Goal: Task Accomplishment & Management: Manage account settings

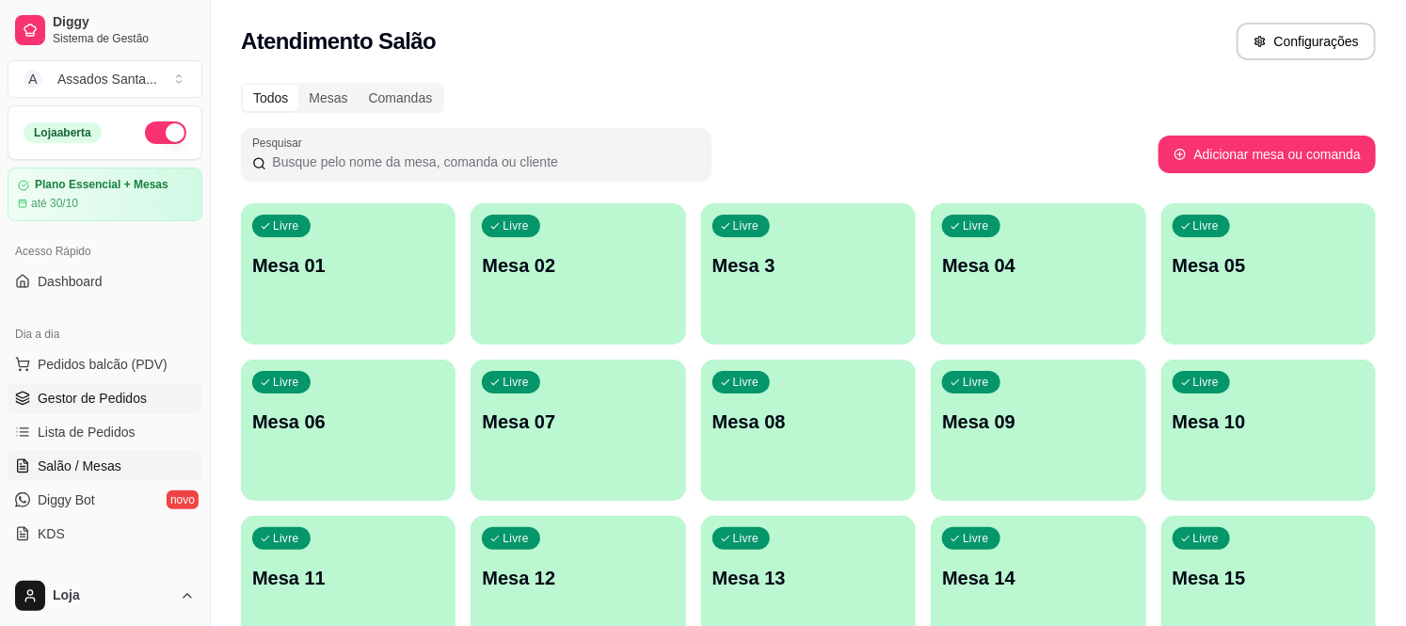
click at [125, 403] on span "Gestor de Pedidos" at bounding box center [92, 398] width 109 height 19
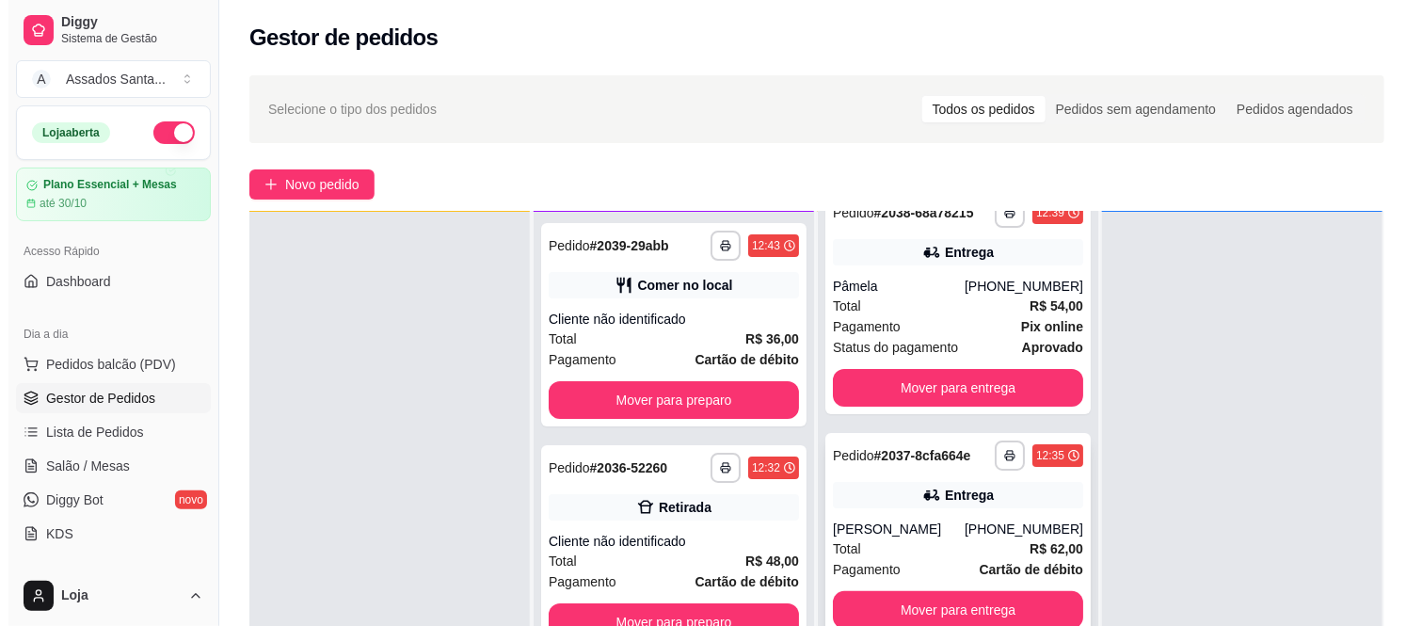
scroll to position [79, 0]
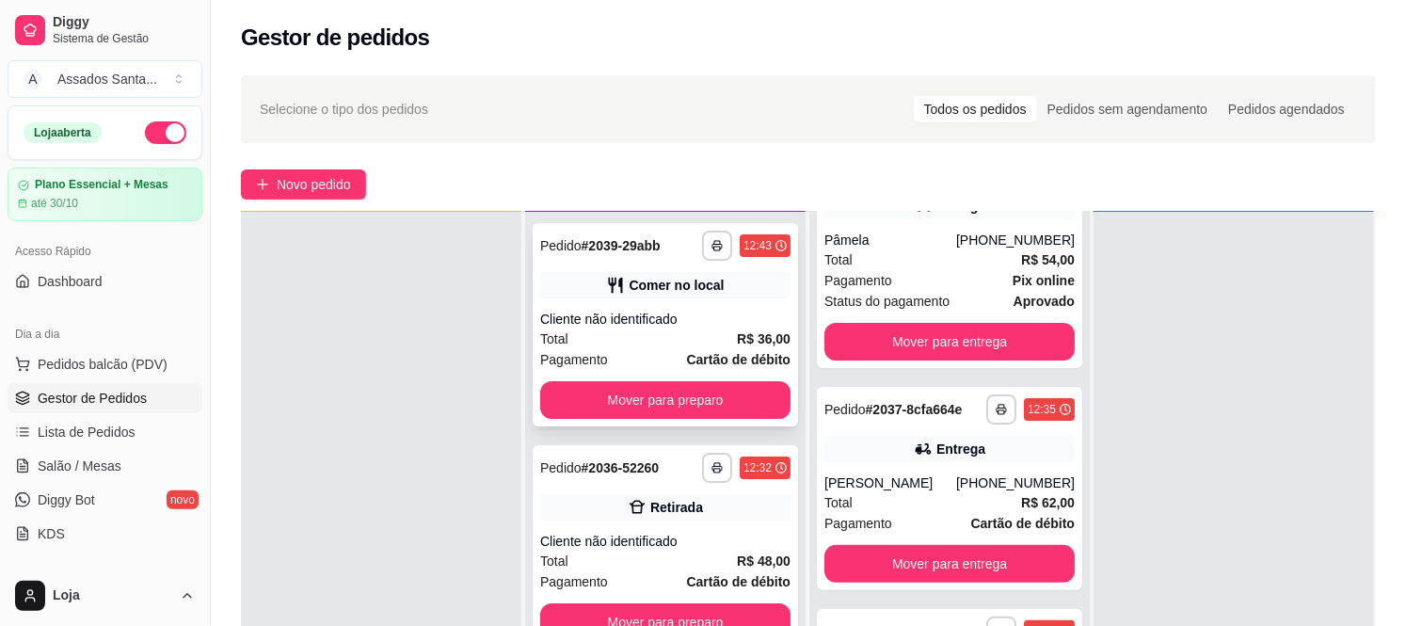
click at [670, 329] on div "Total R$ 36,00" at bounding box center [665, 338] width 250 height 21
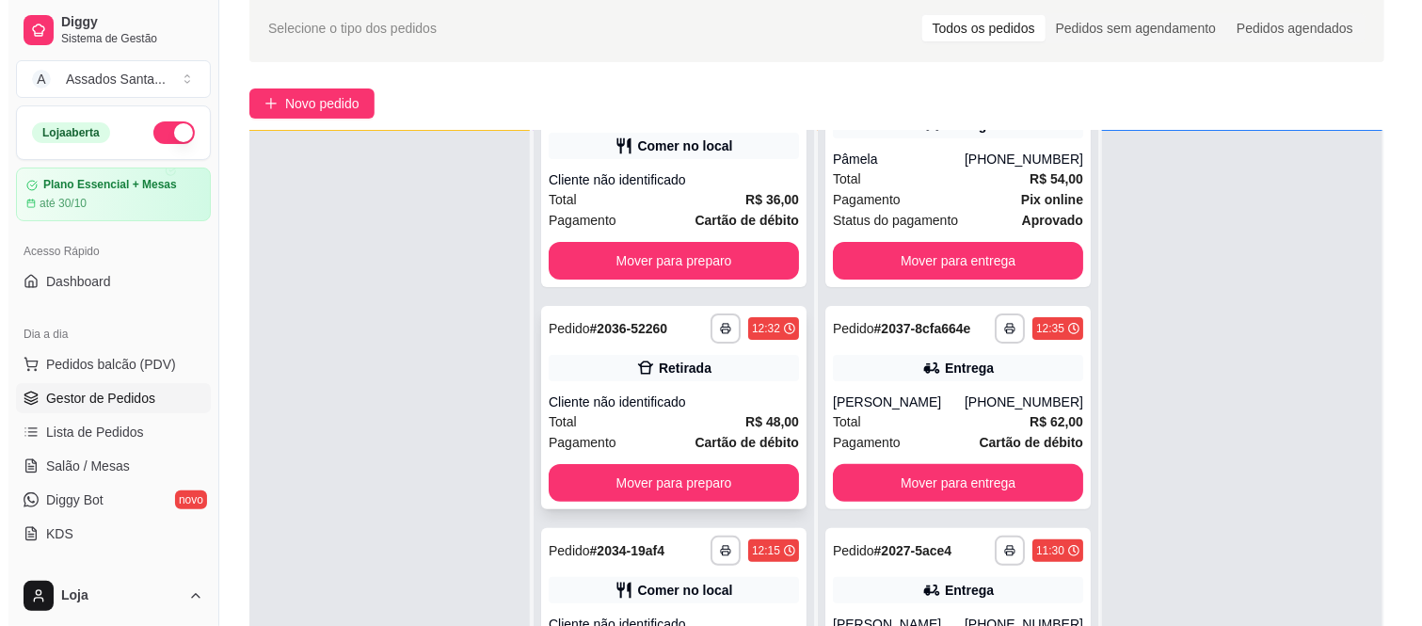
scroll to position [104, 0]
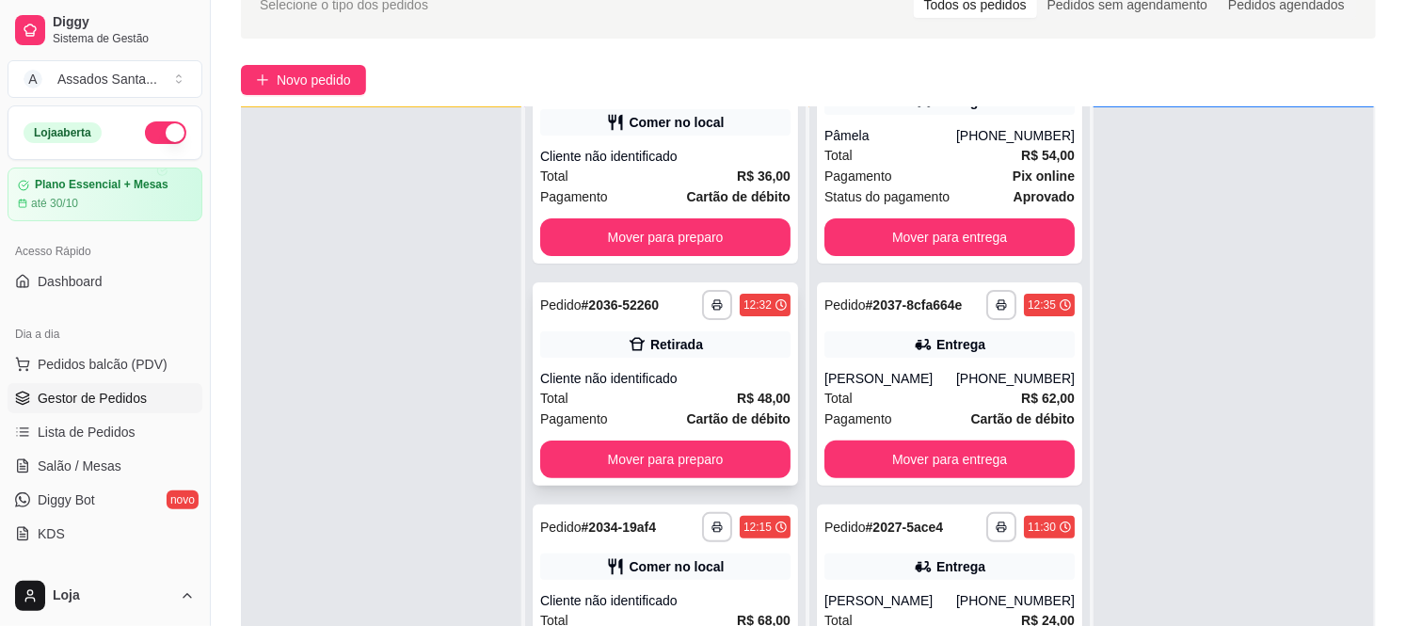
click at [627, 415] on div "Pagamento Cartão de débito" at bounding box center [665, 418] width 250 height 21
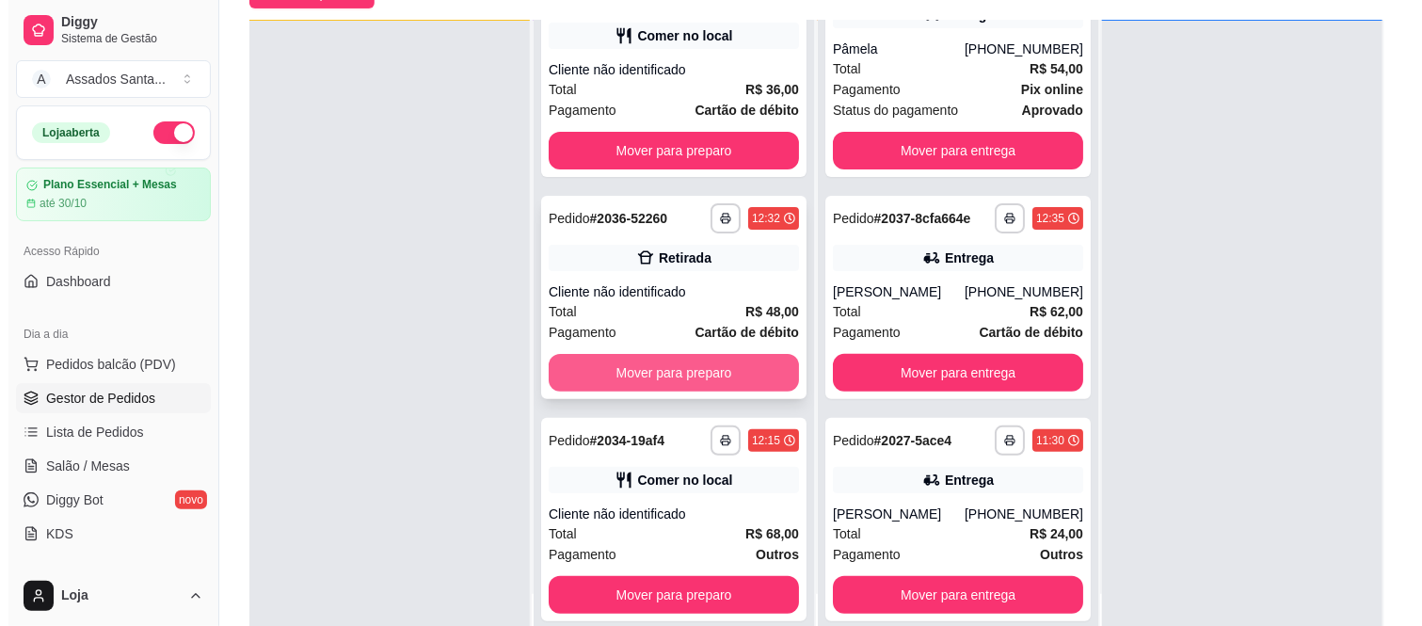
scroll to position [287, 0]
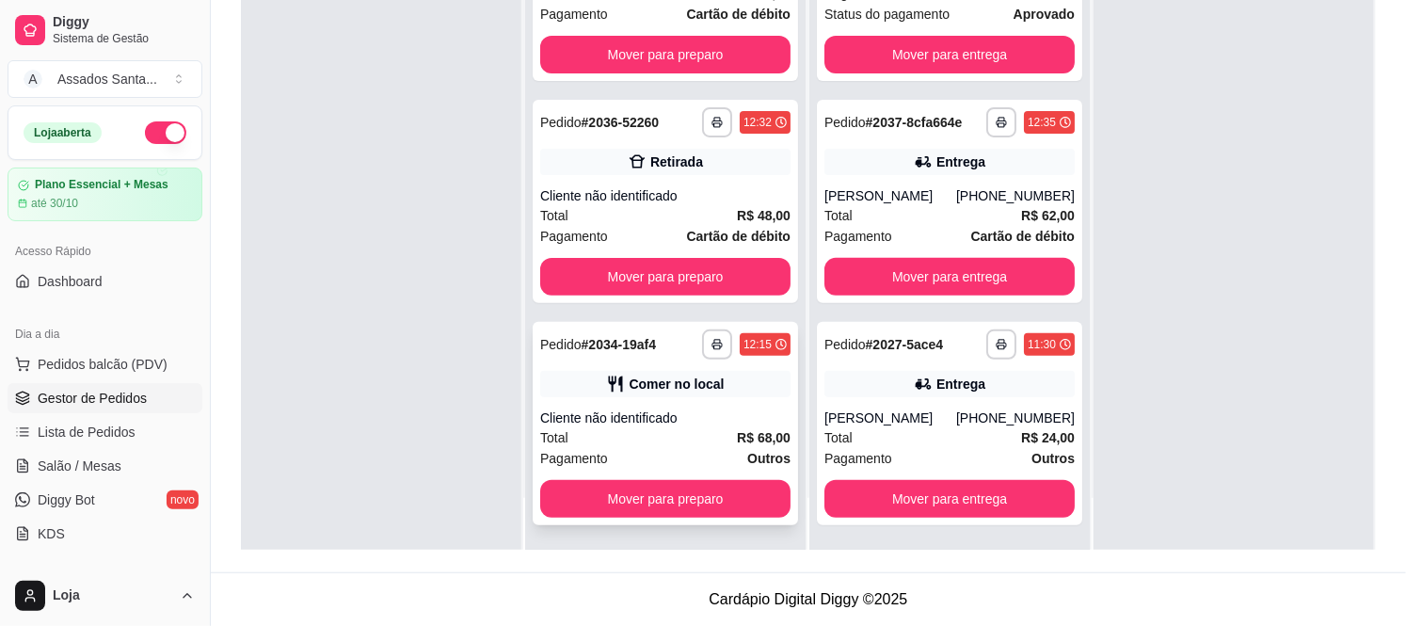
click at [708, 438] on div "Total R$ 68,00" at bounding box center [665, 437] width 250 height 21
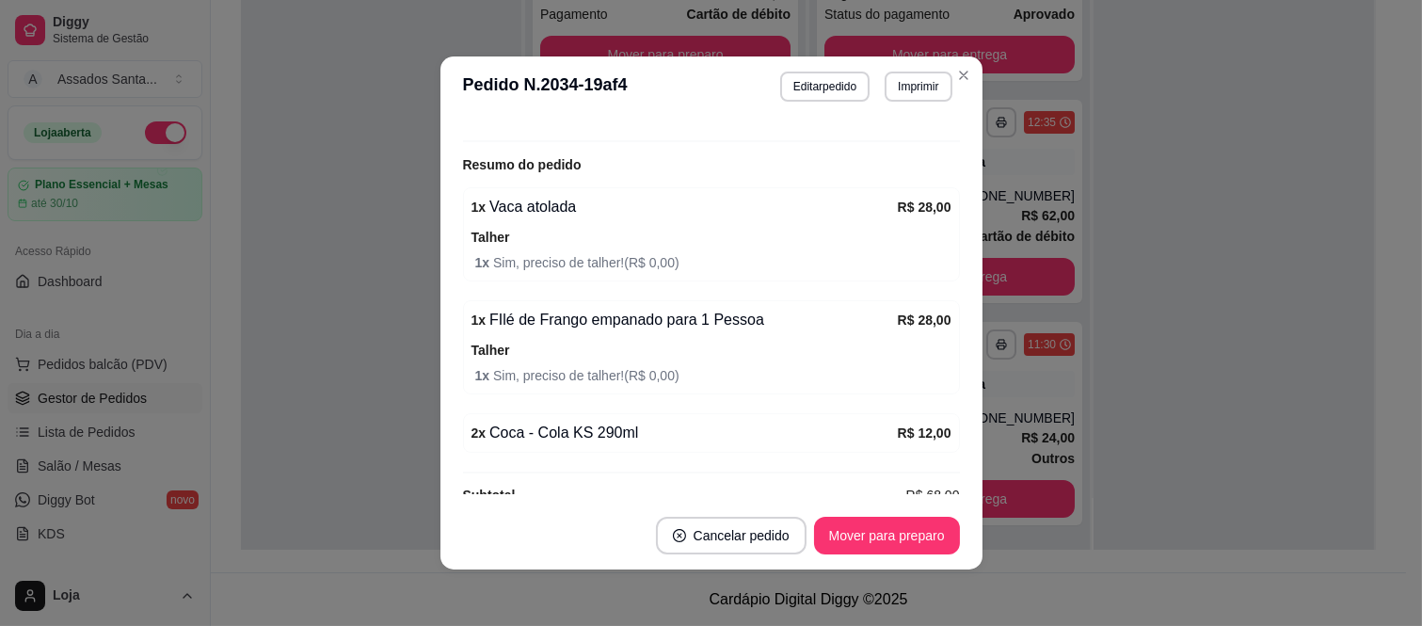
scroll to position [344, 0]
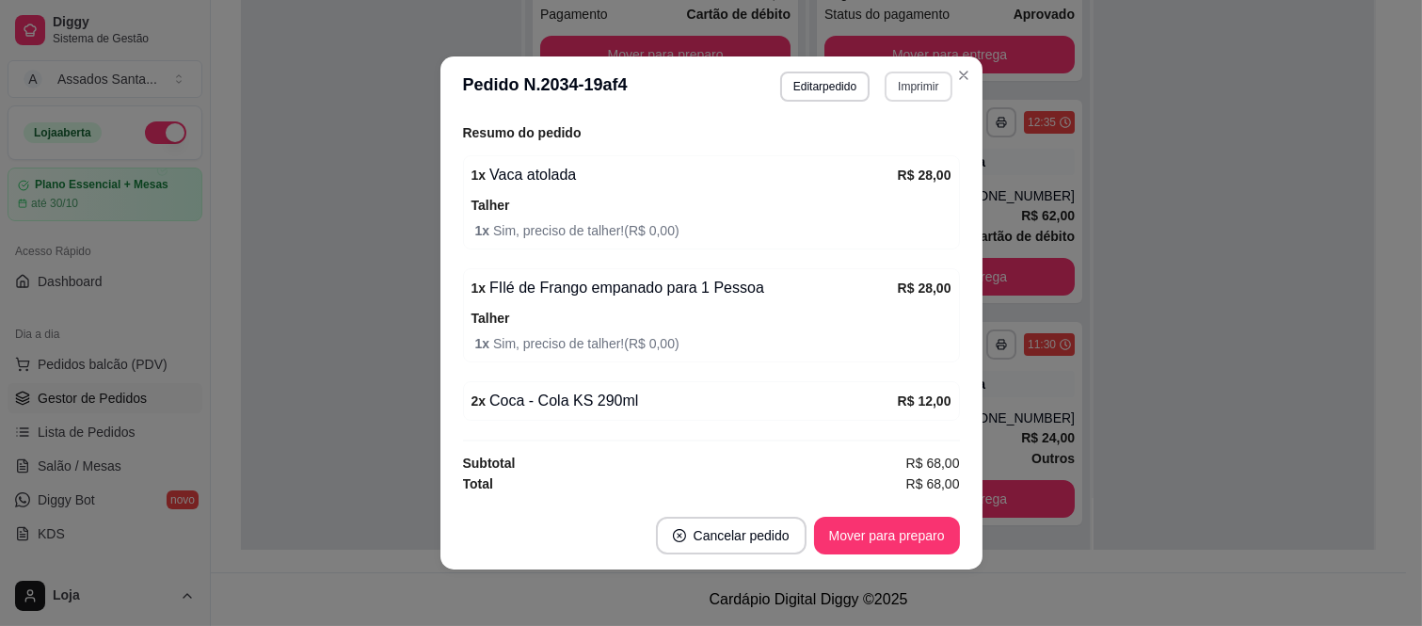
click at [906, 85] on button "Imprimir" at bounding box center [917, 87] width 67 height 30
click at [864, 157] on button "IMPRESSORA caixa" at bounding box center [877, 154] width 136 height 30
click at [815, 98] on button "Editar pedido" at bounding box center [825, 86] width 88 height 29
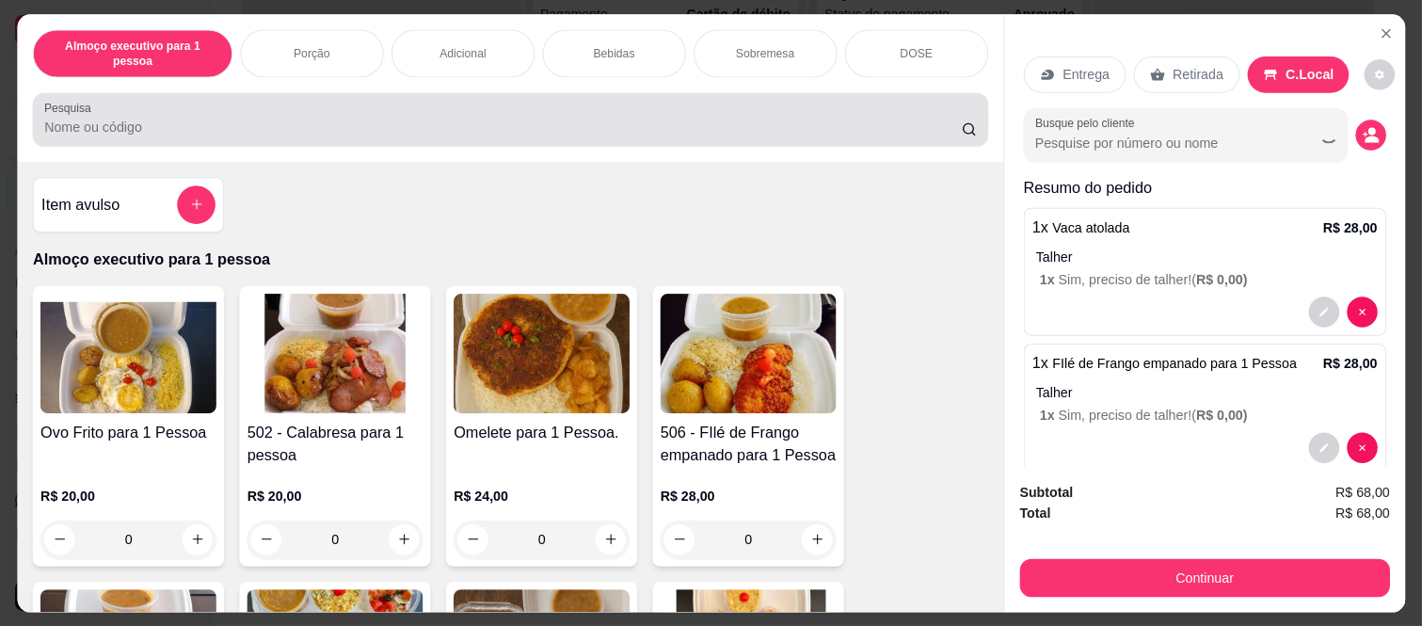
click at [815, 118] on input "Pesquisa" at bounding box center [502, 127] width 917 height 19
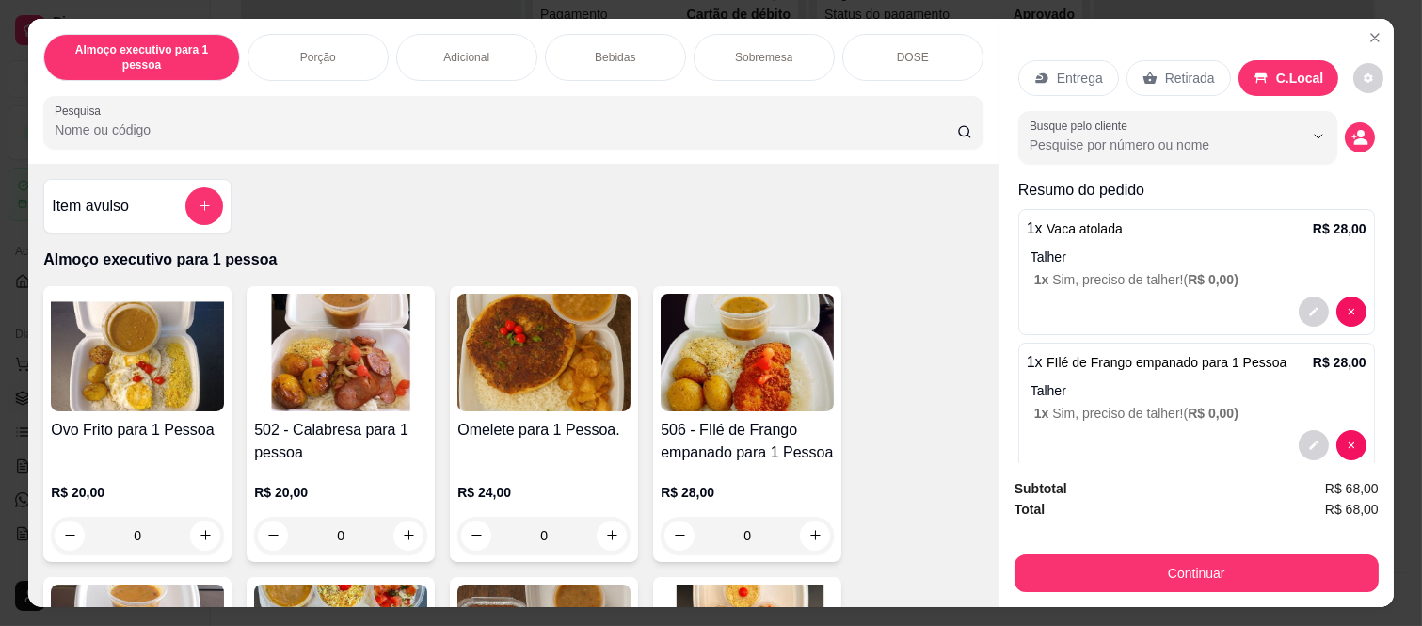
click at [600, 50] on p "Bebidas" at bounding box center [615, 57] width 40 height 15
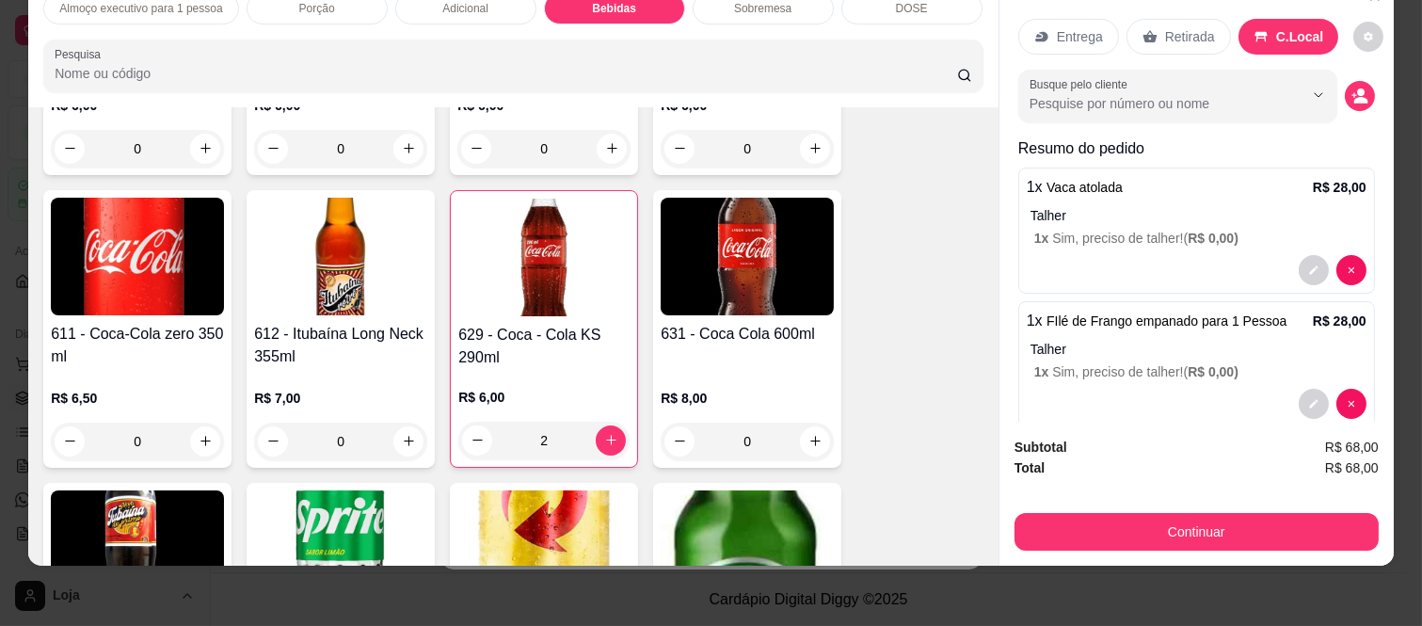
scroll to position [3336, 0]
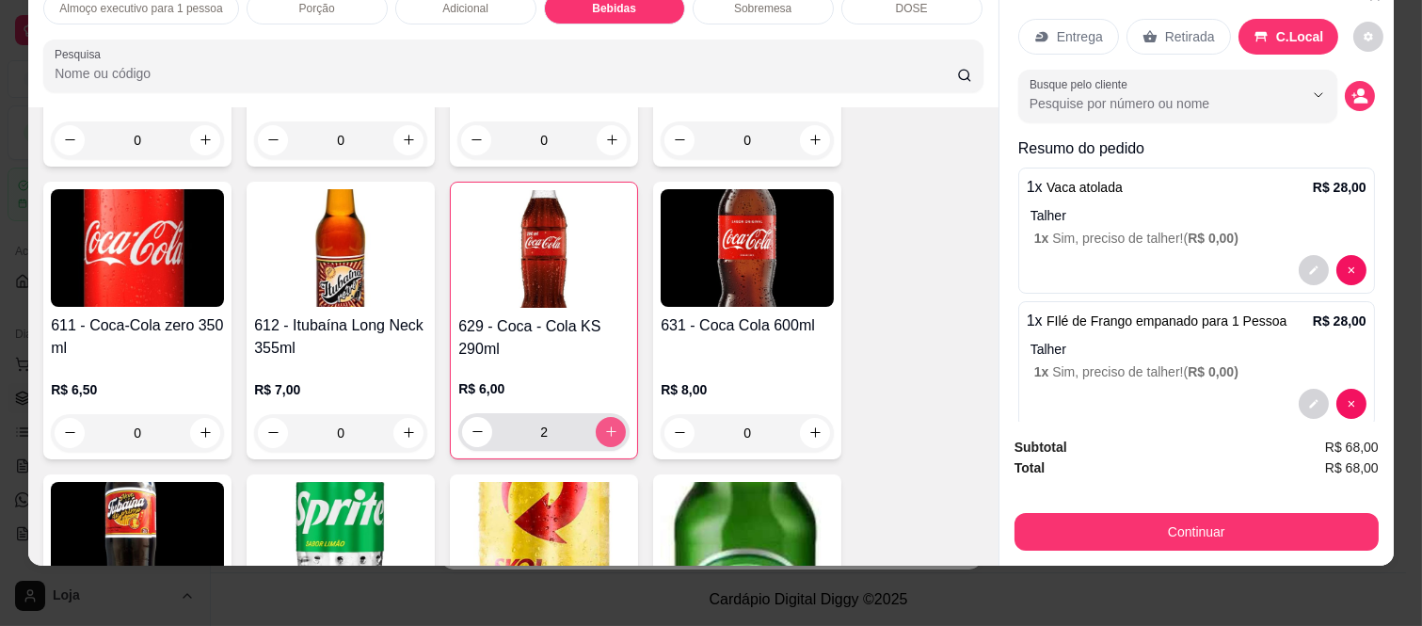
click at [605, 424] on icon "increase-product-quantity" at bounding box center [611, 431] width 14 height 14
type input "3"
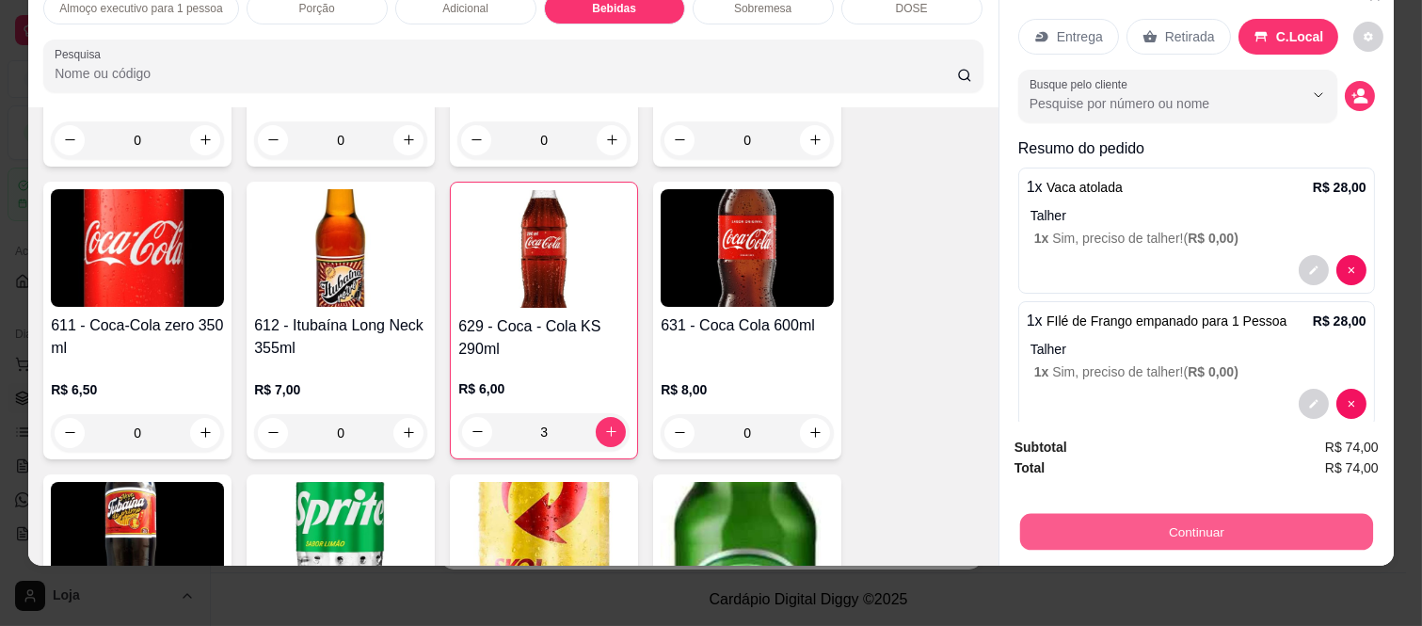
click at [1178, 523] on button "Continuar" at bounding box center [1196, 532] width 353 height 37
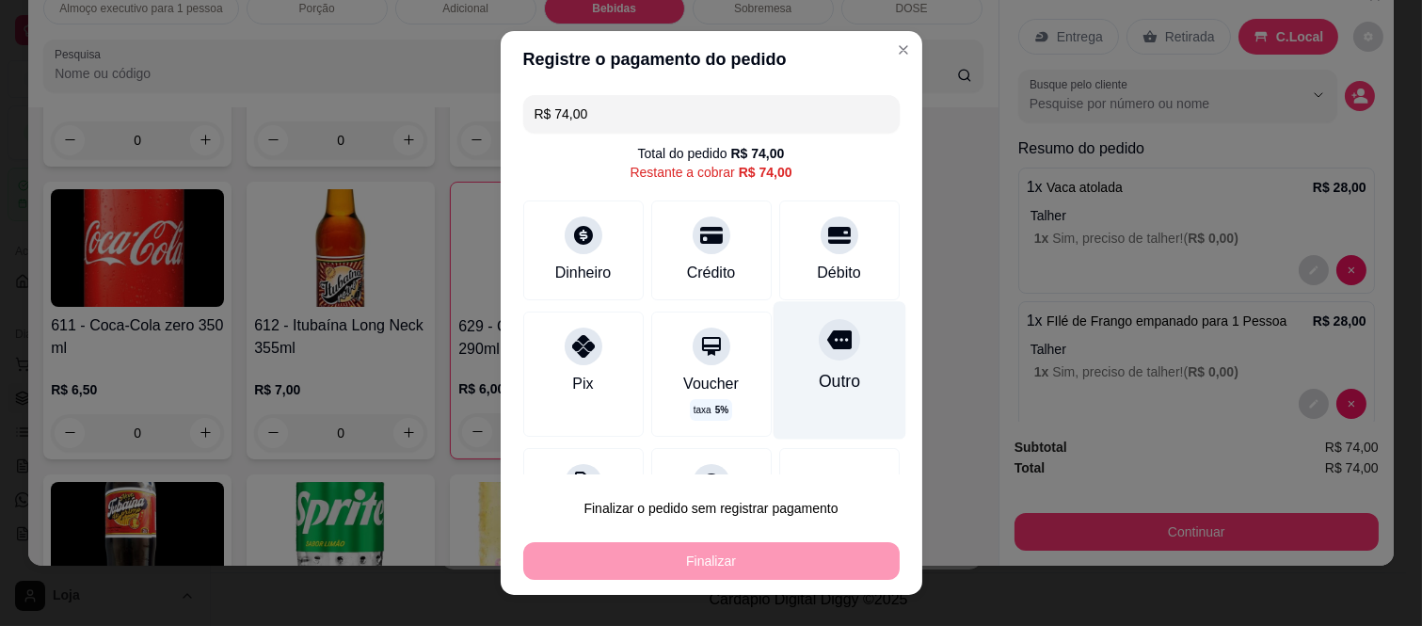
click at [822, 368] on div "Outro" at bounding box center [838, 370] width 133 height 137
type input "R$ 0,00"
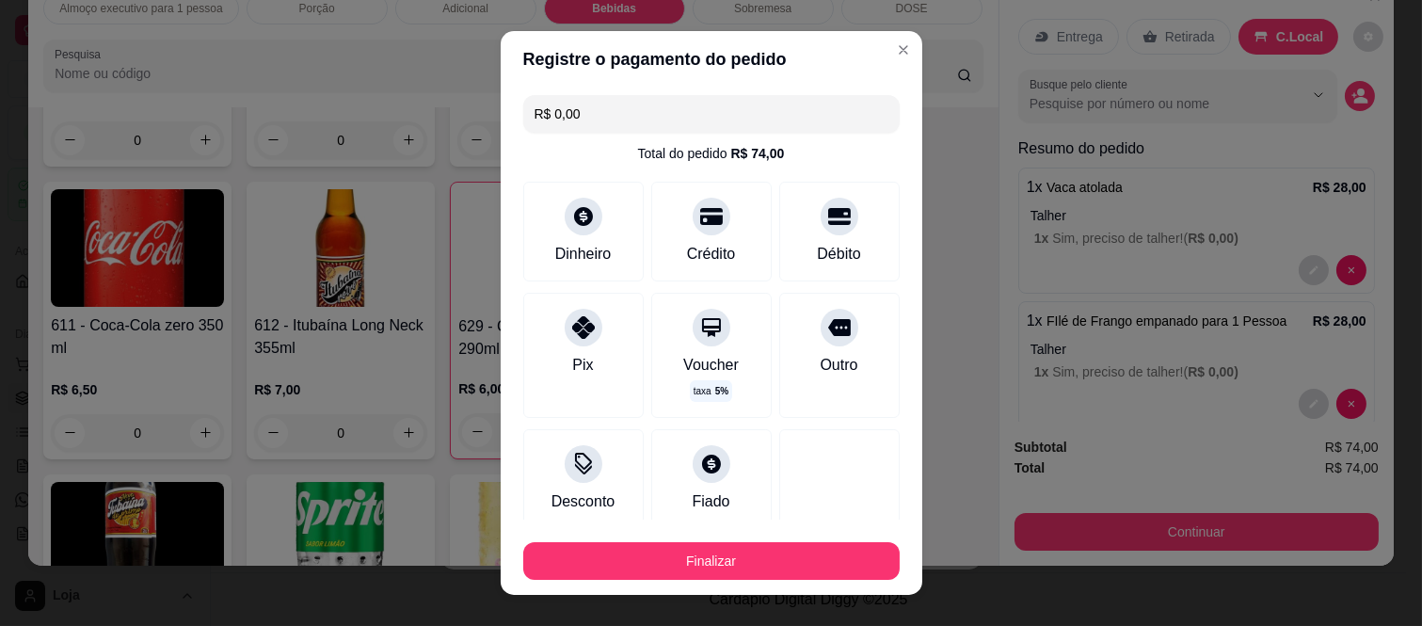
click at [810, 562] on button "Finalizar" at bounding box center [711, 561] width 376 height 38
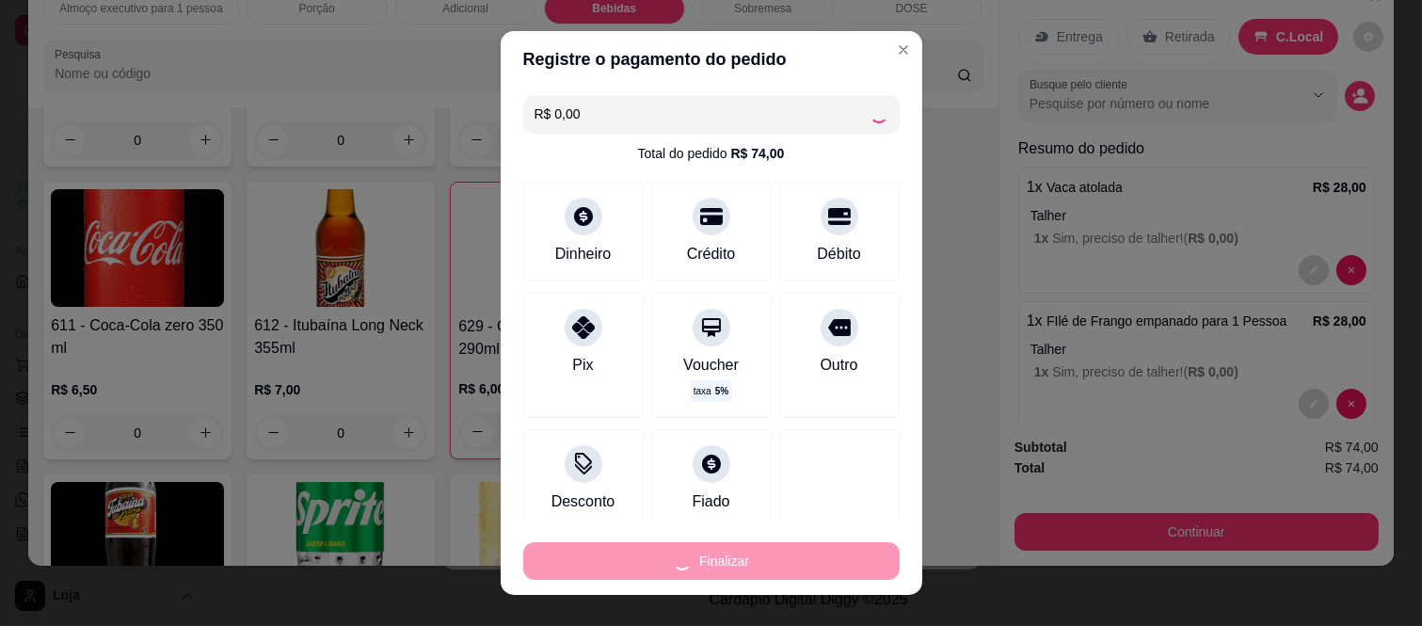
type input "0"
type input "-R$ 74,00"
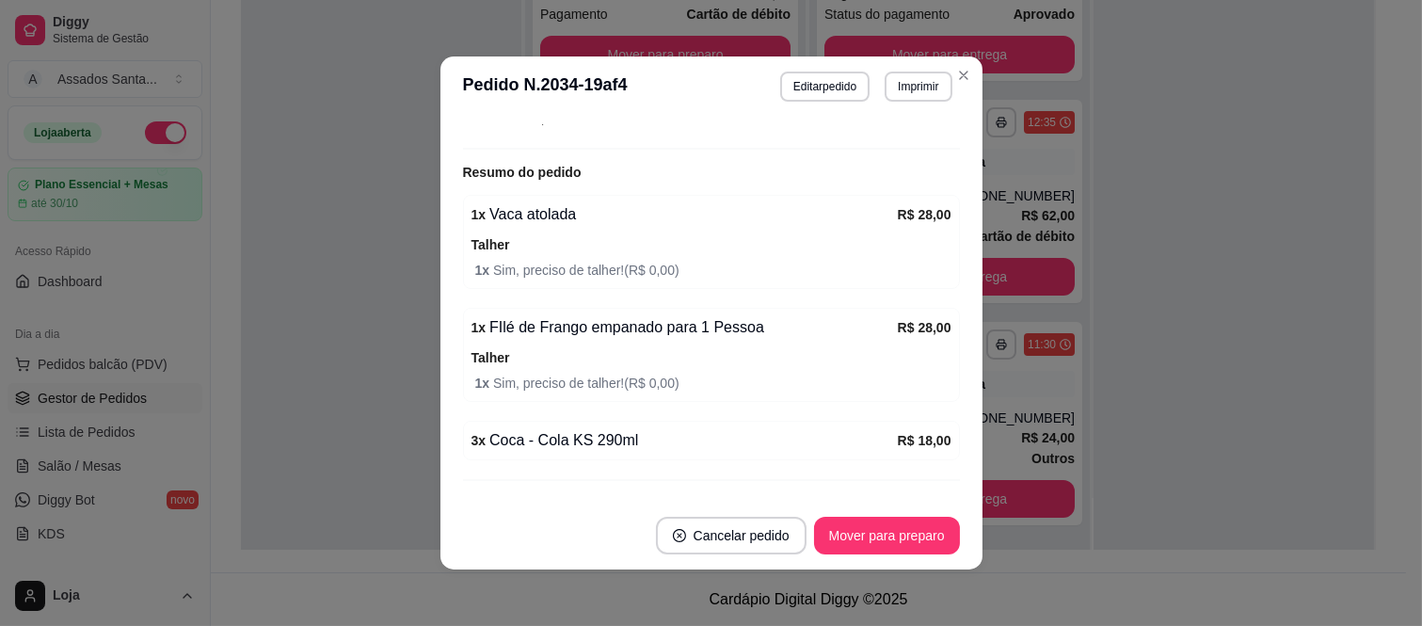
scroll to position [387, 0]
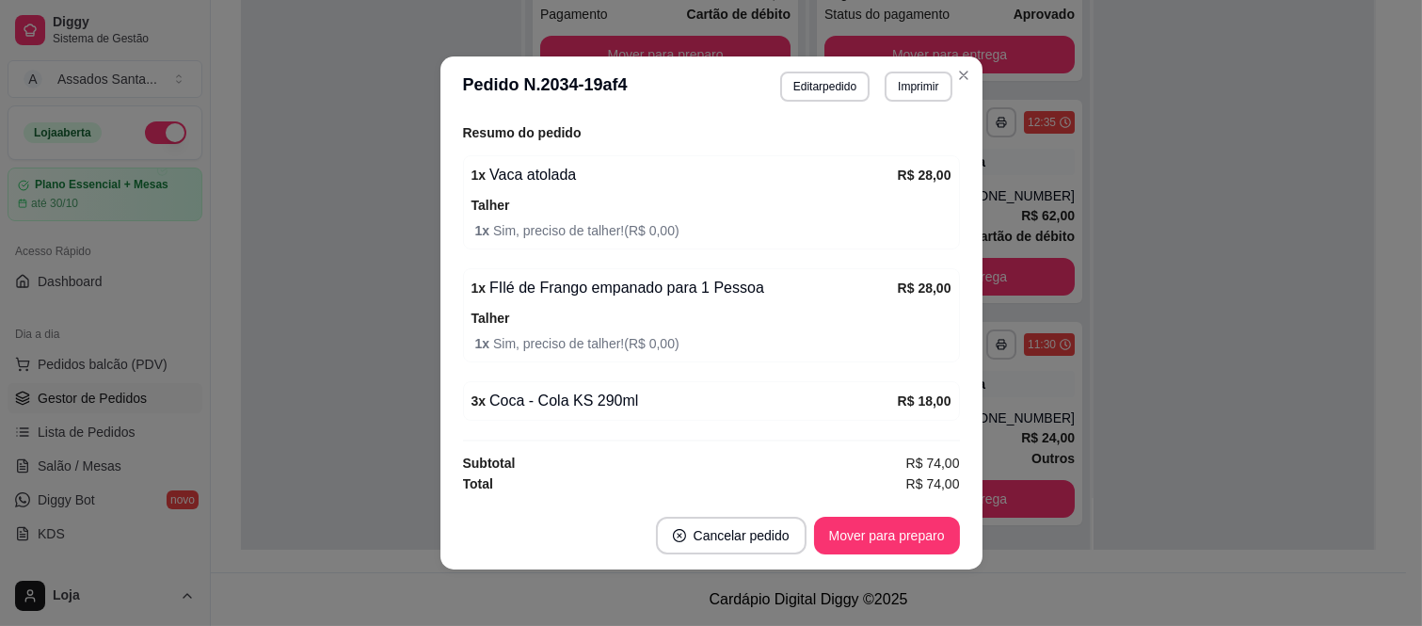
click at [896, 527] on button "Mover para preparo" at bounding box center [887, 536] width 146 height 38
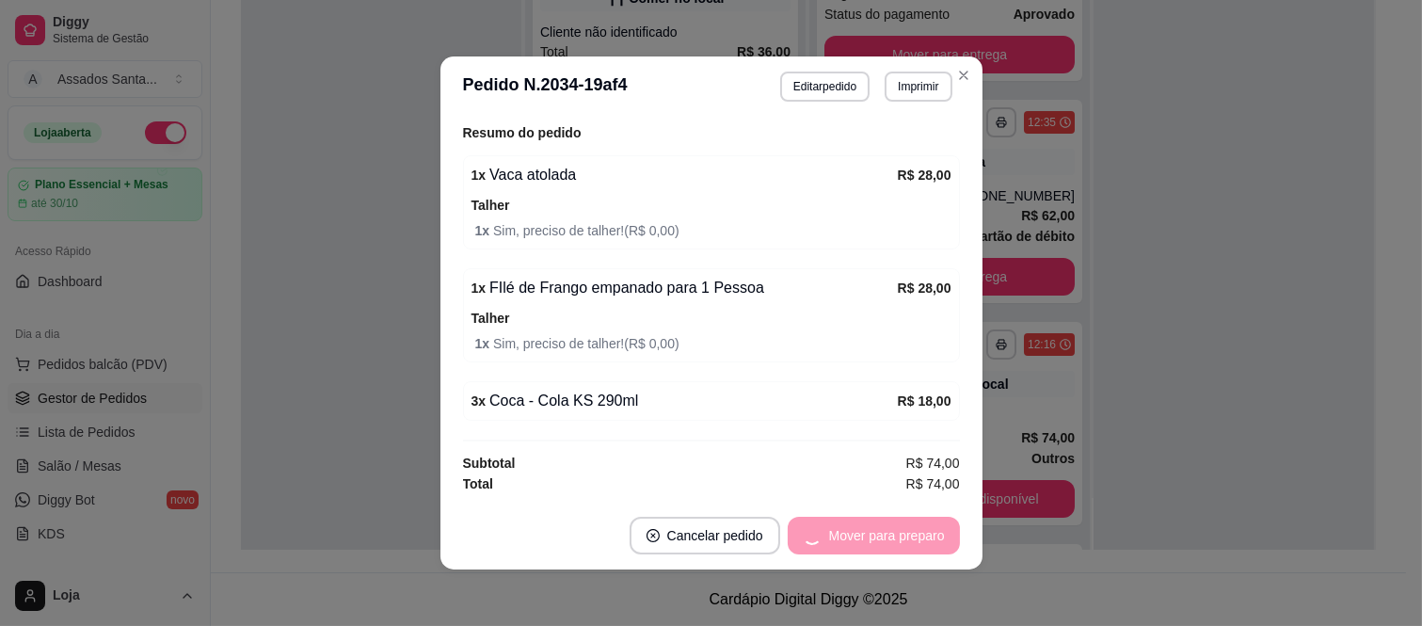
scroll to position [0, 0]
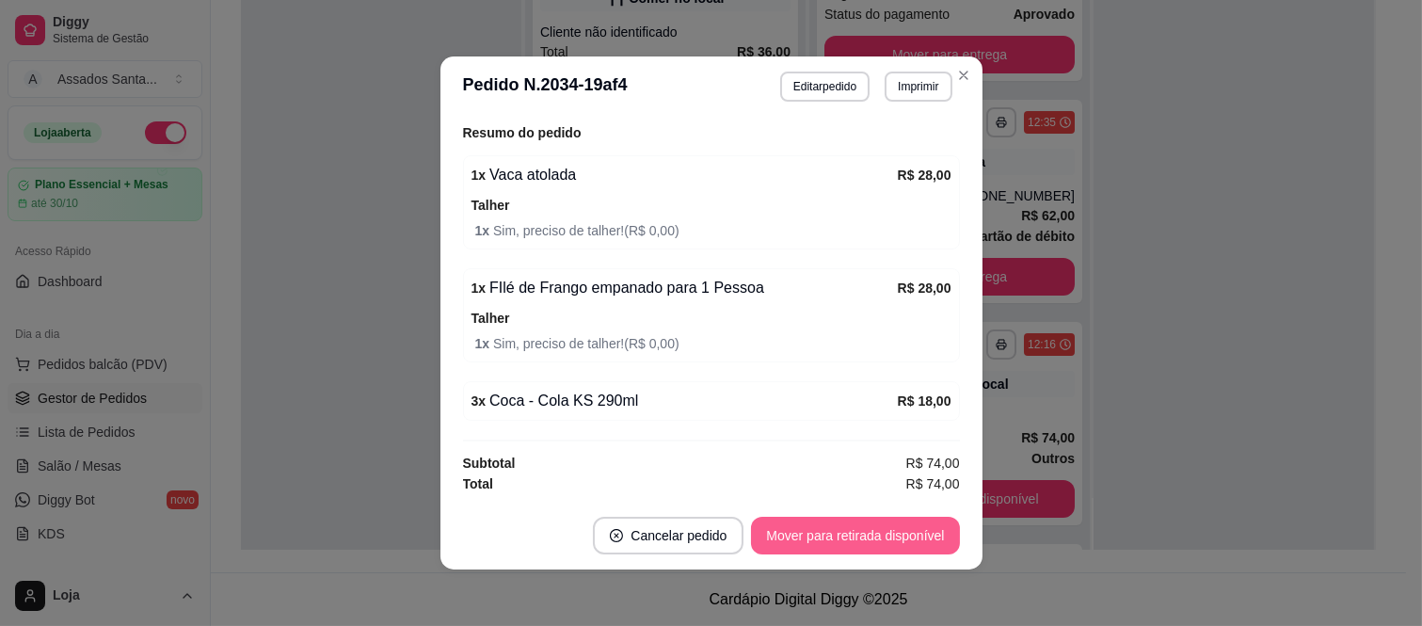
click at [896, 532] on button "Mover para retirada disponível" at bounding box center [855, 536] width 208 height 38
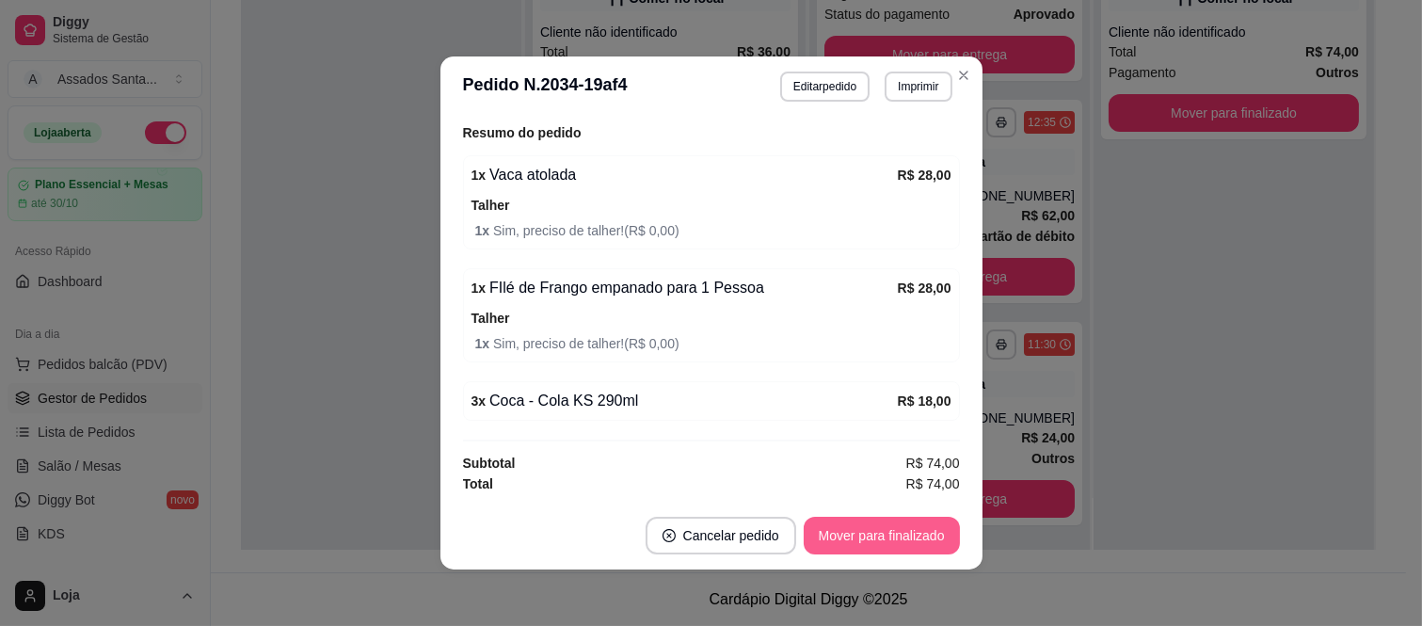
click at [896, 532] on button "Mover para finalizado" at bounding box center [882, 536] width 156 height 38
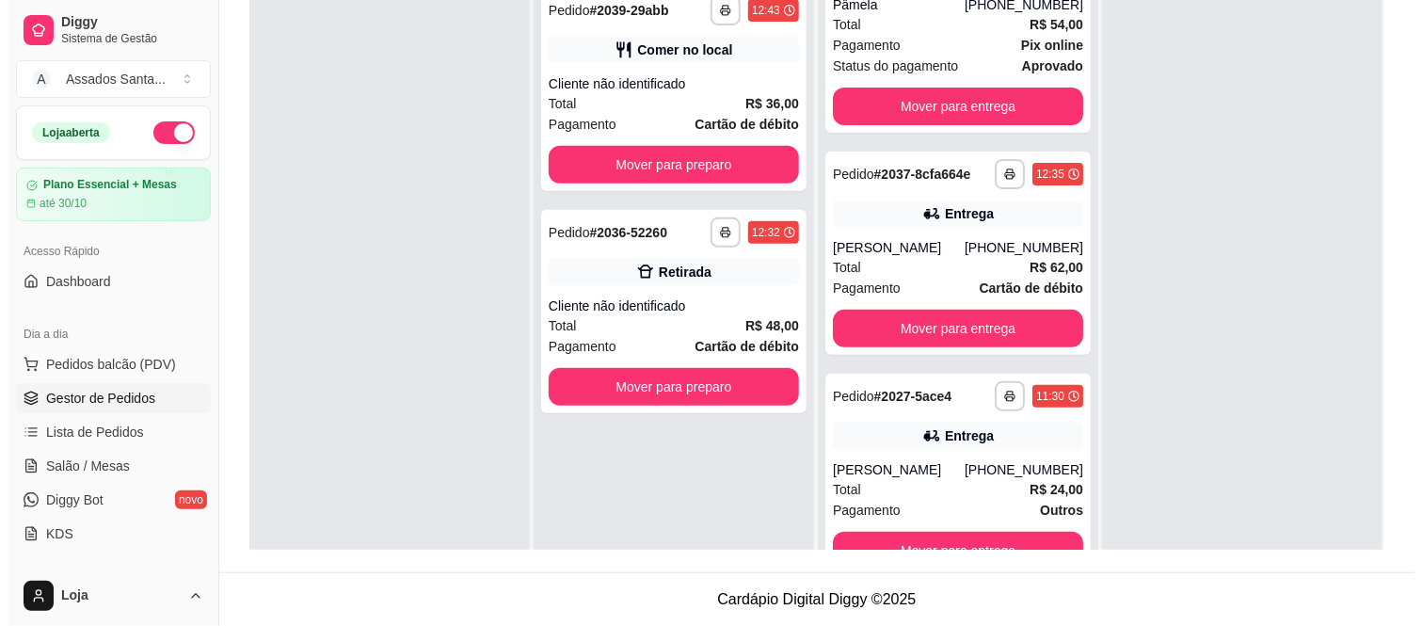
scroll to position [183, 0]
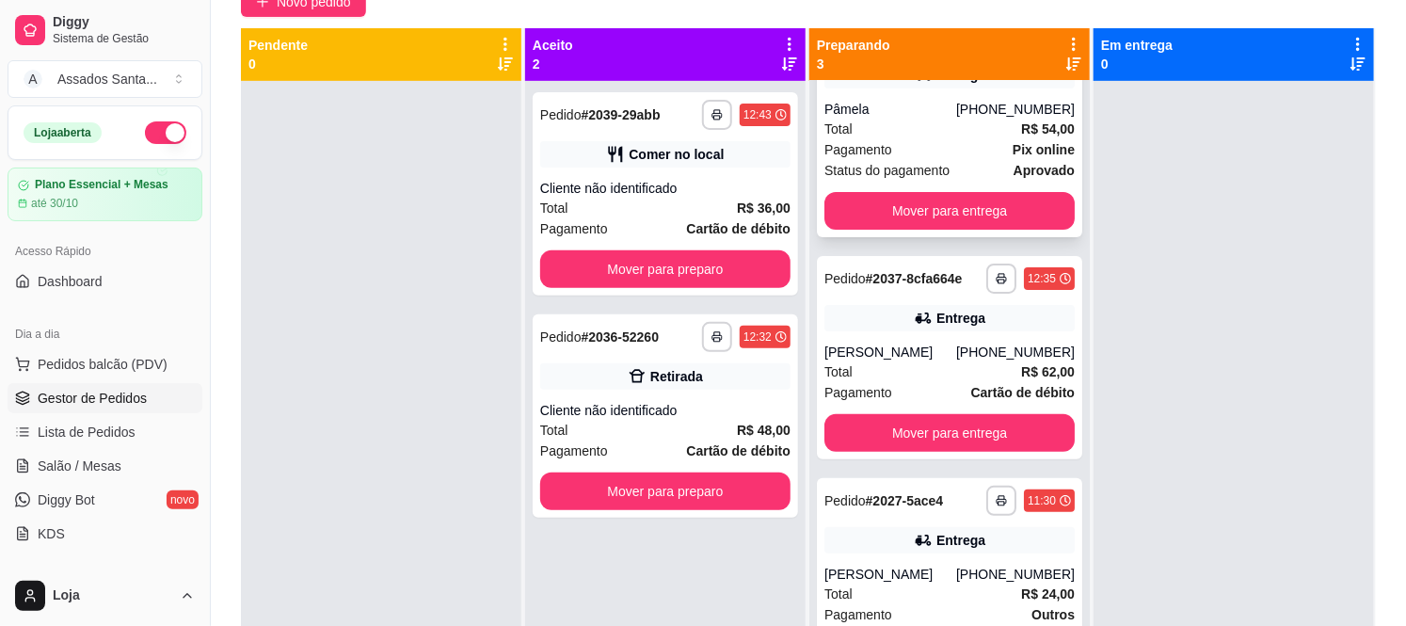
click at [1012, 142] on strong "Pix online" at bounding box center [1043, 149] width 62 height 15
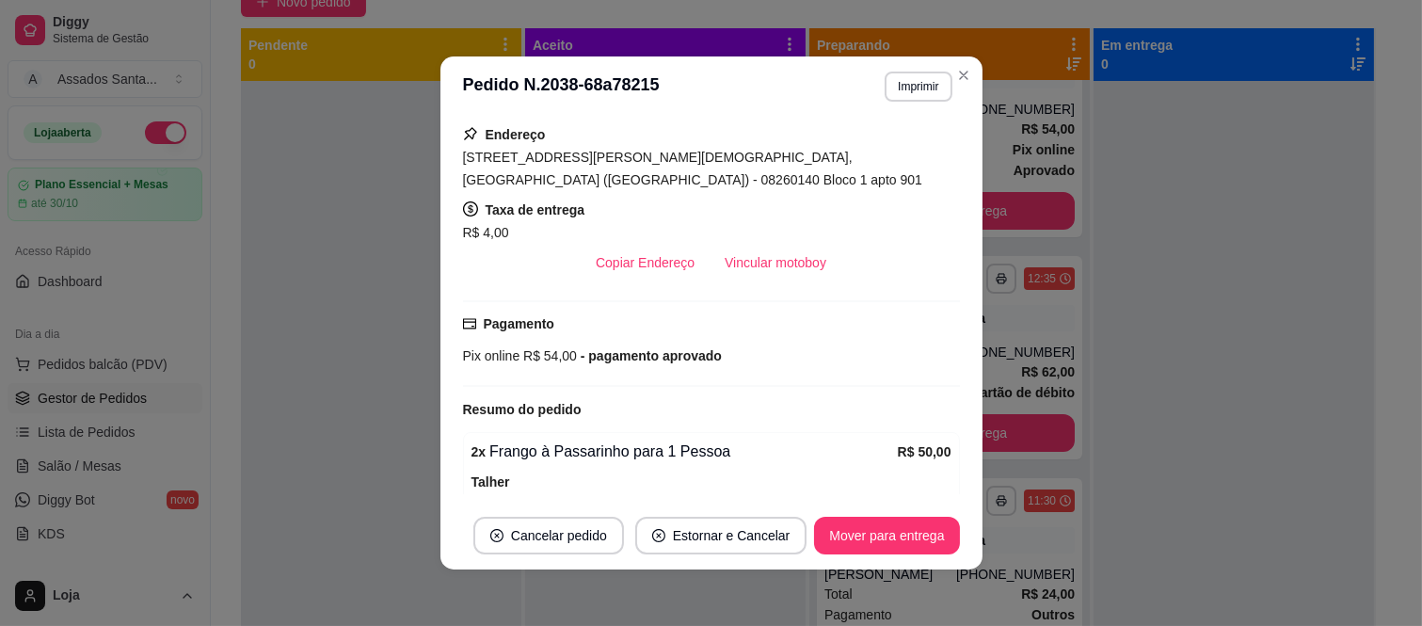
scroll to position [301, 0]
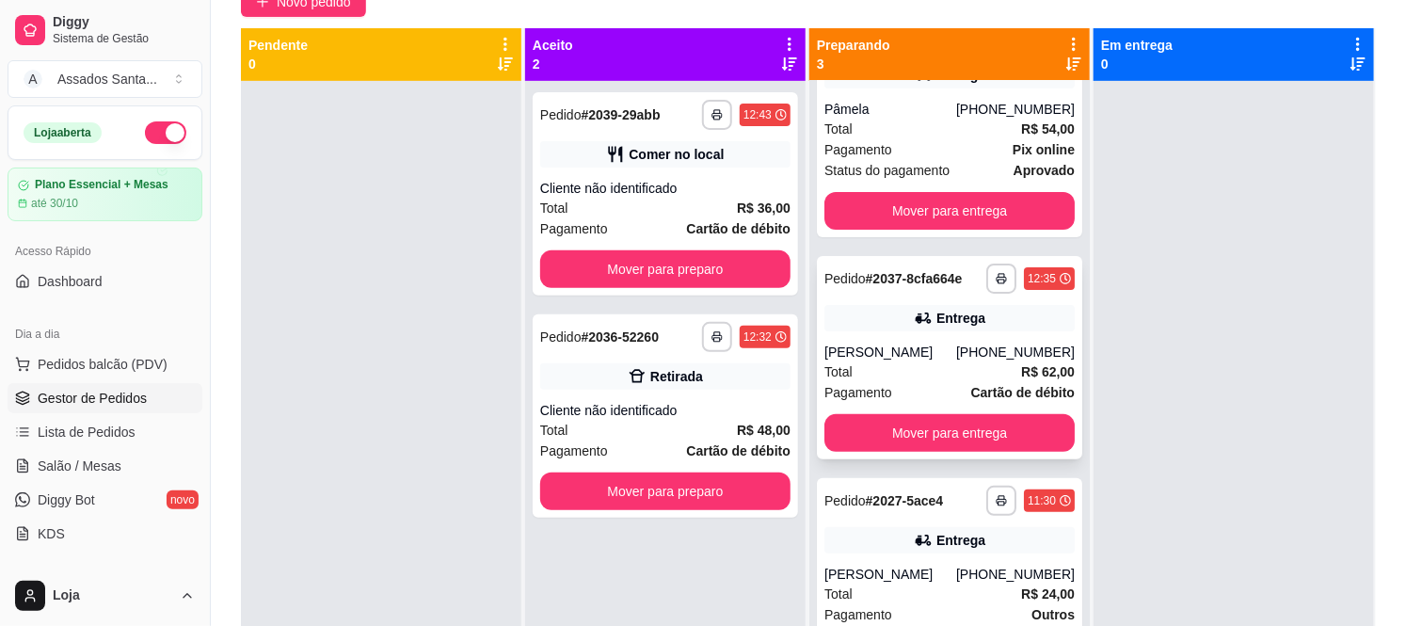
click at [964, 367] on div "Total R$ 62,00" at bounding box center [949, 371] width 250 height 21
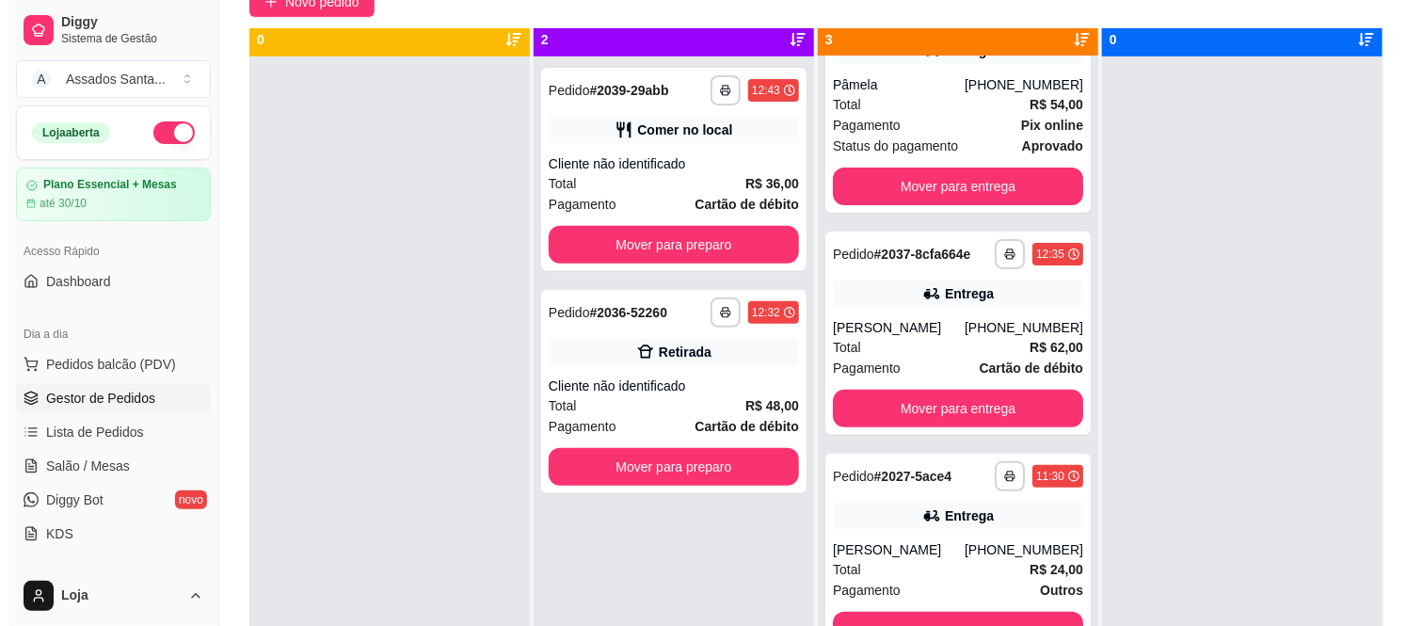
scroll to position [0, 0]
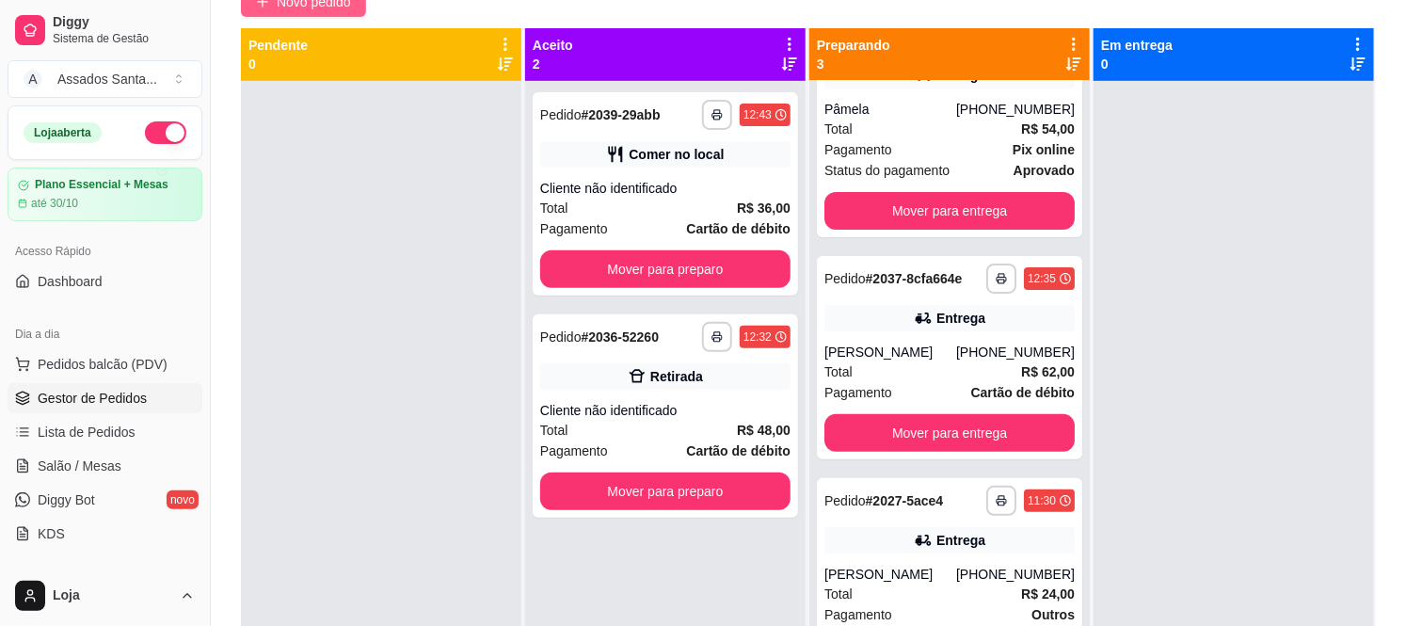
click at [336, 11] on span "Novo pedido" at bounding box center [314, 2] width 74 height 21
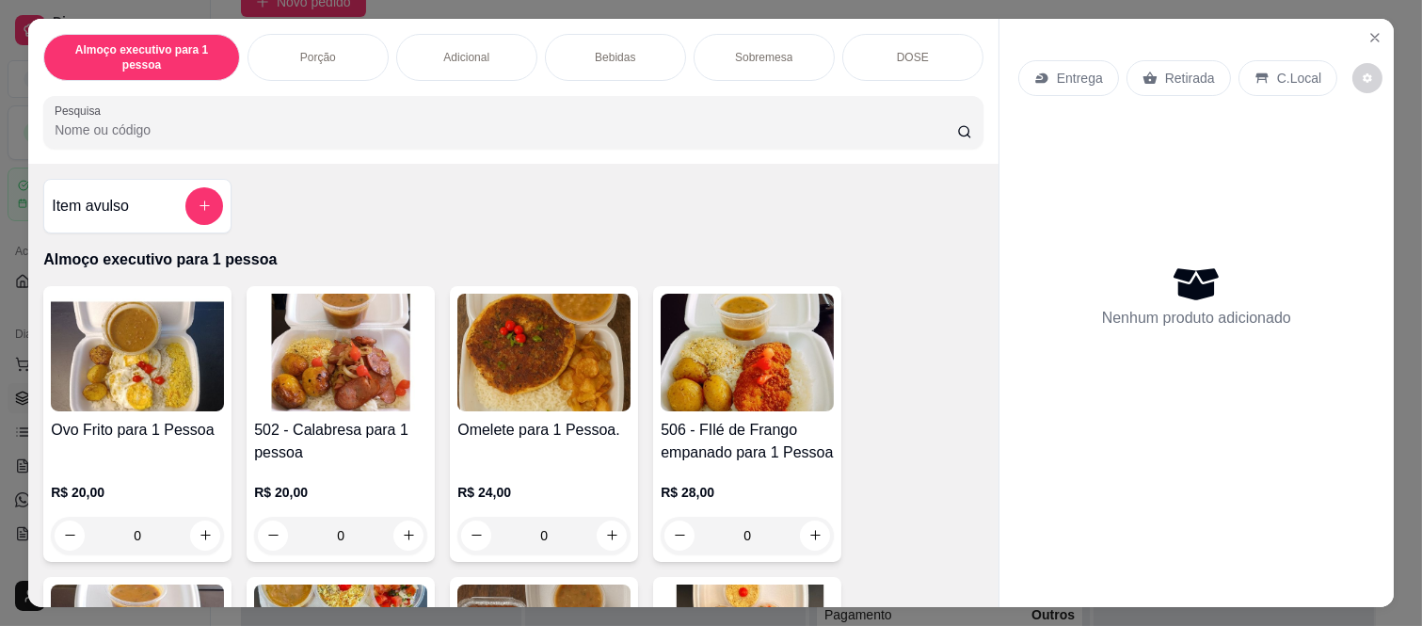
click at [405, 517] on div "0" at bounding box center [340, 536] width 173 height 38
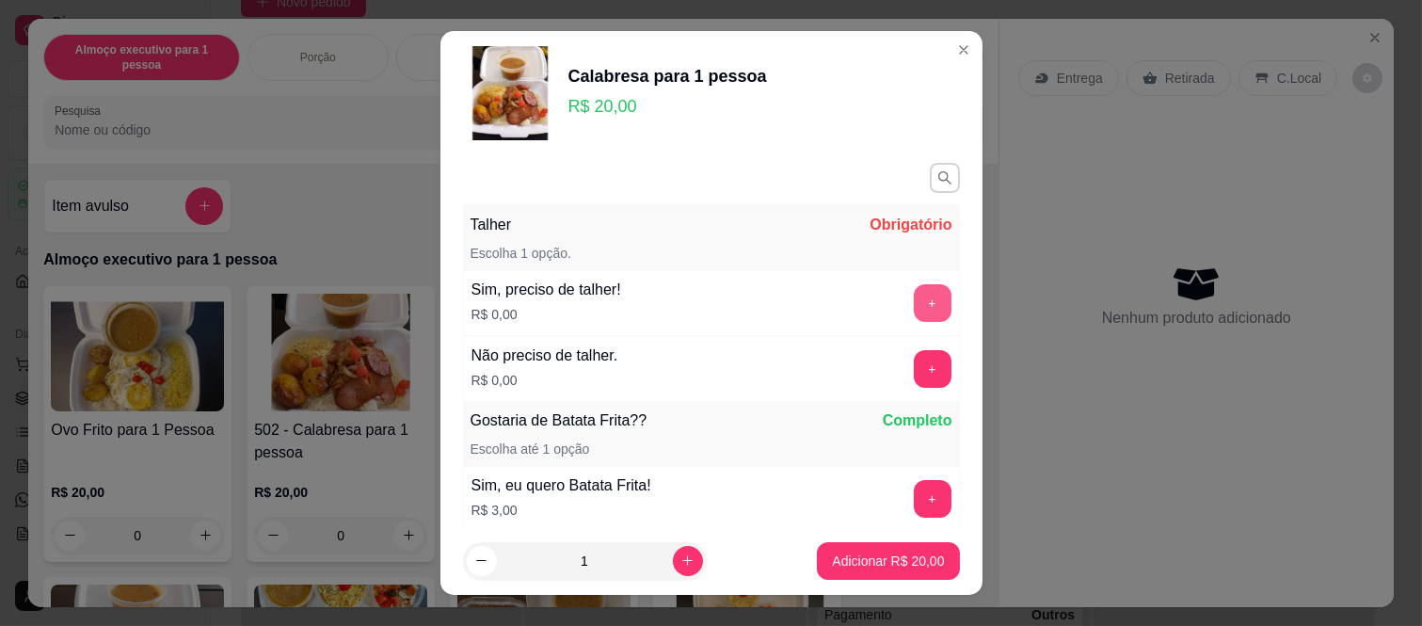
click at [914, 307] on button "+" at bounding box center [933, 303] width 38 height 38
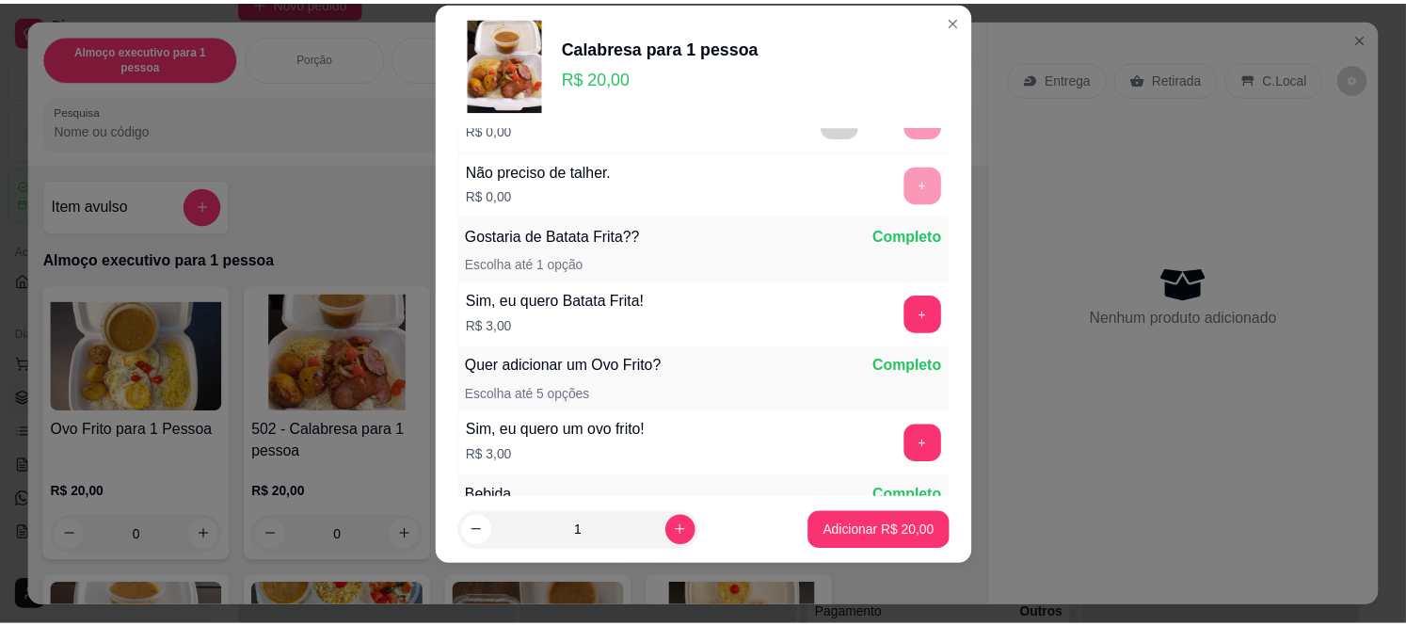
scroll to position [38, 0]
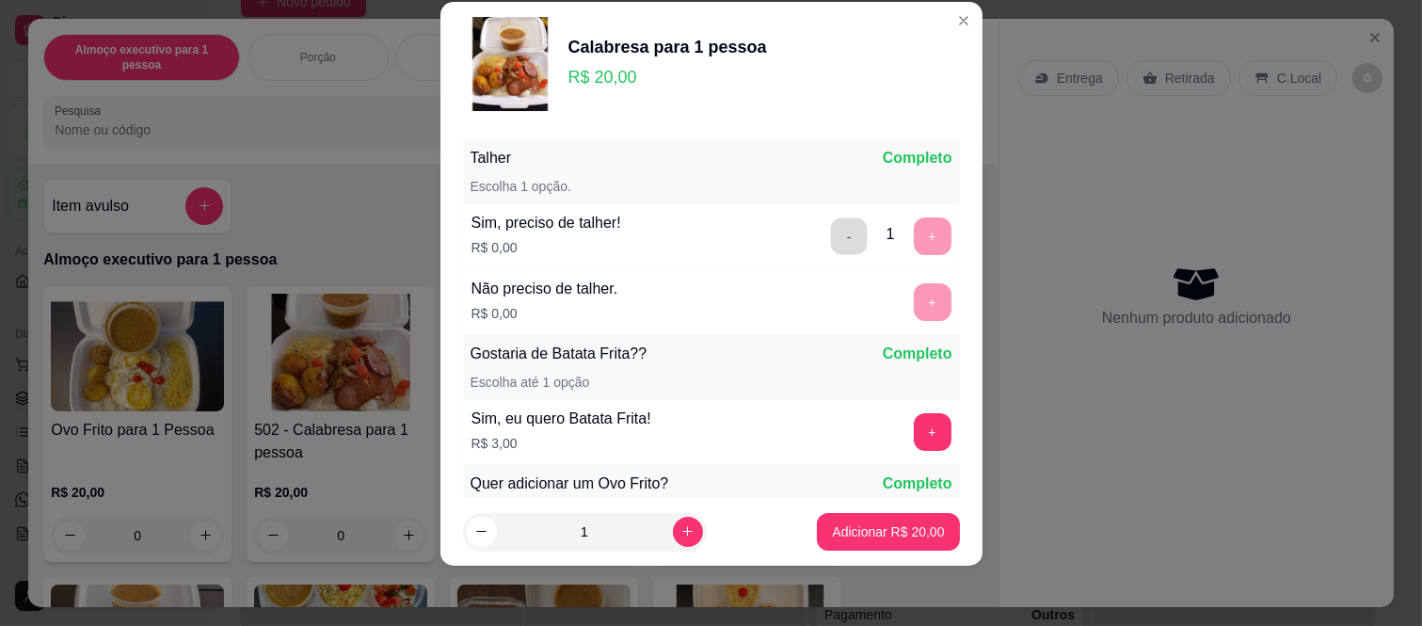
click at [830, 227] on button "-" at bounding box center [848, 236] width 37 height 37
click at [914, 295] on button "+" at bounding box center [932, 302] width 37 height 37
click at [903, 533] on p "Adicionar R$ 20,00" at bounding box center [888, 531] width 109 height 18
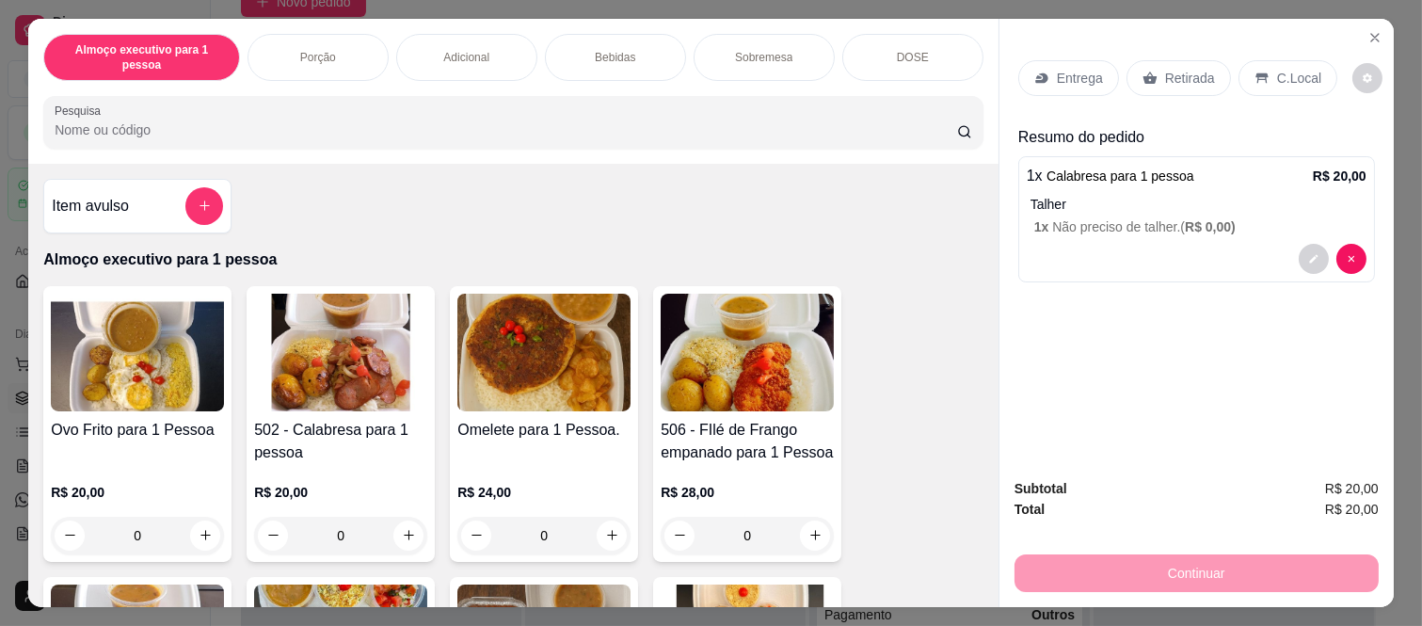
click at [1297, 85] on div "C.Local" at bounding box center [1287, 78] width 99 height 36
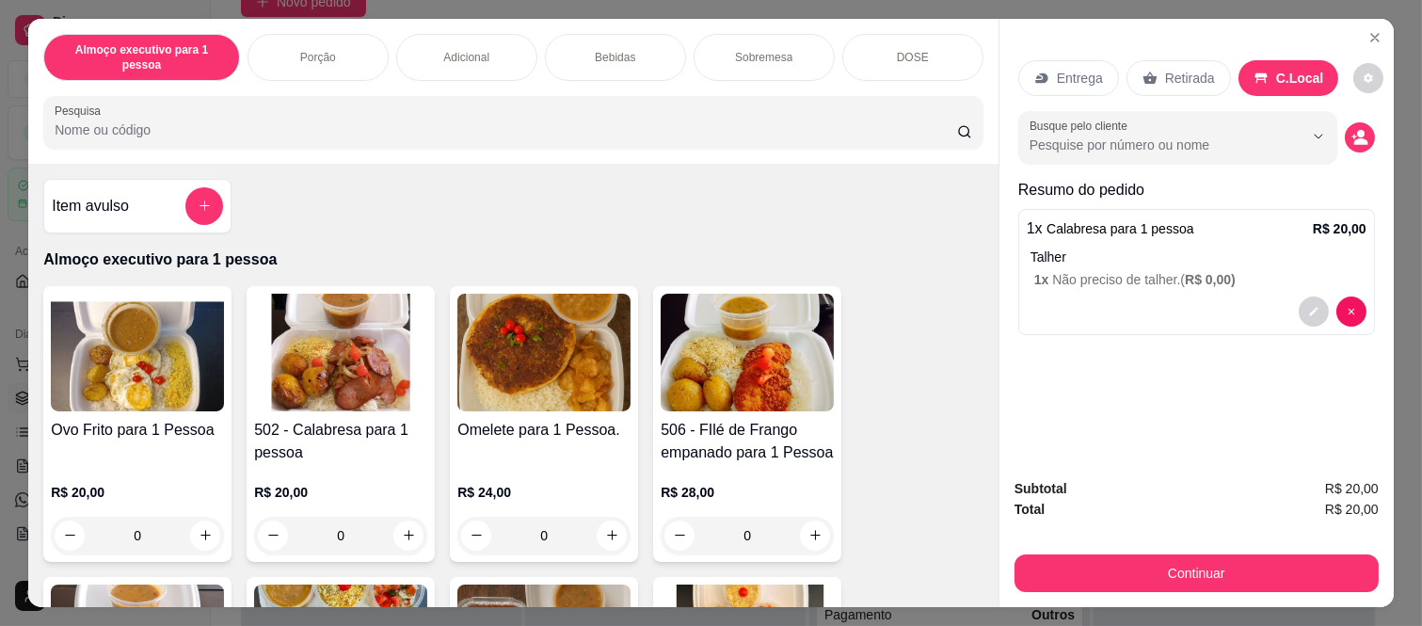
click at [1201, 71] on p "Retirada" at bounding box center [1190, 78] width 50 height 19
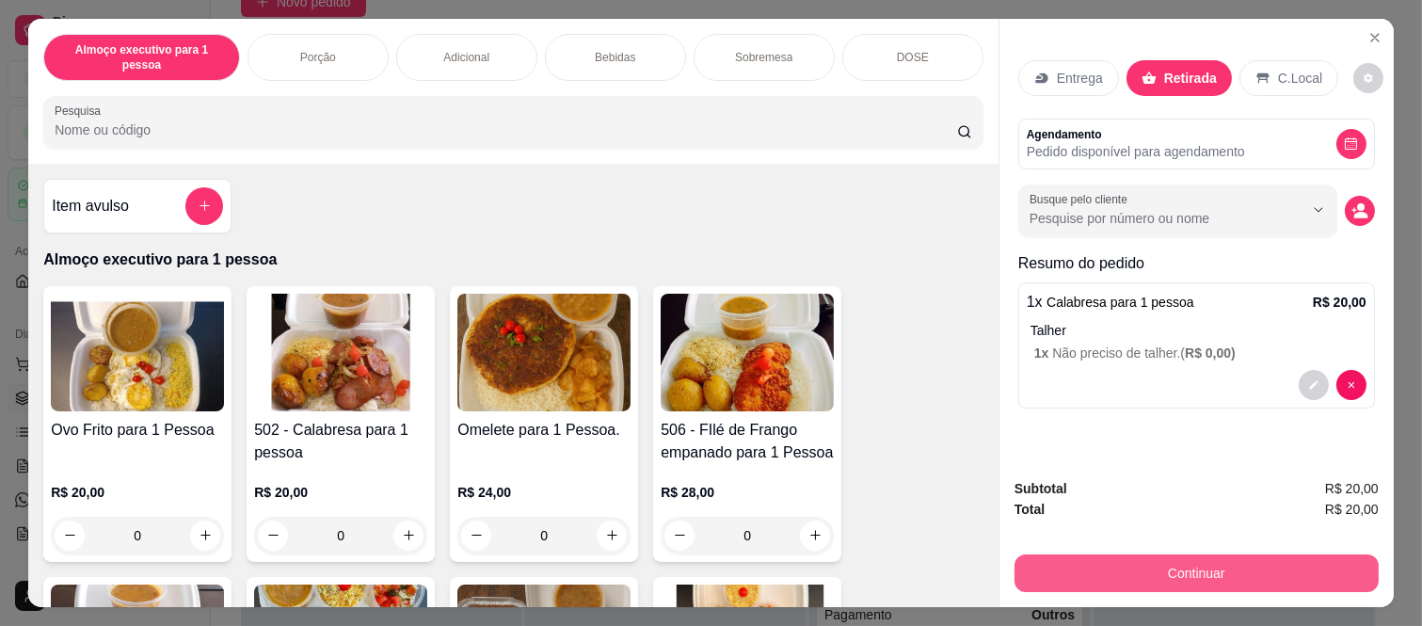
click at [1148, 556] on button "Continuar" at bounding box center [1196, 573] width 364 height 38
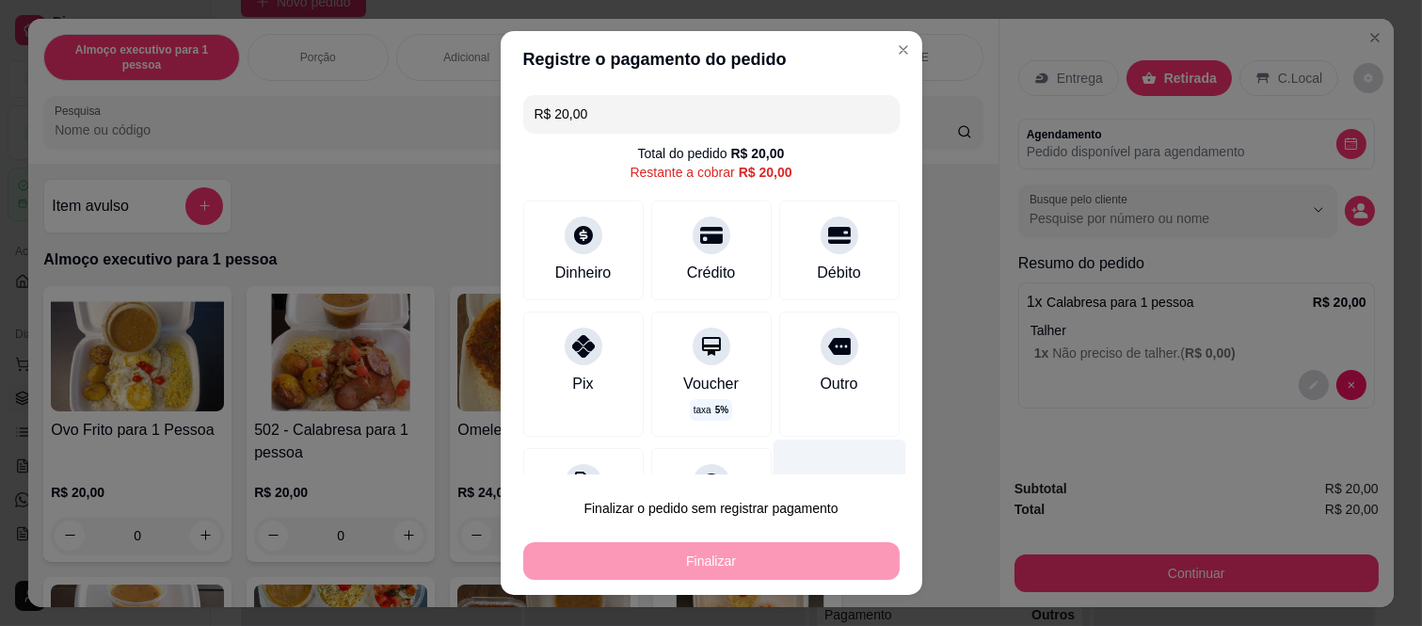
drag, startPoint x: 817, startPoint y: 342, endPoint x: 821, endPoint y: 439, distance: 98.0
click at [820, 342] on div at bounding box center [839, 346] width 38 height 38
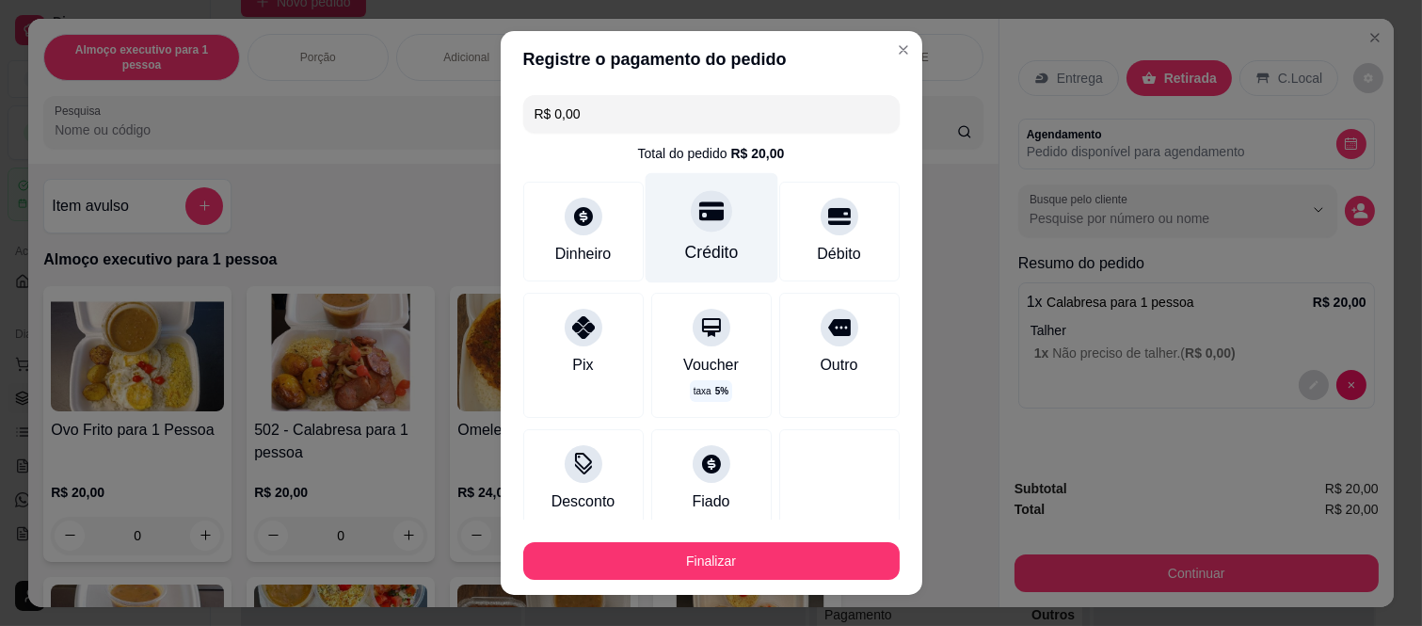
click at [690, 241] on div "Crédito" at bounding box center [711, 252] width 54 height 24
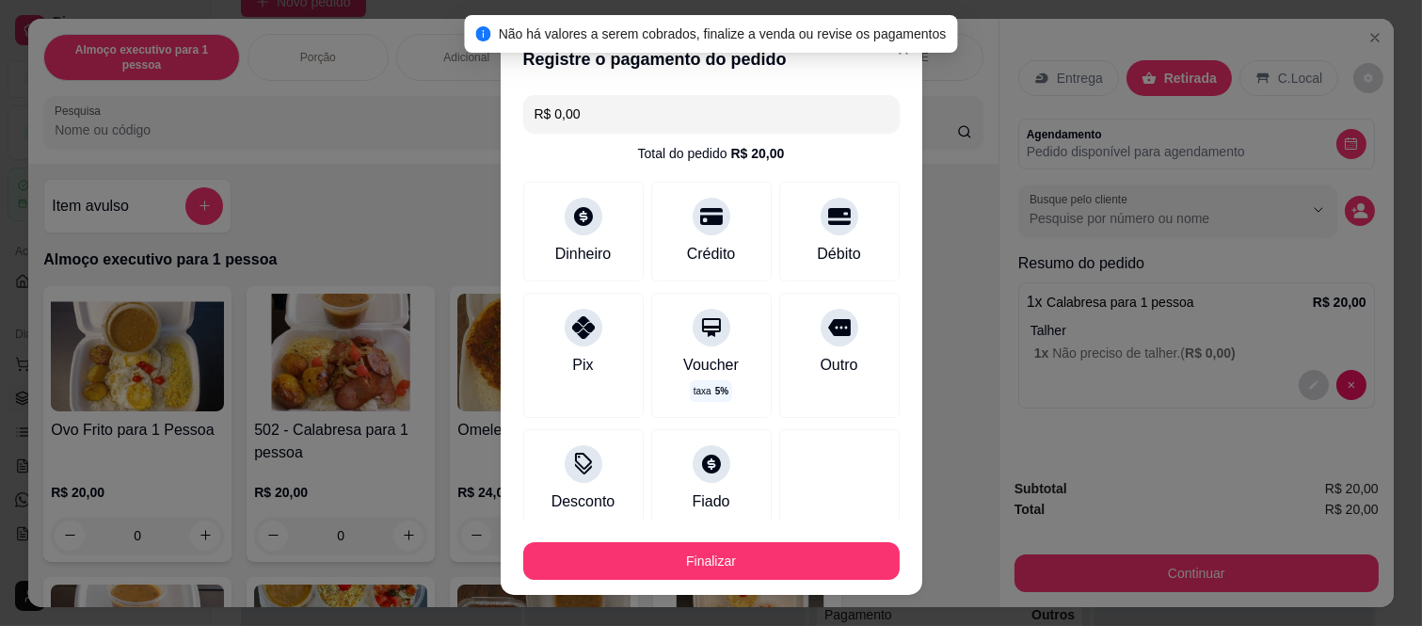
click at [770, 566] on button "Finalizar" at bounding box center [711, 561] width 376 height 38
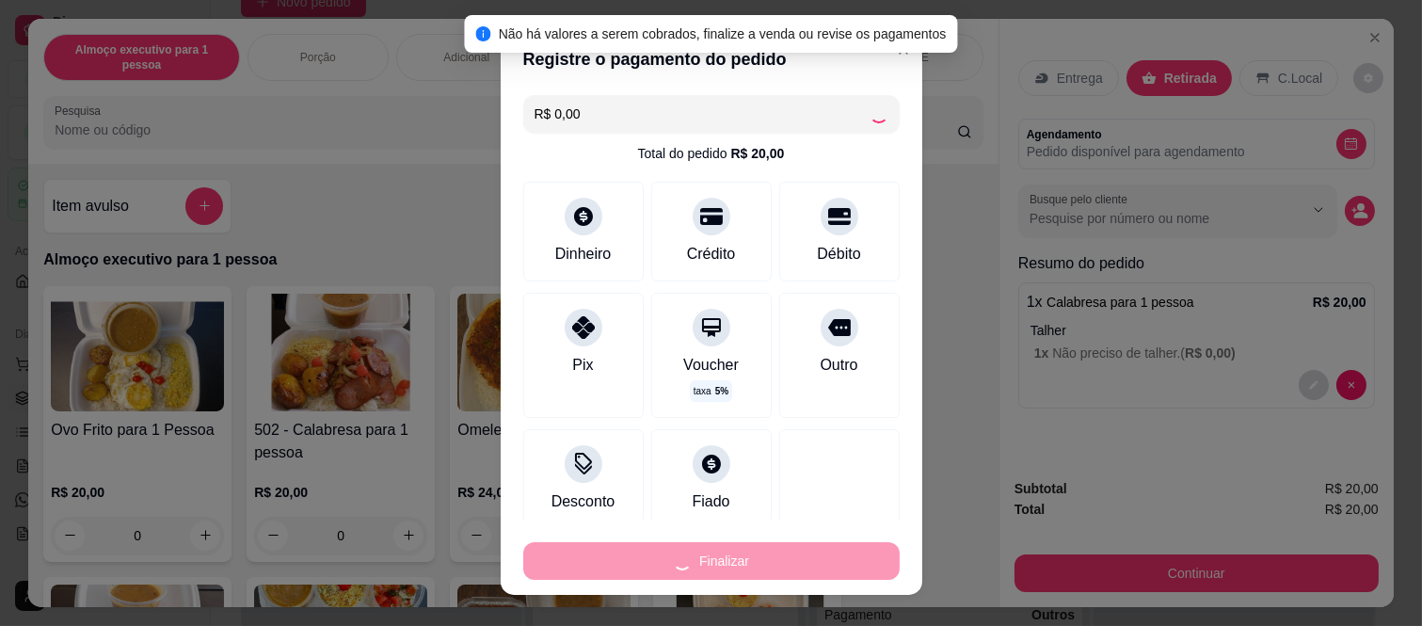
type input "-R$ 20,00"
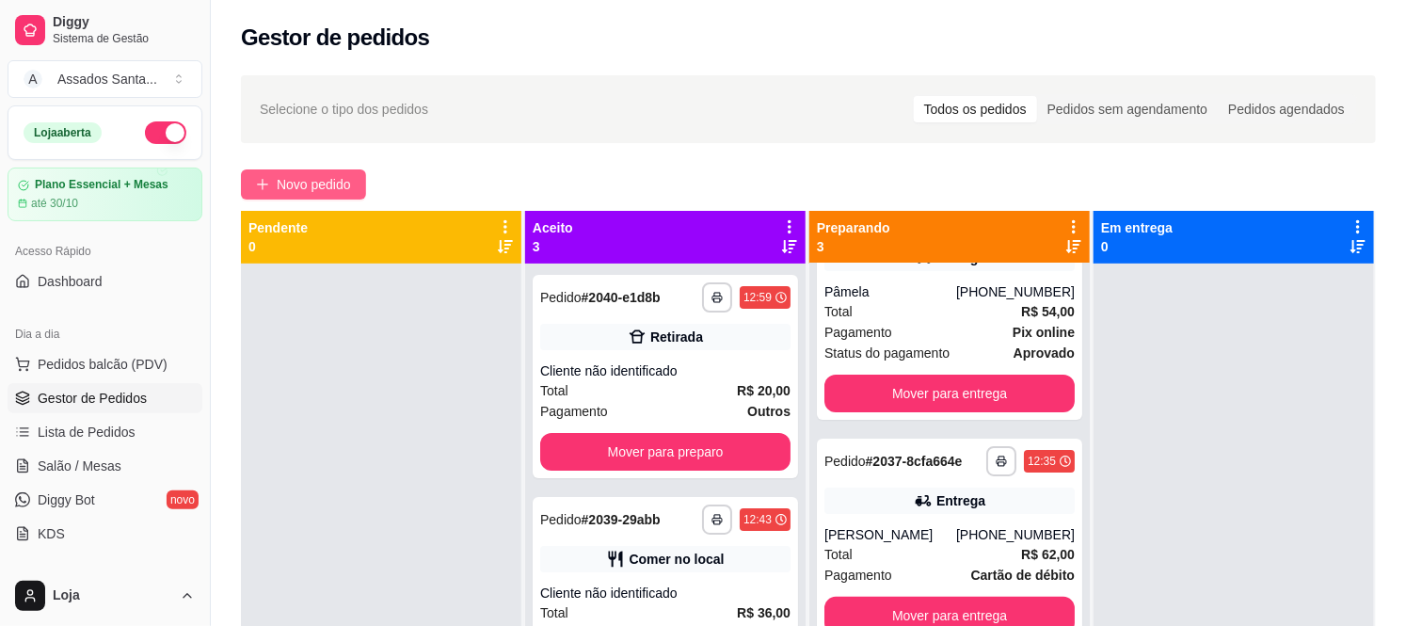
click at [310, 190] on span "Novo pedido" at bounding box center [314, 184] width 74 height 21
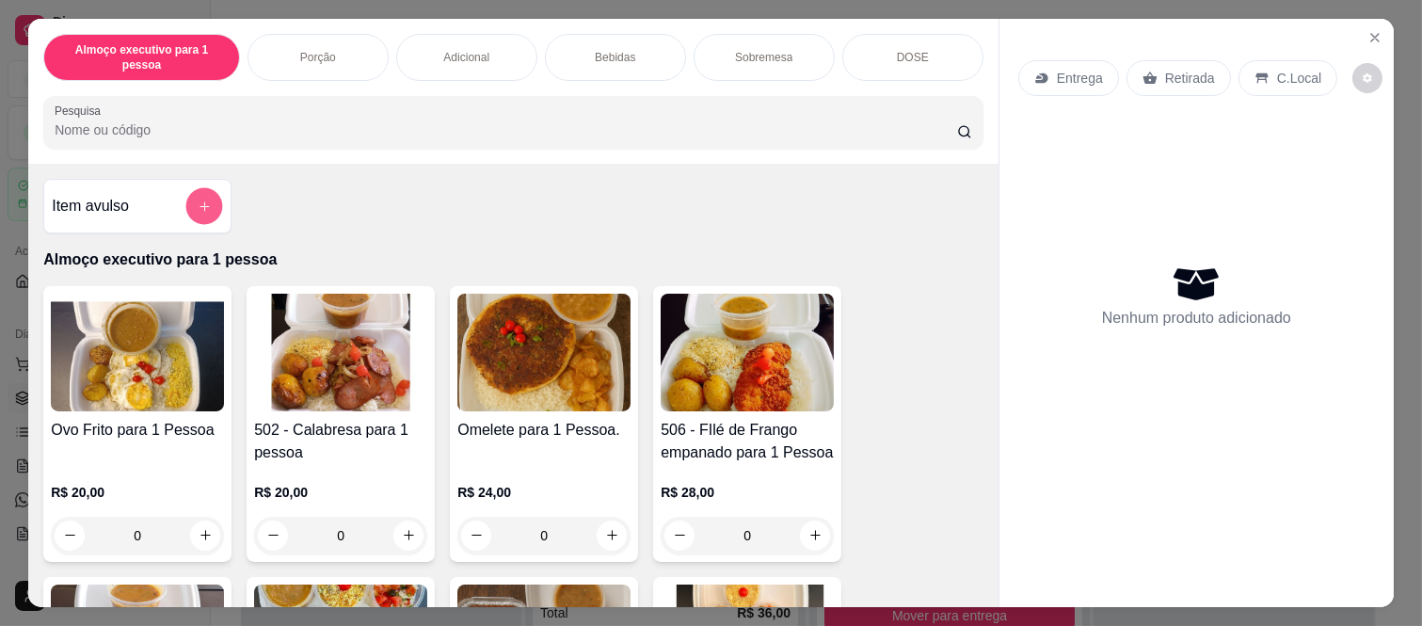
click at [186, 188] on button "add-separate-item" at bounding box center [204, 206] width 37 height 37
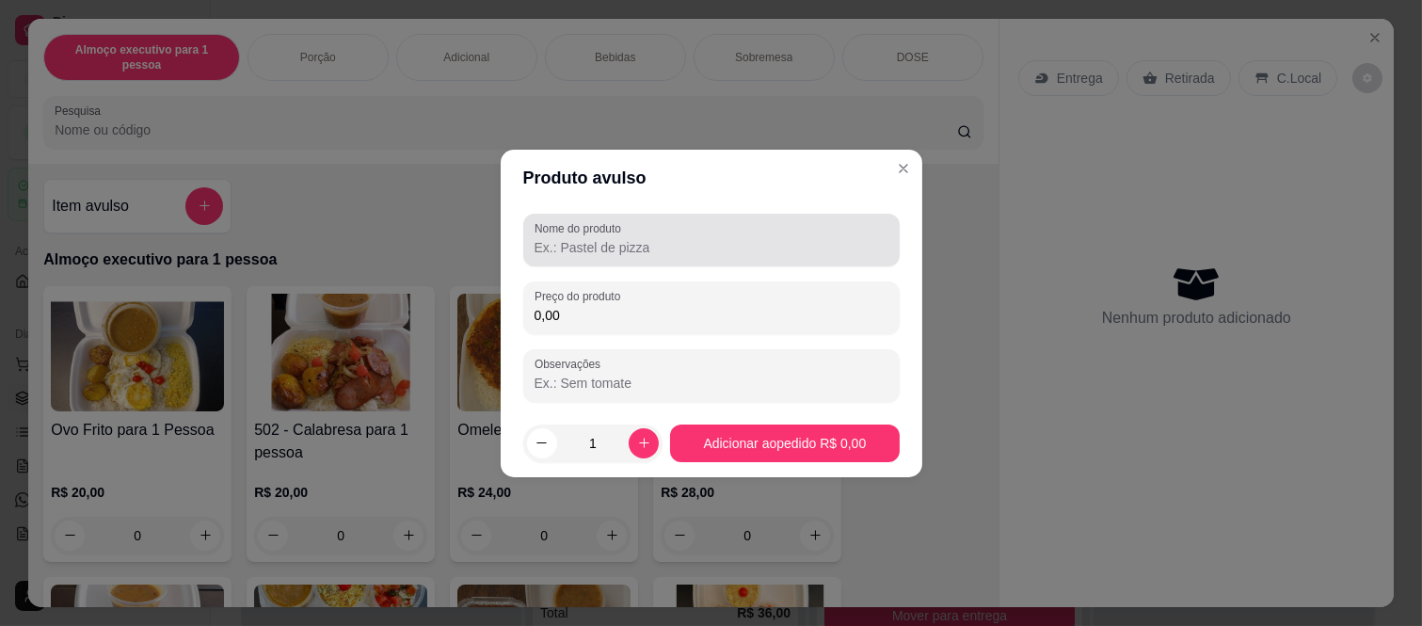
click at [707, 239] on input "Nome do produto" at bounding box center [711, 247] width 354 height 19
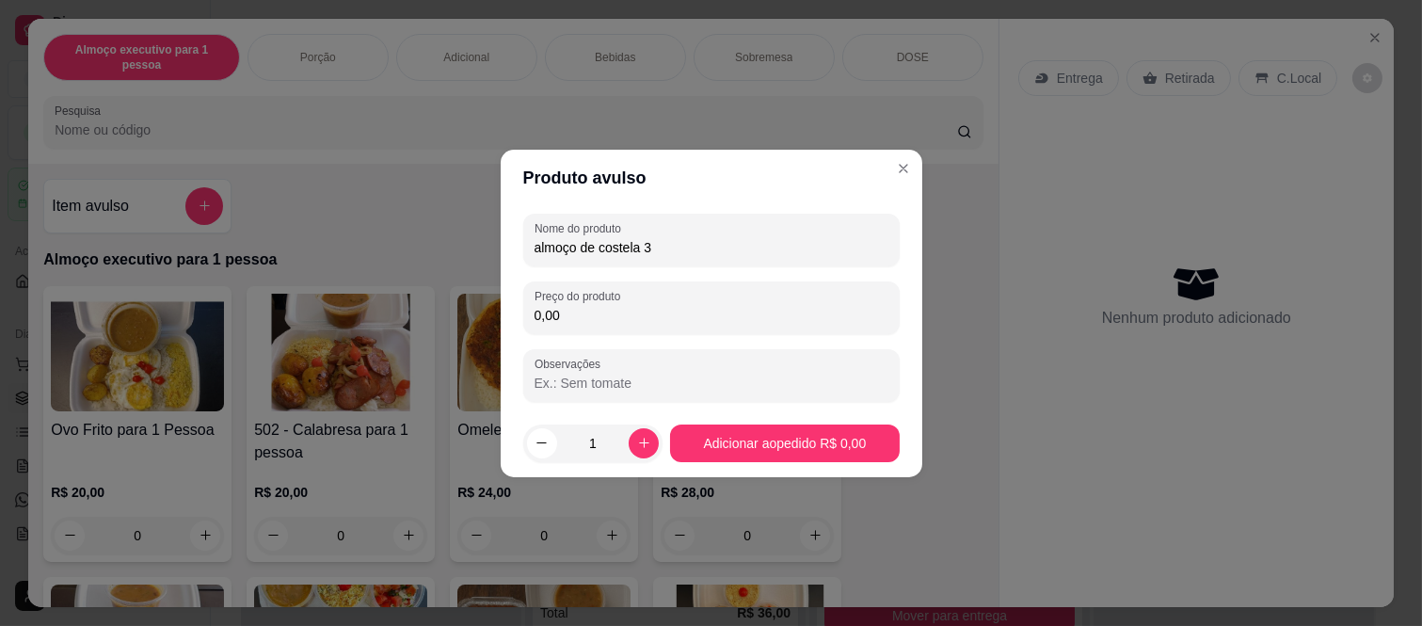
type input "almoço de costela 3"
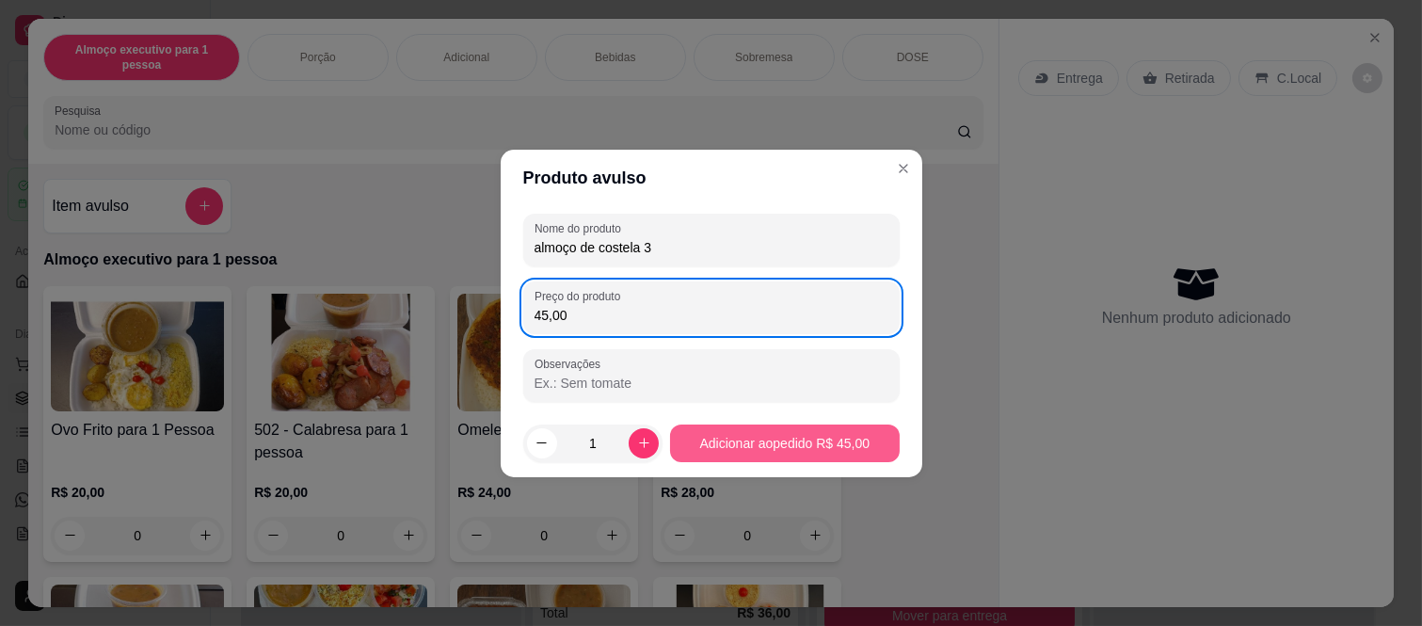
type input "45,00"
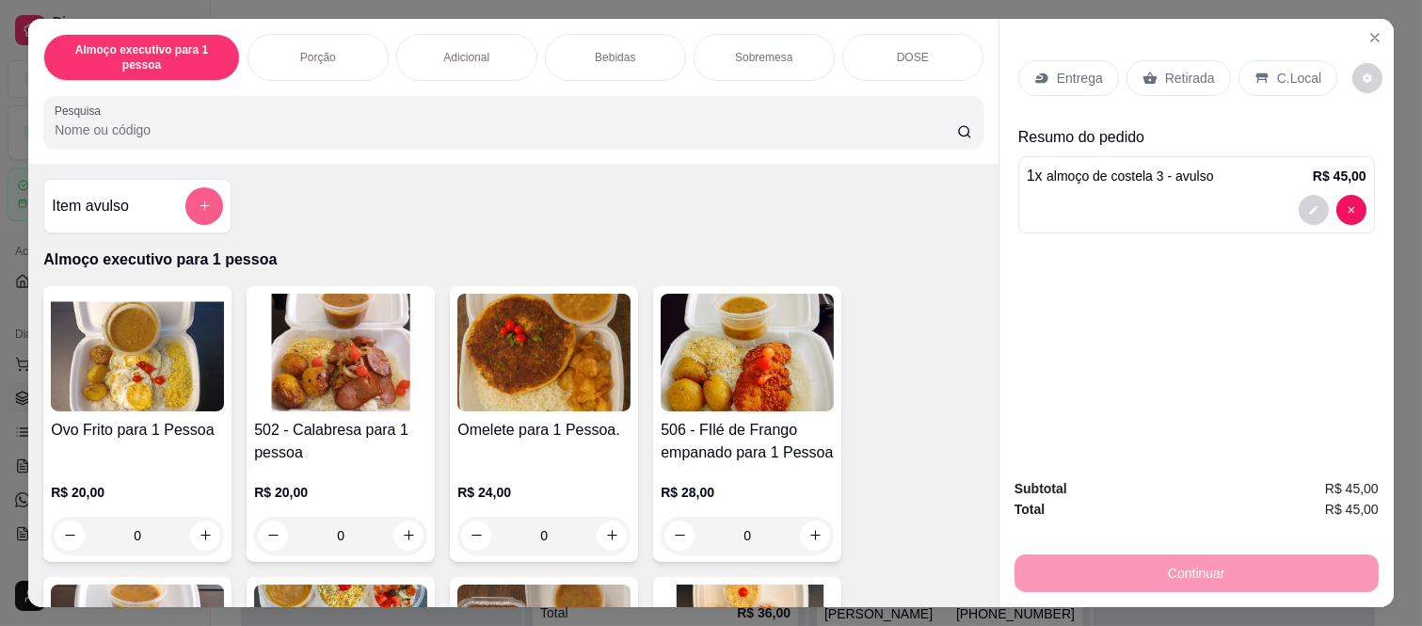
click at [185, 187] on button "add-separate-item" at bounding box center [204, 206] width 38 height 38
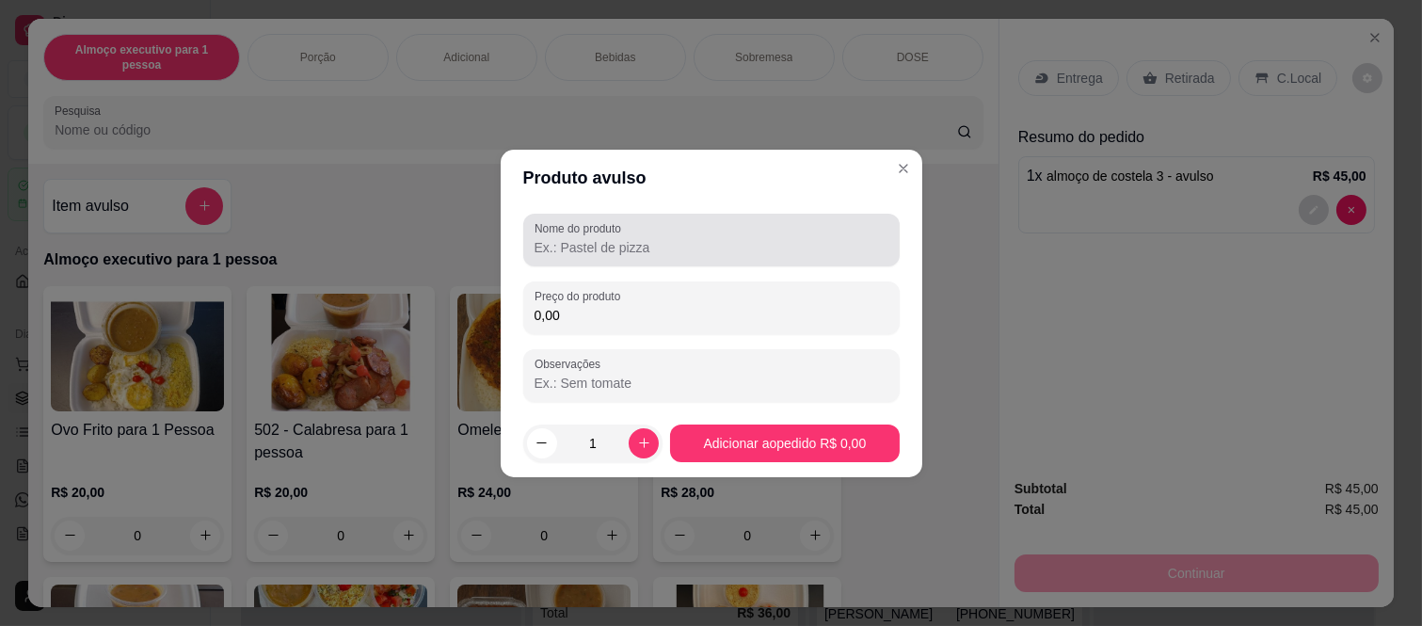
click at [649, 230] on div at bounding box center [711, 240] width 354 height 38
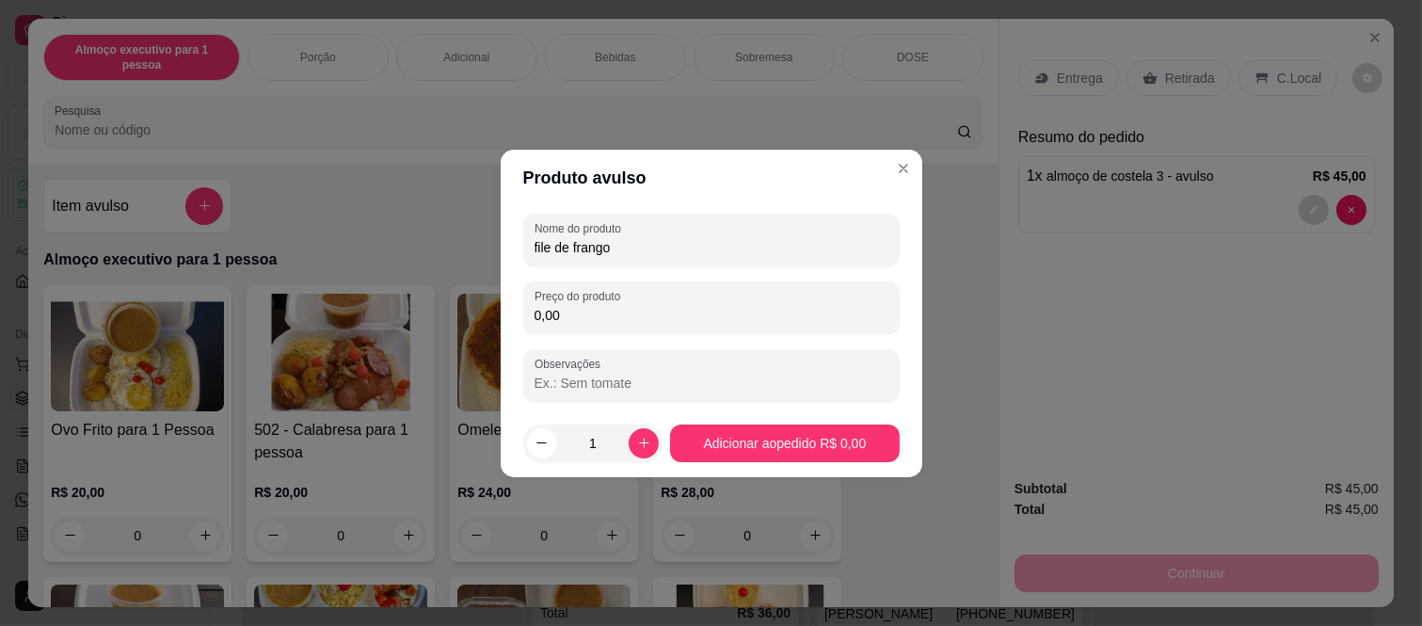
type input "file de frango"
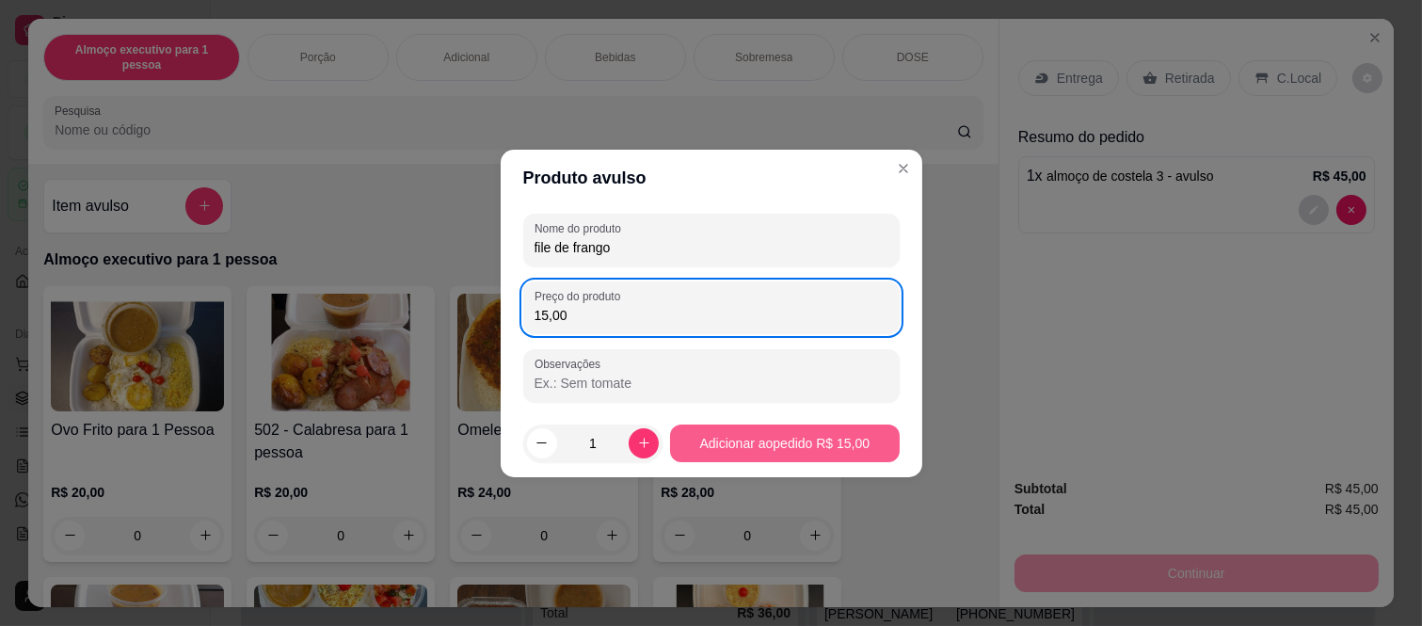
type input "15,00"
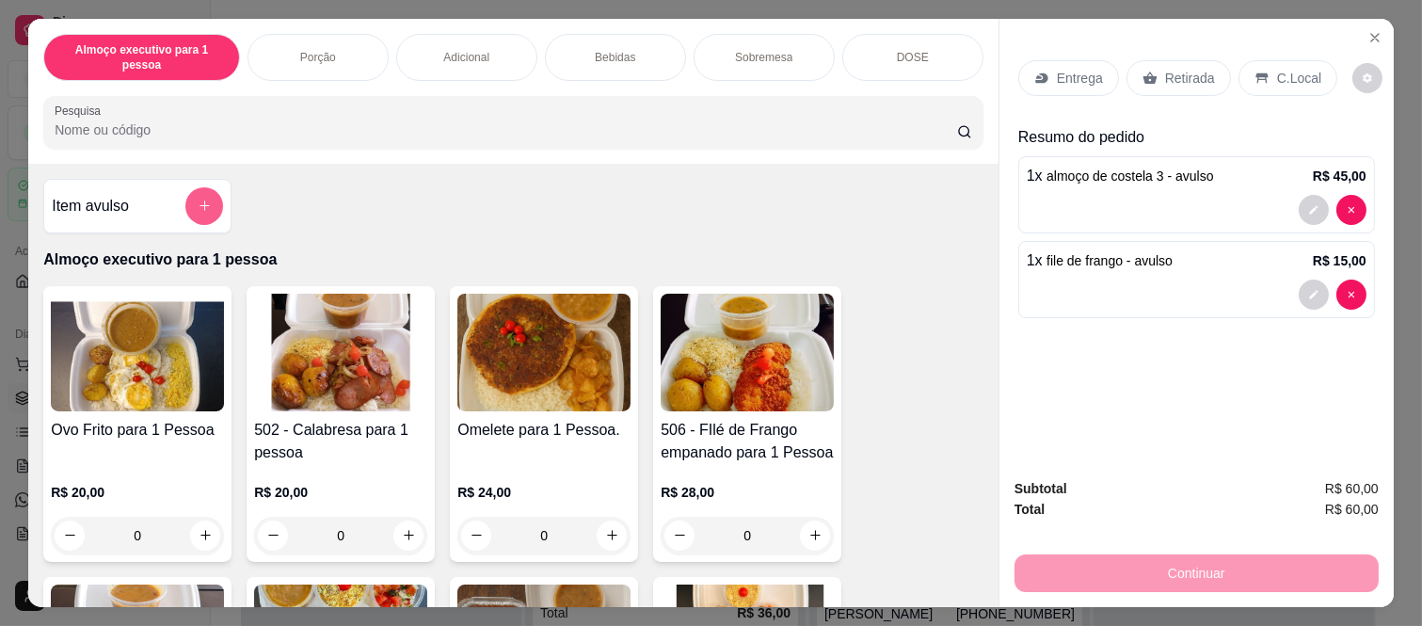
click at [199, 199] on icon "add-separate-item" at bounding box center [205, 206] width 14 height 14
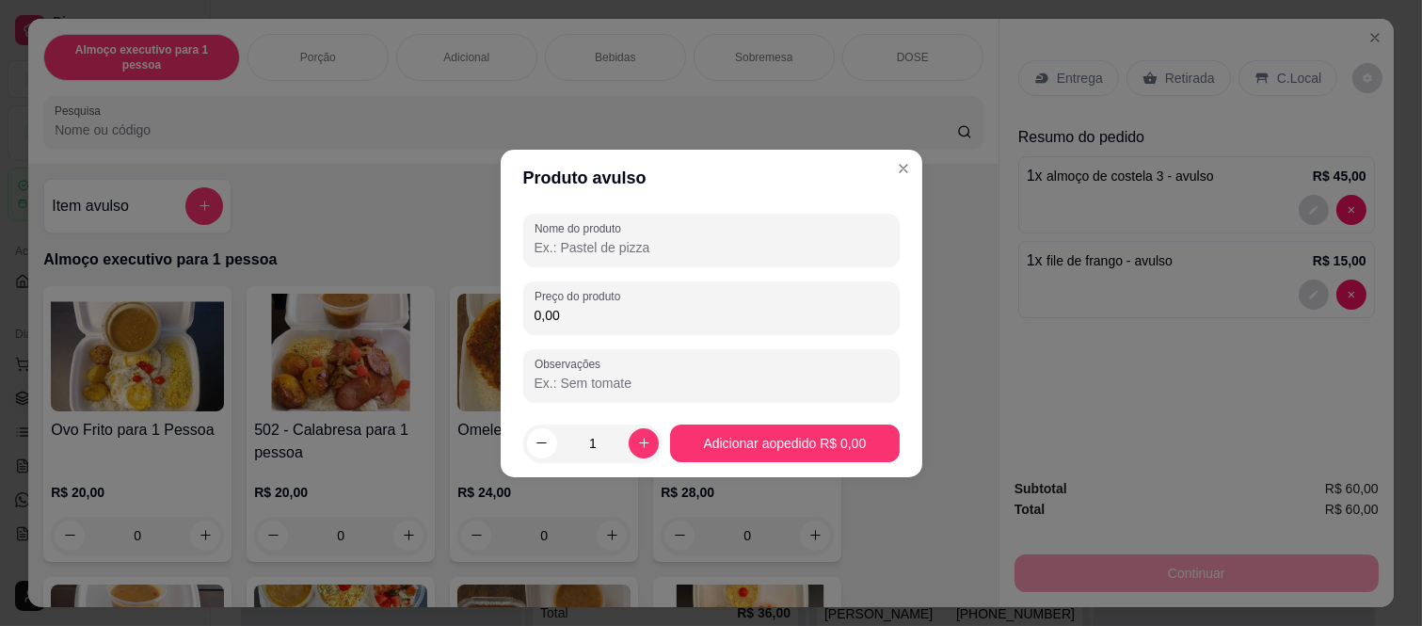
click at [636, 241] on input "Nome do produto" at bounding box center [711, 247] width 354 height 19
type input "vaca atolada"
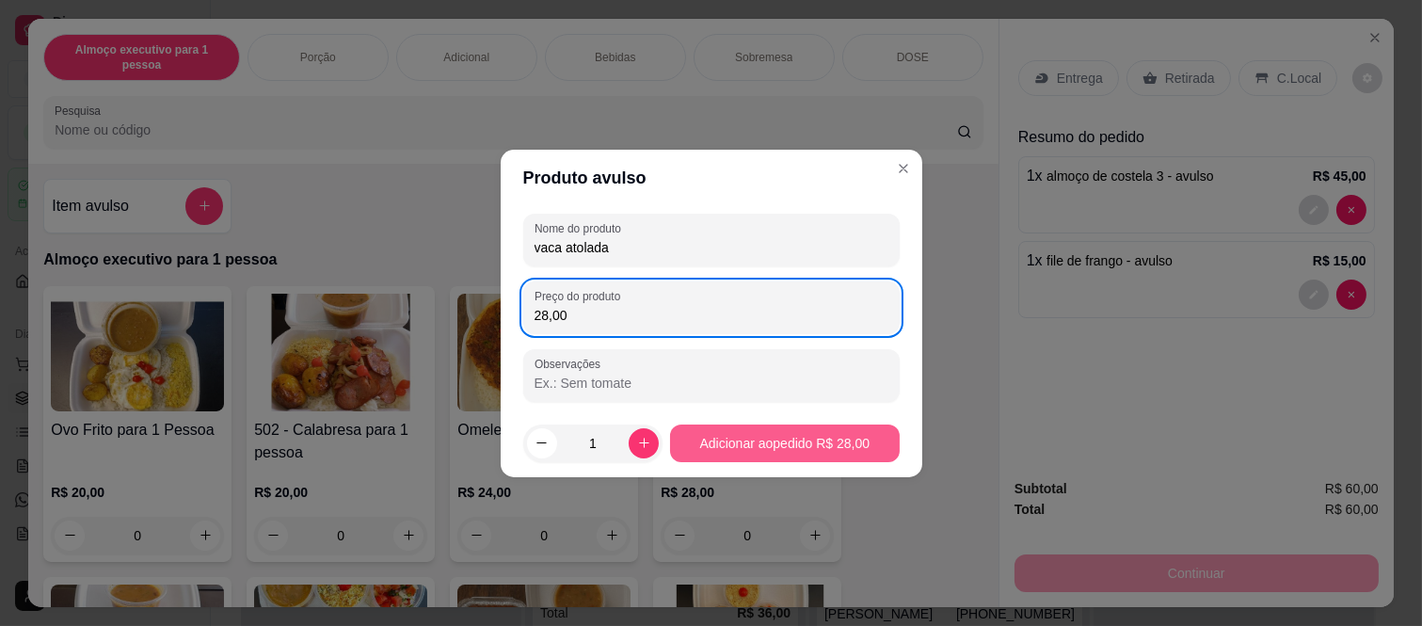
type input "28,00"
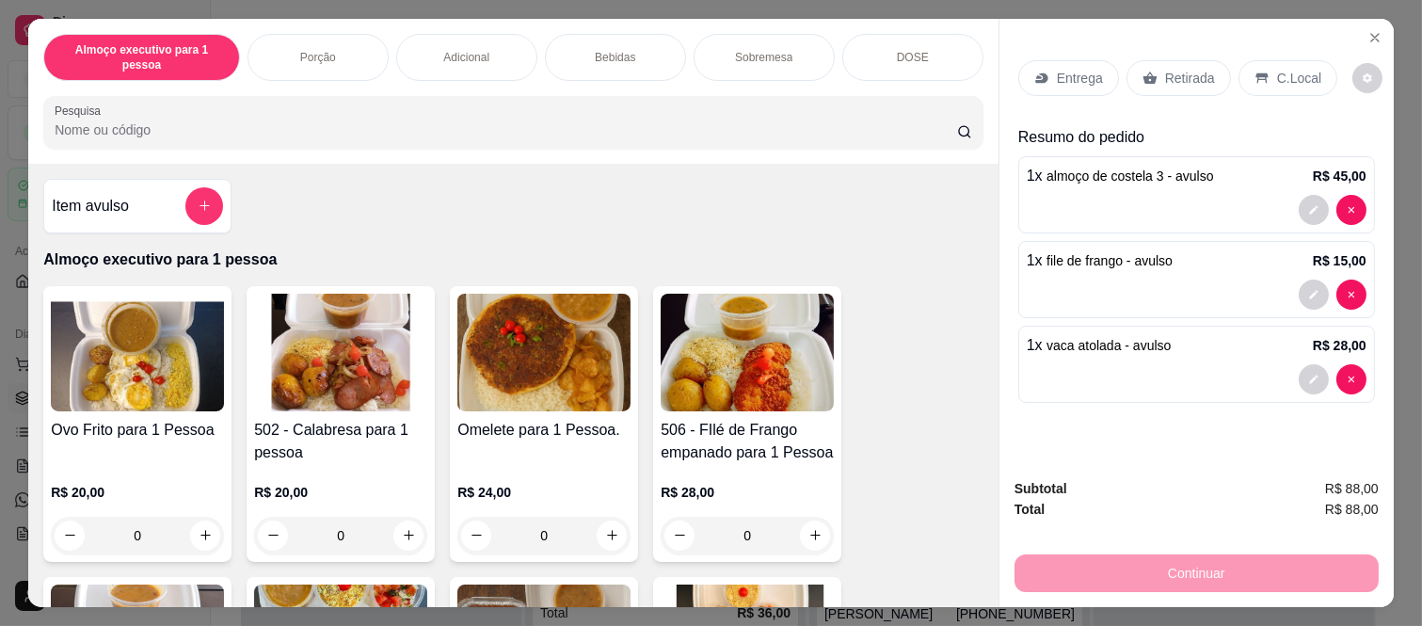
click at [636, 41] on div "Bebidas" at bounding box center [615, 57] width 141 height 47
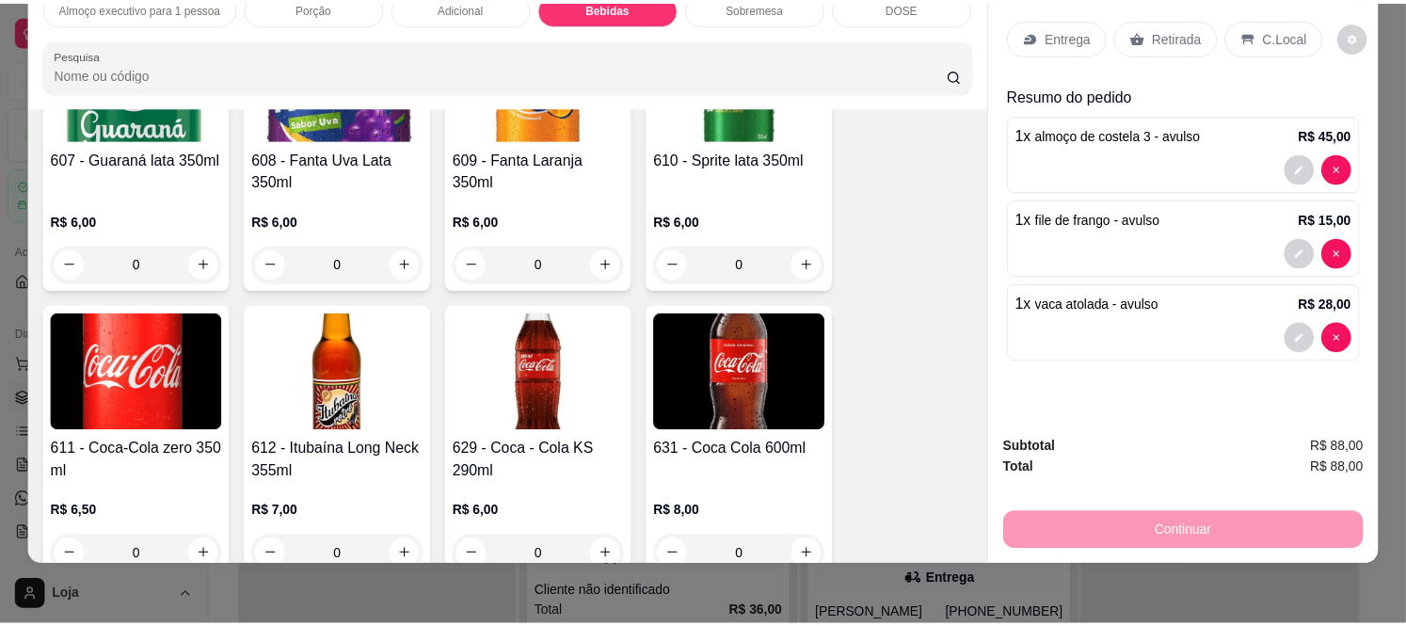
scroll to position [3336, 0]
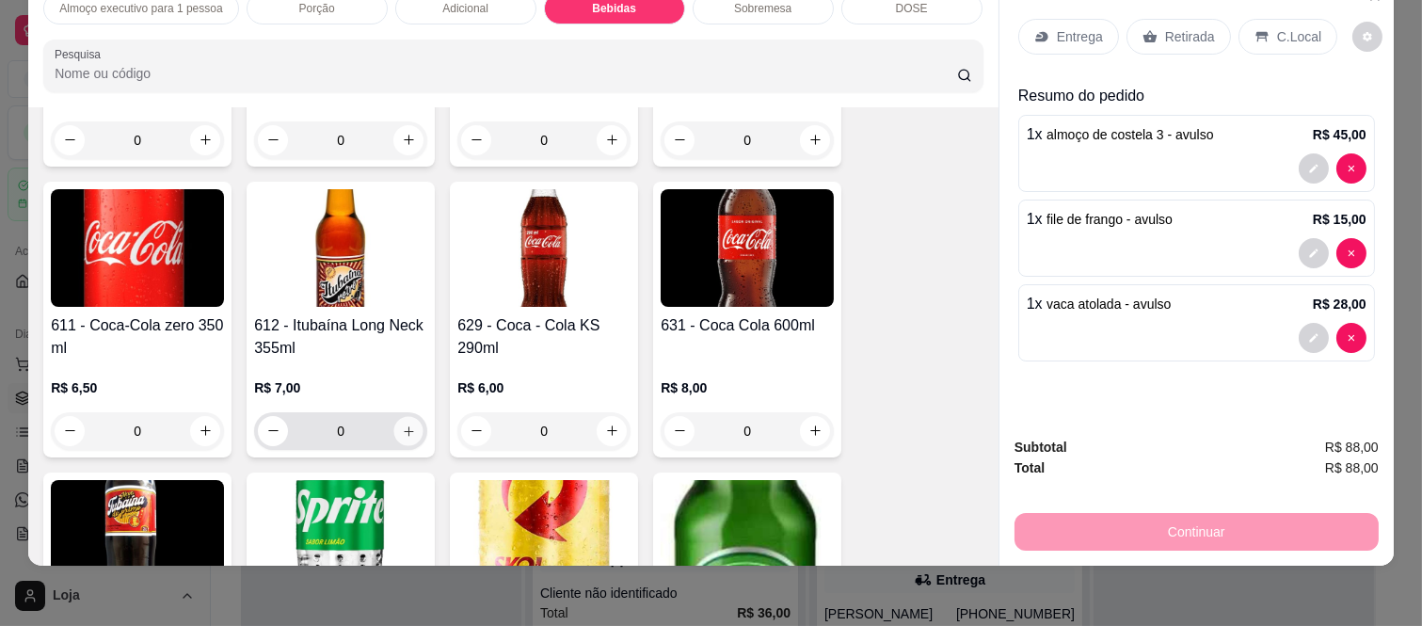
click at [402, 424] on icon "increase-product-quantity" at bounding box center [409, 431] width 14 height 14
type input "1"
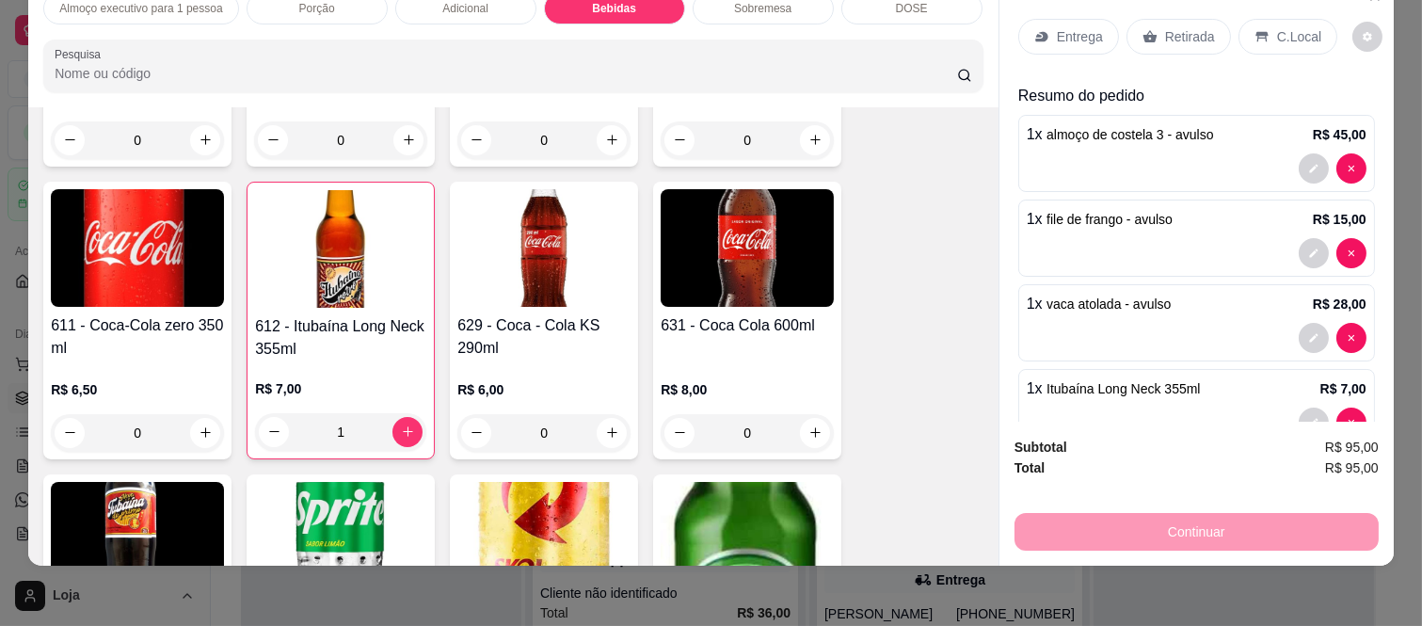
click at [1165, 27] on p "Retirada" at bounding box center [1190, 36] width 50 height 19
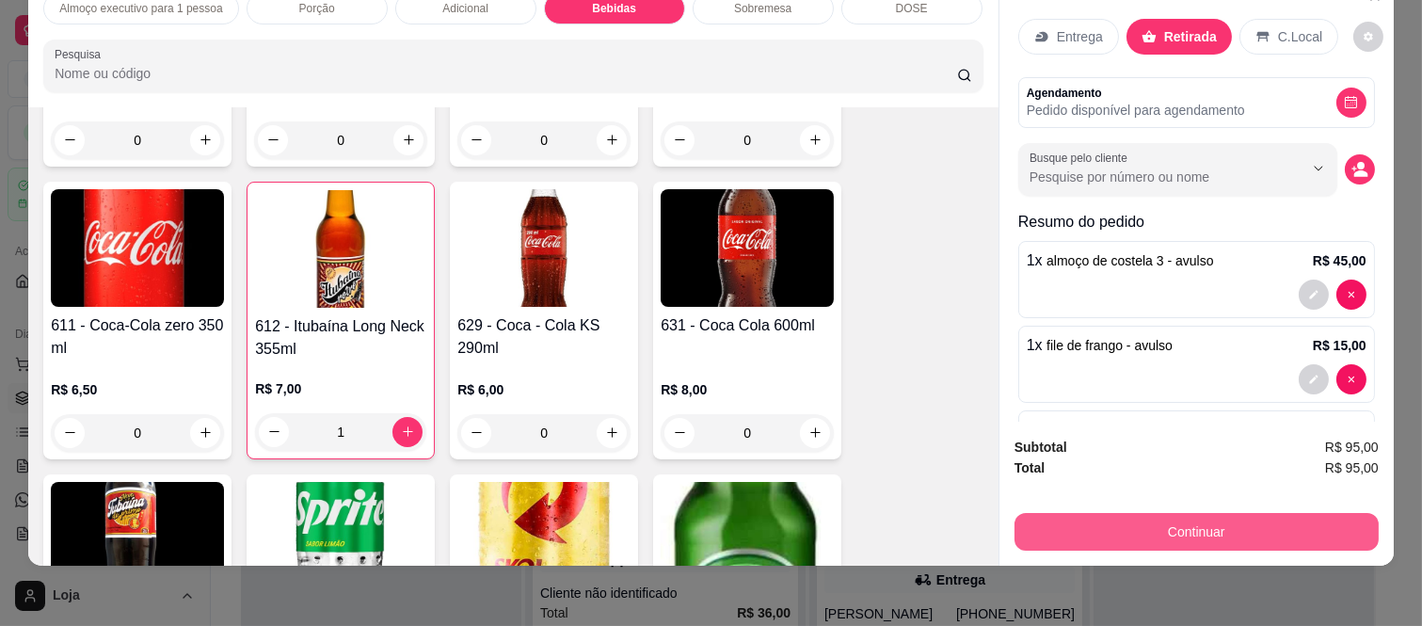
click at [1168, 513] on button "Continuar" at bounding box center [1196, 532] width 364 height 38
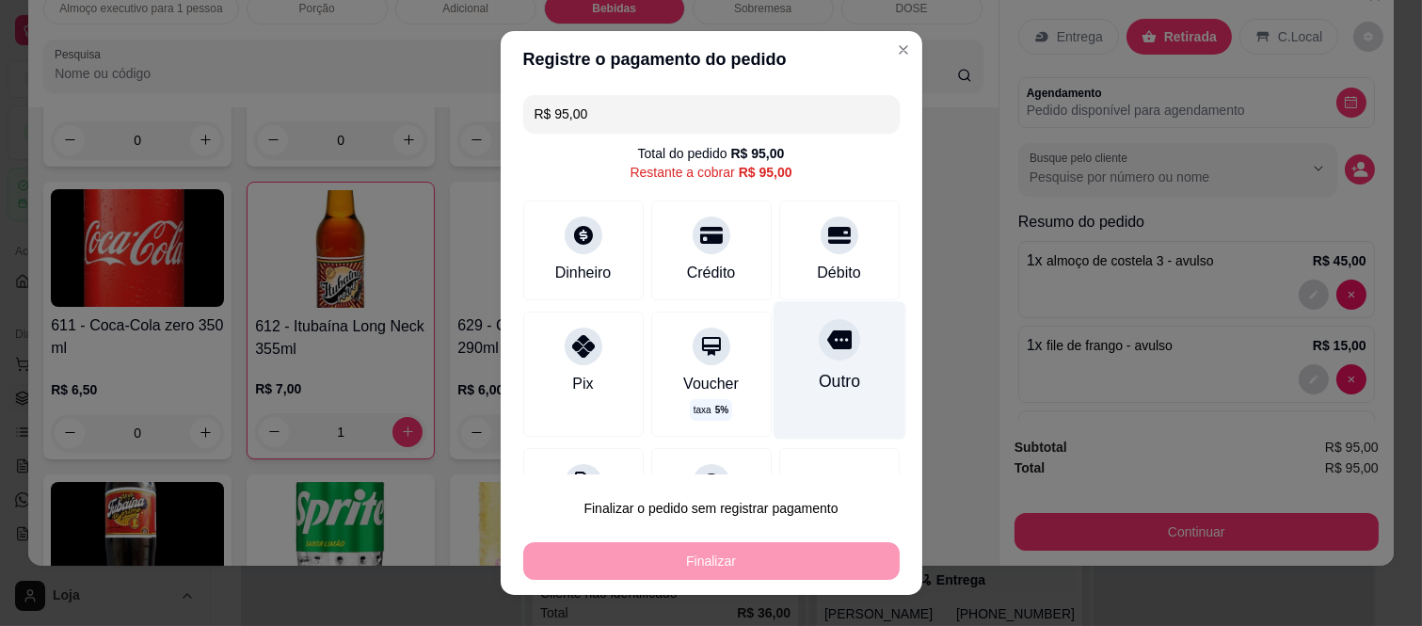
click at [826, 346] on icon at bounding box center [838, 339] width 24 height 19
type input "R$ 0,00"
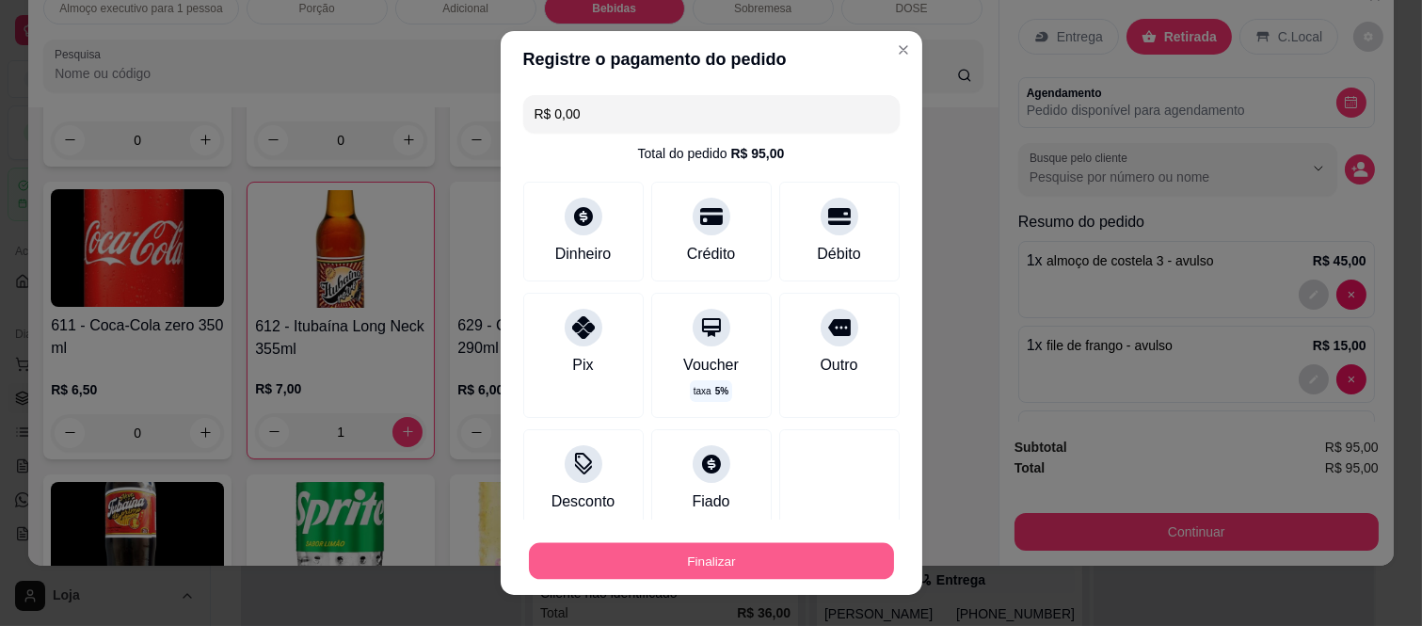
click at [769, 548] on button "Finalizar" at bounding box center [711, 560] width 365 height 37
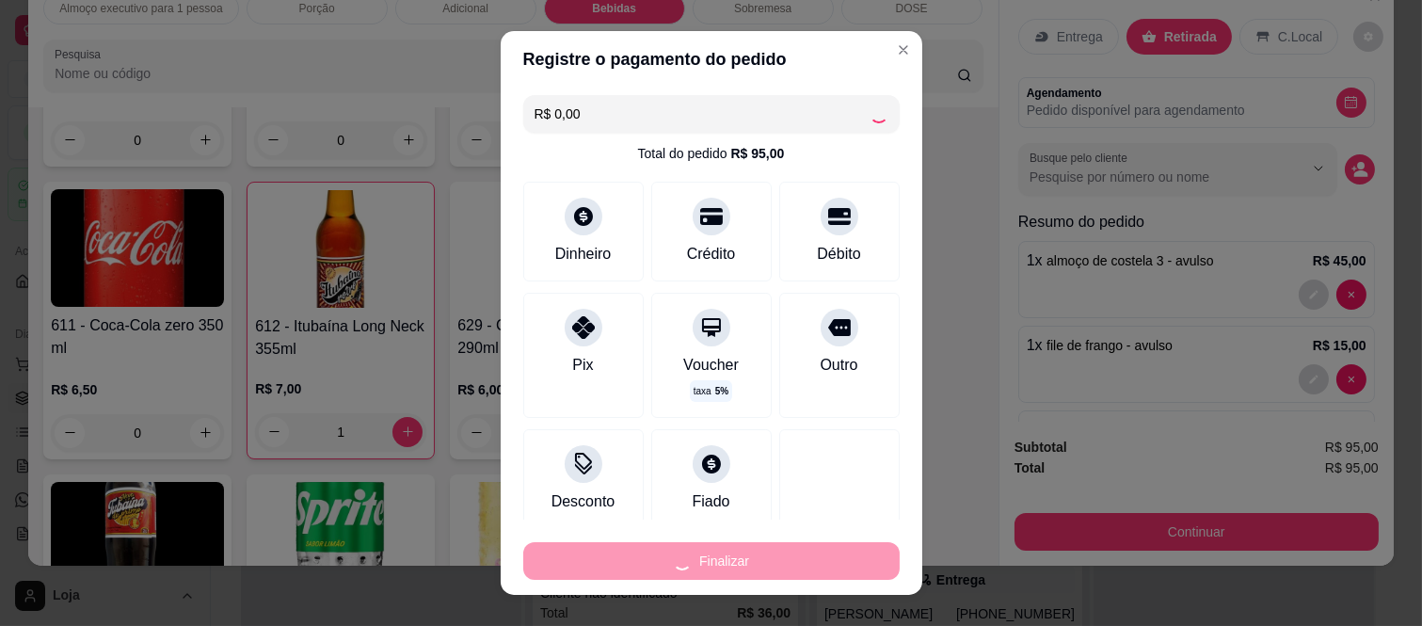
type input "0"
type input "-R$ 95,00"
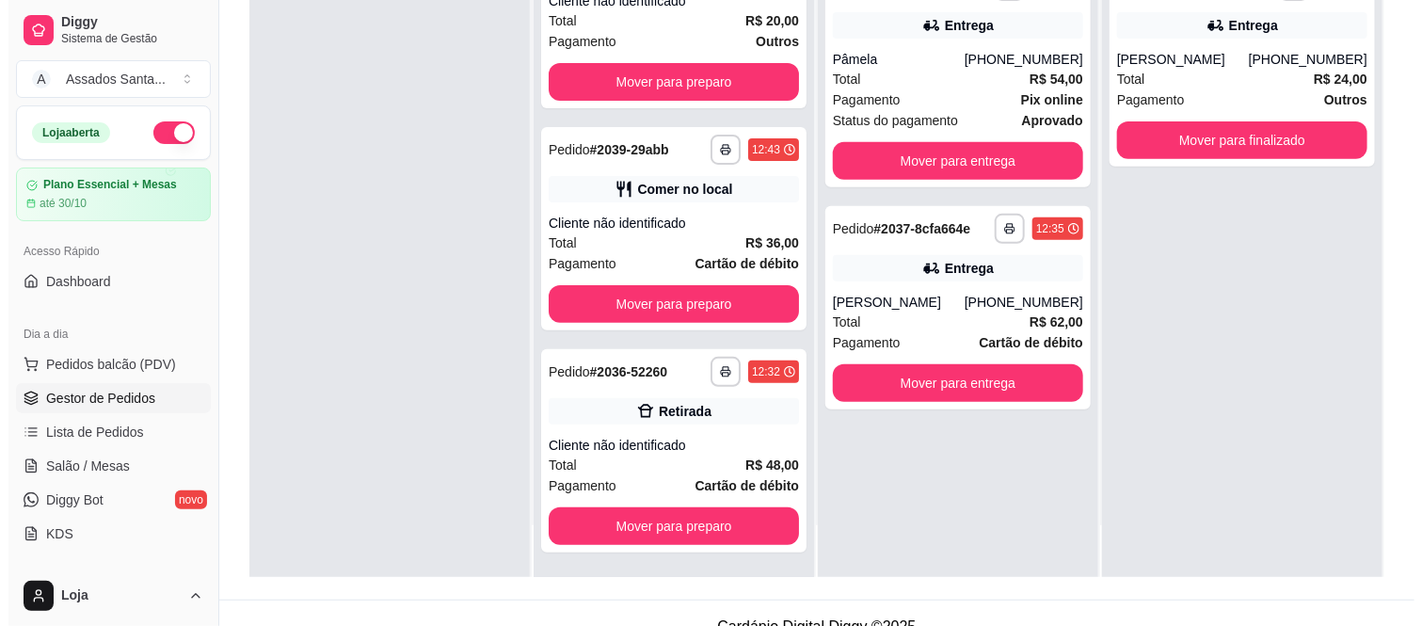
scroll to position [287, 0]
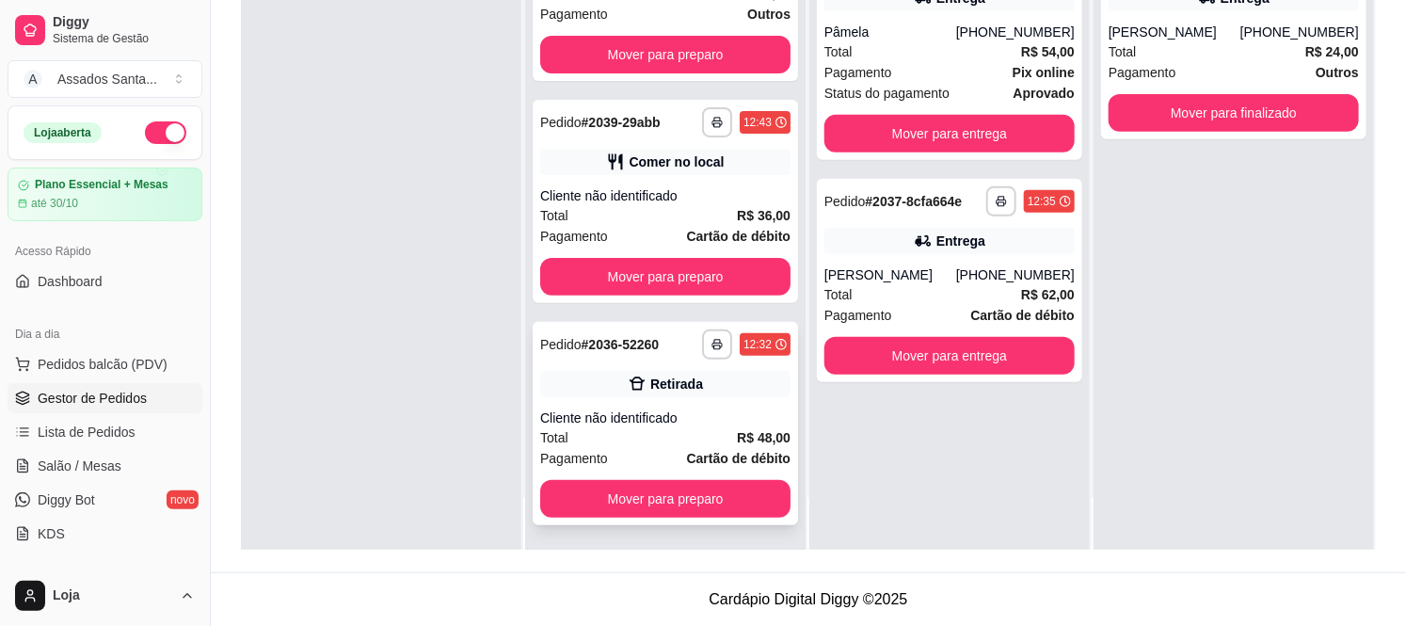
click at [668, 416] on div "Cliente não identificado" at bounding box center [665, 417] width 250 height 19
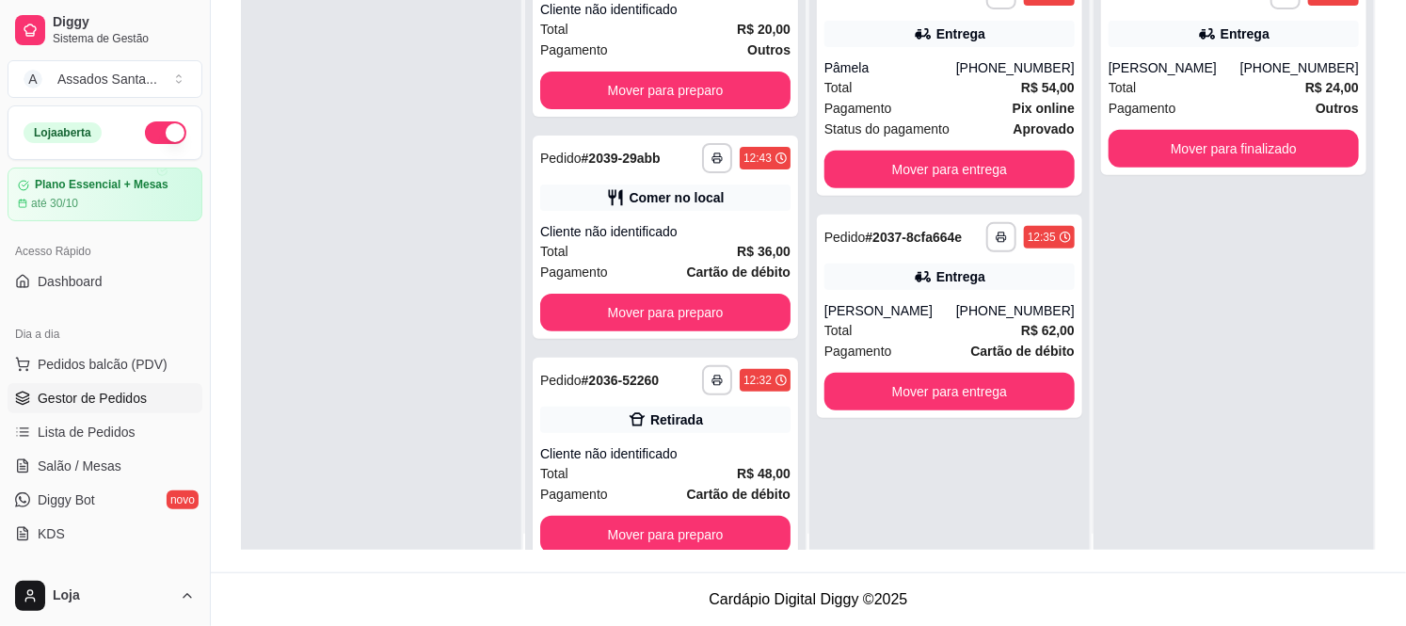
scroll to position [0, 0]
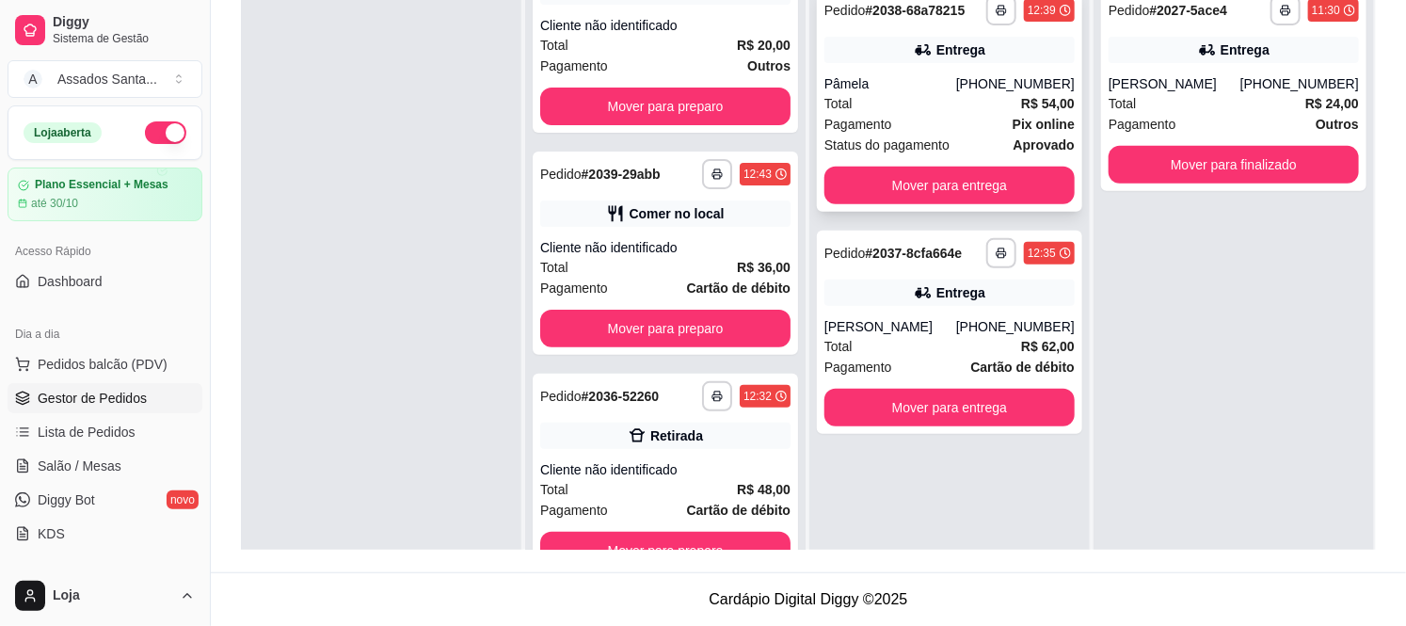
click at [936, 76] on div "Pâmela" at bounding box center [890, 83] width 132 height 19
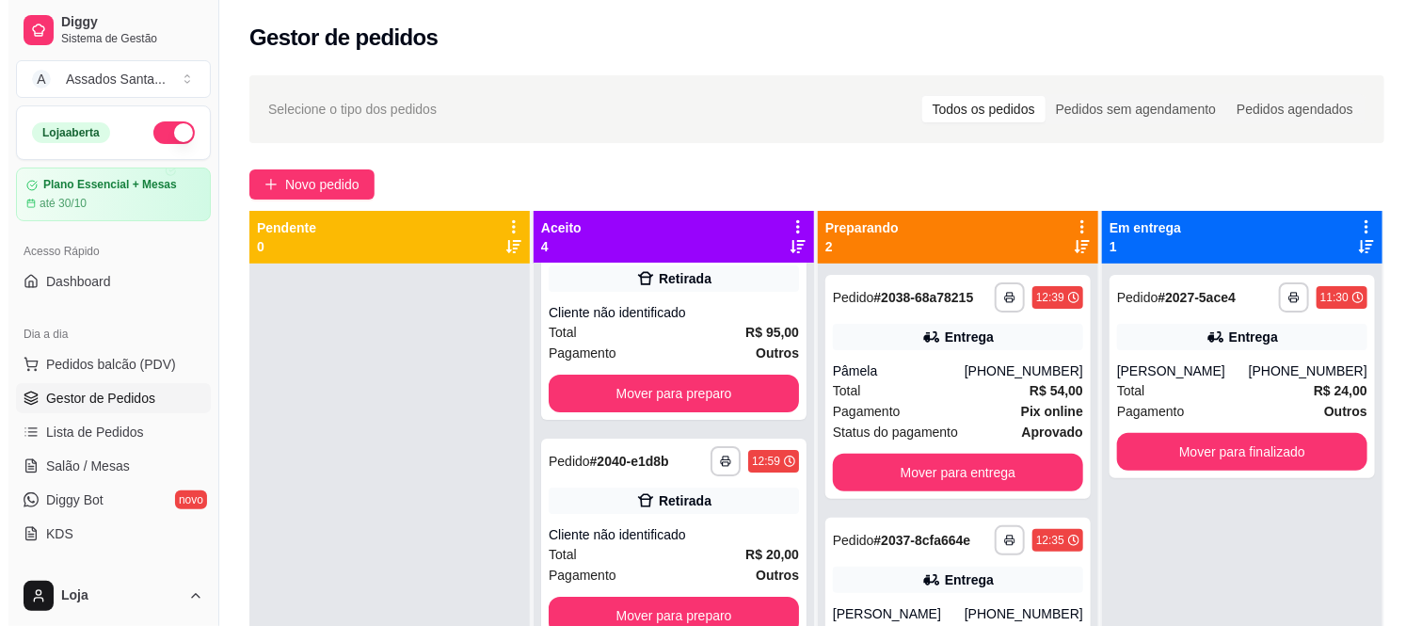
scroll to position [279, 0]
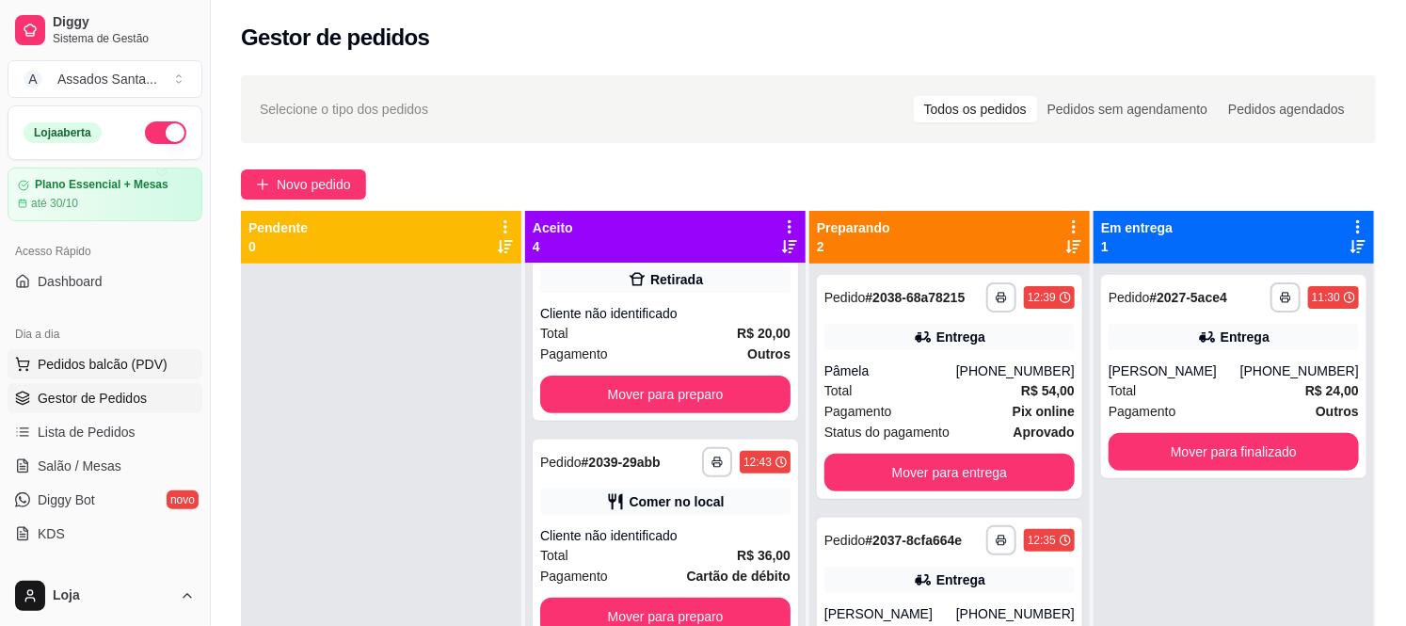
click at [96, 360] on span "Pedidos balcão (PDV)" at bounding box center [103, 364] width 130 height 19
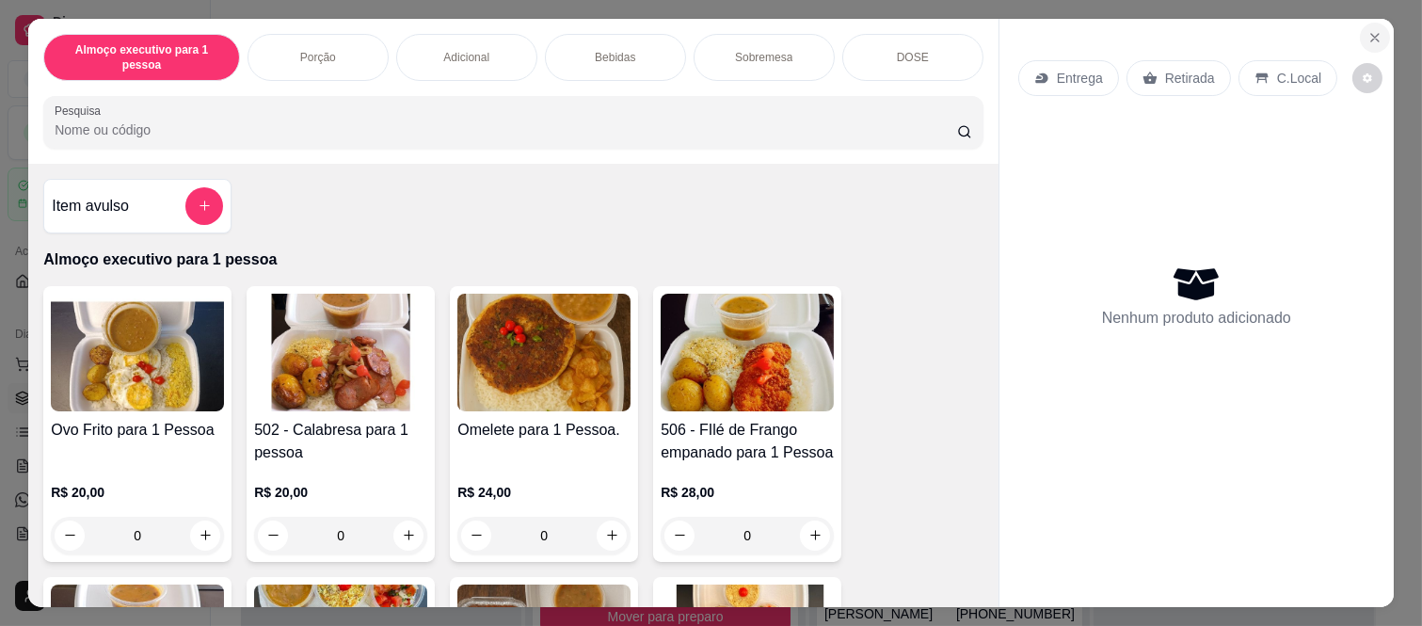
click at [1367, 30] on icon "Close" at bounding box center [1374, 37] width 15 height 15
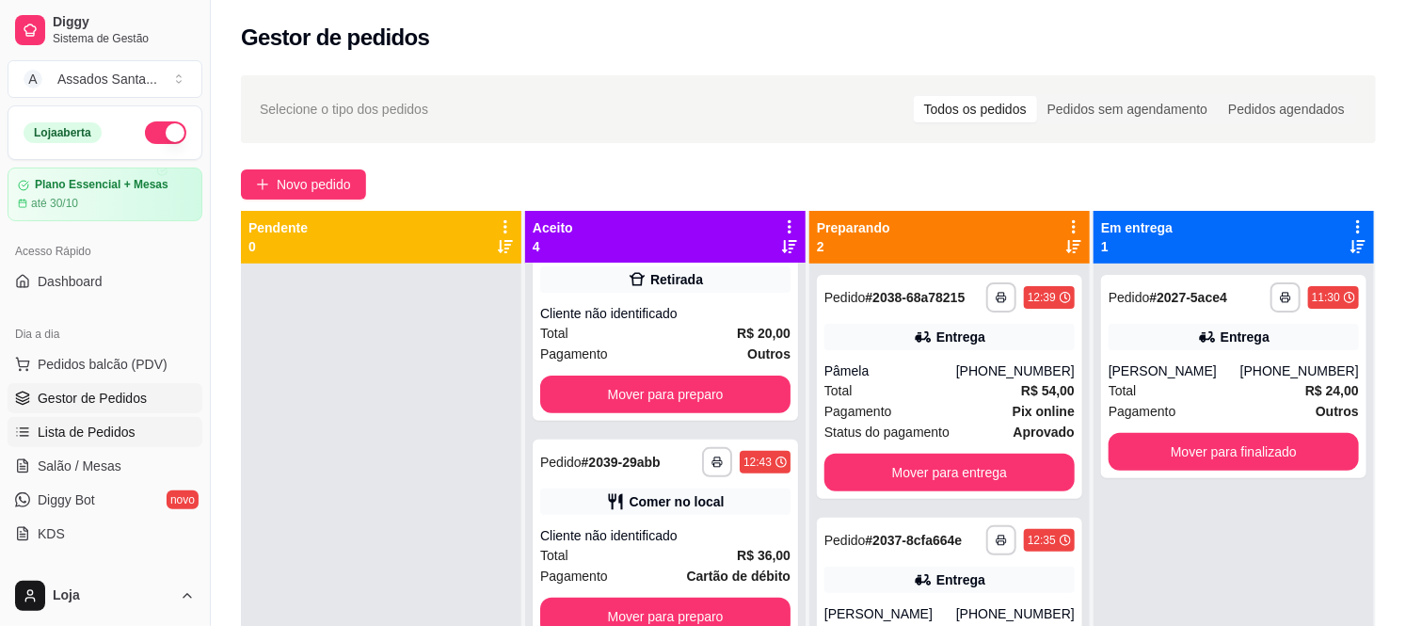
click at [80, 425] on span "Lista de Pedidos" at bounding box center [87, 431] width 98 height 19
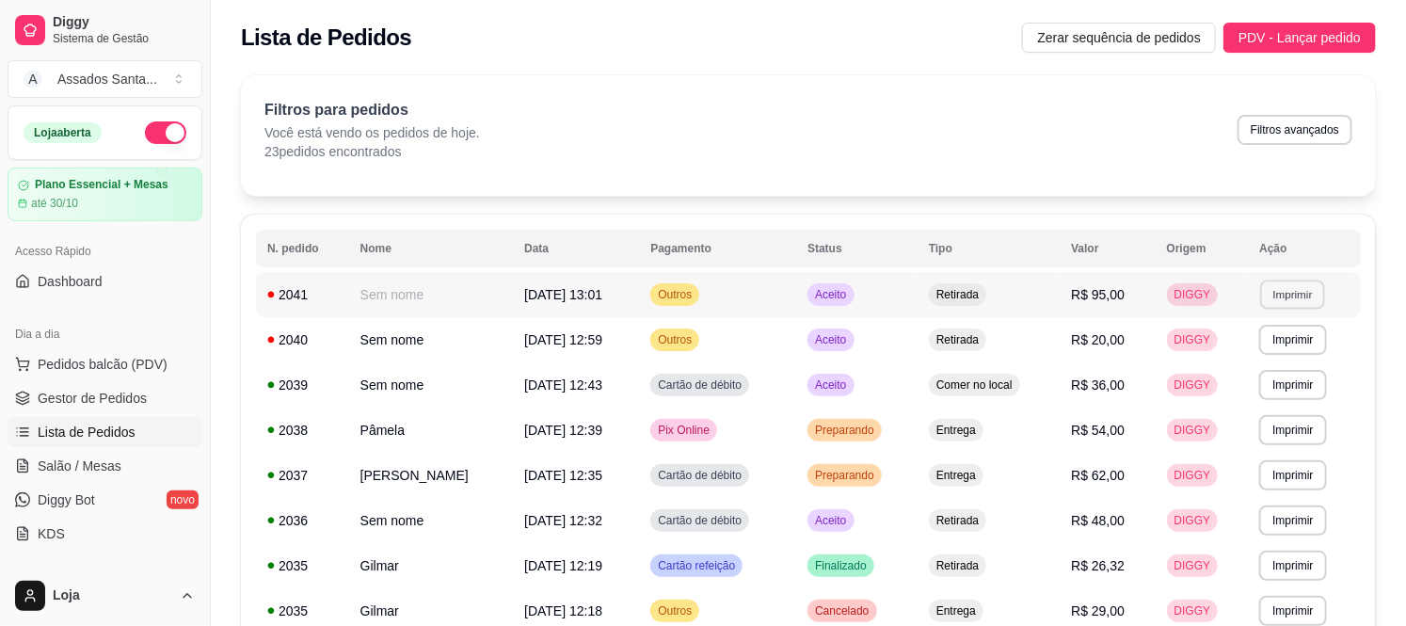
click at [1302, 294] on button "Imprimir" at bounding box center [1292, 293] width 65 height 29
click at [1246, 353] on button "IMPRESSORA caixa" at bounding box center [1259, 359] width 132 height 29
click at [87, 390] on span "Gestor de Pedidos" at bounding box center [92, 398] width 109 height 19
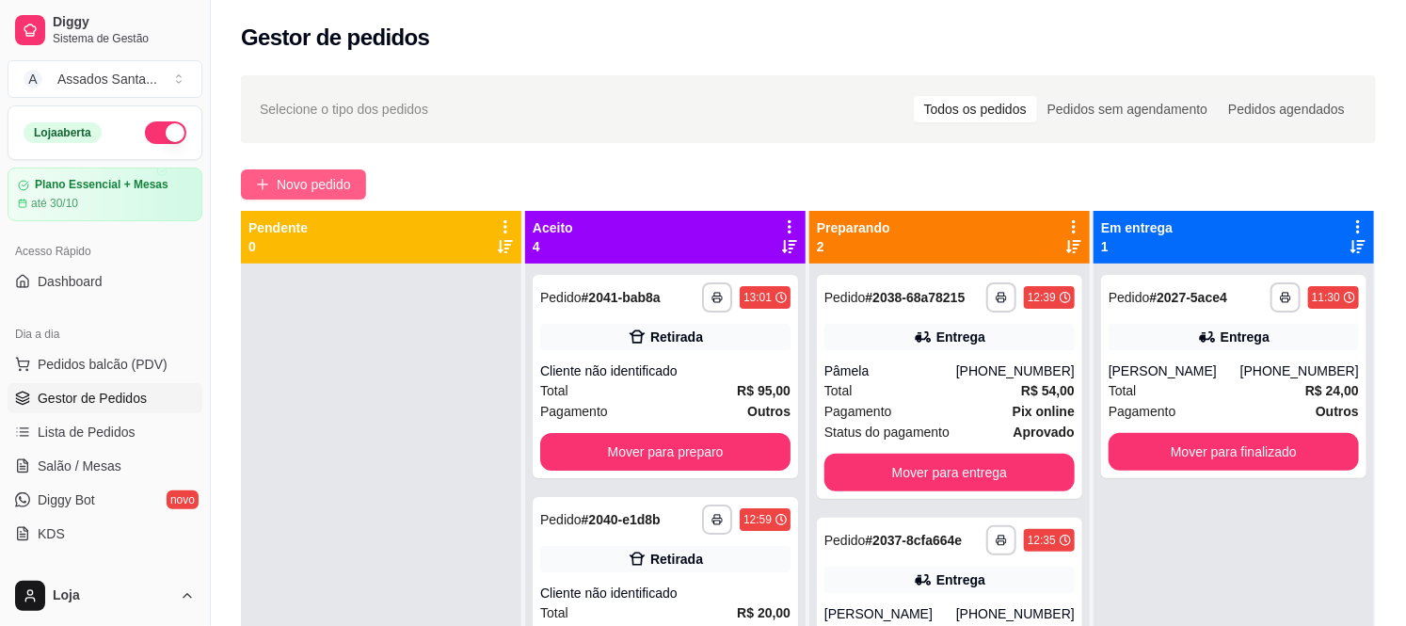
click at [342, 177] on span "Novo pedido" at bounding box center [314, 184] width 74 height 21
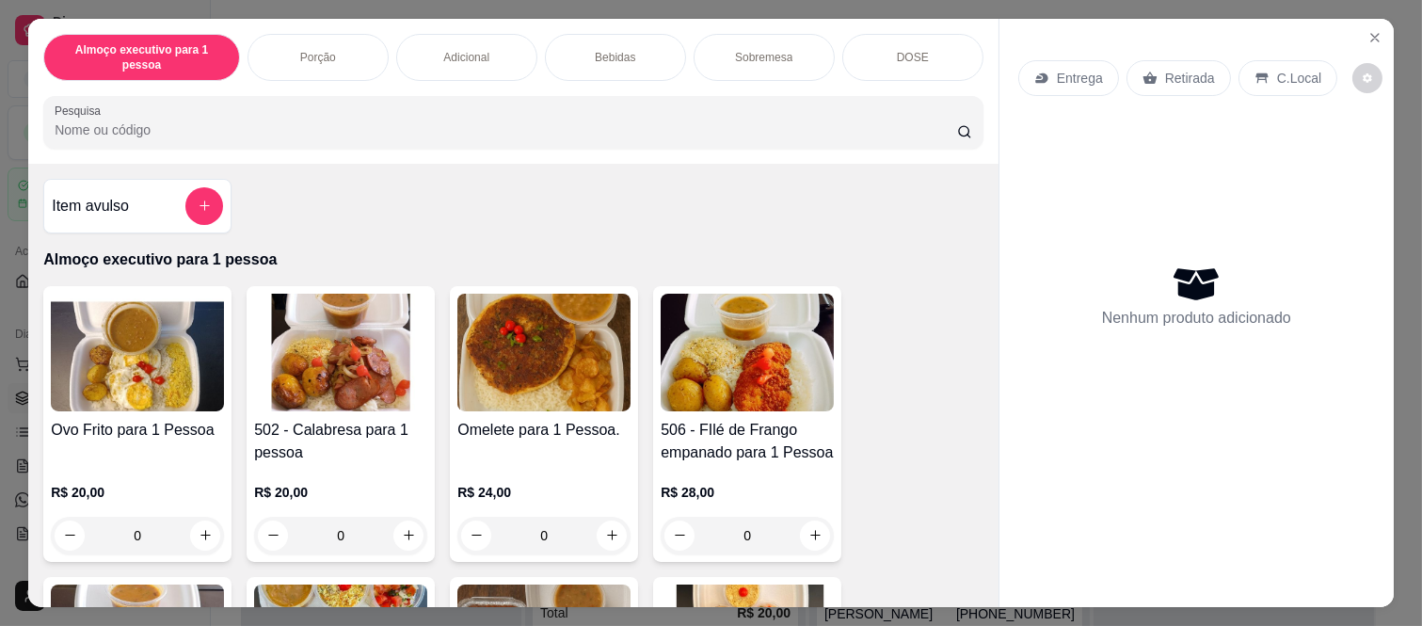
click at [396, 517] on div "0" at bounding box center [340, 536] width 173 height 38
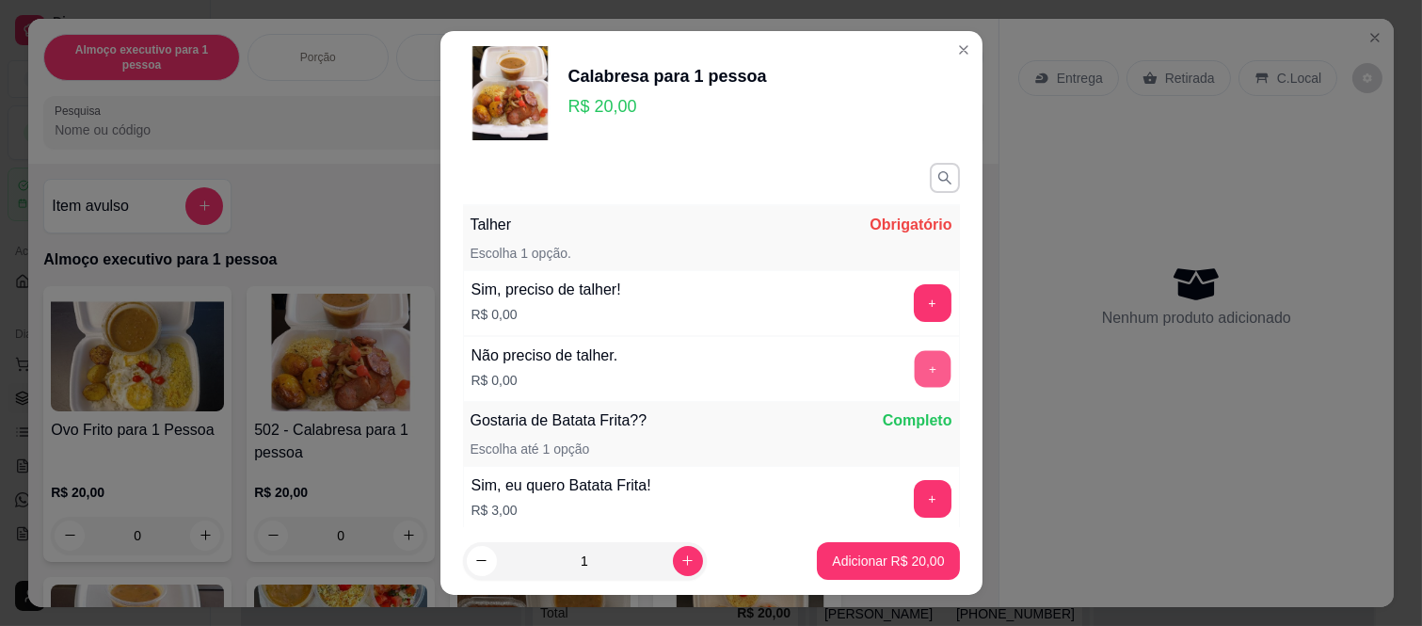
click at [914, 381] on button "+" at bounding box center [932, 369] width 37 height 37
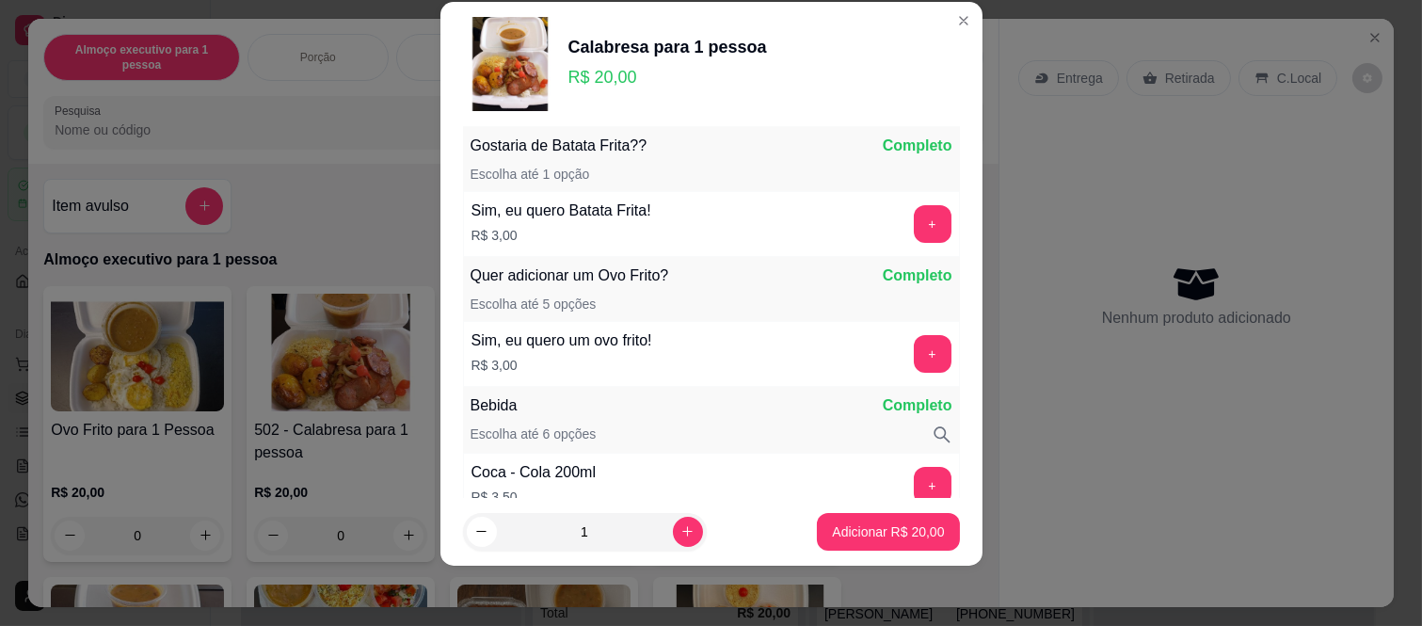
scroll to position [247, 0]
click at [853, 525] on p "Adicionar R$ 20,00" at bounding box center [888, 531] width 109 height 18
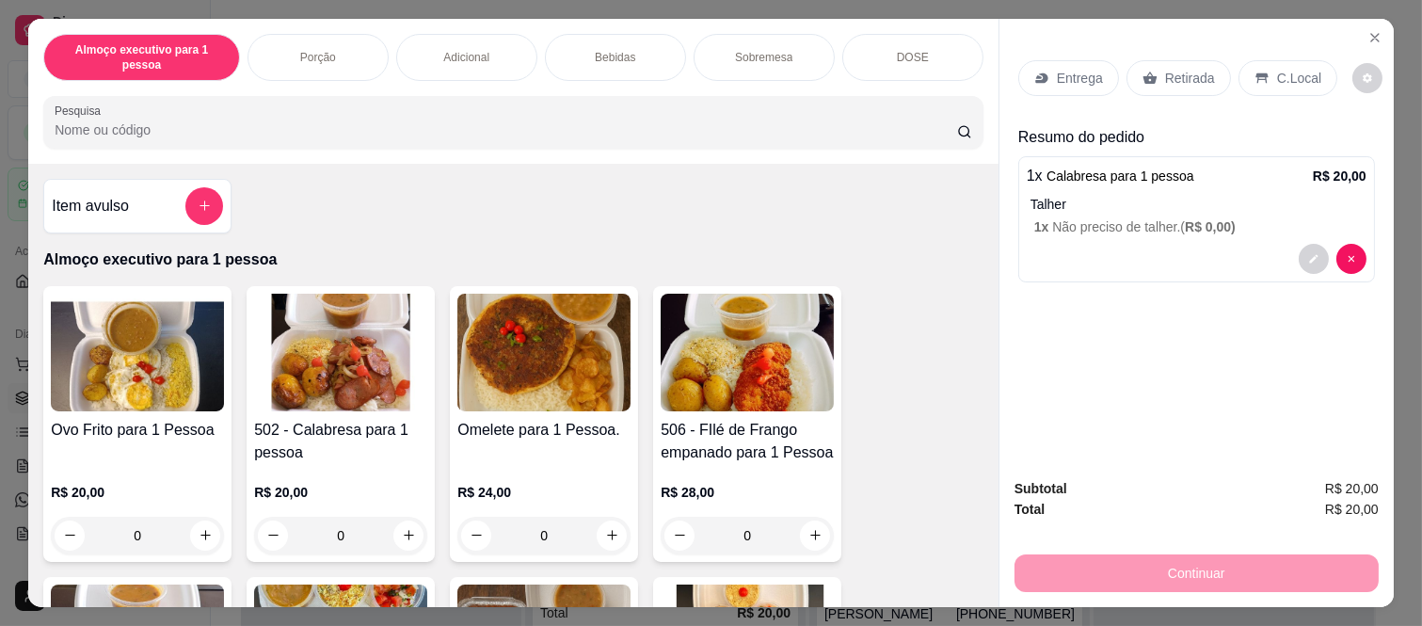
click at [1170, 69] on p "Retirada" at bounding box center [1190, 78] width 50 height 19
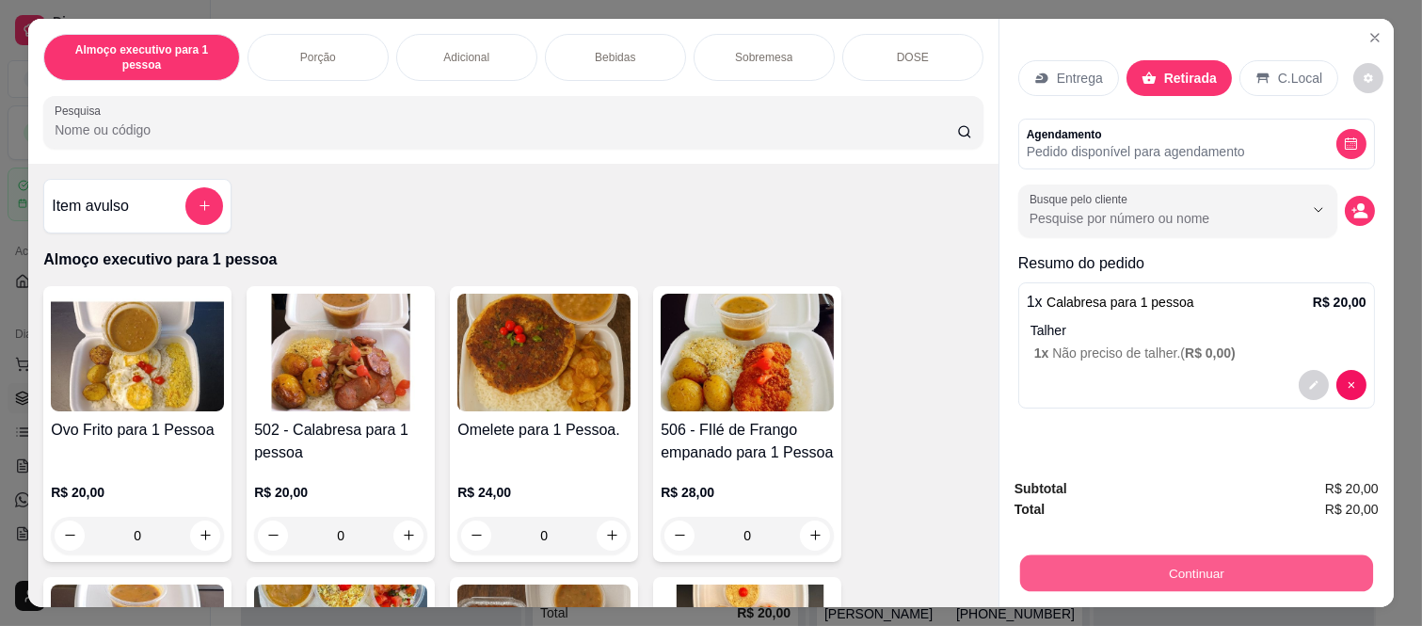
click at [1084, 555] on button "Continuar" at bounding box center [1196, 573] width 353 height 37
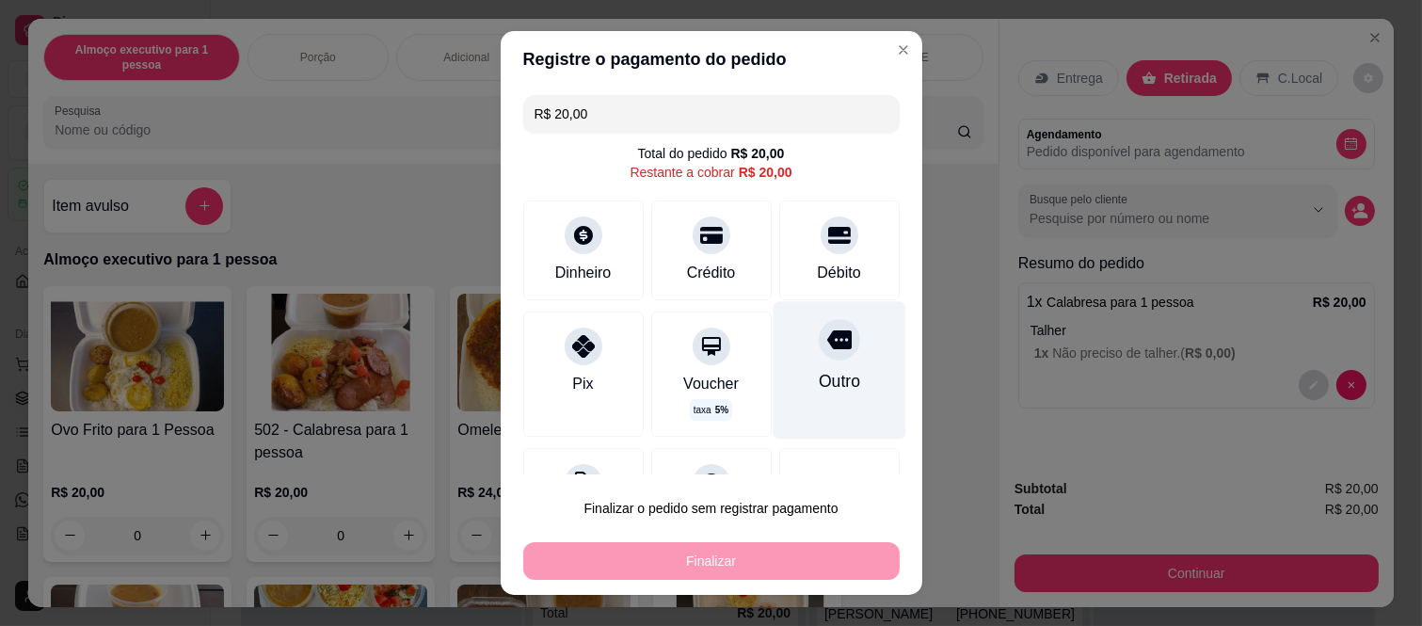
click at [819, 356] on div at bounding box center [839, 339] width 41 height 41
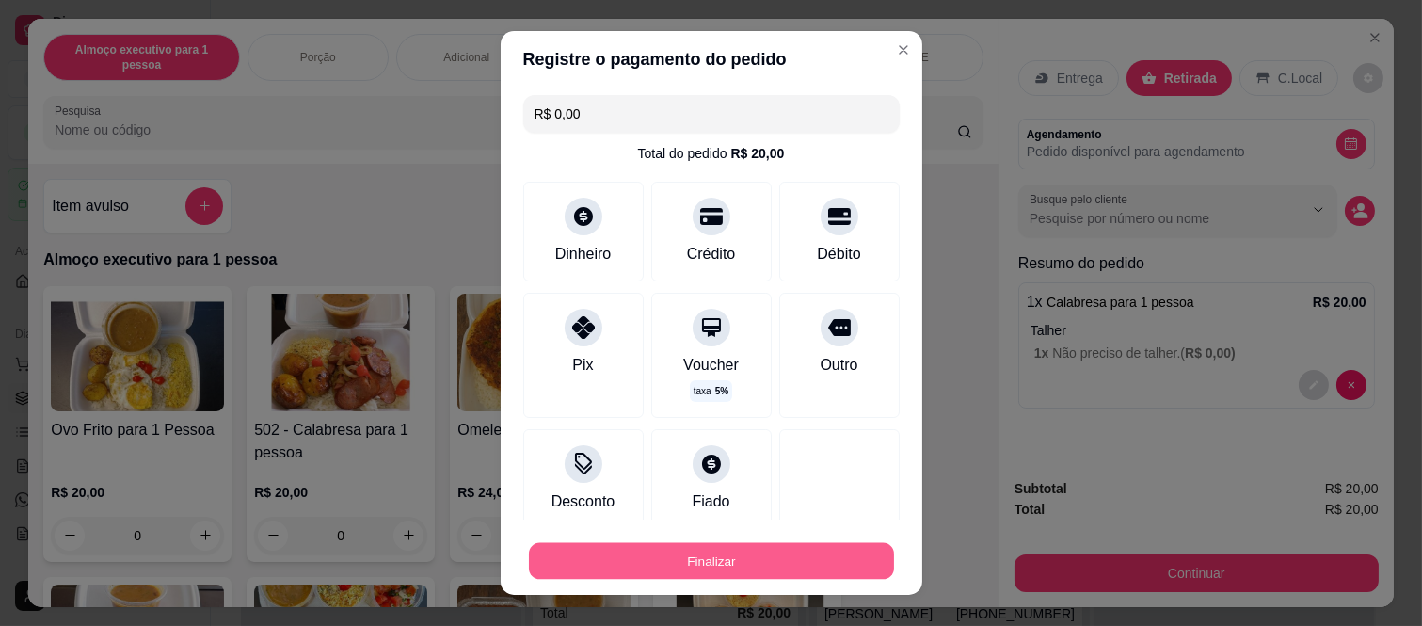
click at [764, 557] on button "Finalizar" at bounding box center [711, 560] width 365 height 37
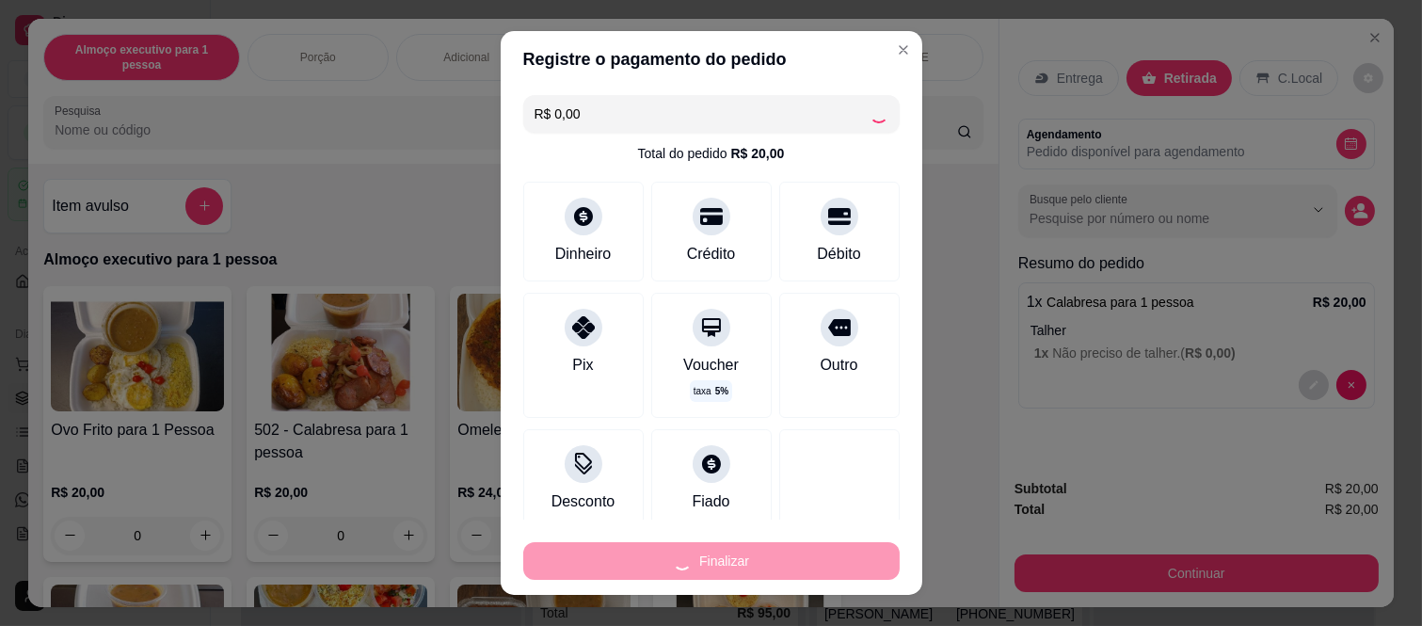
type input "-R$ 20,00"
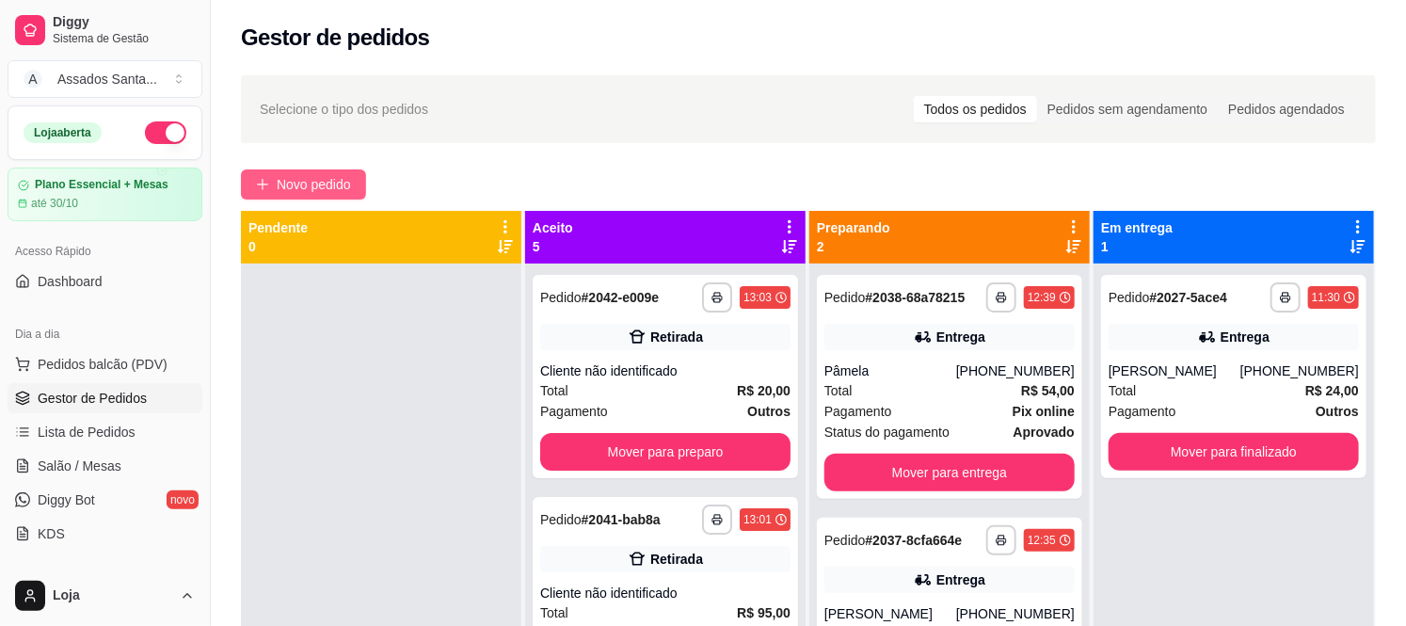
click at [296, 183] on span "Novo pedido" at bounding box center [314, 184] width 74 height 21
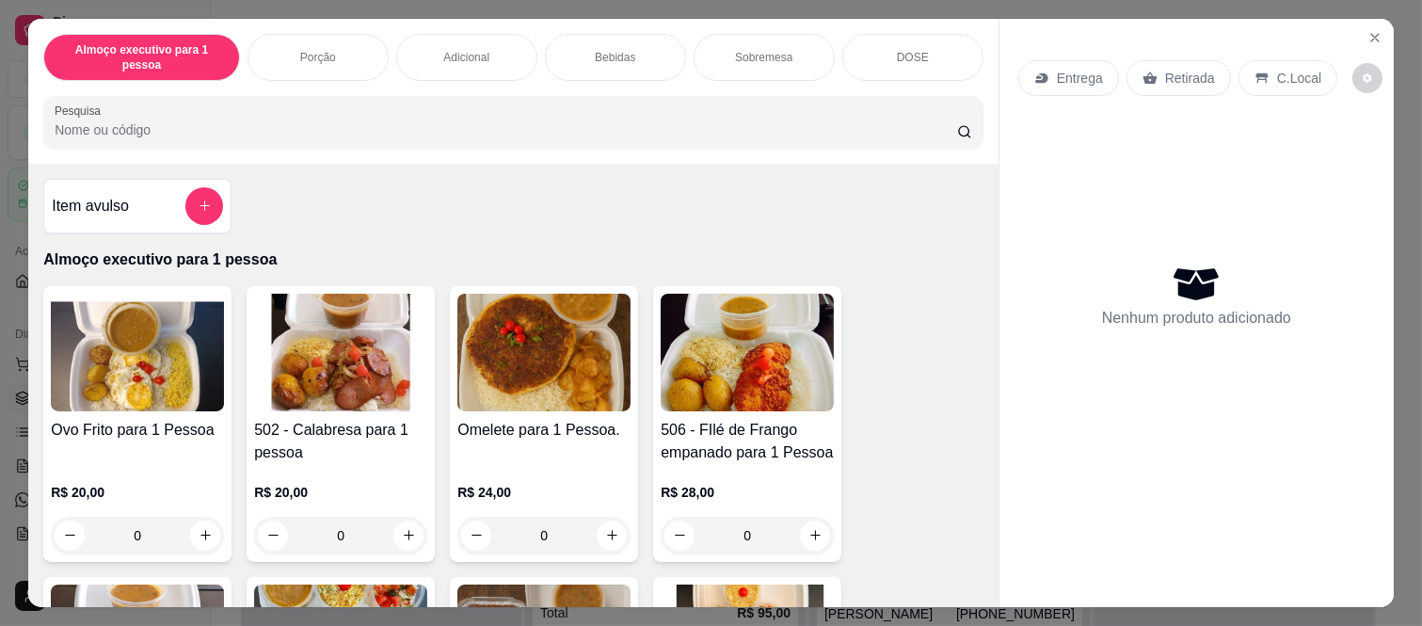
click at [595, 50] on p "Bebidas" at bounding box center [615, 57] width 40 height 15
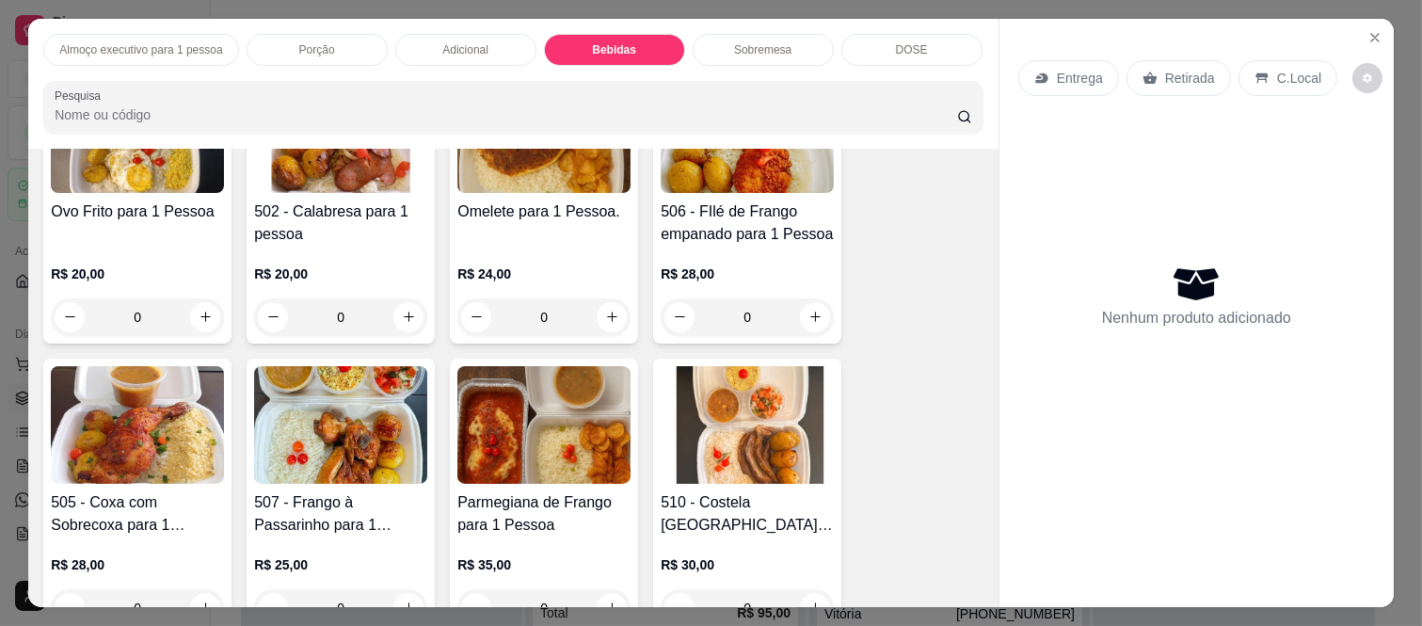
scroll to position [209, 0]
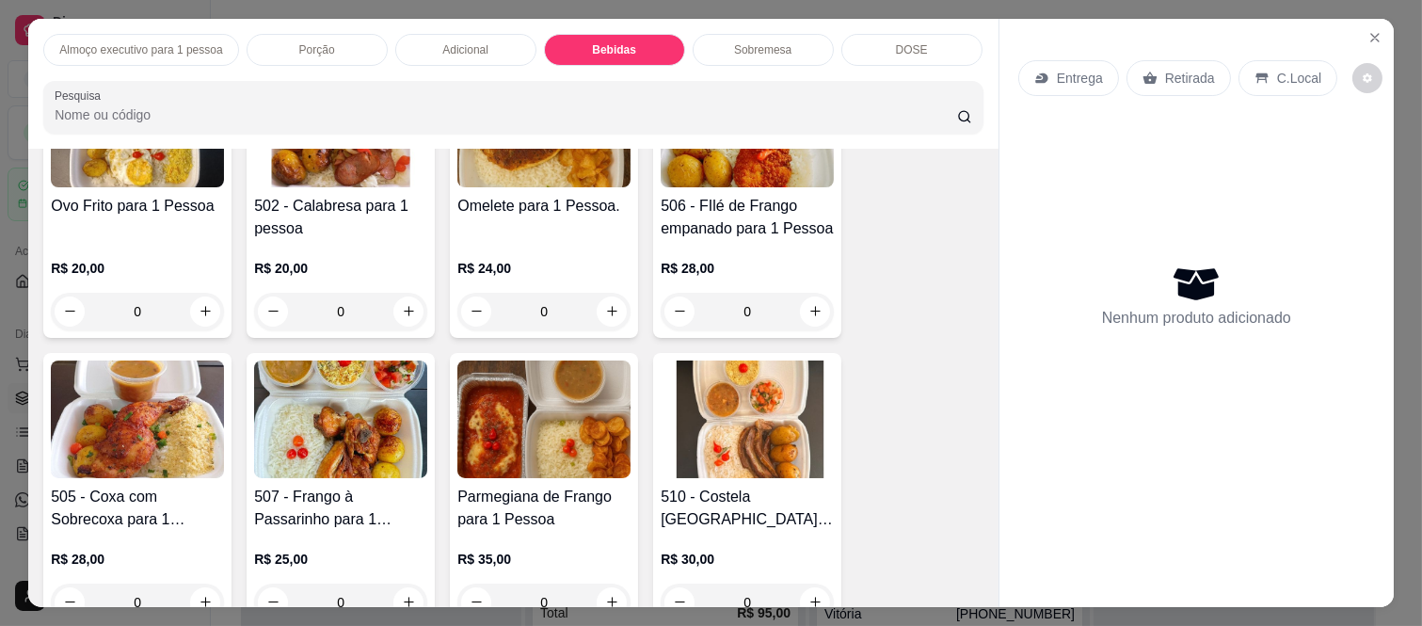
click at [800, 298] on div "0" at bounding box center [747, 312] width 173 height 38
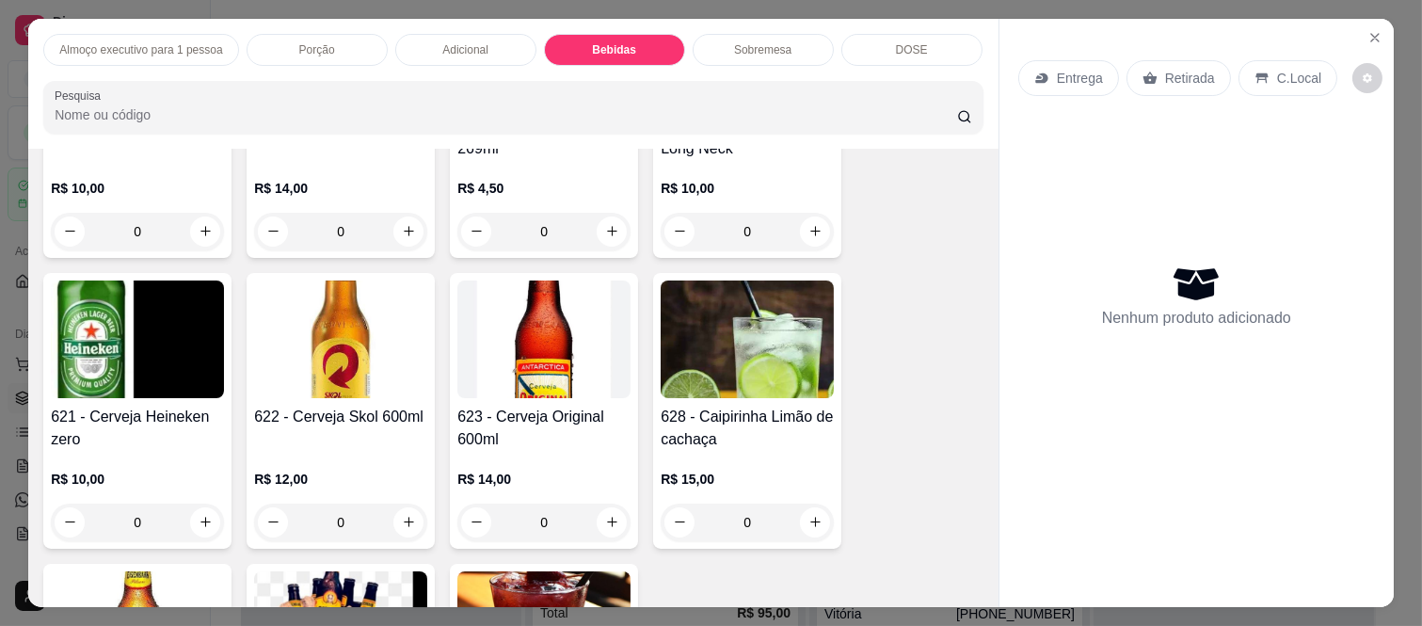
scroll to position [3658, 0]
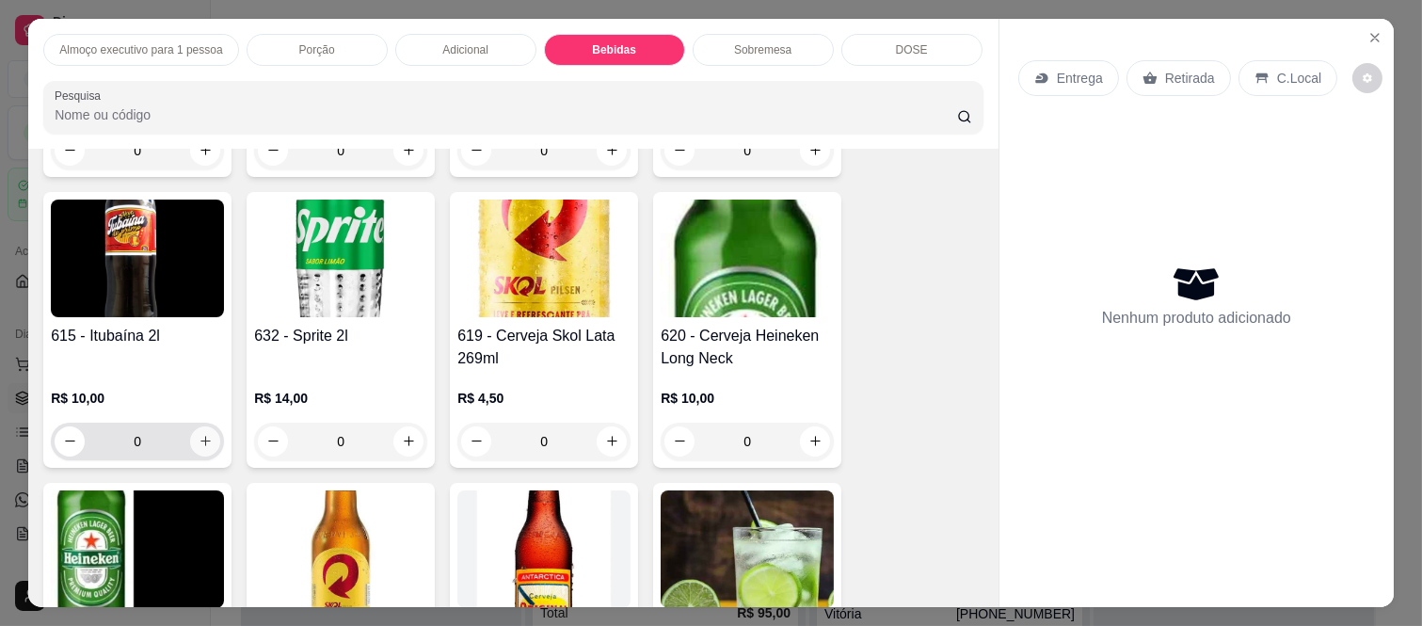
click at [201, 434] on icon "increase-product-quantity" at bounding box center [206, 441] width 14 height 14
type input "1"
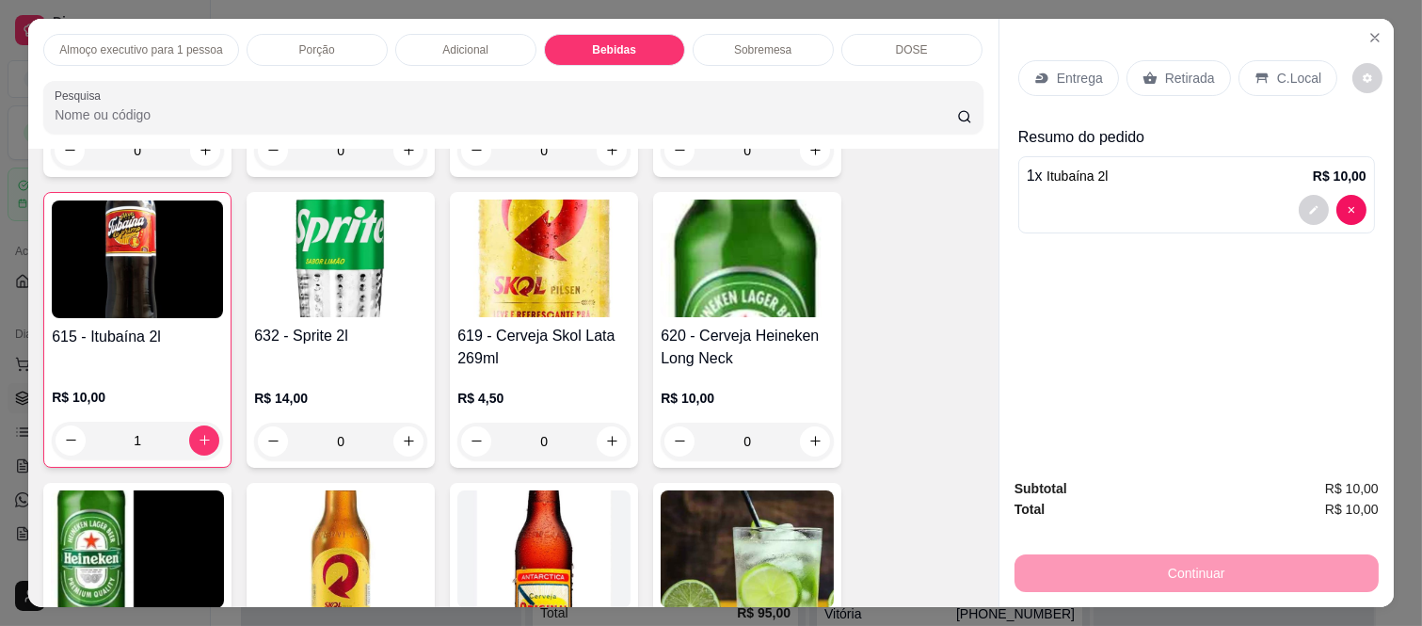
click at [192, 34] on div "Almoço executivo para 1 pessoa" at bounding box center [140, 50] width 195 height 32
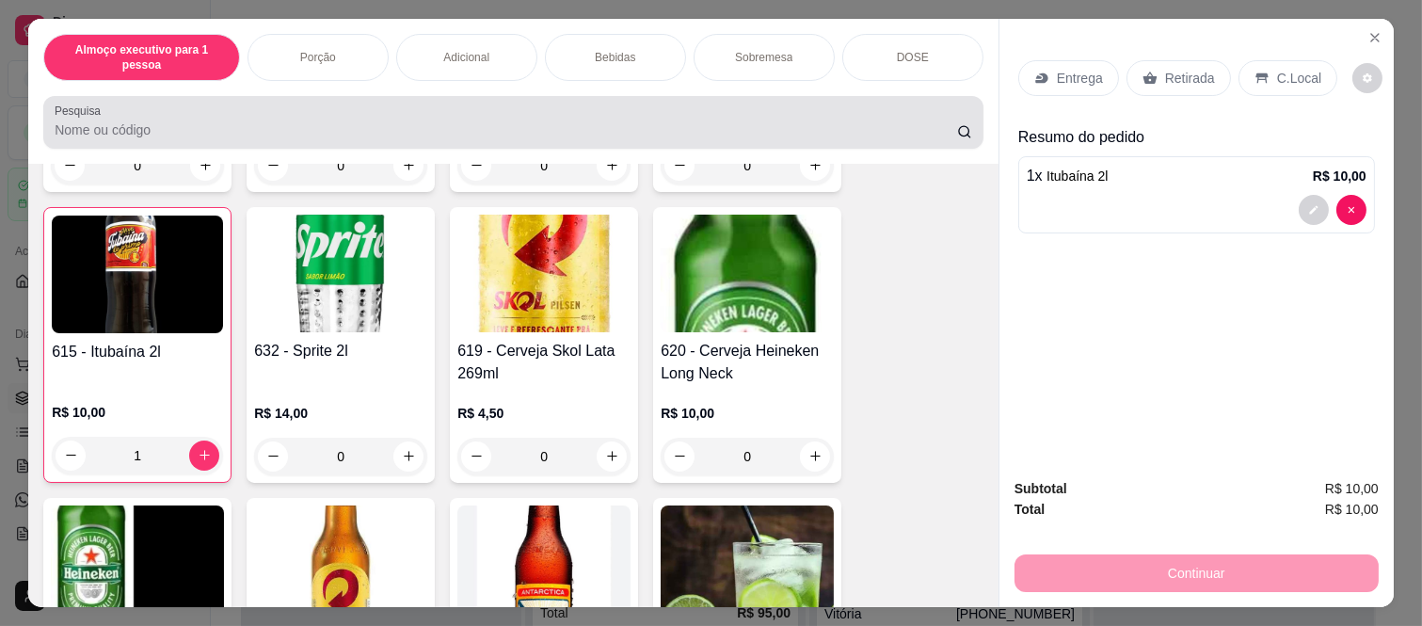
scroll to position [49, 0]
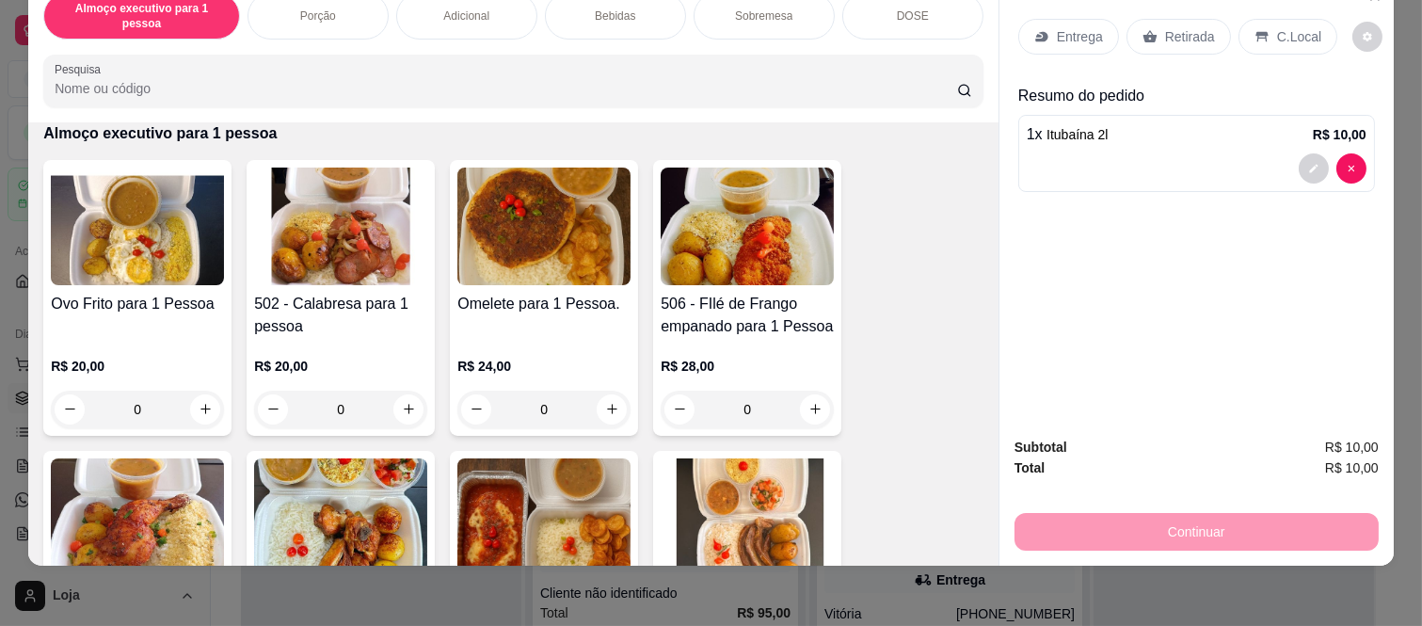
click at [802, 390] on div "0" at bounding box center [747, 409] width 173 height 38
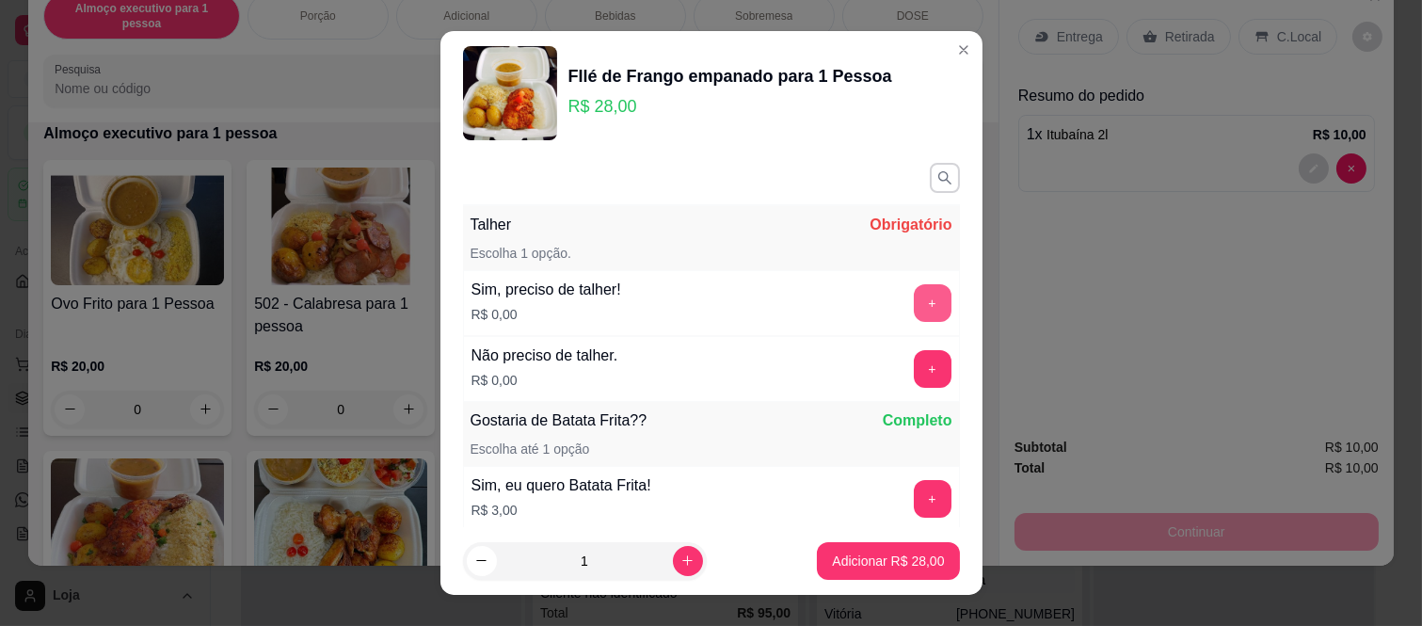
click at [914, 306] on button "+" at bounding box center [933, 303] width 38 height 38
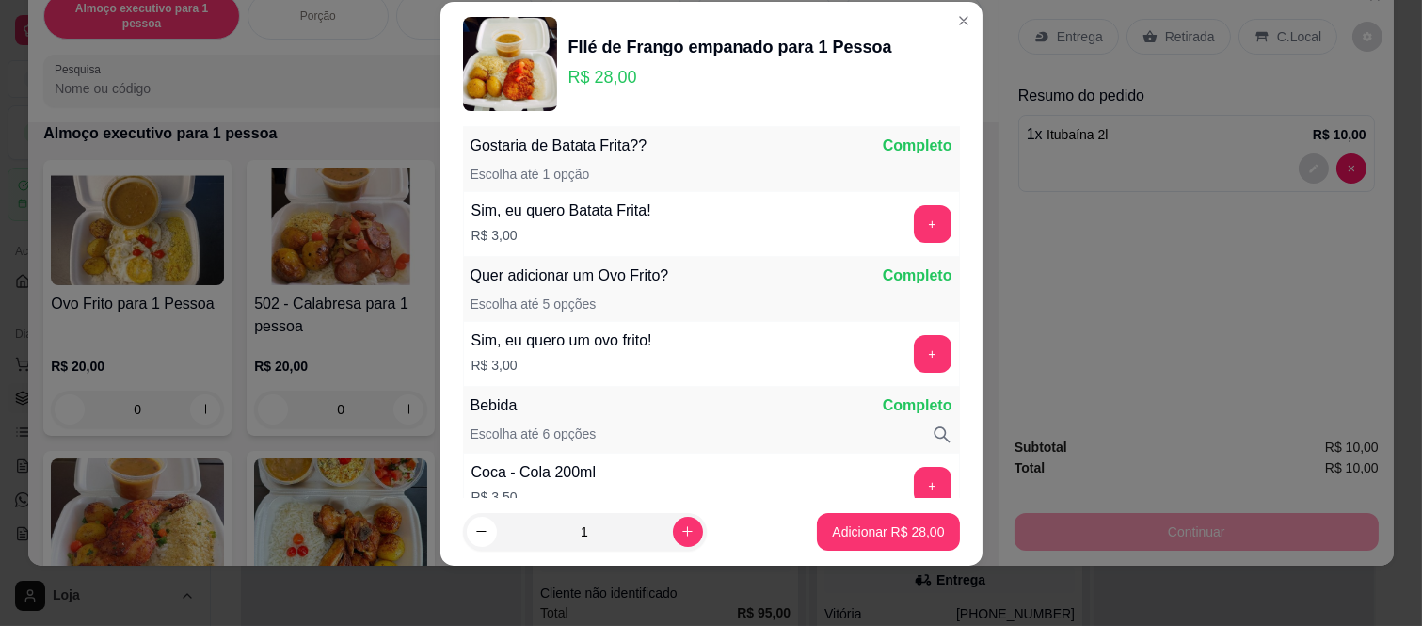
scroll to position [247, 0]
click at [881, 557] on footer "1 Adicionar R$ 28,00" at bounding box center [711, 532] width 542 height 68
click at [881, 548] on button "Adicionar R$ 28,00" at bounding box center [889, 531] width 138 height 37
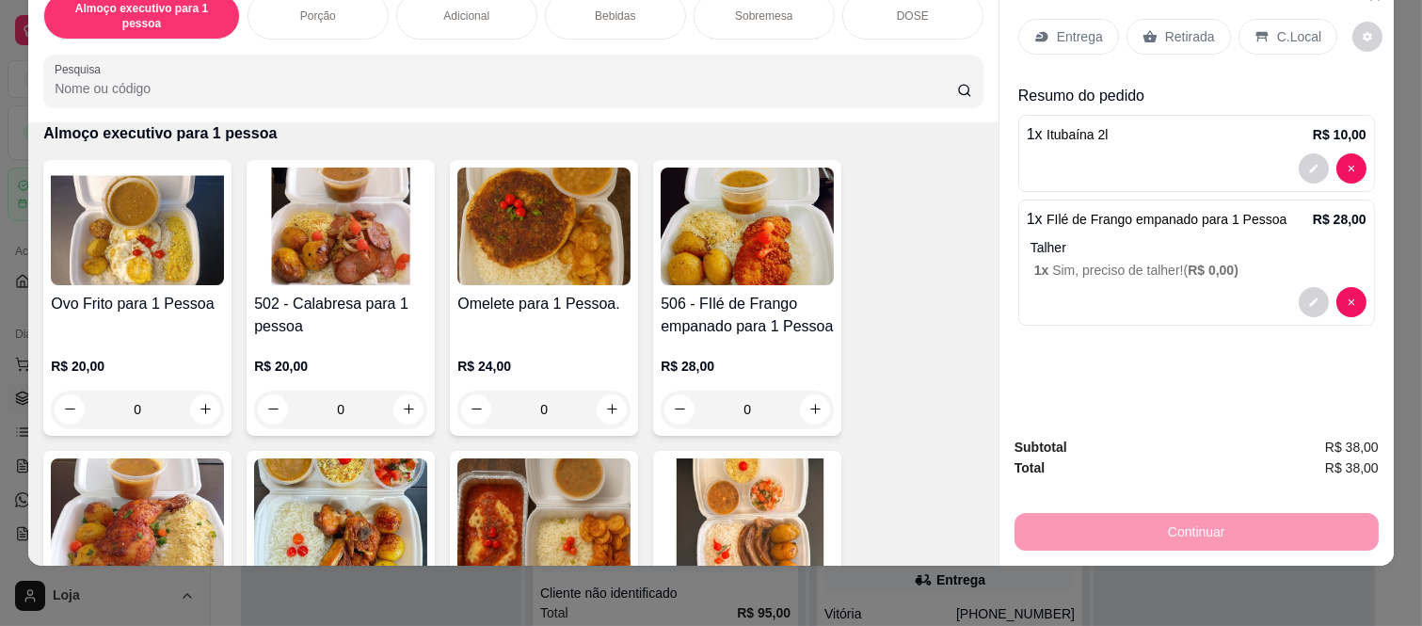
click at [1164, 19] on div "Retirada" at bounding box center [1178, 37] width 104 height 36
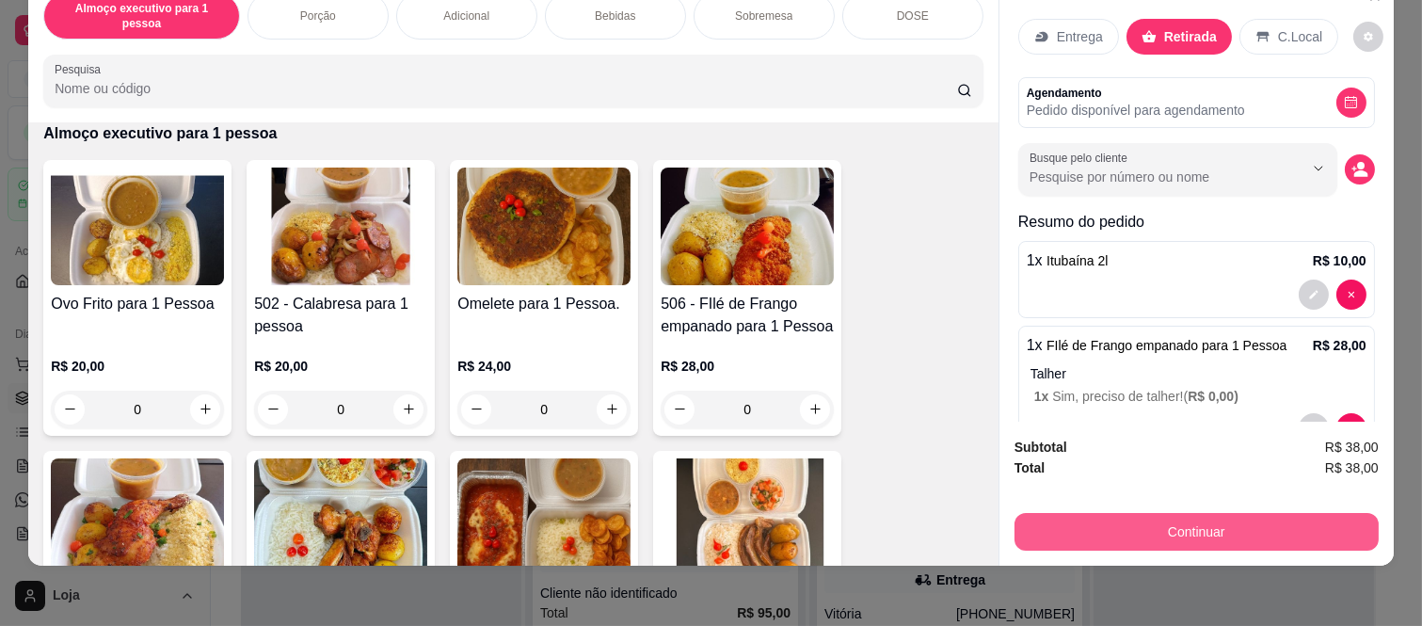
click at [1207, 519] on button "Continuar" at bounding box center [1196, 532] width 364 height 38
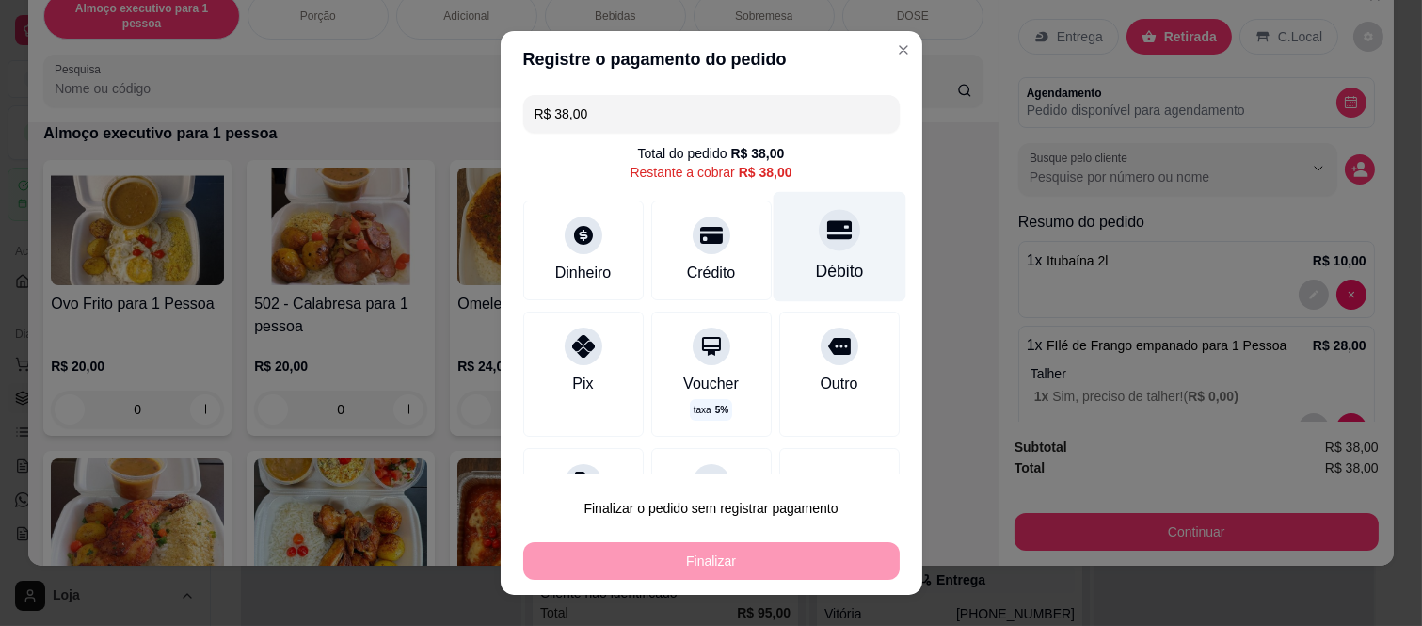
click at [801, 251] on div "Débito" at bounding box center [838, 247] width 133 height 110
type input "R$ 0,00"
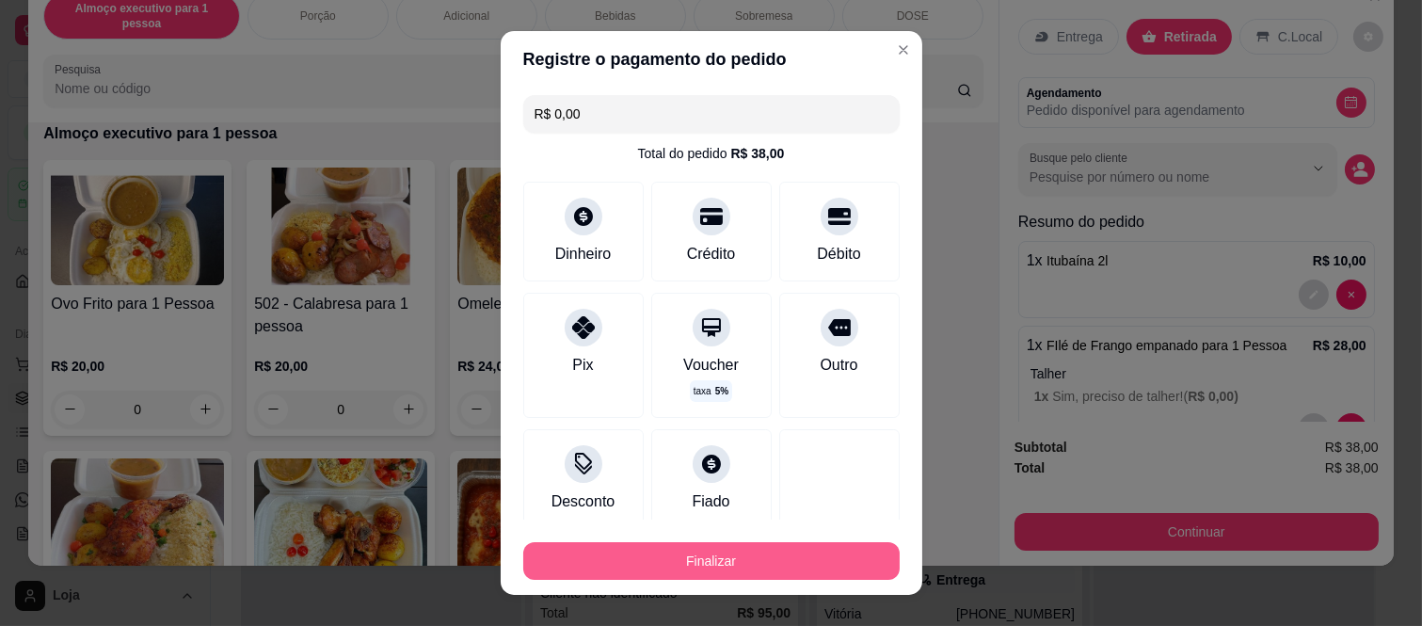
click at [804, 559] on button "Finalizar" at bounding box center [711, 561] width 376 height 38
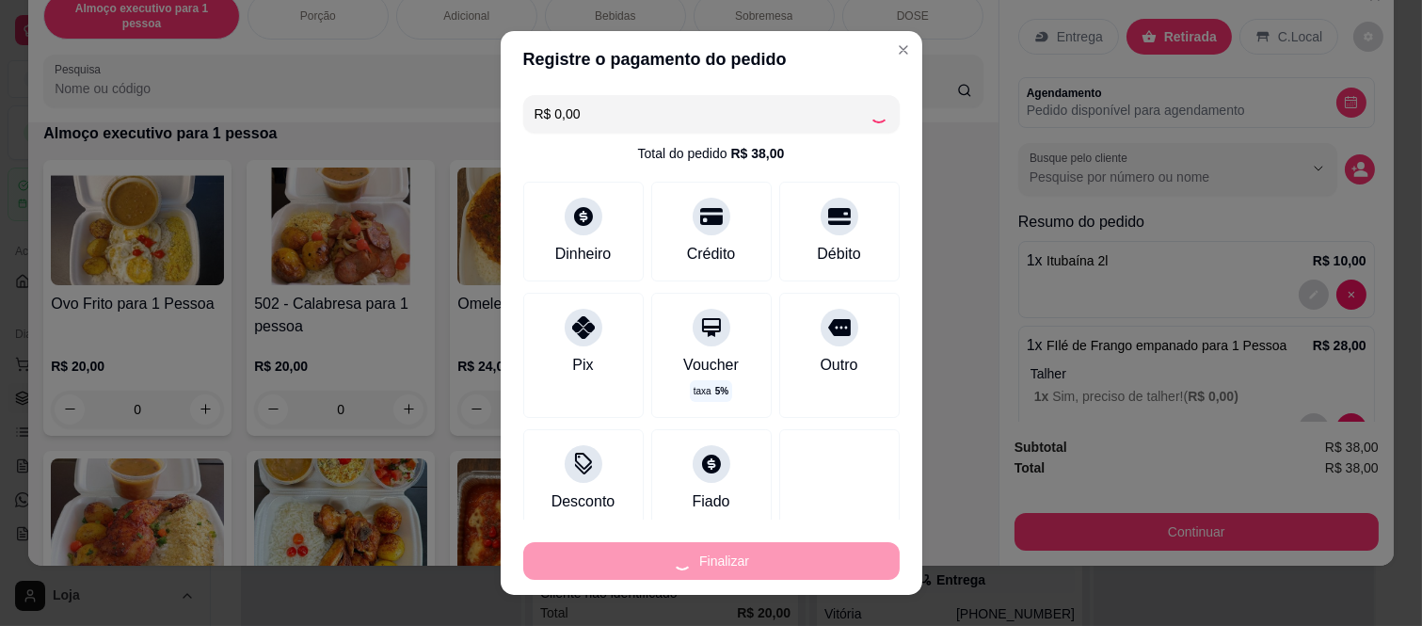
type input "0"
type input "-R$ 38,00"
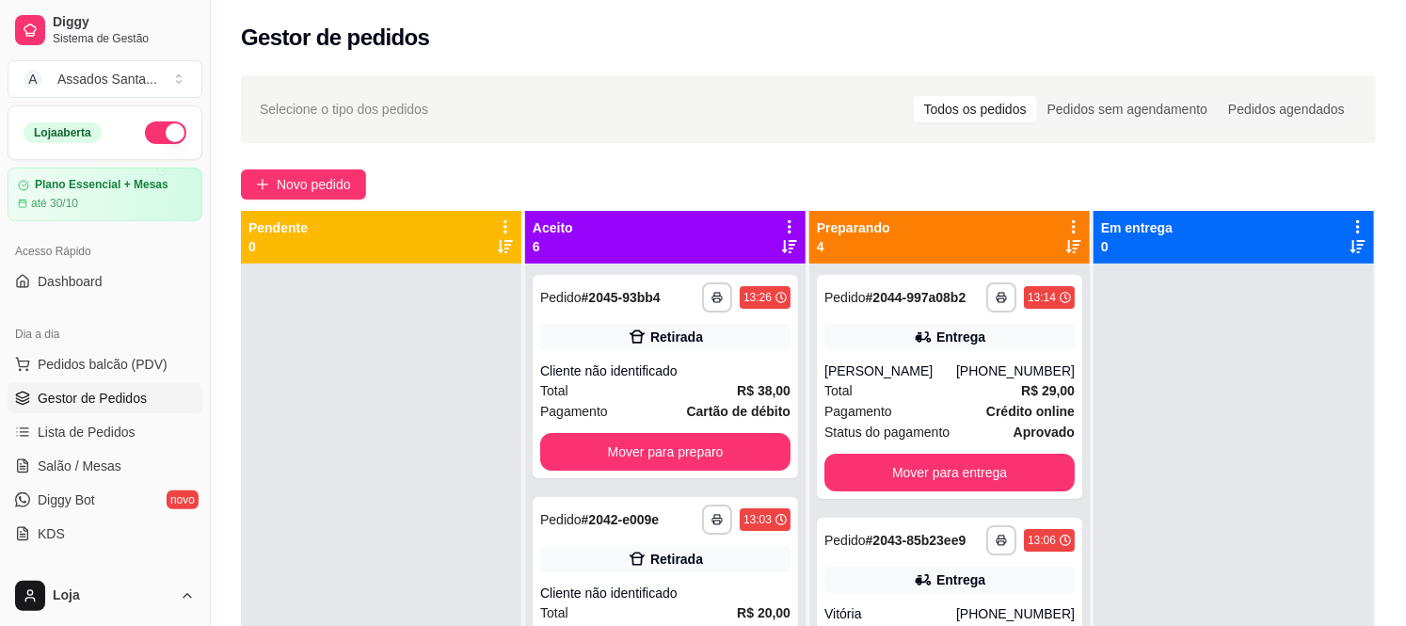
click at [344, 386] on div at bounding box center [381, 576] width 280 height 626
click at [332, 192] on span "Novo pedido" at bounding box center [314, 184] width 74 height 21
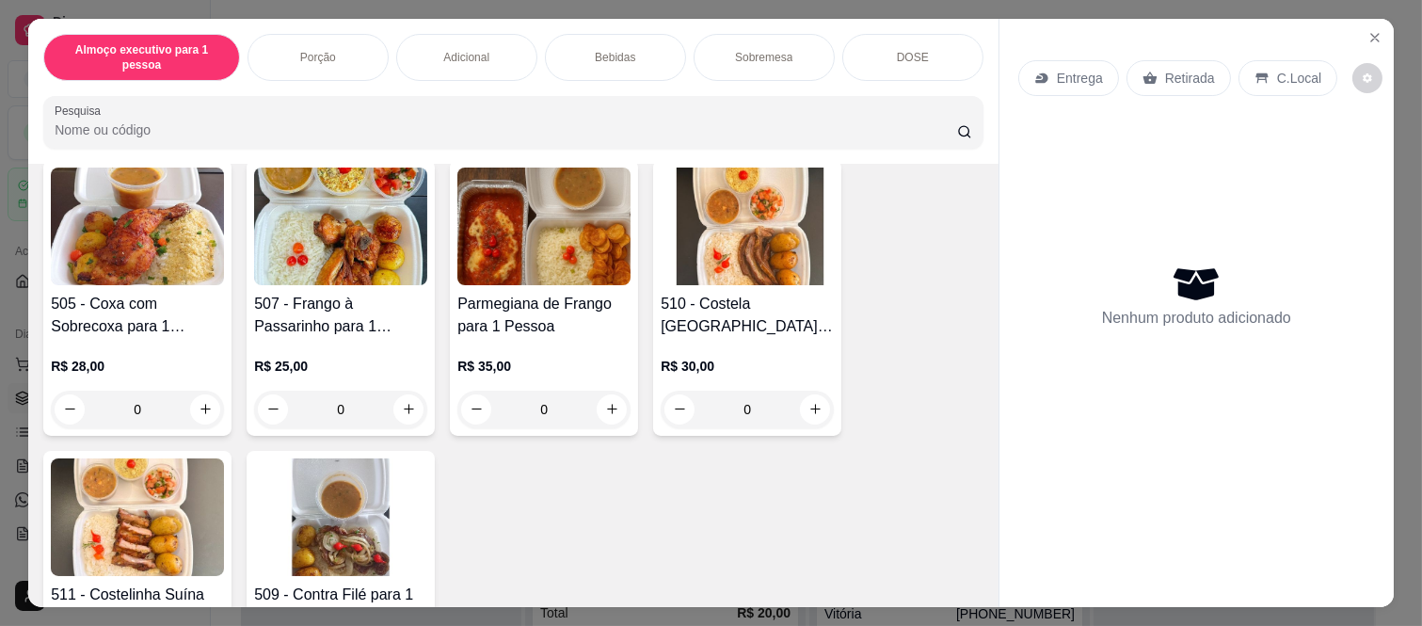
scroll to position [418, 0]
click at [189, 398] on div "0" at bounding box center [137, 409] width 173 height 38
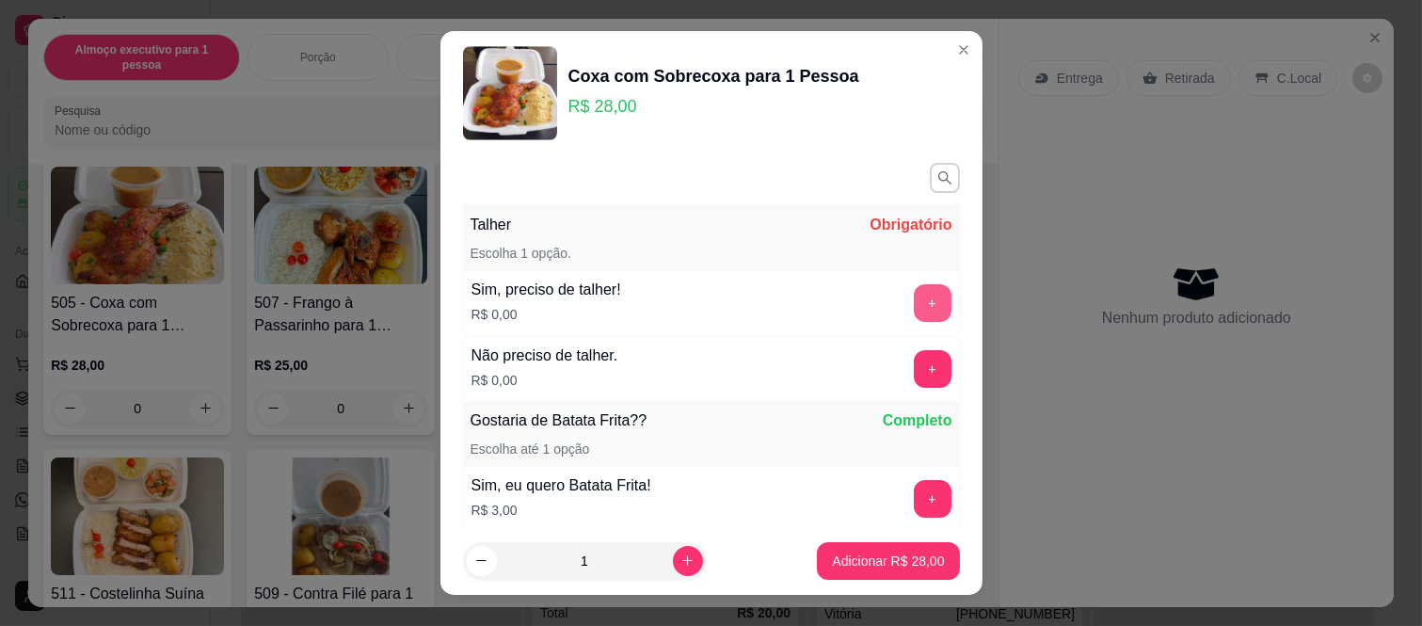
click at [862, 303] on div "Sim, preciso de talher! R$ 0,00 +" at bounding box center [711, 303] width 497 height 66
click at [906, 303] on div "+" at bounding box center [932, 303] width 53 height 38
click at [914, 307] on button "+" at bounding box center [933, 303] width 38 height 38
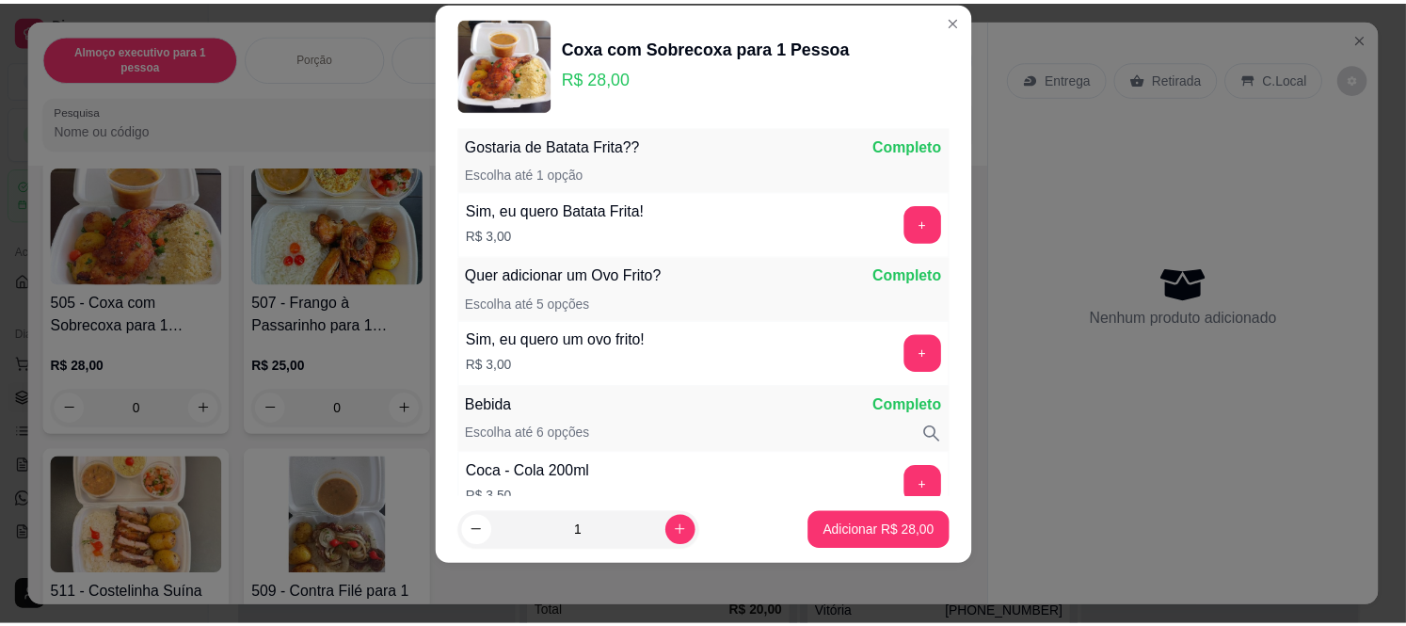
scroll to position [247, 0]
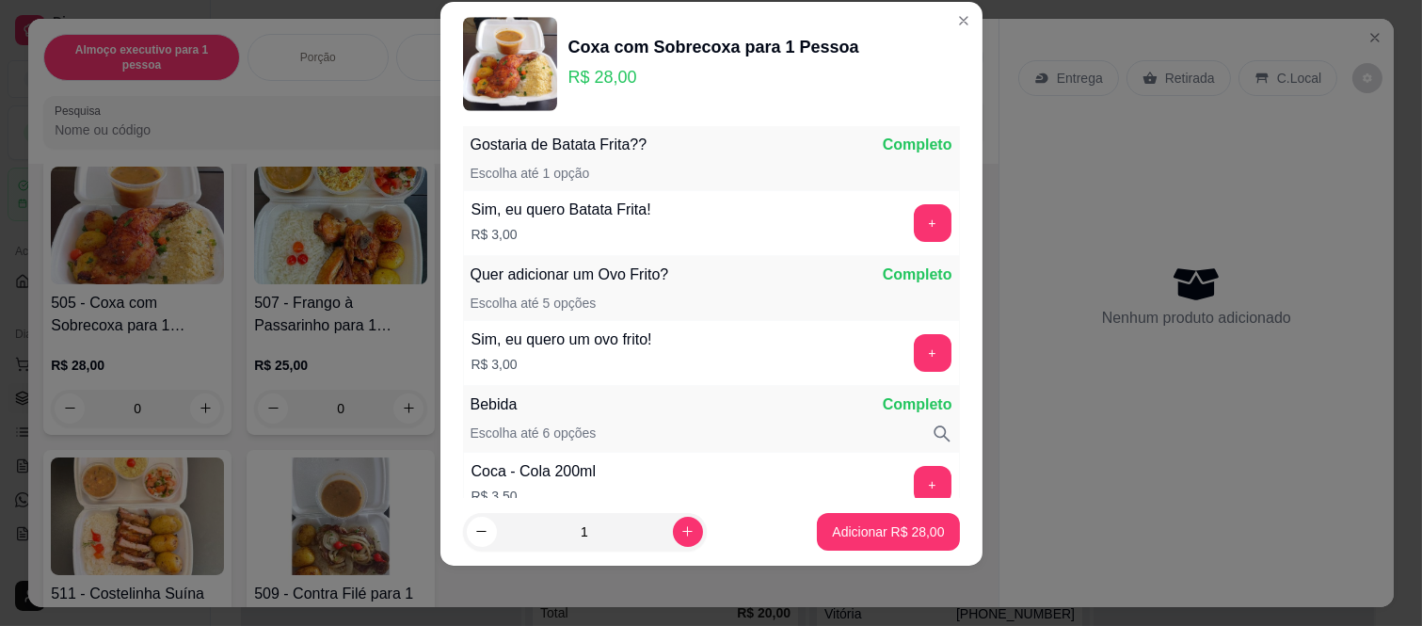
click at [871, 539] on p "Adicionar R$ 28,00" at bounding box center [888, 531] width 112 height 19
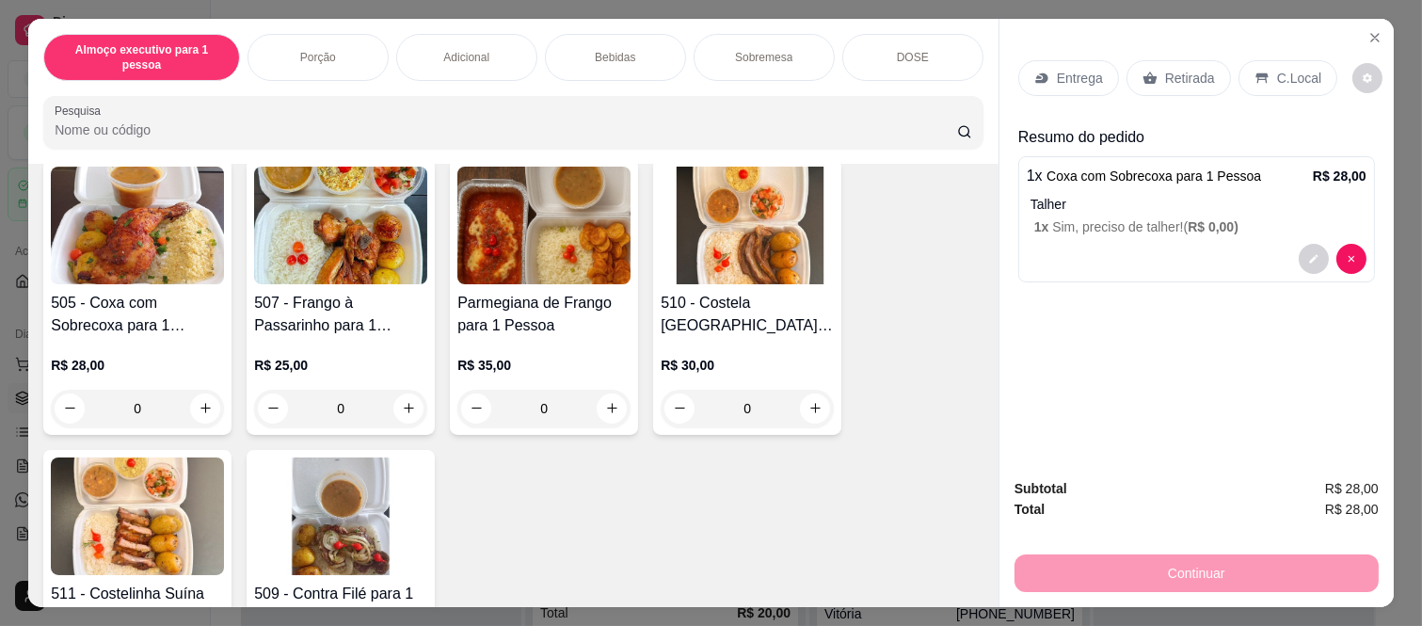
click at [1280, 72] on p "C.Local" at bounding box center [1299, 78] width 44 height 19
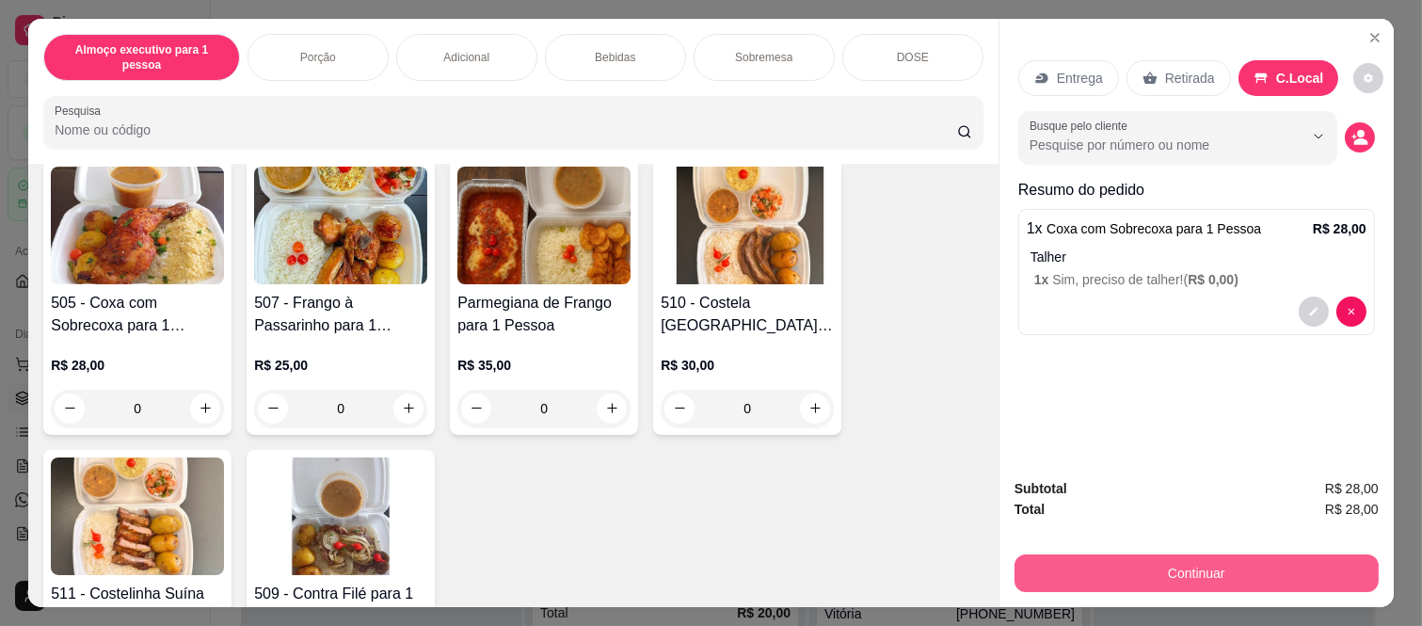
click at [1218, 560] on button "Continuar" at bounding box center [1196, 573] width 364 height 38
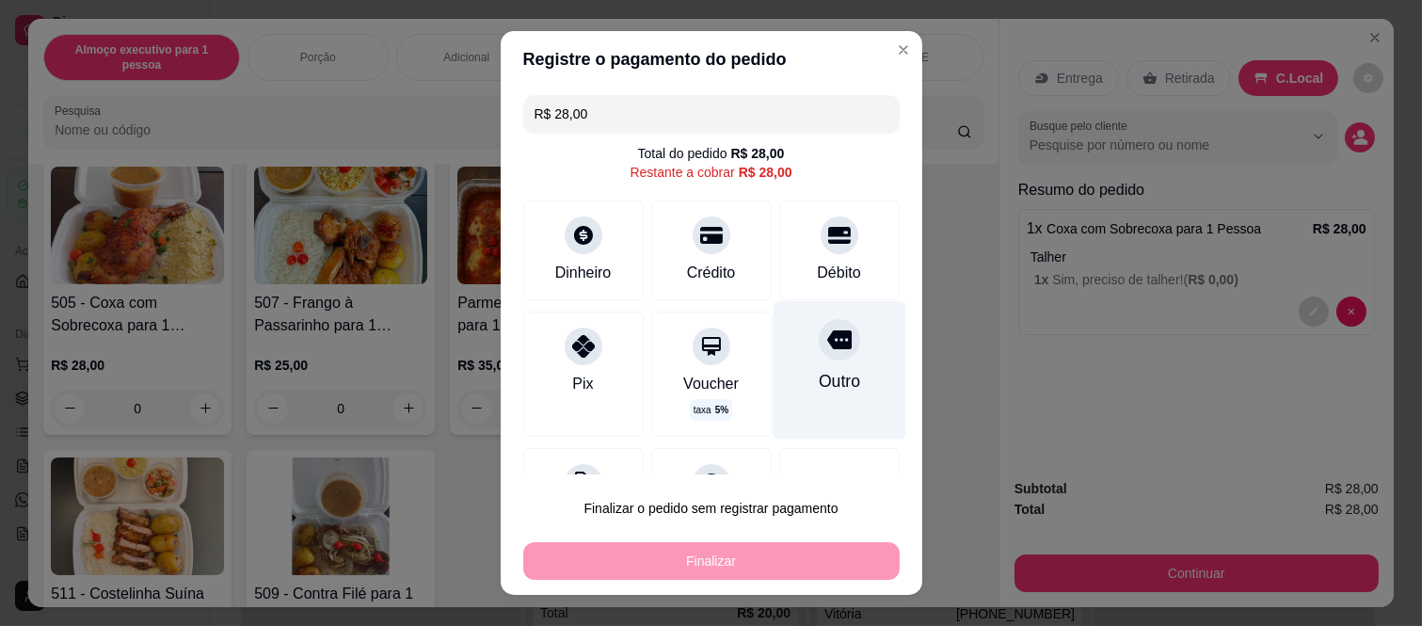
click at [796, 360] on div "Outro" at bounding box center [838, 370] width 133 height 137
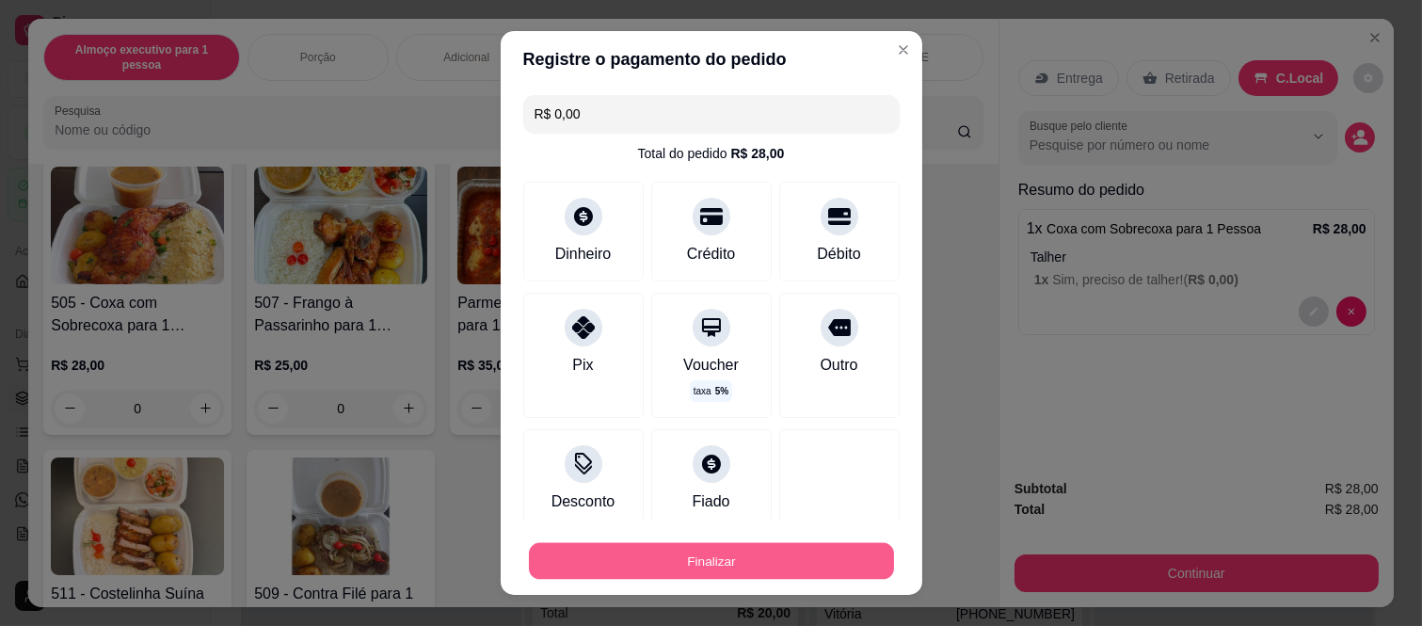
click at [791, 550] on button "Finalizar" at bounding box center [711, 560] width 365 height 37
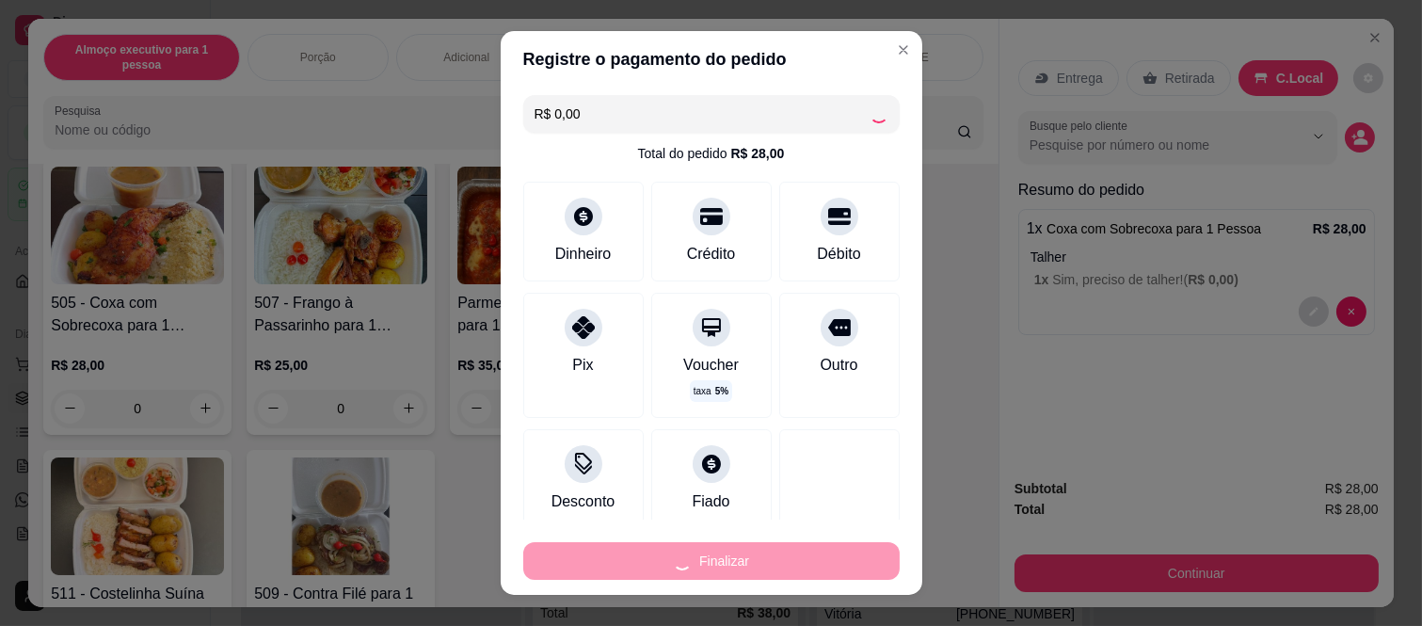
type input "-R$ 28,00"
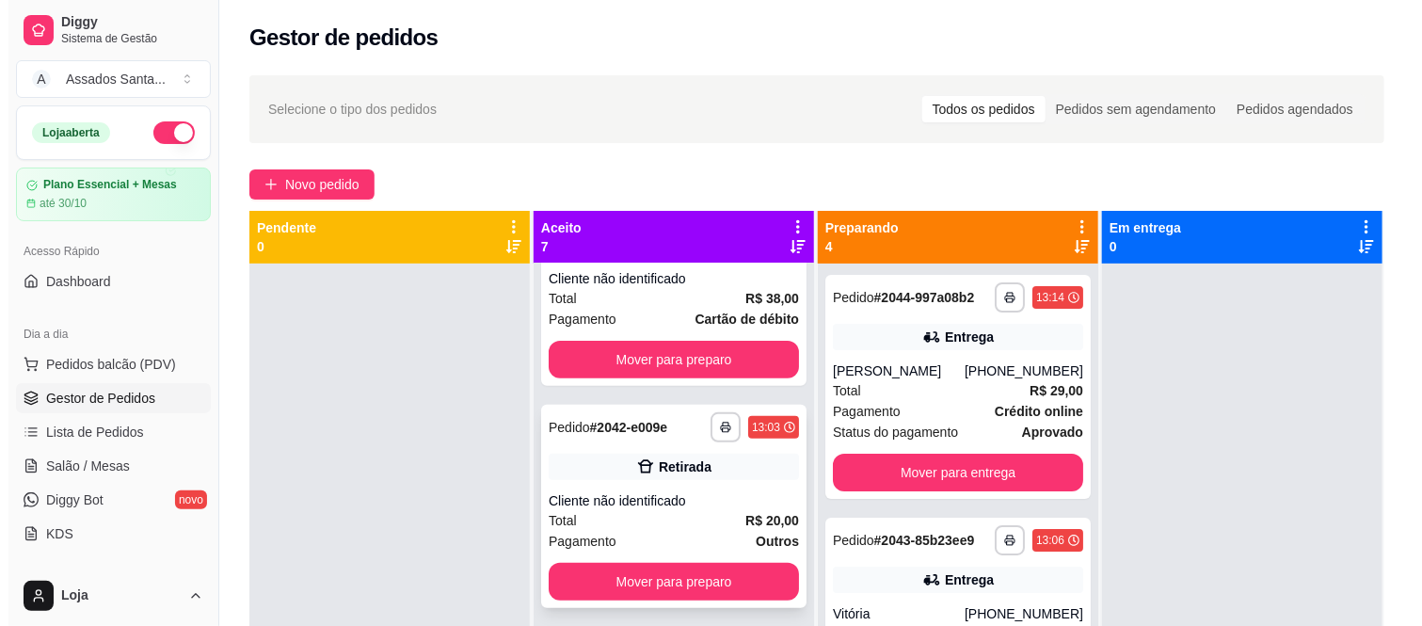
scroll to position [313, 0]
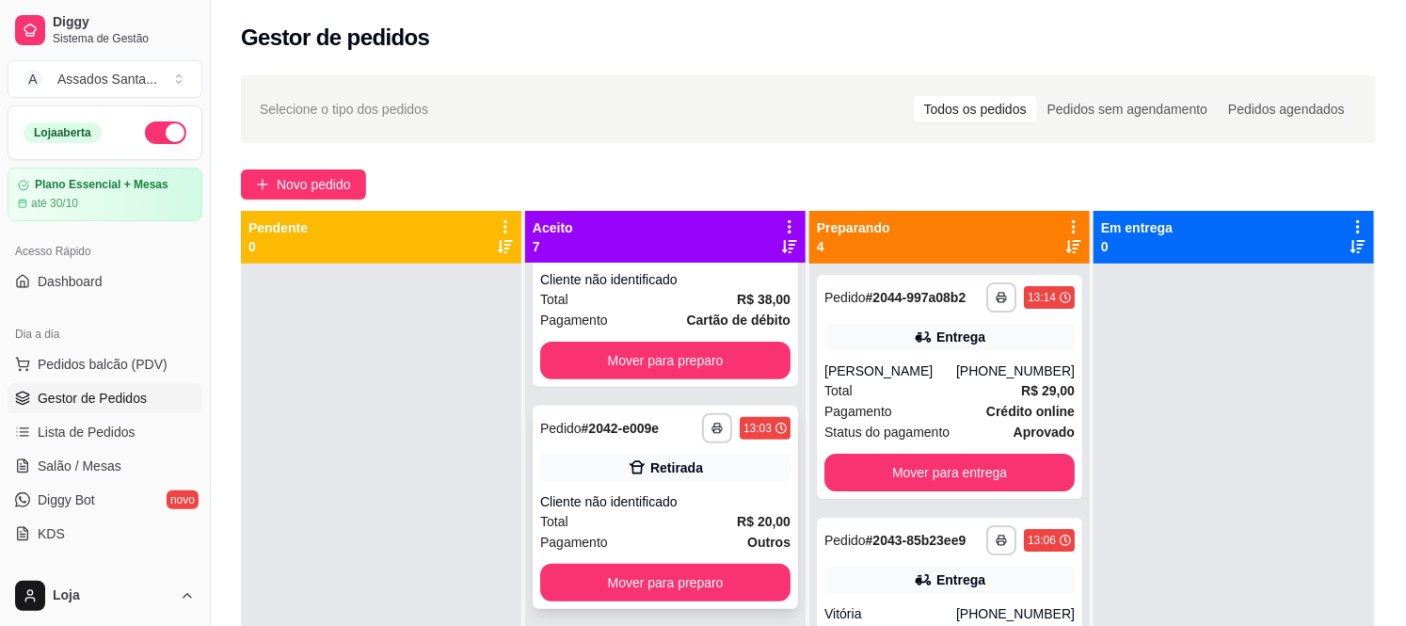
click at [680, 510] on div "Cliente não identificado" at bounding box center [665, 501] width 250 height 19
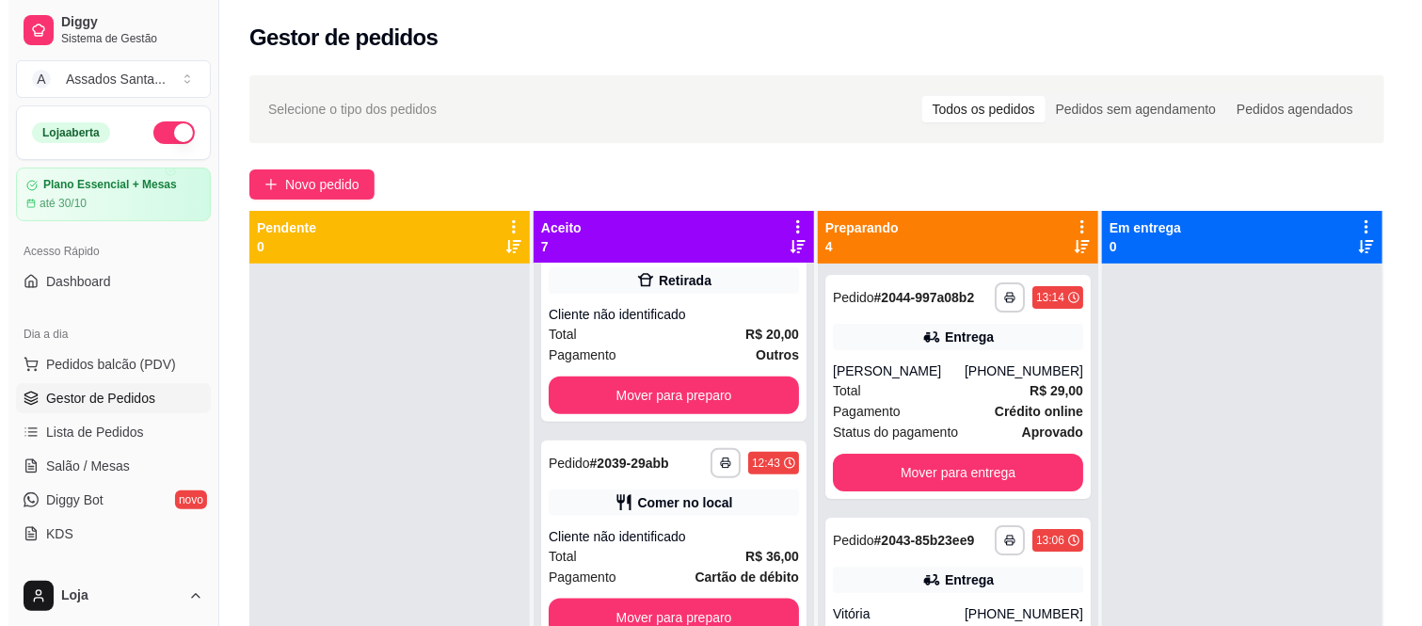
scroll to position [946, 0]
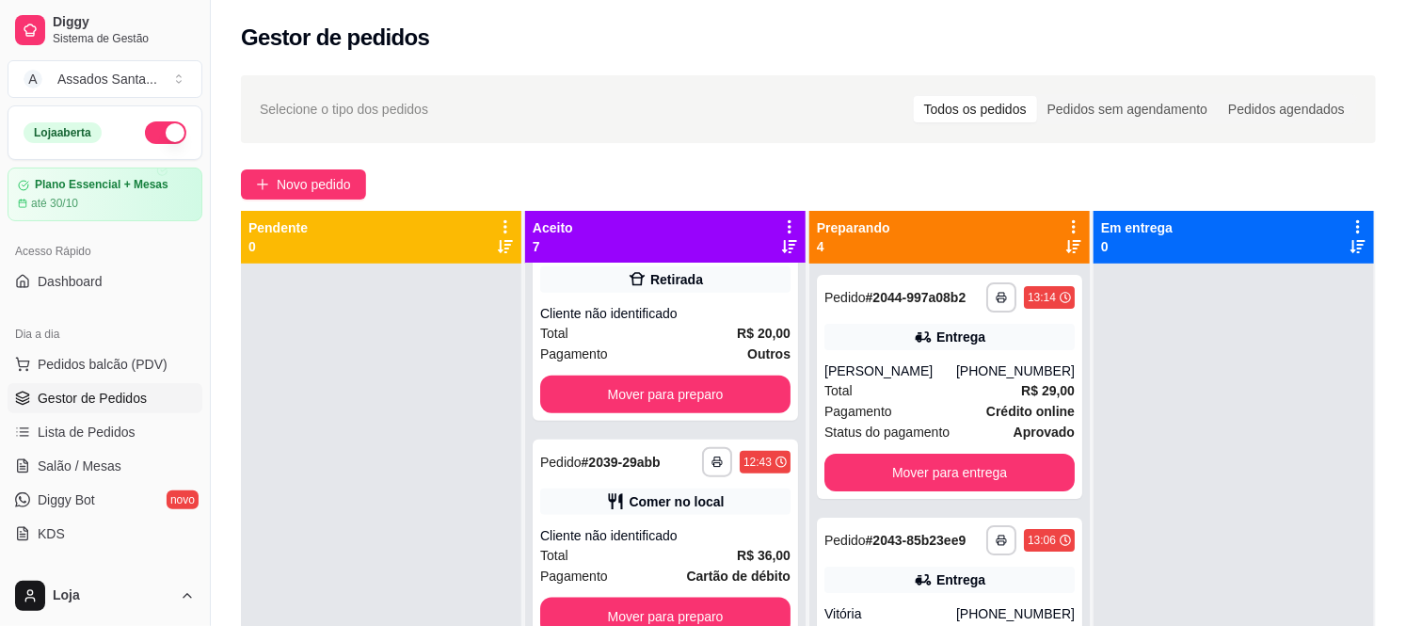
click at [341, 207] on div "**********" at bounding box center [808, 461] width 1195 height 795
click at [345, 181] on span "Novo pedido" at bounding box center [314, 184] width 74 height 21
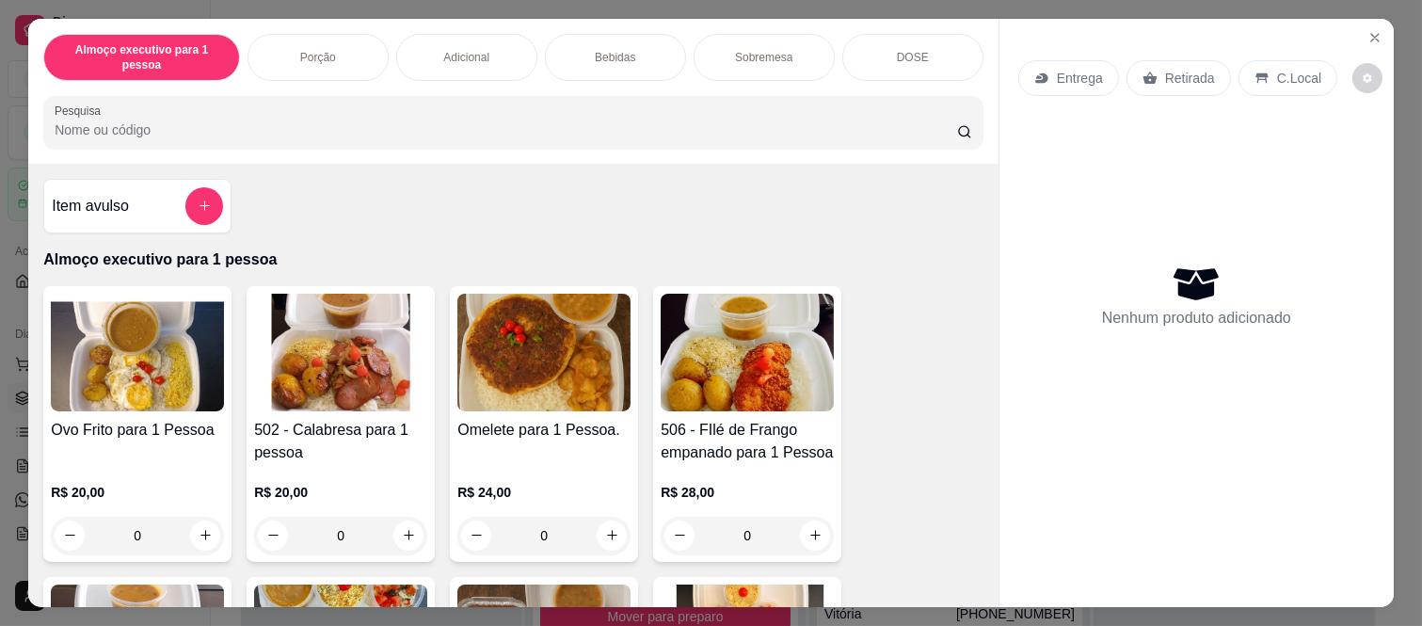
click at [387, 517] on div "0" at bounding box center [340, 536] width 173 height 38
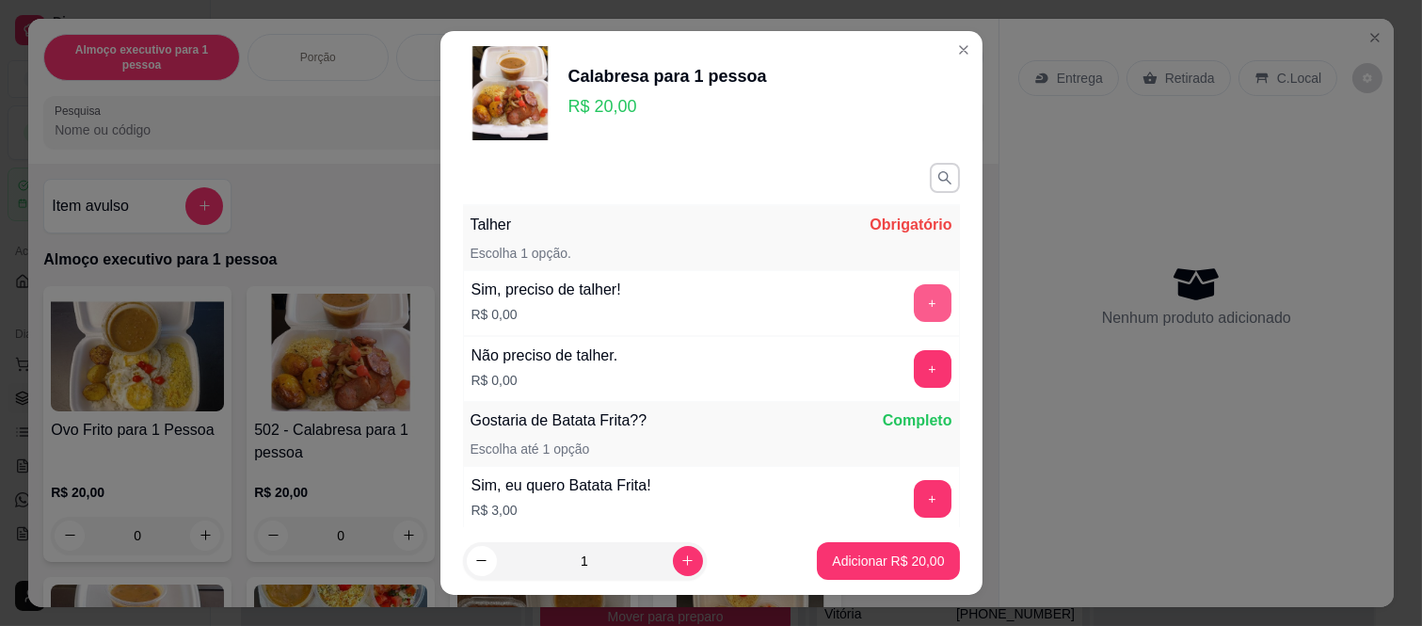
click at [914, 305] on button "+" at bounding box center [933, 303] width 38 height 38
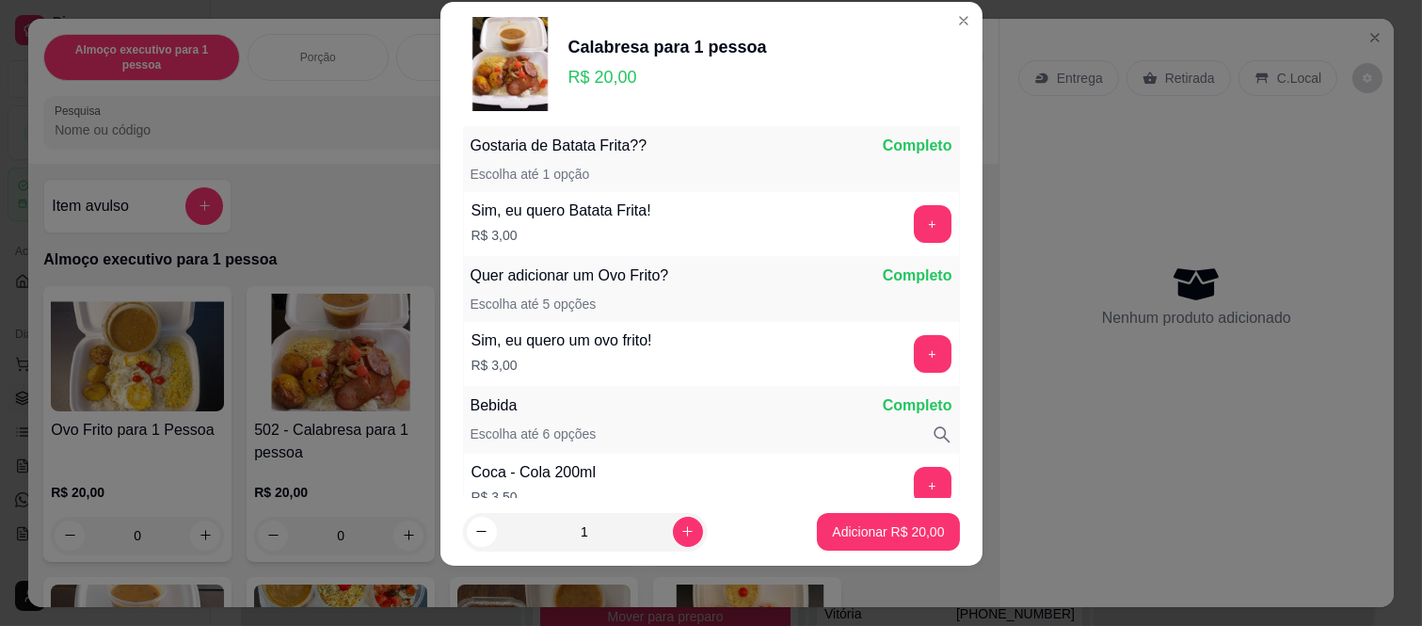
scroll to position [247, 0]
click at [914, 361] on button "+" at bounding box center [933, 353] width 38 height 38
click at [899, 520] on button "Adicionar R$ 23,00" at bounding box center [889, 531] width 138 height 37
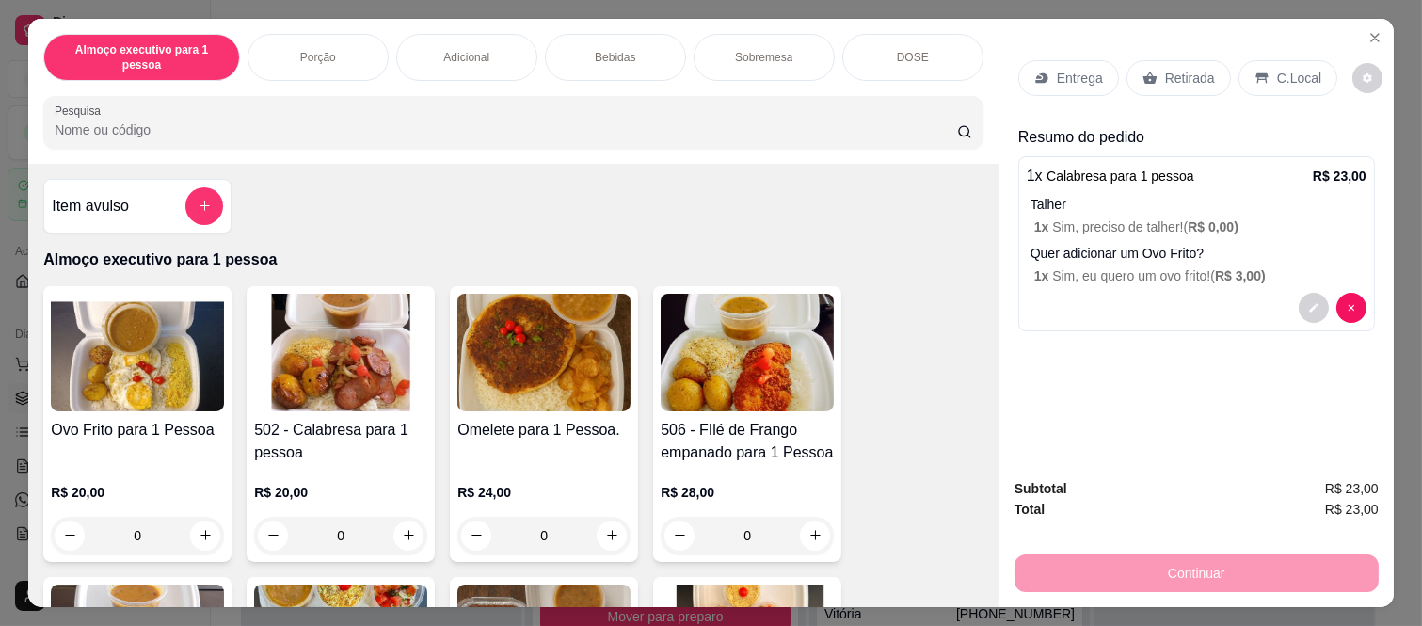
click at [1287, 72] on p "C.Local" at bounding box center [1299, 78] width 44 height 19
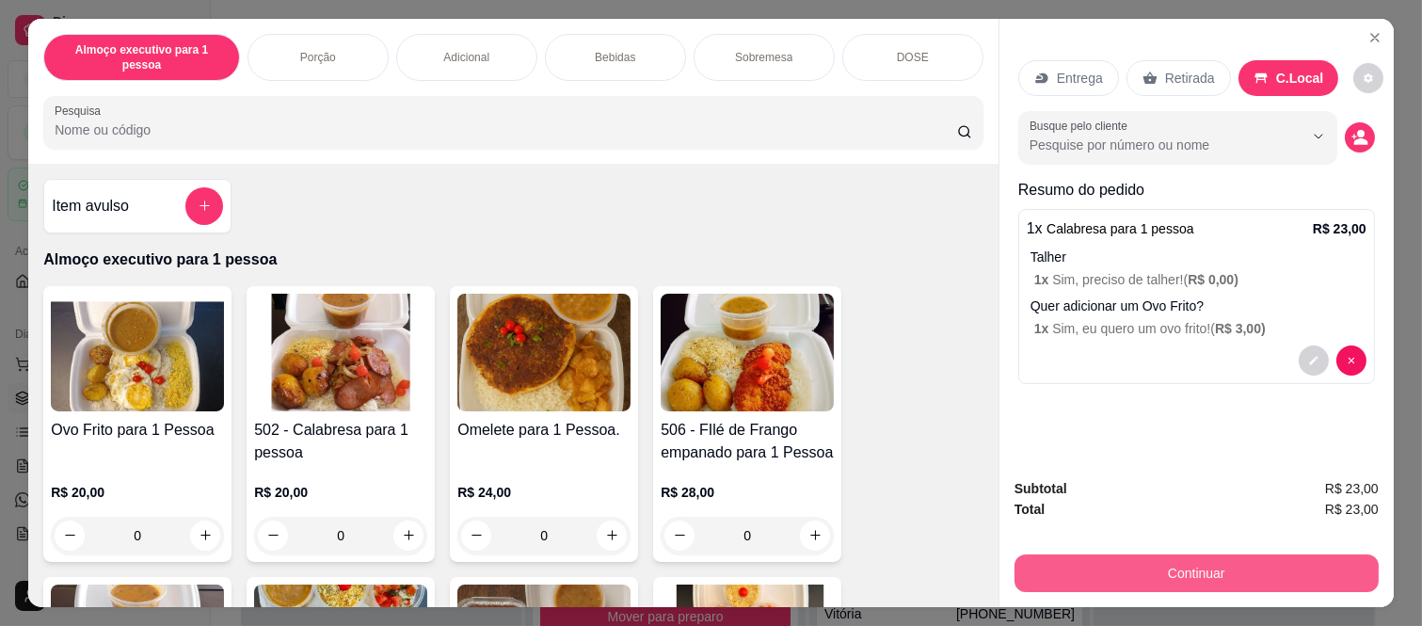
click at [1168, 574] on button "Continuar" at bounding box center [1196, 573] width 364 height 38
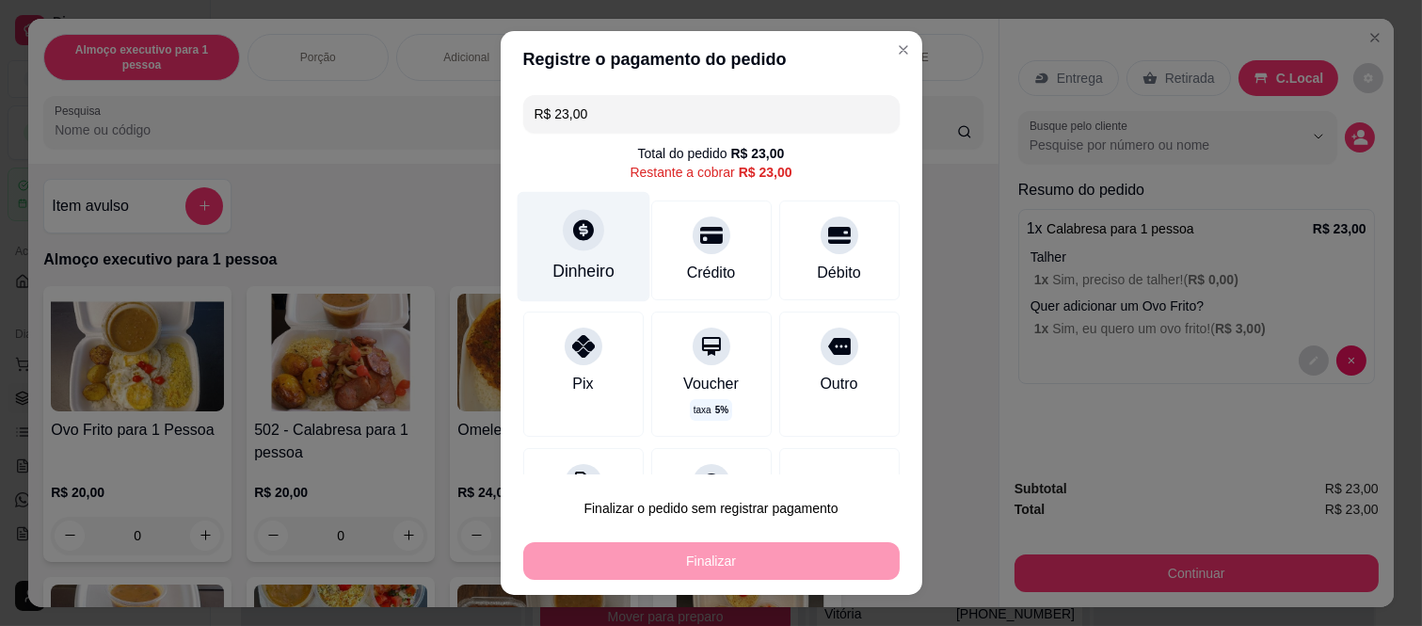
click at [599, 261] on div "Dinheiro" at bounding box center [583, 271] width 62 height 24
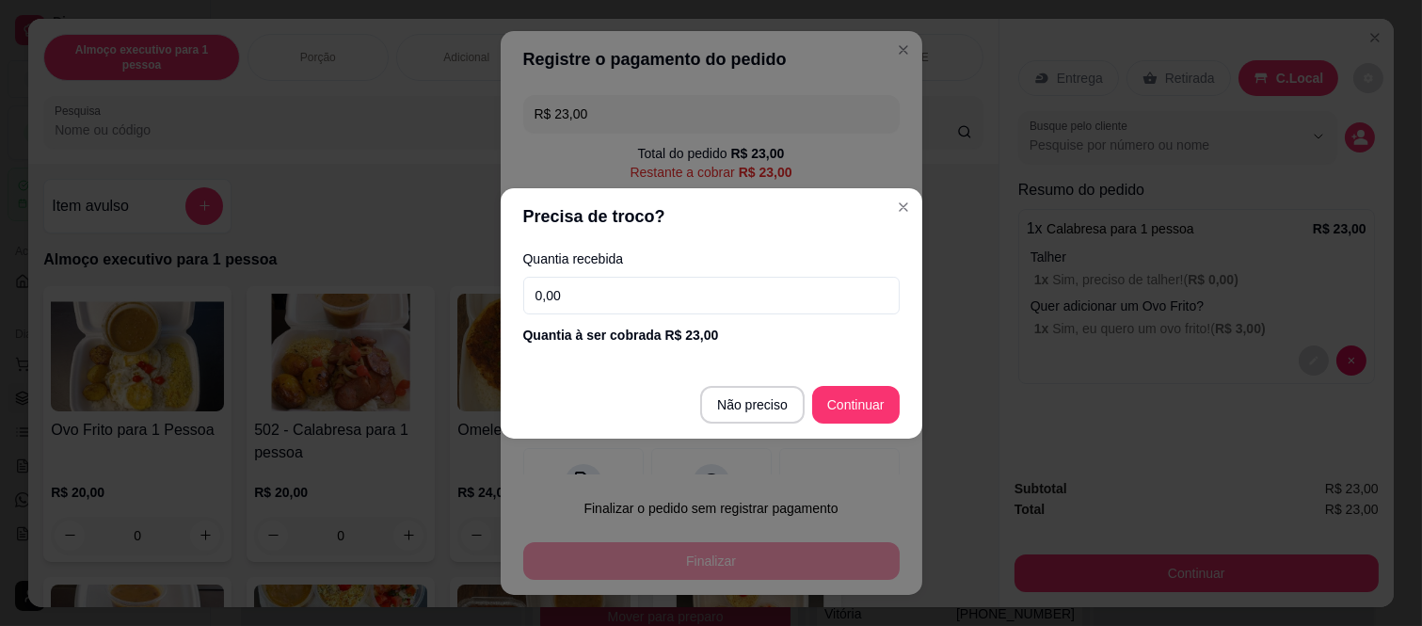
click at [704, 279] on input "0,00" at bounding box center [711, 296] width 376 height 38
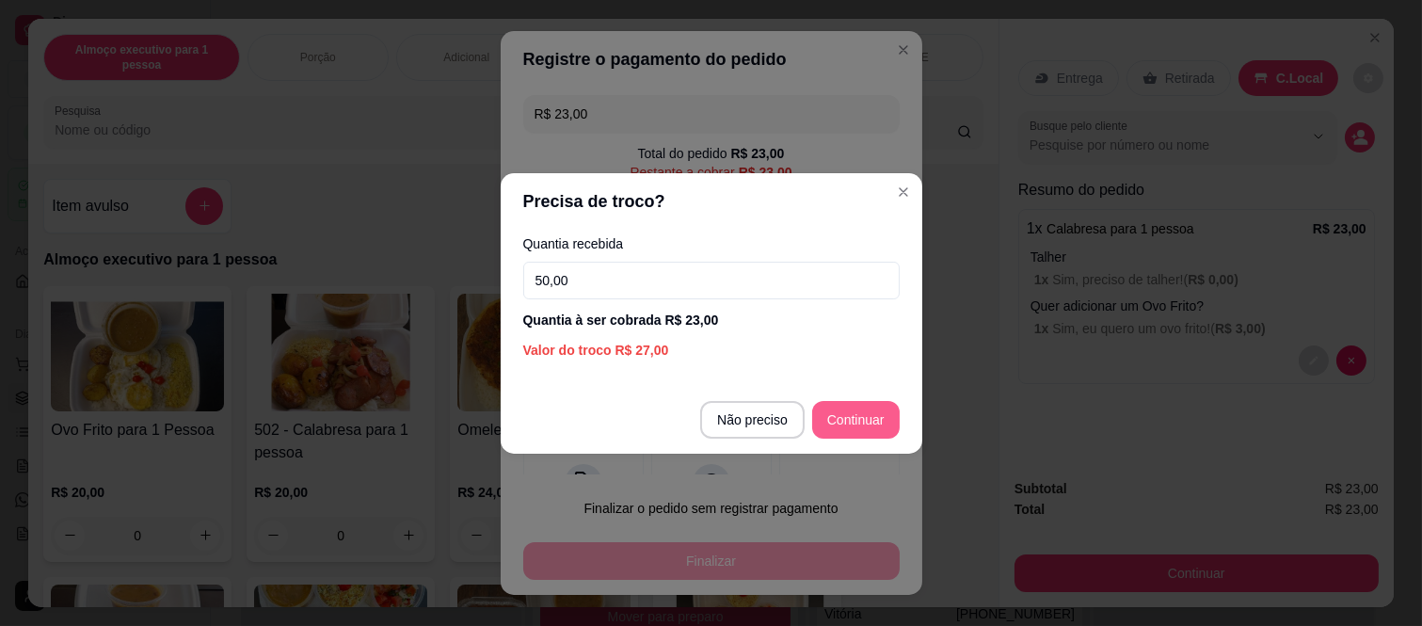
type input "50,00"
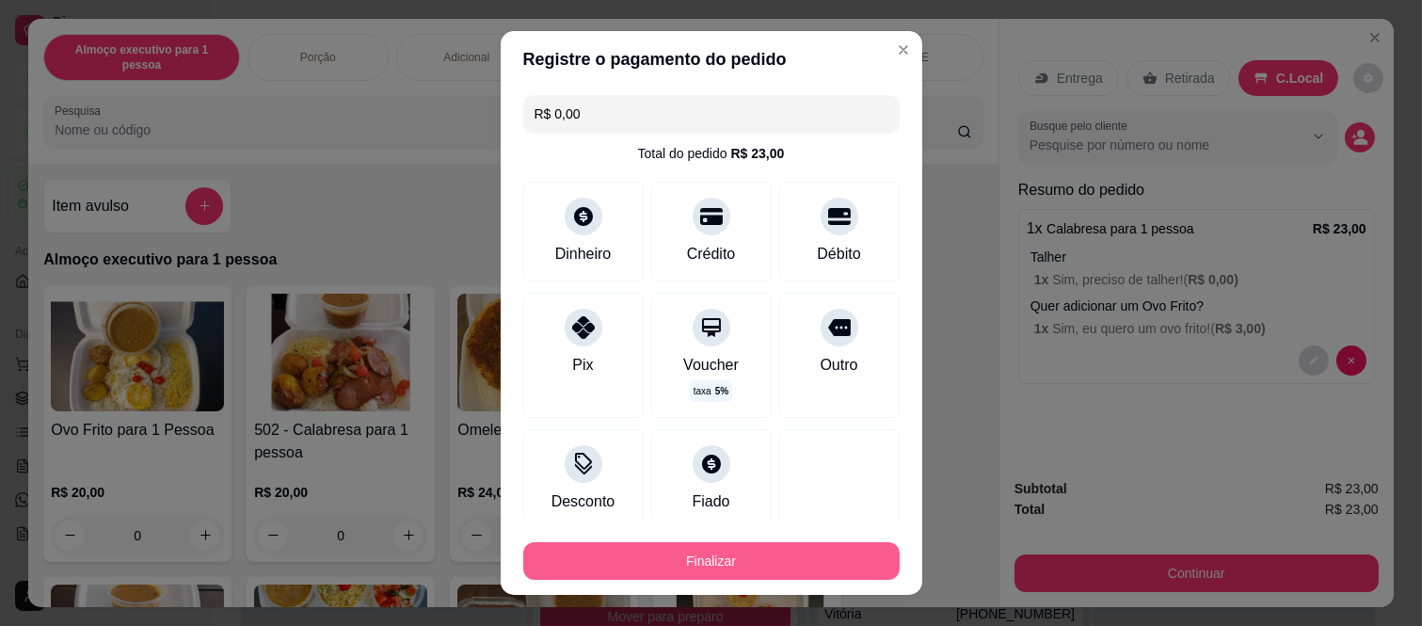
click at [764, 575] on button "Finalizar" at bounding box center [711, 561] width 376 height 38
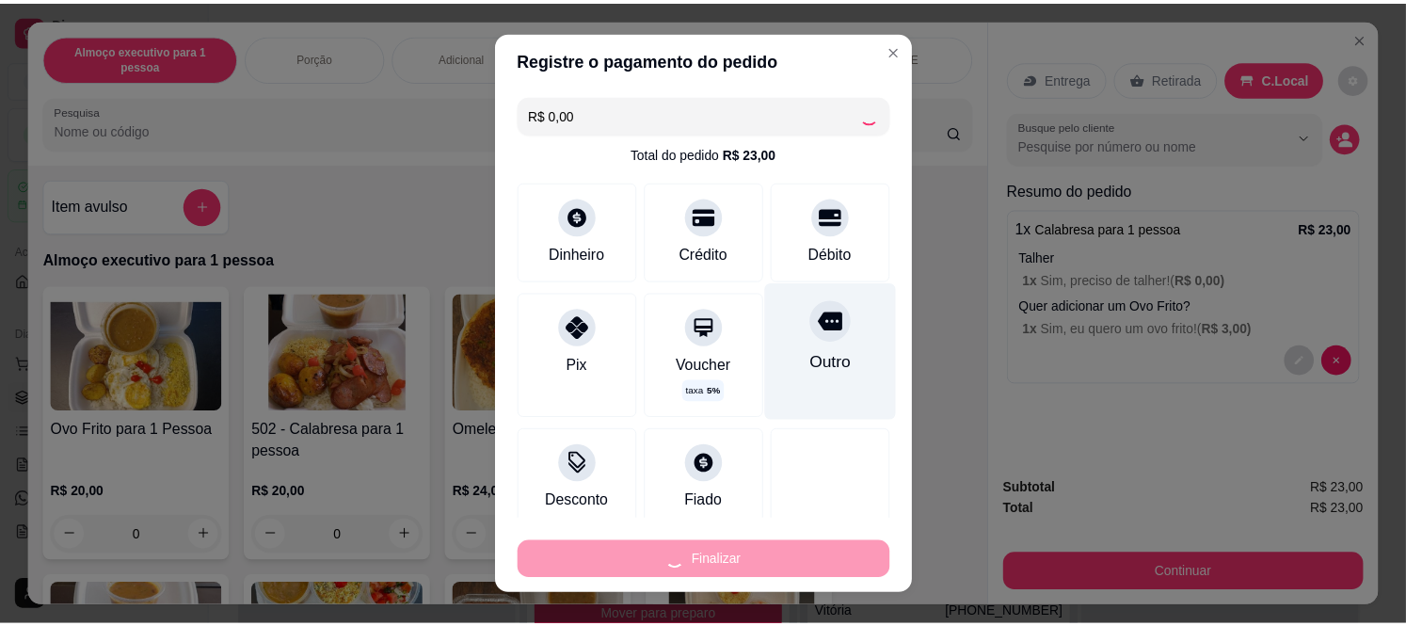
scroll to position [1168, 0]
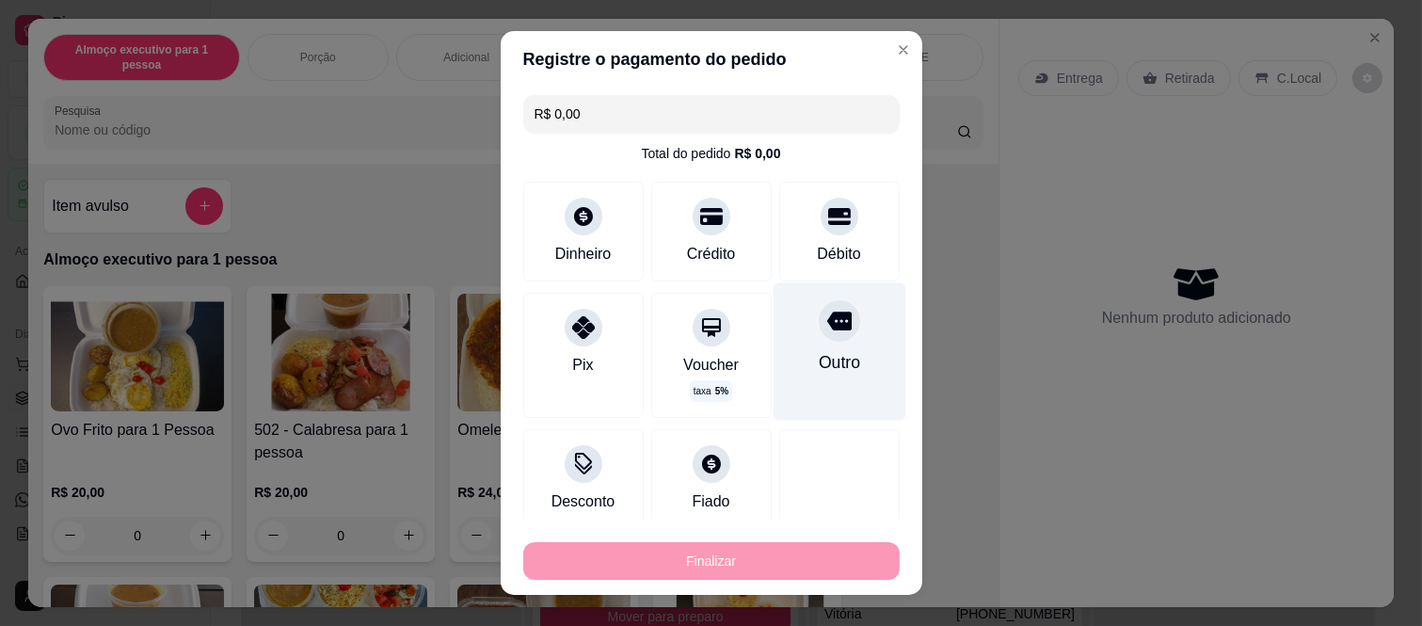
type input "-R$ 23,00"
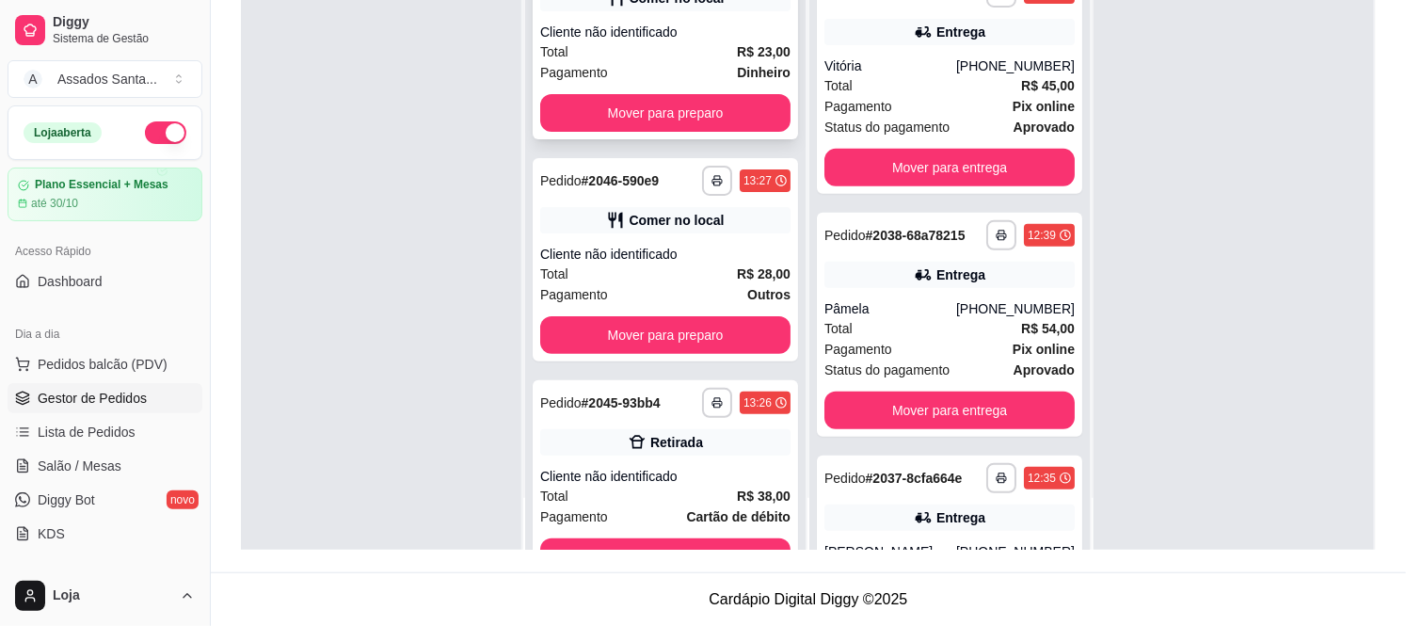
click at [669, 38] on div "Cliente não identificado" at bounding box center [665, 32] width 250 height 19
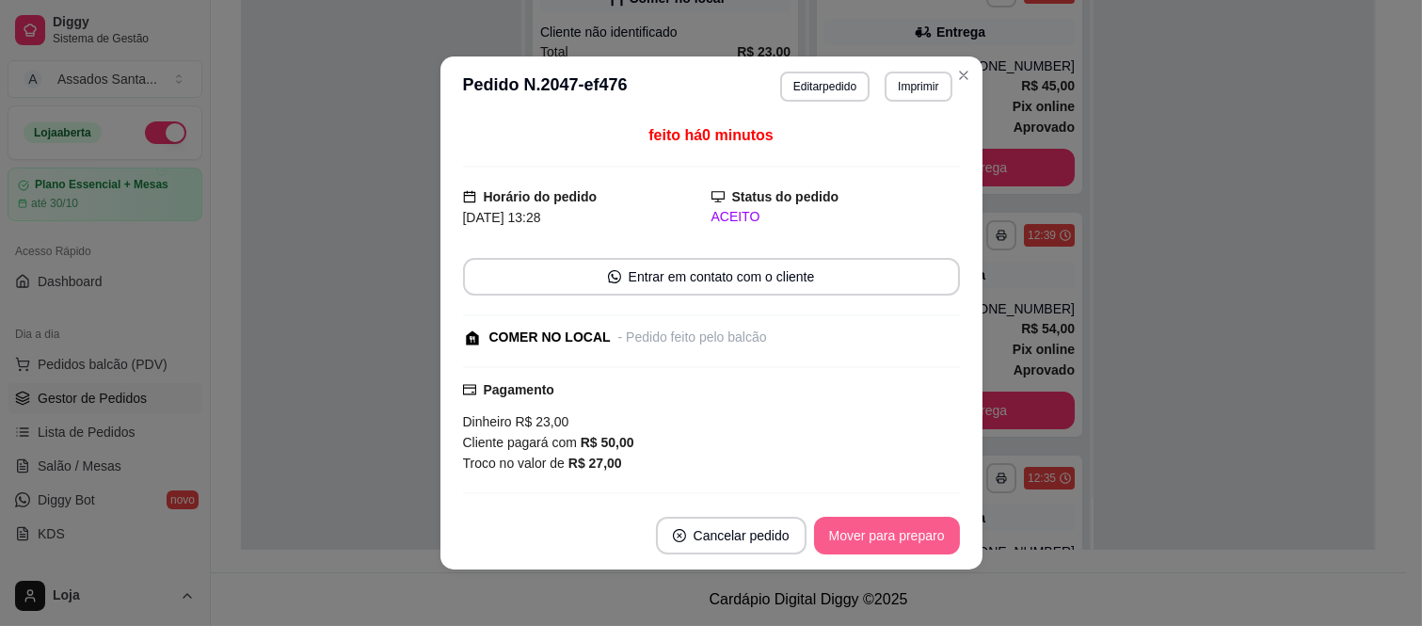
click at [888, 531] on button "Mover para preparo" at bounding box center [887, 536] width 146 height 38
click at [888, 531] on button "Mover para retirada disponível" at bounding box center [855, 536] width 208 height 38
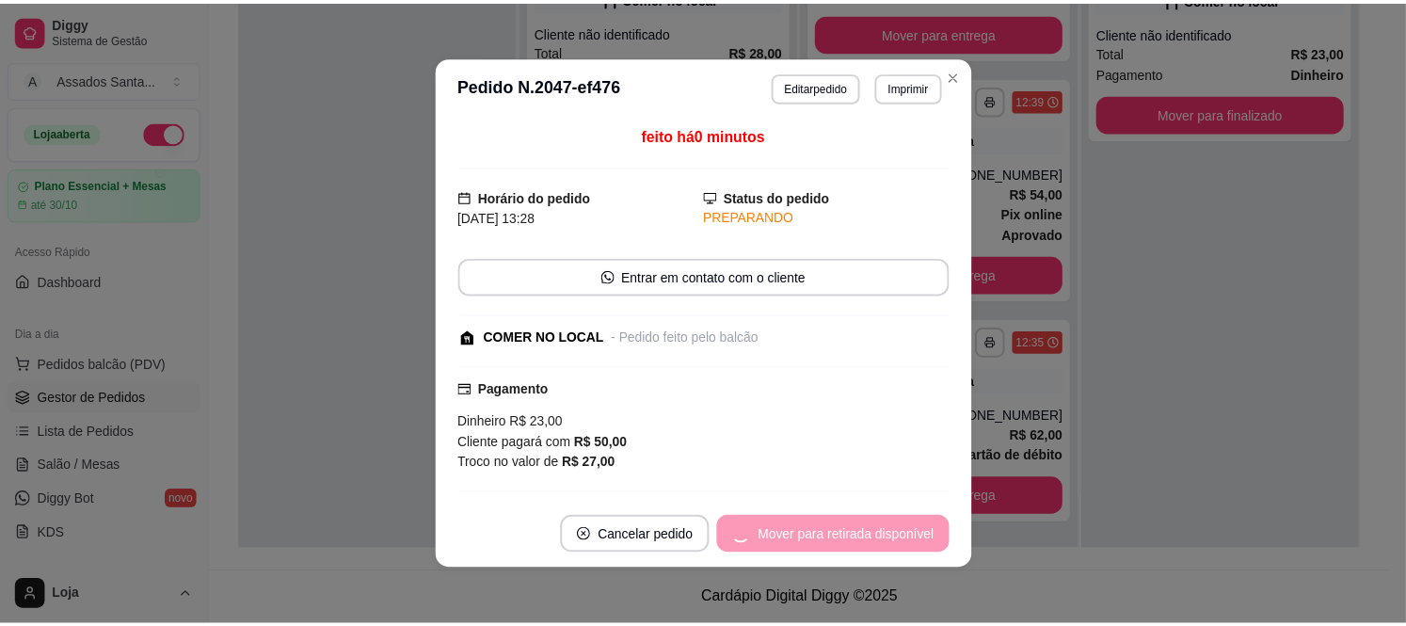
scroll to position [209, 0]
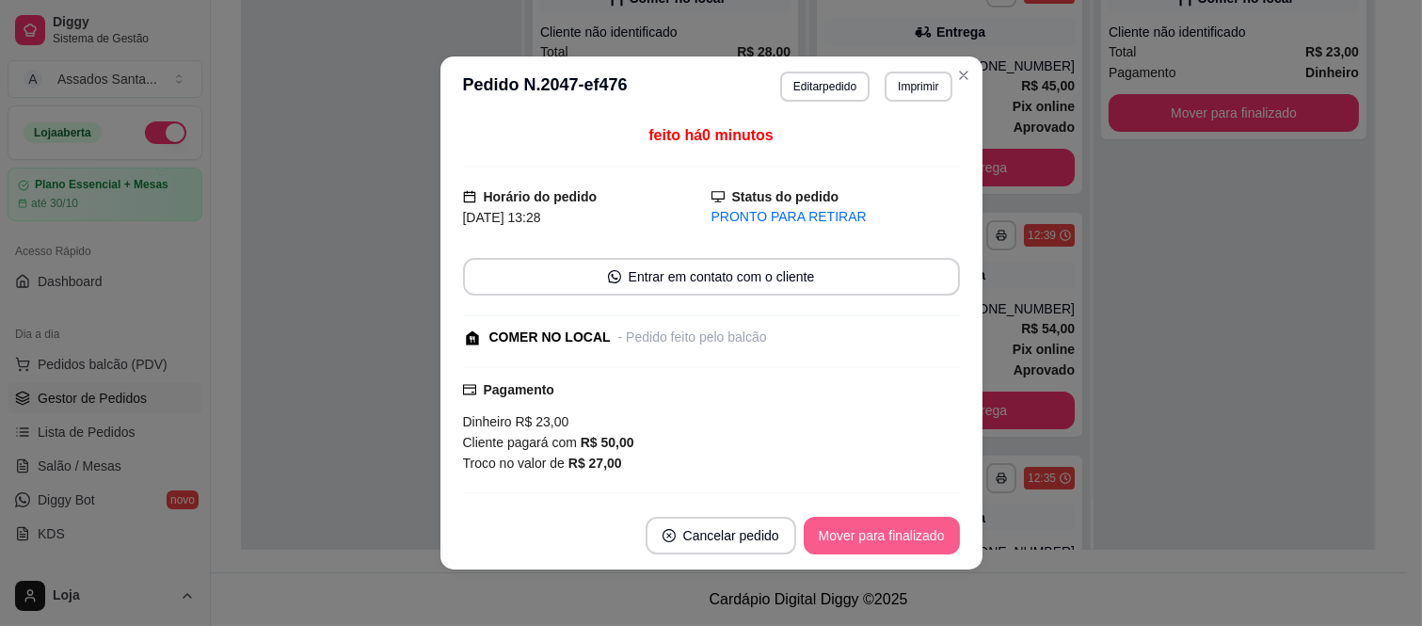
click at [888, 531] on button "Mover para finalizado" at bounding box center [882, 536] width 156 height 38
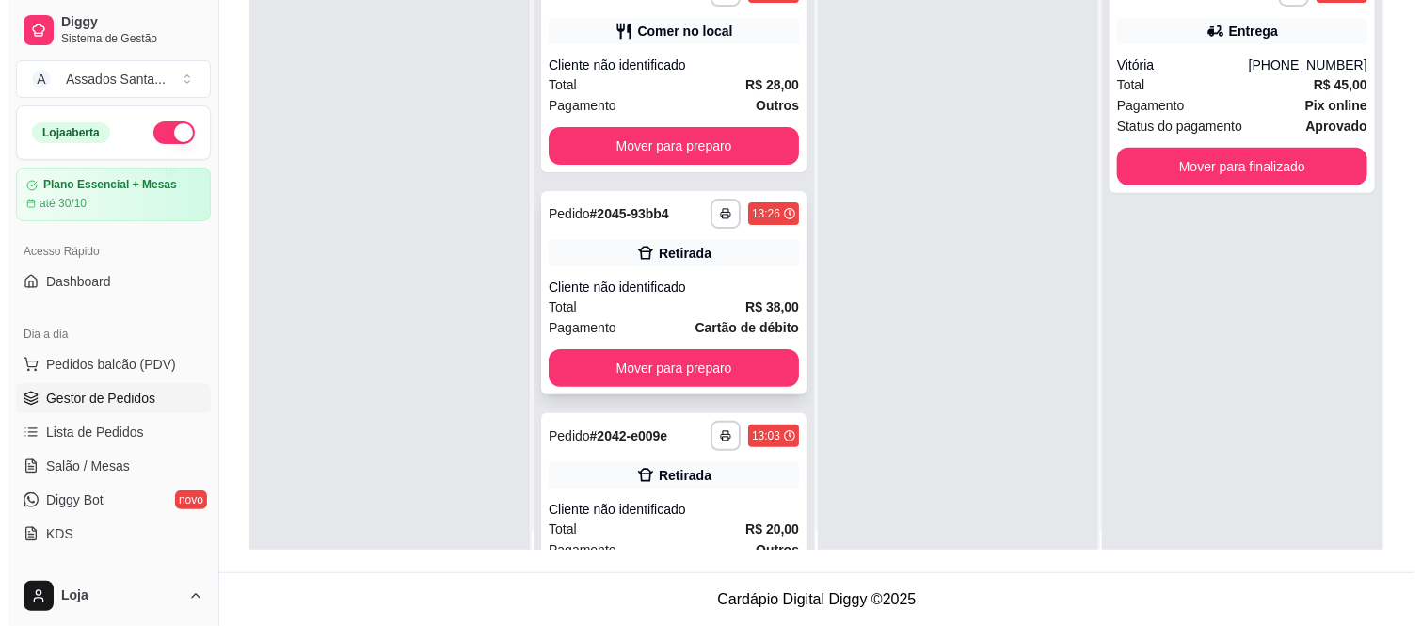
scroll to position [0, 0]
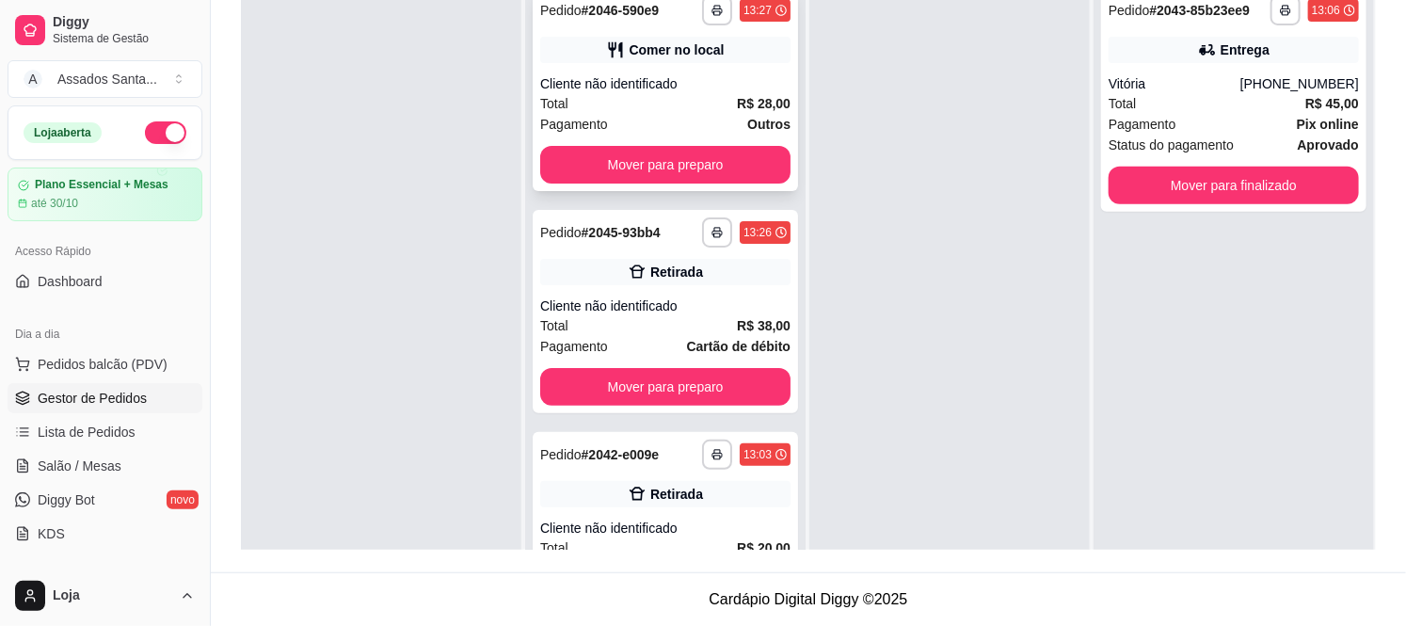
click at [622, 102] on div "Total R$ 28,00" at bounding box center [665, 103] width 250 height 21
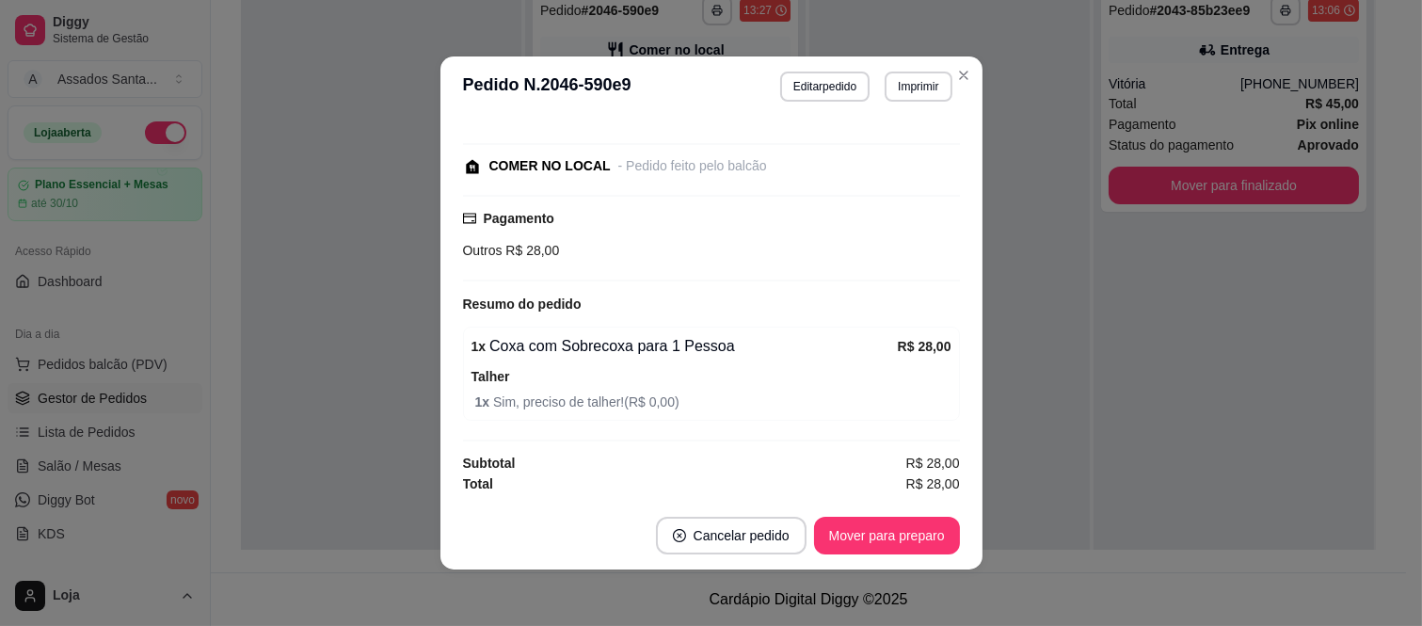
scroll to position [4, 0]
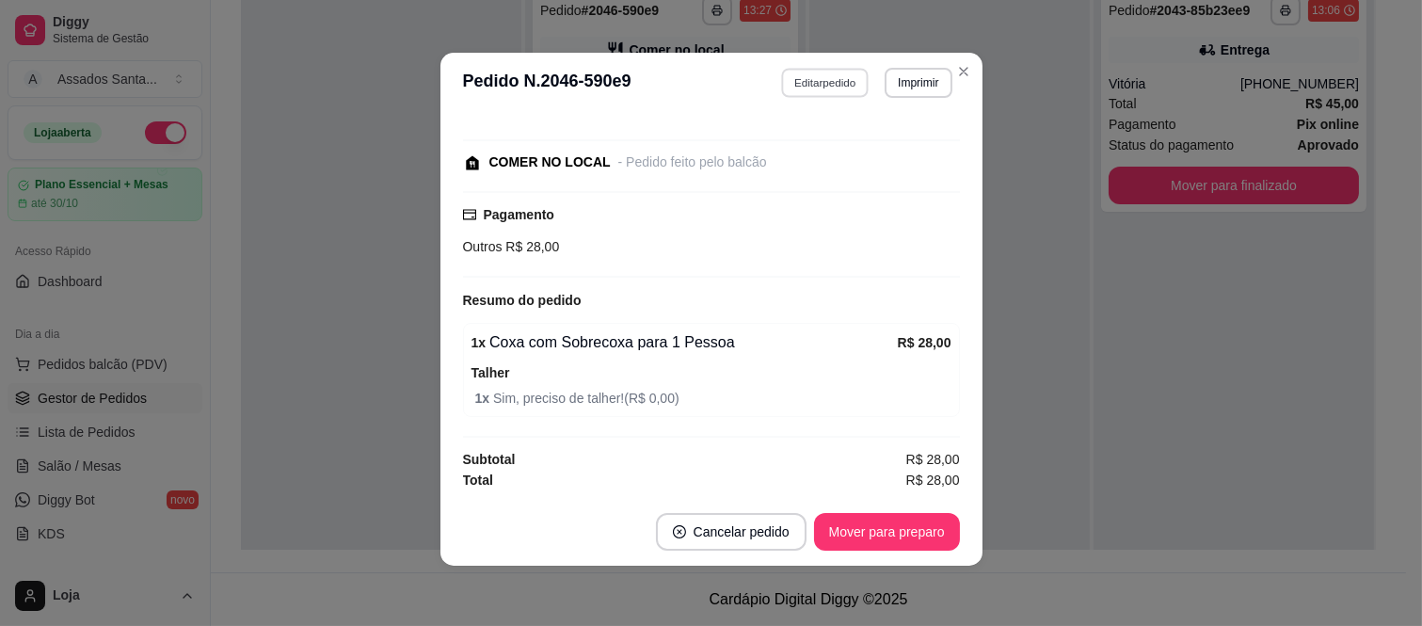
click at [857, 88] on button "Editar pedido" at bounding box center [825, 82] width 88 height 29
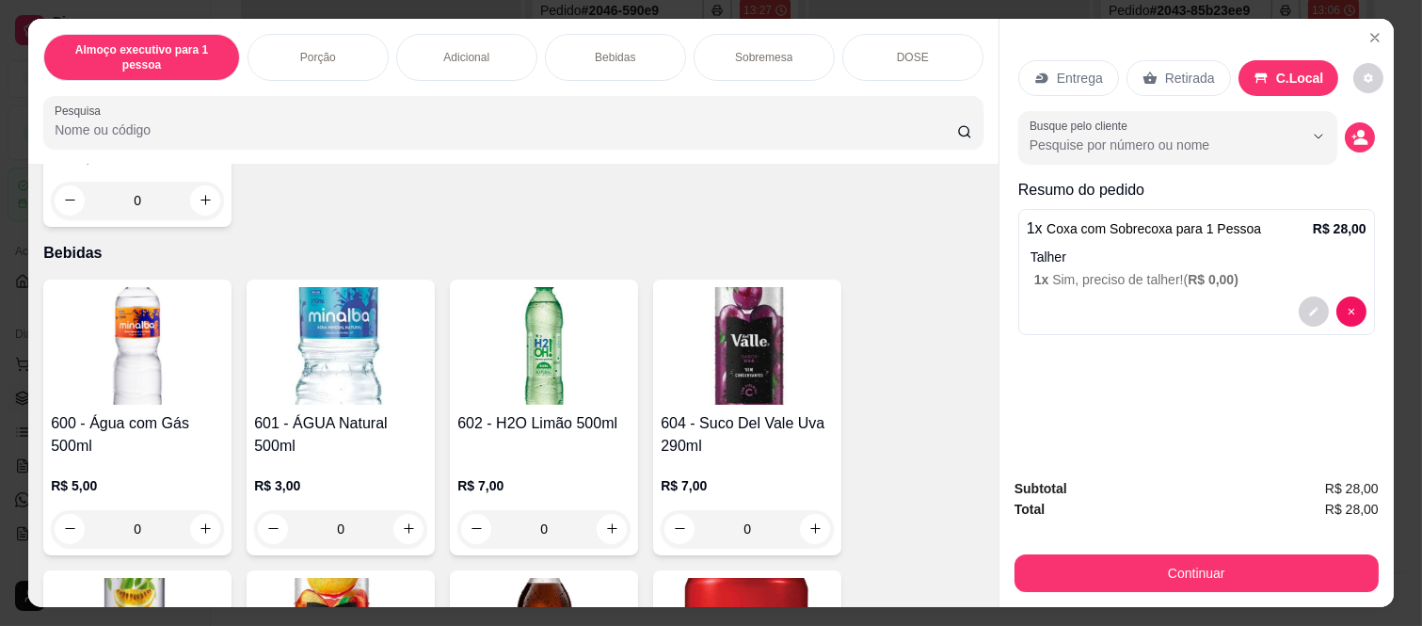
scroll to position [2508, 0]
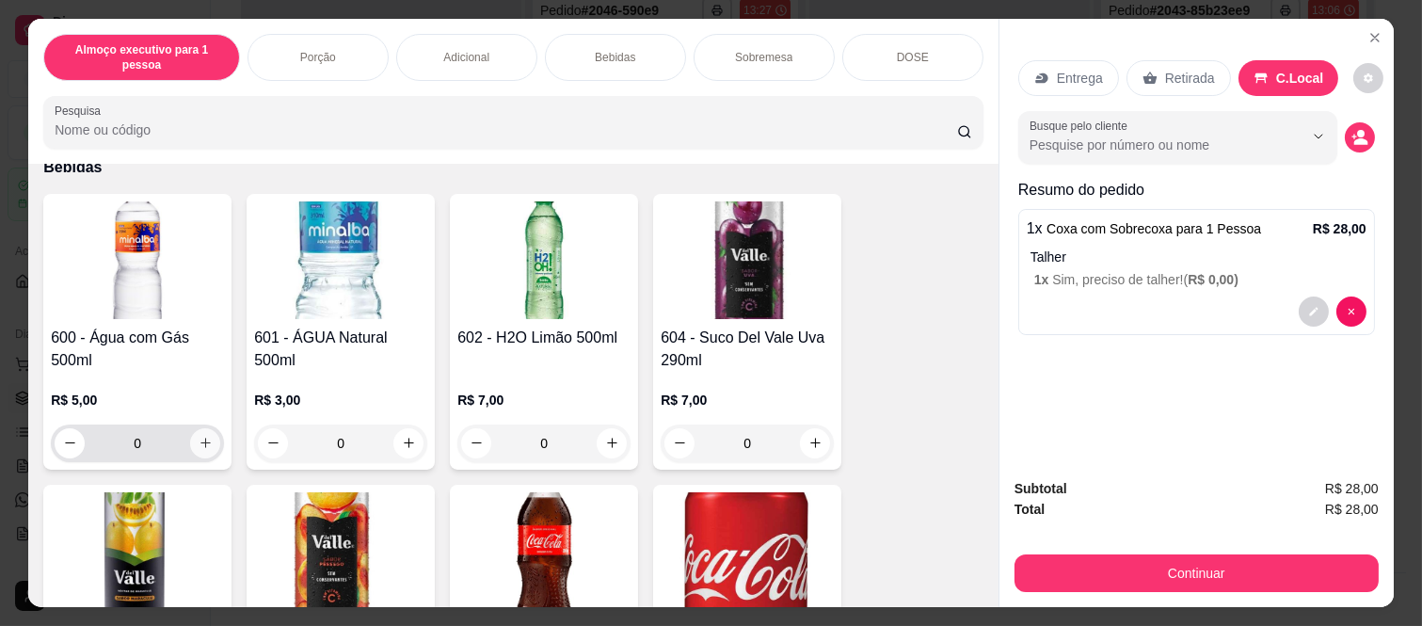
click at [199, 436] on icon "increase-product-quantity" at bounding box center [206, 443] width 14 height 14
type input "1"
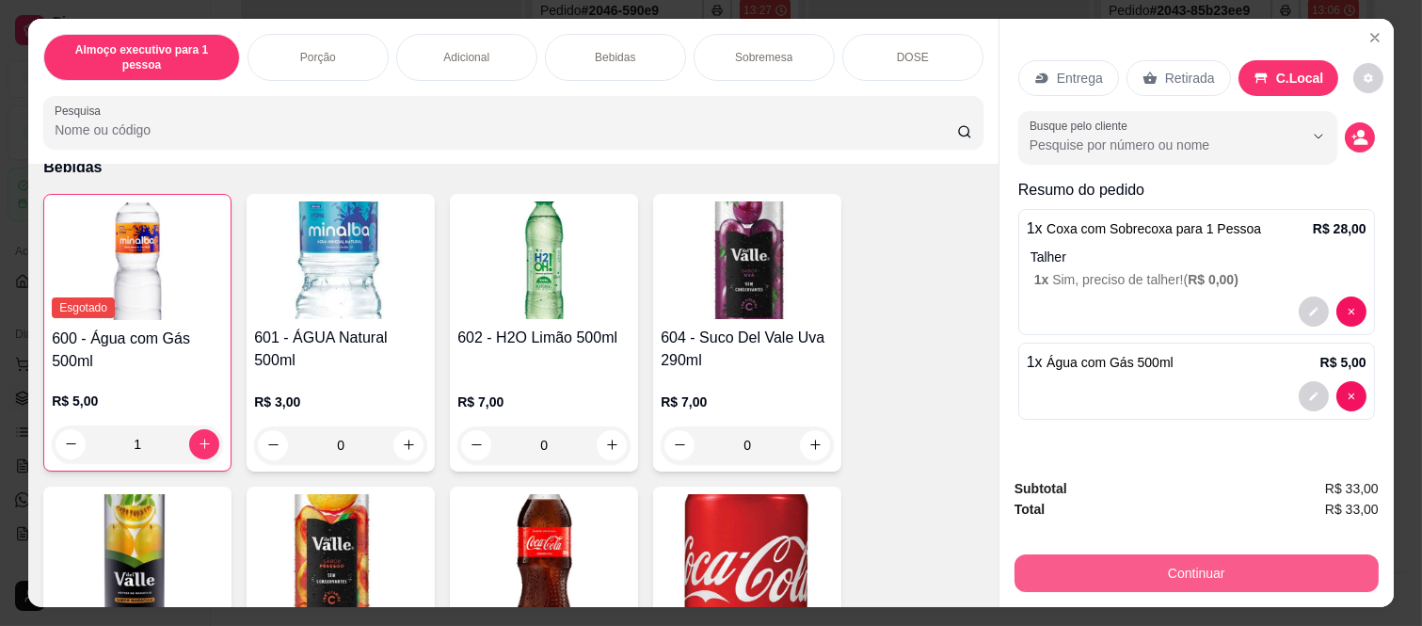
click at [1202, 562] on button "Continuar" at bounding box center [1196, 573] width 364 height 38
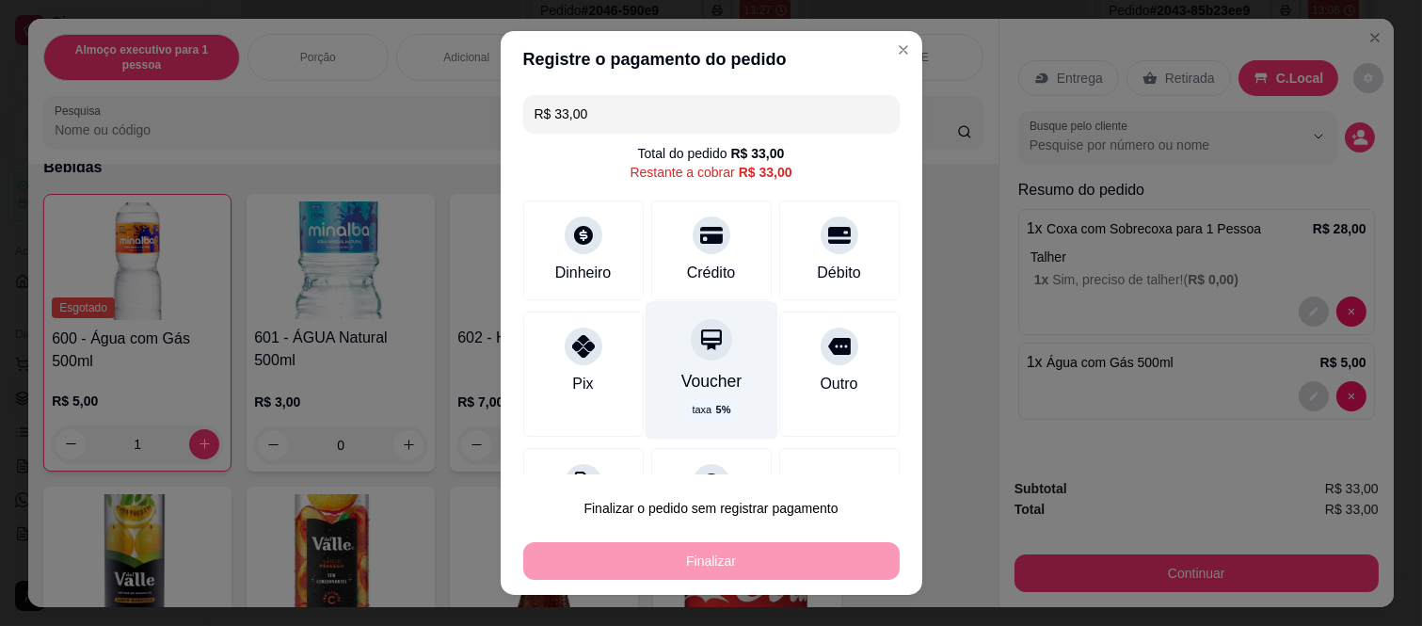
click at [696, 363] on div "Voucher taxa 5 %" at bounding box center [711, 370] width 133 height 137
type input "R$ 0,00"
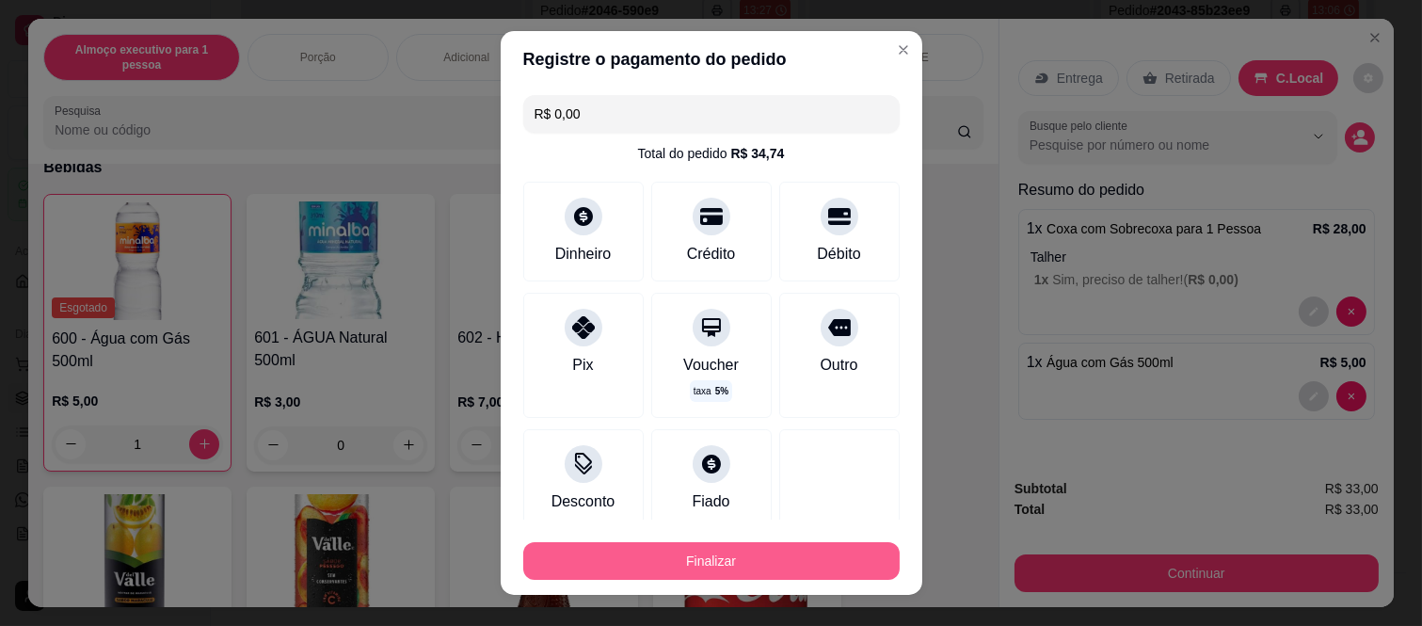
click at [729, 569] on button "Finalizar" at bounding box center [711, 561] width 376 height 38
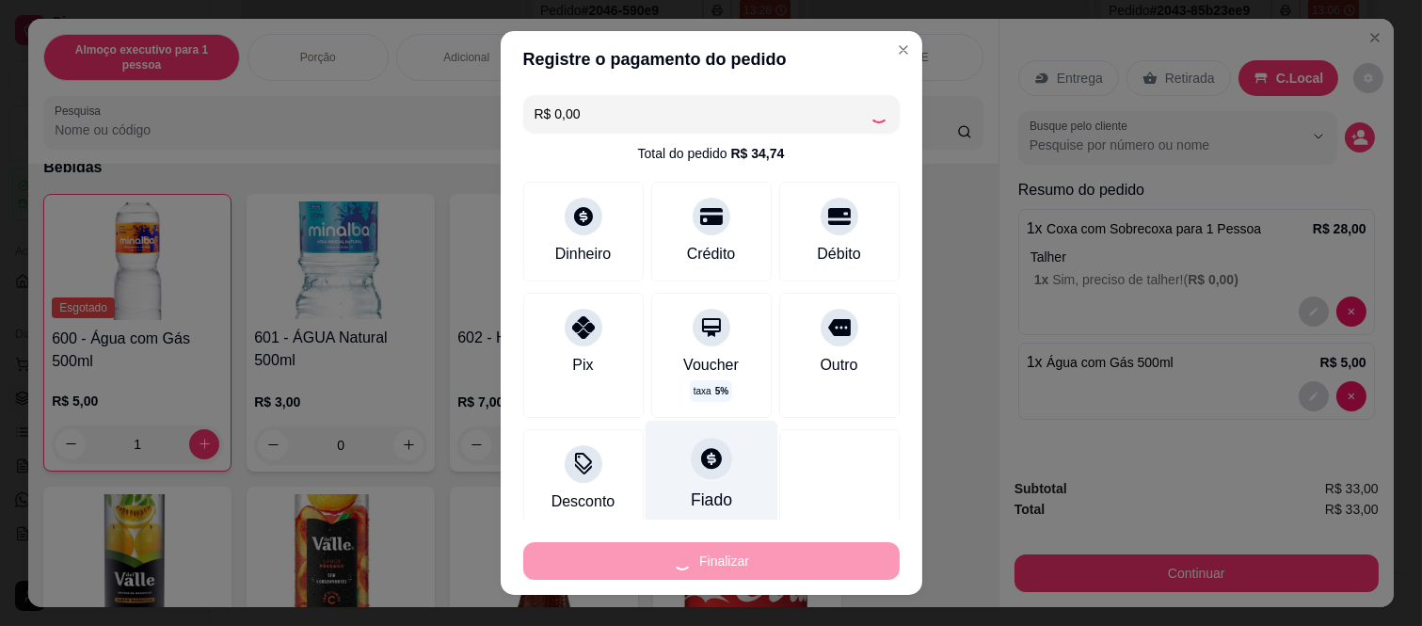
type input "0"
type input "-R$ 33,00"
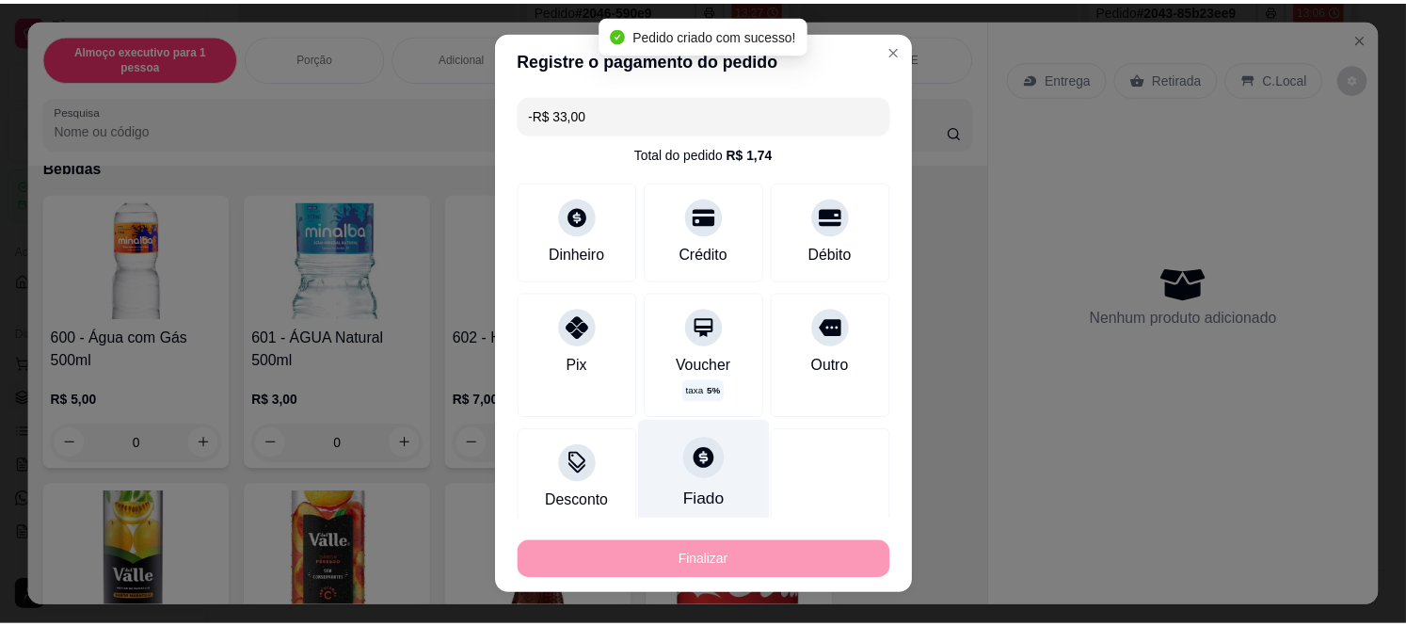
scroll to position [215, 0]
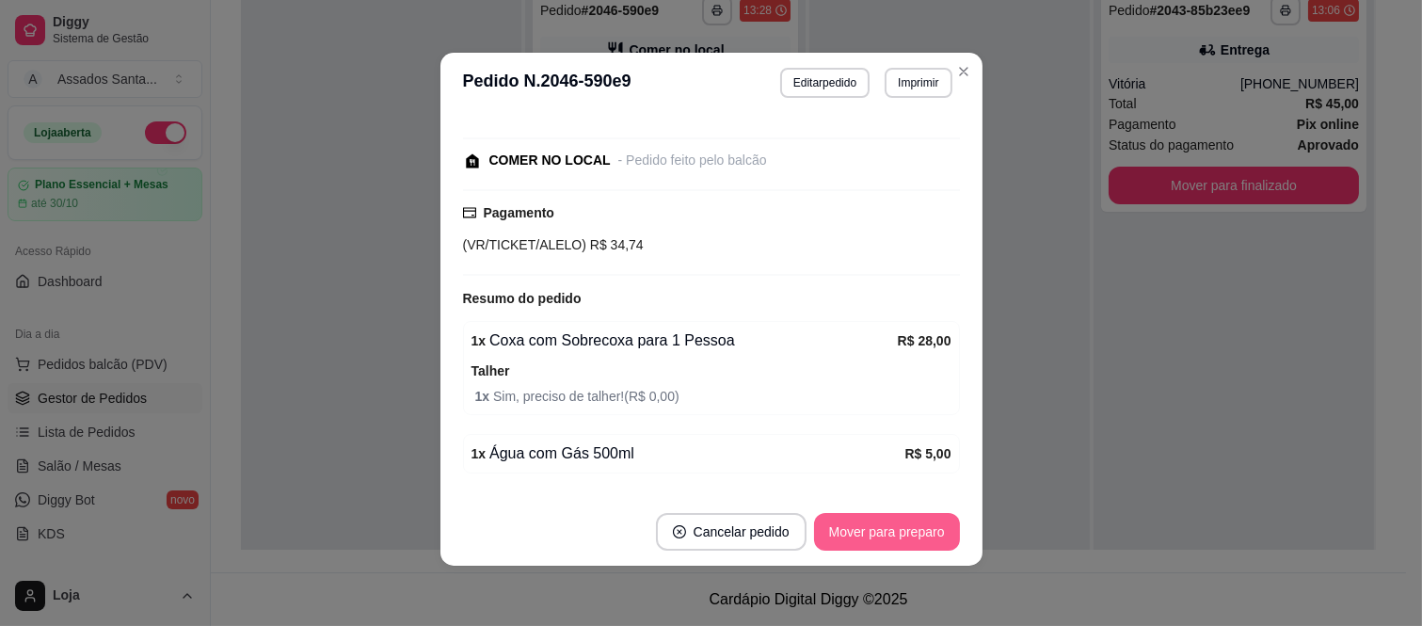
click at [868, 523] on button "Mover para preparo" at bounding box center [887, 532] width 146 height 38
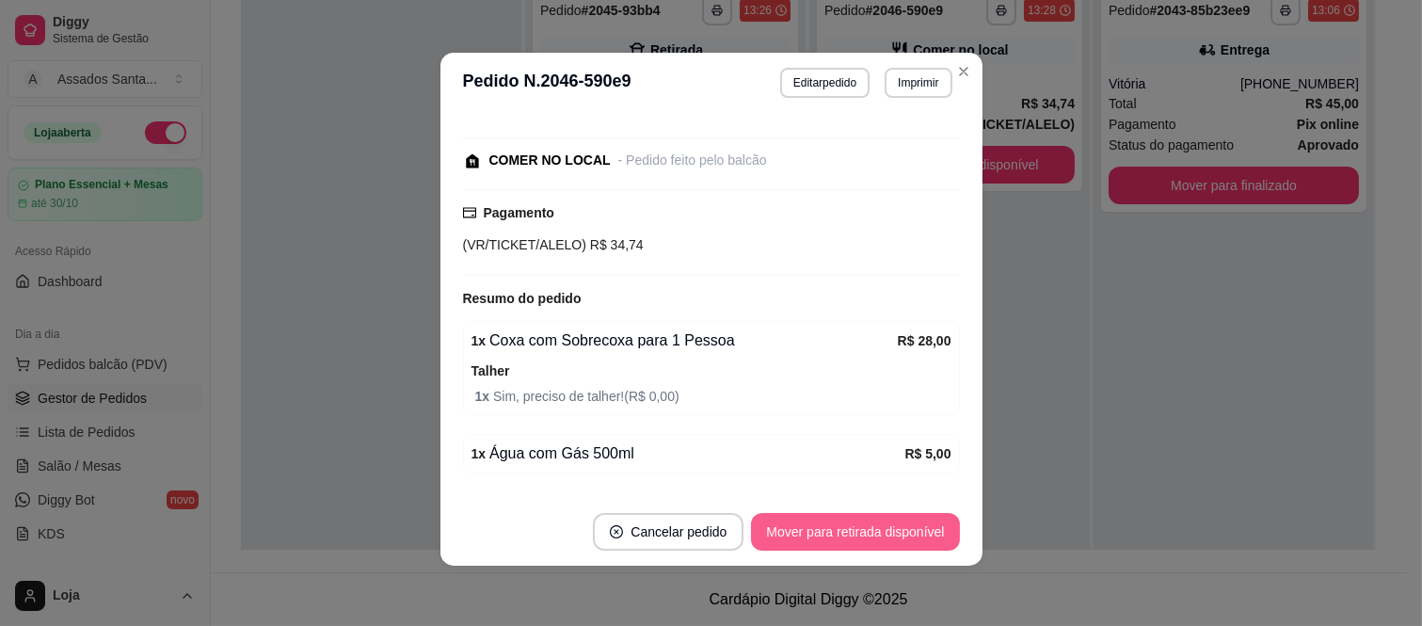
click at [862, 532] on button "Mover para retirada disponível" at bounding box center [855, 532] width 208 height 38
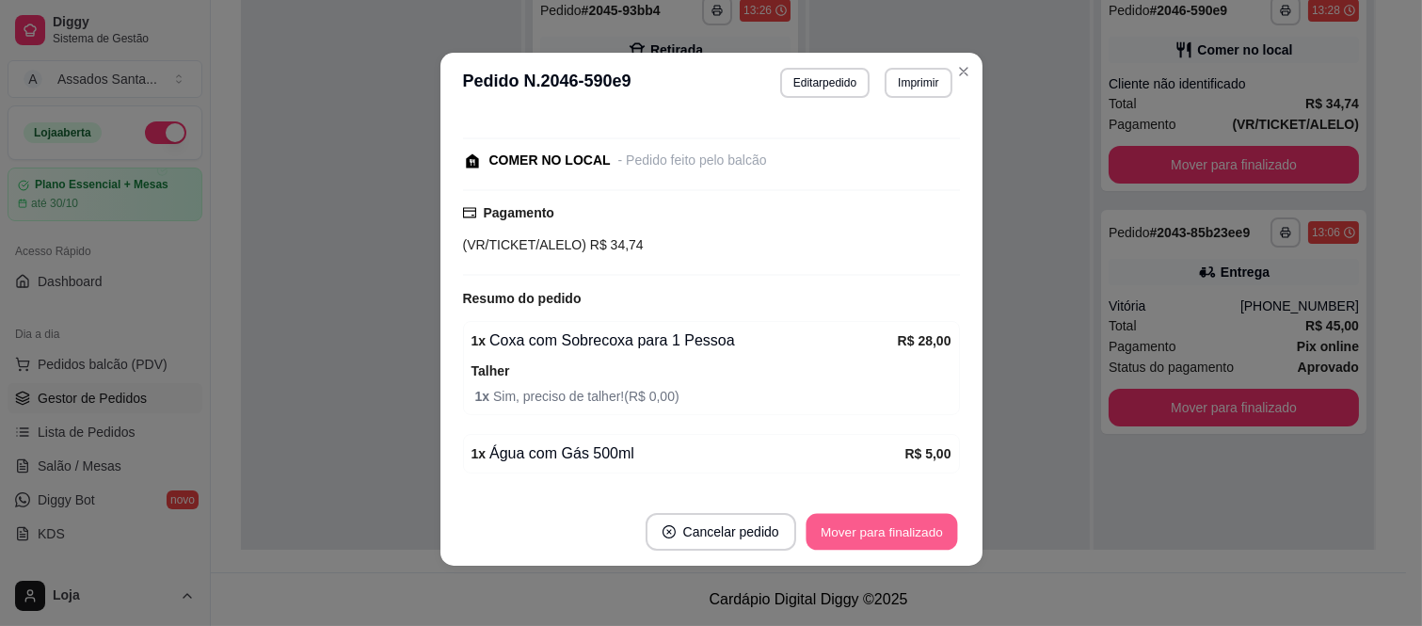
click at [862, 533] on button "Mover para finalizado" at bounding box center [880, 532] width 151 height 37
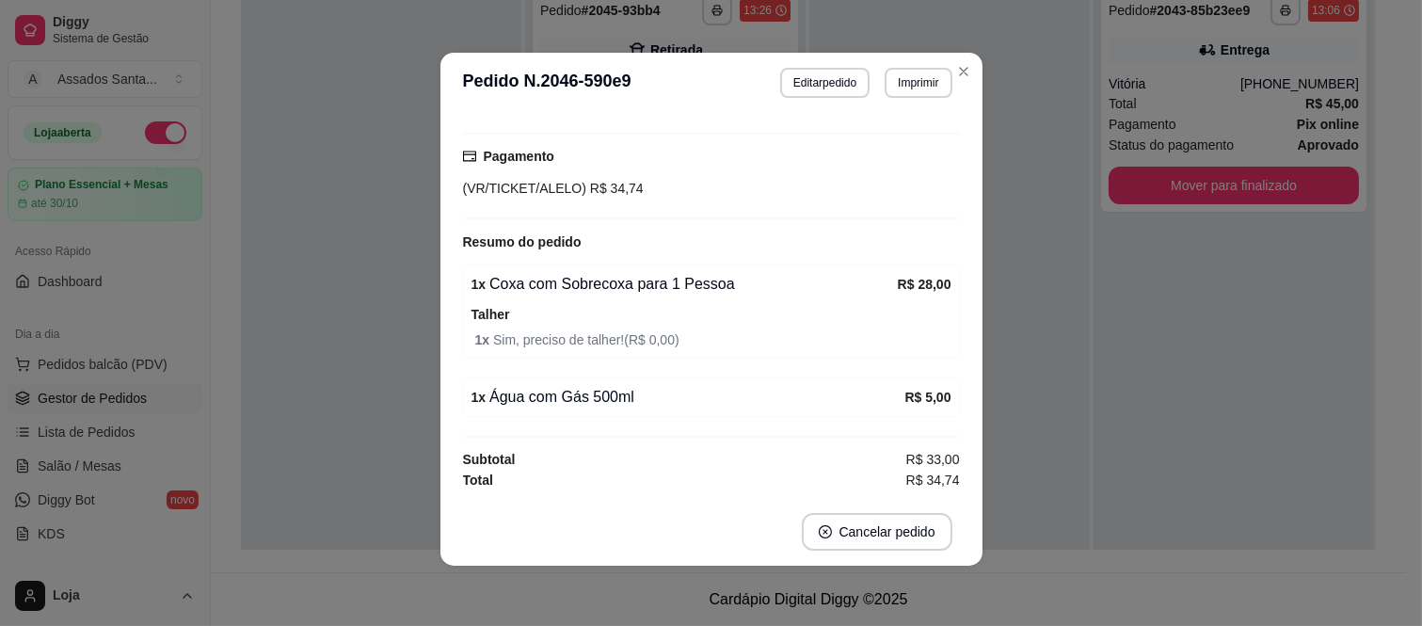
scroll to position [0, 0]
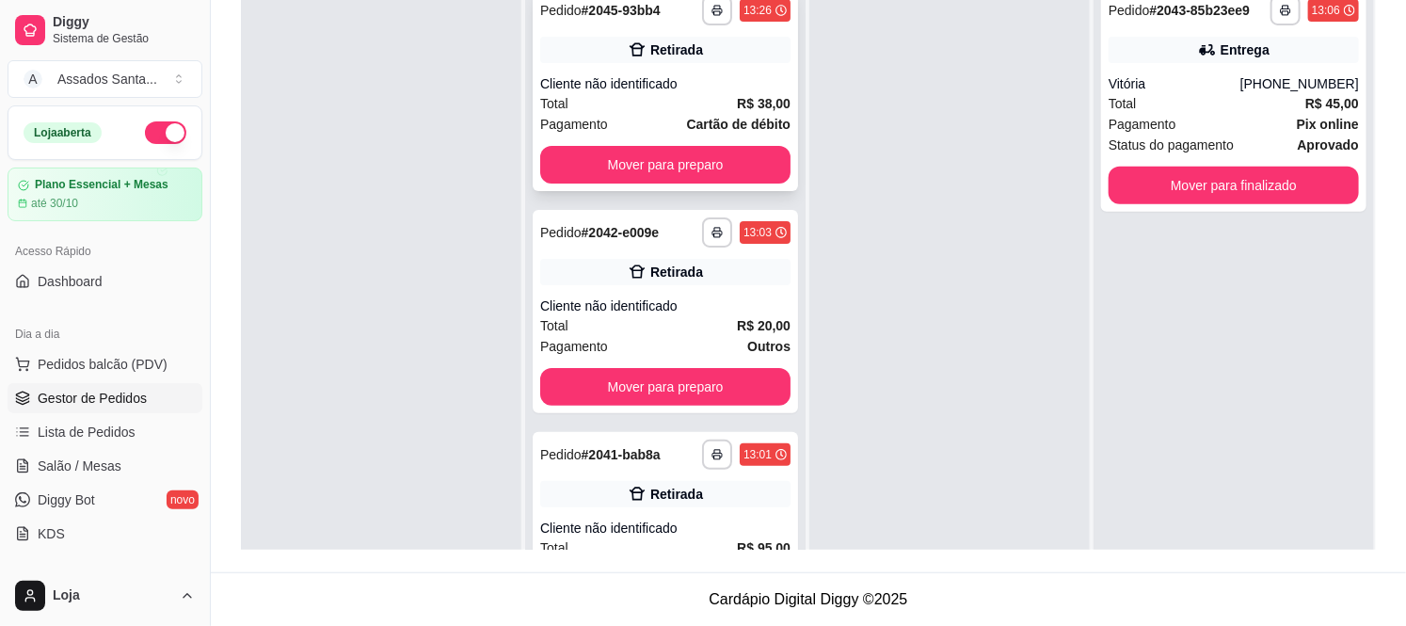
click at [694, 39] on div "Retirada" at bounding box center [665, 50] width 250 height 26
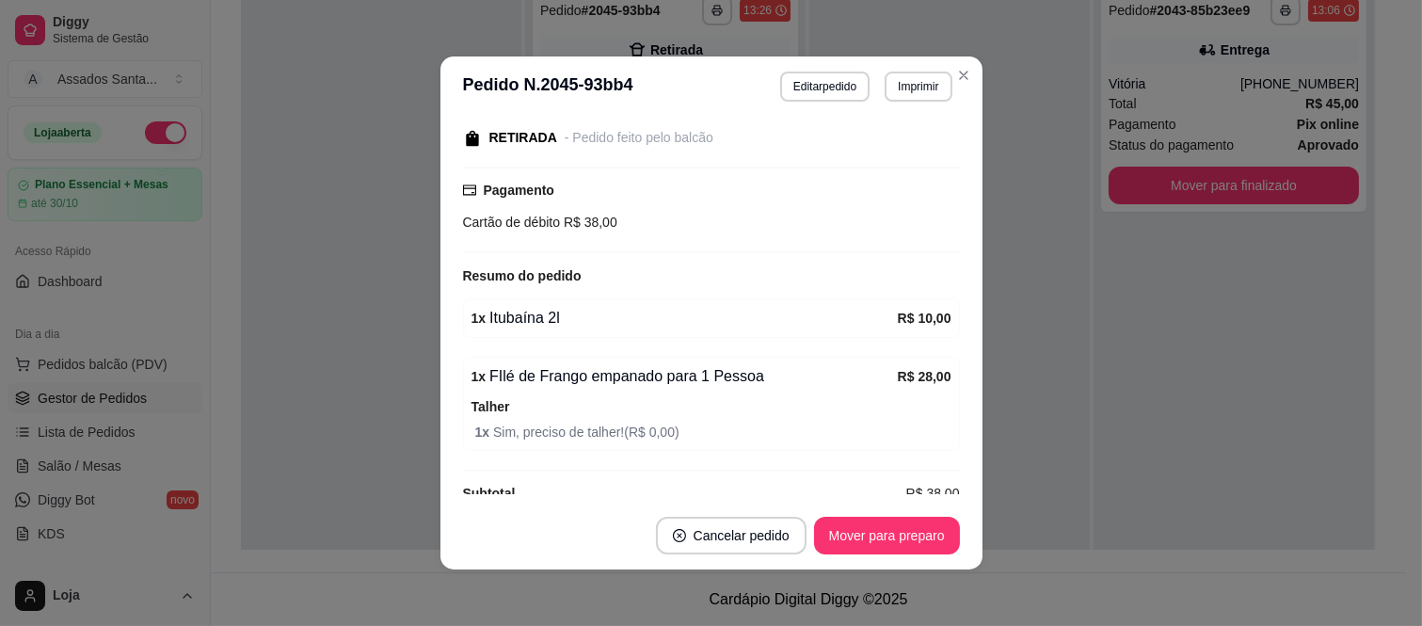
scroll to position [231, 0]
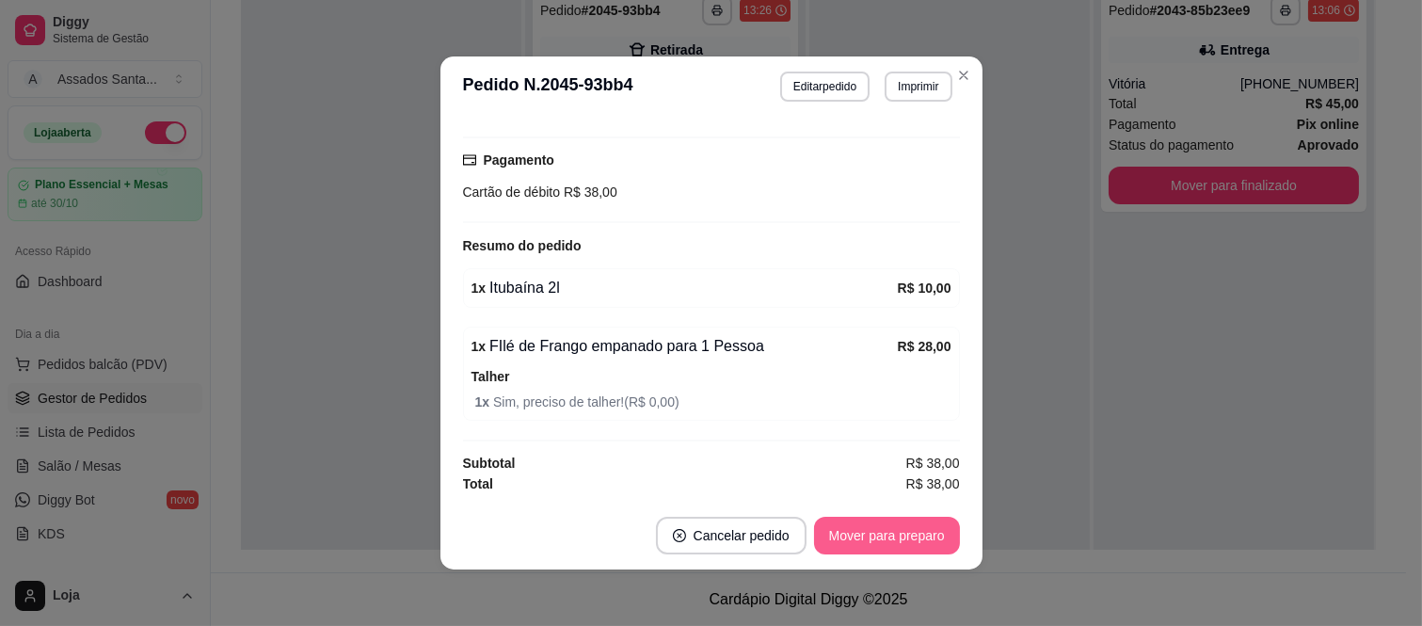
click at [883, 533] on button "Mover para preparo" at bounding box center [887, 536] width 146 height 38
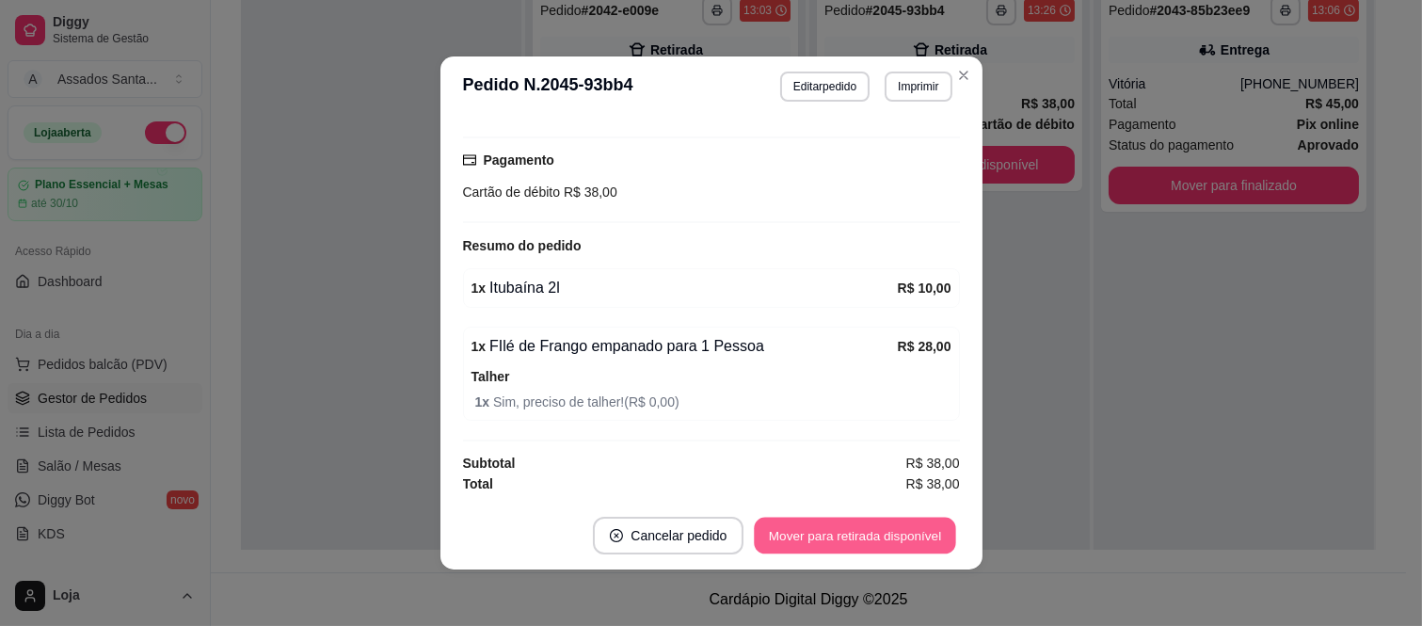
click at [883, 533] on button "Mover para retirada disponível" at bounding box center [855, 535] width 201 height 37
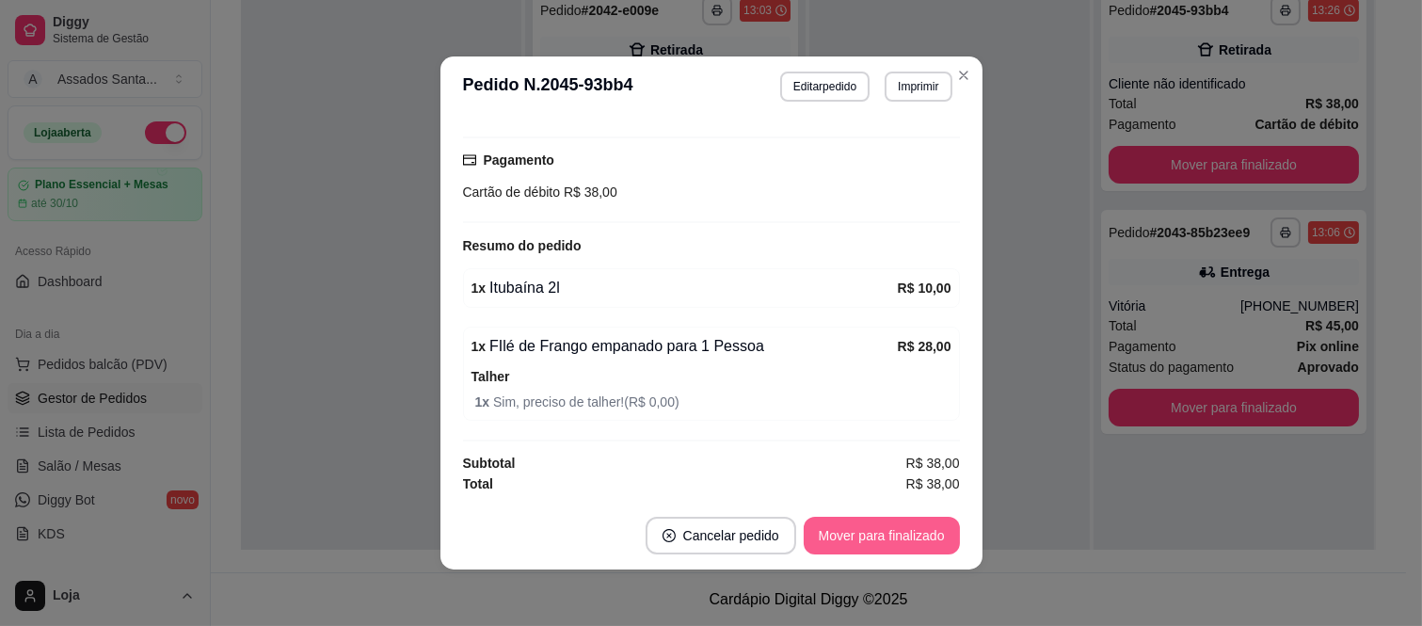
click at [883, 533] on button "Mover para finalizado" at bounding box center [882, 536] width 156 height 38
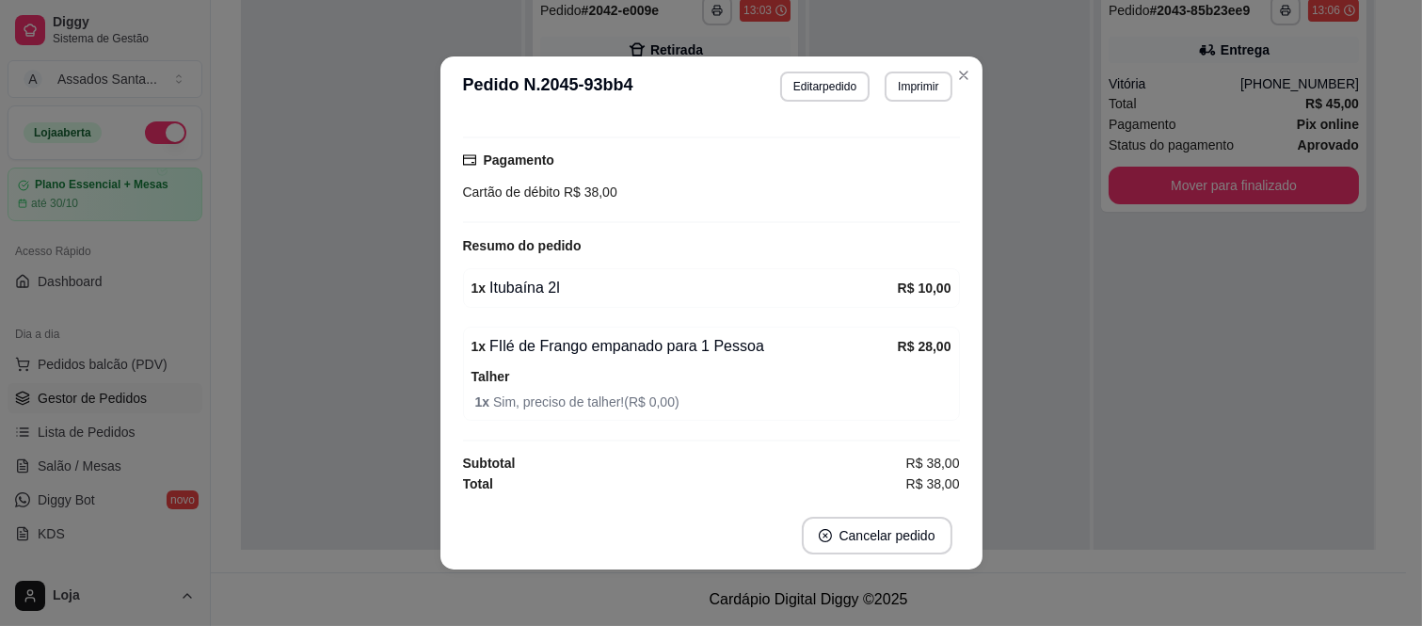
scroll to position [151, 0]
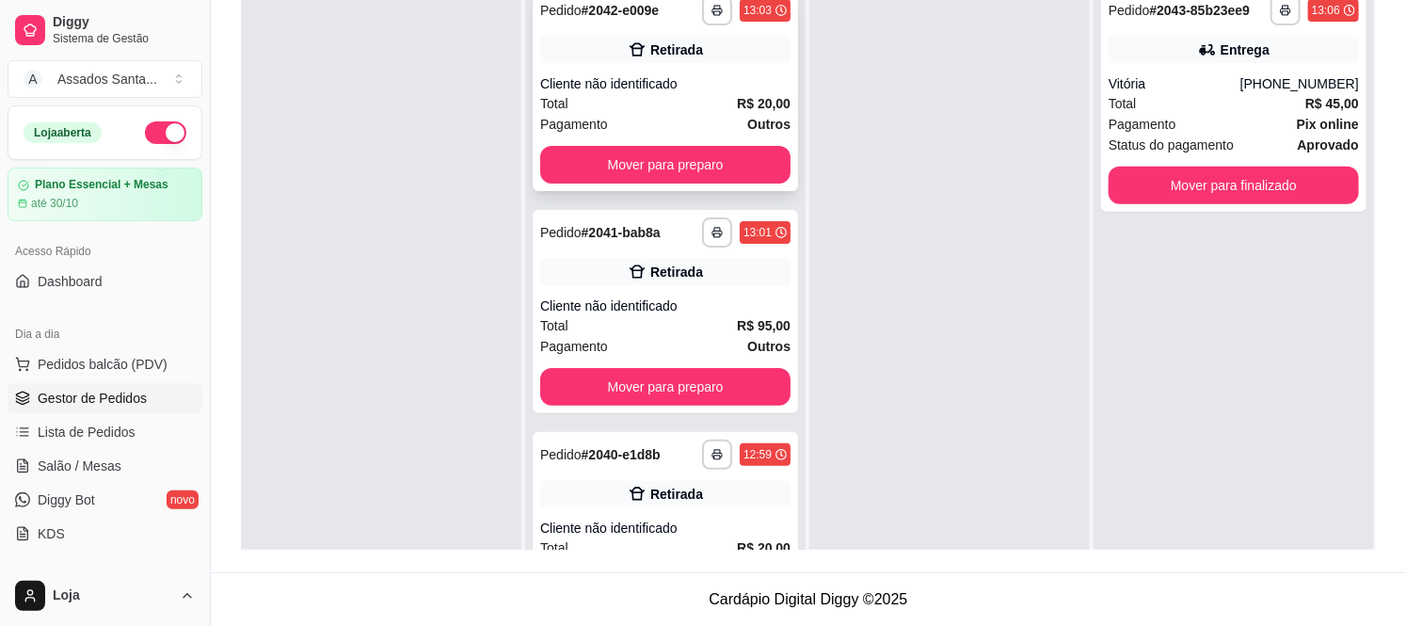
click at [709, 37] on div "Retirada" at bounding box center [665, 50] width 250 height 26
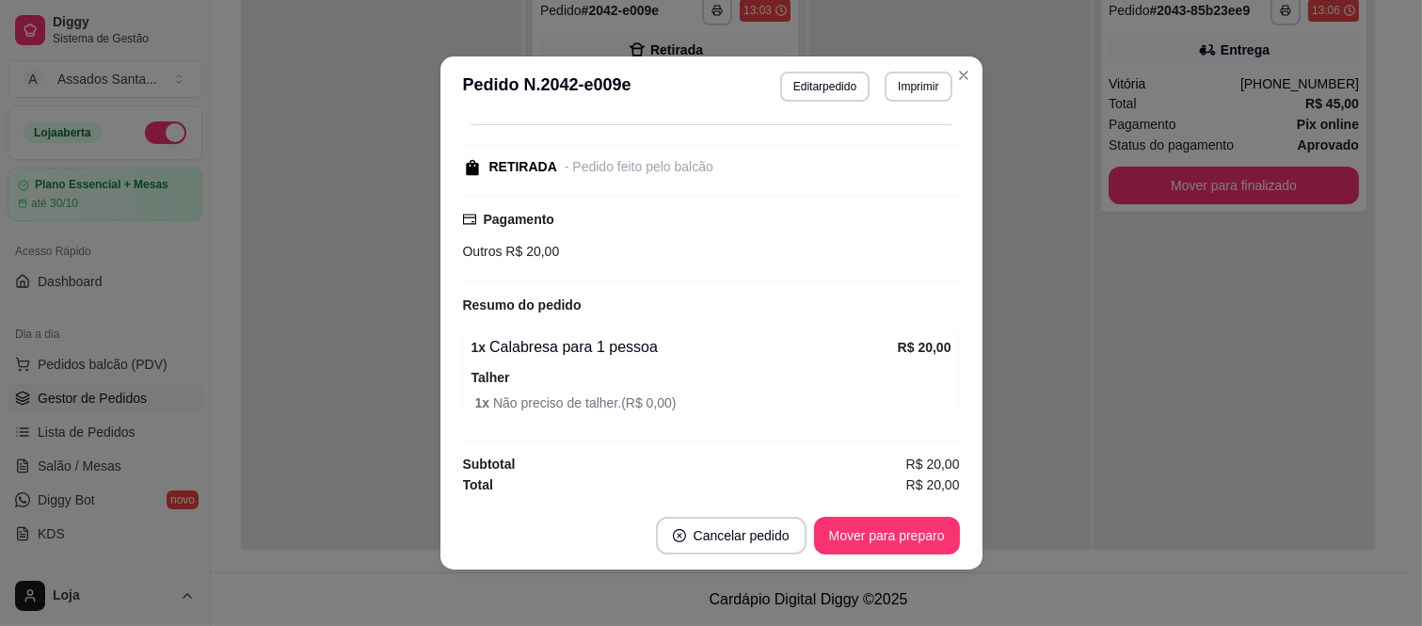
scroll to position [173, 0]
click at [867, 521] on button "Mover para preparo" at bounding box center [887, 536] width 146 height 38
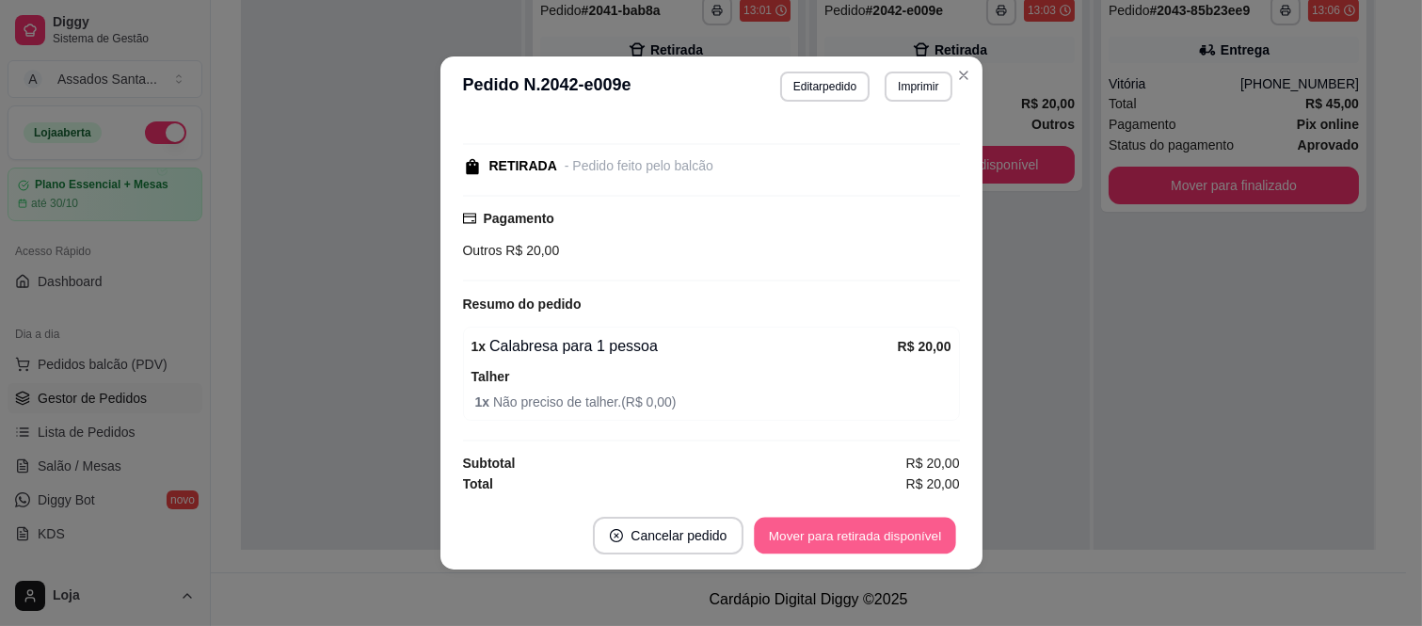
click at [868, 530] on button "Mover para retirada disponível" at bounding box center [855, 535] width 201 height 37
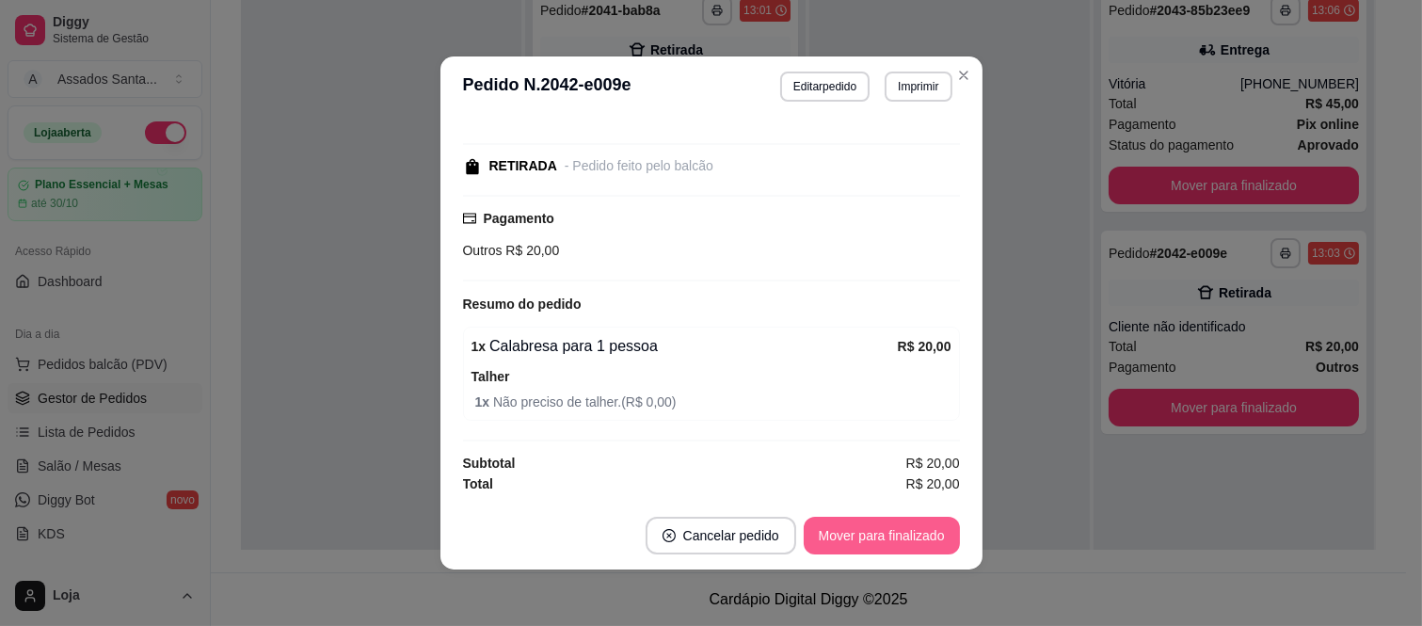
click at [868, 534] on button "Mover para finalizado" at bounding box center [882, 536] width 156 height 38
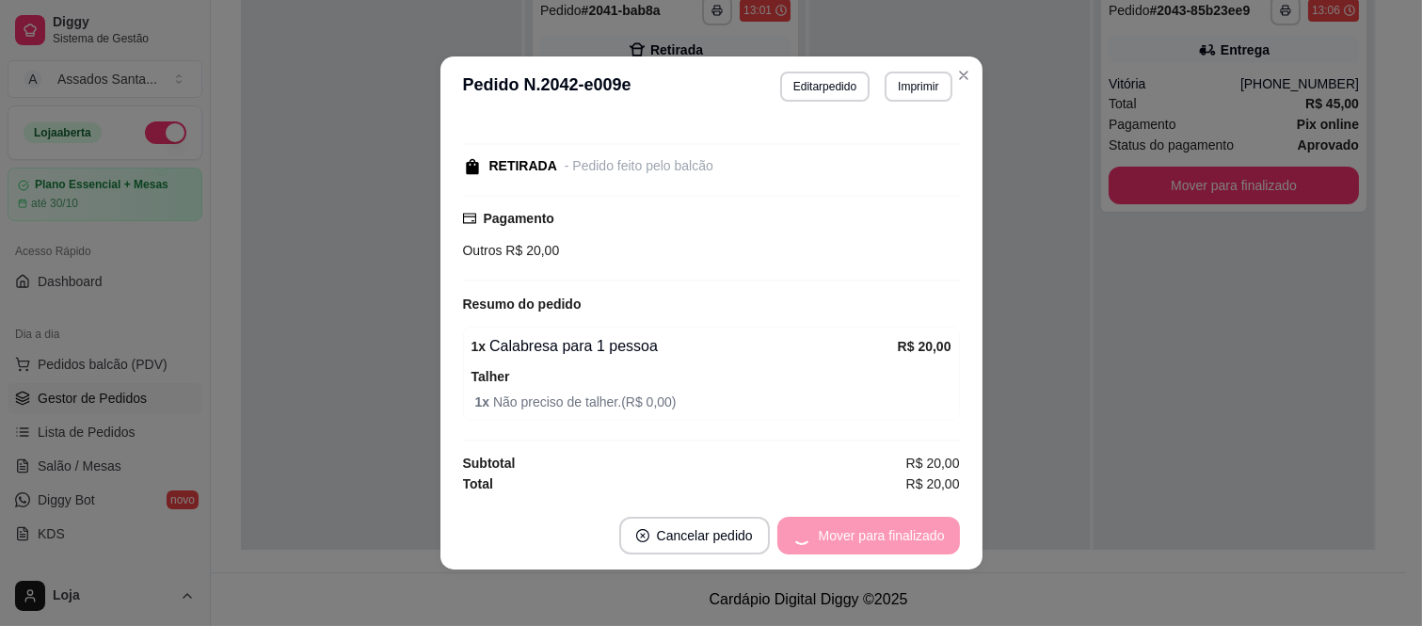
scroll to position [91, 0]
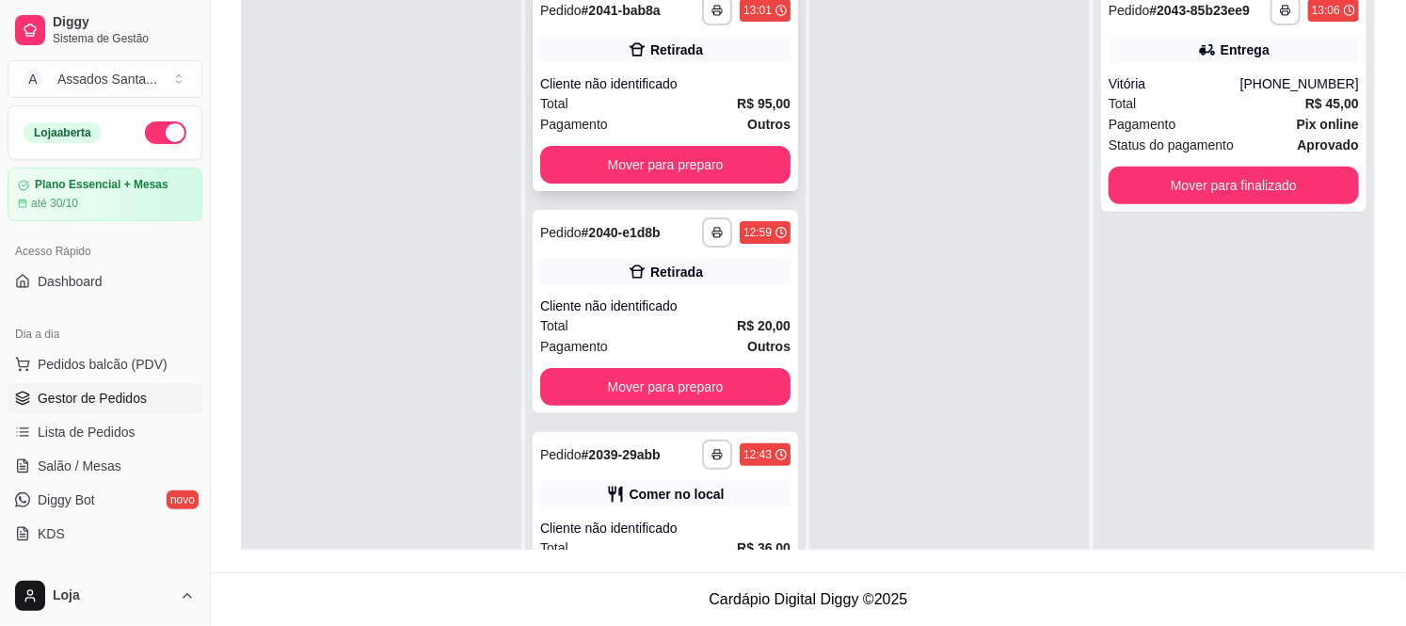
click at [621, 89] on div "Cliente não identificado" at bounding box center [665, 83] width 250 height 19
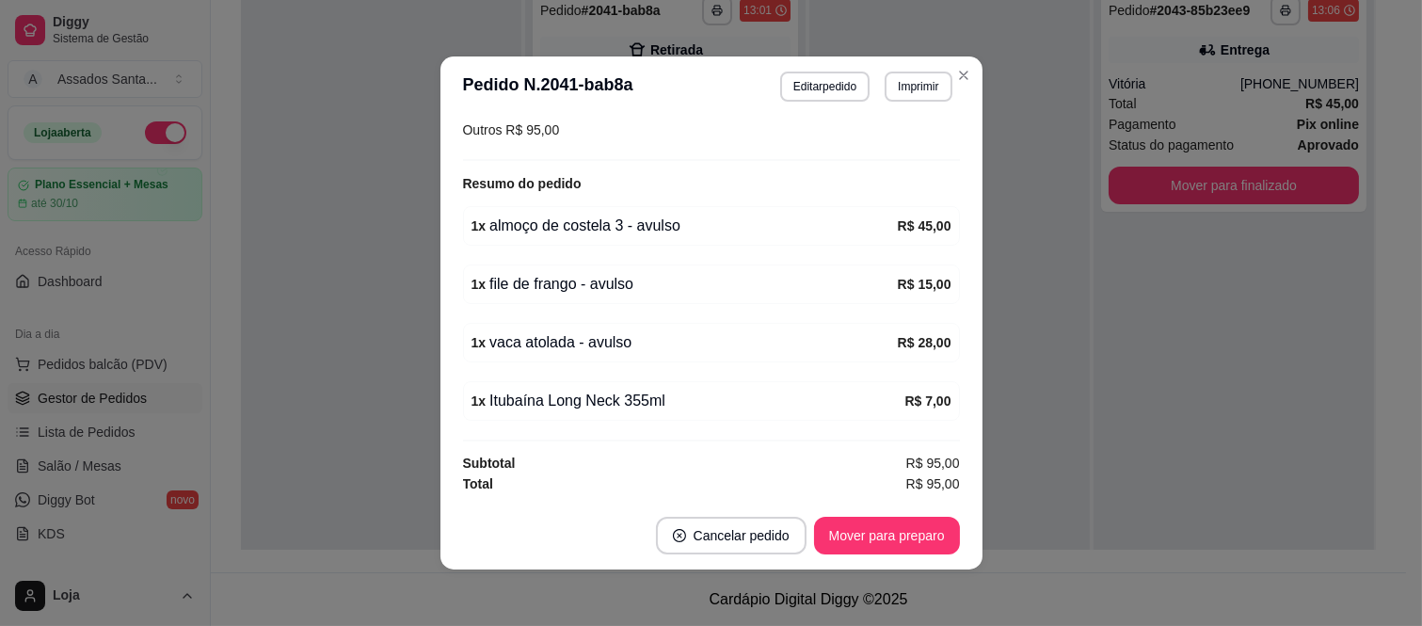
scroll to position [4, 0]
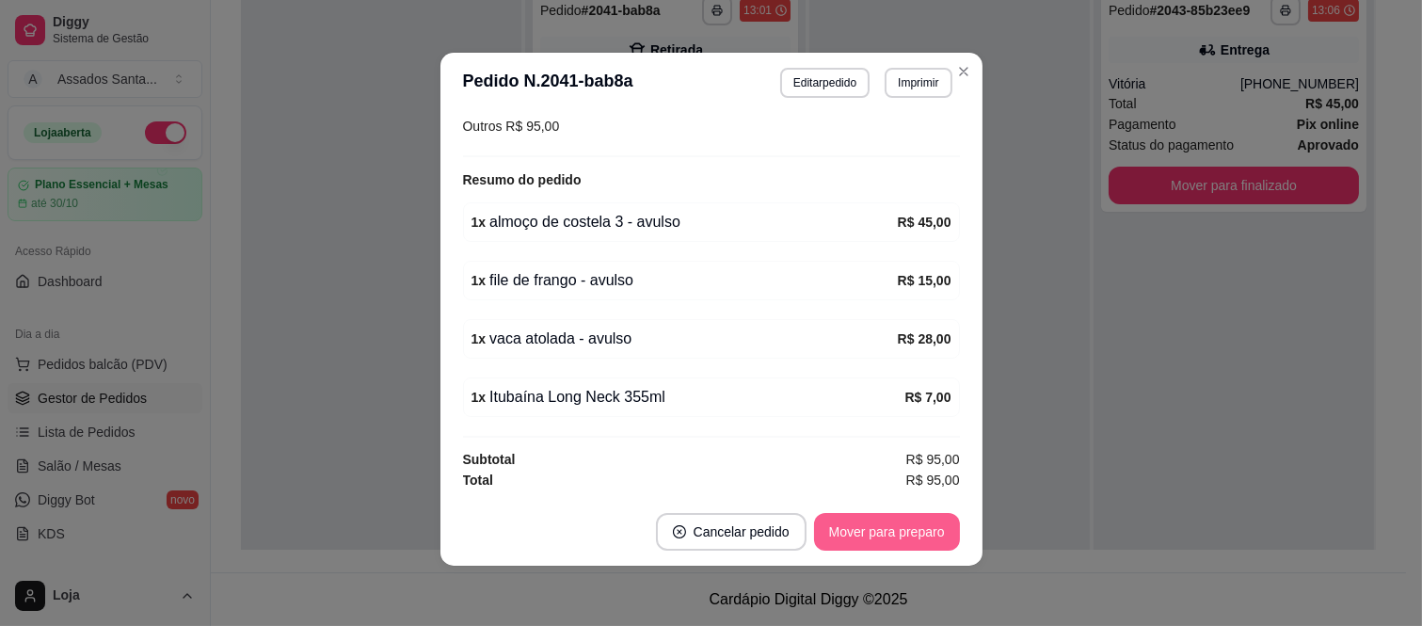
click at [868, 531] on button "Mover para preparo" at bounding box center [887, 532] width 146 height 38
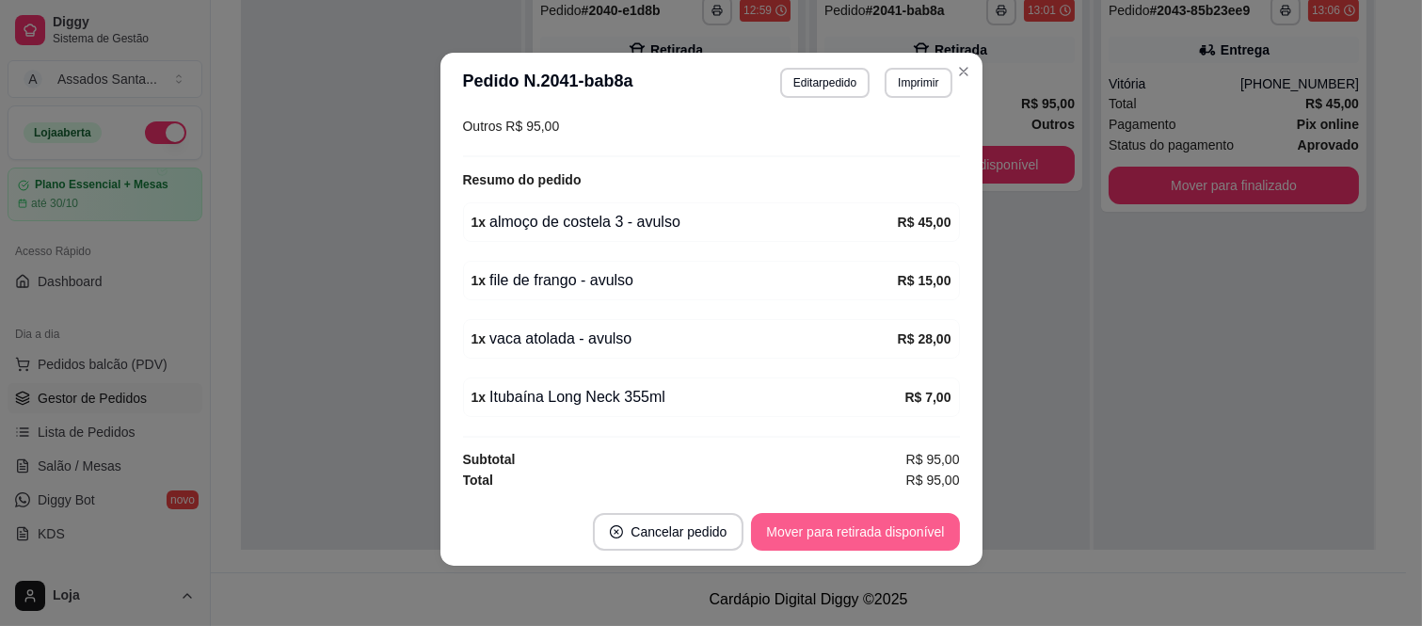
click at [869, 532] on button "Mover para retirada disponível" at bounding box center [855, 532] width 208 height 38
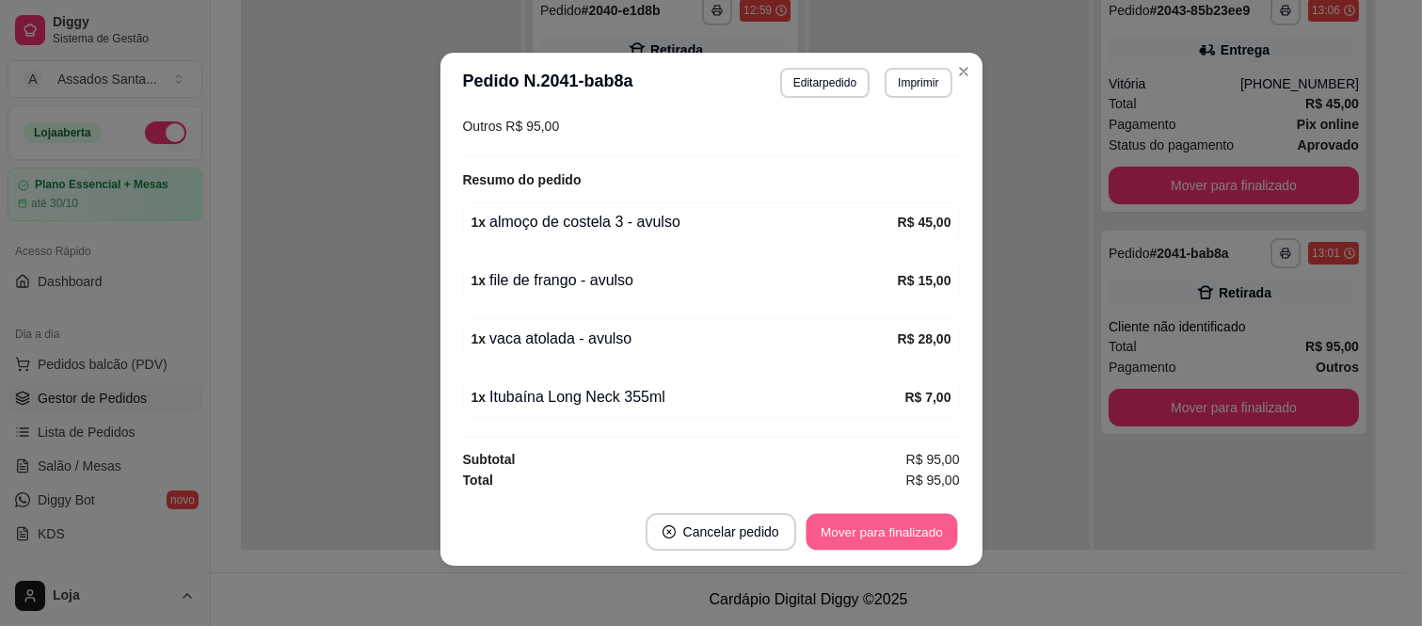
click at [869, 532] on button "Mover para finalizado" at bounding box center [880, 532] width 151 height 37
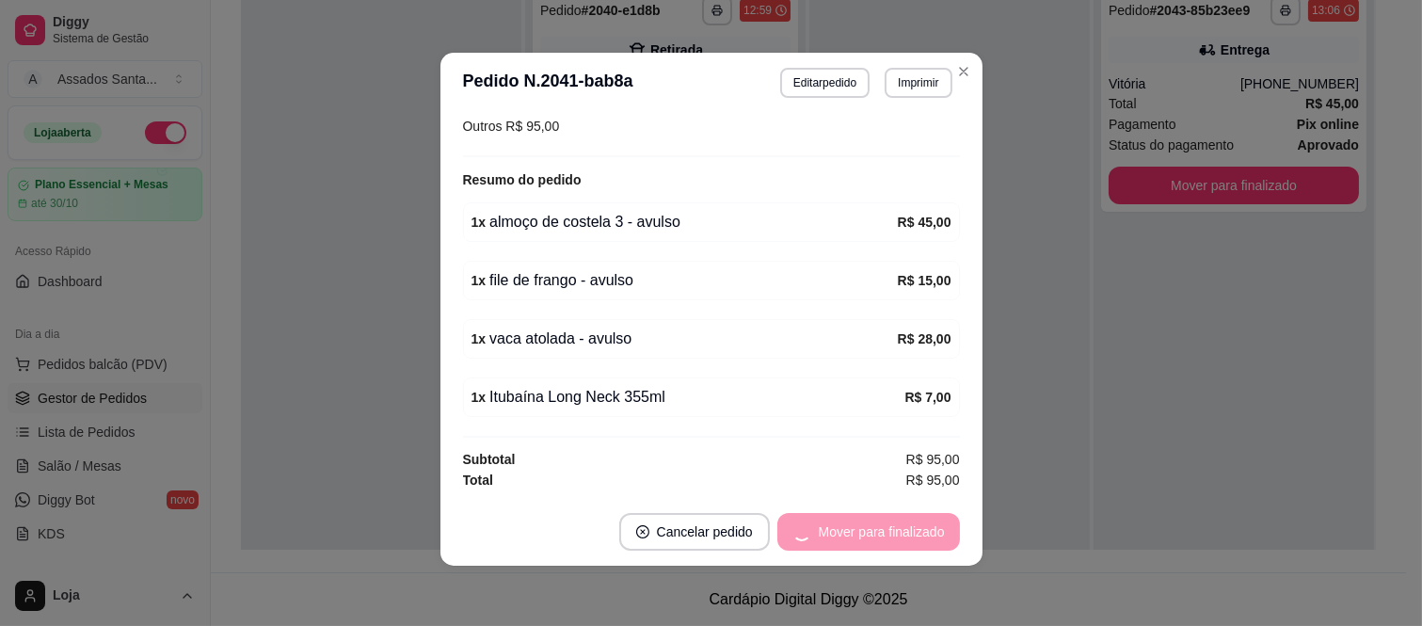
scroll to position [0, 0]
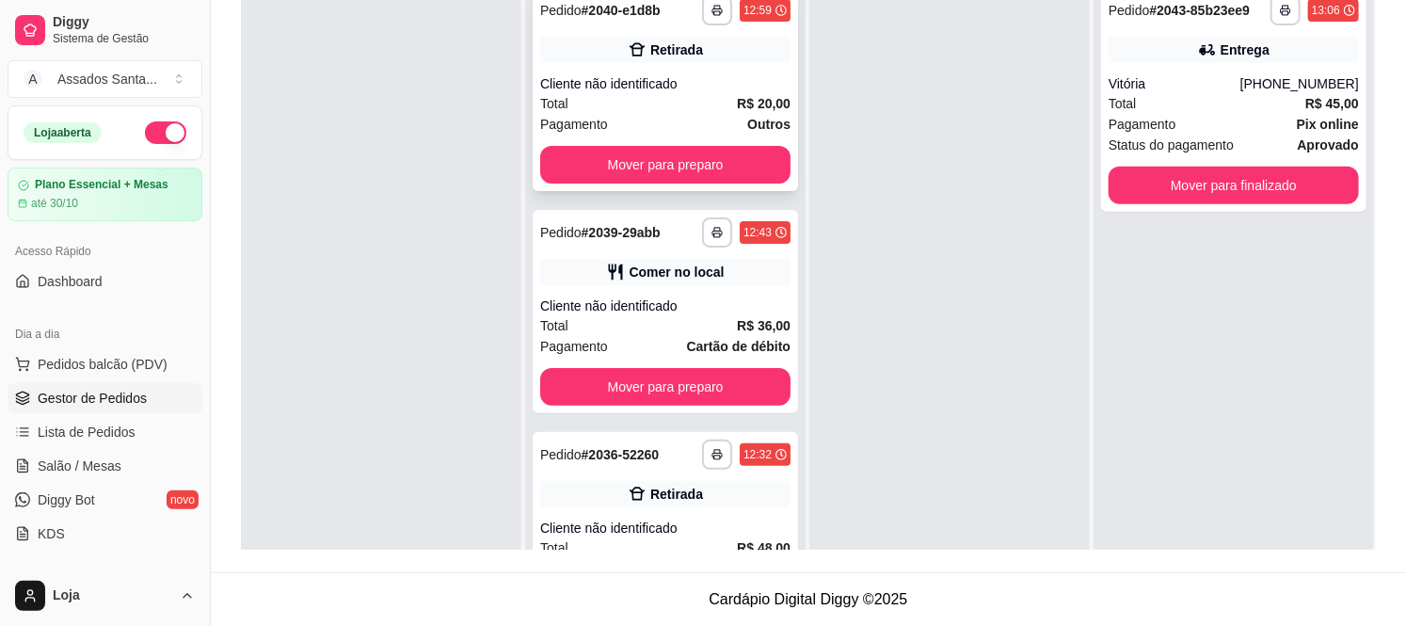
click at [577, 54] on div "Retirada" at bounding box center [665, 50] width 250 height 26
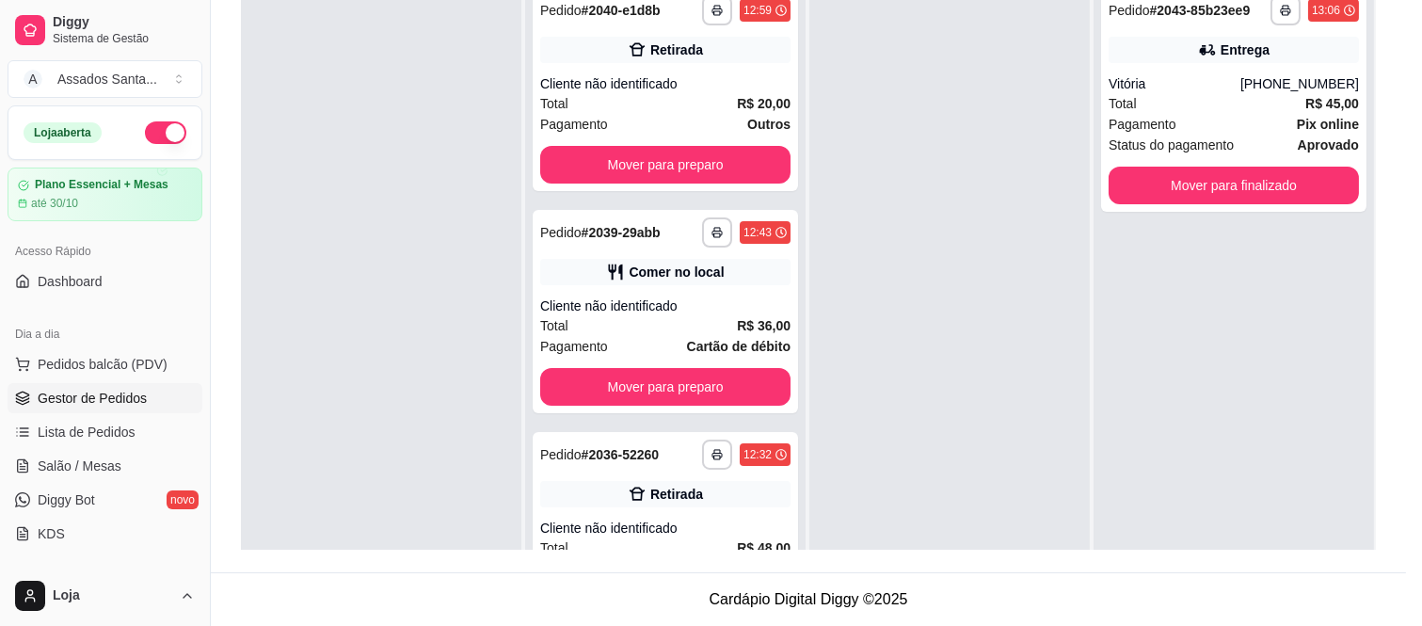
scroll to position [173, 0]
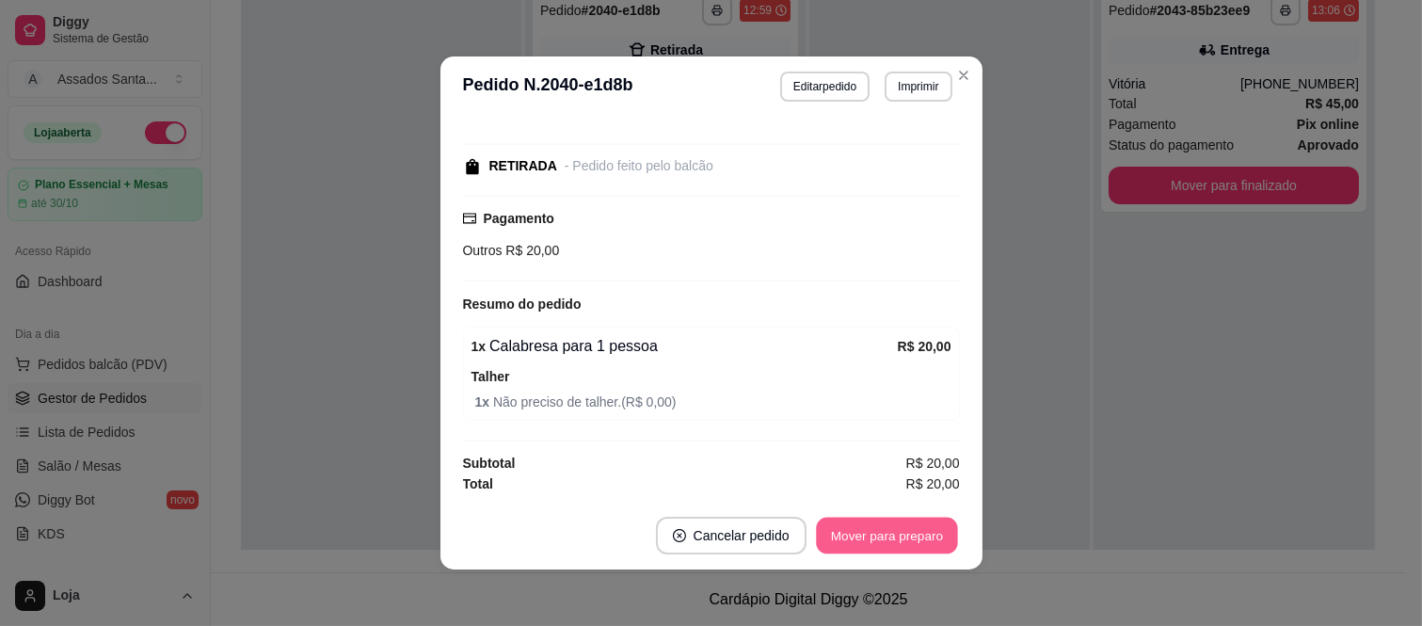
click at [872, 530] on button "Mover para preparo" at bounding box center [886, 535] width 141 height 37
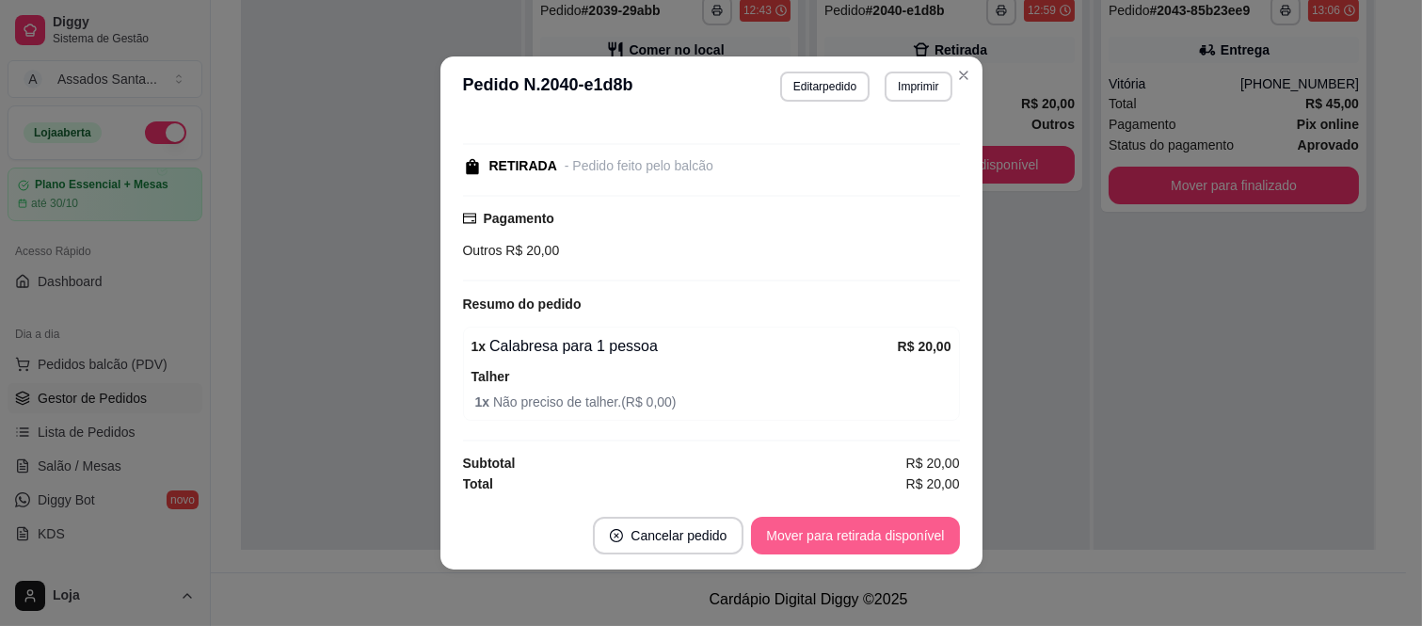
click at [878, 533] on button "Mover para retirada disponível" at bounding box center [855, 536] width 208 height 38
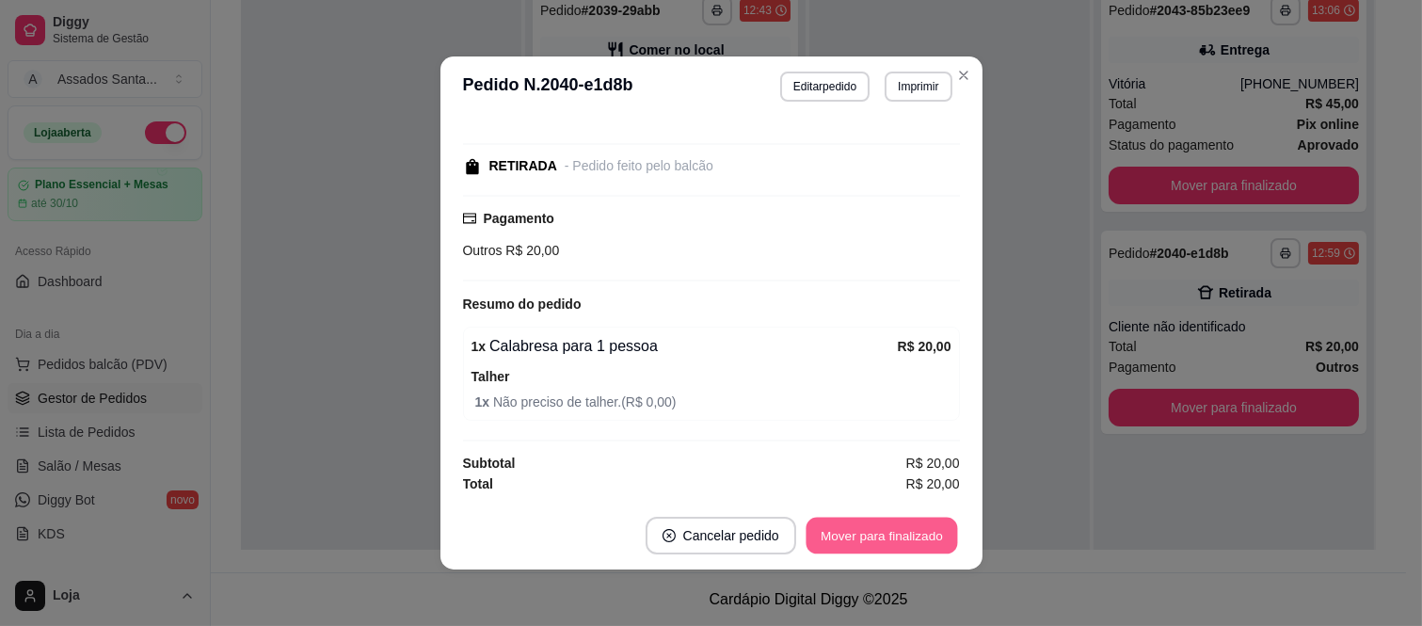
click at [878, 533] on button "Mover para finalizado" at bounding box center [880, 535] width 151 height 37
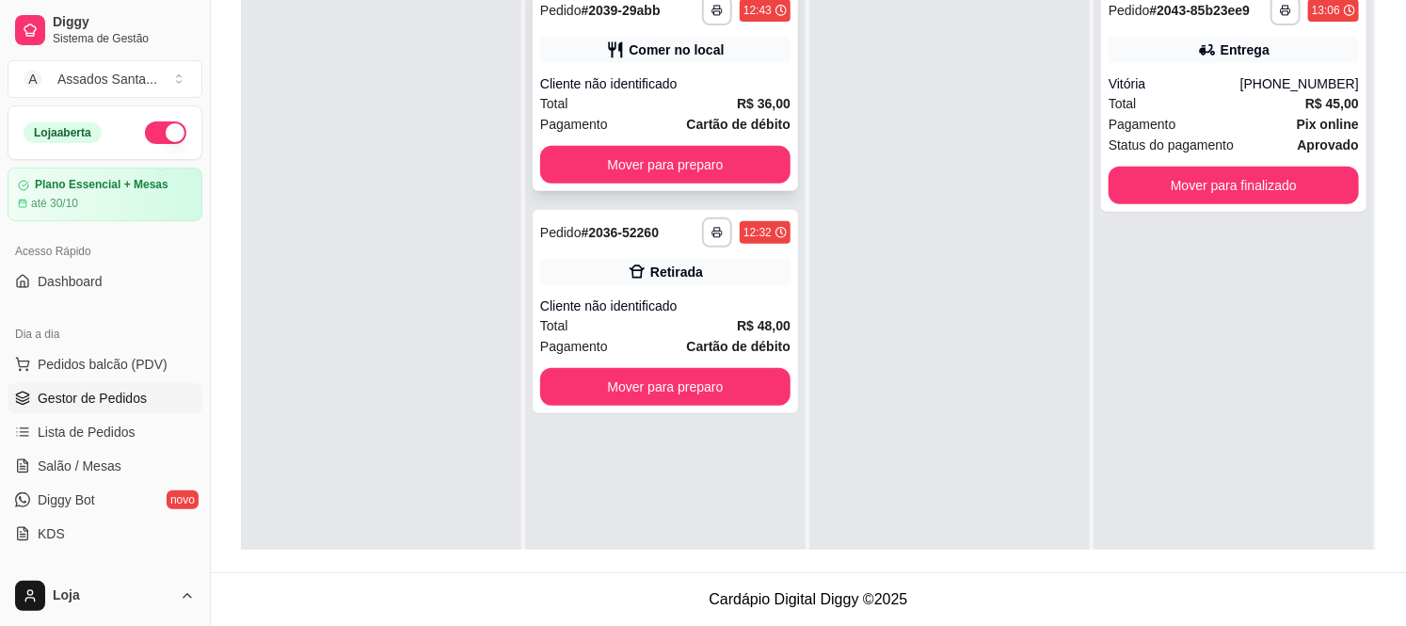
click at [578, 117] on span "Pagamento" at bounding box center [574, 124] width 68 height 21
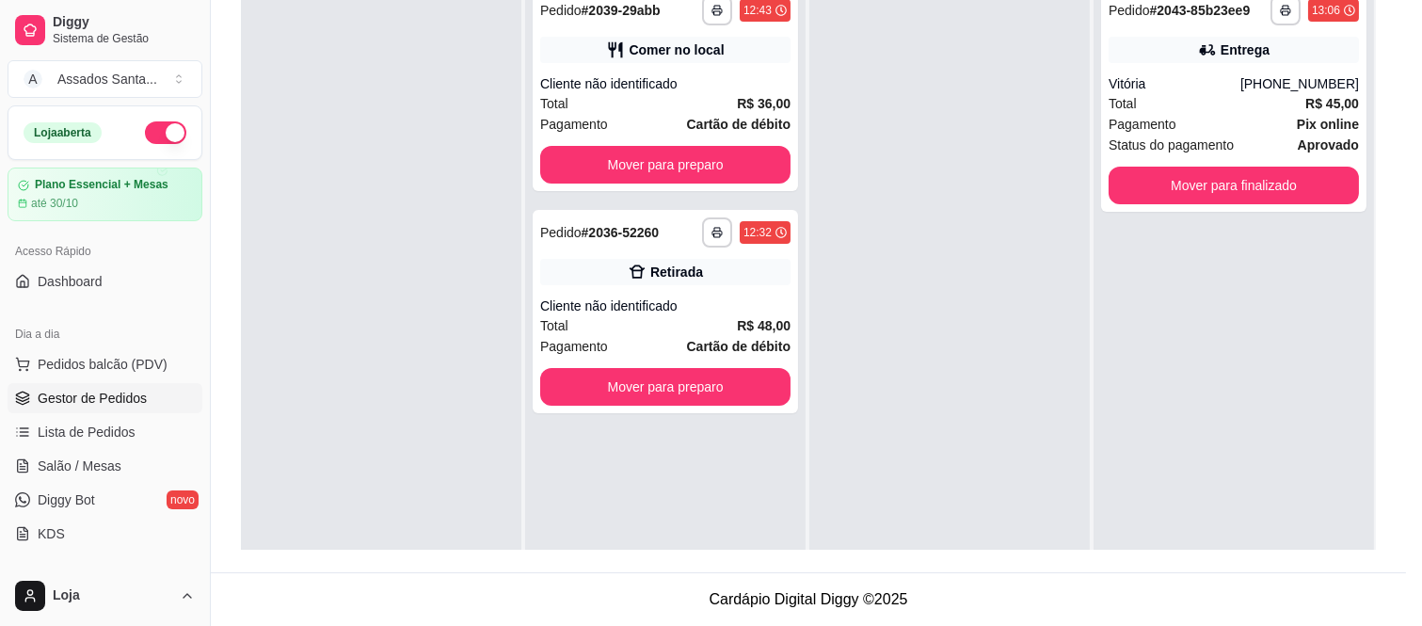
scroll to position [231, 0]
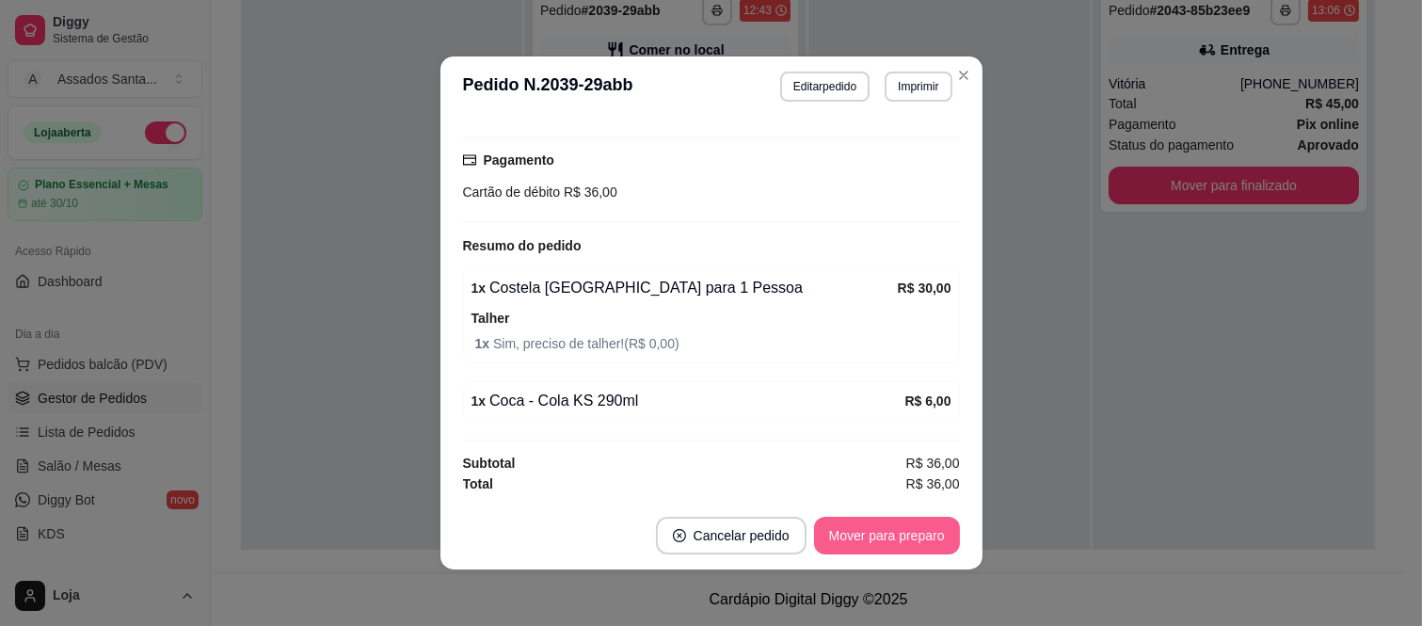
click at [908, 538] on button "Mover para preparo" at bounding box center [887, 536] width 146 height 38
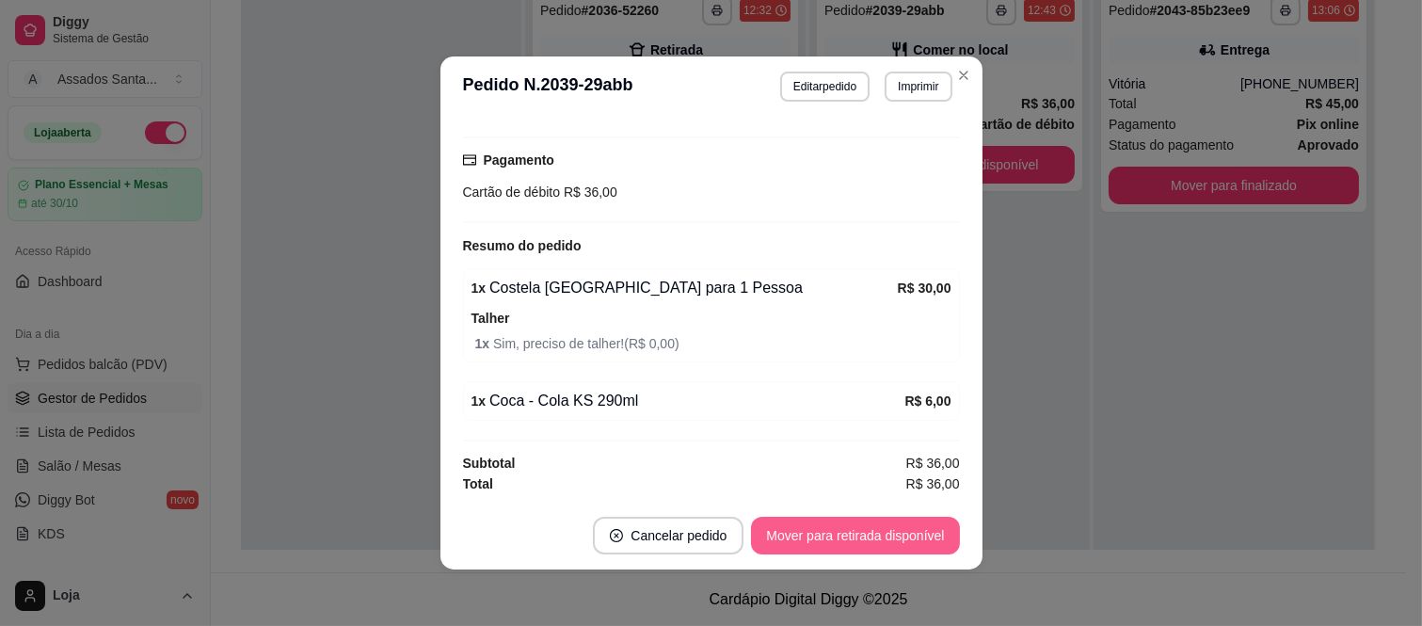
click at [900, 538] on button "Mover para retirada disponível" at bounding box center [855, 536] width 208 height 38
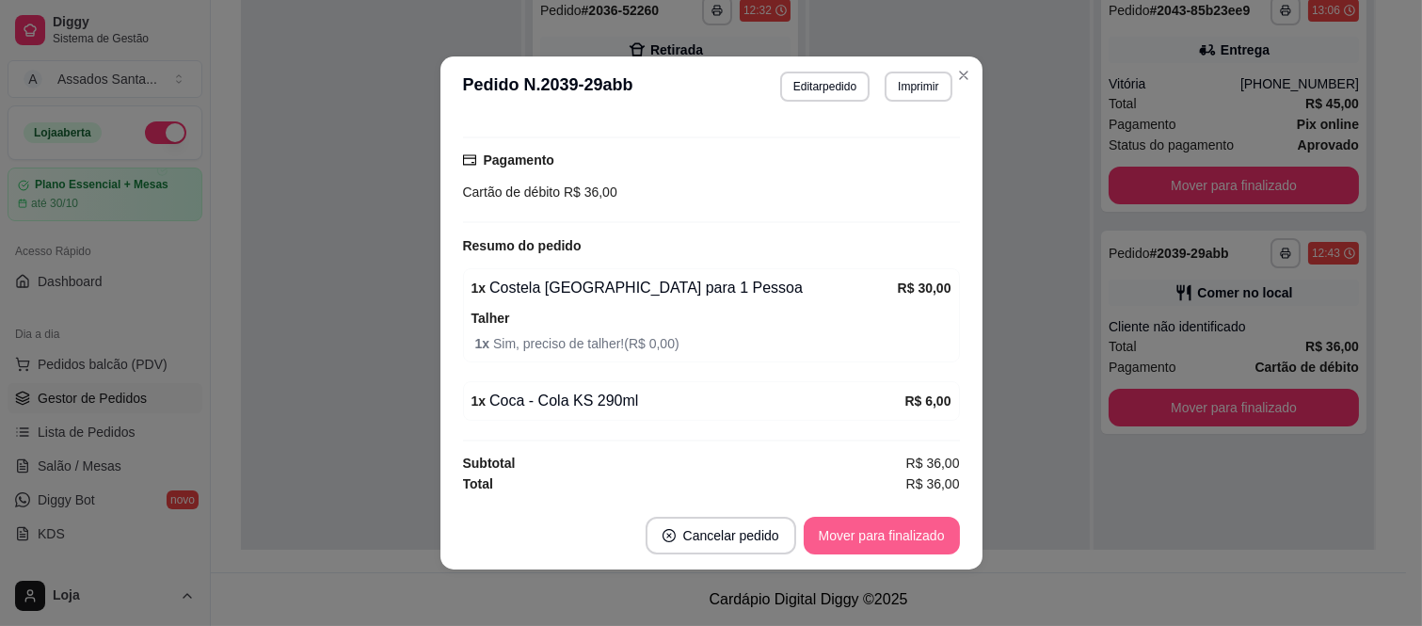
click at [900, 538] on button "Mover para finalizado" at bounding box center [882, 536] width 156 height 38
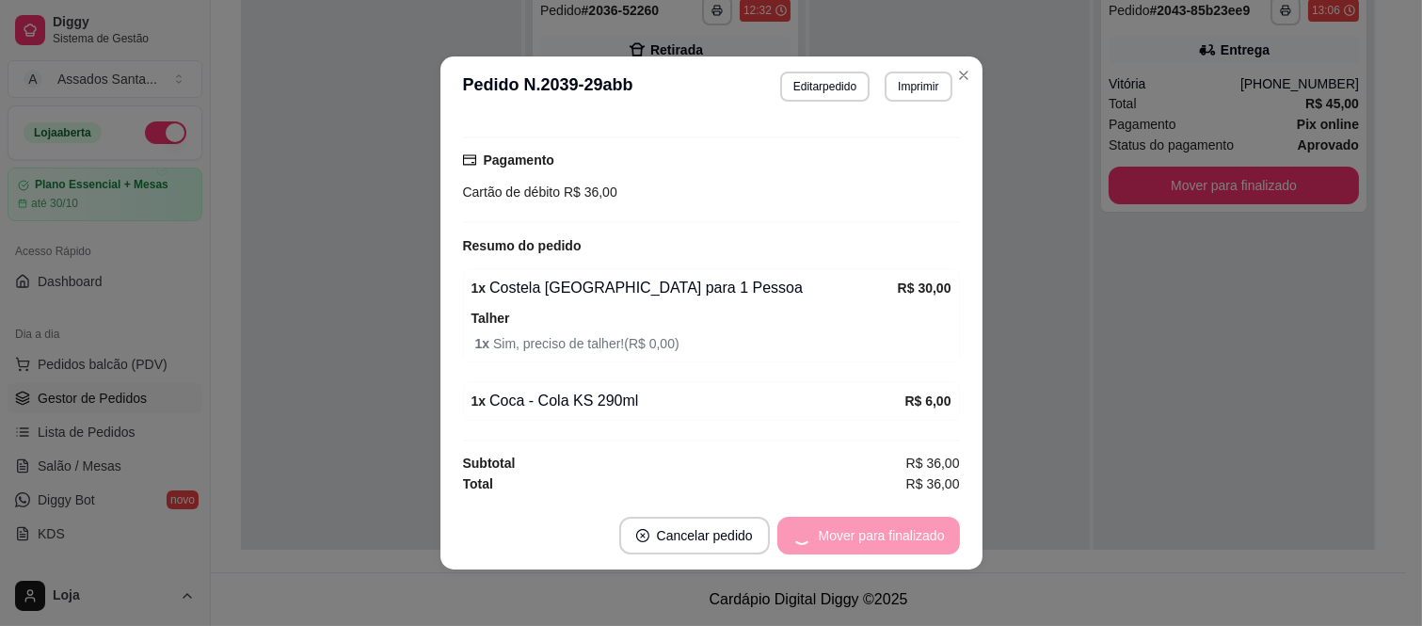
scroll to position [151, 0]
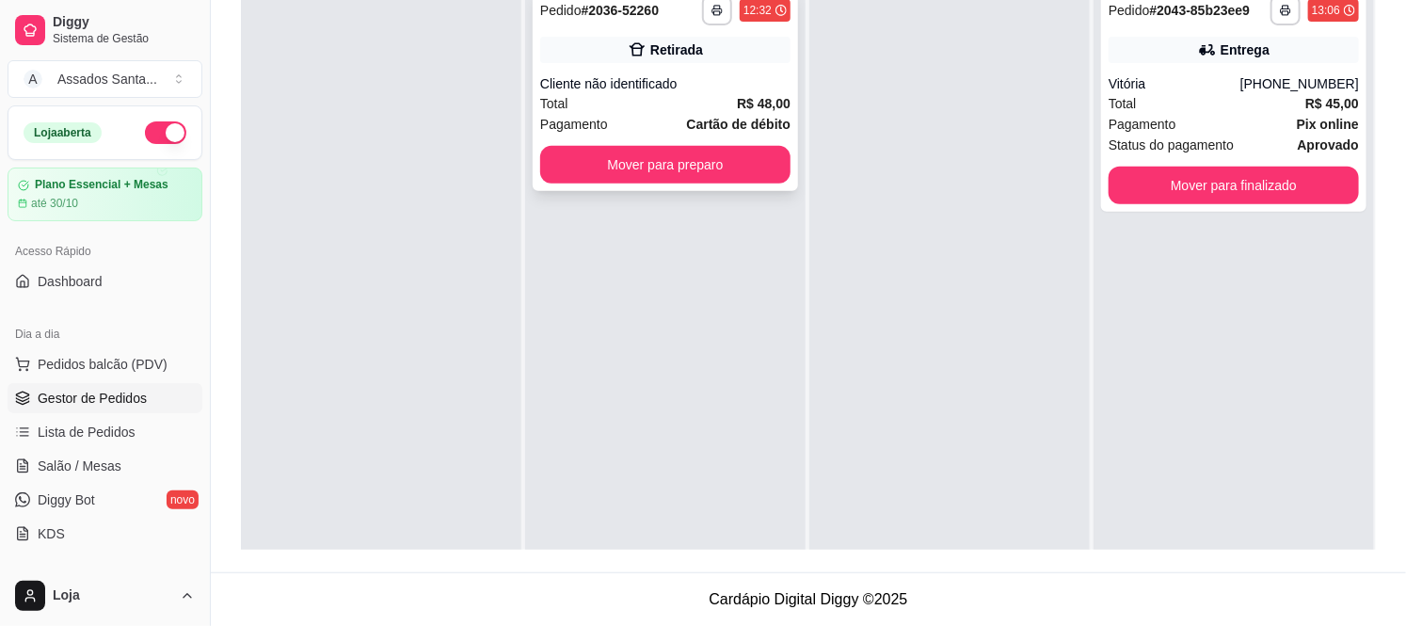
click at [607, 40] on div "Retirada" at bounding box center [665, 50] width 250 height 26
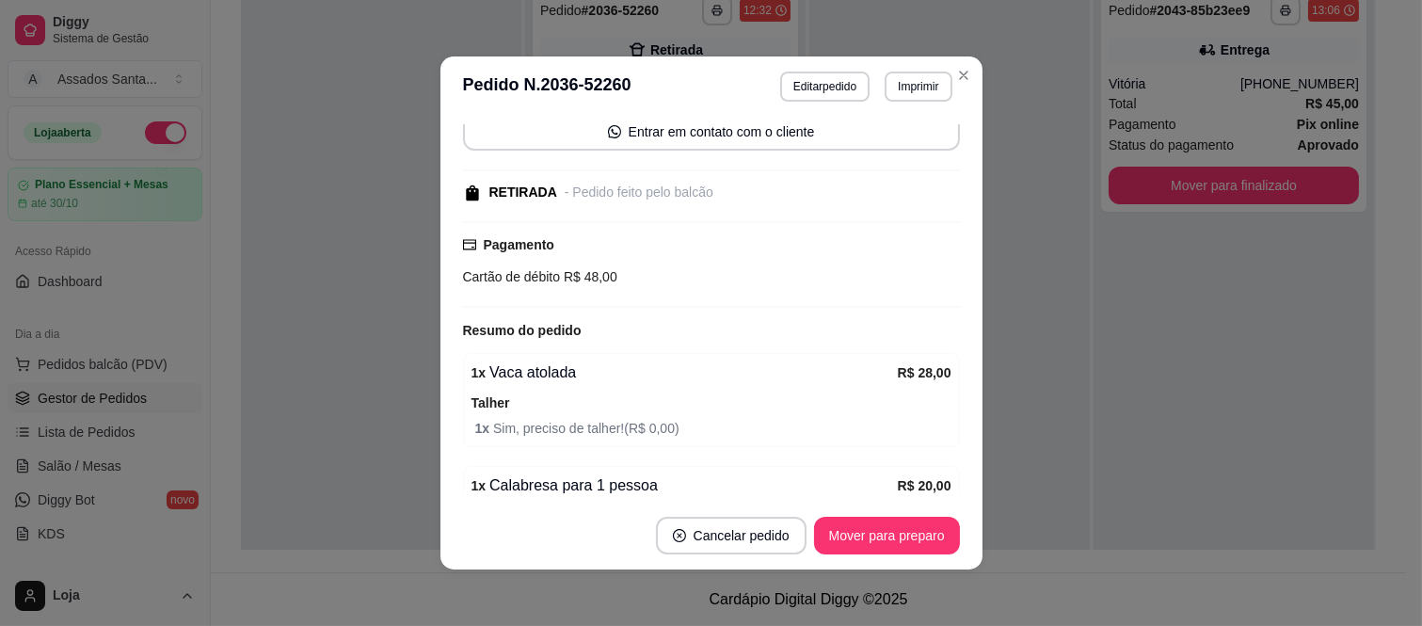
scroll to position [286, 0]
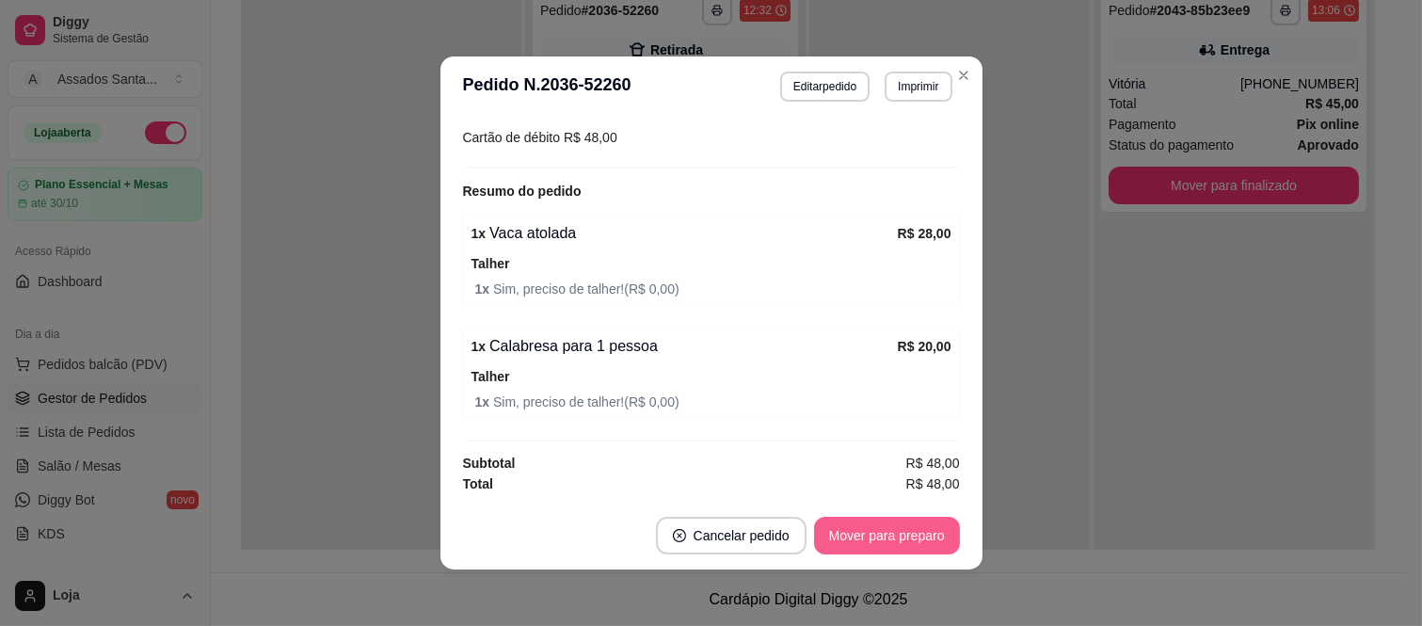
click at [883, 543] on button "Mover para preparo" at bounding box center [887, 536] width 146 height 38
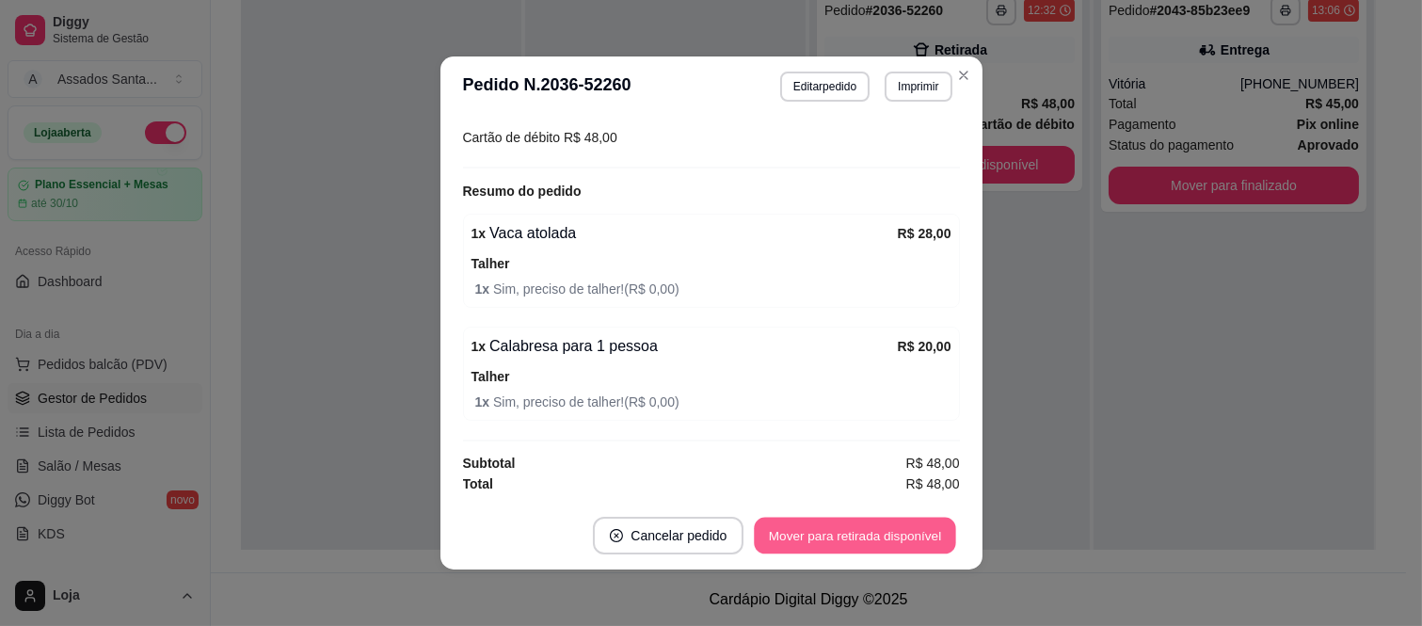
click at [883, 543] on button "Mover para retirada disponível" at bounding box center [855, 535] width 201 height 37
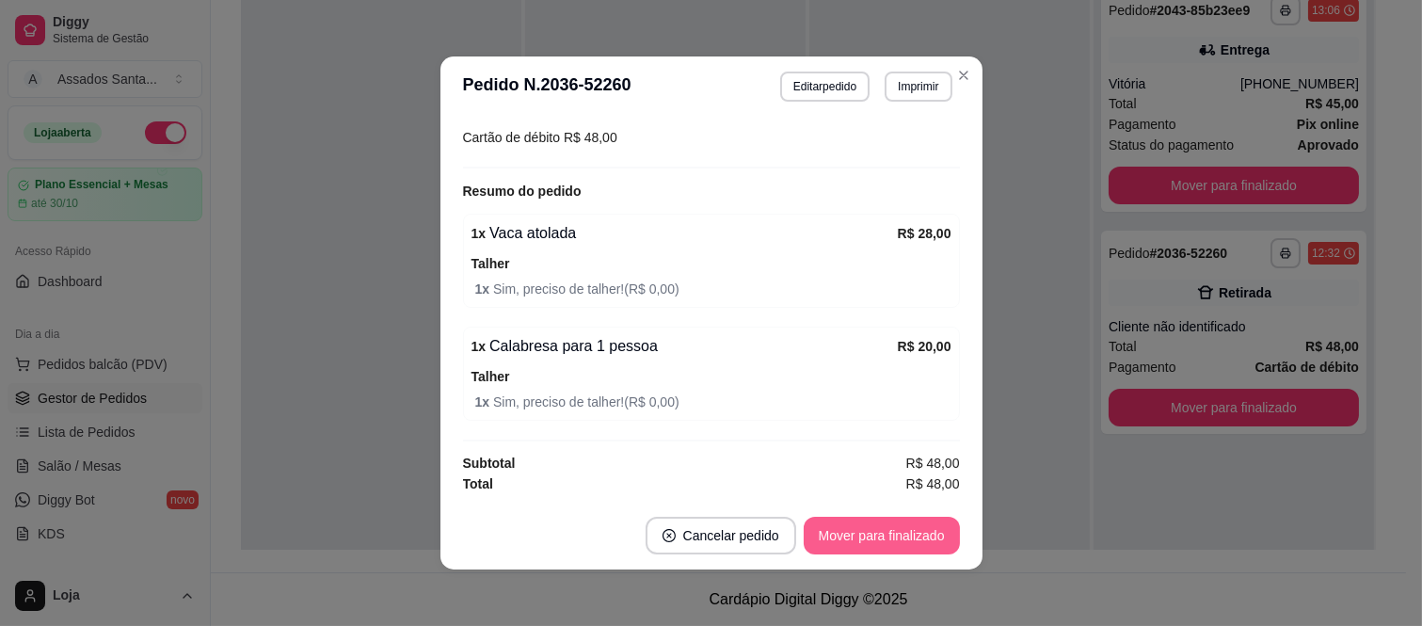
click at [883, 542] on button "Mover para finalizado" at bounding box center [882, 536] width 156 height 38
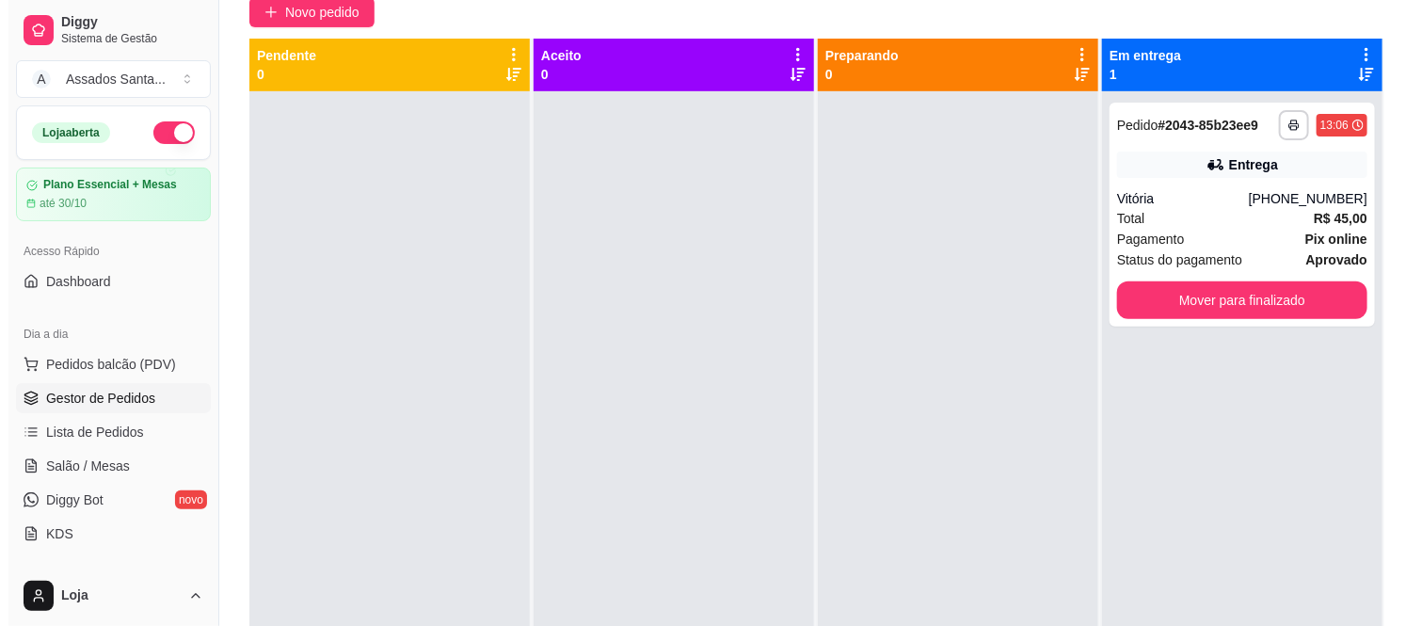
scroll to position [0, 0]
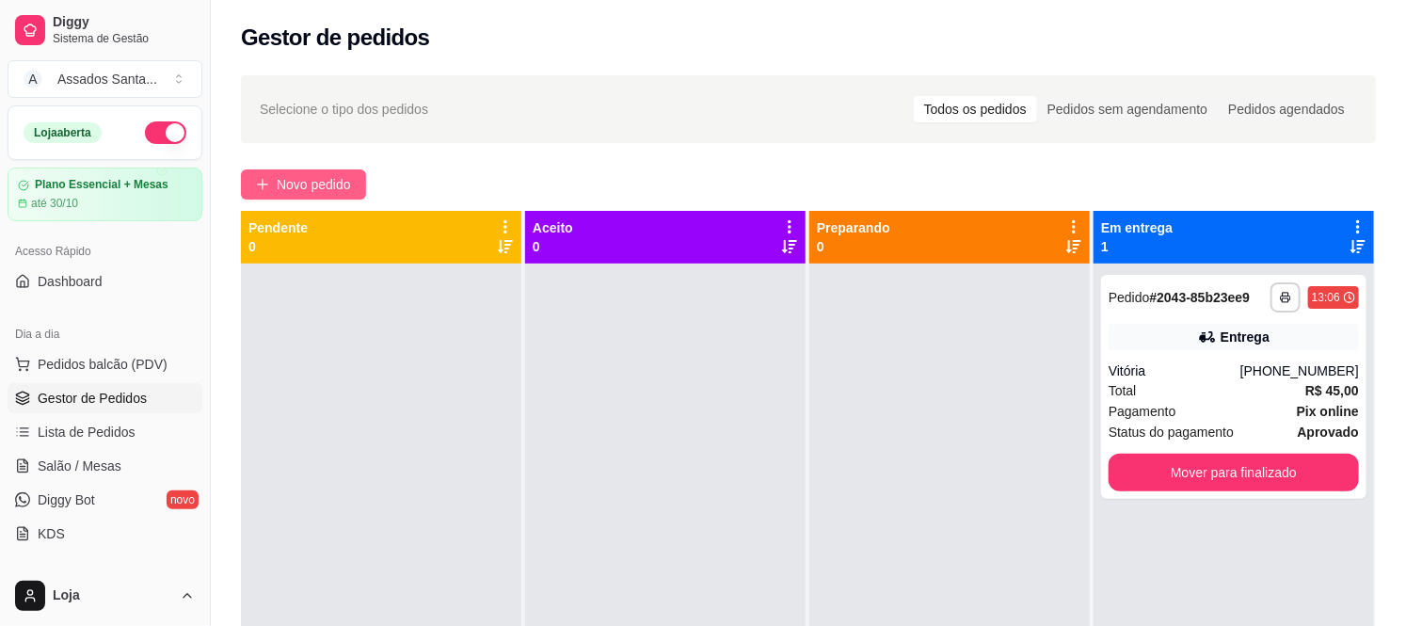
click at [318, 185] on span "Novo pedido" at bounding box center [314, 184] width 74 height 21
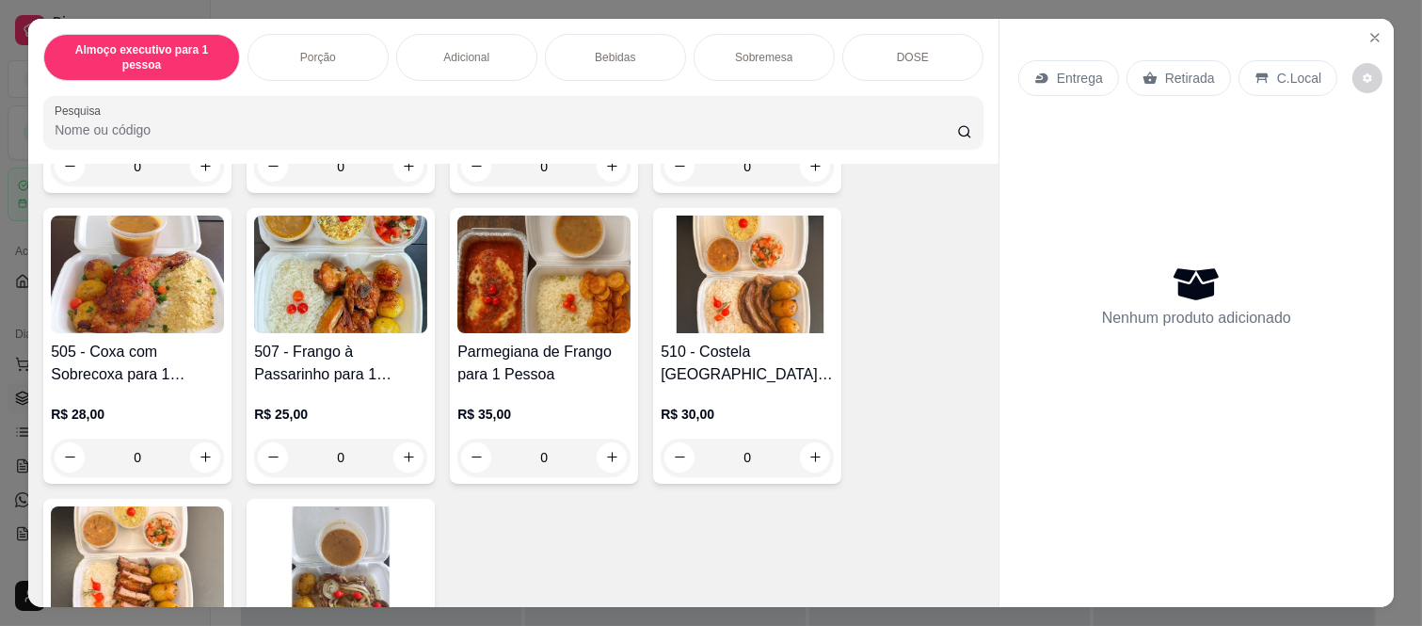
scroll to position [418, 0]
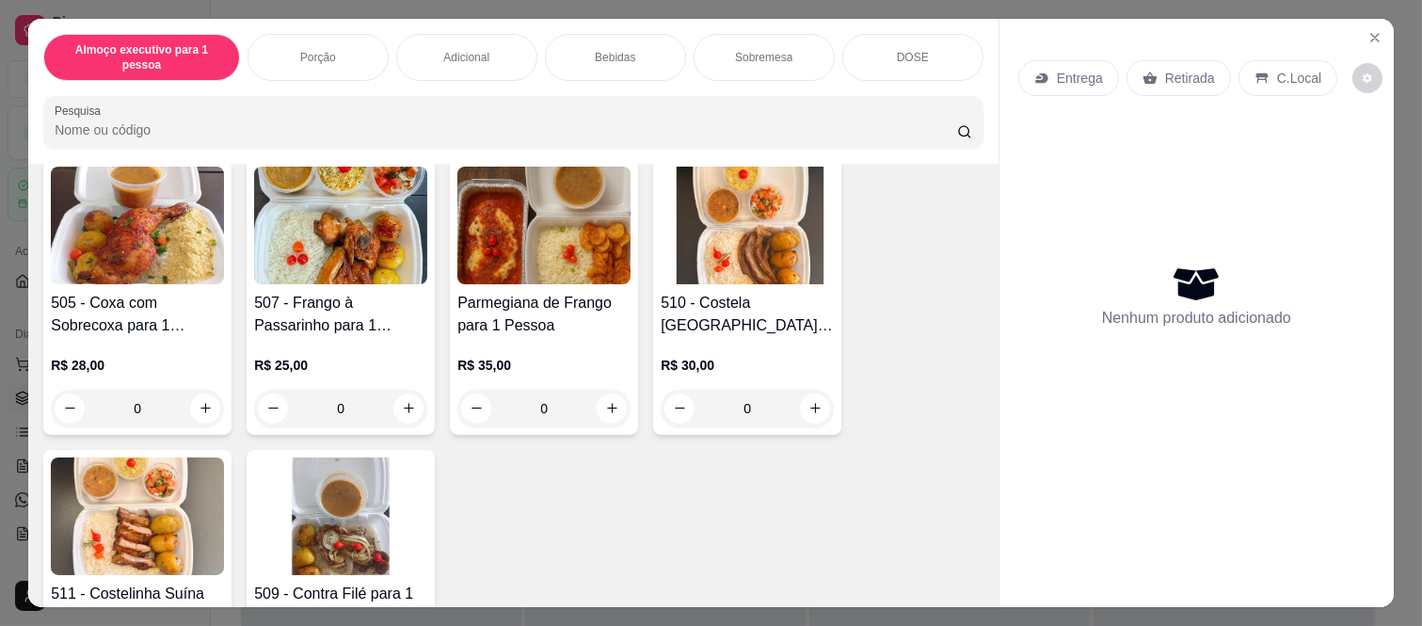
click at [809, 390] on div "0" at bounding box center [747, 409] width 173 height 38
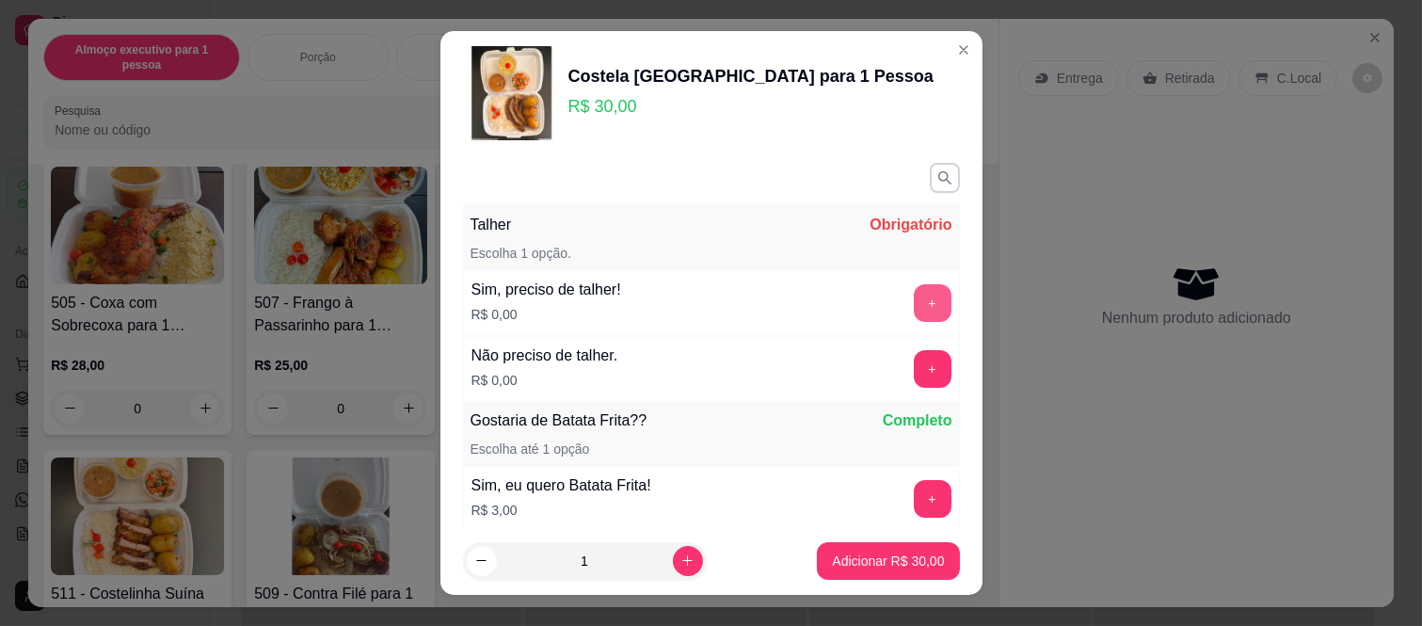
click at [914, 310] on button "+" at bounding box center [933, 303] width 38 height 38
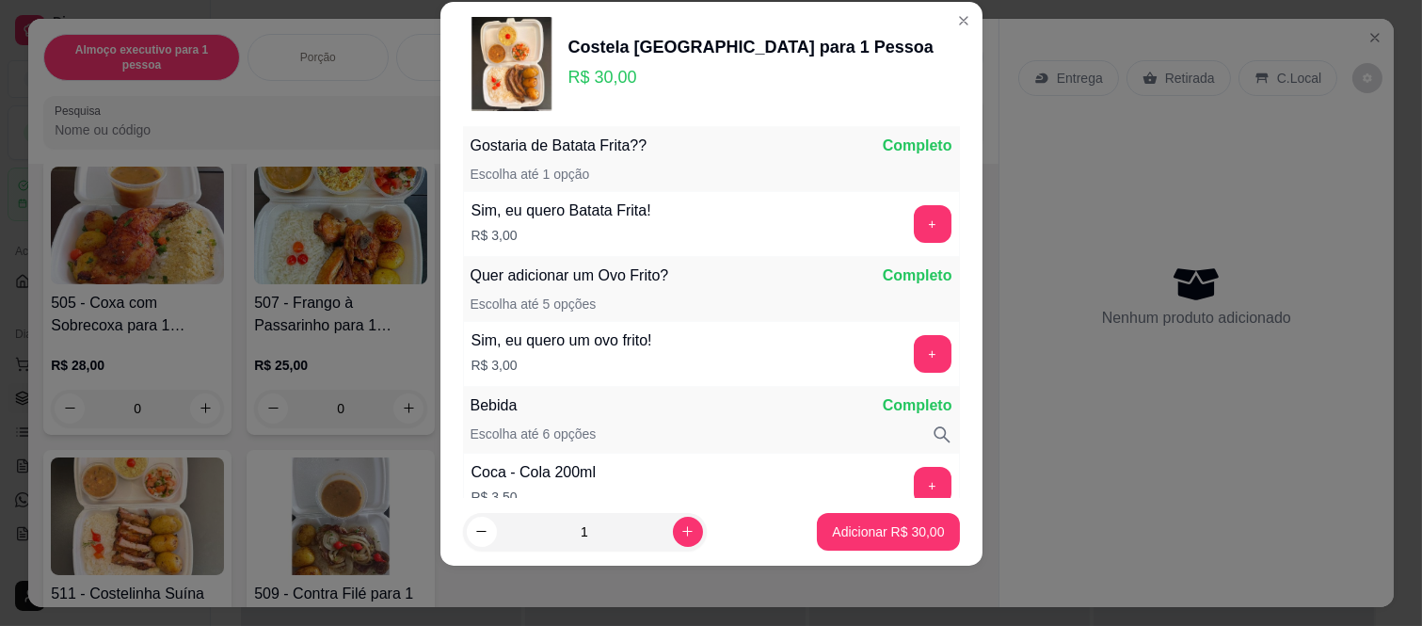
scroll to position [247, 0]
click at [884, 524] on p "Adicionar R$ 30,00" at bounding box center [888, 531] width 109 height 18
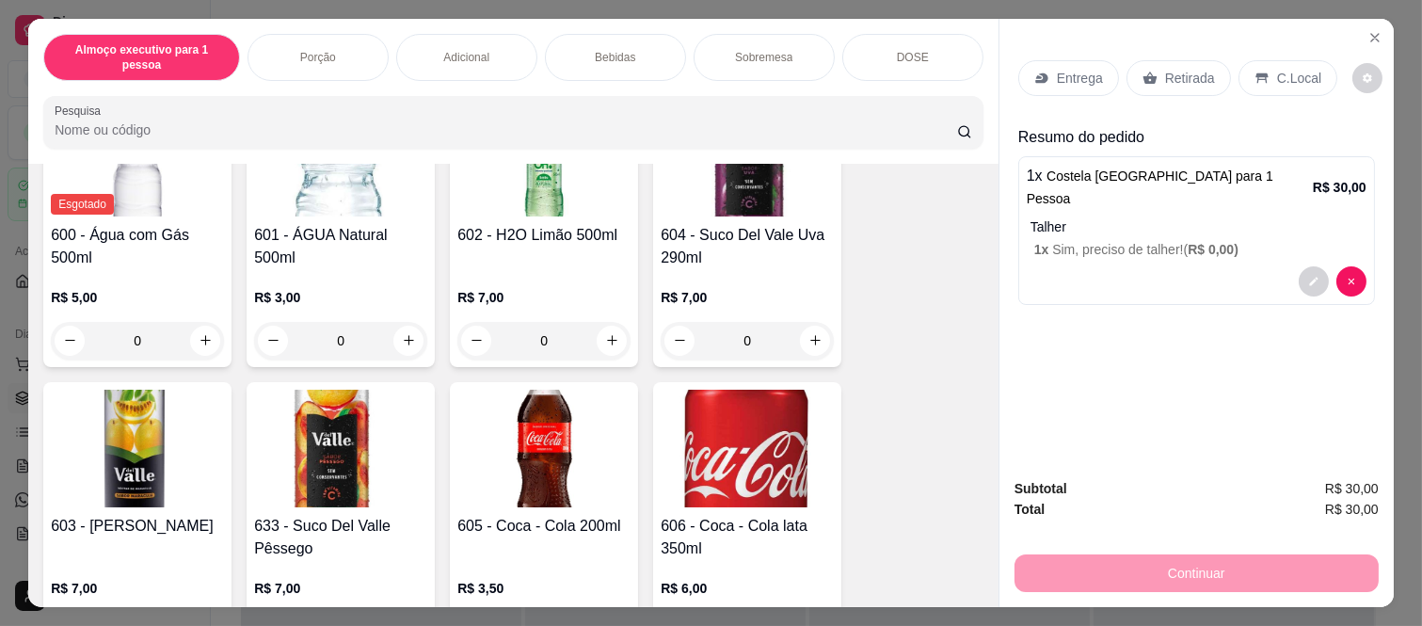
scroll to position [2613, 0]
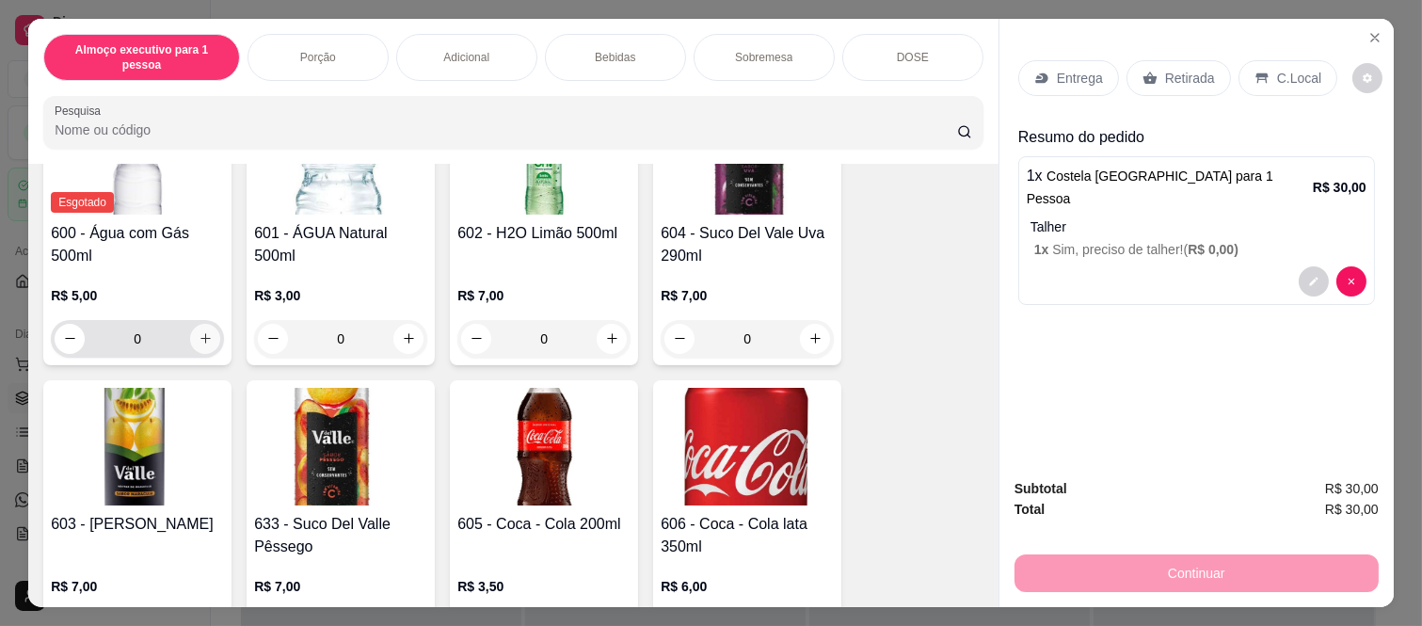
click at [202, 324] on button "increase-product-quantity" at bounding box center [205, 339] width 30 height 30
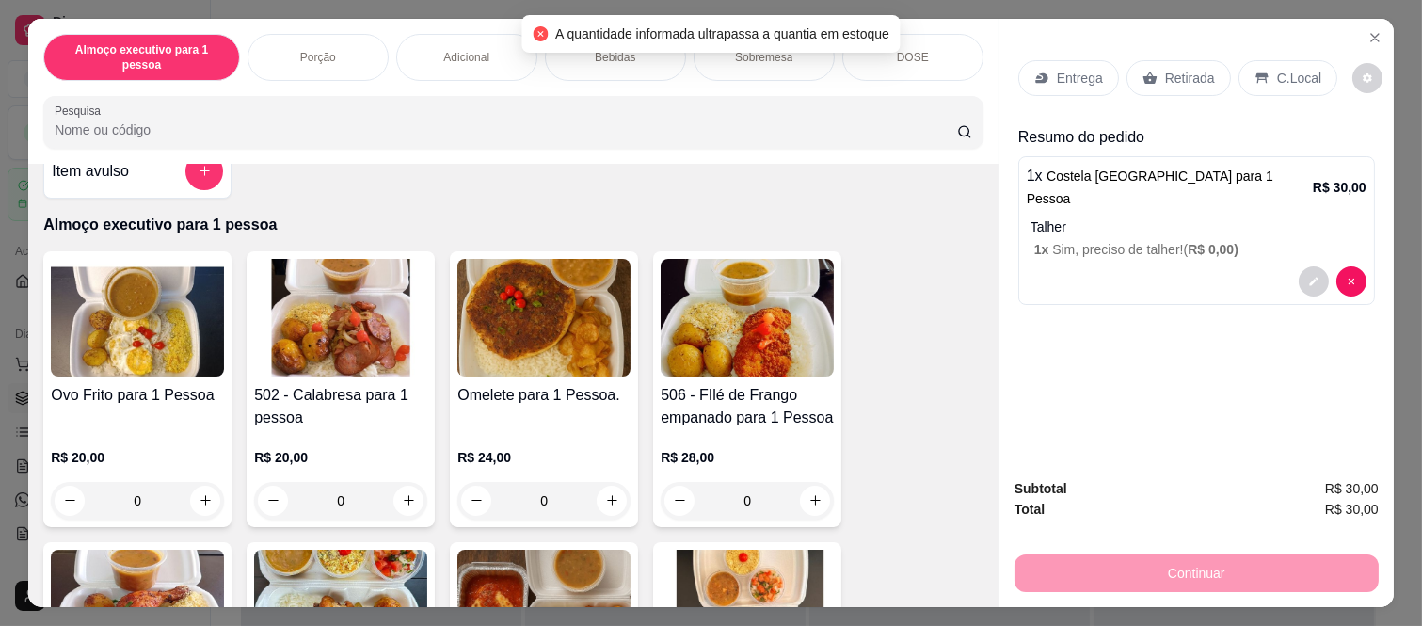
scroll to position [0, 0]
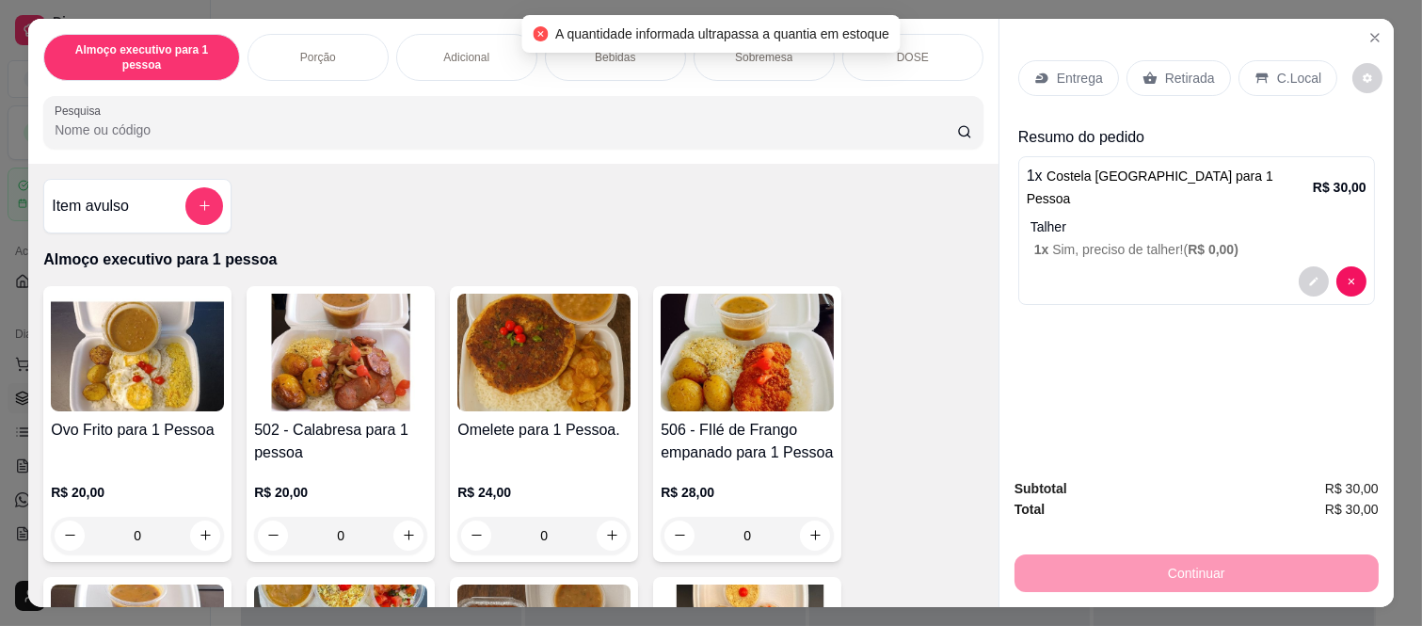
click at [160, 214] on div "Item avulso Almoço executivo para 1 pessoa Ovo Frito para 1 Pessoa R$ 20,00 0 5…" at bounding box center [513, 385] width 970 height 443
click at [186, 187] on button "add-separate-item" at bounding box center [204, 206] width 38 height 38
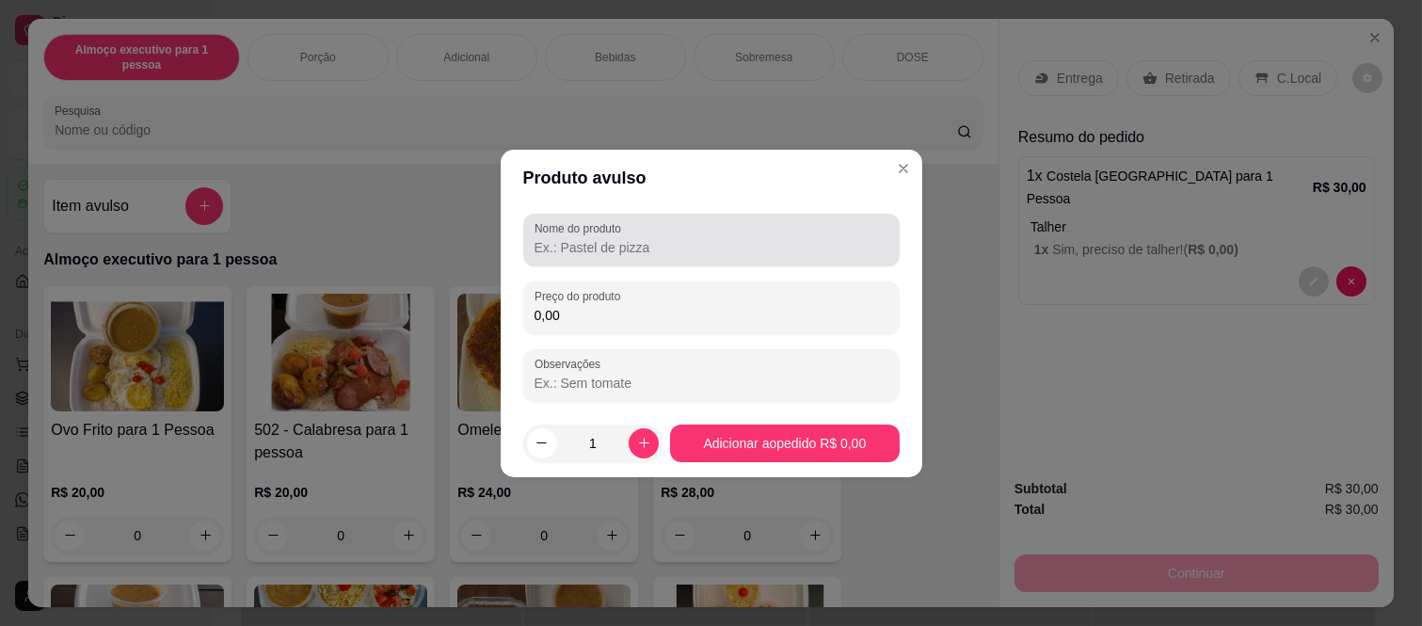
click at [640, 249] on input "Nome do produto" at bounding box center [711, 247] width 354 height 19
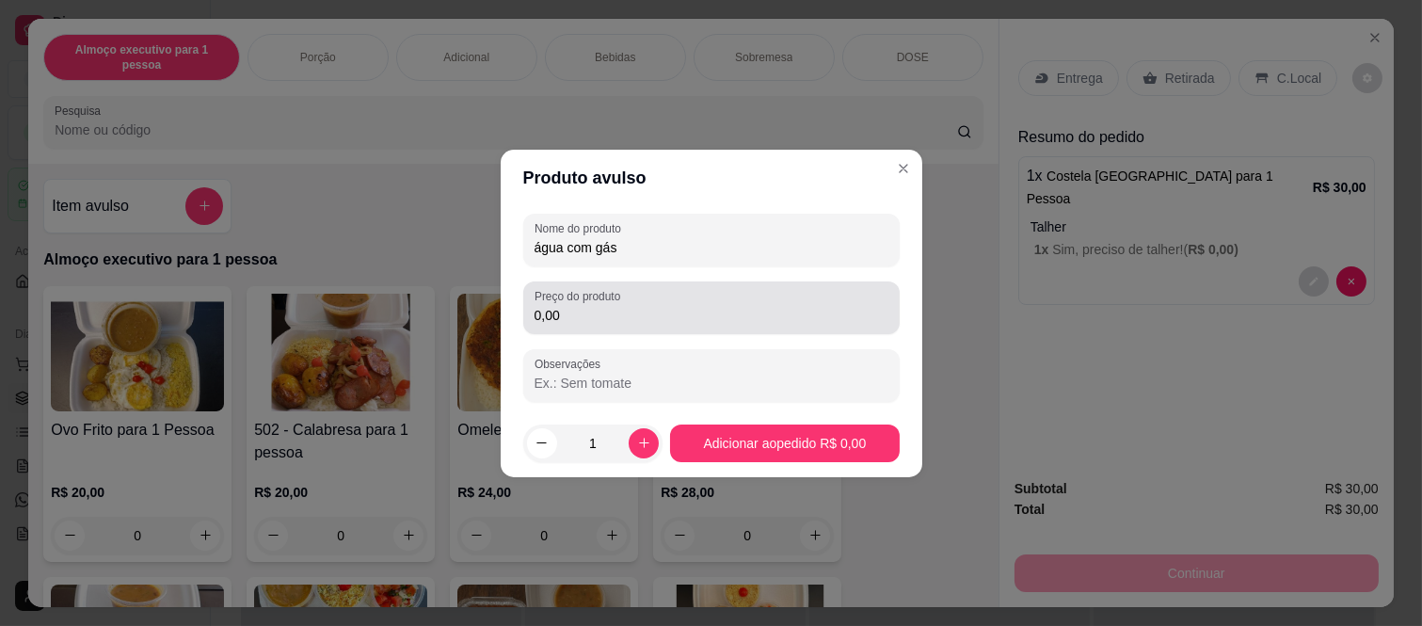
type input "água com gás"
click at [782, 309] on input "0,00" at bounding box center [711, 315] width 354 height 19
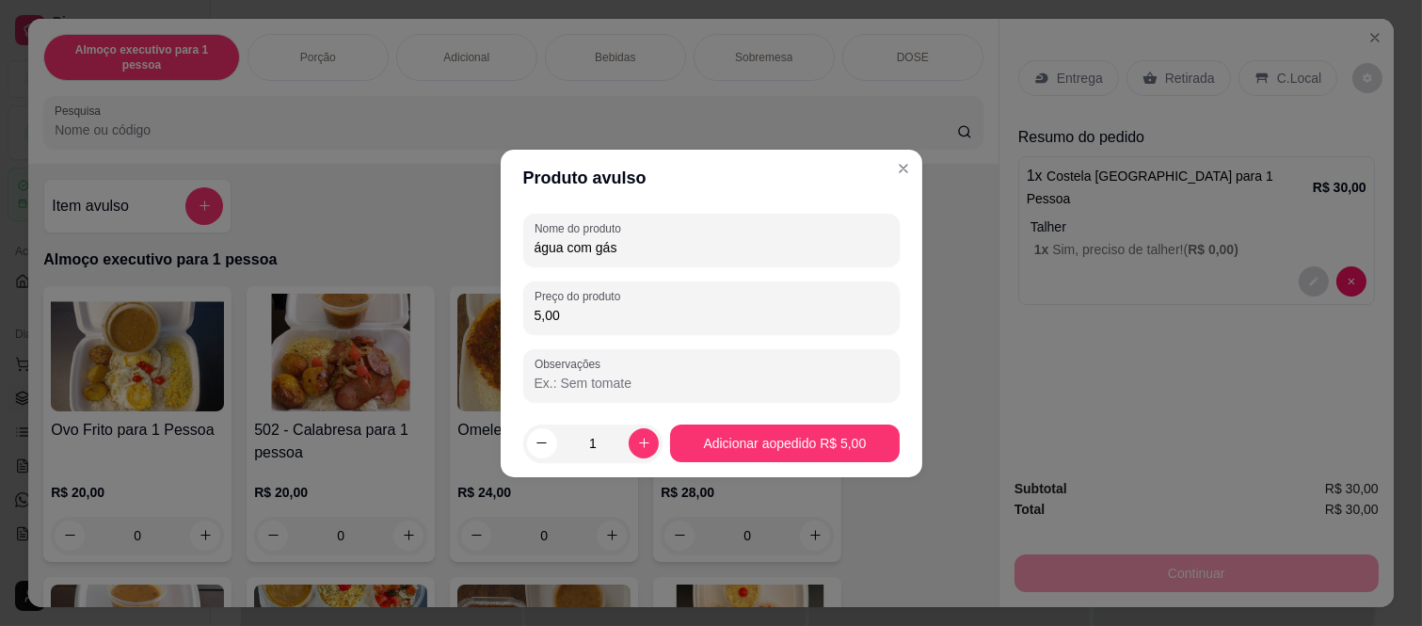
type input "5,00"
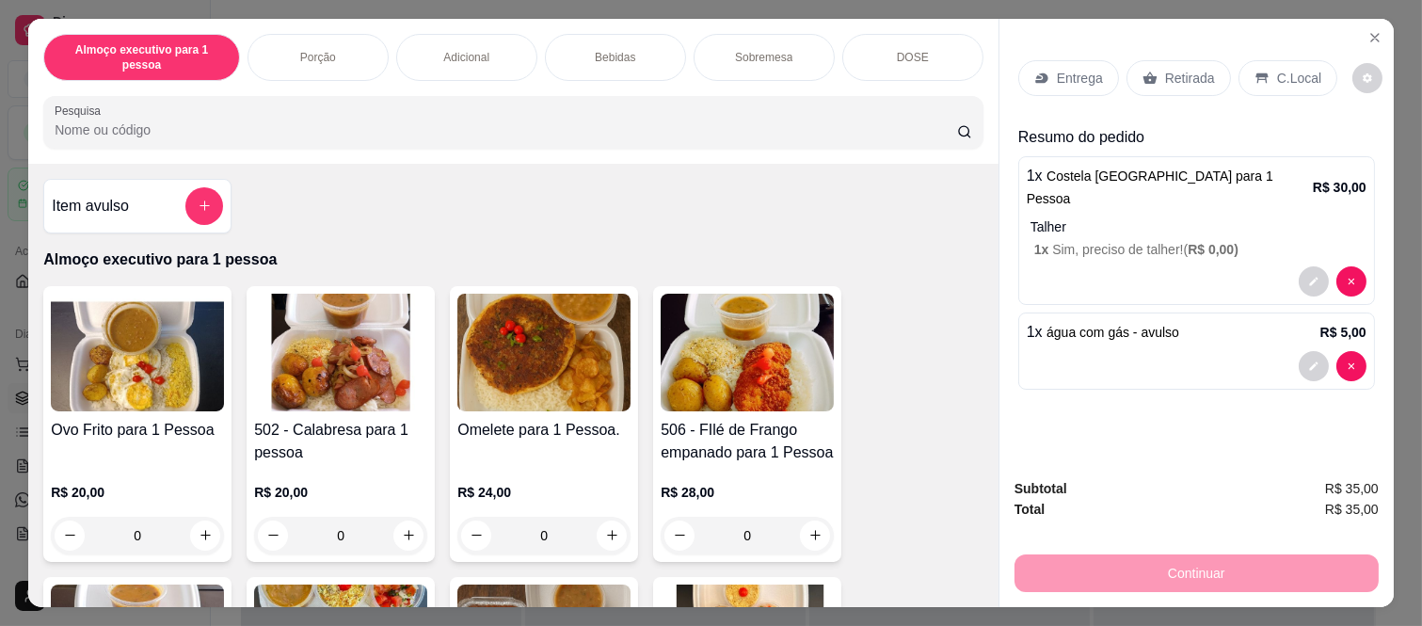
click at [1278, 76] on p "C.Local" at bounding box center [1299, 78] width 44 height 19
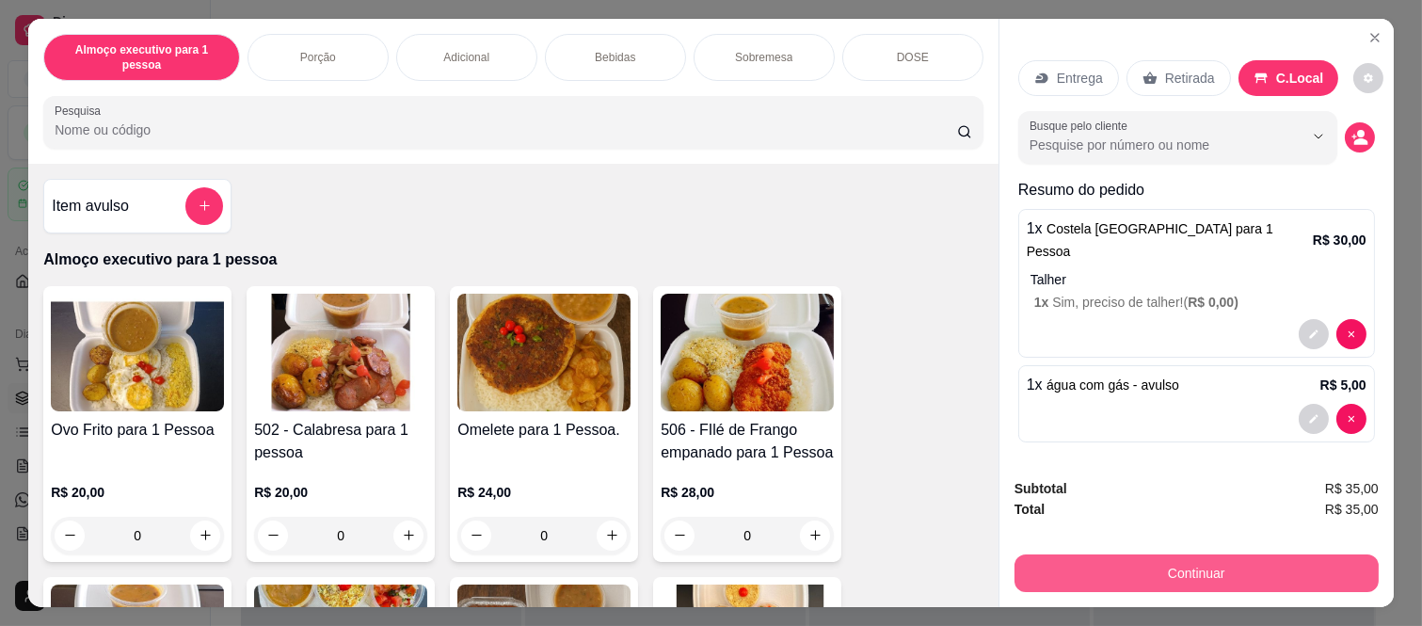
click at [1198, 554] on button "Continuar" at bounding box center [1196, 573] width 364 height 38
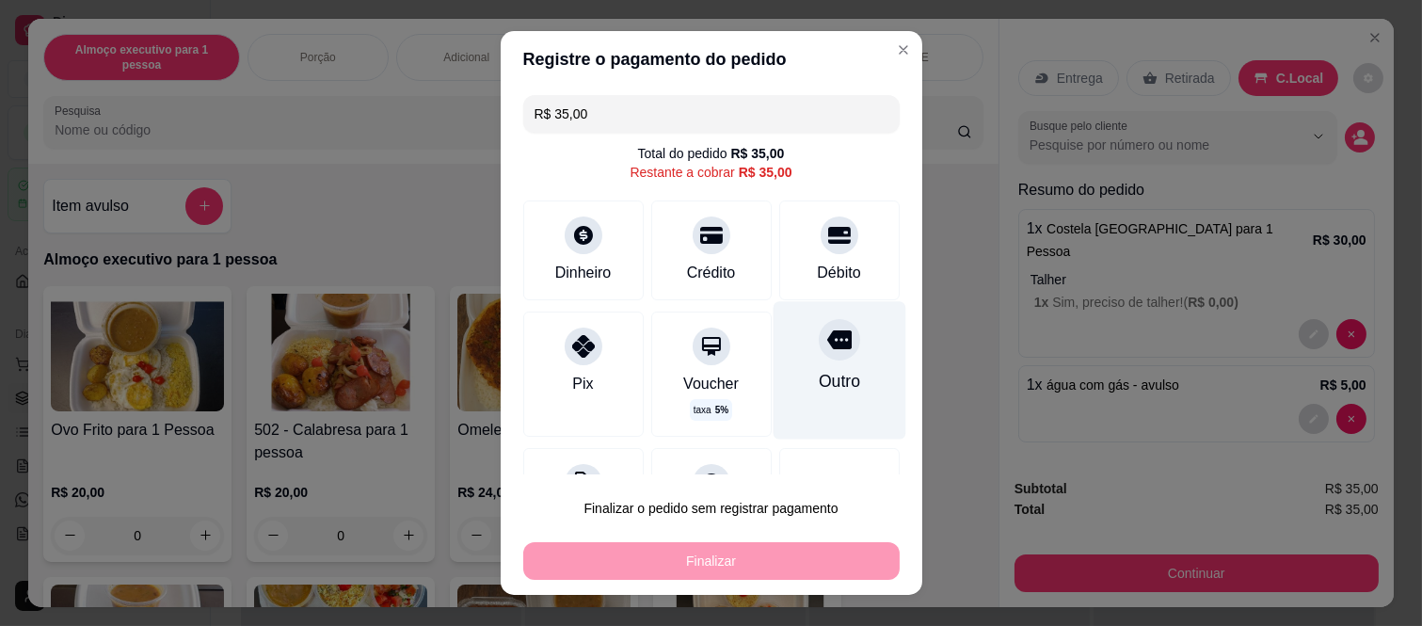
click at [825, 342] on div "Outro" at bounding box center [838, 370] width 133 height 137
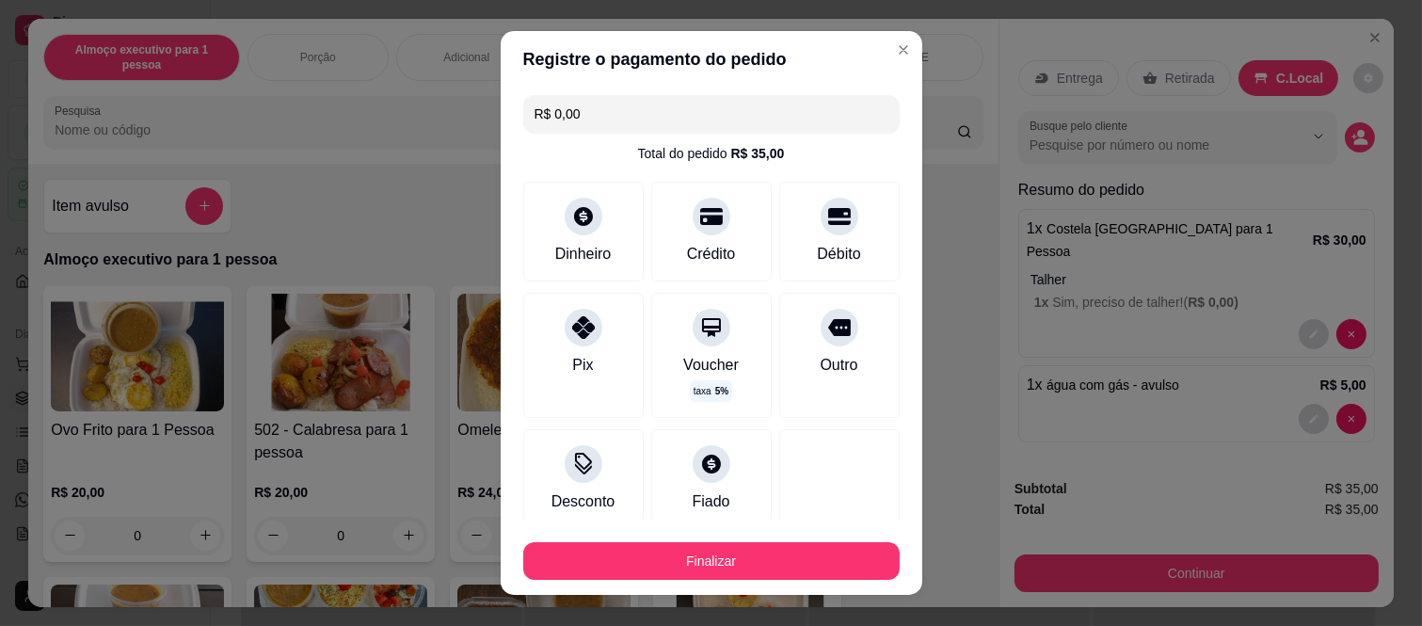
click at [738, 557] on button "Finalizar" at bounding box center [711, 561] width 376 height 38
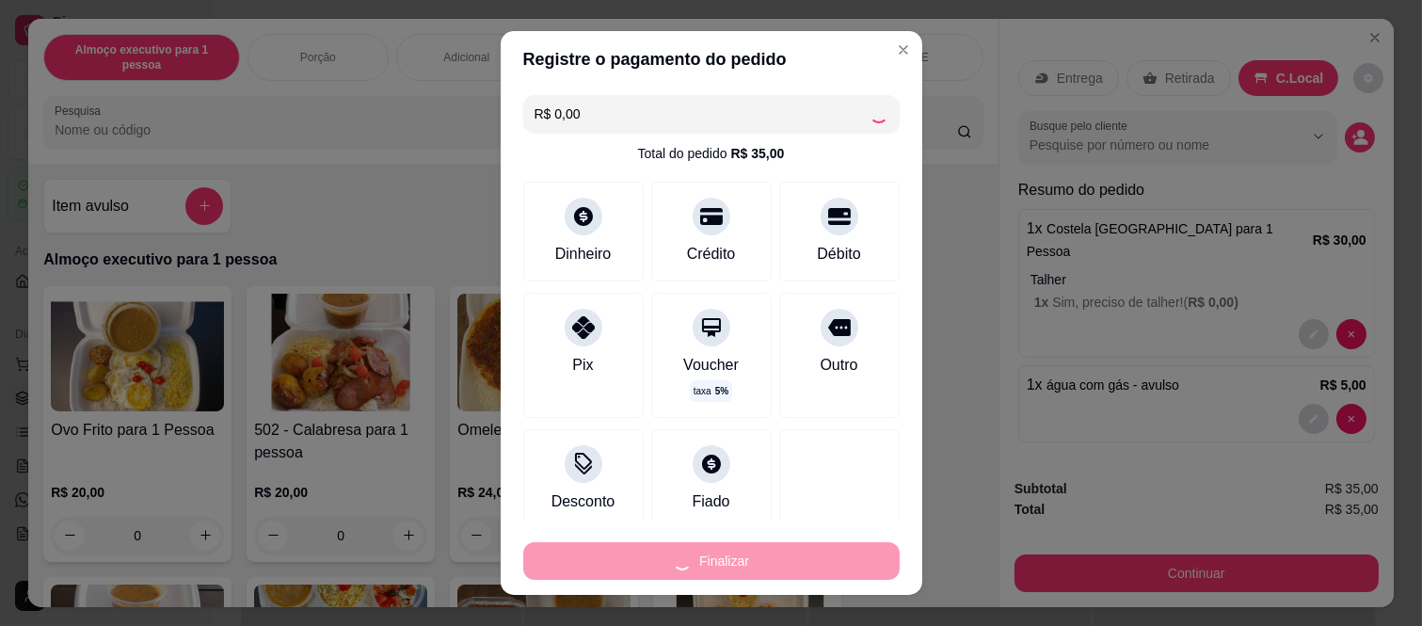
type input "-R$ 35,00"
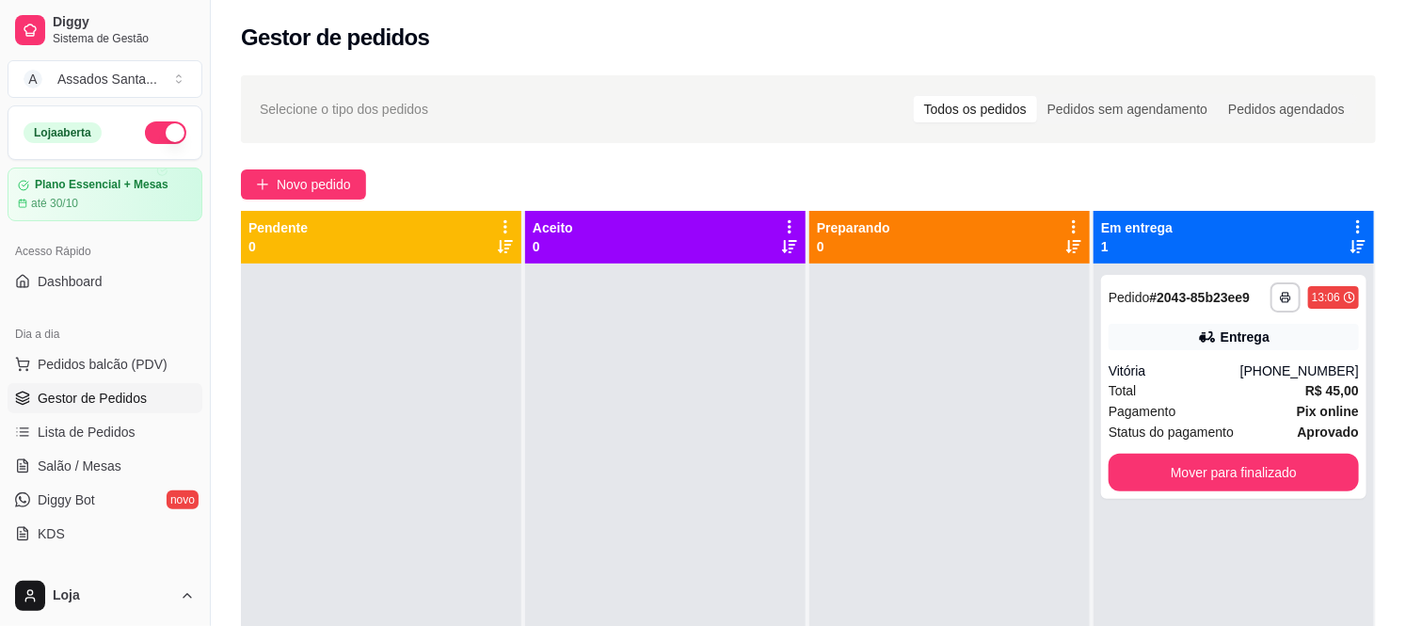
click at [383, 185] on div "Novo pedido" at bounding box center [808, 184] width 1135 height 30
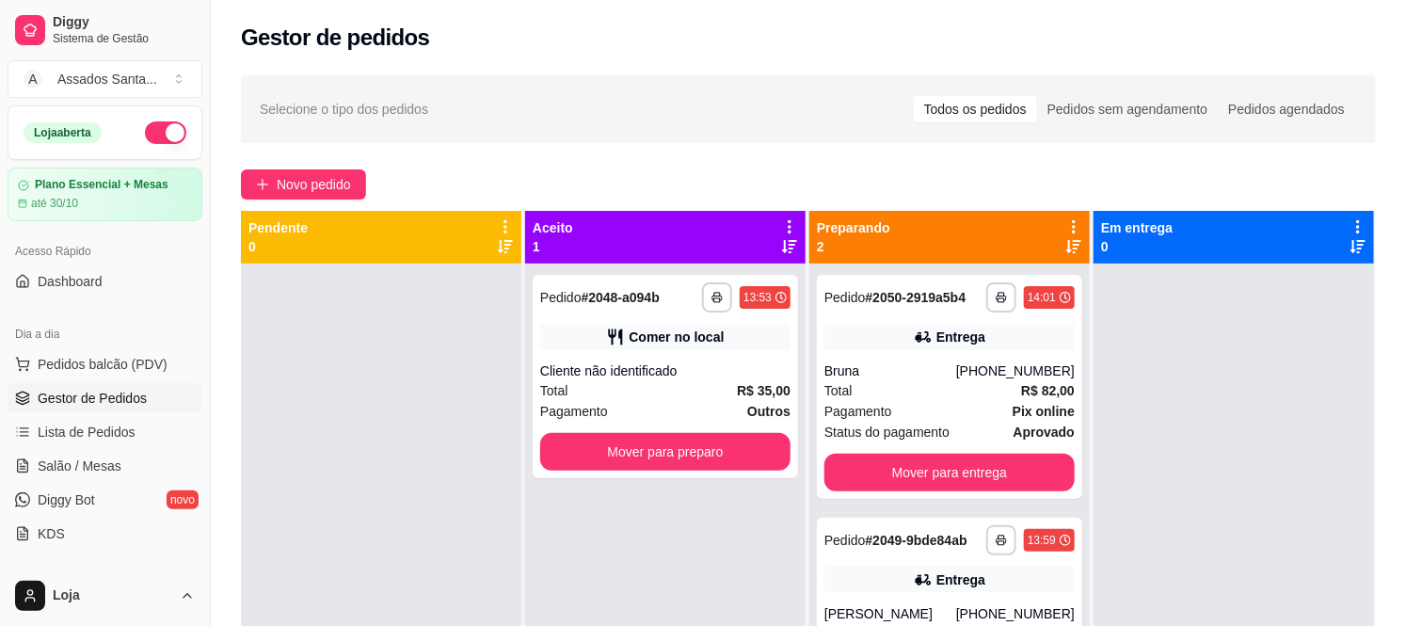
click at [369, 186] on div "Novo pedido" at bounding box center [808, 184] width 1135 height 30
click at [340, 181] on span "Novo pedido" at bounding box center [314, 184] width 74 height 21
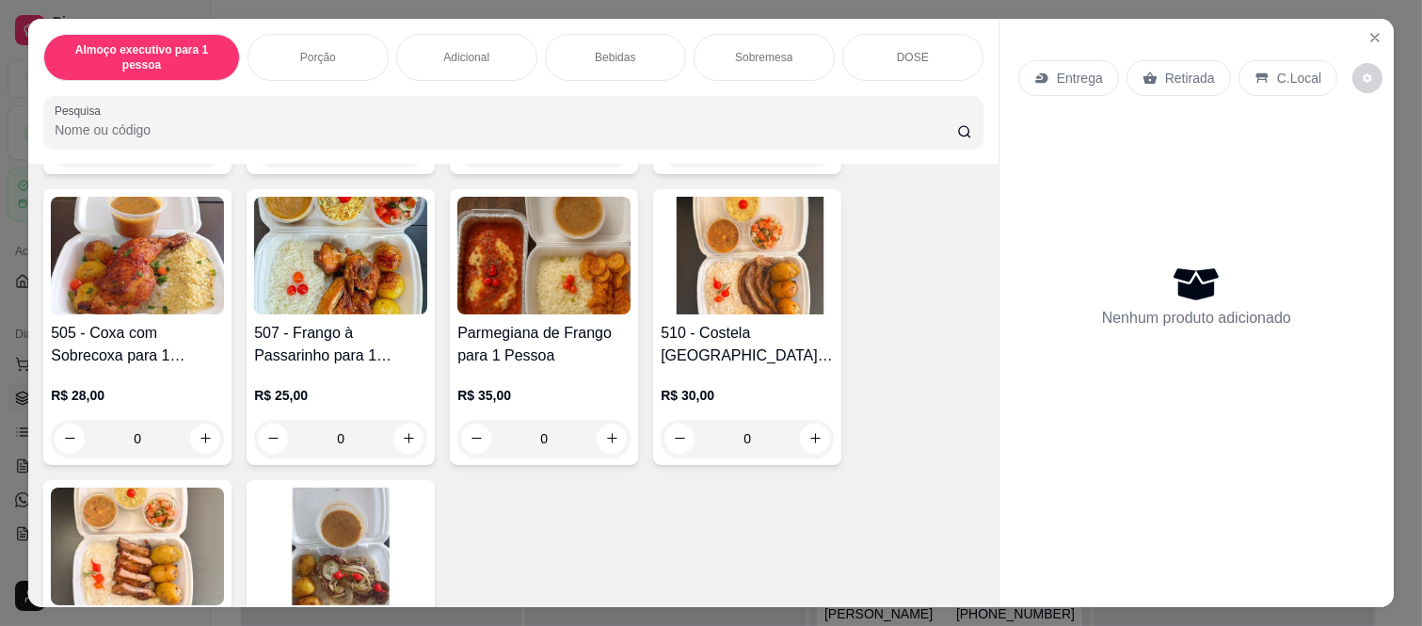
scroll to position [209, 0]
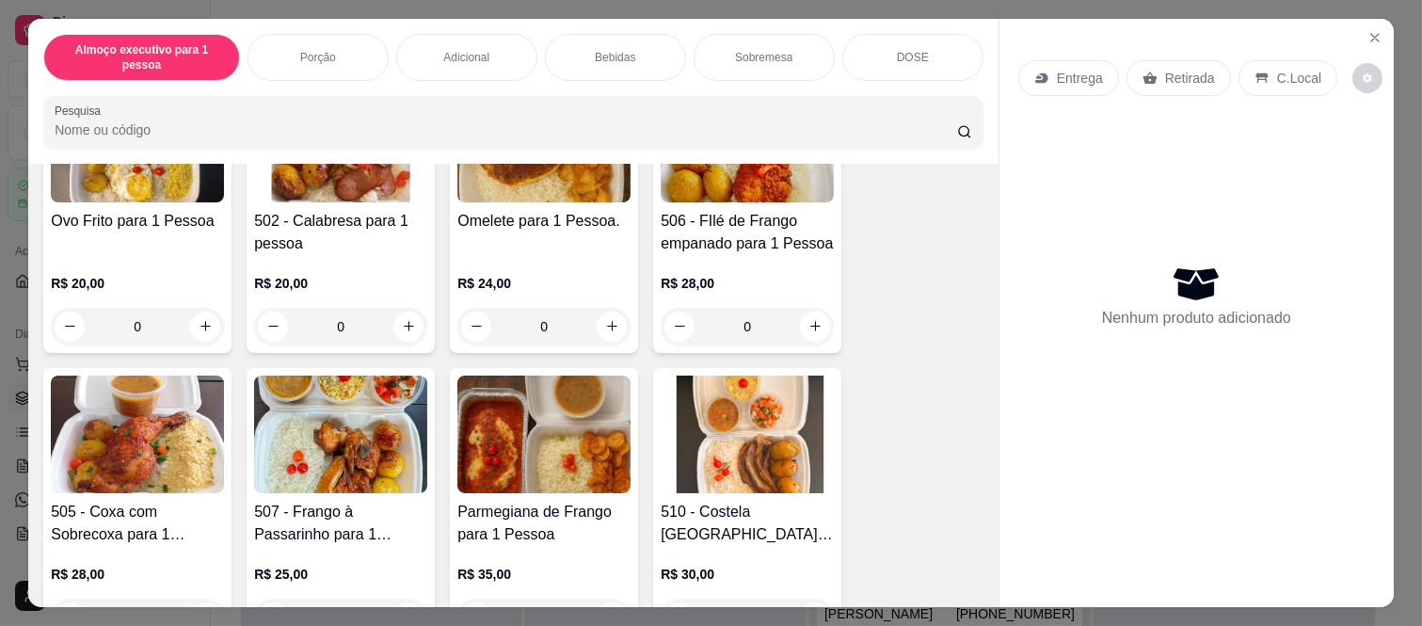
click at [798, 308] on div "0" at bounding box center [747, 327] width 173 height 38
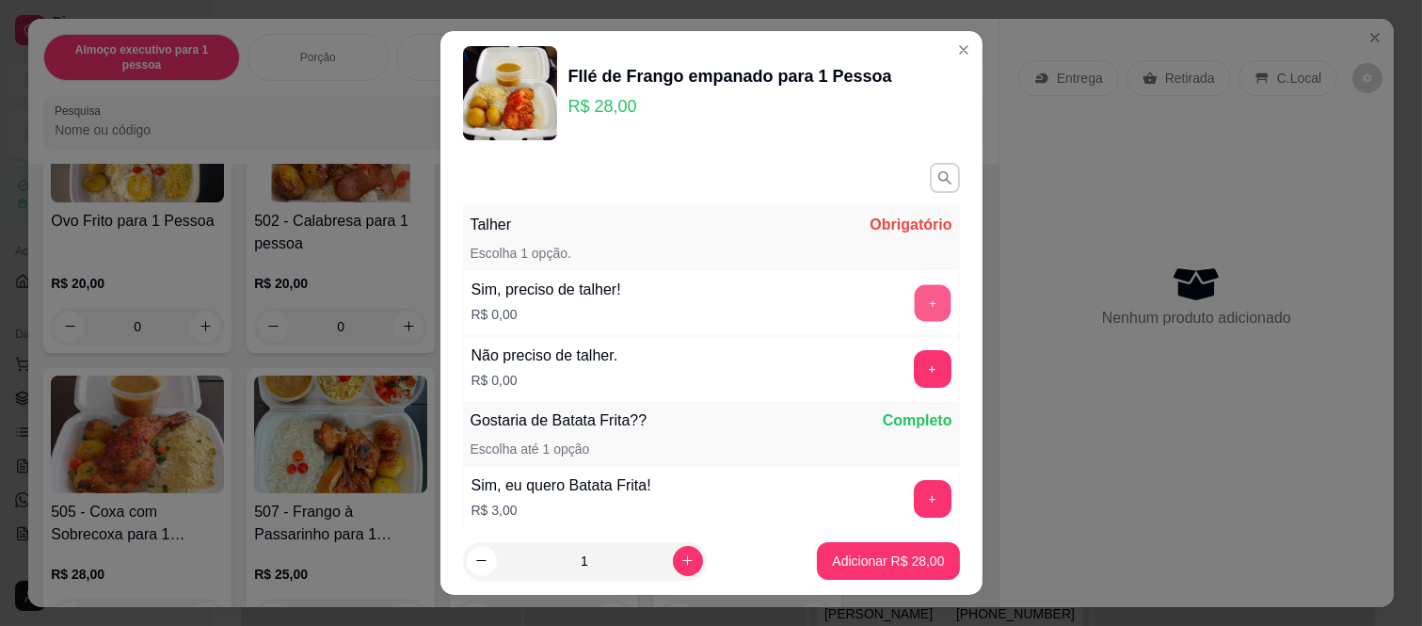
click at [914, 305] on button "+" at bounding box center [932, 303] width 37 height 37
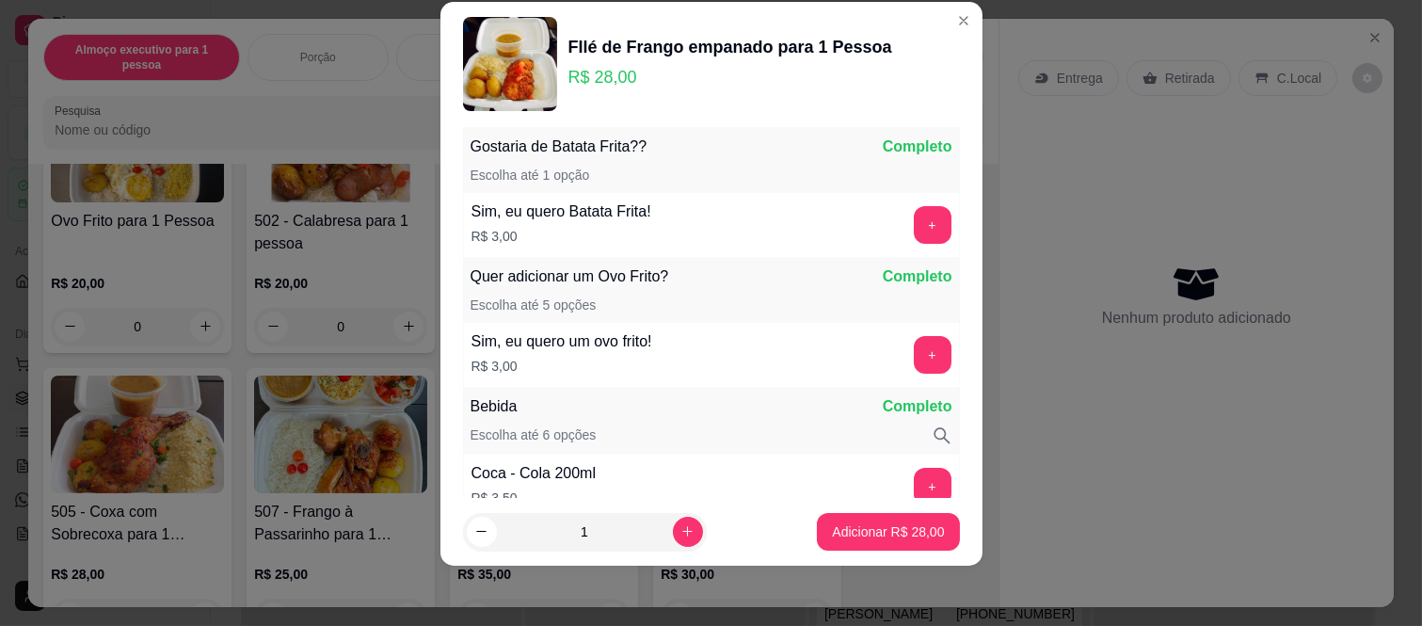
scroll to position [247, 0]
click at [856, 527] on p "Adicionar R$ 28,00" at bounding box center [888, 531] width 112 height 19
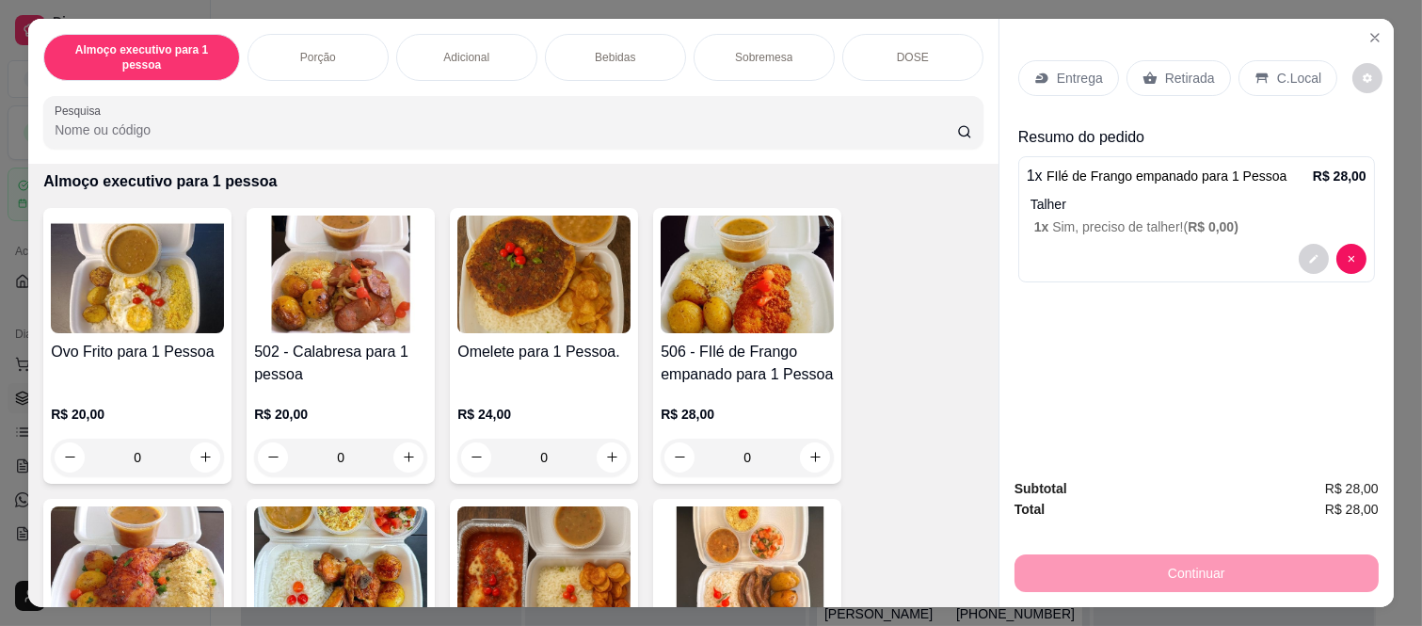
scroll to position [0, 0]
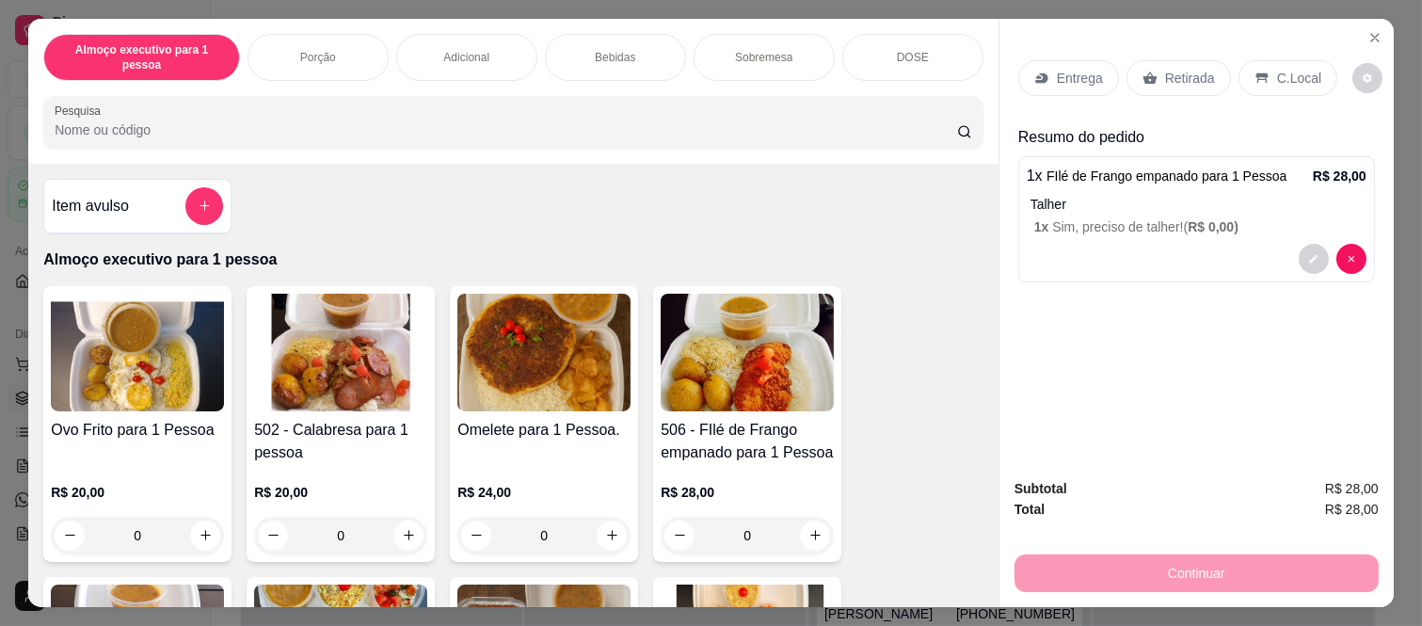
click at [399, 521] on div "0" at bounding box center [340, 536] width 173 height 38
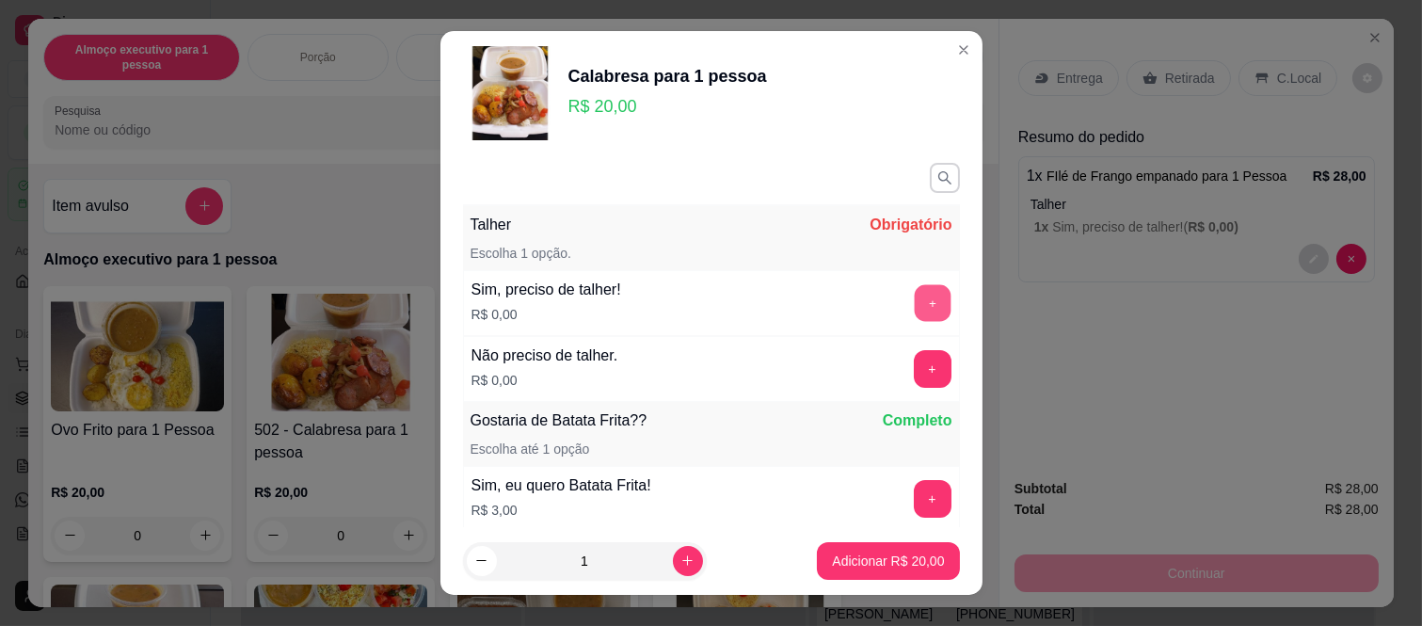
click at [914, 304] on button "+" at bounding box center [932, 303] width 37 height 37
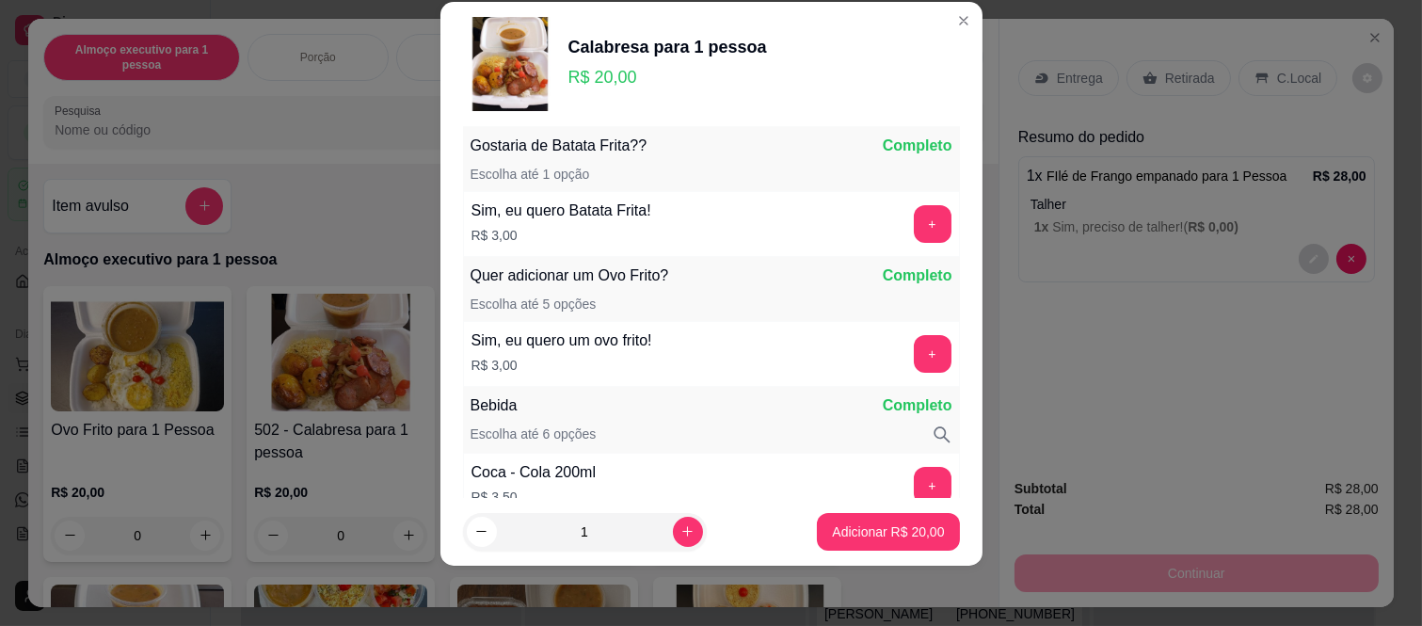
scroll to position [247, 0]
click at [840, 539] on p "Adicionar R$ 20,00" at bounding box center [888, 531] width 112 height 19
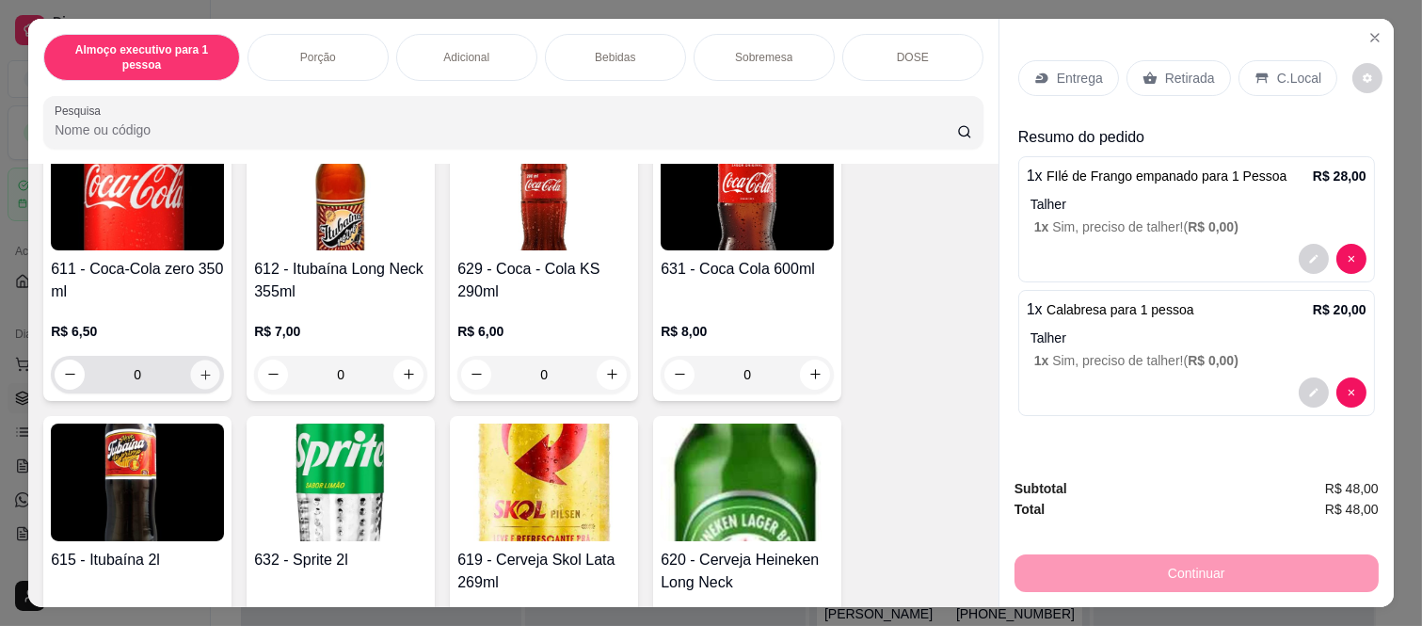
click at [199, 368] on icon "increase-product-quantity" at bounding box center [206, 375] width 14 height 14
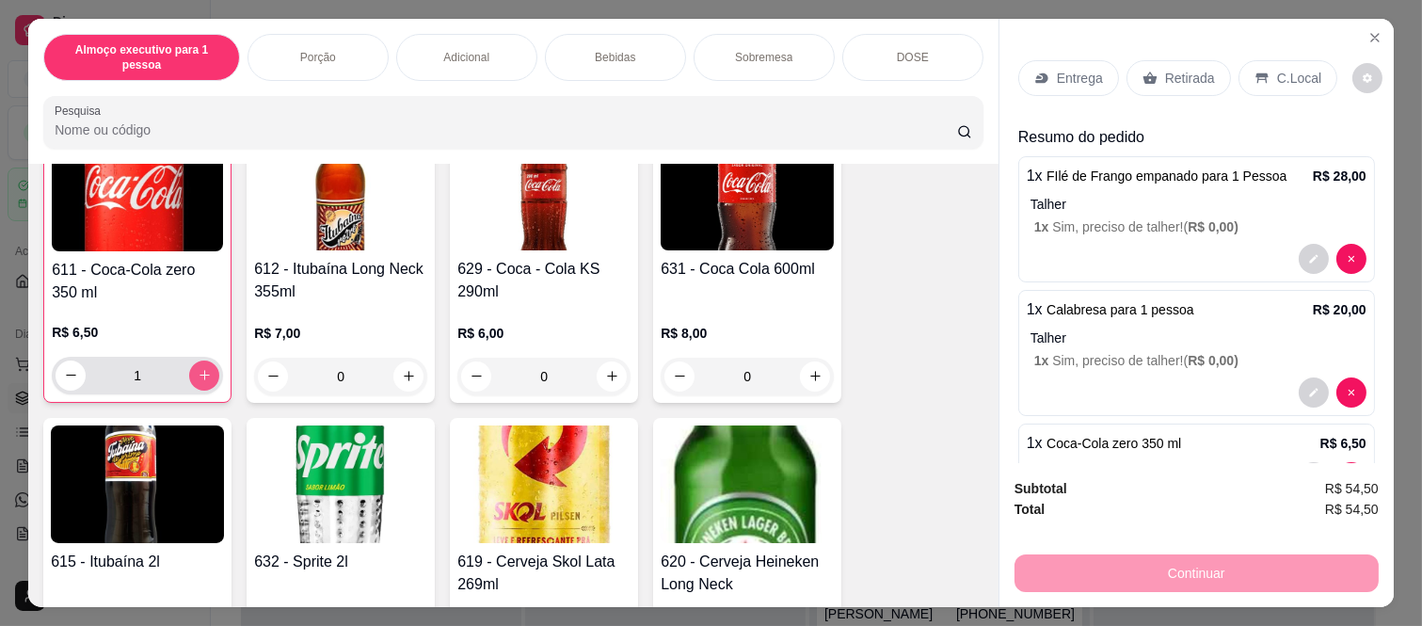
scroll to position [3450, 0]
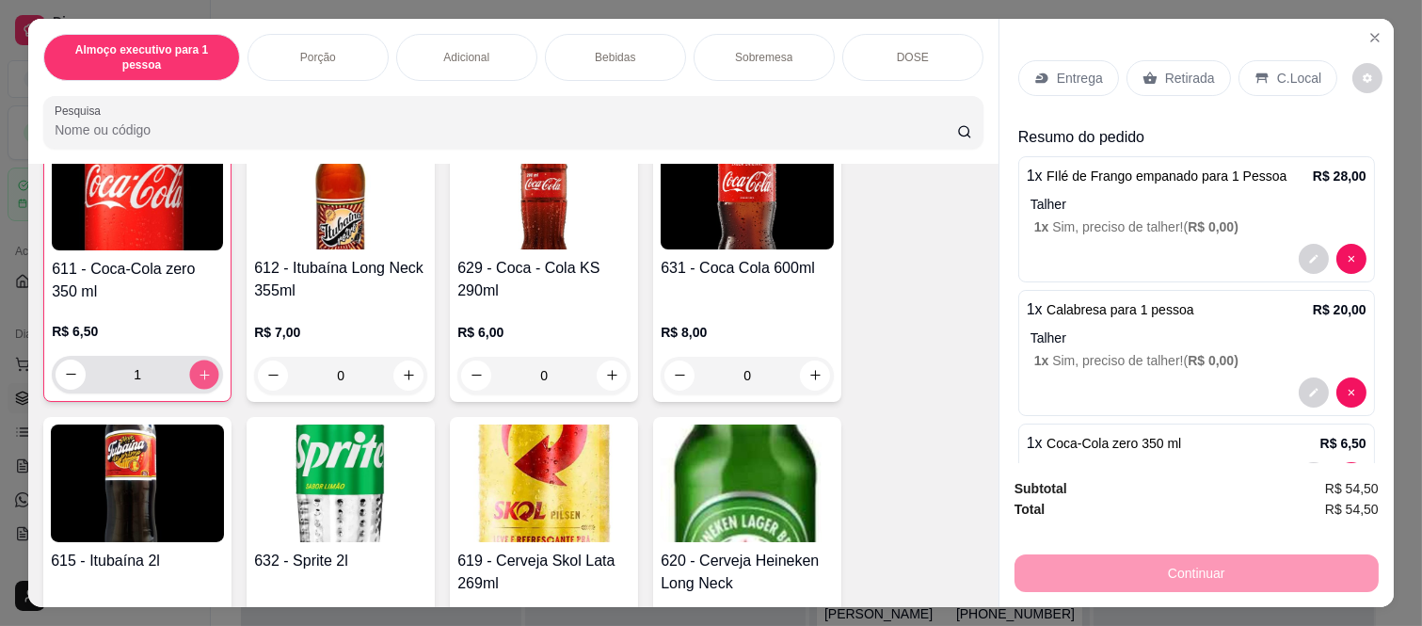
click at [199, 370] on icon "increase-product-quantity" at bounding box center [203, 374] width 9 height 9
type input "2"
click at [1282, 60] on div "C.Local" at bounding box center [1287, 78] width 99 height 36
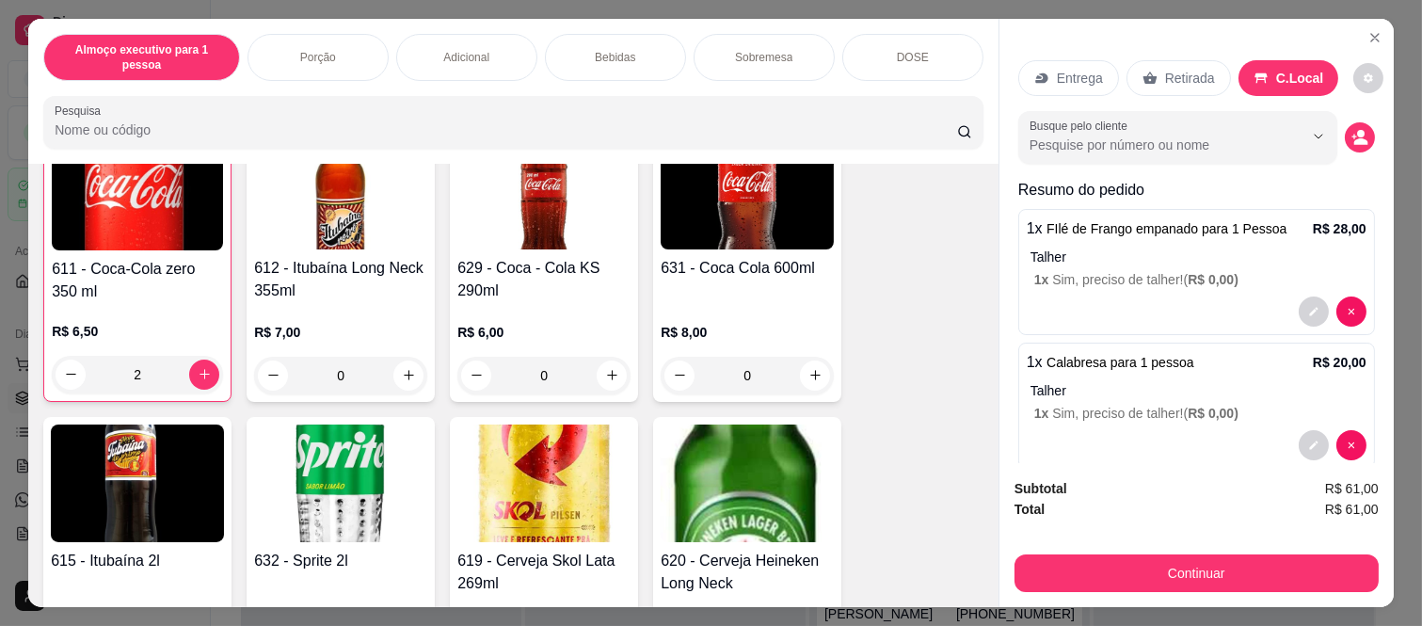
click at [1174, 549] on div "Continuar" at bounding box center [1196, 570] width 364 height 42
click at [1168, 554] on button "Continuar" at bounding box center [1196, 573] width 364 height 38
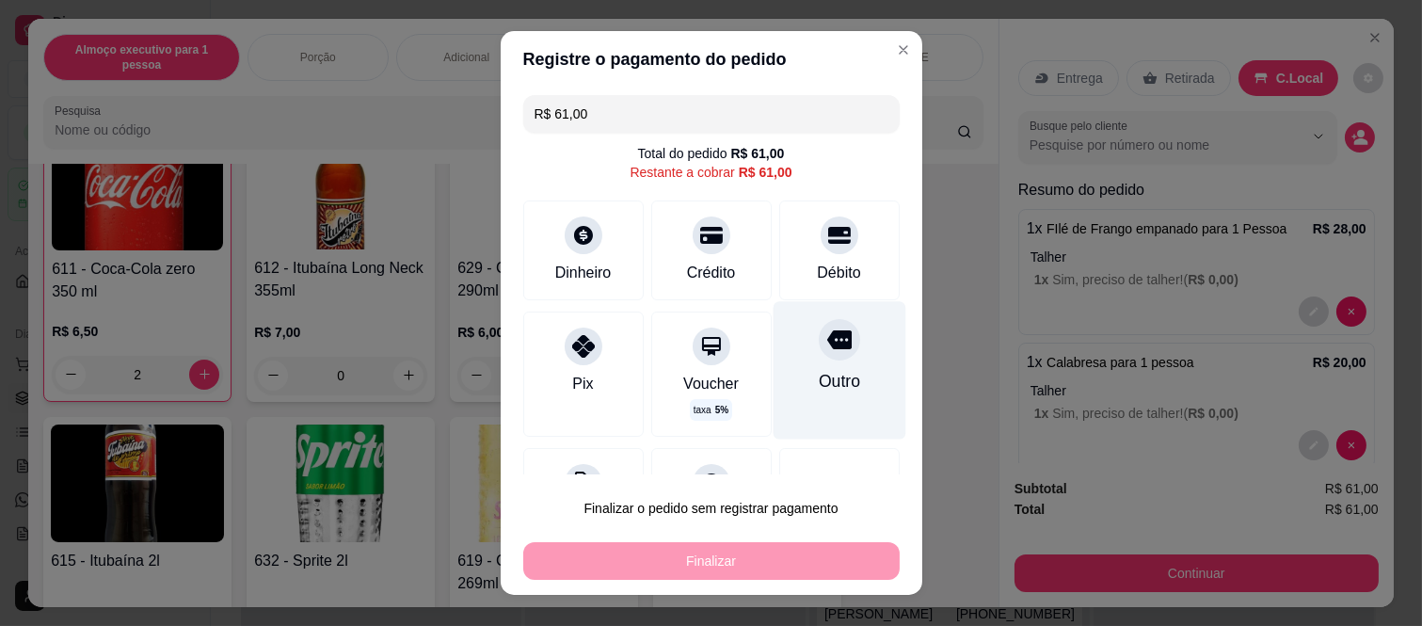
click at [826, 343] on icon at bounding box center [838, 339] width 24 height 19
type input "R$ 0,00"
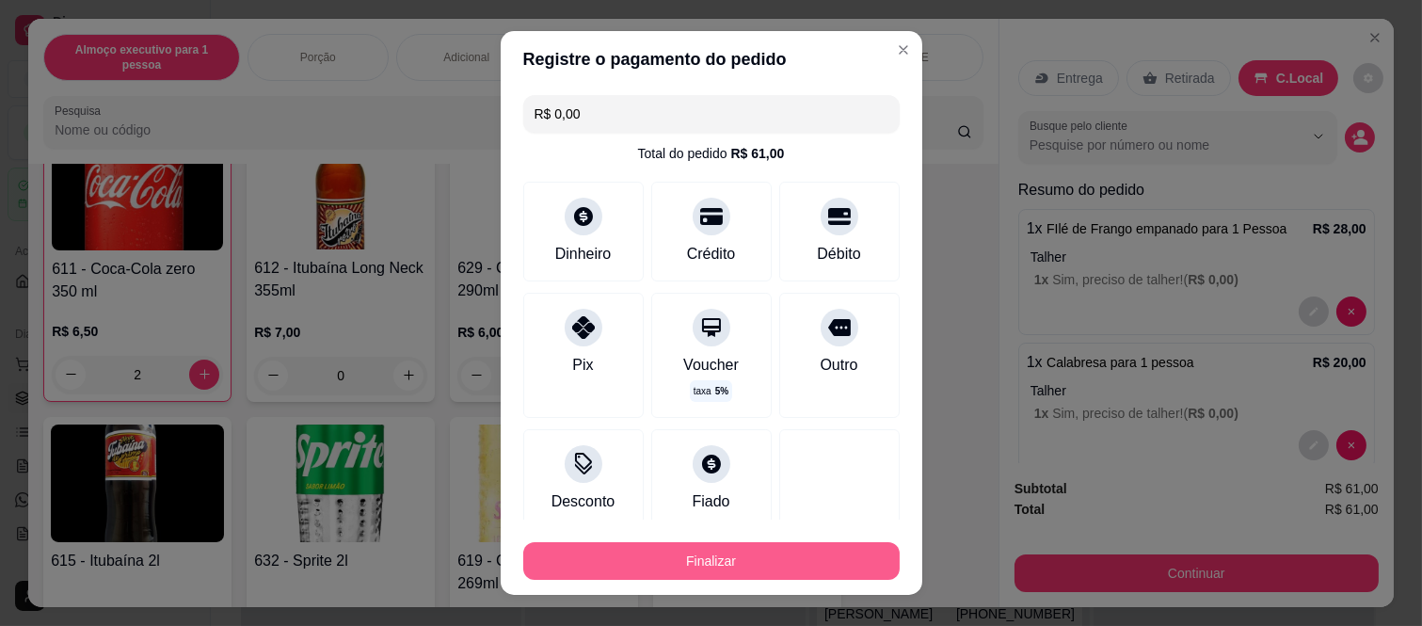
click at [785, 555] on button "Finalizar" at bounding box center [711, 561] width 376 height 38
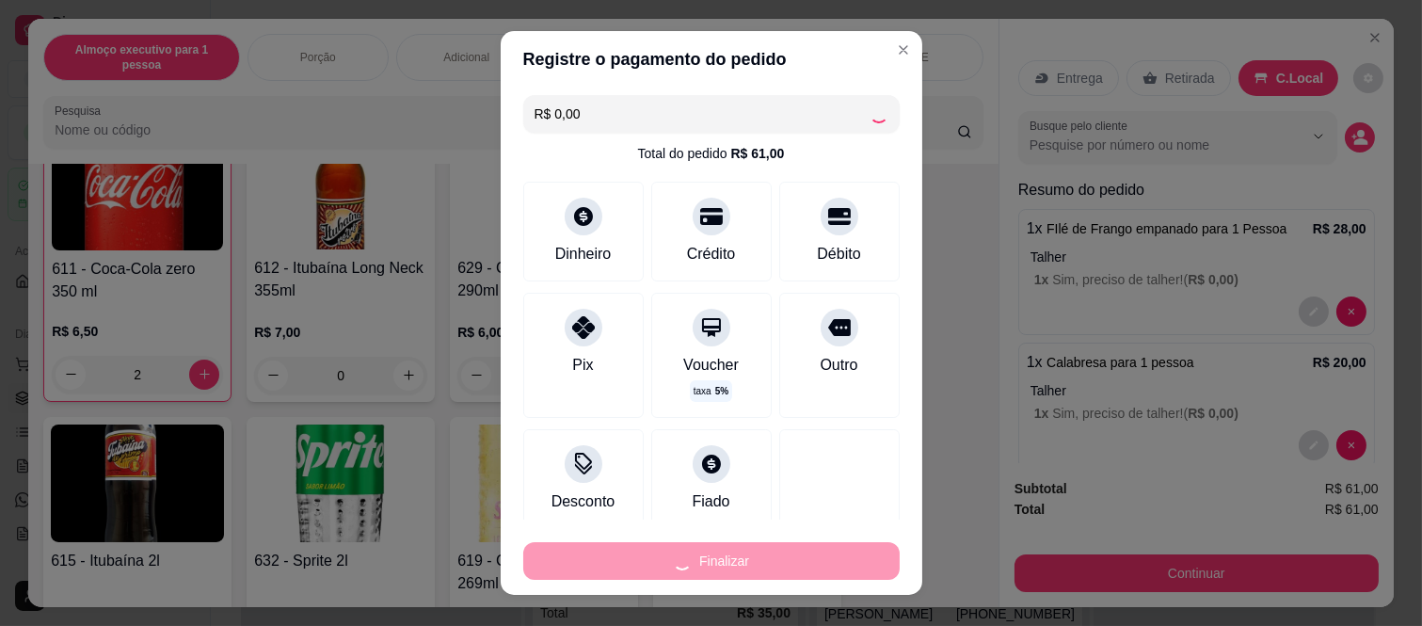
type input "0"
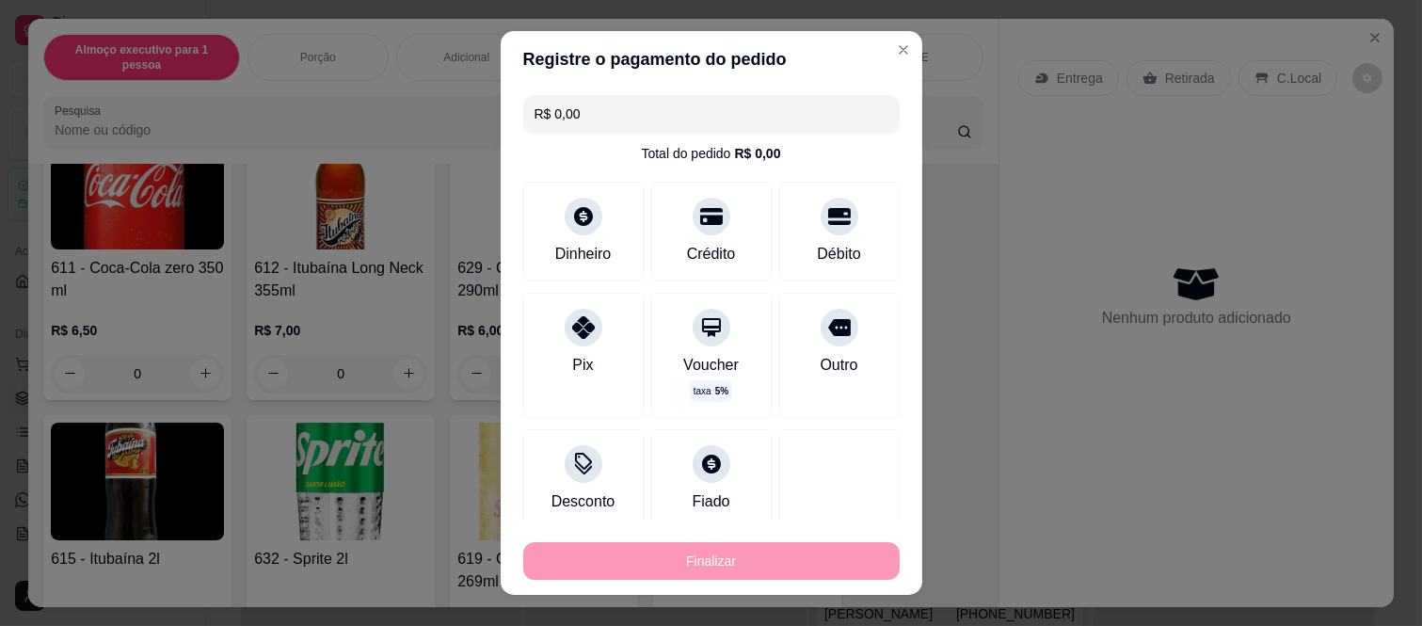
type input "-R$ 61,00"
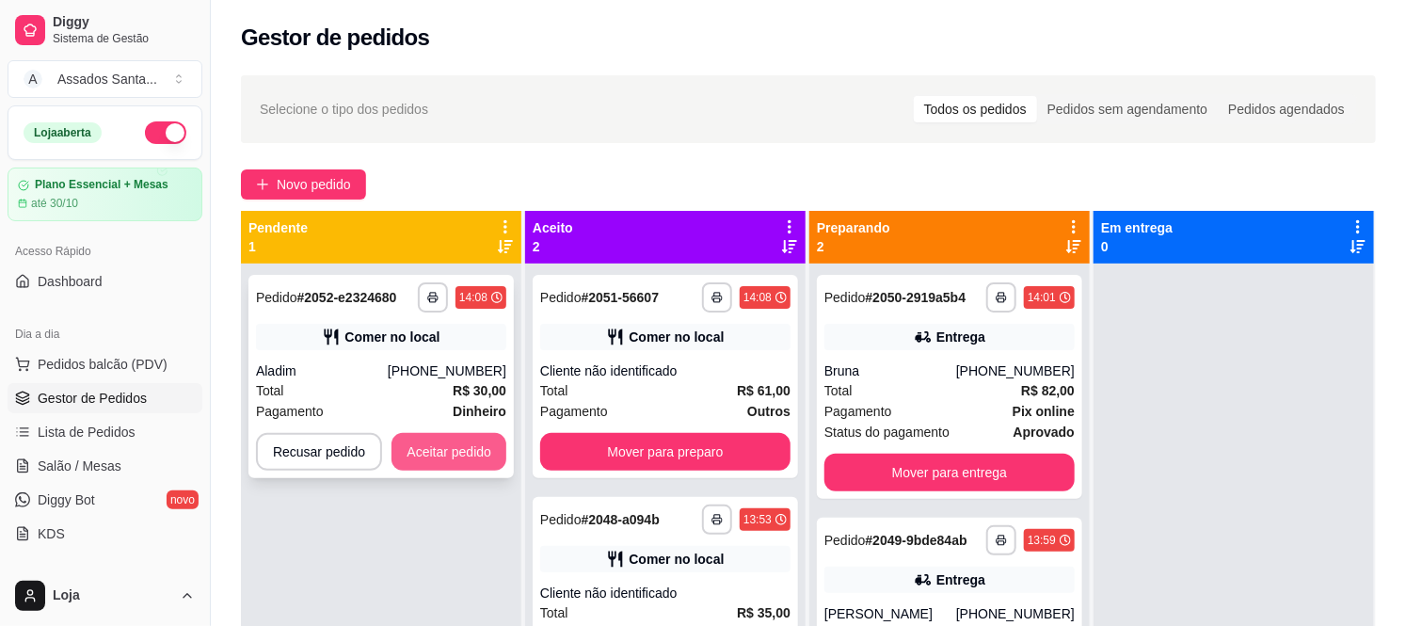
click at [485, 453] on button "Aceitar pedido" at bounding box center [448, 452] width 115 height 38
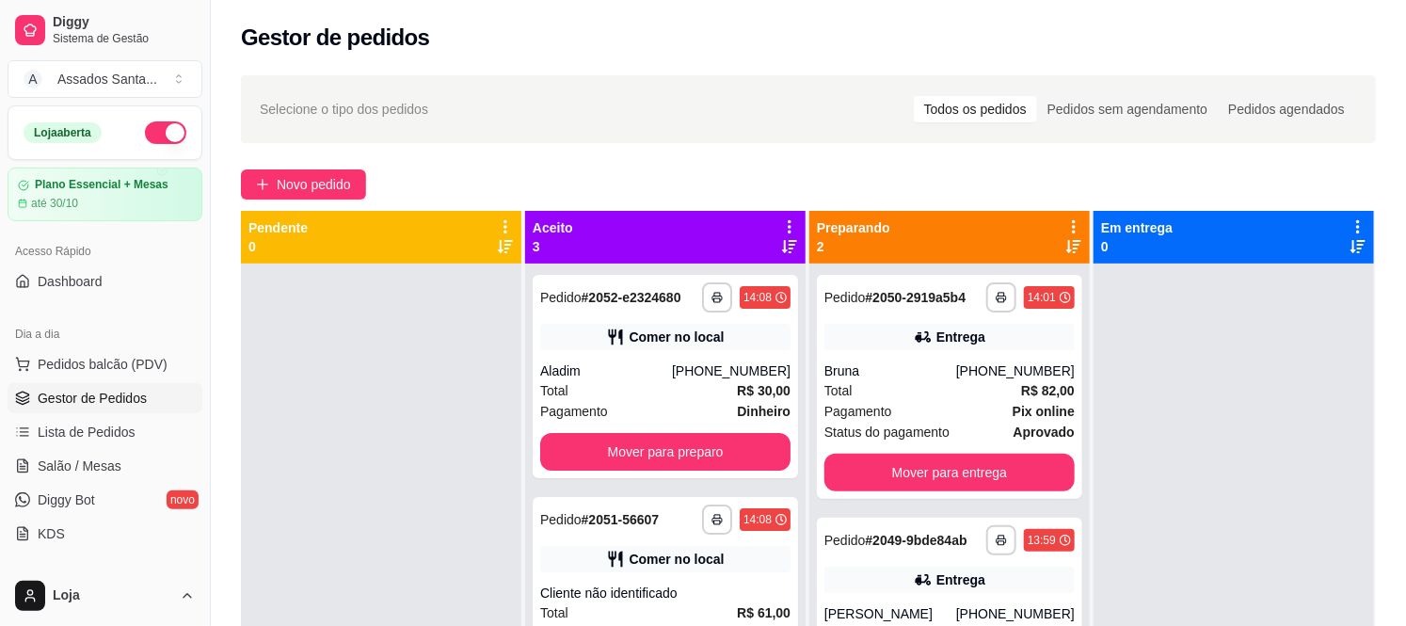
click at [331, 207] on div "**********" at bounding box center [808, 461] width 1195 height 795
click at [326, 169] on button "Novo pedido" at bounding box center [303, 184] width 125 height 30
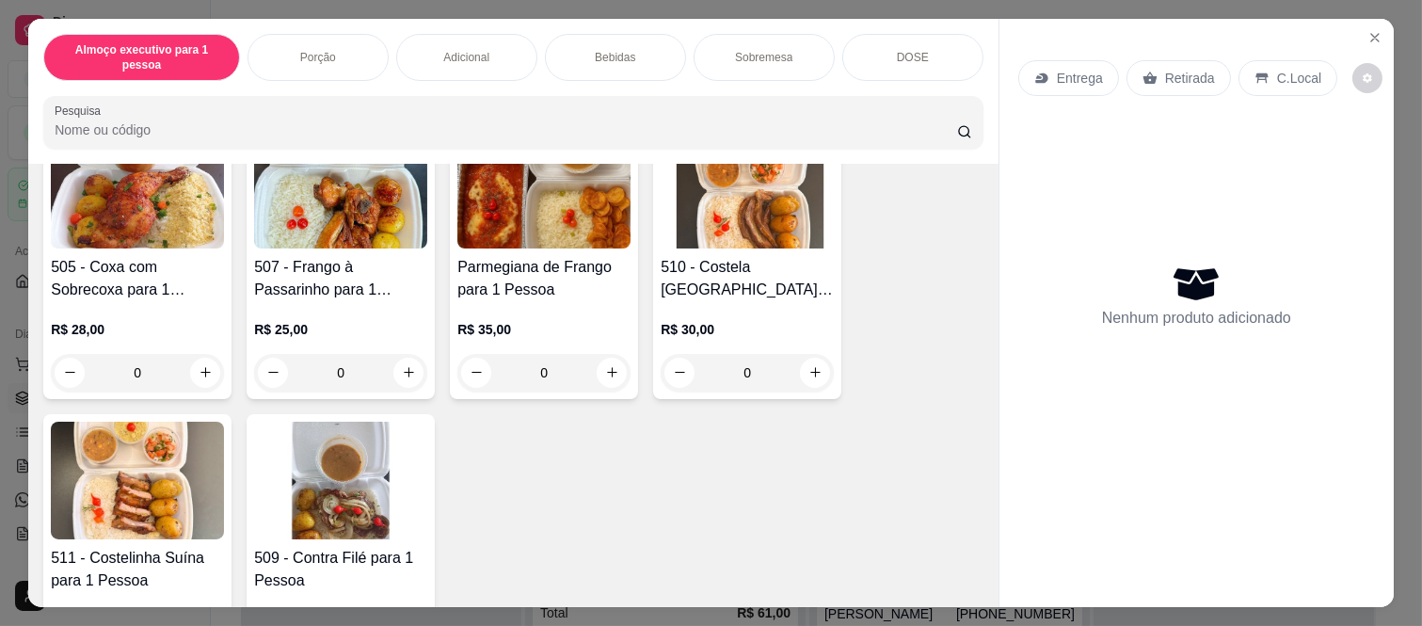
scroll to position [418, 0]
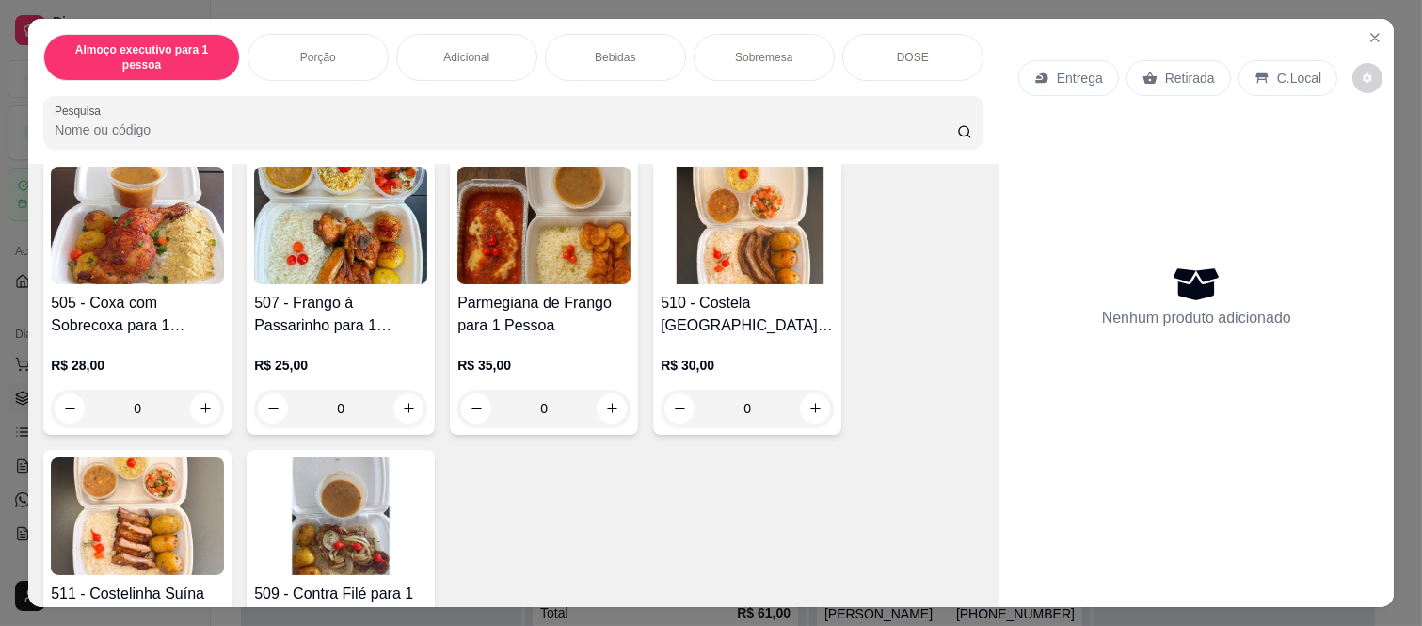
click at [797, 390] on div "0" at bounding box center [747, 409] width 173 height 38
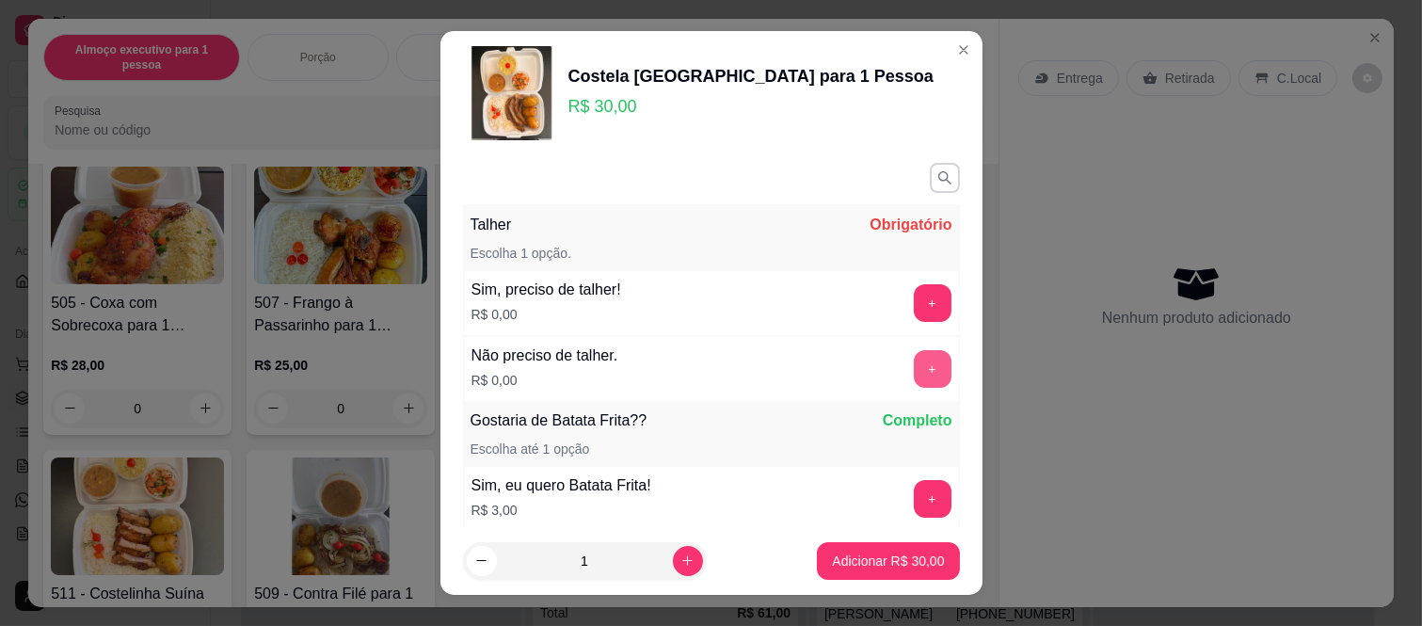
click at [888, 390] on div "Não preciso de talher. R$ 0,00 +" at bounding box center [711, 369] width 497 height 66
click at [914, 380] on button "+" at bounding box center [932, 369] width 37 height 37
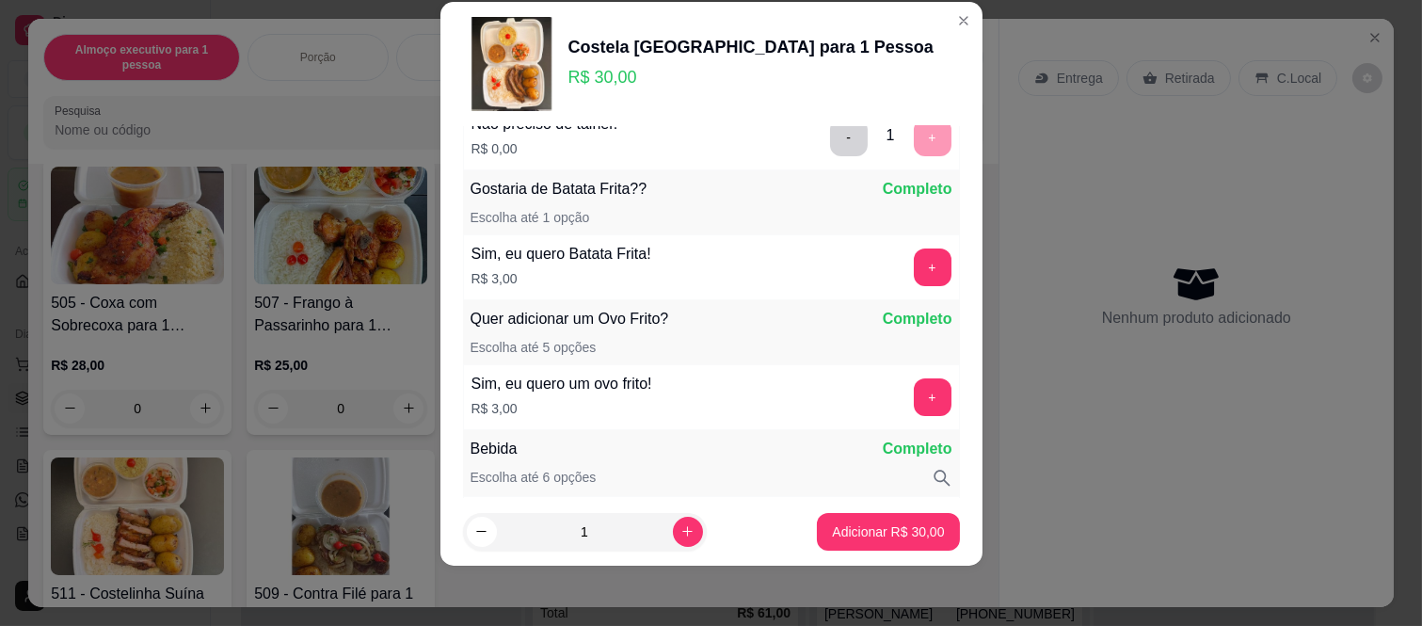
scroll to position [247, 0]
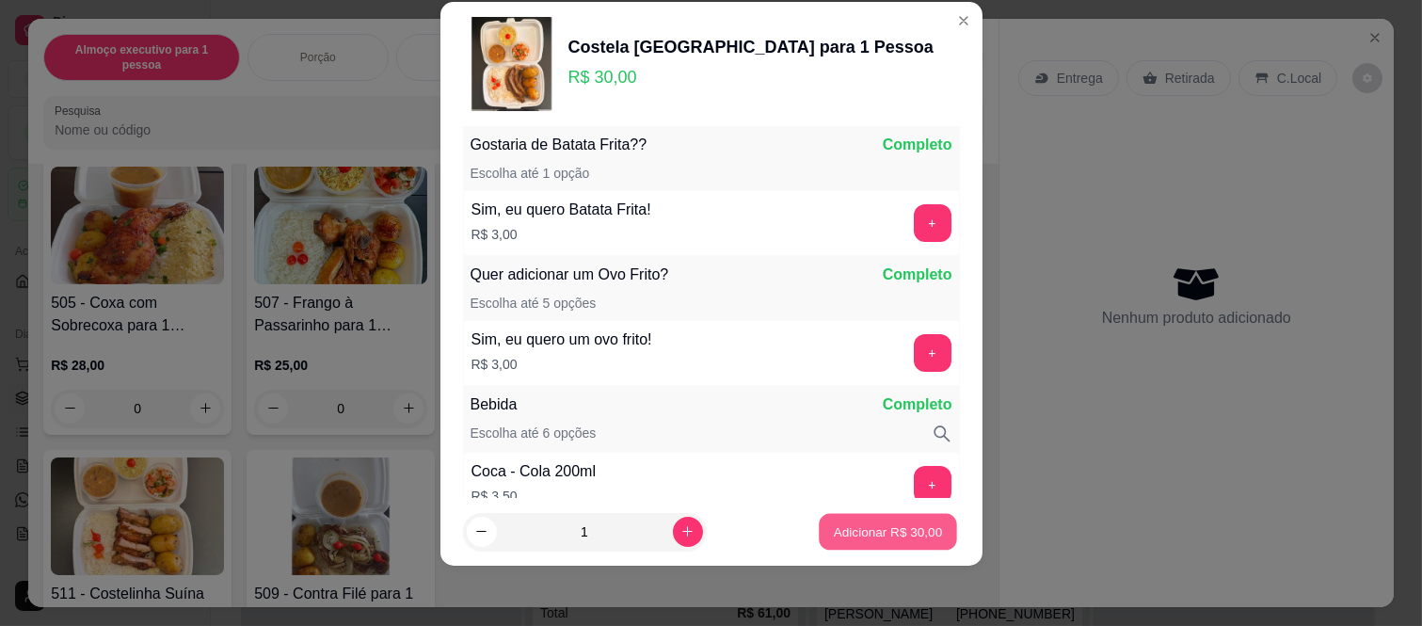
click at [880, 534] on p "Adicionar R$ 30,00" at bounding box center [888, 531] width 109 height 18
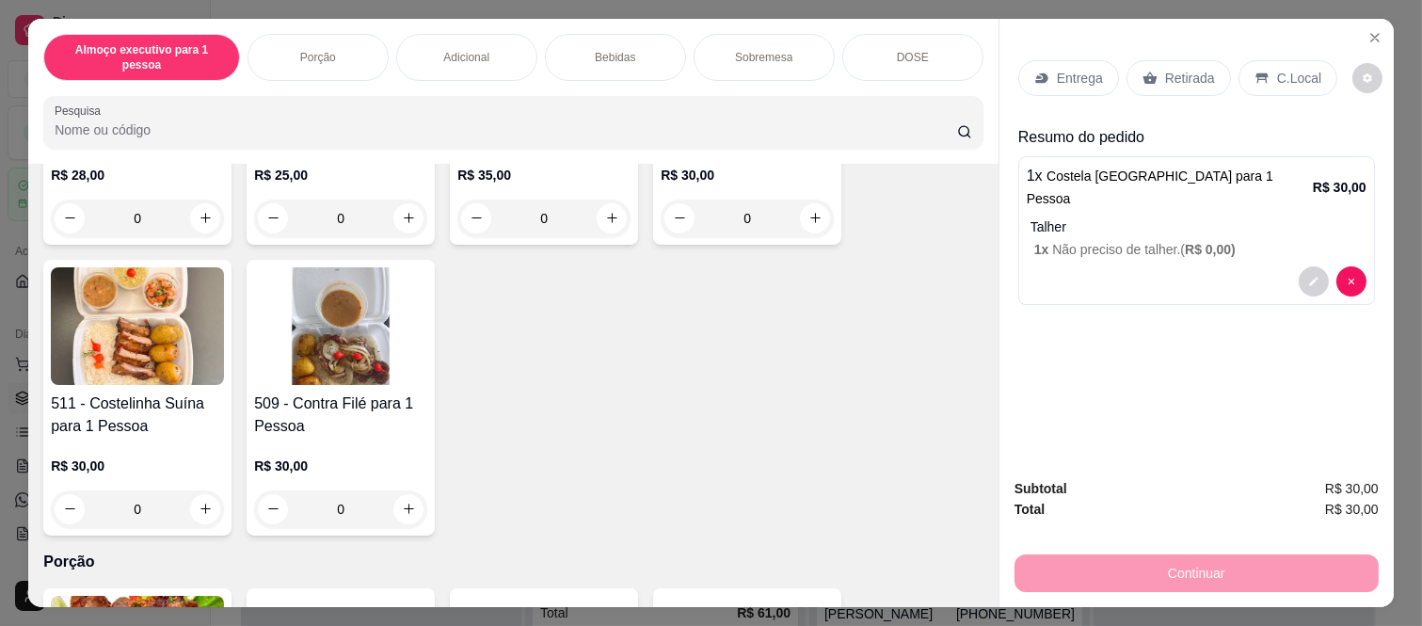
scroll to position [627, 0]
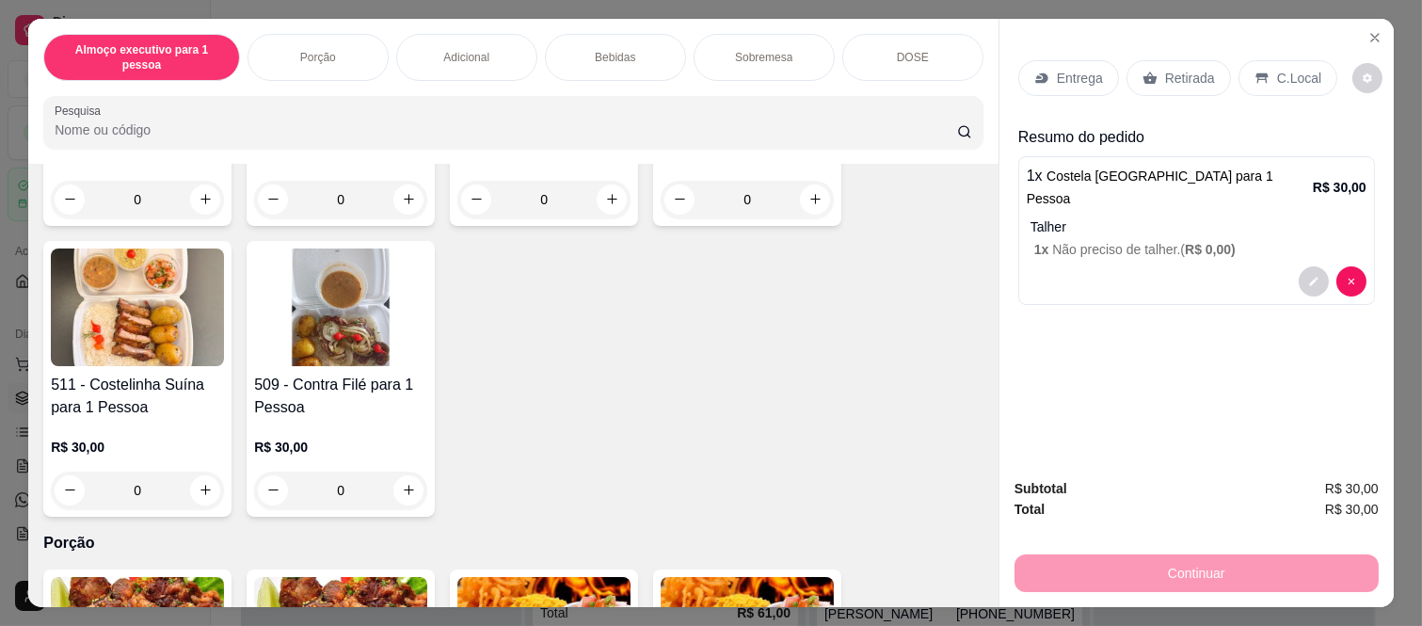
click at [401, 471] on div "0" at bounding box center [340, 490] width 173 height 38
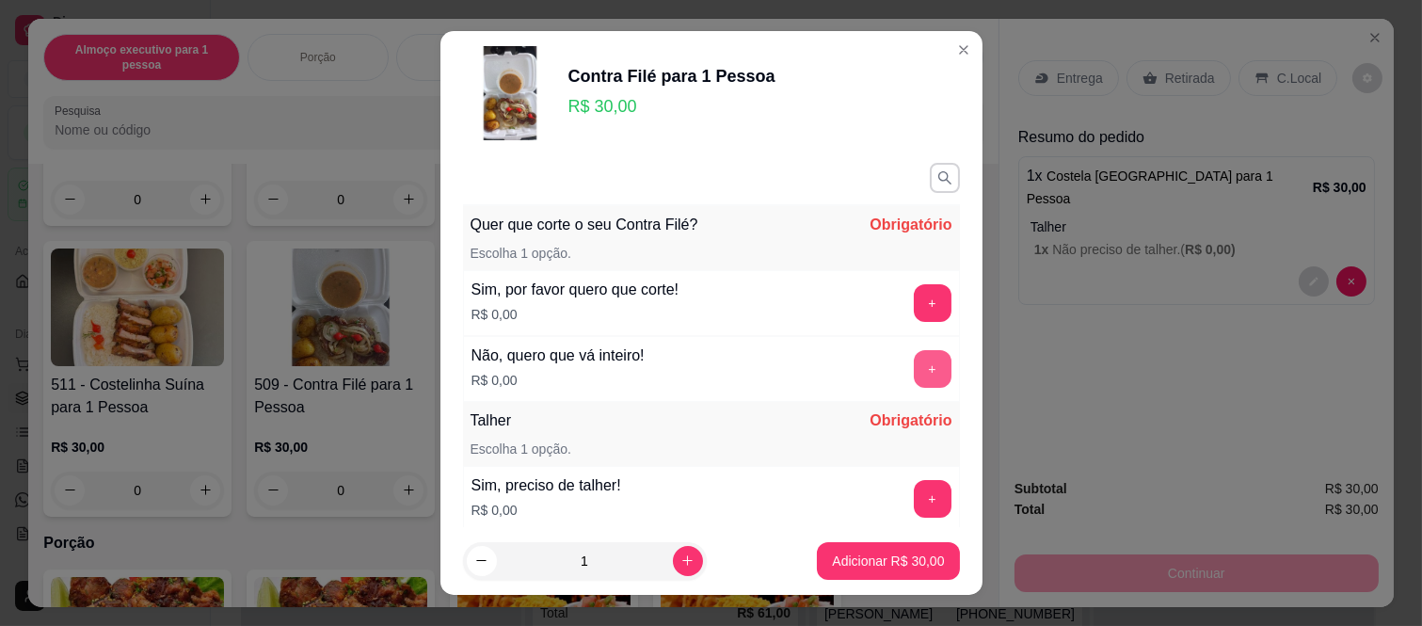
click at [914, 371] on button "+" at bounding box center [933, 369] width 38 height 38
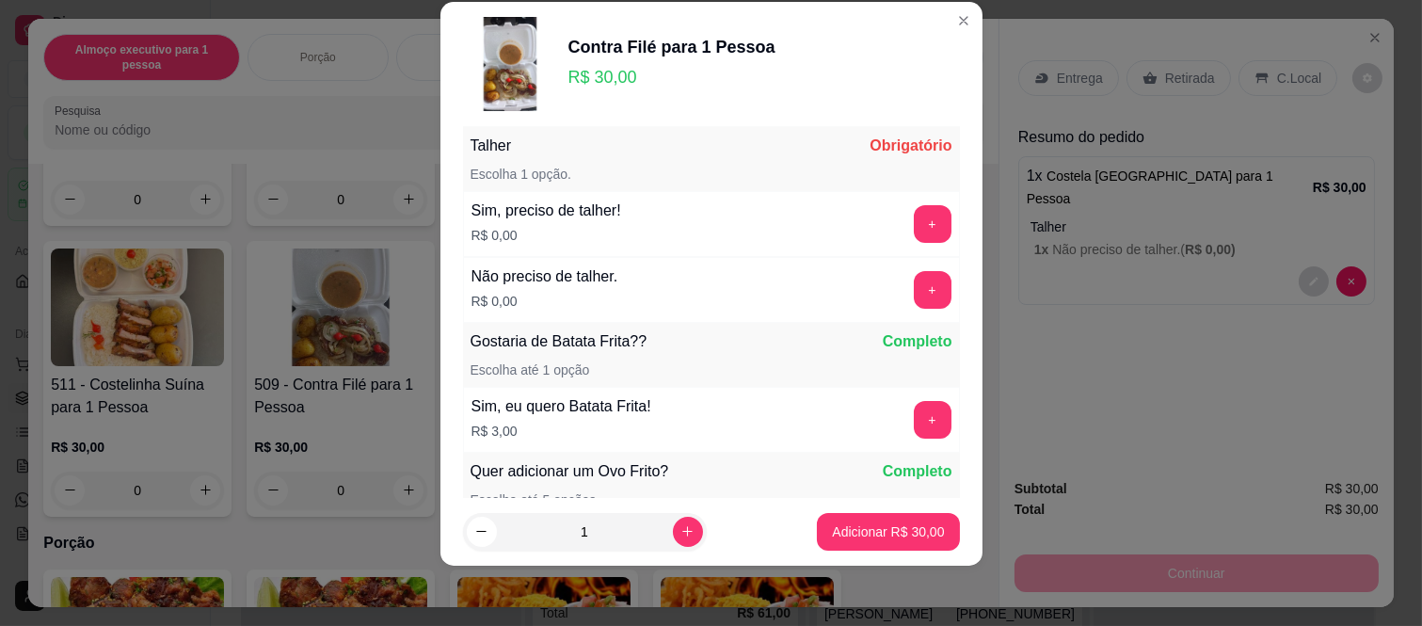
scroll to position [247, 0]
click at [914, 283] on button "+" at bounding box center [932, 289] width 37 height 37
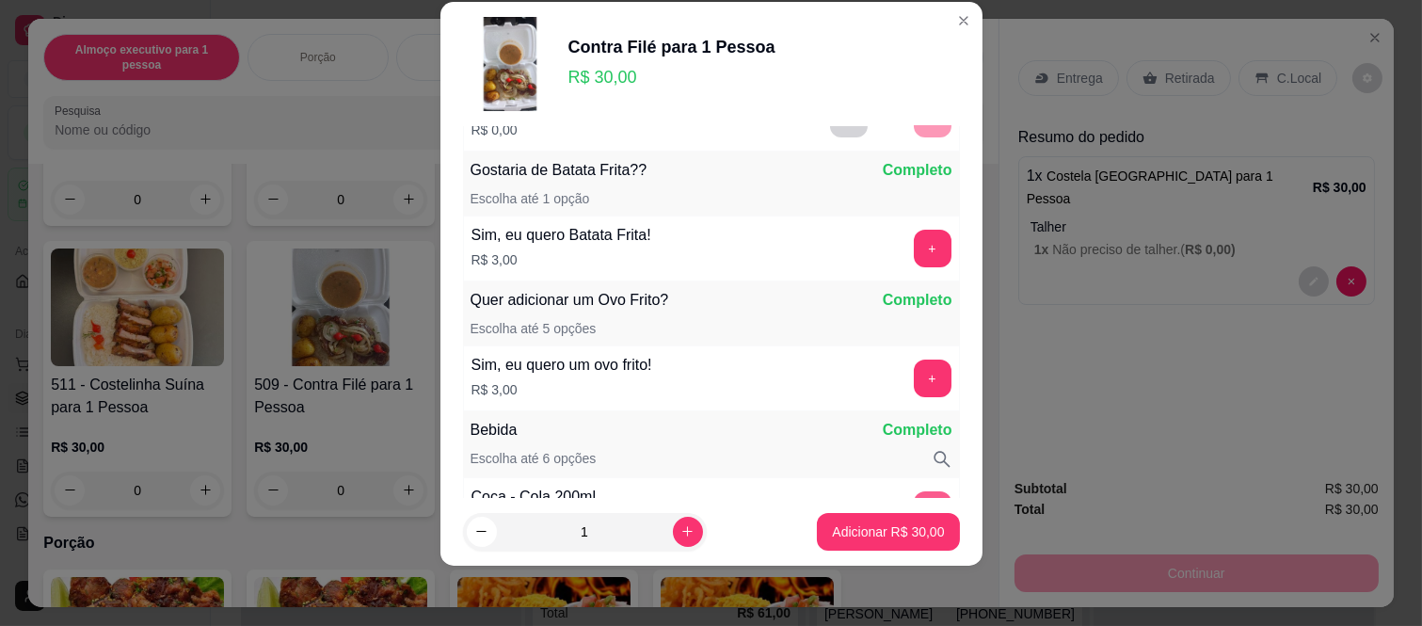
scroll to position [443, 0]
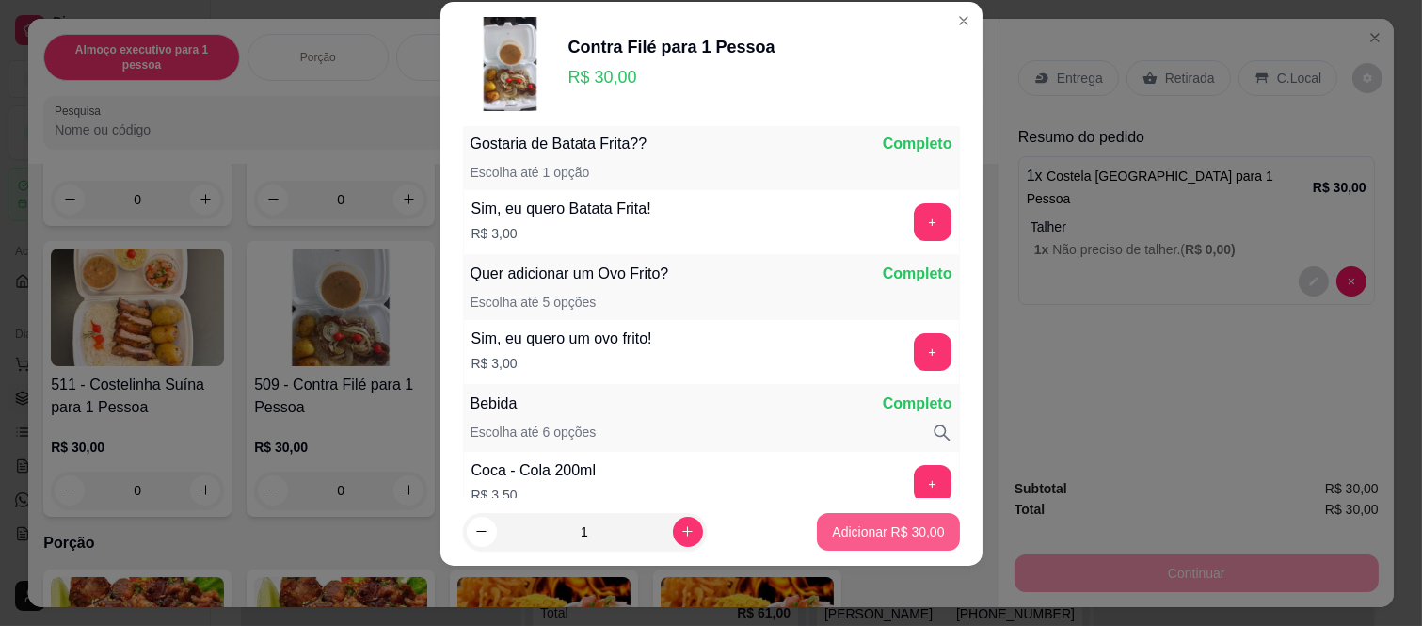
click at [878, 518] on button "Adicionar R$ 30,00" at bounding box center [888, 532] width 142 height 38
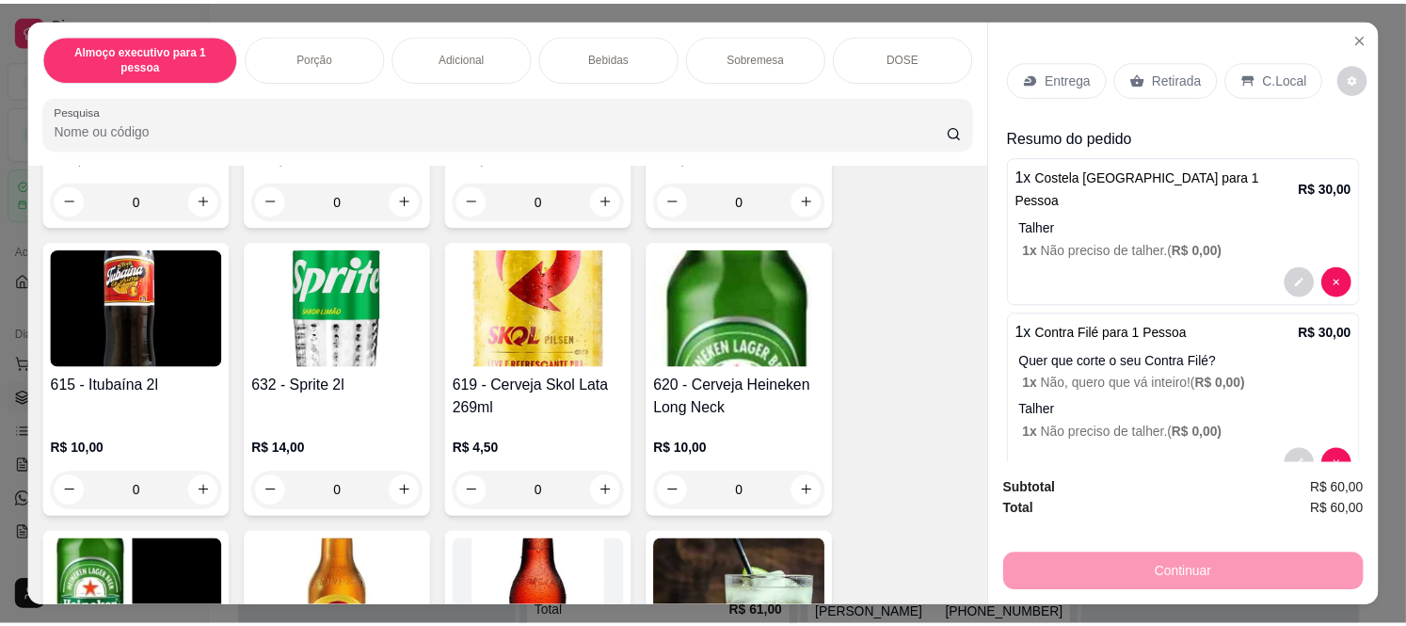
scroll to position [3658, 0]
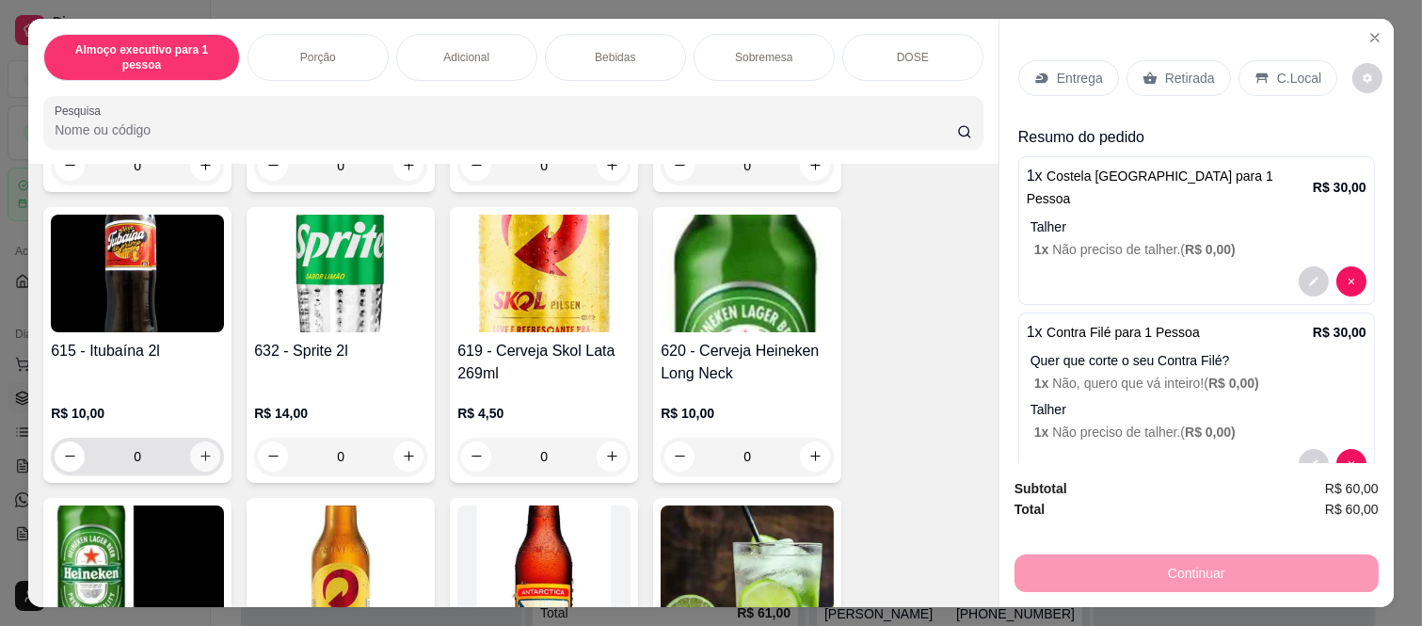
click at [200, 449] on icon "increase-product-quantity" at bounding box center [206, 456] width 14 height 14
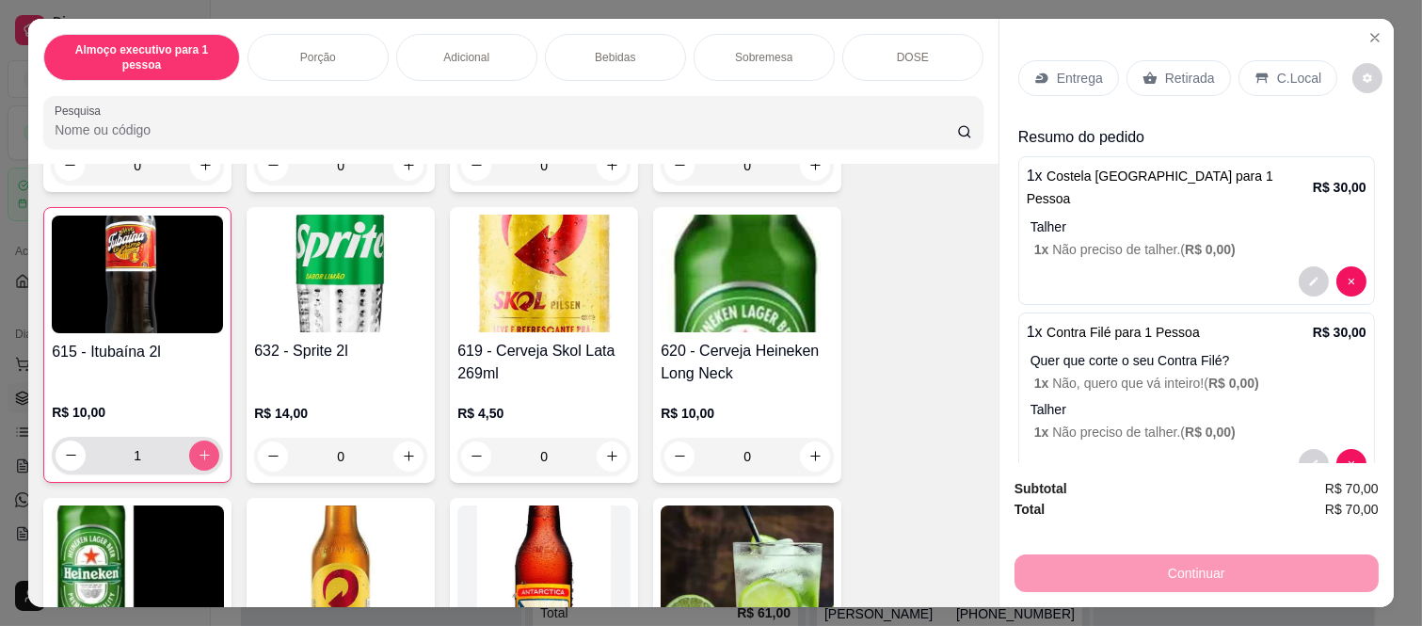
type input "1"
click at [1293, 60] on div "C.Local" at bounding box center [1287, 78] width 99 height 36
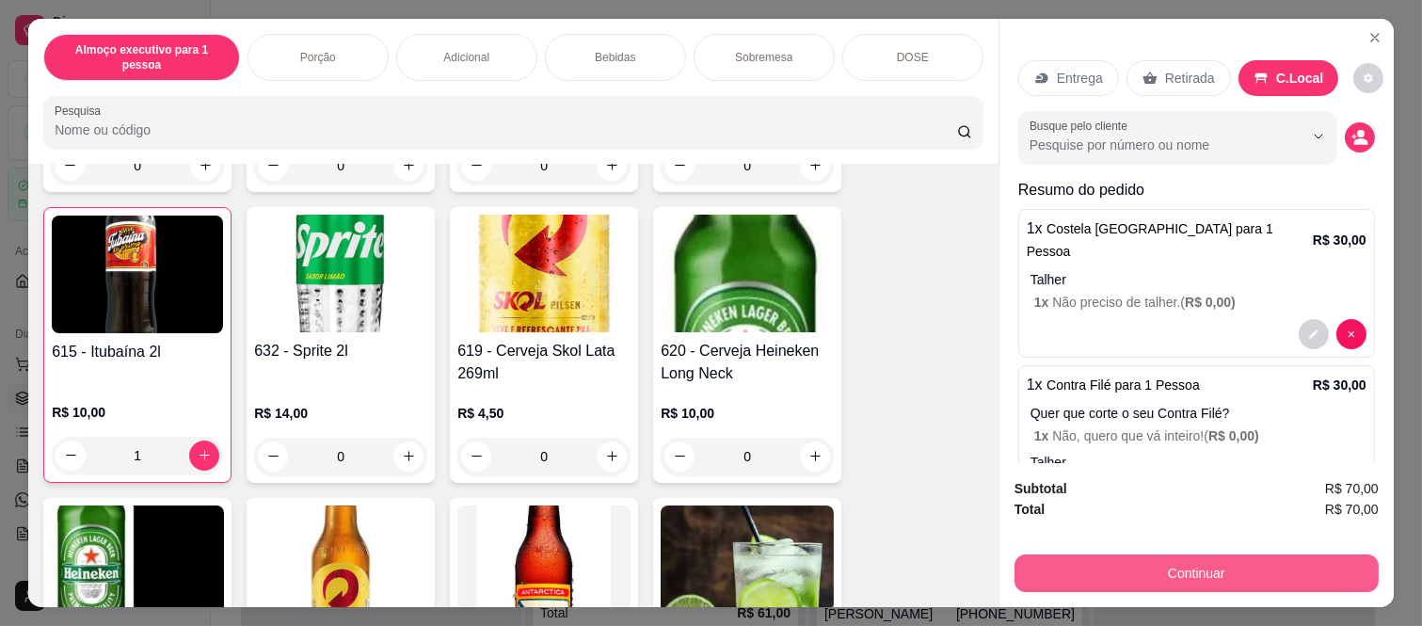
click at [1186, 576] on button "Continuar" at bounding box center [1196, 573] width 364 height 38
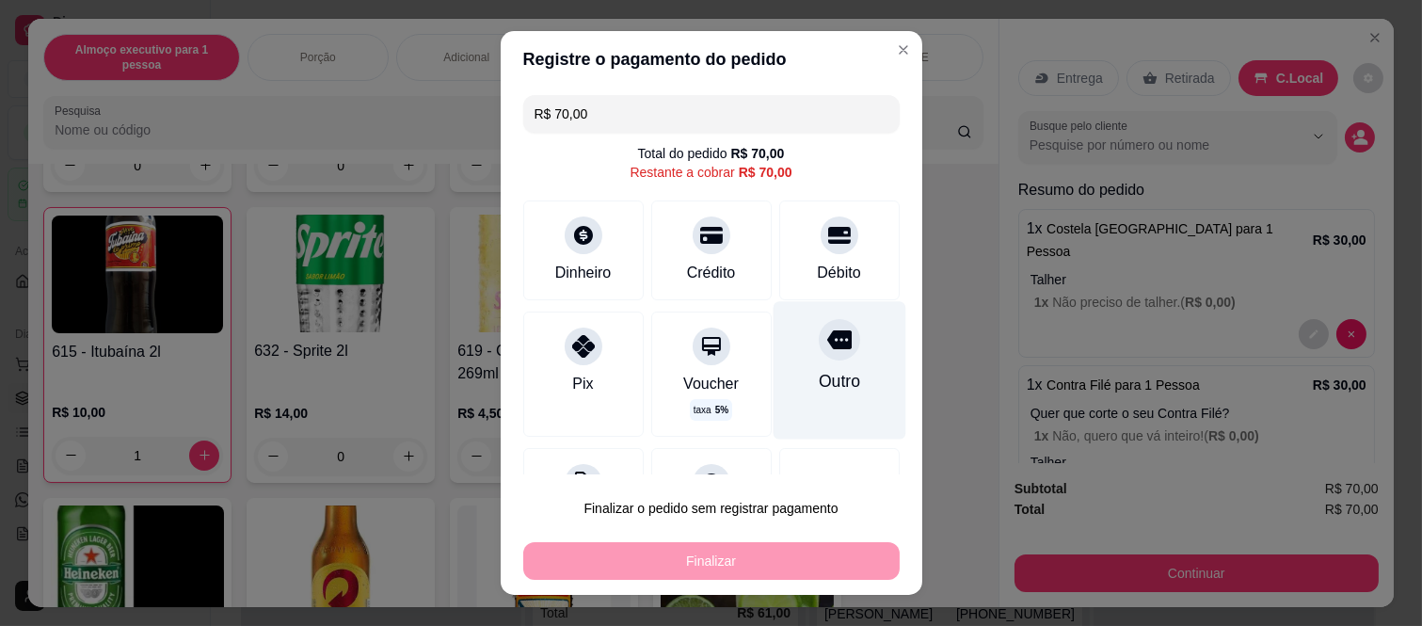
click at [826, 335] on icon at bounding box center [838, 339] width 24 height 19
type input "R$ 0,00"
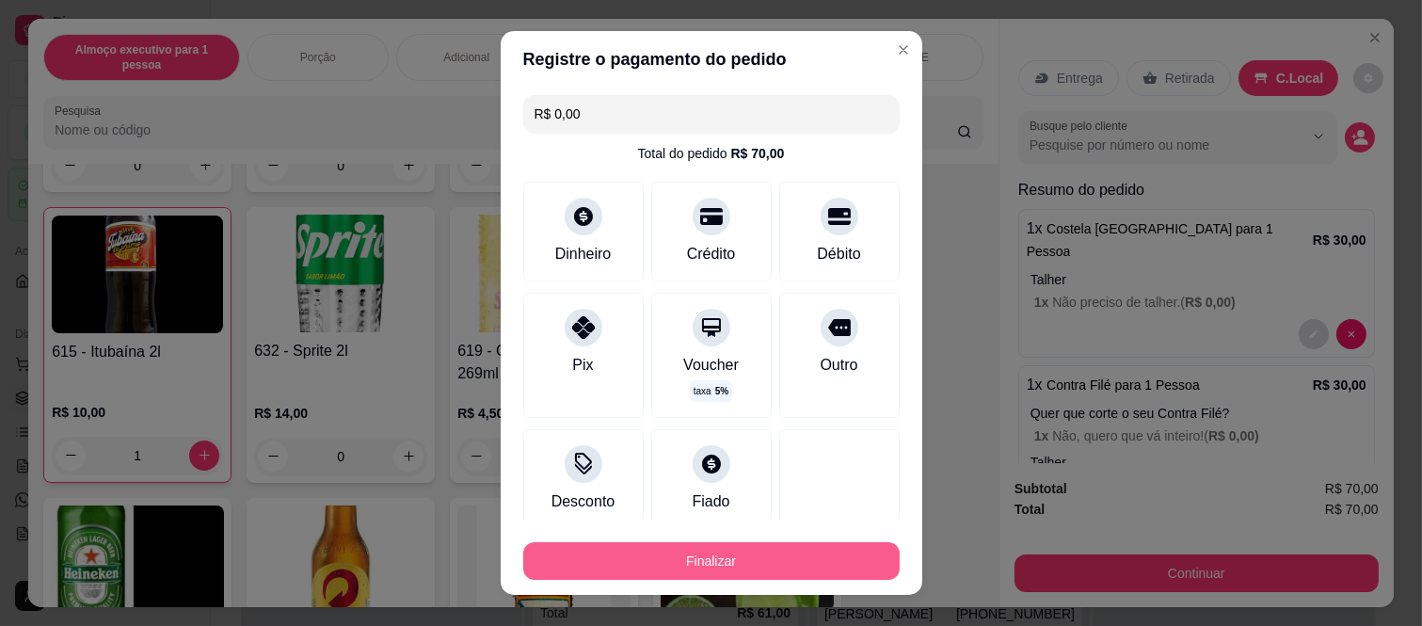
click at [724, 561] on button "Finalizar" at bounding box center [711, 561] width 376 height 38
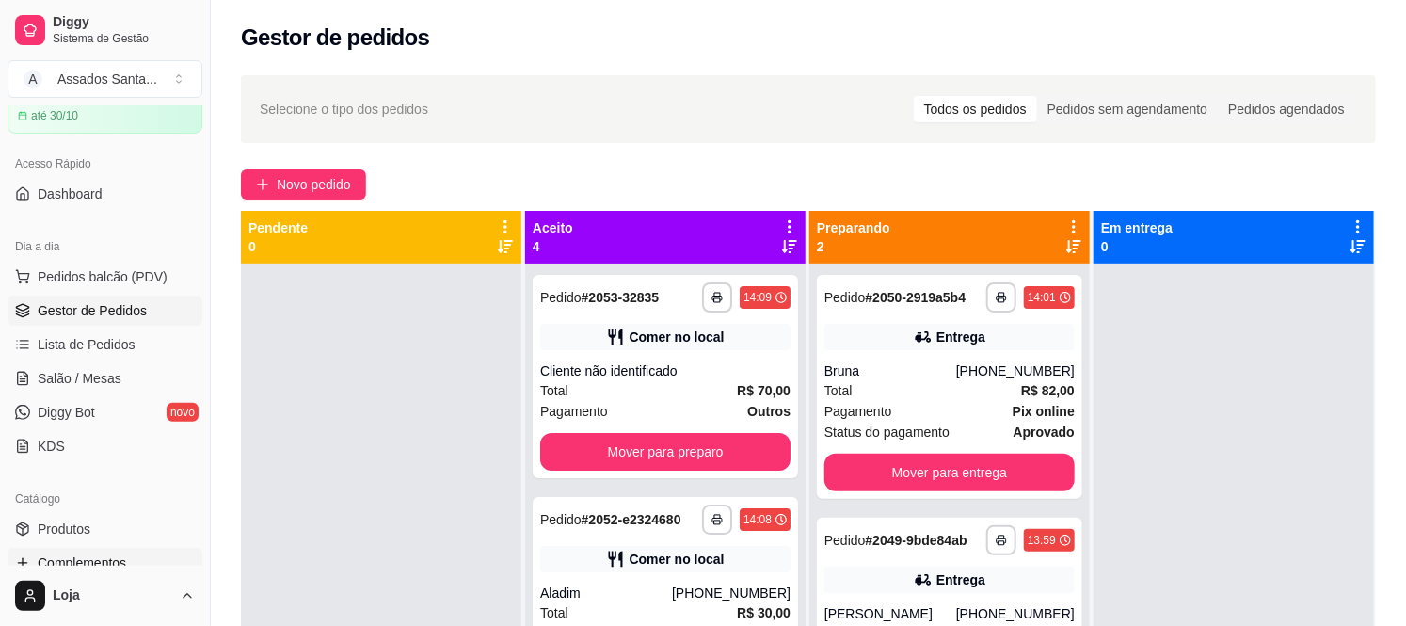
scroll to position [209, 0]
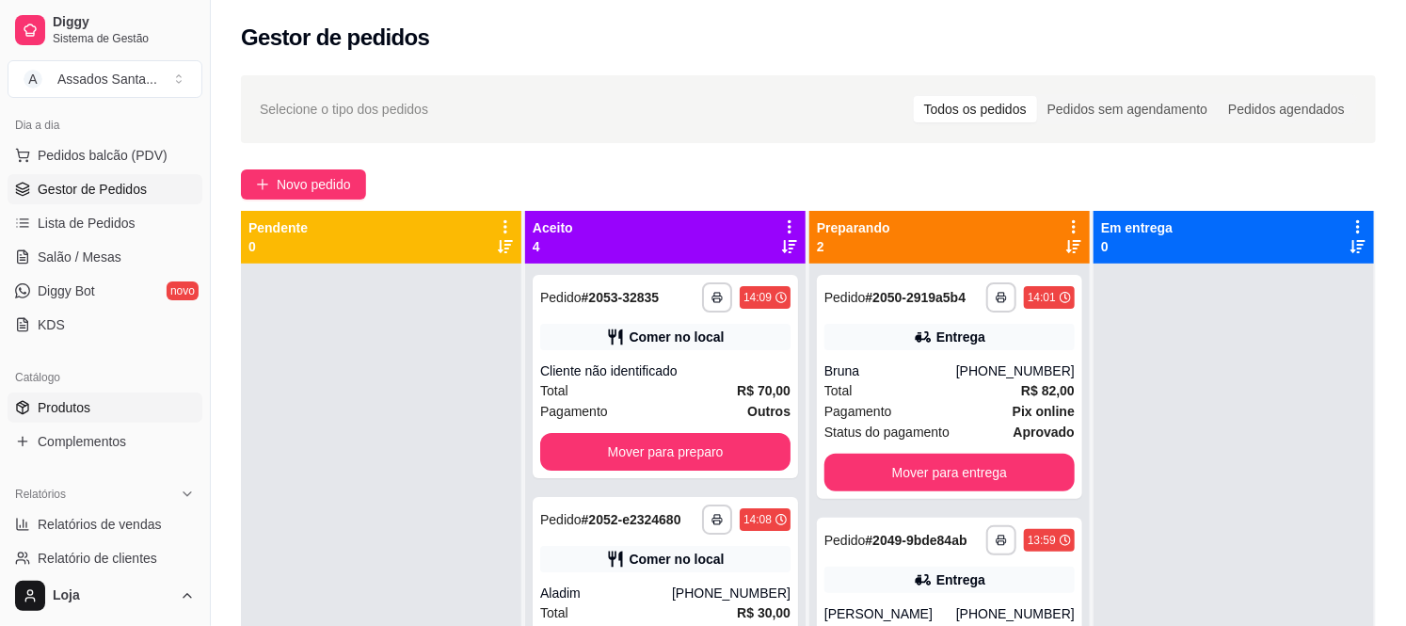
click at [127, 406] on link "Produtos" at bounding box center [105, 407] width 195 height 30
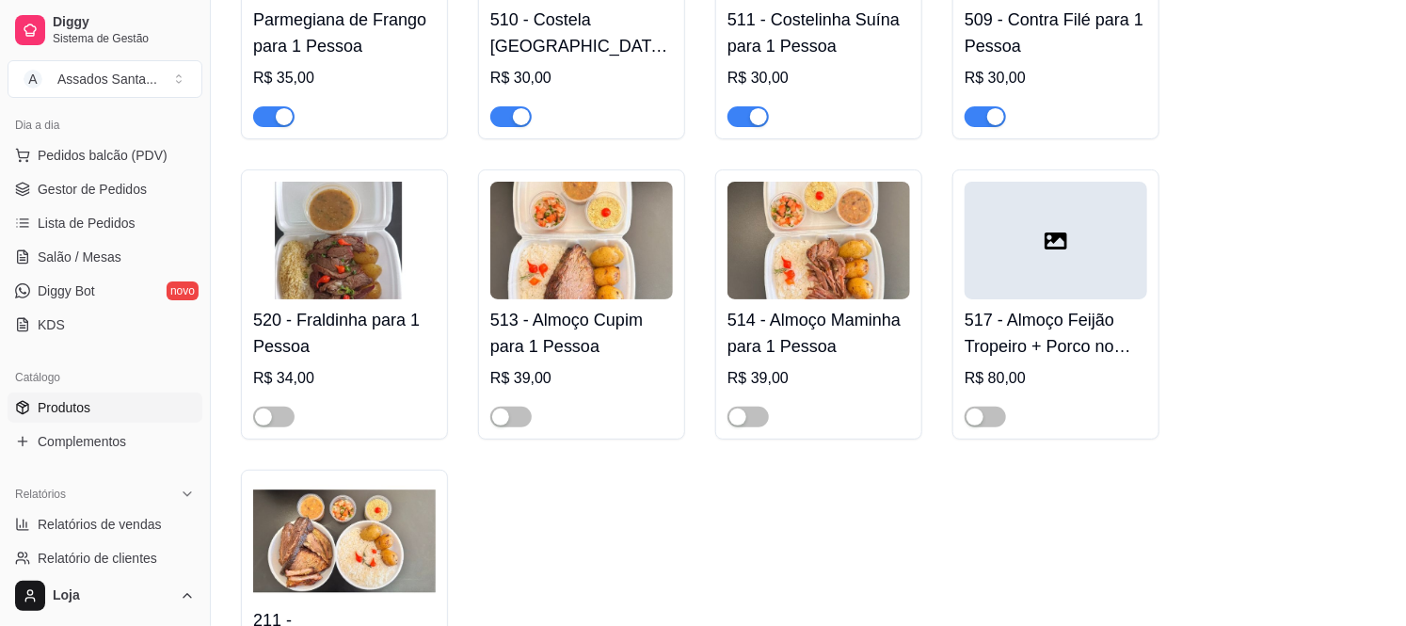
scroll to position [3136, 0]
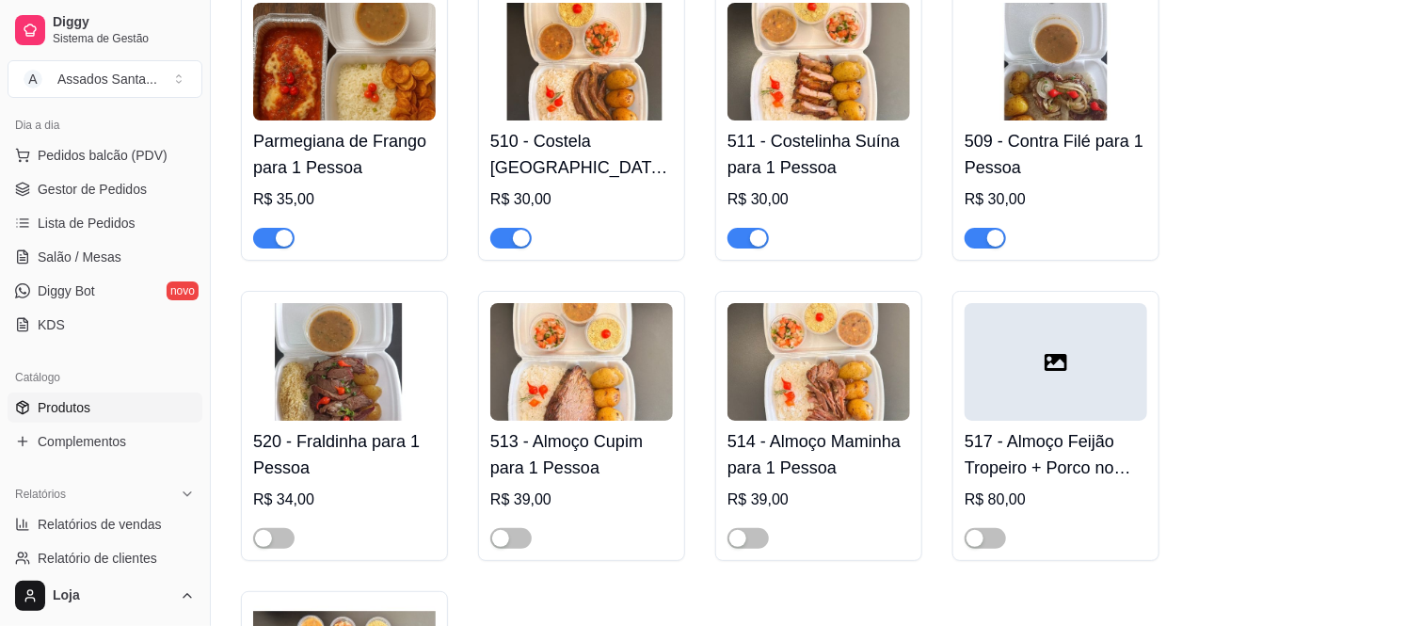
click at [277, 230] on div "button" at bounding box center [284, 238] width 17 height 17
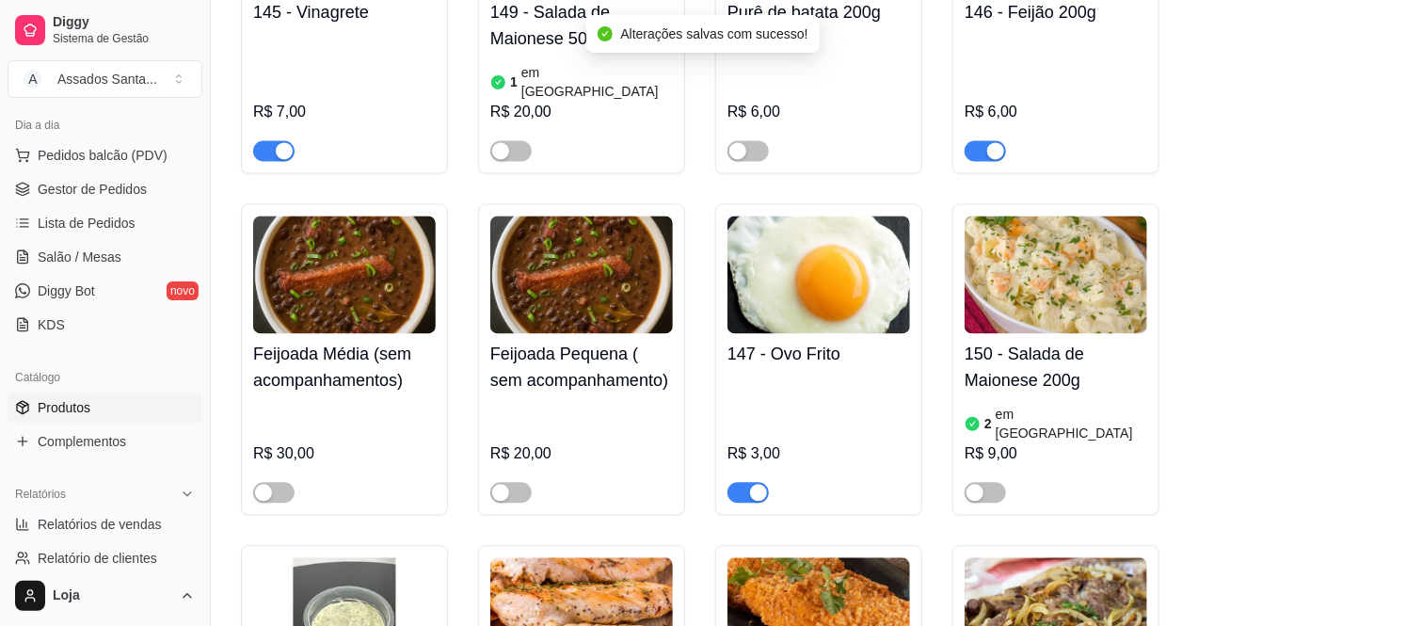
scroll to position [8258, 0]
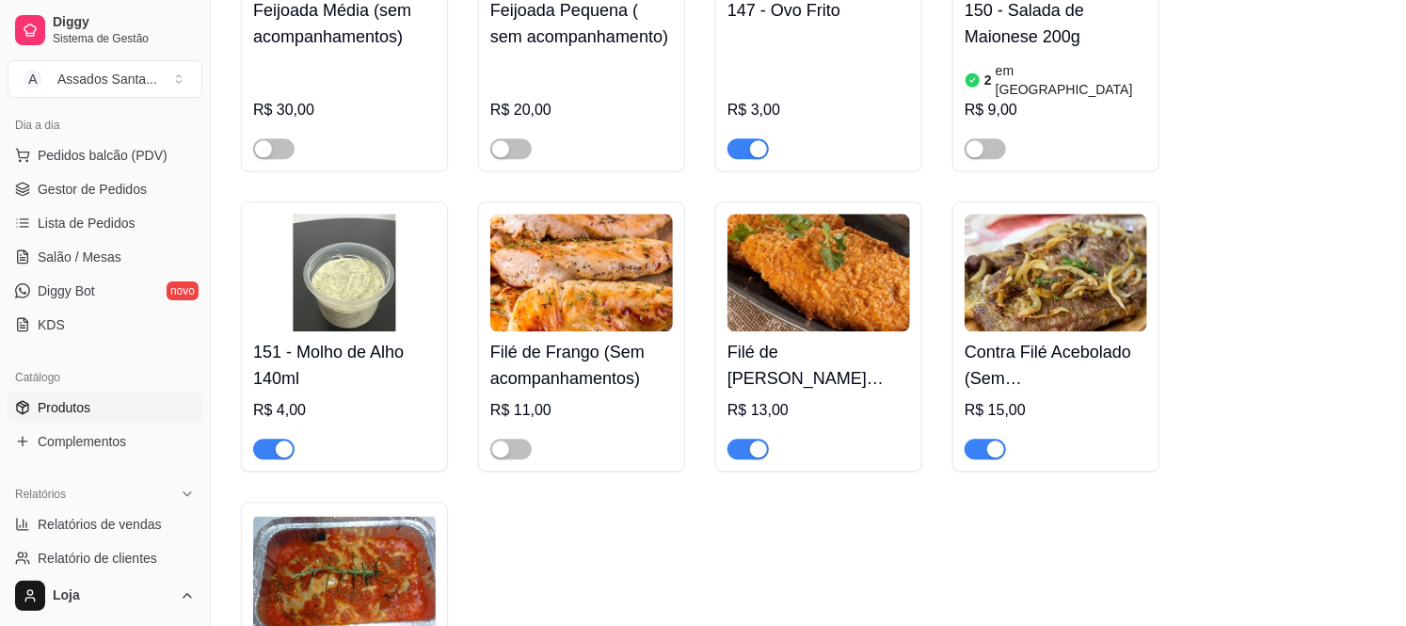
click at [747, 438] on span "button" at bounding box center [747, 448] width 41 height 21
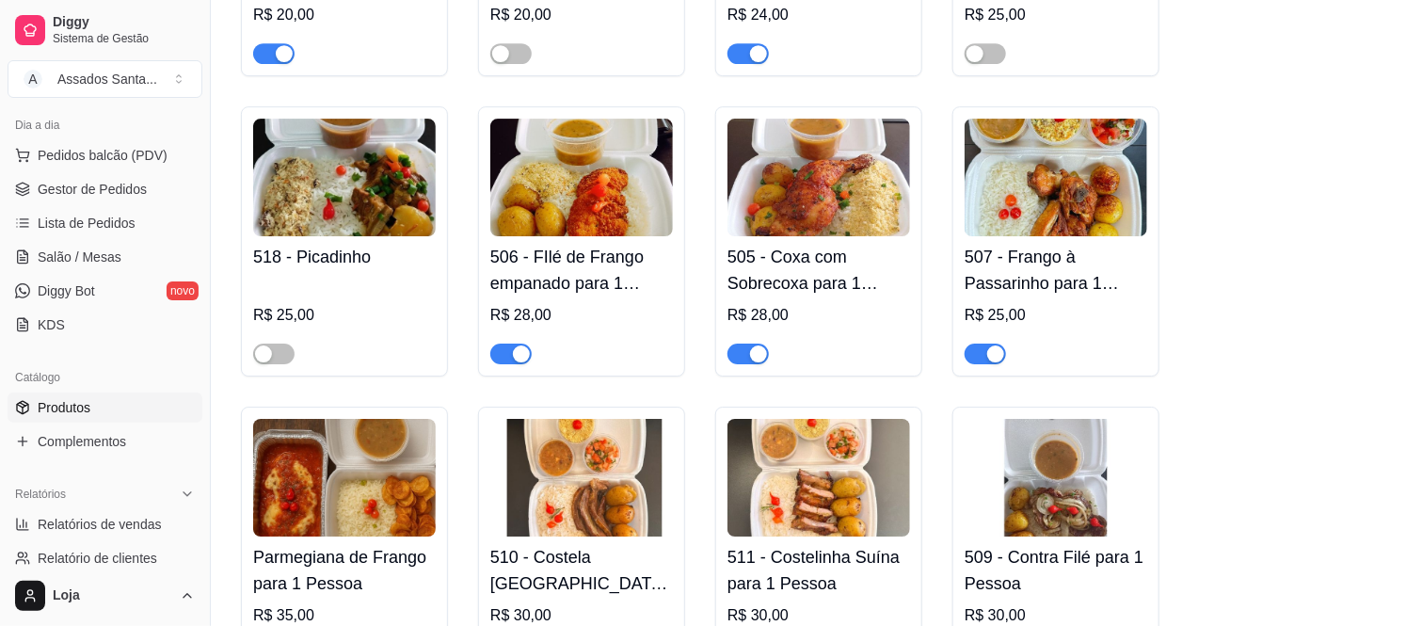
scroll to position [2717, 0]
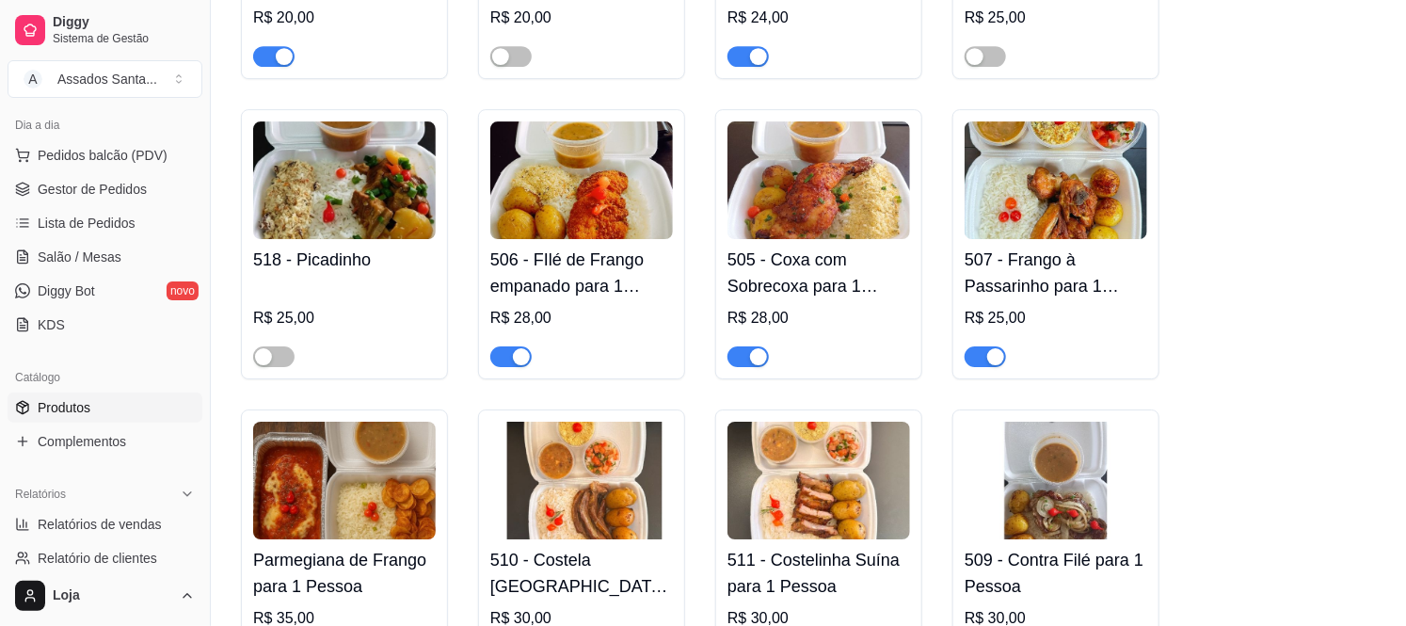
click at [505, 346] on span "button" at bounding box center [510, 356] width 41 height 21
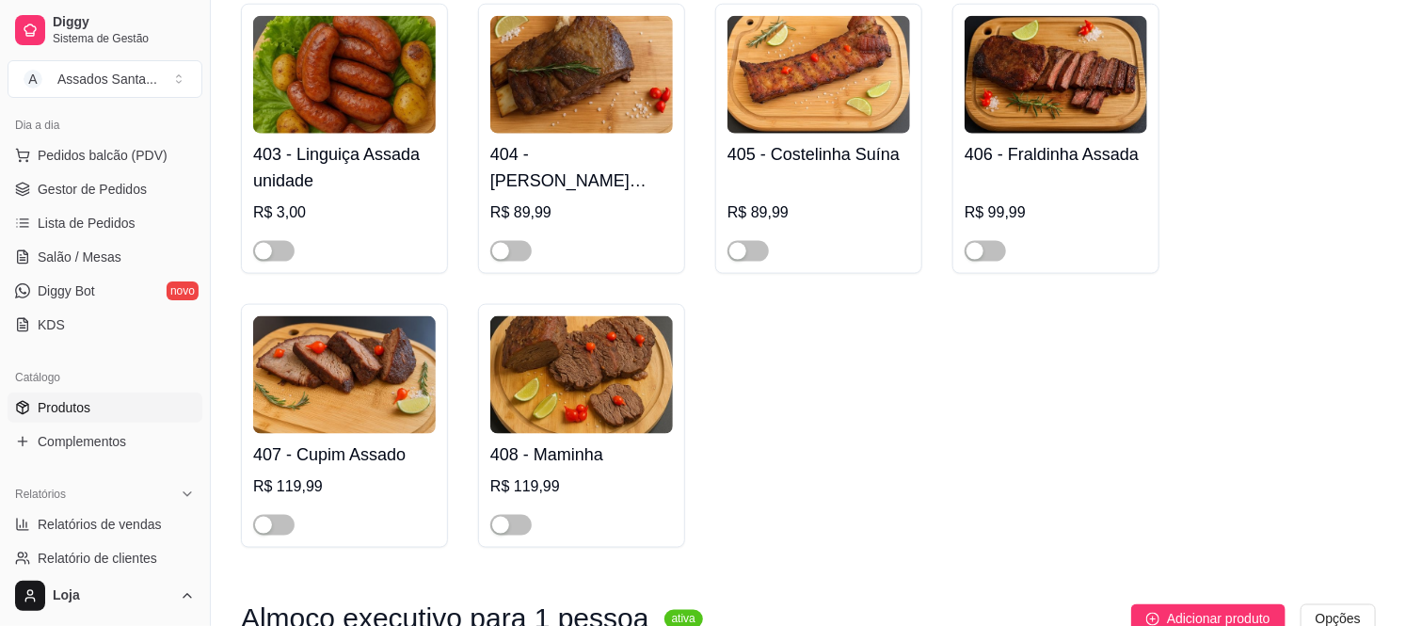
scroll to position [836, 0]
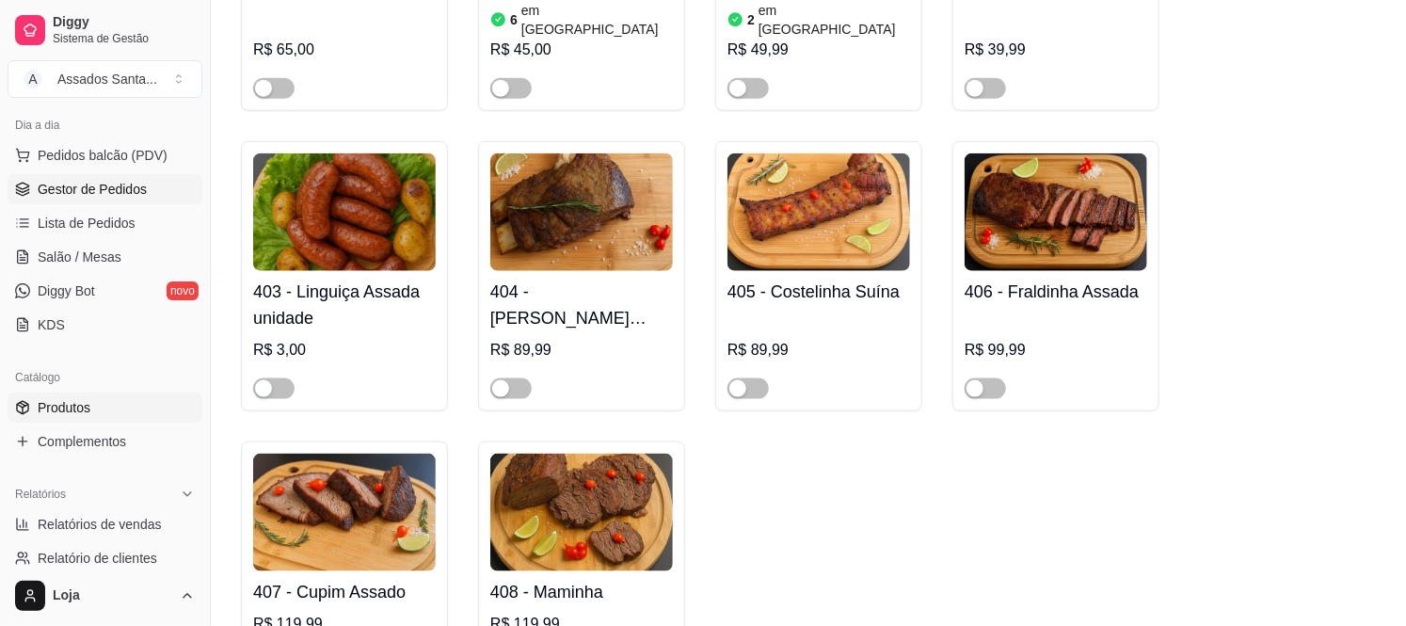
click at [122, 195] on span "Gestor de Pedidos" at bounding box center [92, 189] width 109 height 19
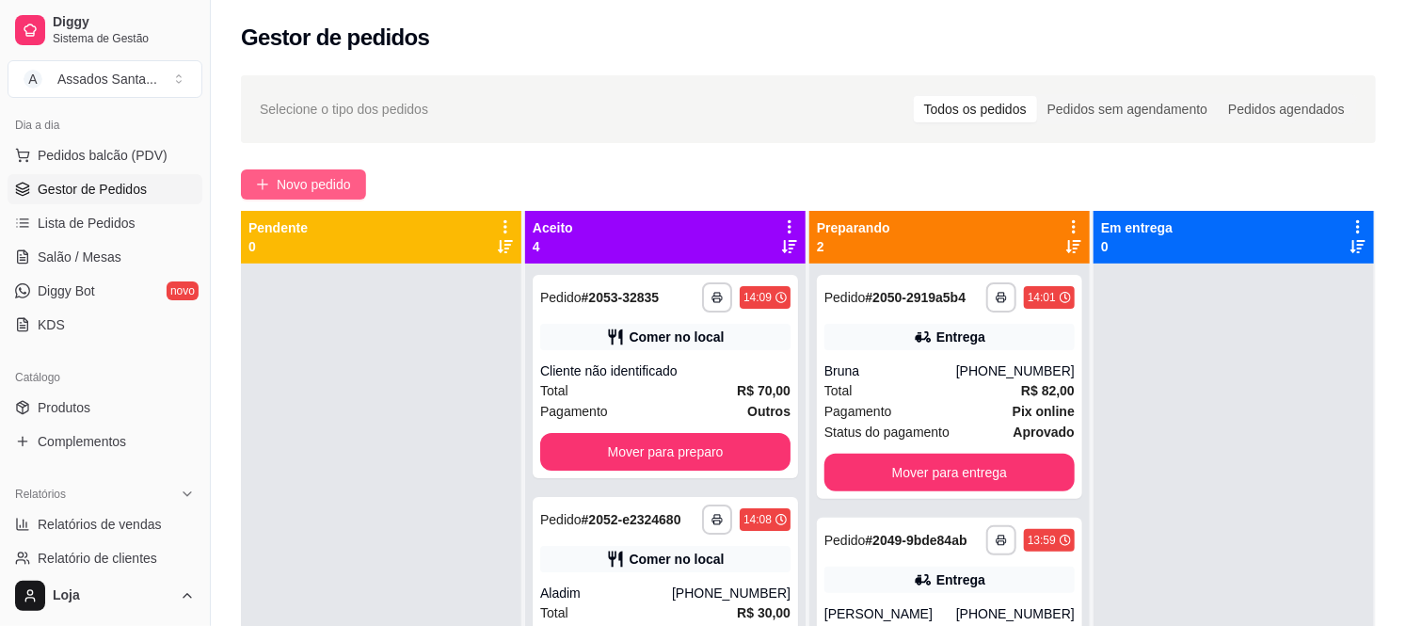
click at [326, 181] on span "Novo pedido" at bounding box center [314, 184] width 74 height 21
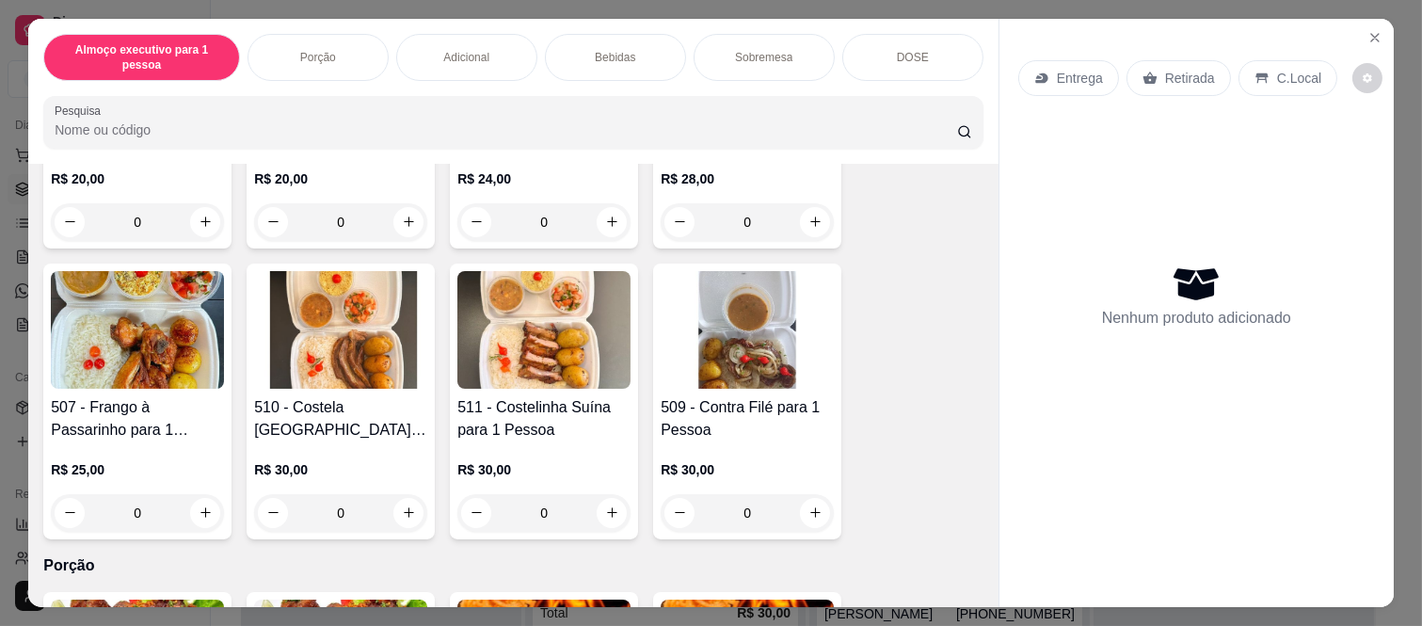
scroll to position [418, 0]
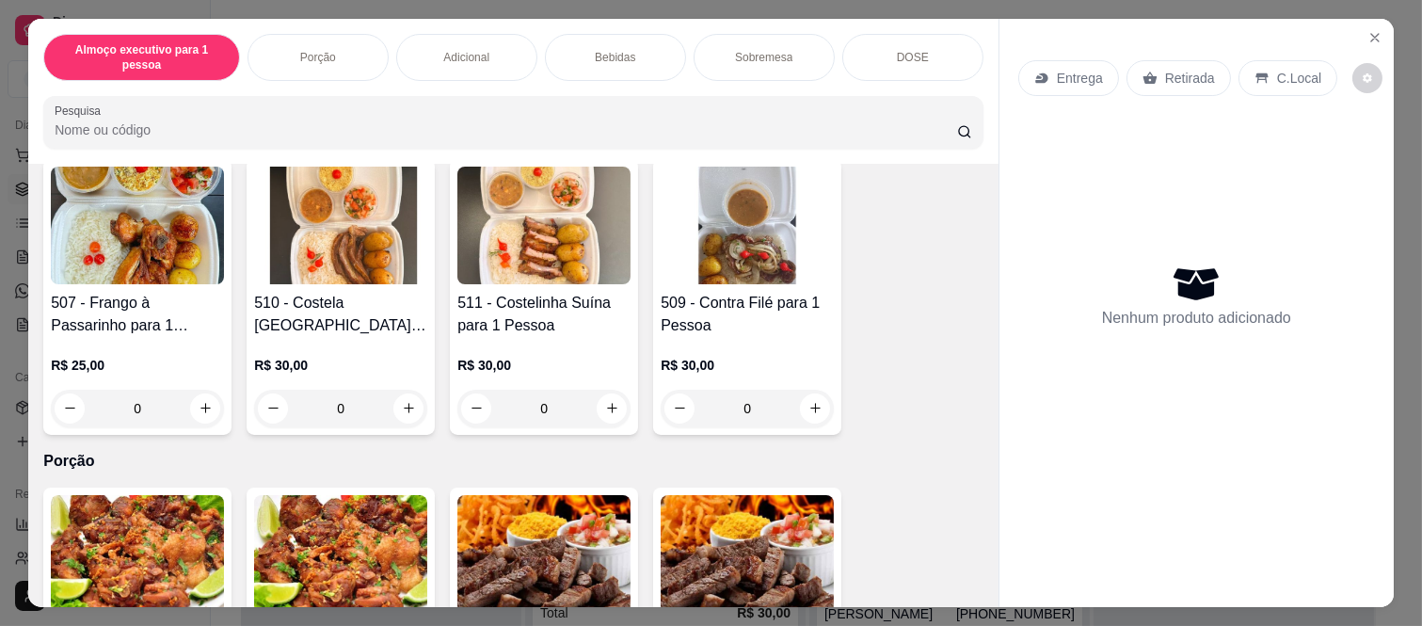
click at [793, 390] on div "0" at bounding box center [747, 409] width 173 height 38
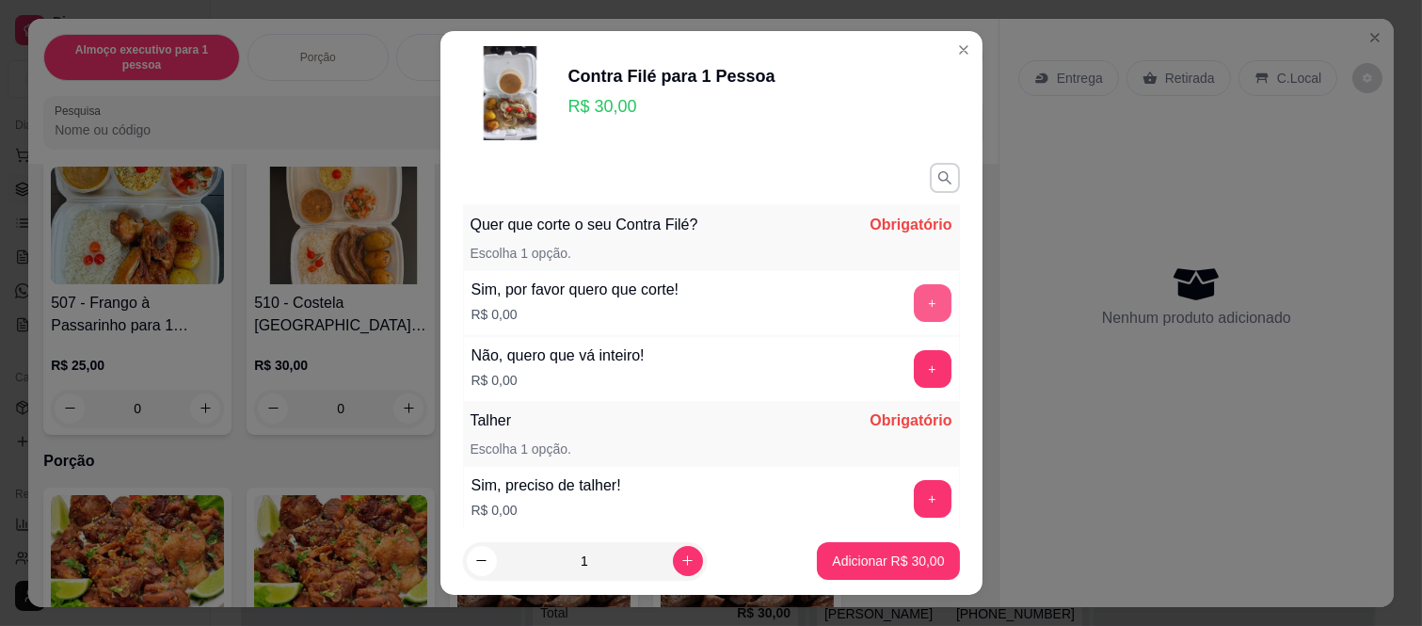
click at [914, 307] on button "+" at bounding box center [933, 303] width 38 height 38
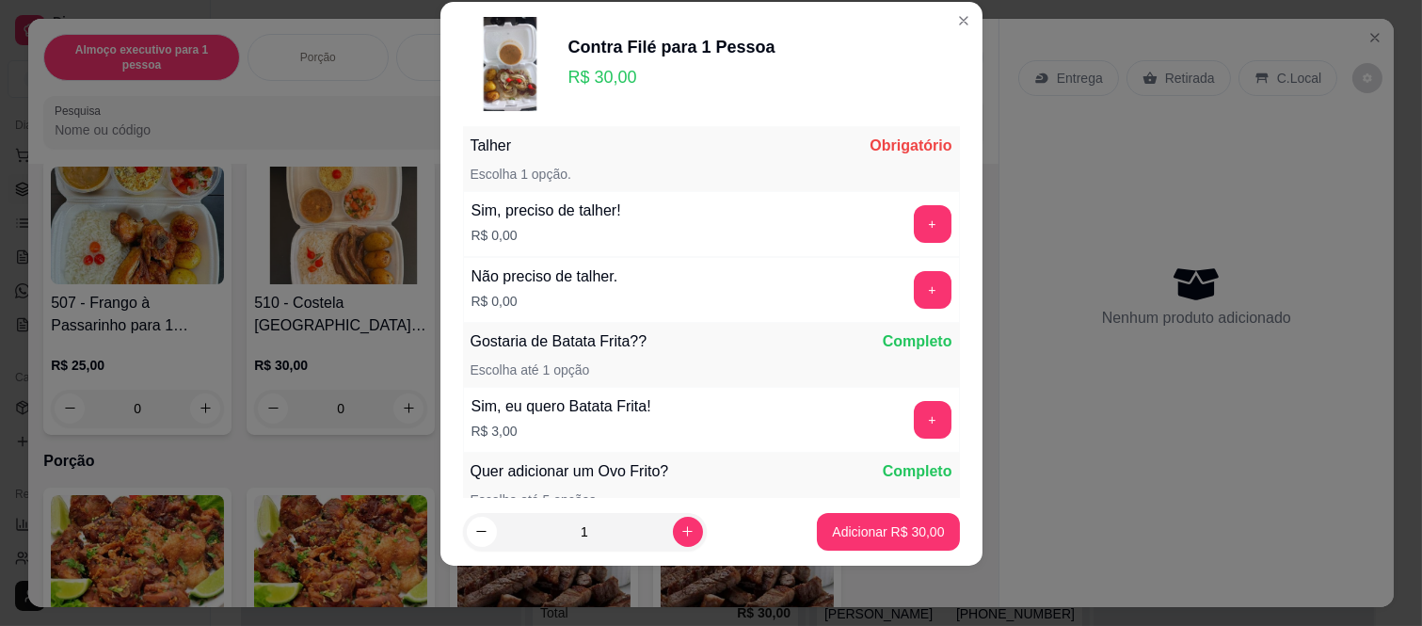
scroll to position [247, 0]
click at [906, 220] on div "+" at bounding box center [932, 223] width 53 height 38
click at [914, 224] on button "+" at bounding box center [933, 223] width 38 height 38
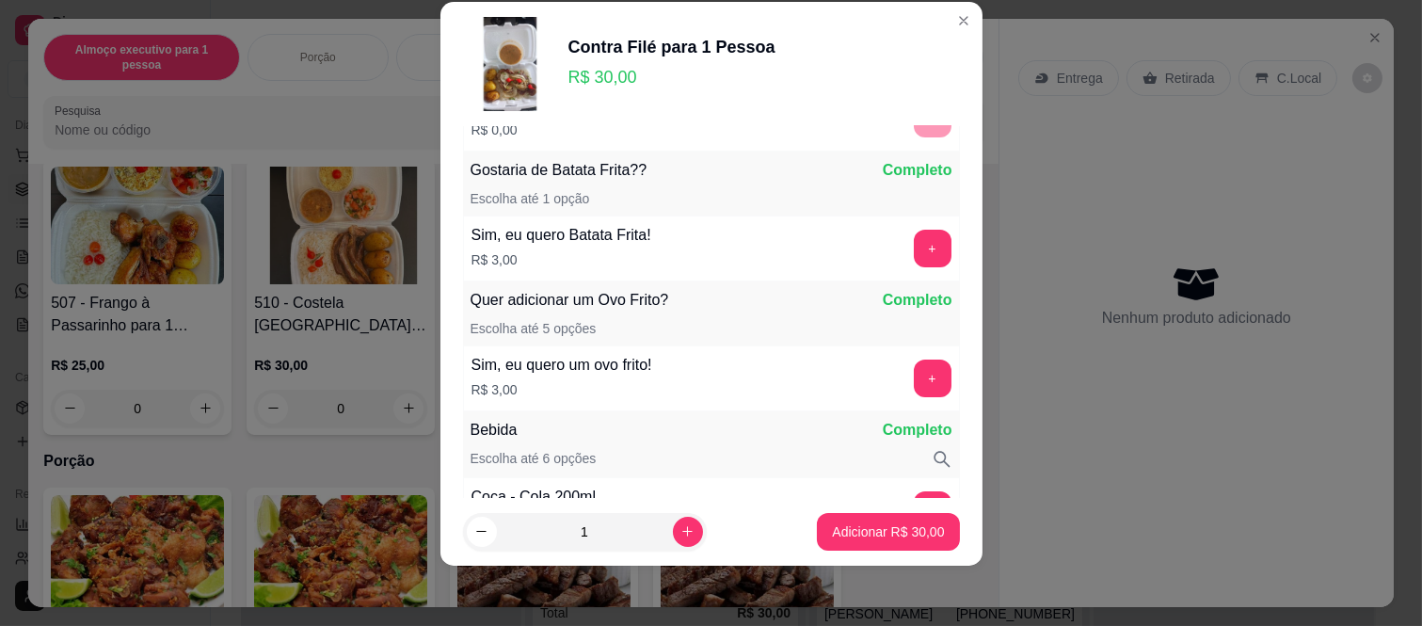
scroll to position [443, 0]
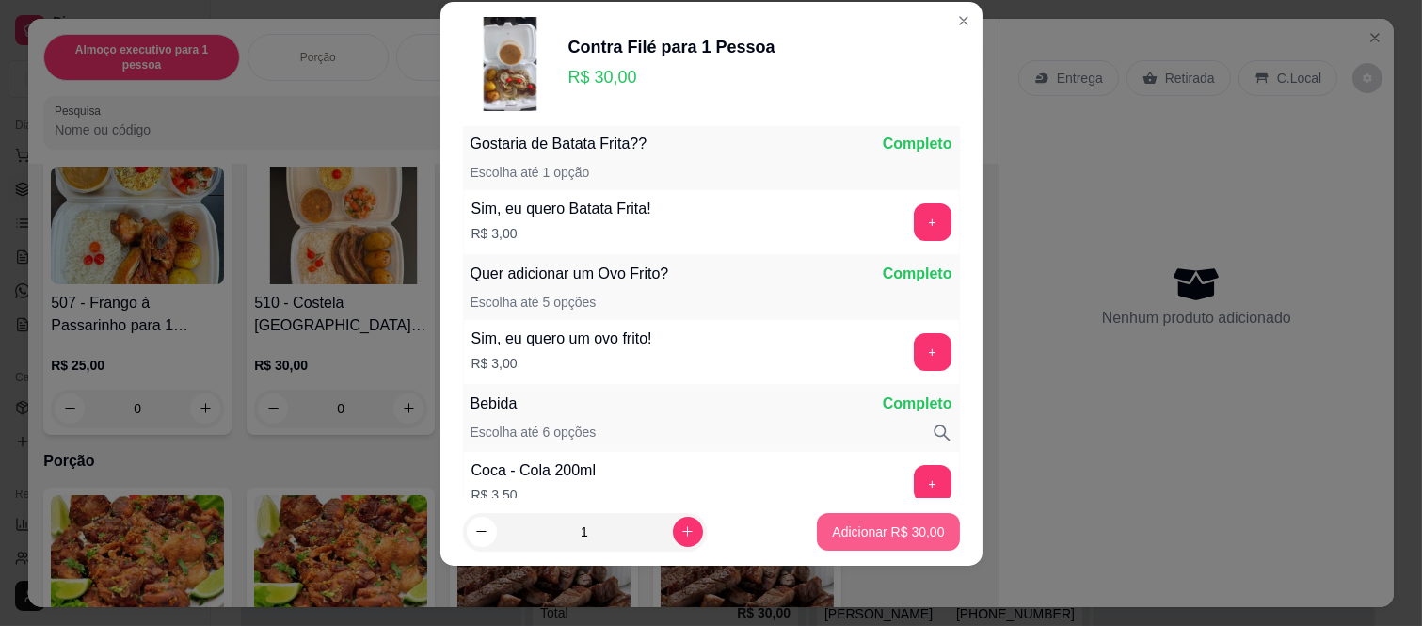
click at [858, 529] on p "Adicionar R$ 30,00" at bounding box center [888, 531] width 112 height 19
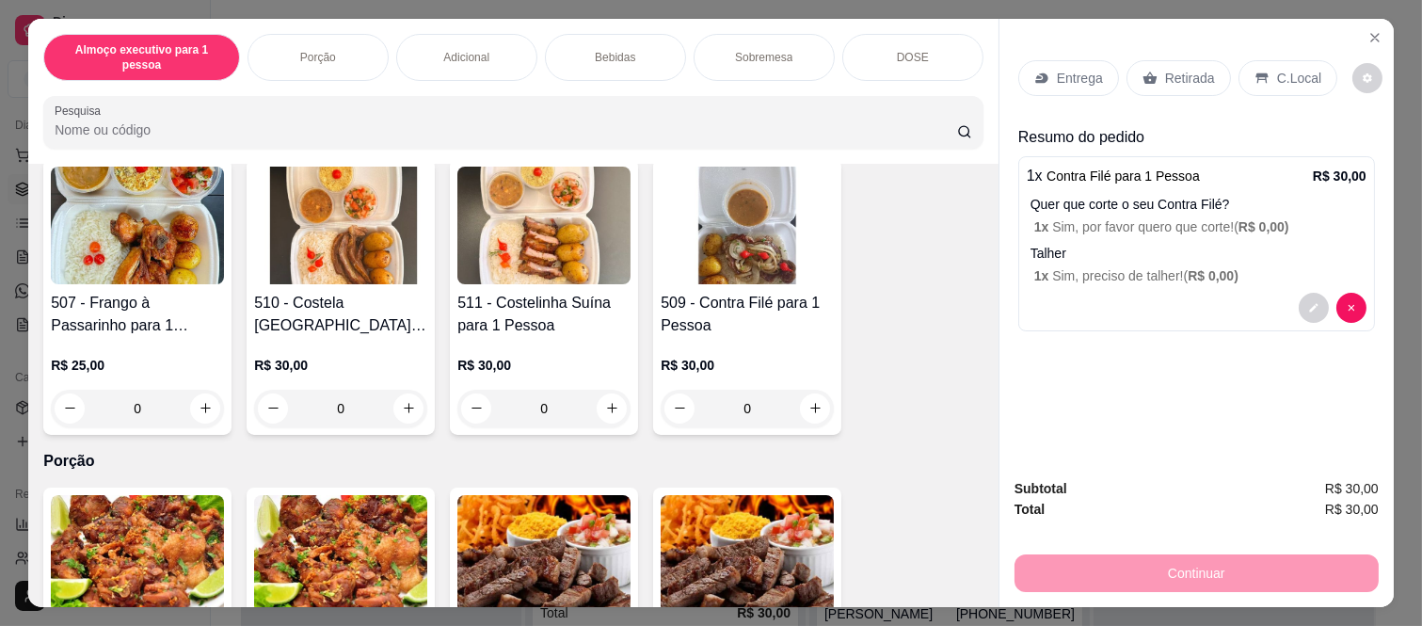
click at [1182, 69] on p "Retirada" at bounding box center [1190, 78] width 50 height 19
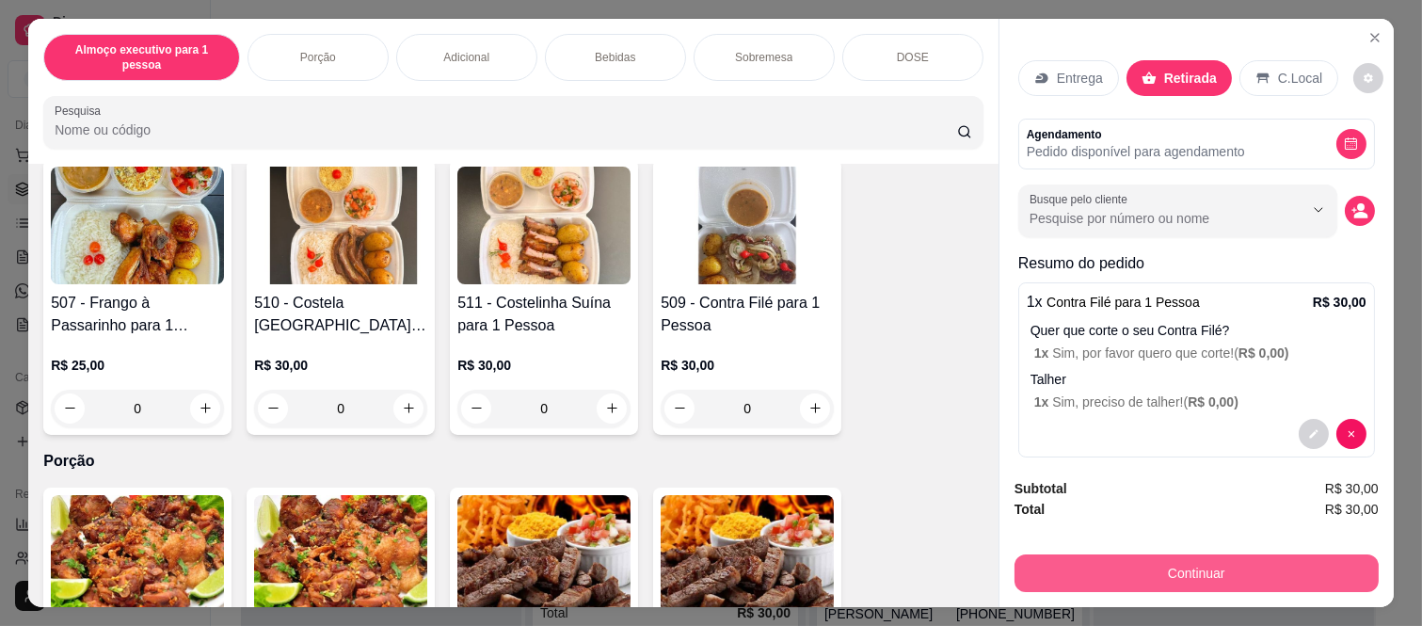
click at [1080, 554] on button "Continuar" at bounding box center [1196, 573] width 364 height 38
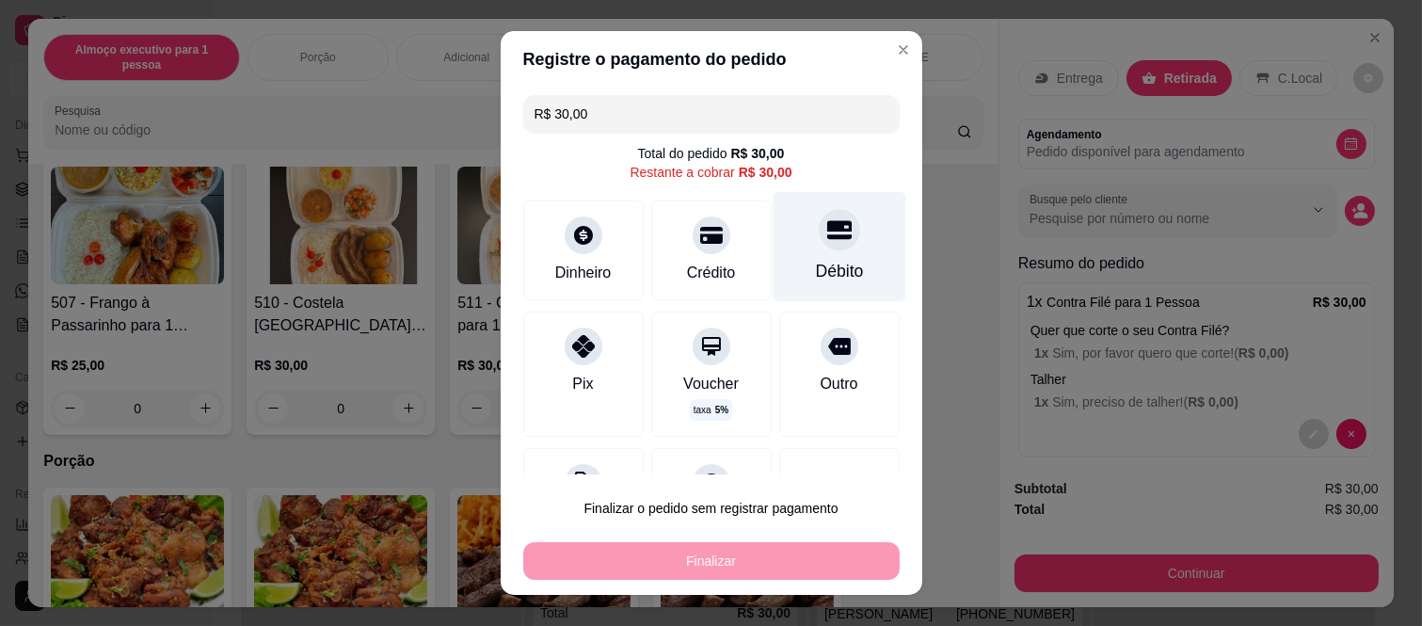
click at [815, 258] on div "Débito" at bounding box center [838, 247] width 133 height 110
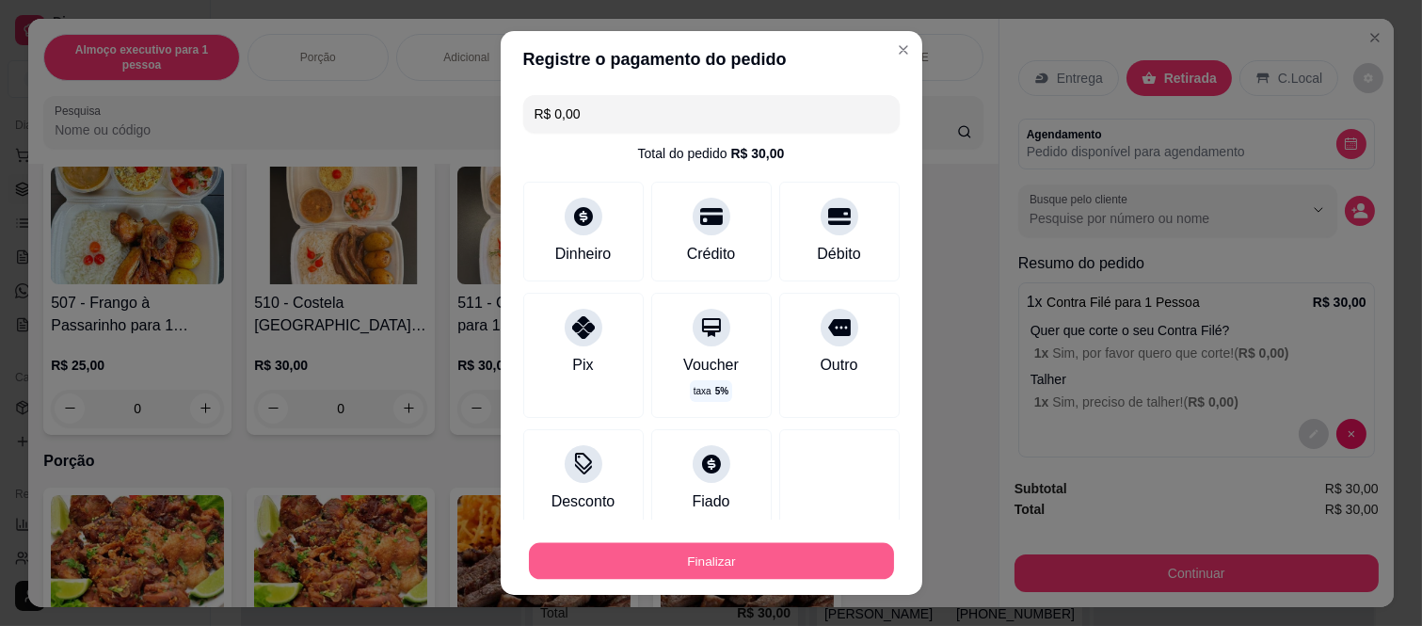
click at [712, 576] on button "Finalizar" at bounding box center [711, 560] width 365 height 37
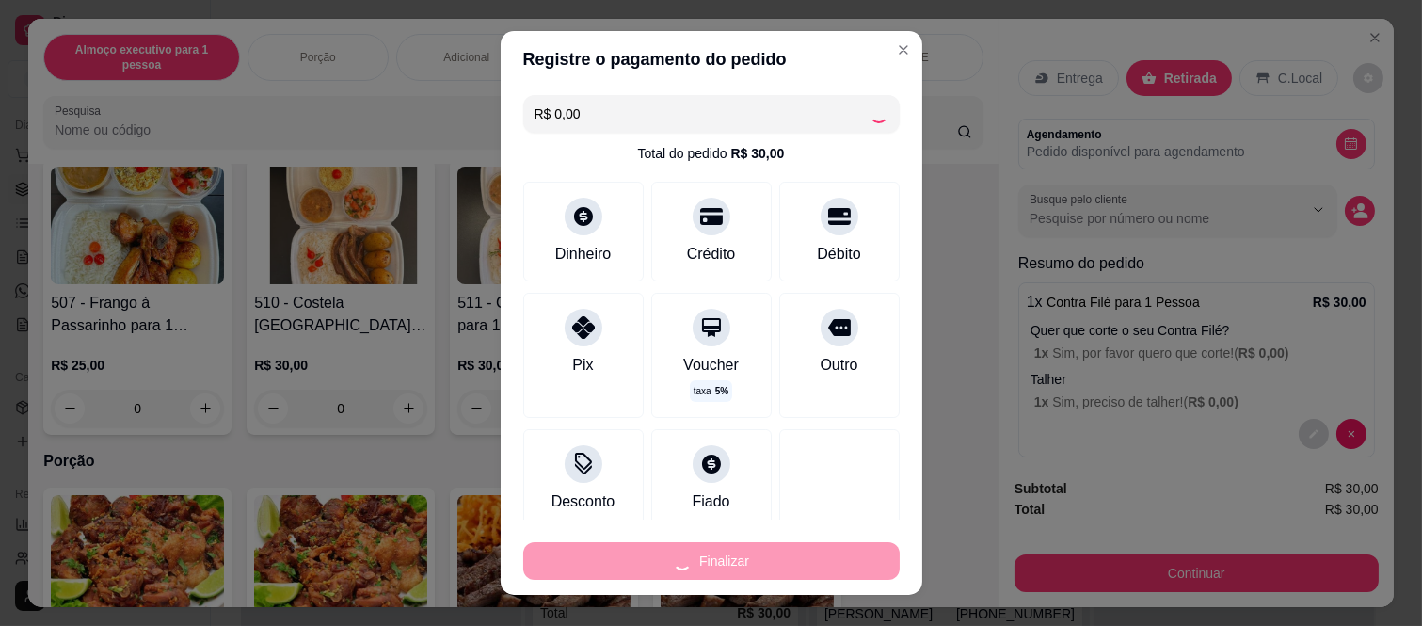
click at [716, 561] on div "Finalizar" at bounding box center [711, 561] width 376 height 38
type input "-R$ 30,00"
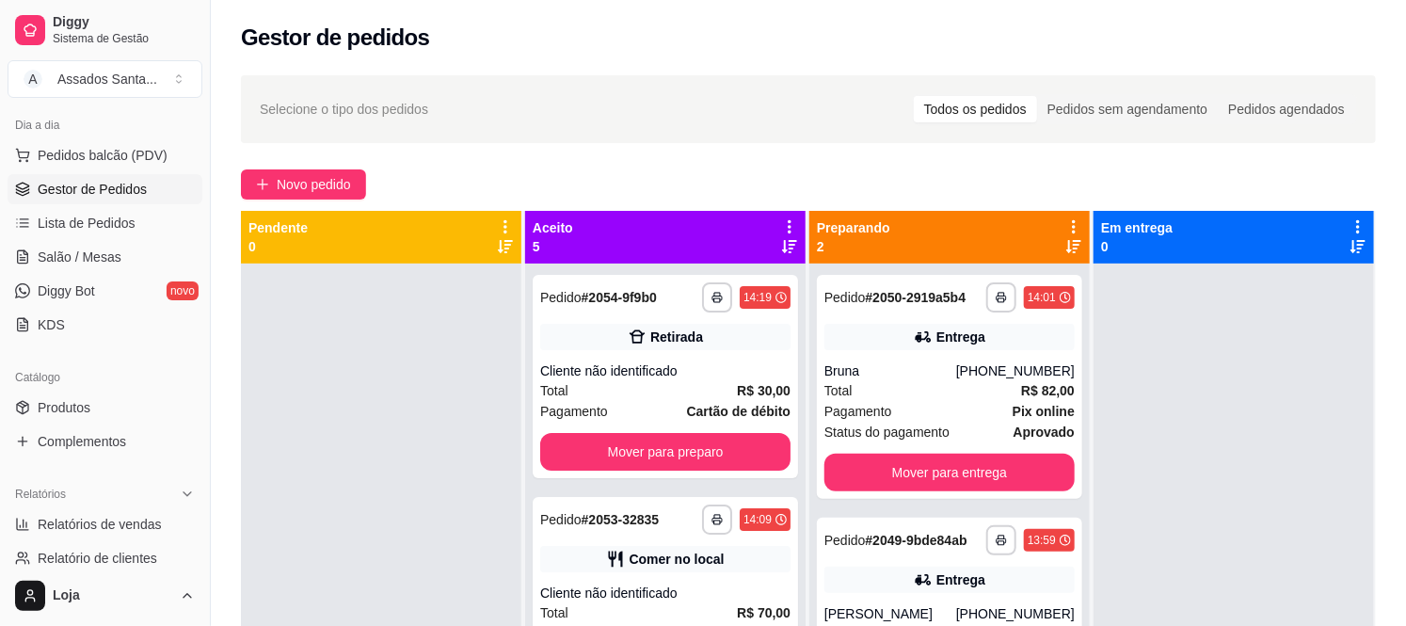
click at [306, 202] on div "**********" at bounding box center [808, 461] width 1195 height 795
click at [322, 191] on span "Novo pedido" at bounding box center [314, 184] width 74 height 21
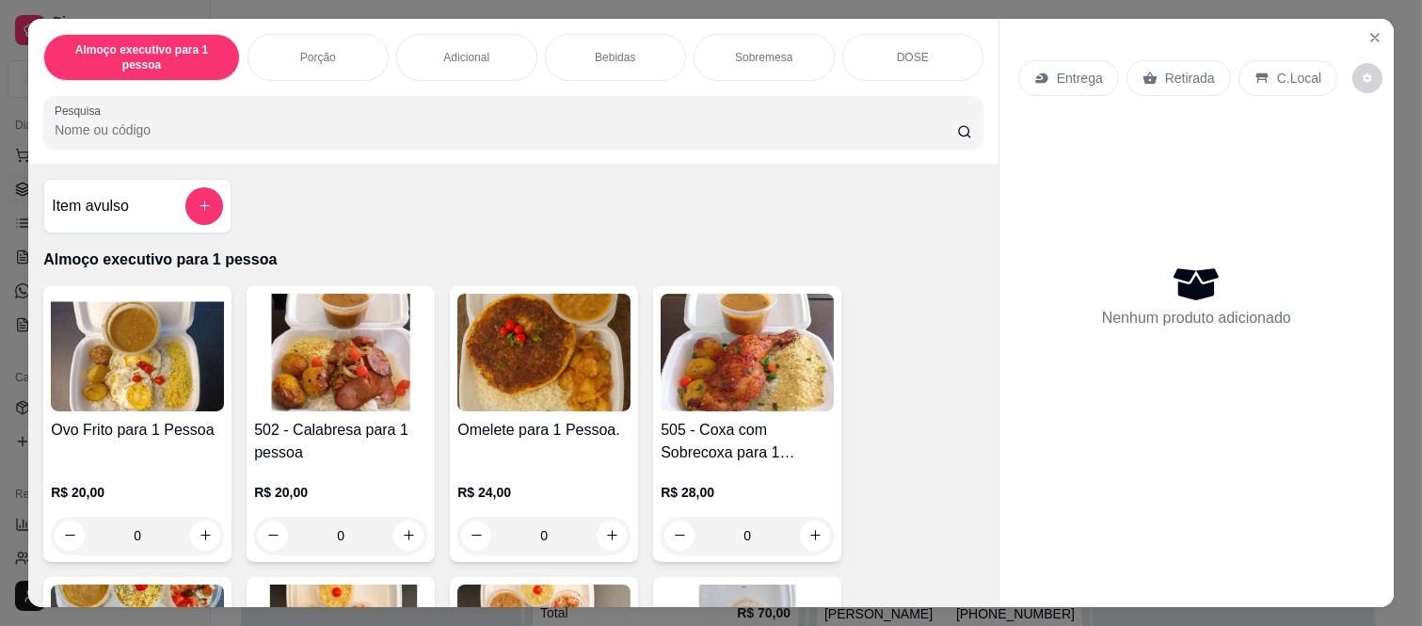
click at [164, 187] on div "Item avulso" at bounding box center [137, 206] width 171 height 38
click at [569, 229] on label "Nome do produto" at bounding box center [580, 228] width 93 height 16
click at [569, 238] on input "Nome do produto" at bounding box center [711, 247] width 354 height 19
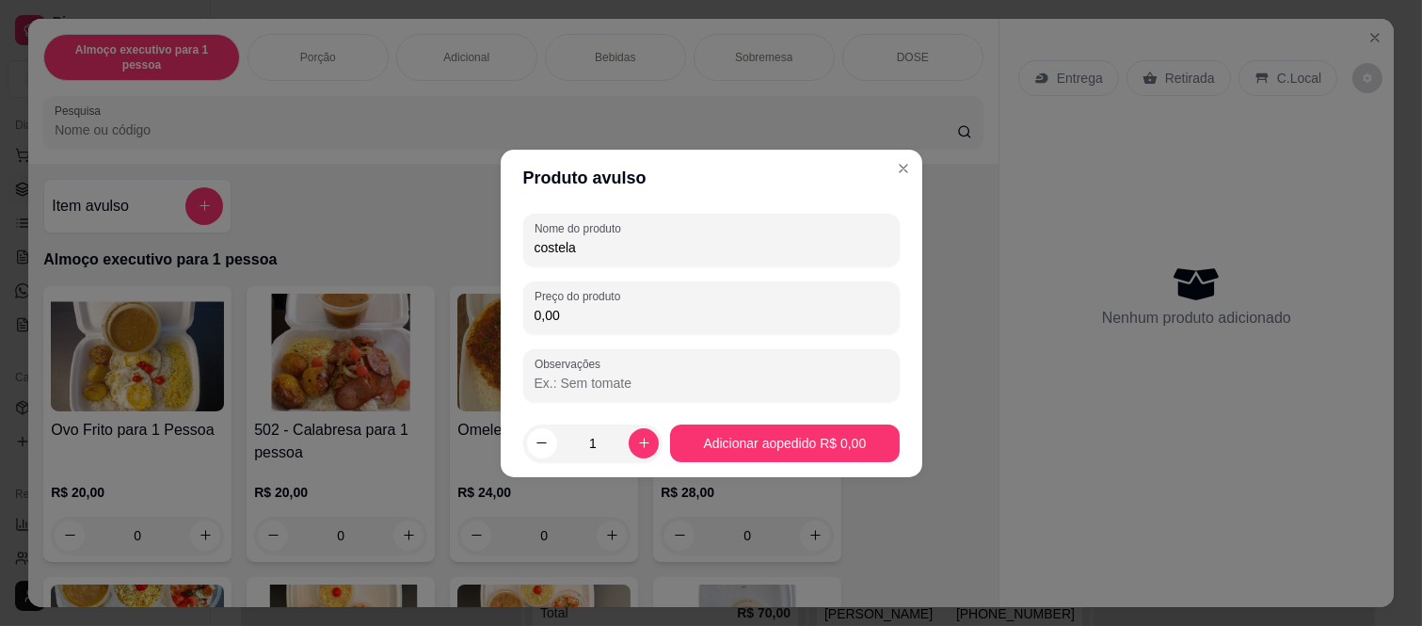
type input "costela"
click at [603, 307] on input "0,00" at bounding box center [711, 315] width 354 height 19
type input "10,00"
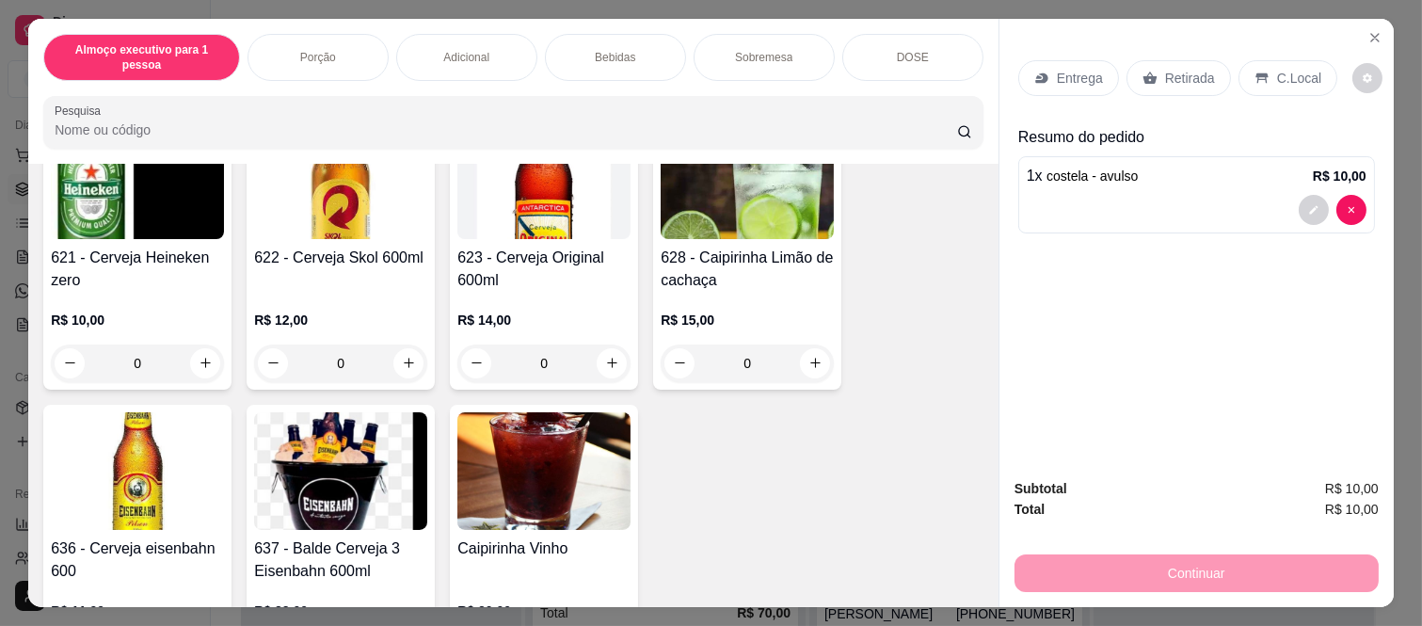
scroll to position [3240, 0]
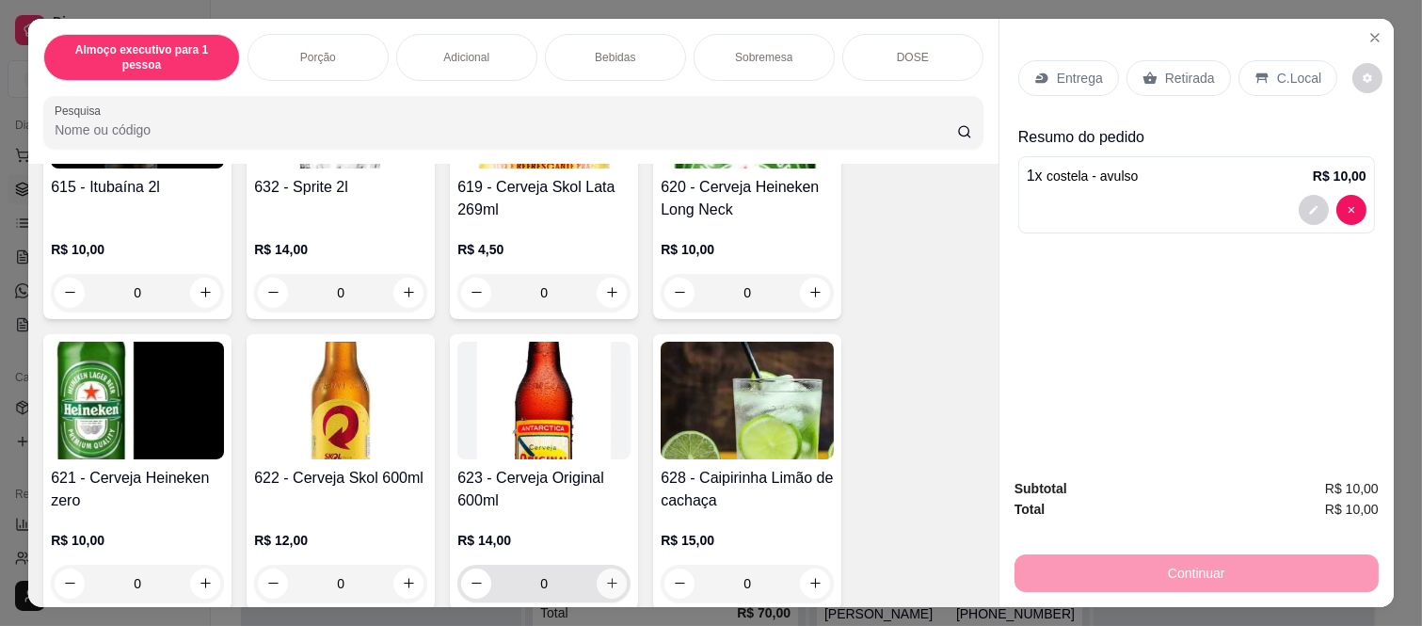
click at [610, 576] on icon "increase-product-quantity" at bounding box center [612, 583] width 14 height 14
type input "1"
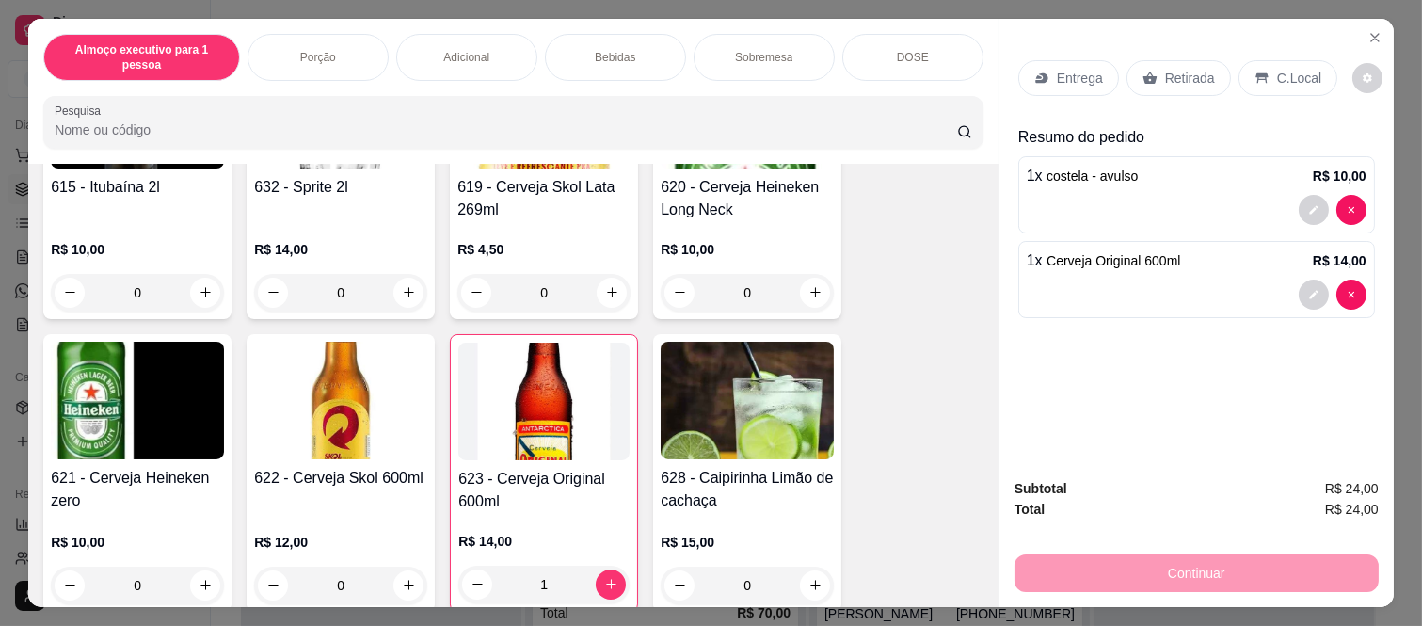
click at [1165, 69] on p "Retirada" at bounding box center [1190, 78] width 50 height 19
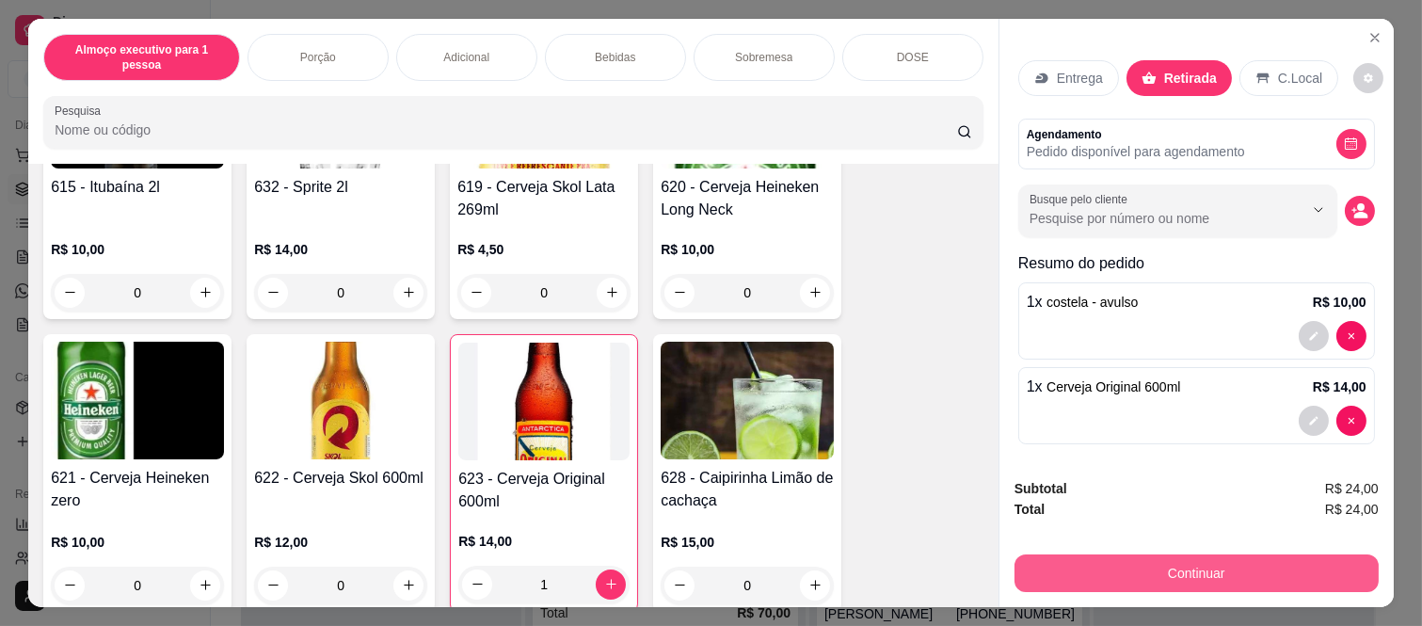
click at [1088, 578] on button "Continuar" at bounding box center [1196, 573] width 364 height 38
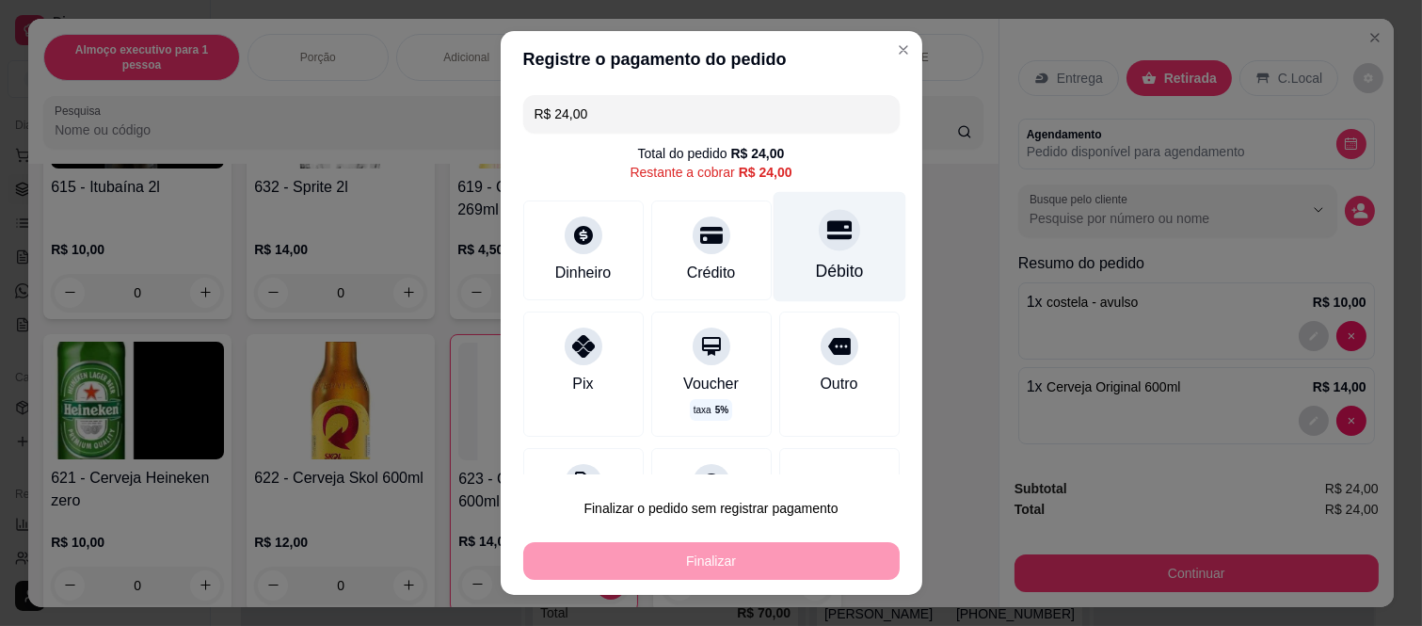
click at [819, 249] on div at bounding box center [839, 230] width 41 height 41
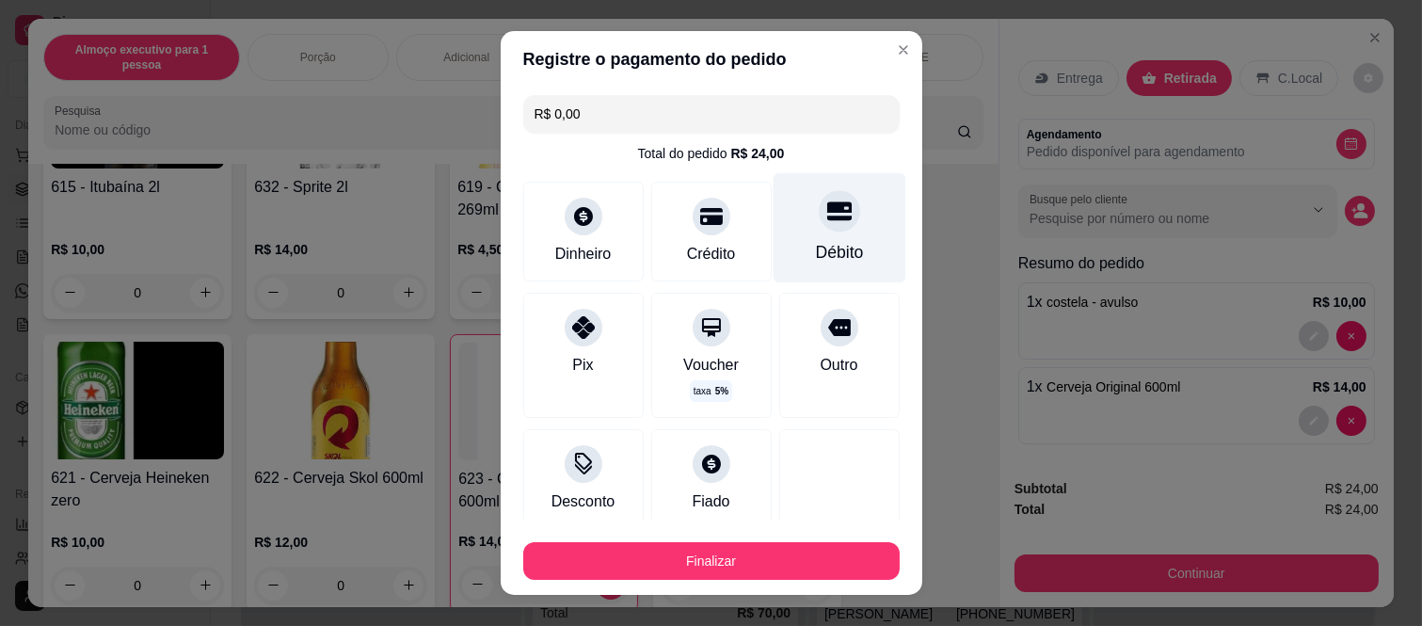
type input "R$ 0,00"
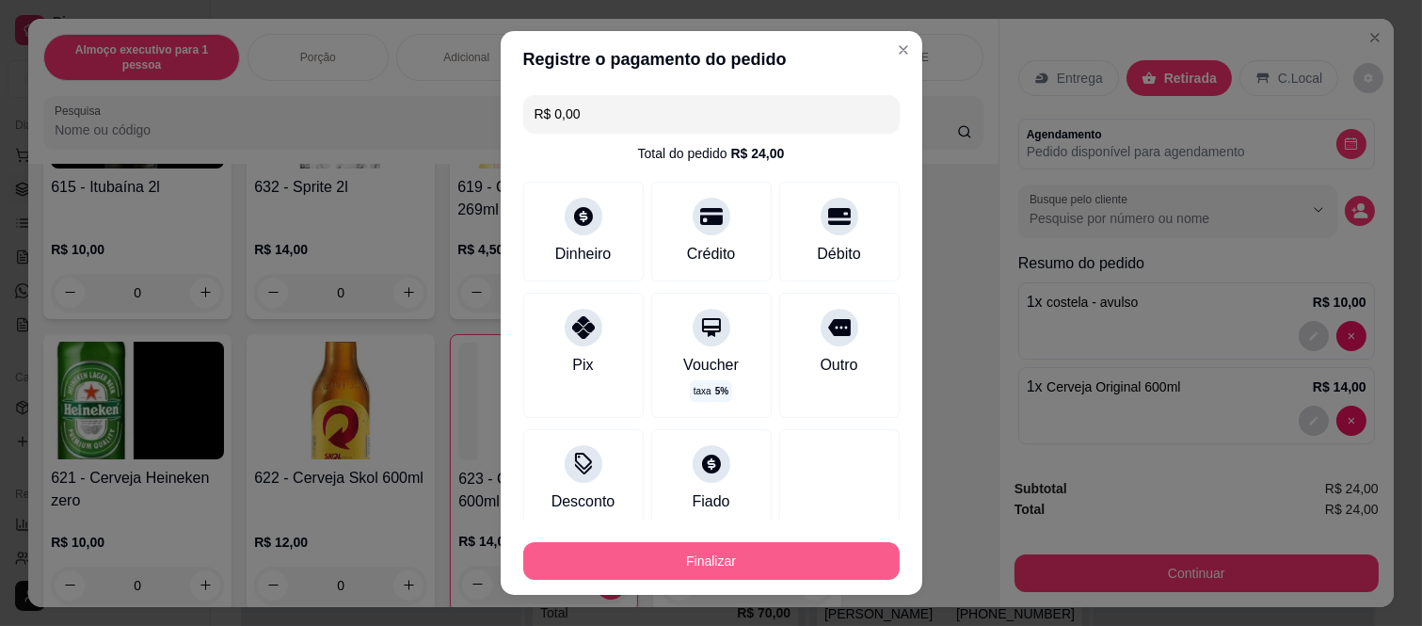
click at [676, 560] on button "Finalizar" at bounding box center [711, 561] width 376 height 38
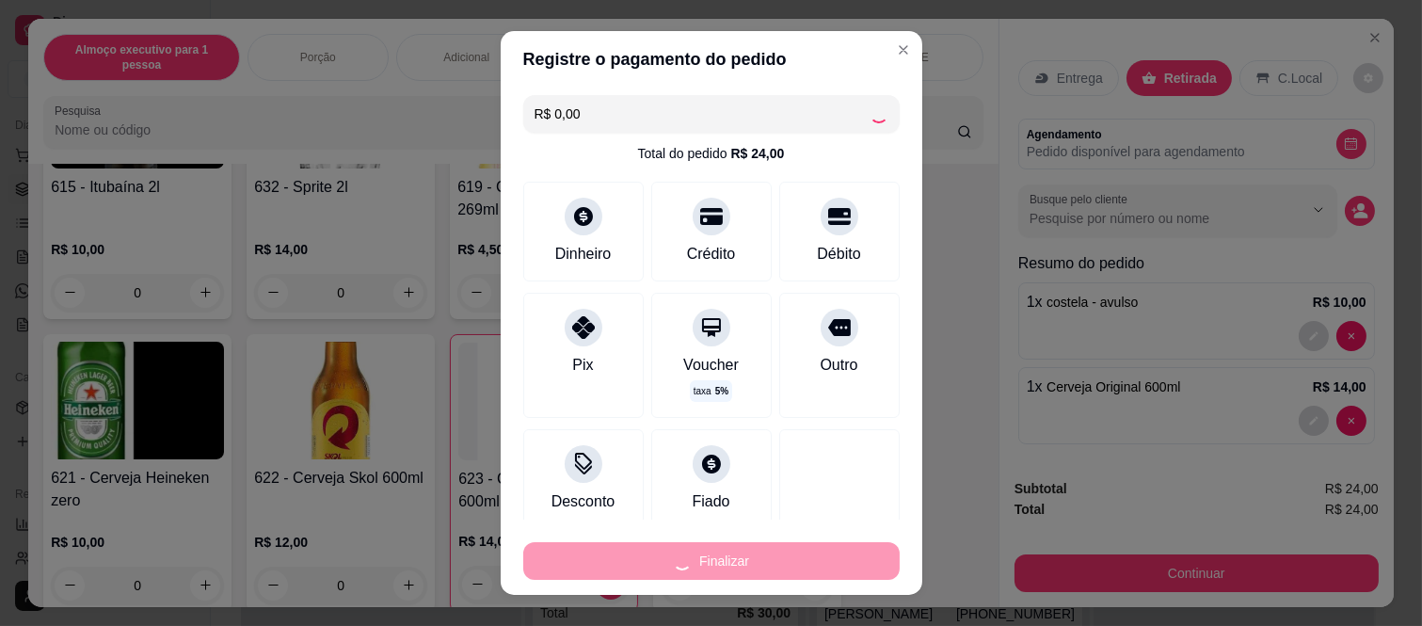
type input "0"
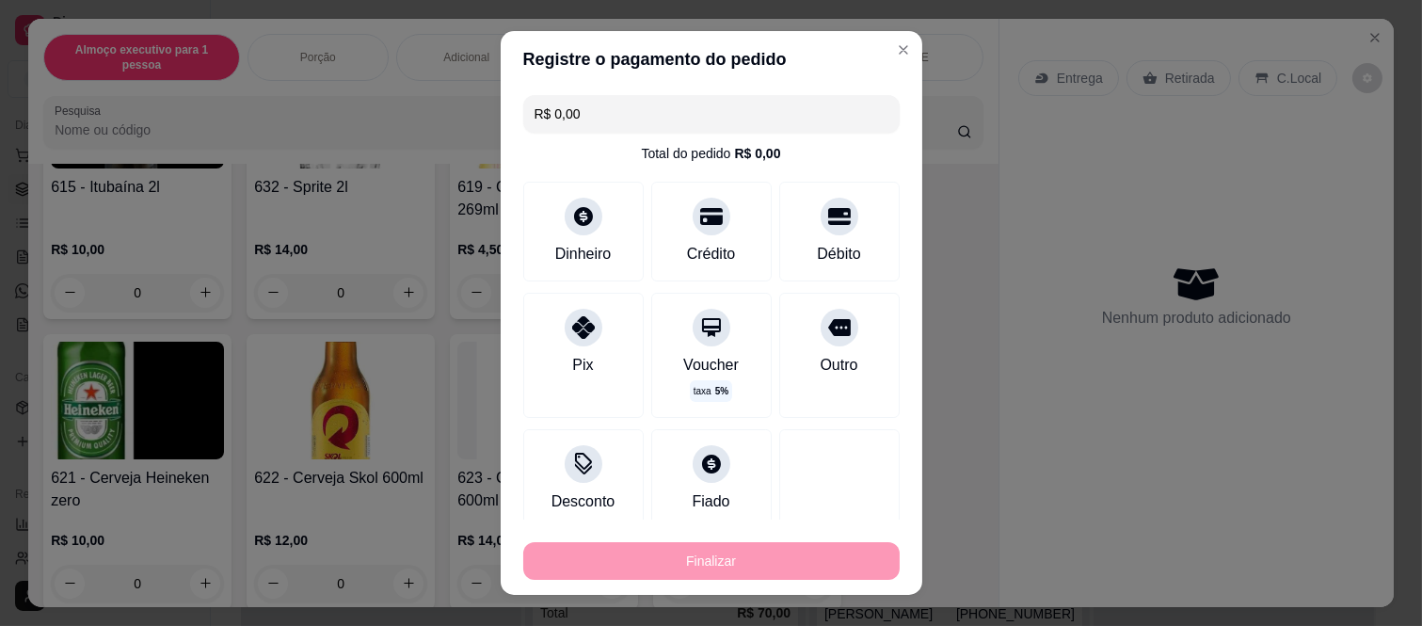
type input "-R$ 24,00"
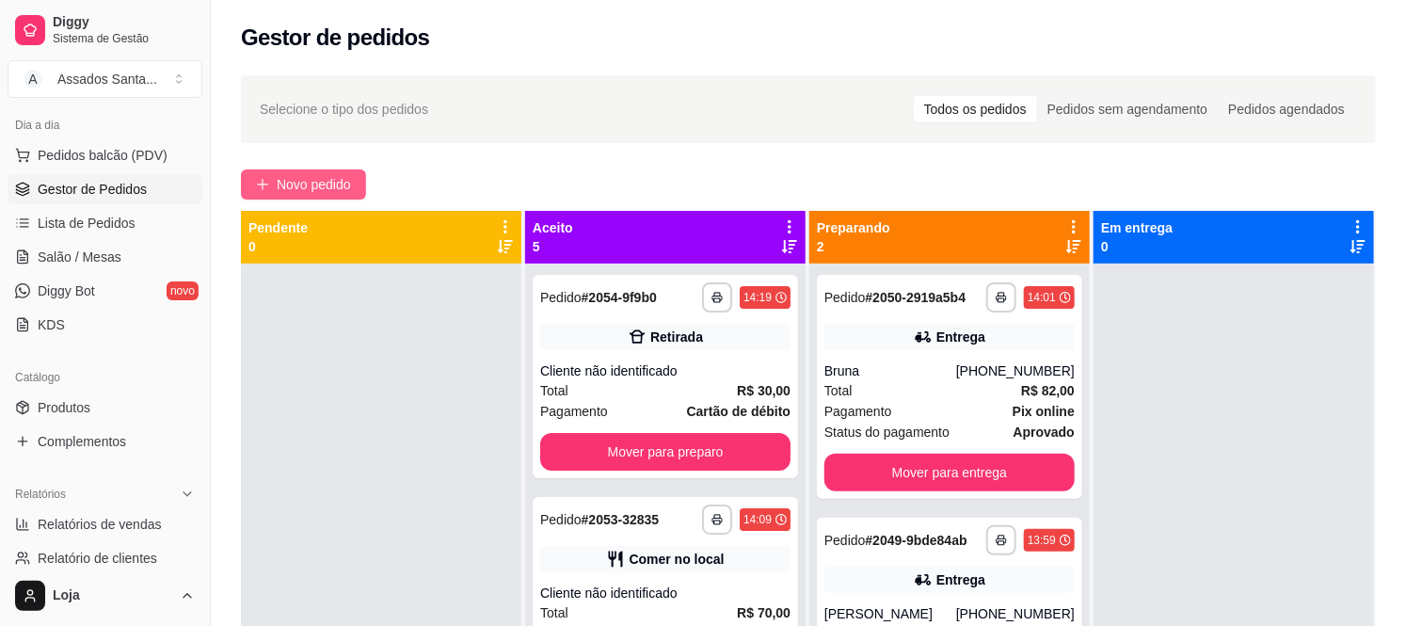
click at [285, 186] on span "Novo pedido" at bounding box center [314, 184] width 74 height 21
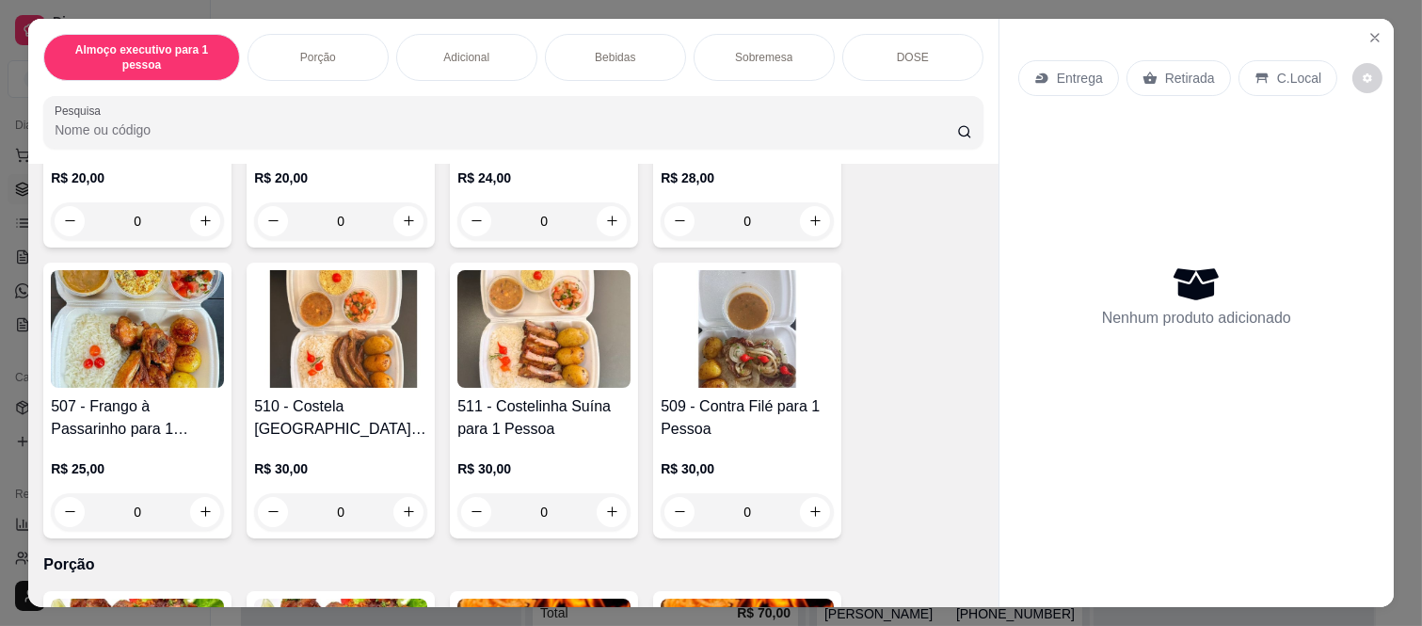
scroll to position [418, 0]
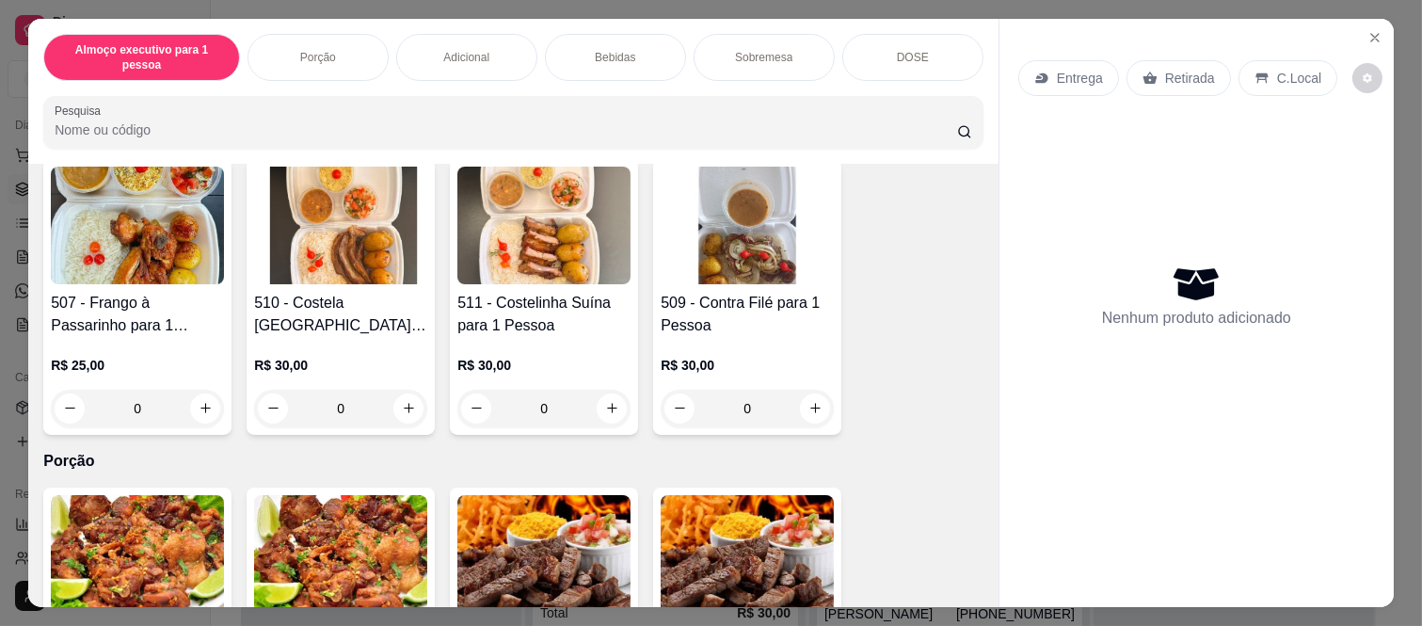
click at [804, 390] on div "0" at bounding box center [747, 409] width 173 height 38
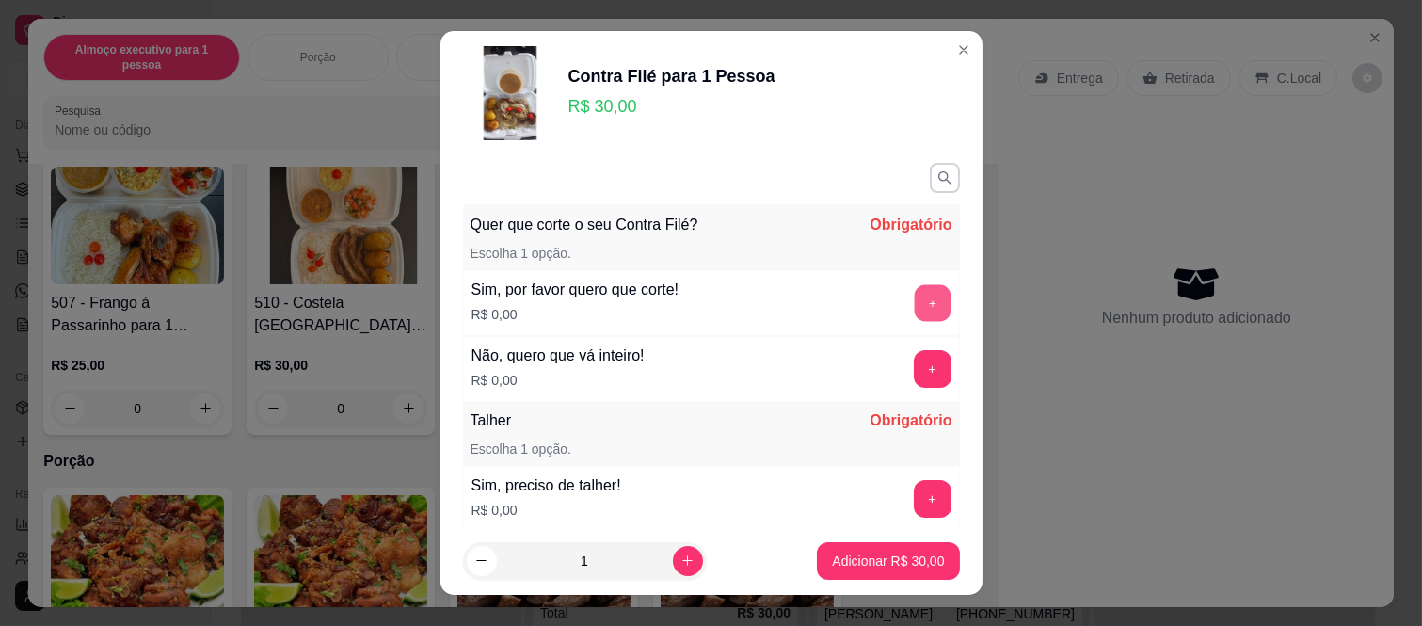
click at [914, 306] on button "+" at bounding box center [932, 303] width 37 height 37
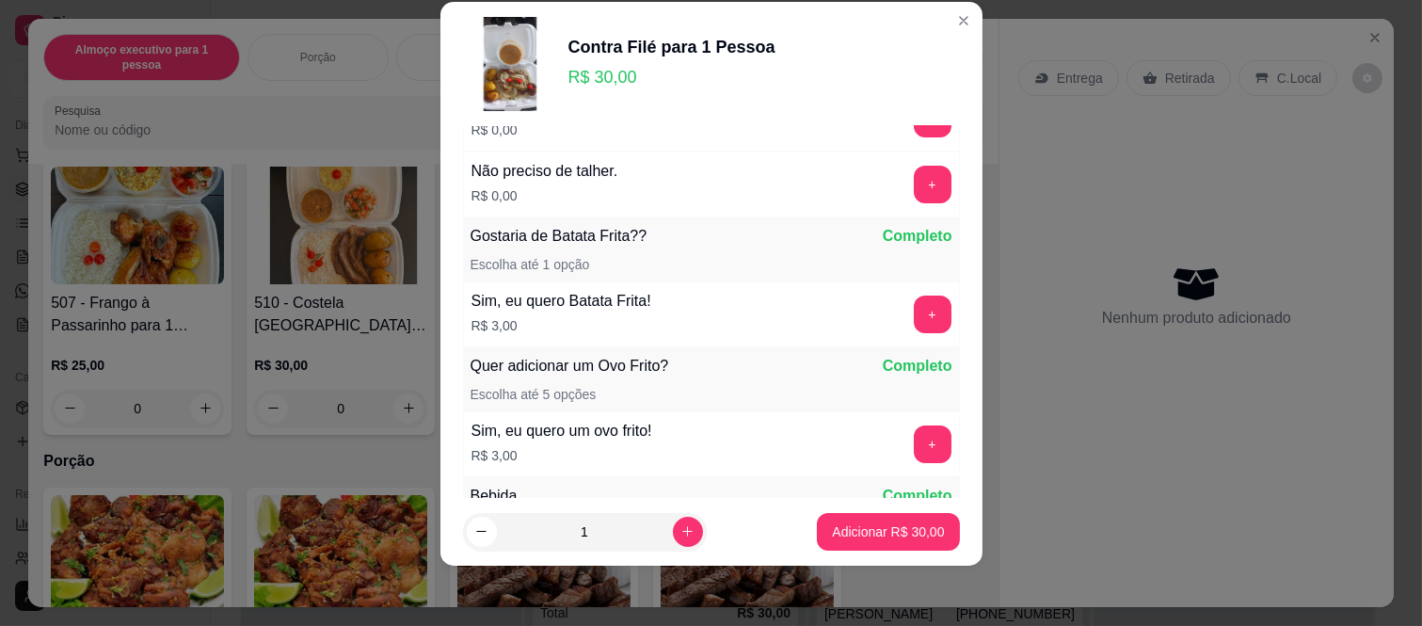
scroll to position [247, 0]
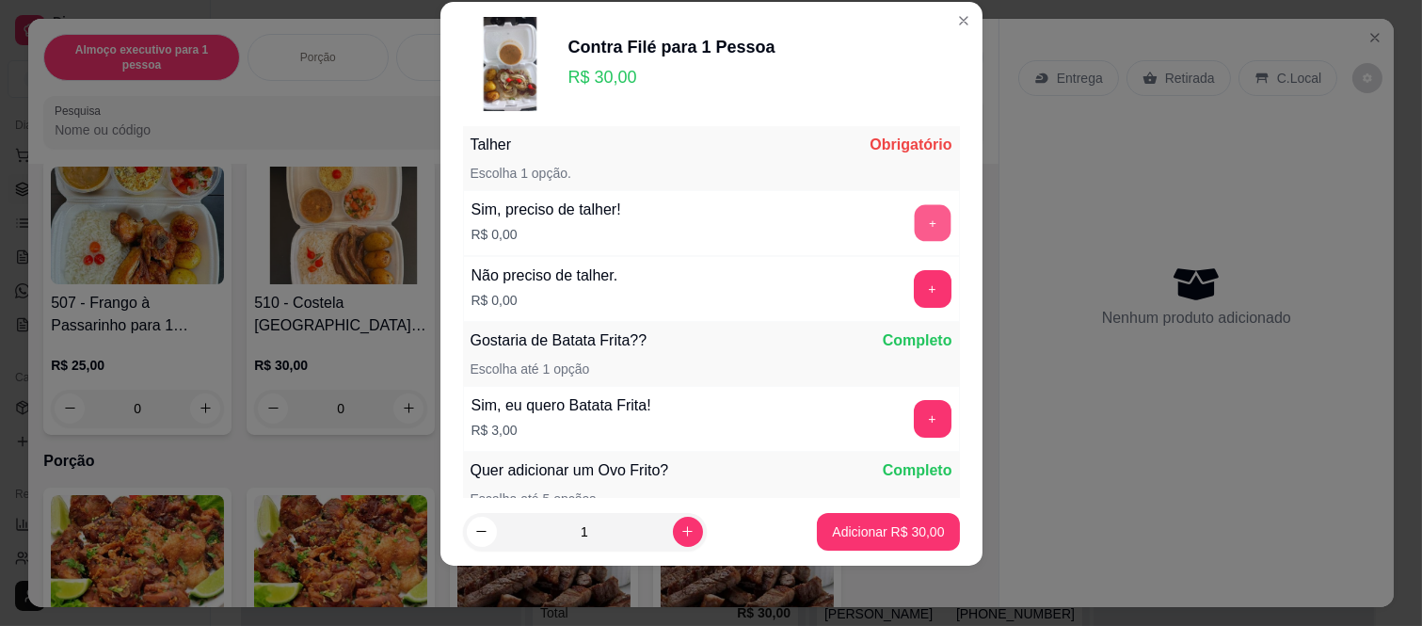
click at [914, 221] on button "+" at bounding box center [932, 223] width 37 height 37
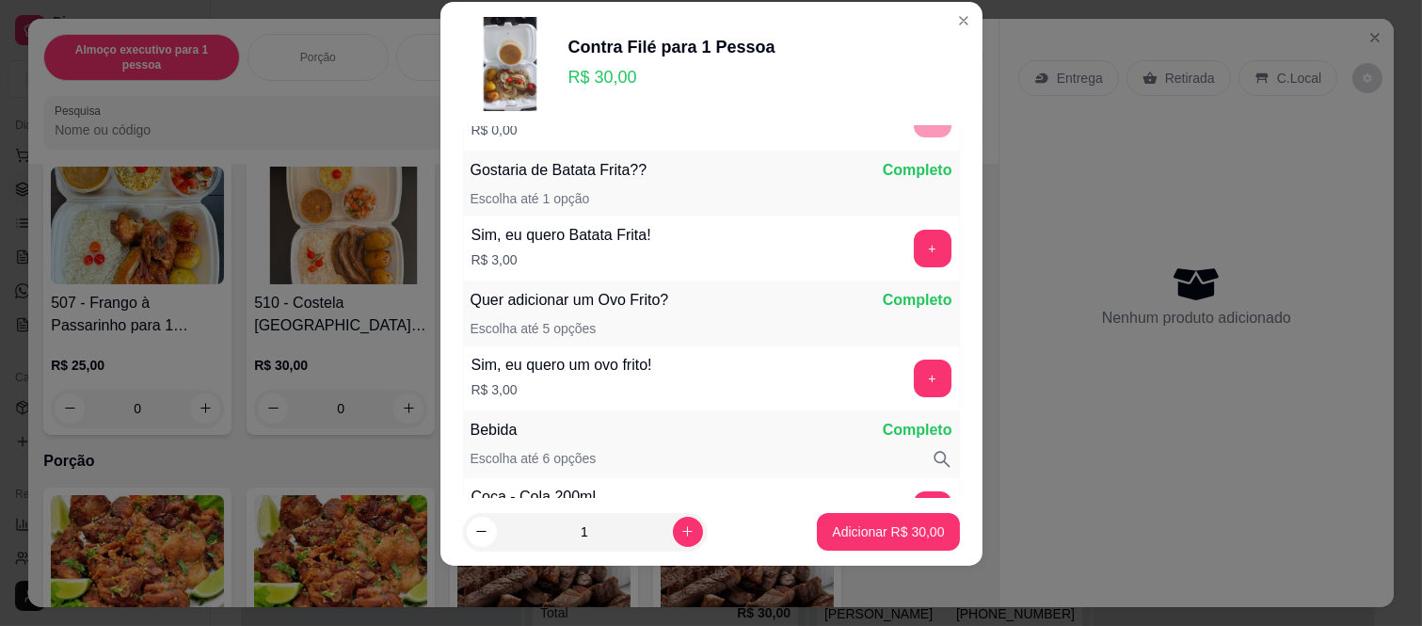
scroll to position [443, 0]
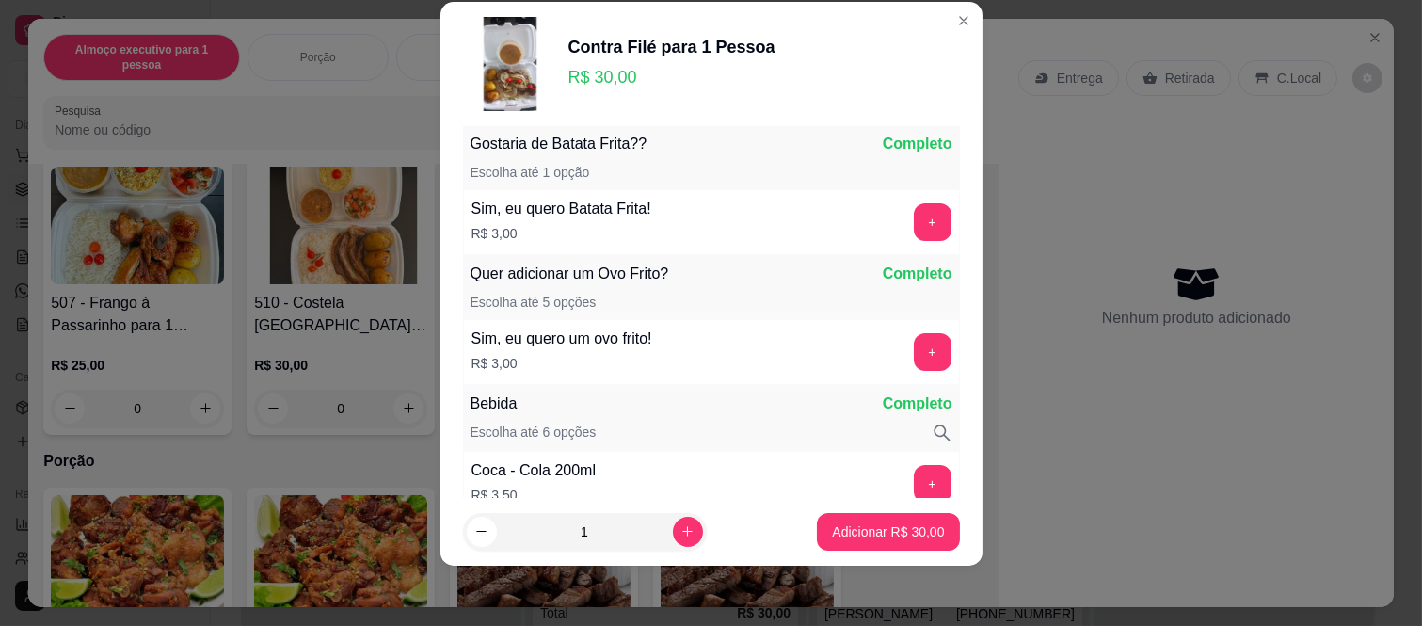
click at [914, 349] on button "+" at bounding box center [933, 352] width 38 height 38
click at [835, 532] on p "Adicionar R$ 33,00" at bounding box center [888, 531] width 112 height 19
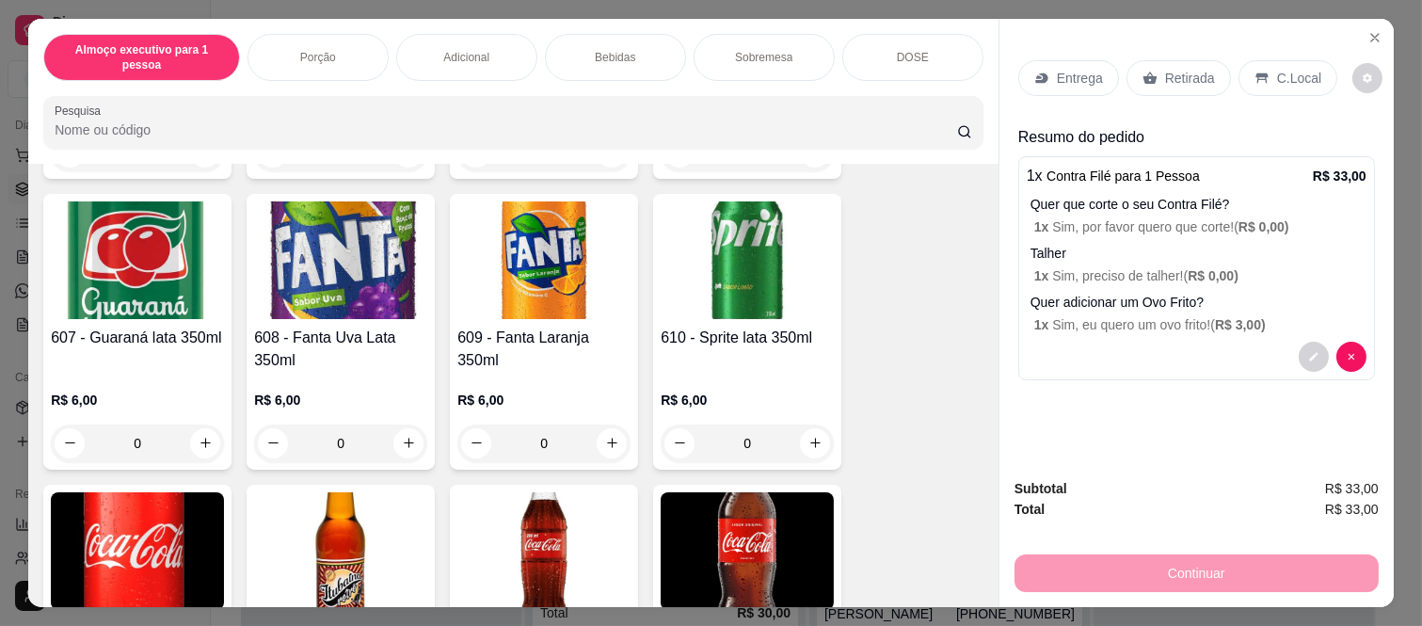
scroll to position [2195, 0]
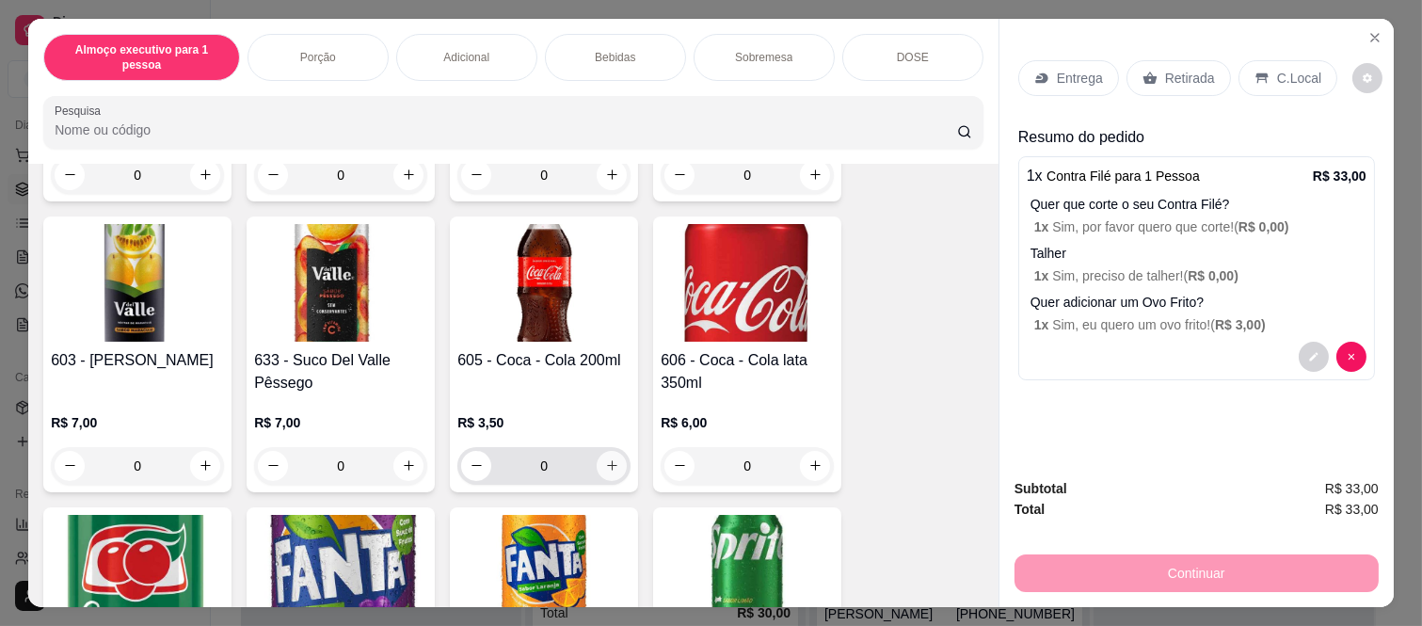
click at [607, 461] on icon "increase-product-quantity" at bounding box center [612, 466] width 10 height 10
type input "1"
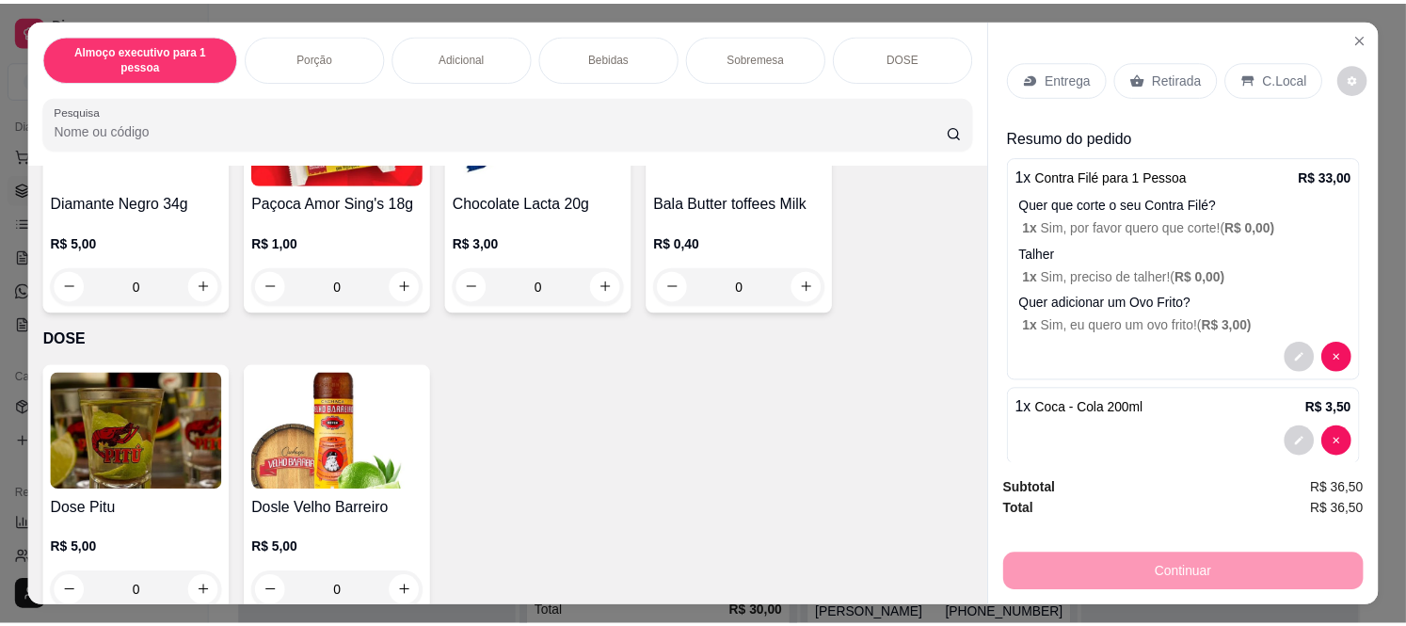
scroll to position [4144, 0]
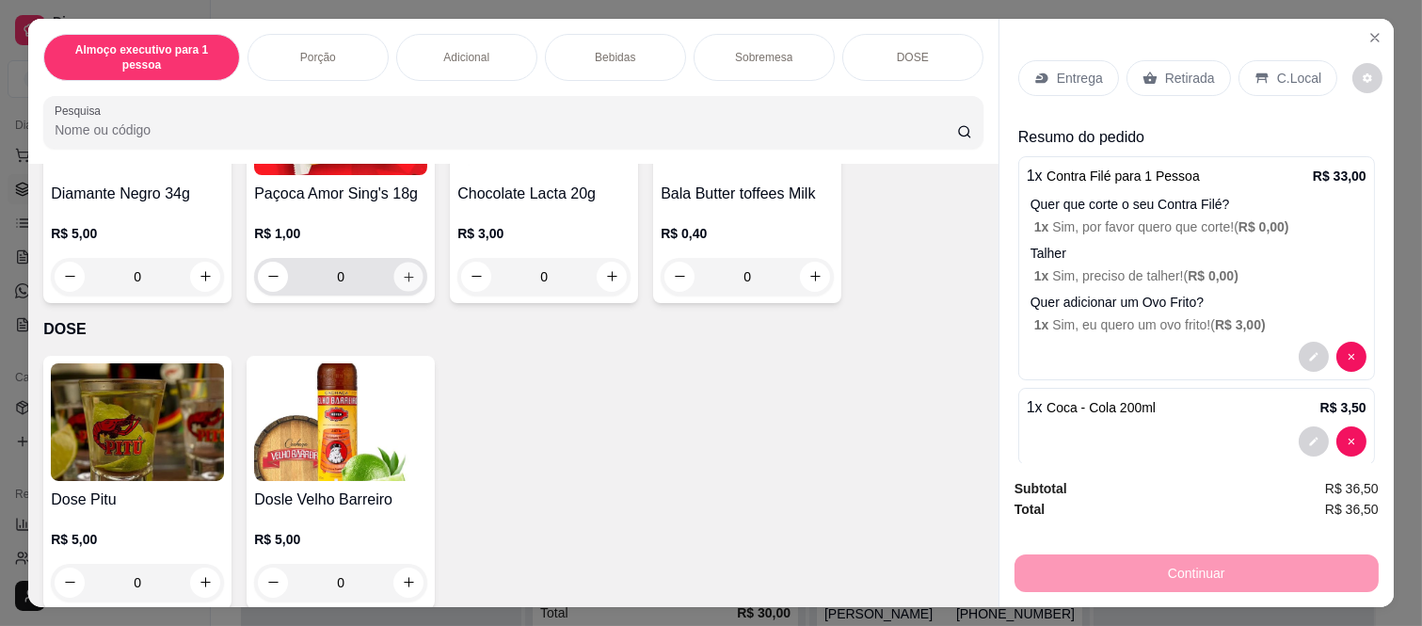
click at [408, 262] on button "increase-product-quantity" at bounding box center [408, 276] width 29 height 29
type input "2"
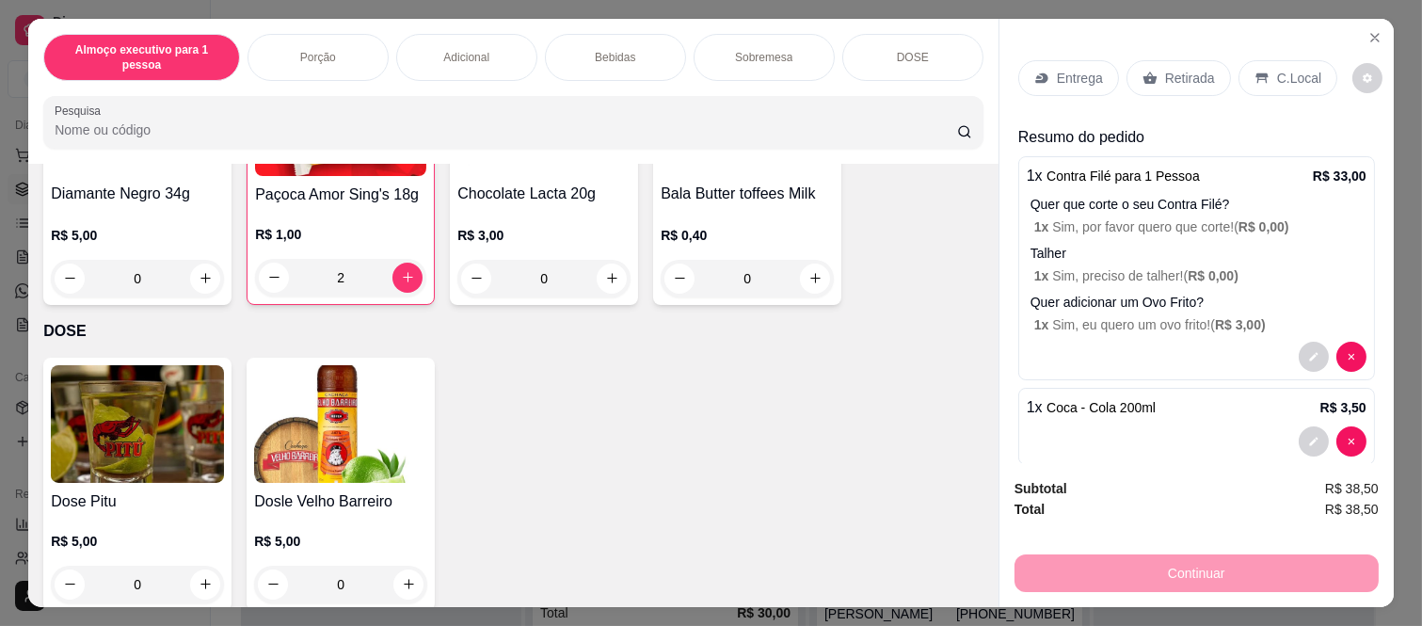
click at [1134, 60] on div "Retirada" at bounding box center [1178, 78] width 104 height 36
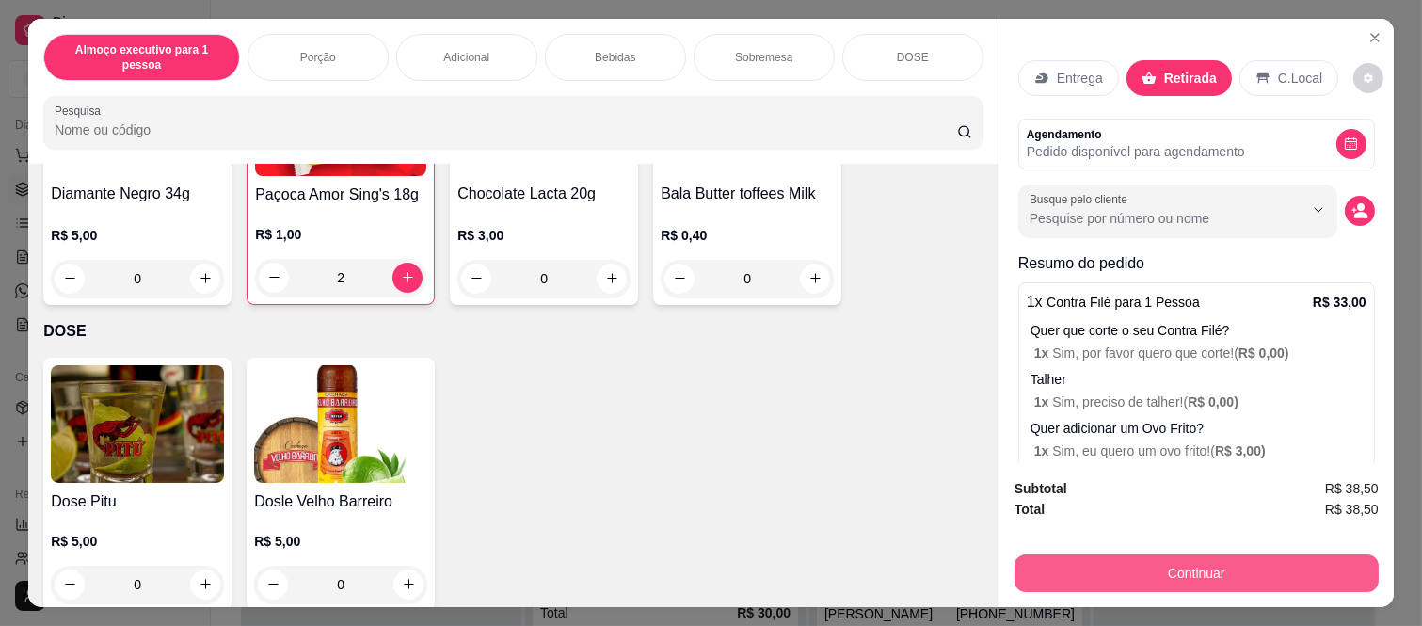
click at [1114, 558] on button "Continuar" at bounding box center [1196, 573] width 364 height 38
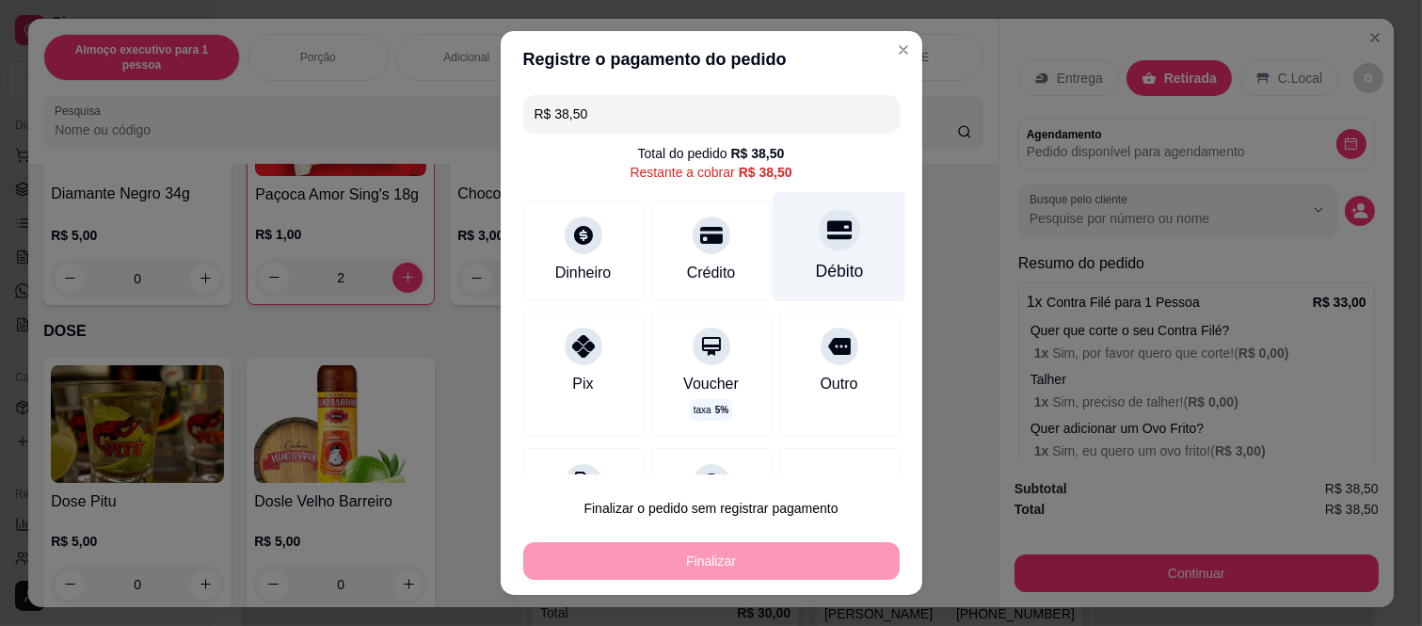
click at [819, 243] on div at bounding box center [839, 230] width 41 height 41
type input "R$ 0,00"
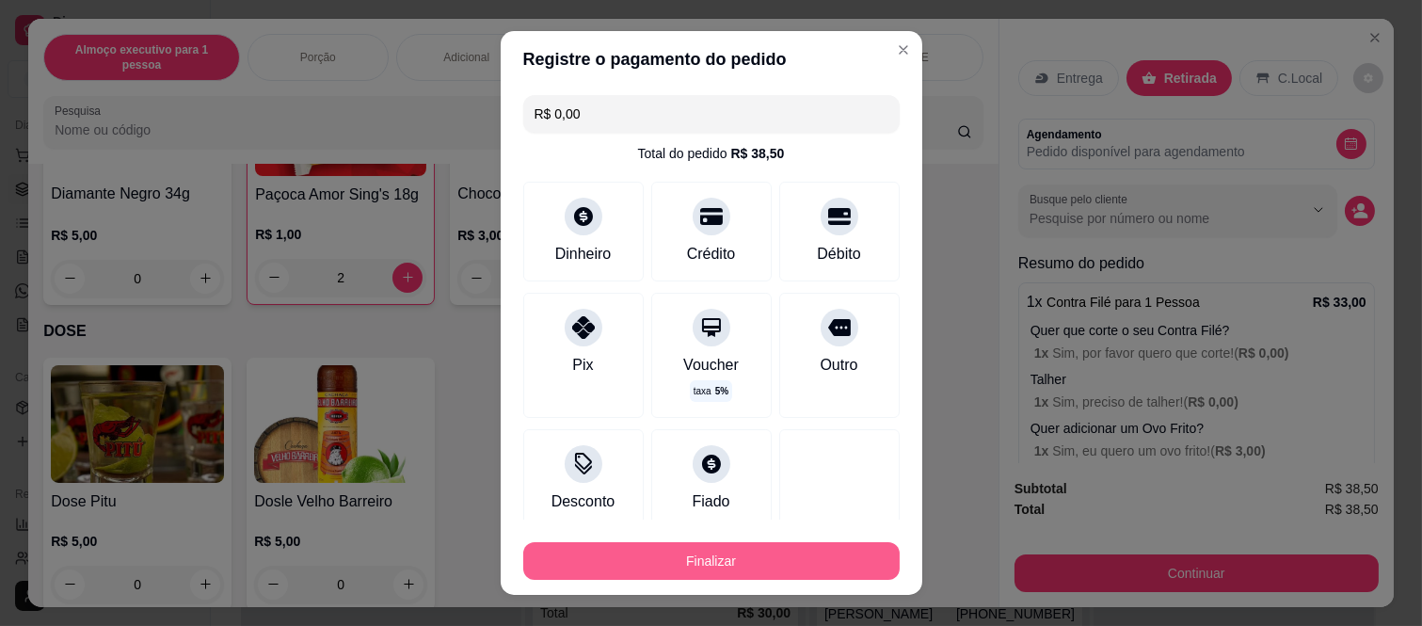
click at [783, 566] on button "Finalizar" at bounding box center [711, 561] width 376 height 38
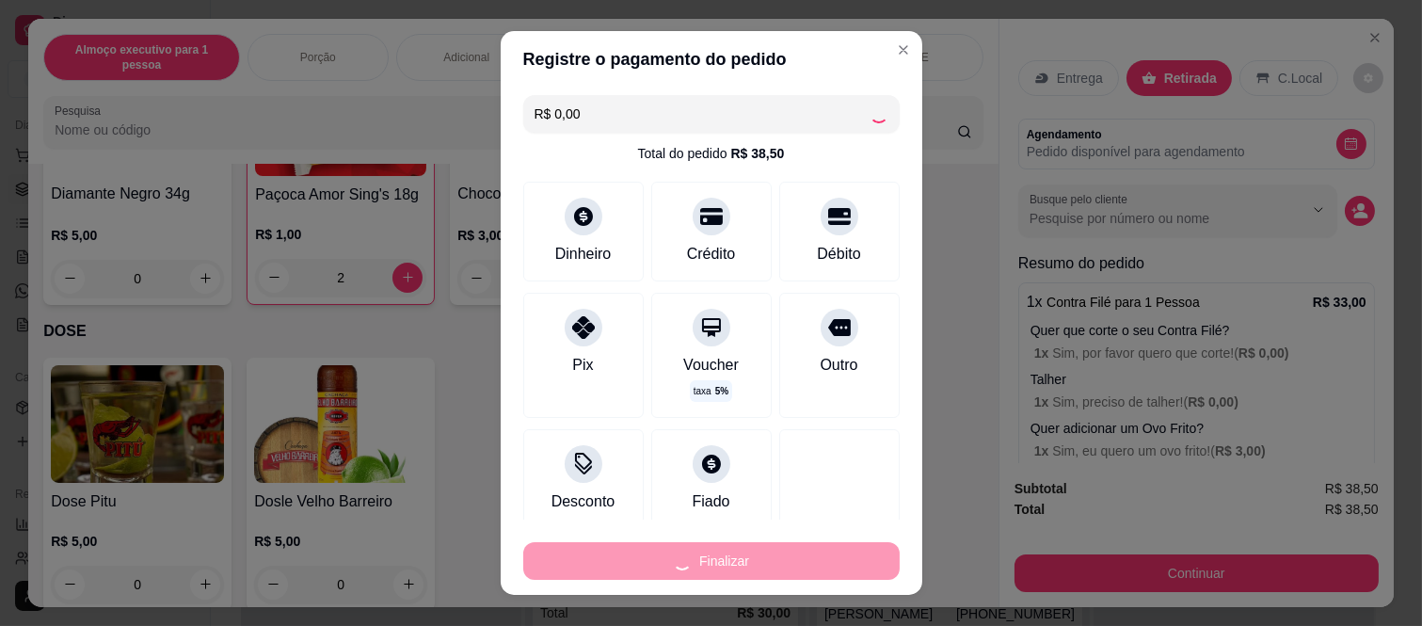
type input "0"
type input "-R$ 38,50"
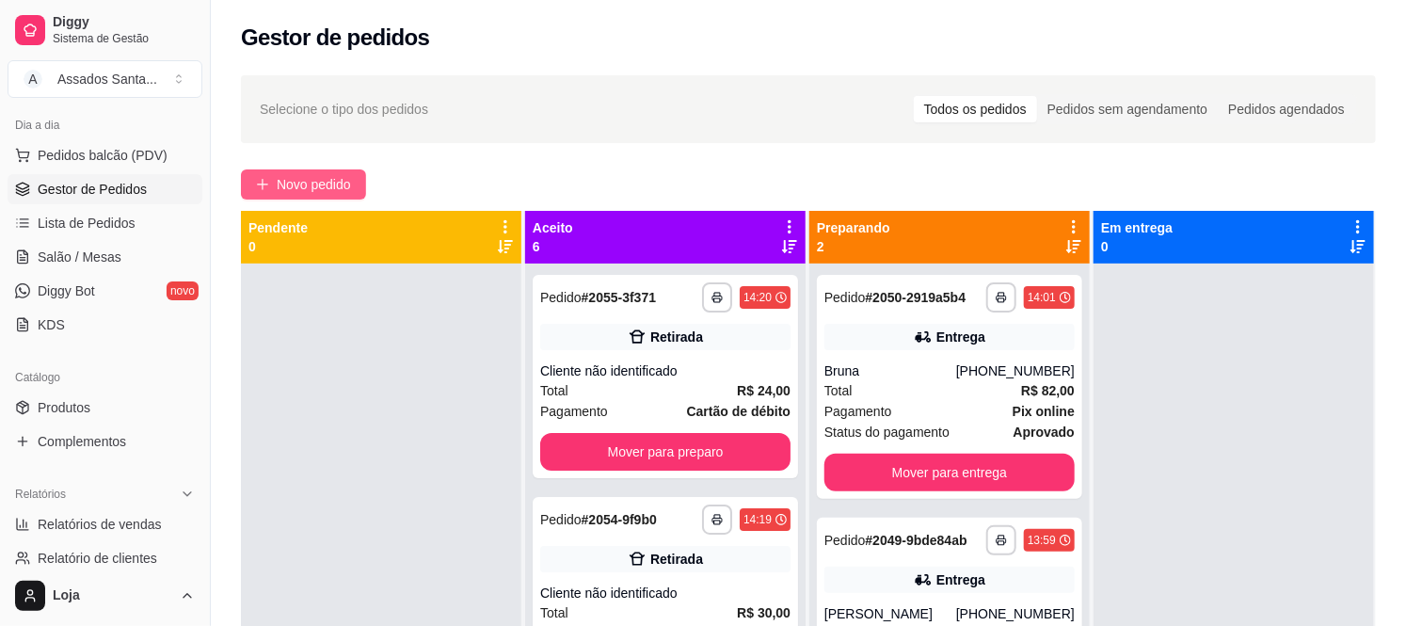
click at [314, 191] on span "Novo pedido" at bounding box center [314, 184] width 74 height 21
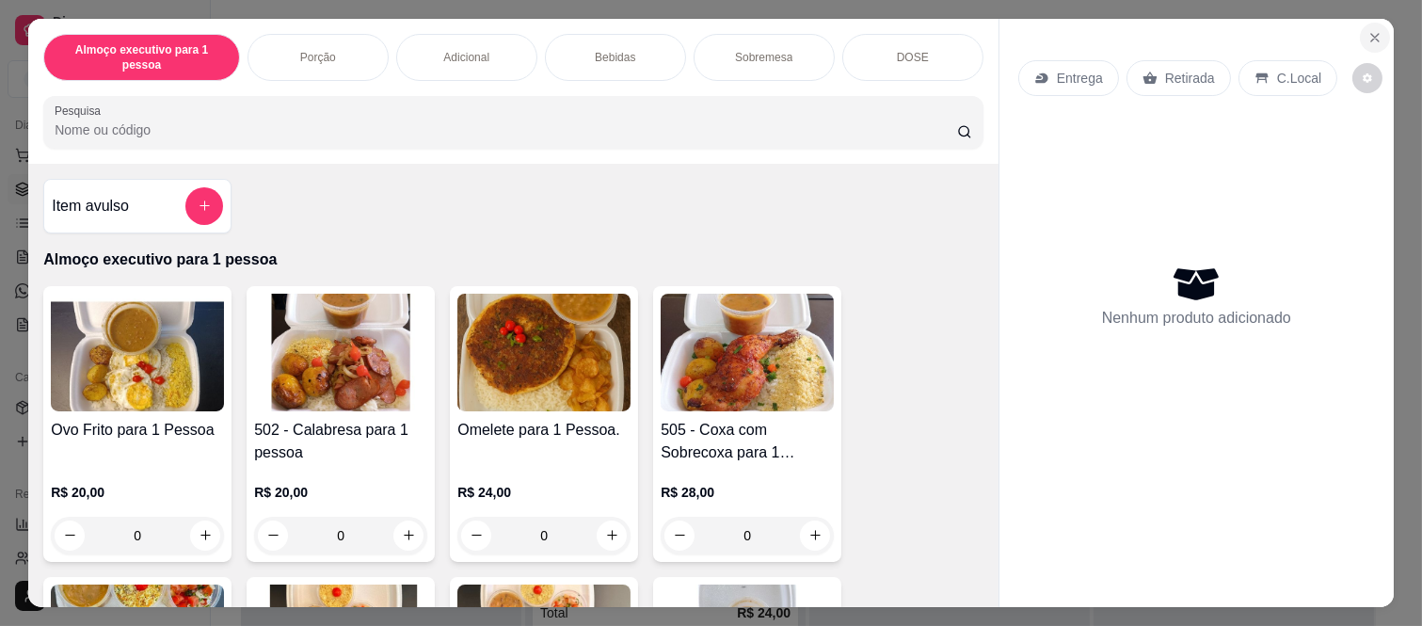
click at [1361, 23] on button "Close" at bounding box center [1375, 38] width 30 height 30
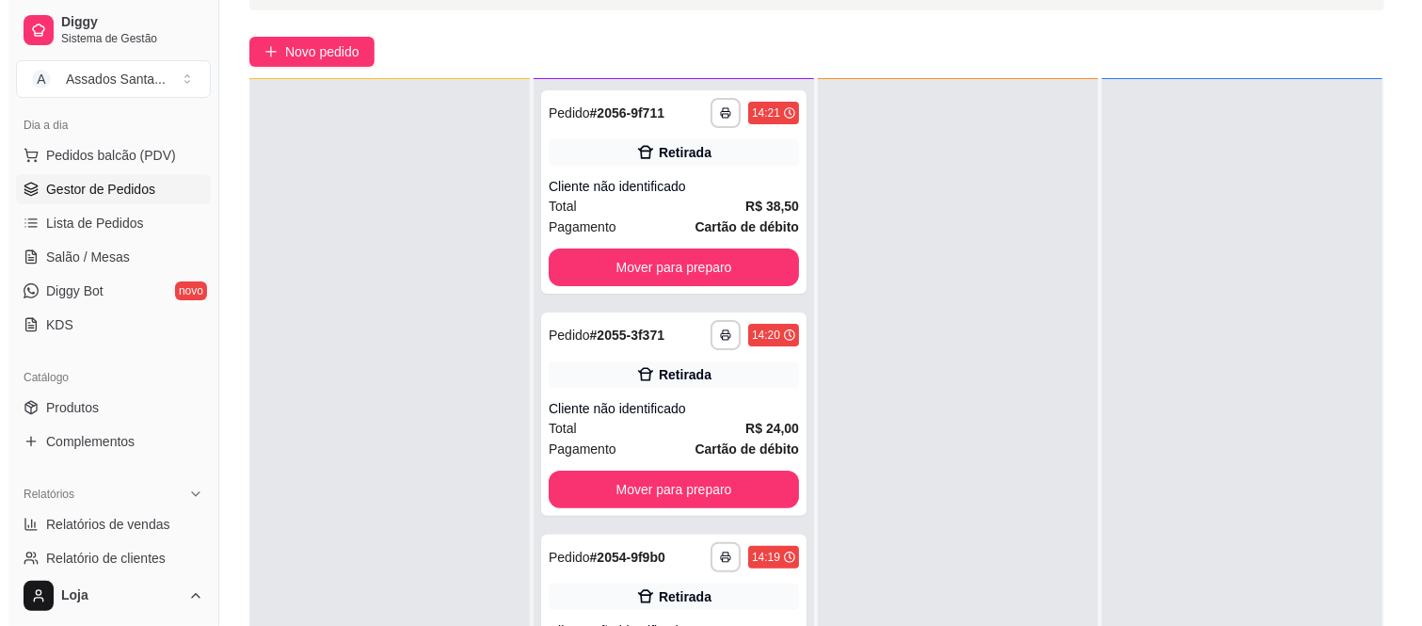
scroll to position [287, 0]
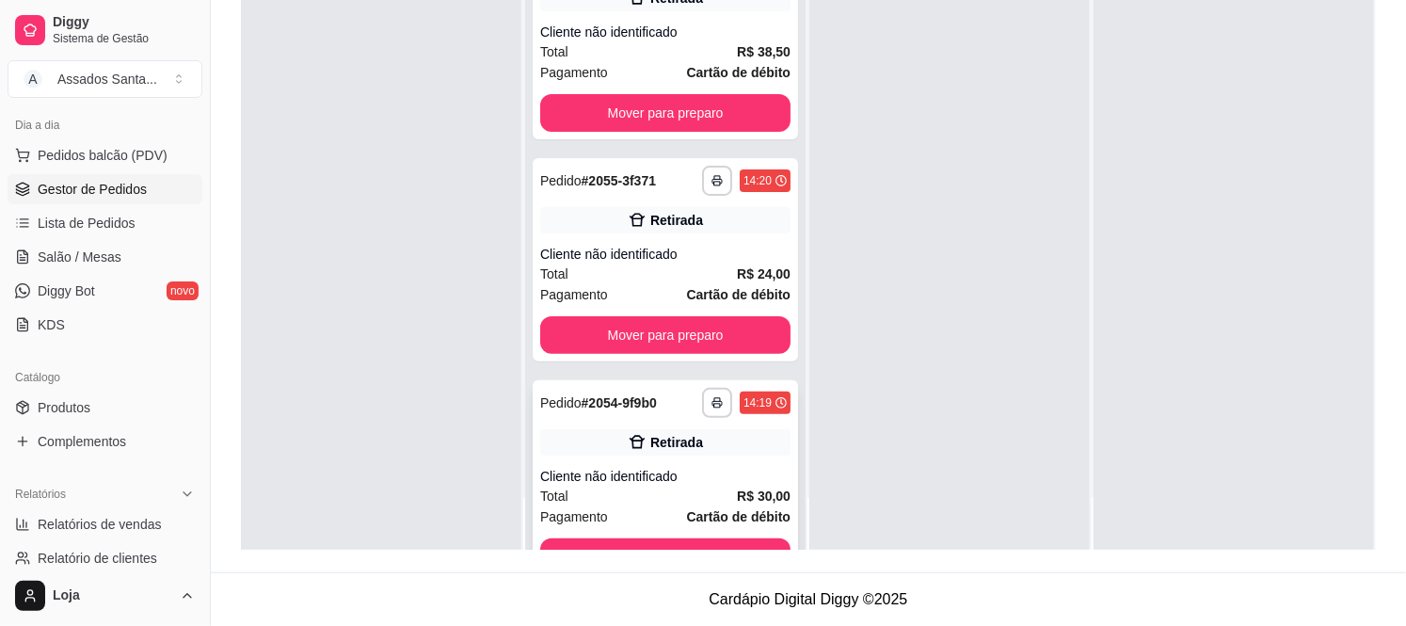
click at [650, 448] on div "Retirada" at bounding box center [676, 442] width 53 height 19
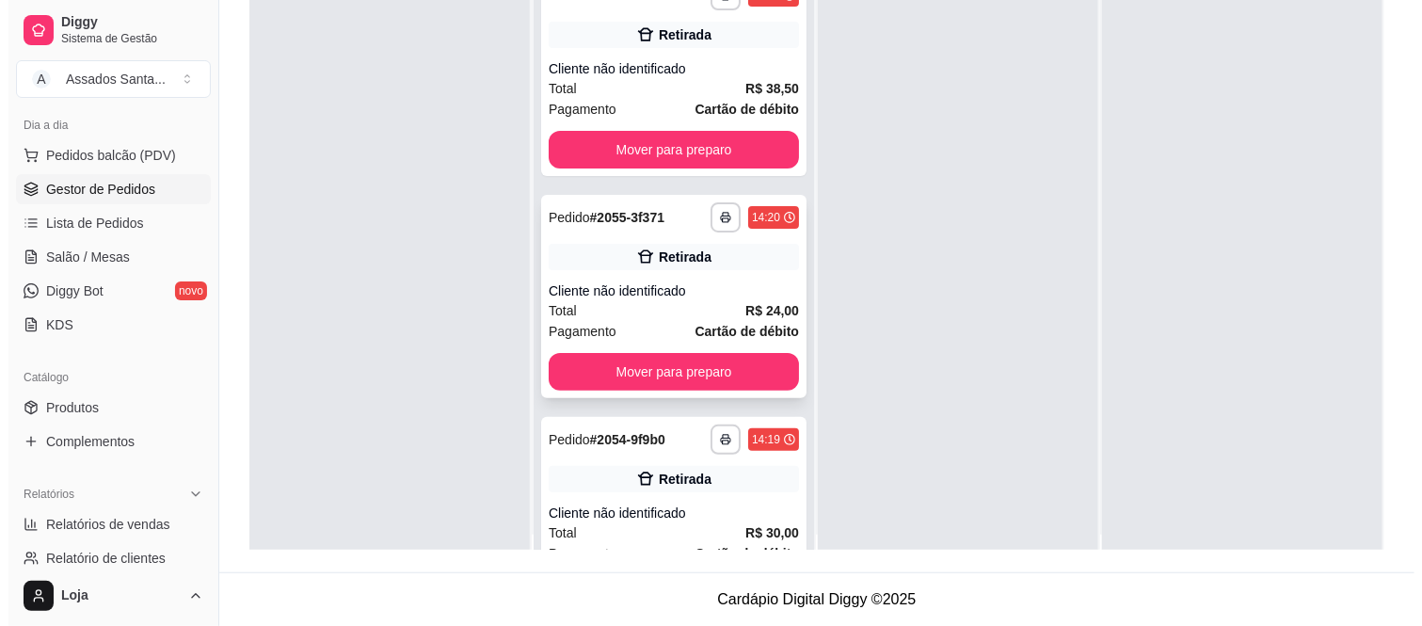
scroll to position [0, 0]
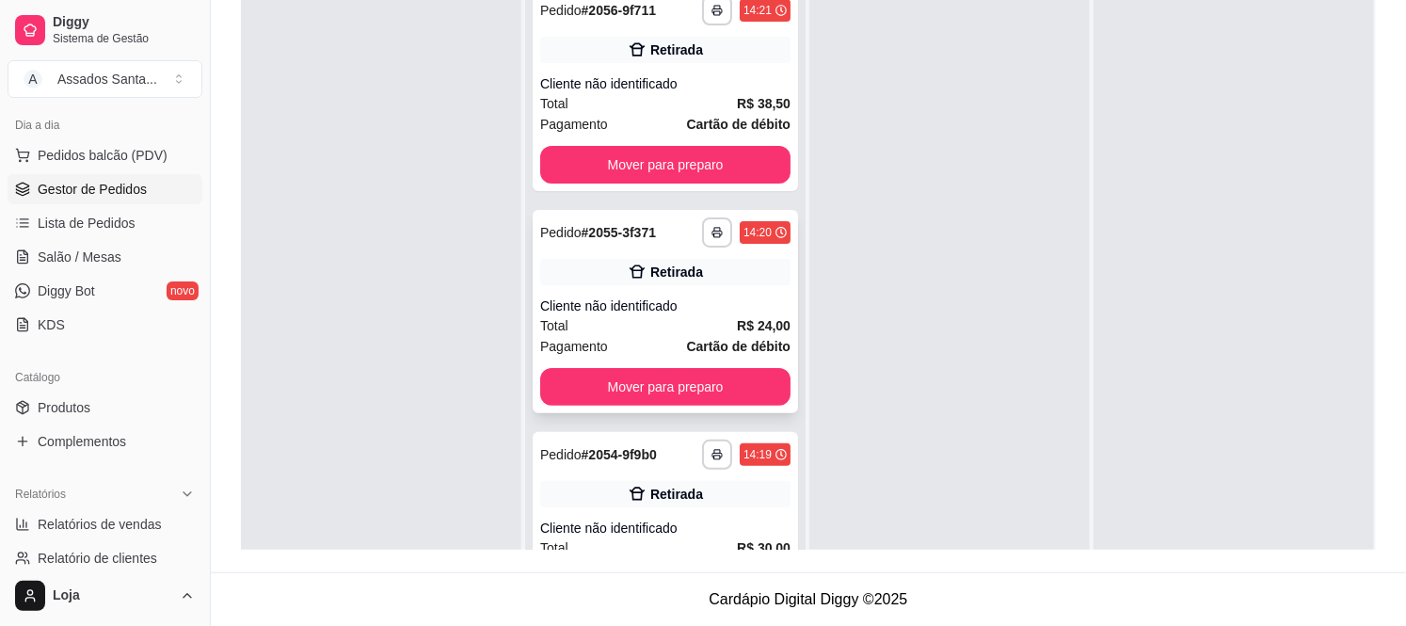
click at [605, 305] on div "Cliente não identificado" at bounding box center [665, 305] width 250 height 19
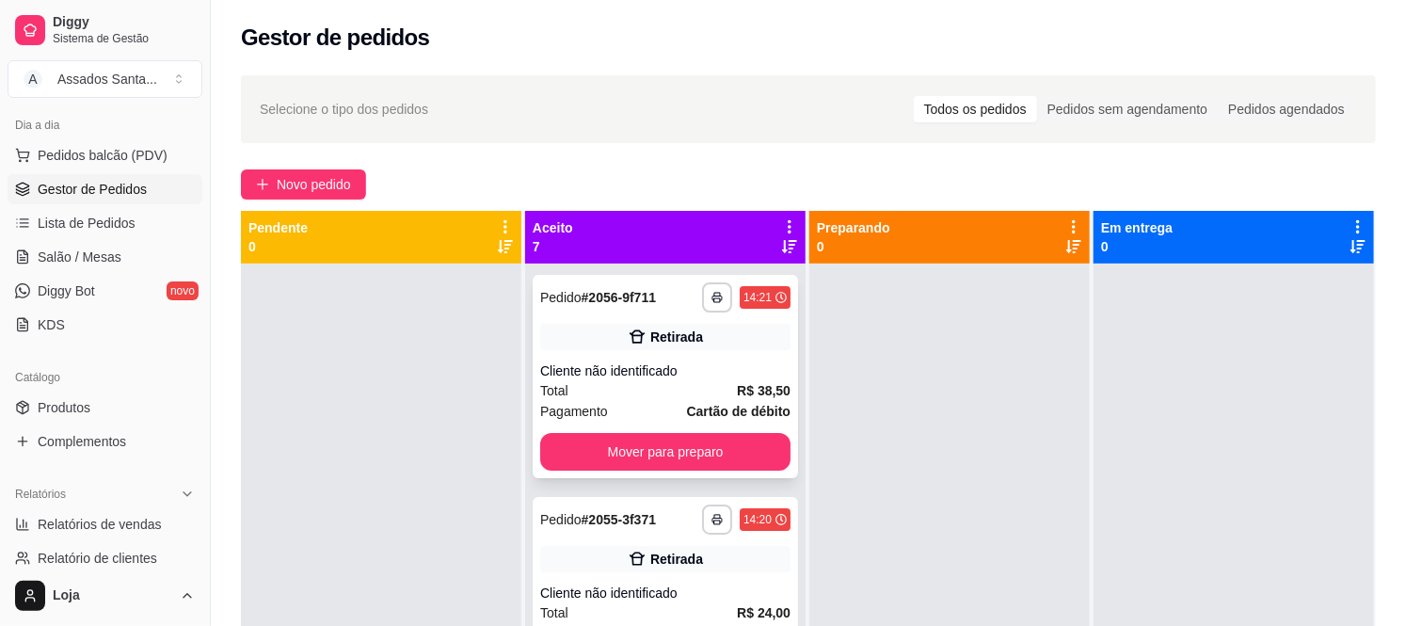
click at [676, 393] on div "Total R$ 38,50" at bounding box center [665, 390] width 250 height 21
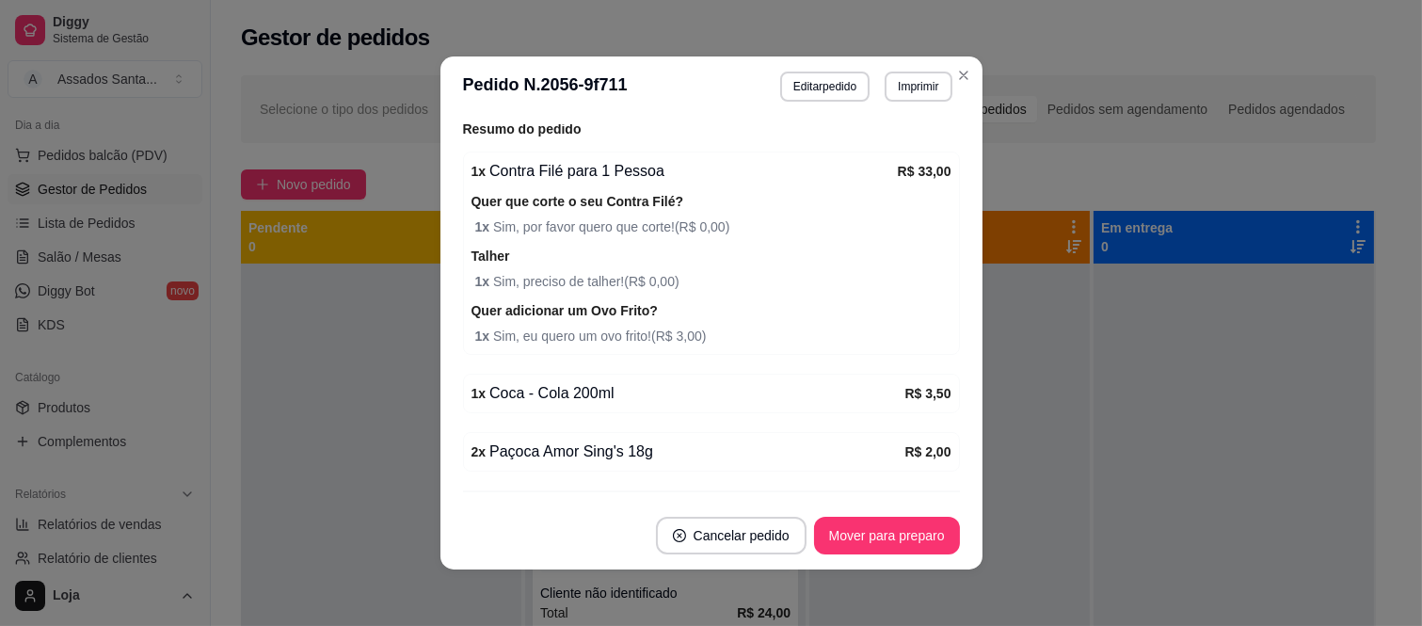
scroll to position [399, 0]
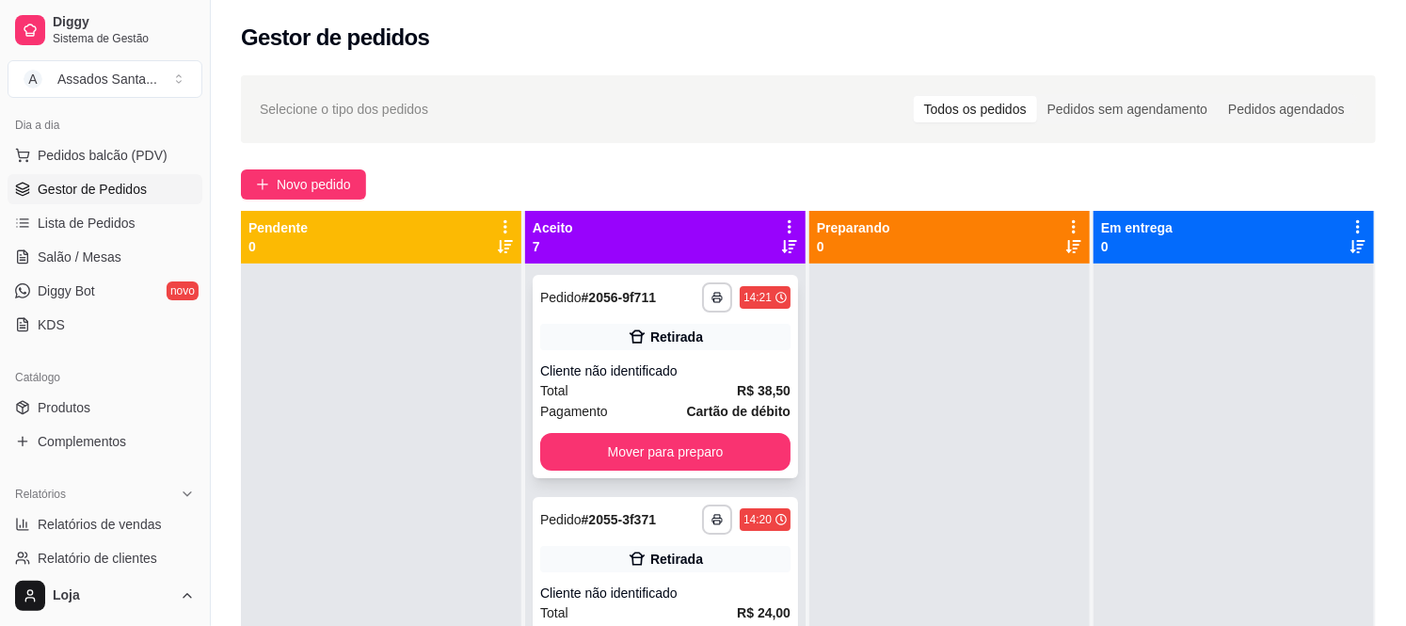
click at [617, 350] on div "**********" at bounding box center [665, 376] width 265 height 203
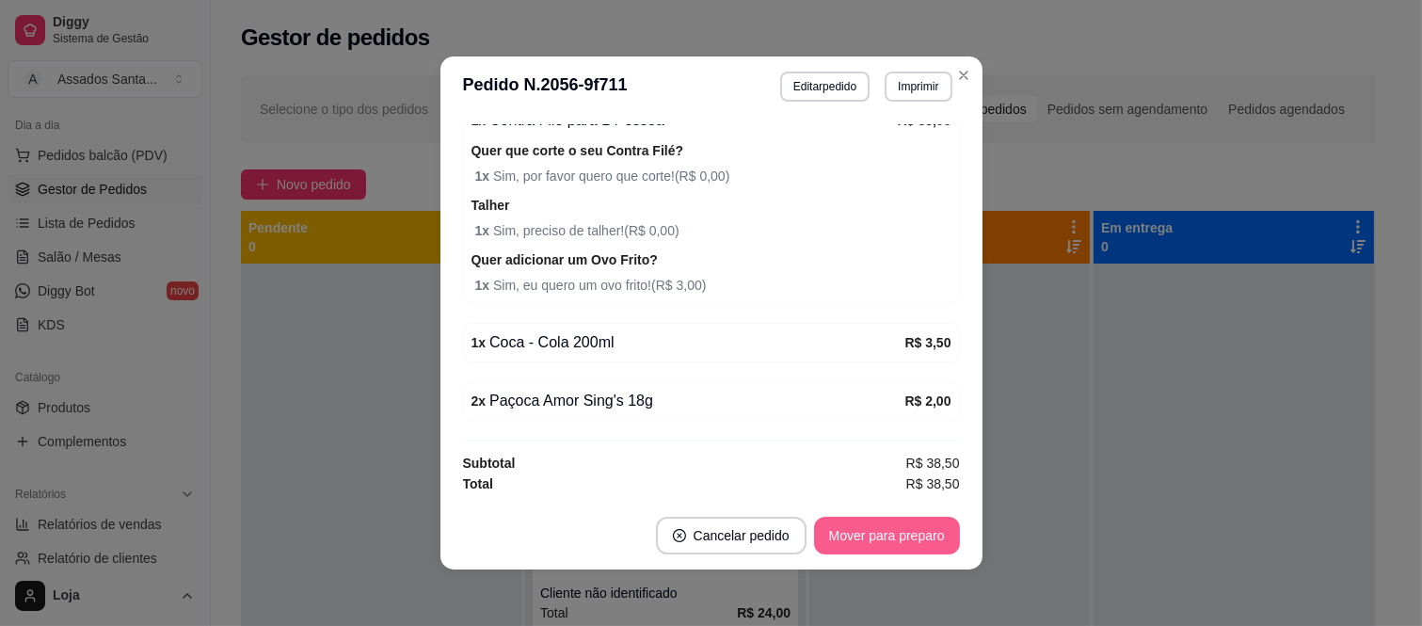
click at [910, 542] on button "Mover para preparo" at bounding box center [887, 536] width 146 height 38
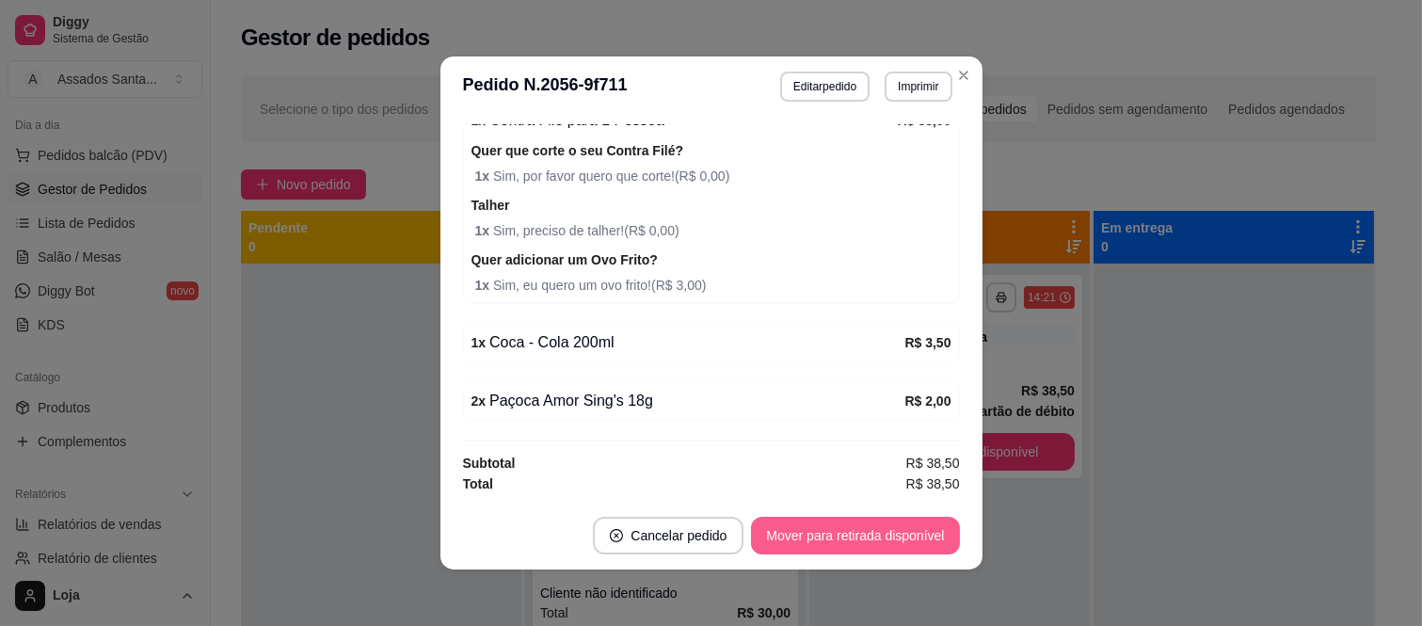
click at [910, 542] on button "Mover para retirada disponível" at bounding box center [855, 536] width 208 height 38
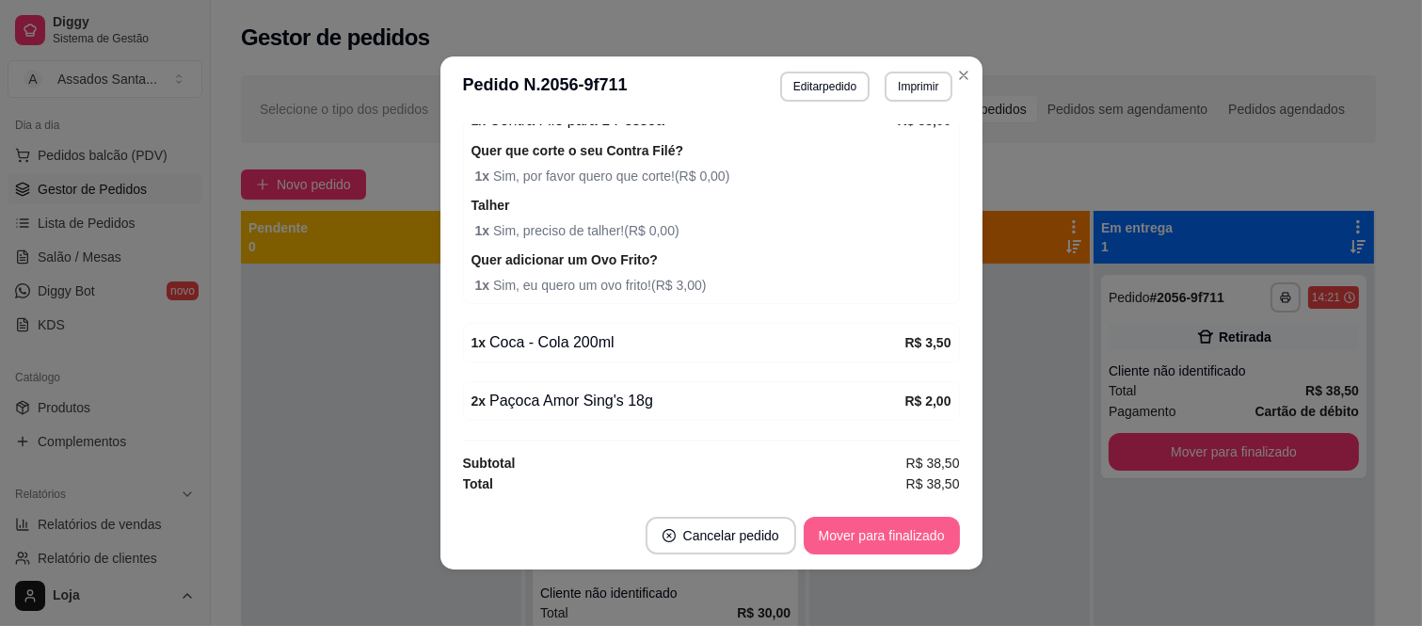
click at [910, 542] on button "Mover para finalizado" at bounding box center [882, 536] width 156 height 38
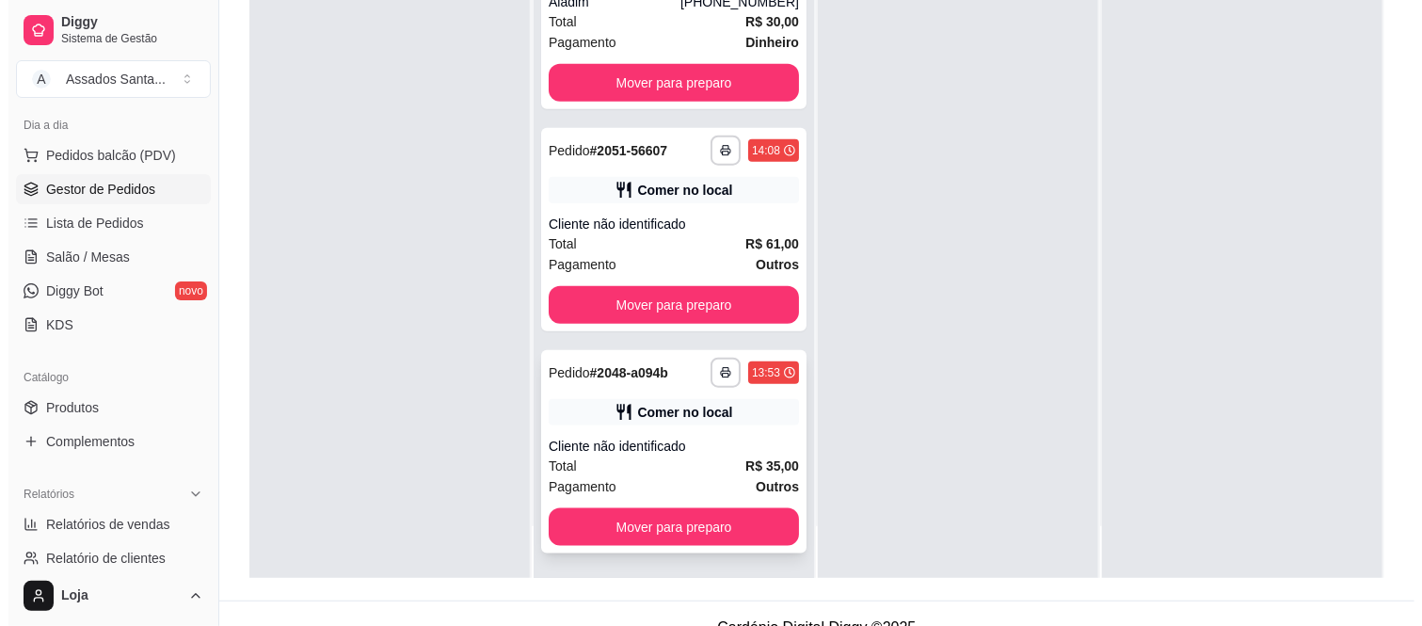
scroll to position [287, 0]
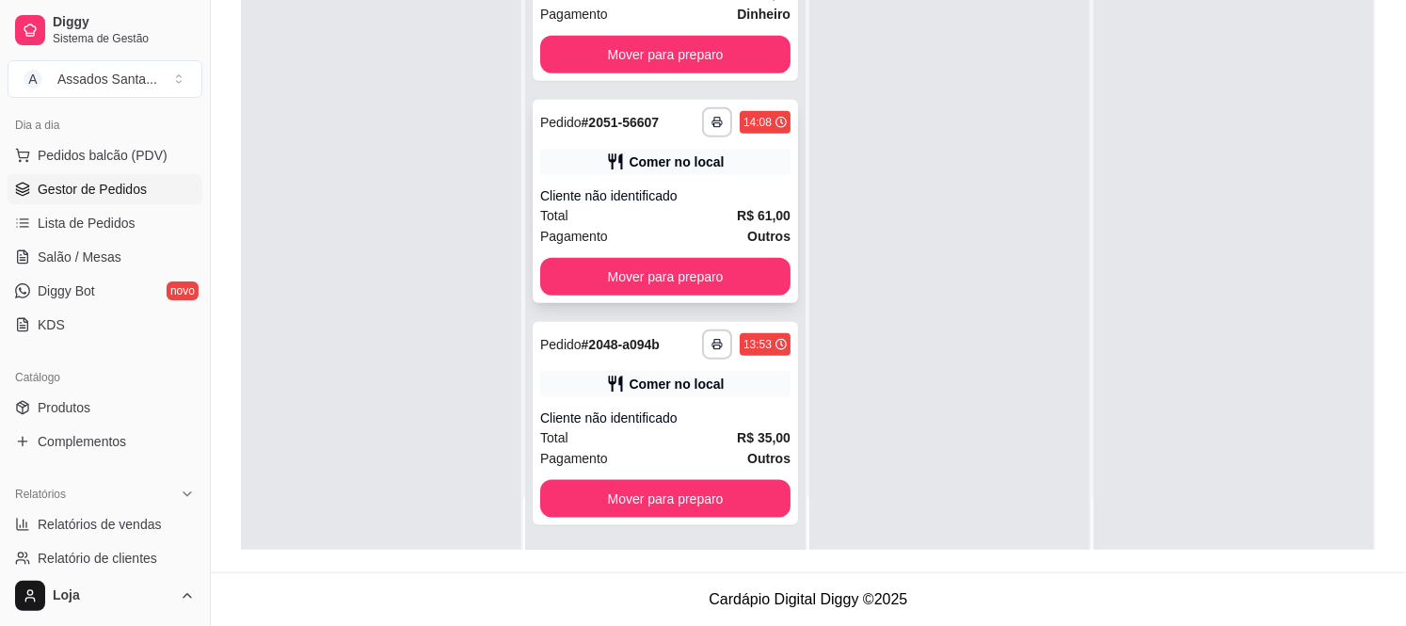
click at [621, 183] on div "**********" at bounding box center [665, 201] width 265 height 203
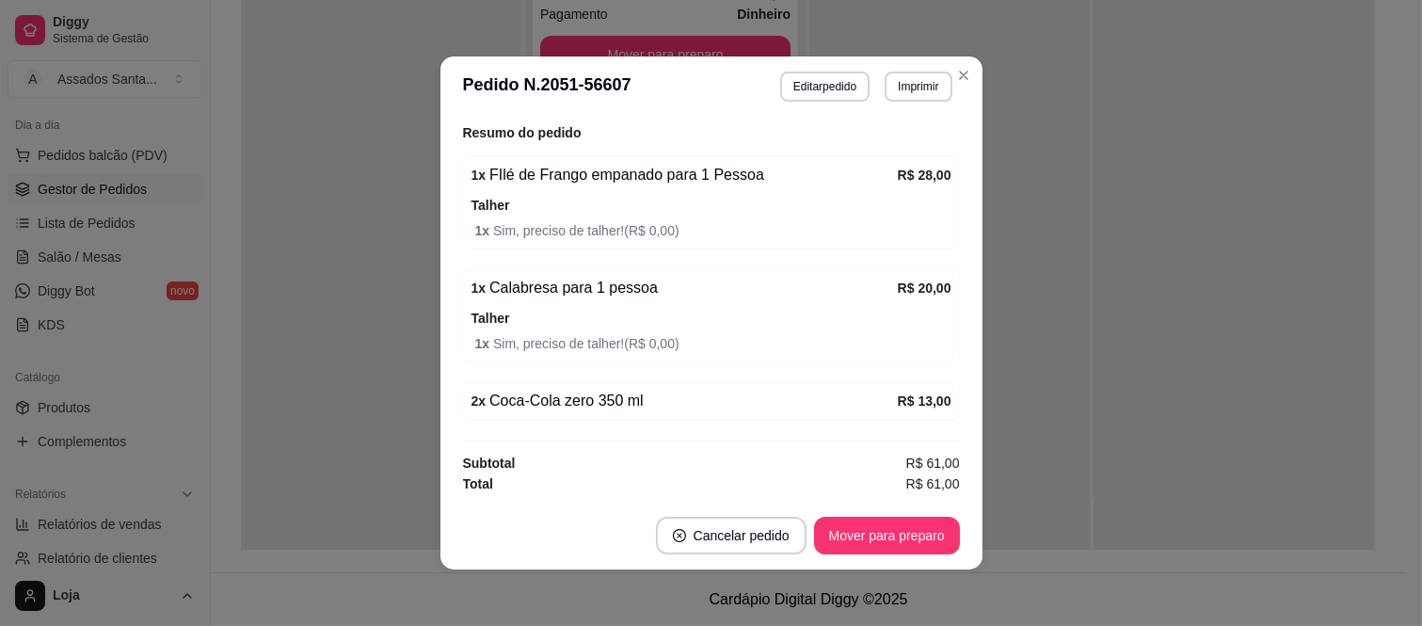
scroll to position [4, 0]
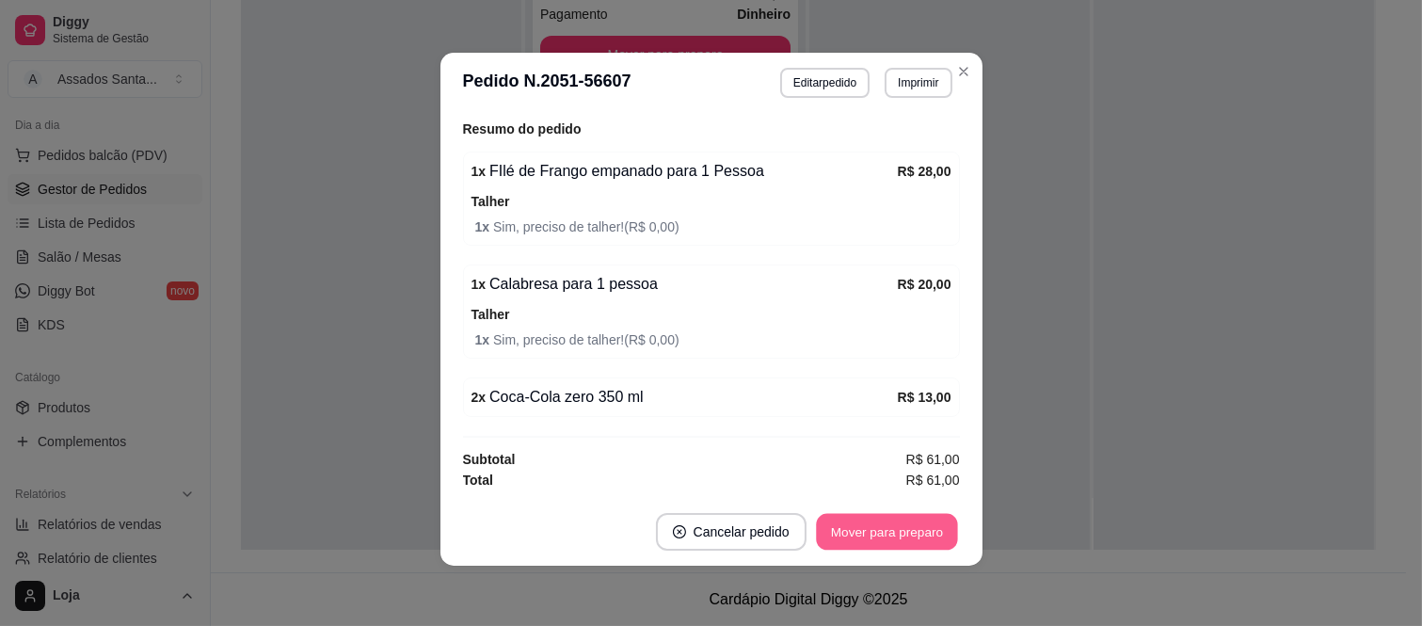
click at [914, 529] on button "Mover para preparo" at bounding box center [886, 532] width 141 height 37
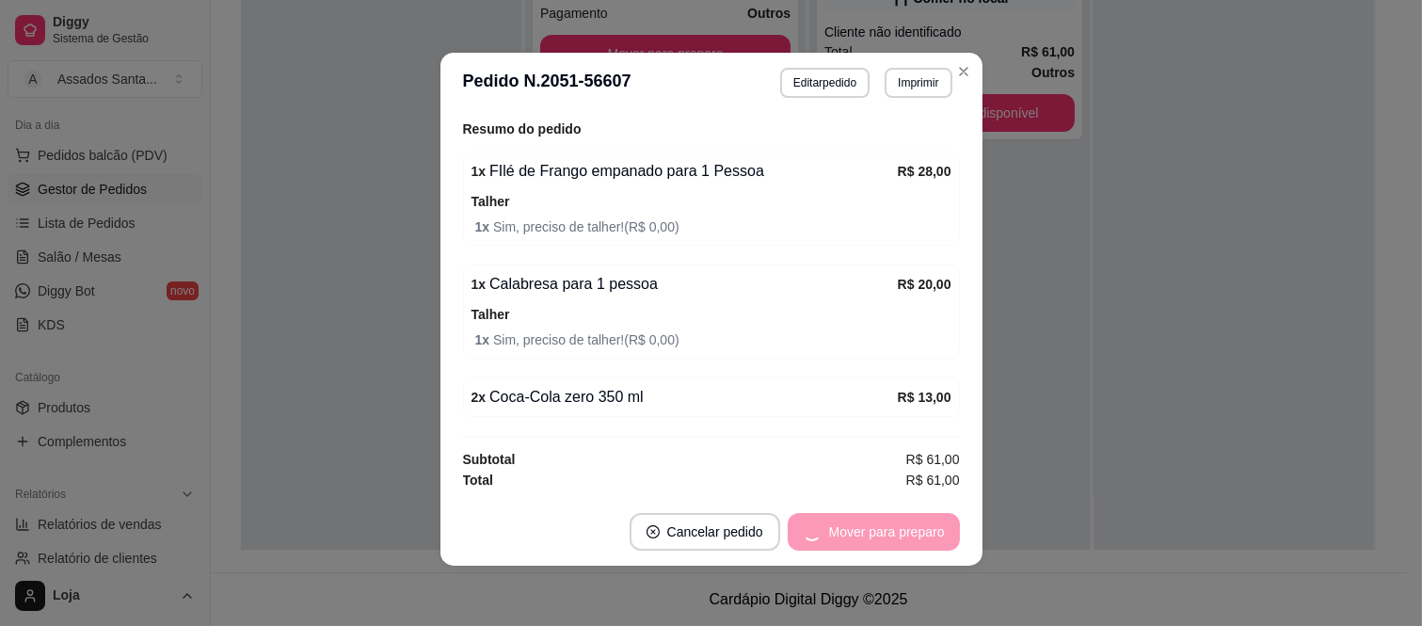
scroll to position [502, 0]
click at [914, 530] on button "Mover para retirada disponível" at bounding box center [855, 532] width 201 height 37
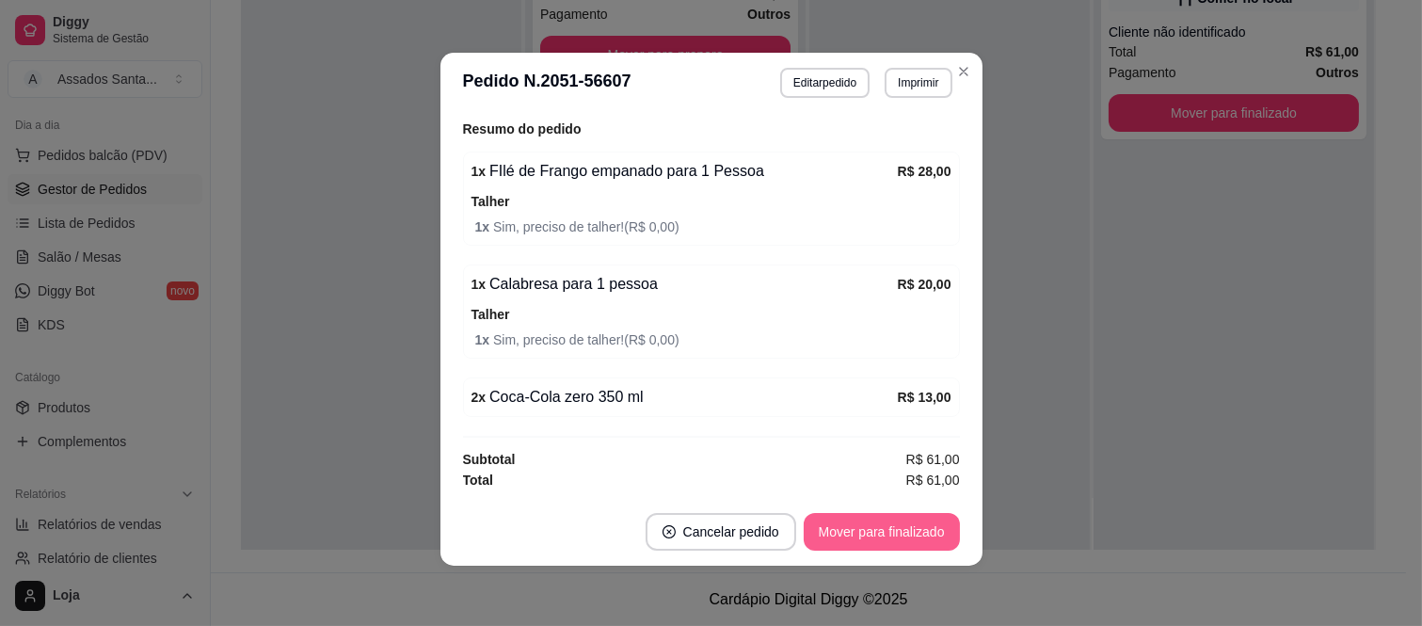
click at [914, 530] on button "Mover para finalizado" at bounding box center [882, 532] width 156 height 38
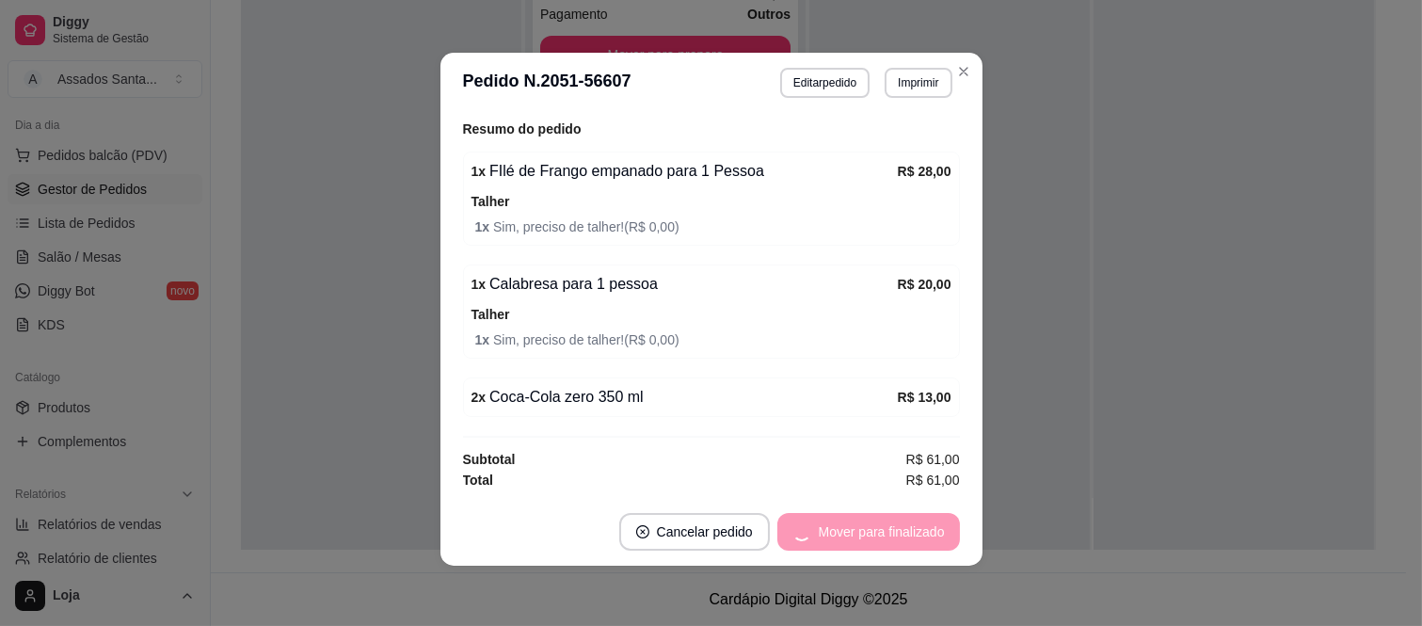
scroll to position [0, 0]
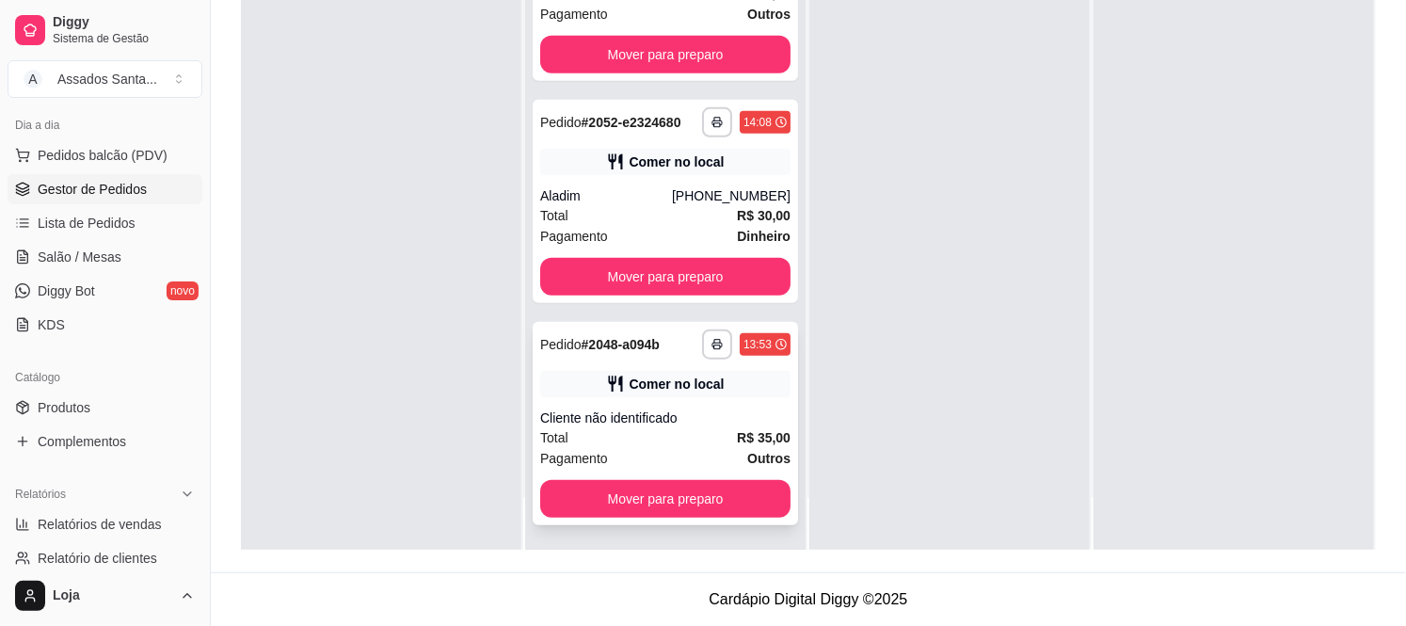
click at [647, 419] on div "Cliente não identificado" at bounding box center [665, 417] width 250 height 19
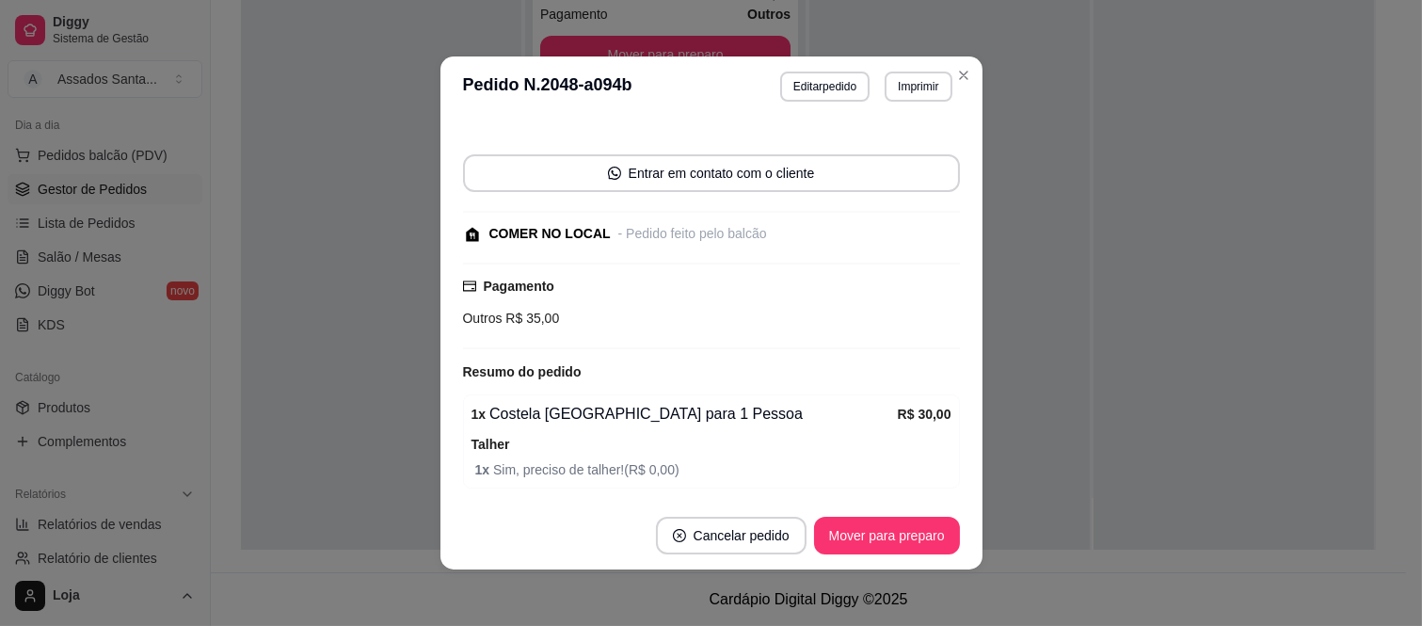
scroll to position [231, 0]
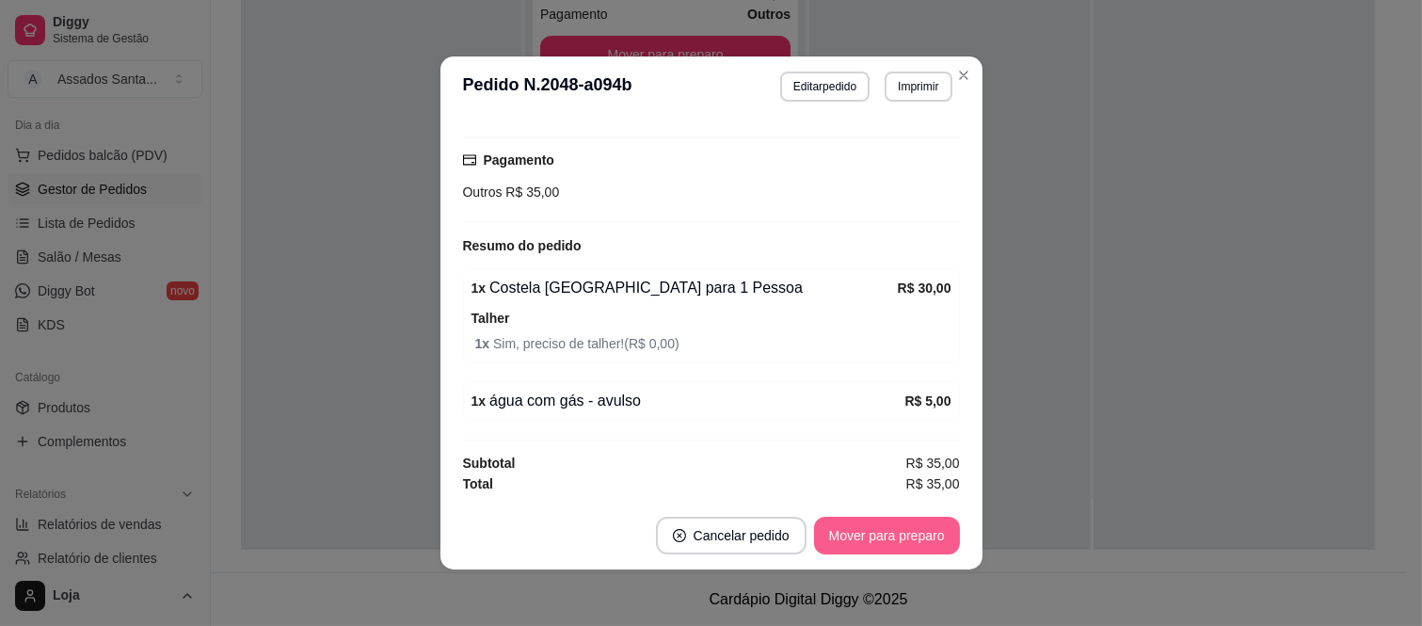
click at [867, 521] on button "Mover para preparo" at bounding box center [887, 536] width 146 height 38
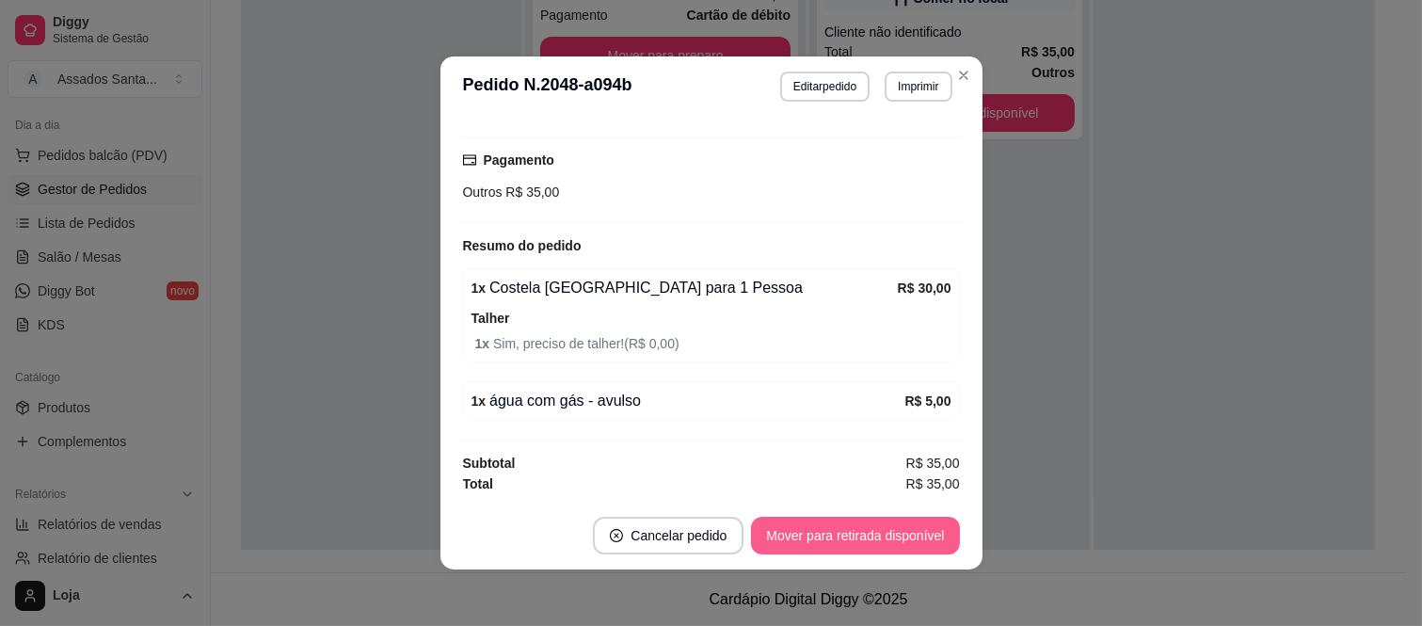
click at [903, 536] on button "Mover para retirada disponível" at bounding box center [855, 536] width 208 height 38
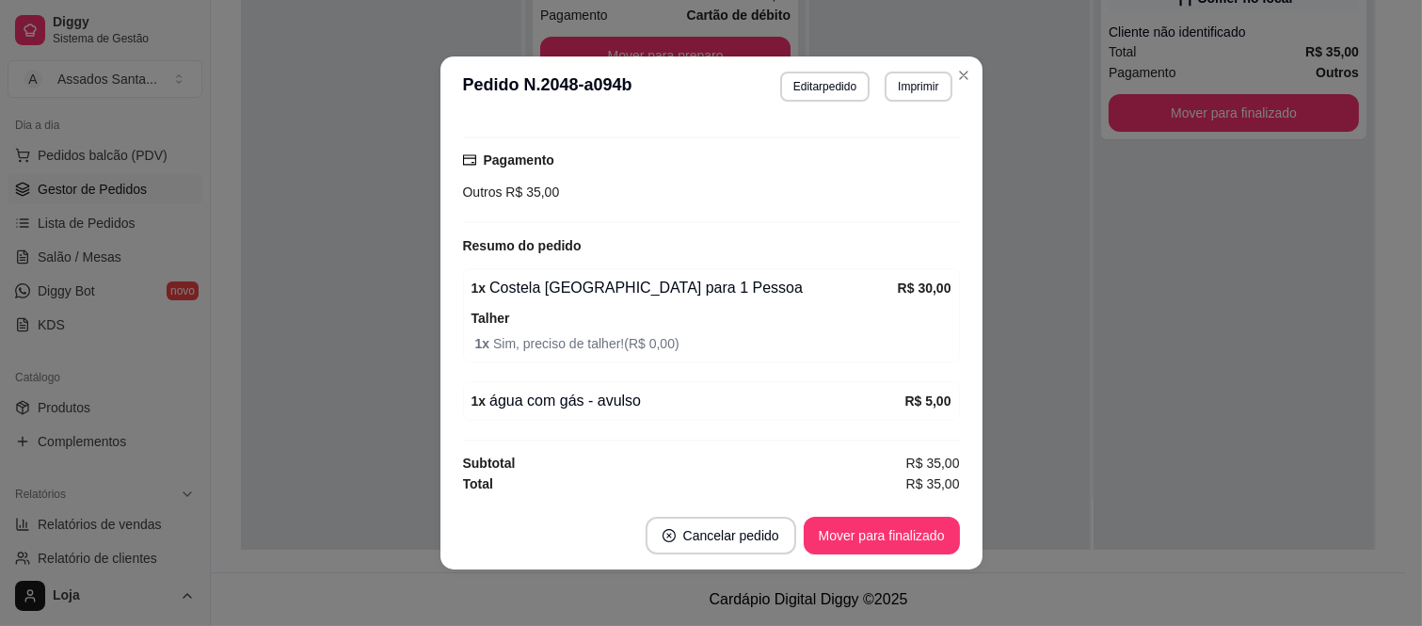
click at [903, 536] on button "Mover para finalizado" at bounding box center [882, 536] width 156 height 38
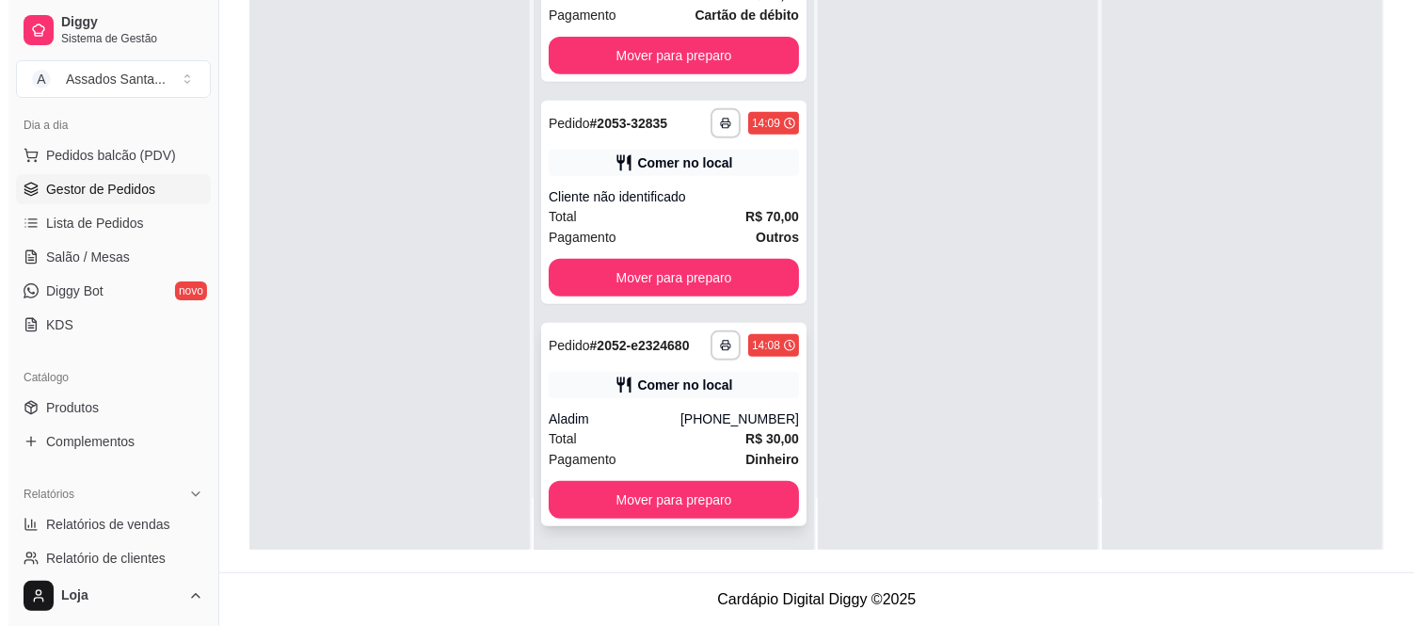
scroll to position [0, 0]
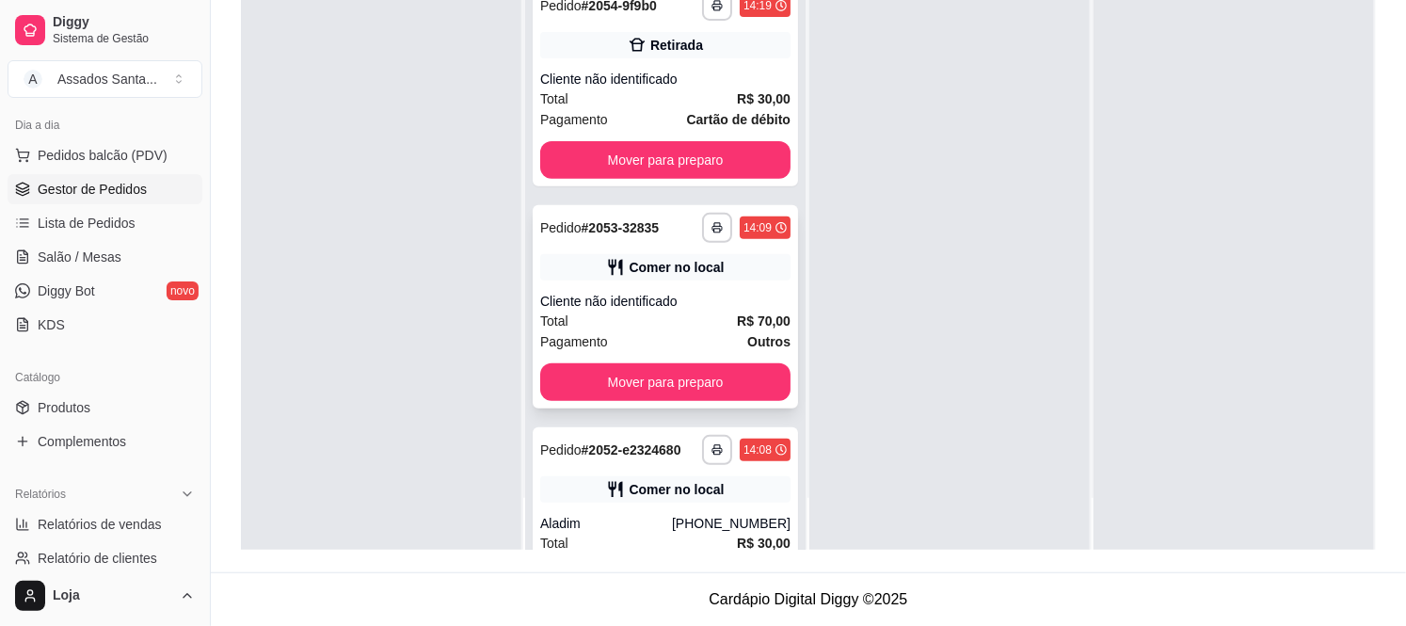
click at [660, 335] on div "Pagamento Outros" at bounding box center [665, 341] width 250 height 21
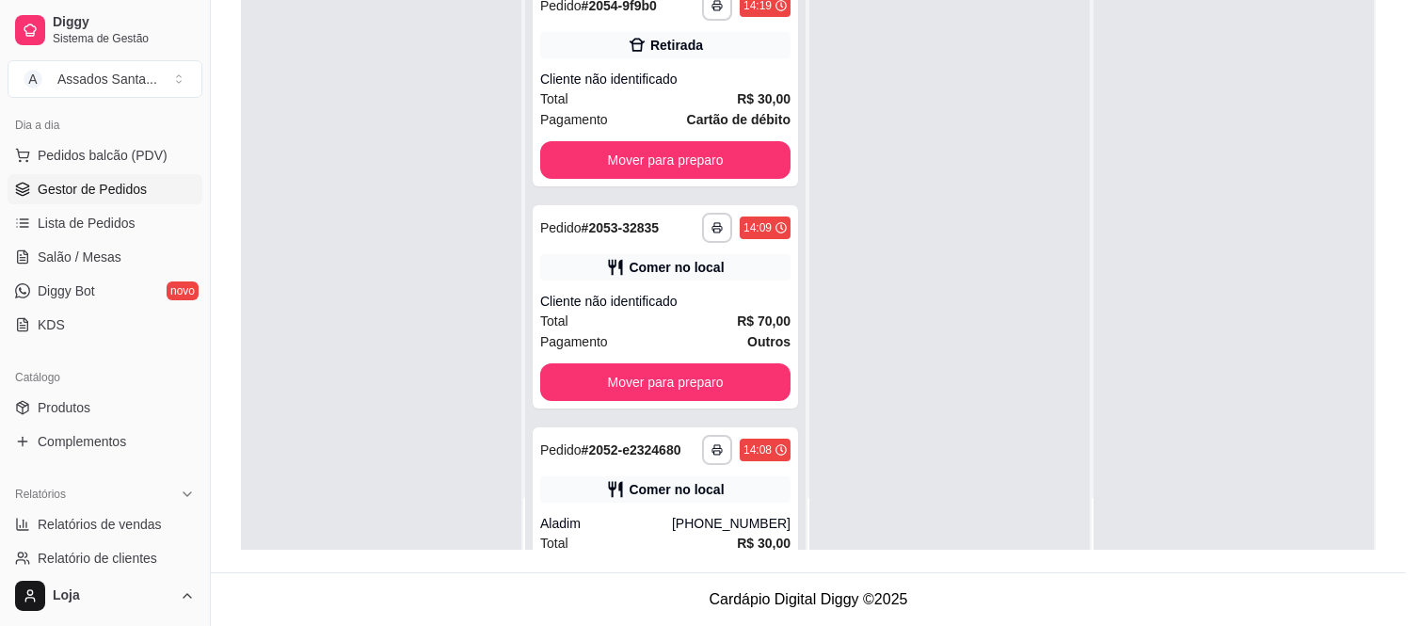
scroll to position [399, 0]
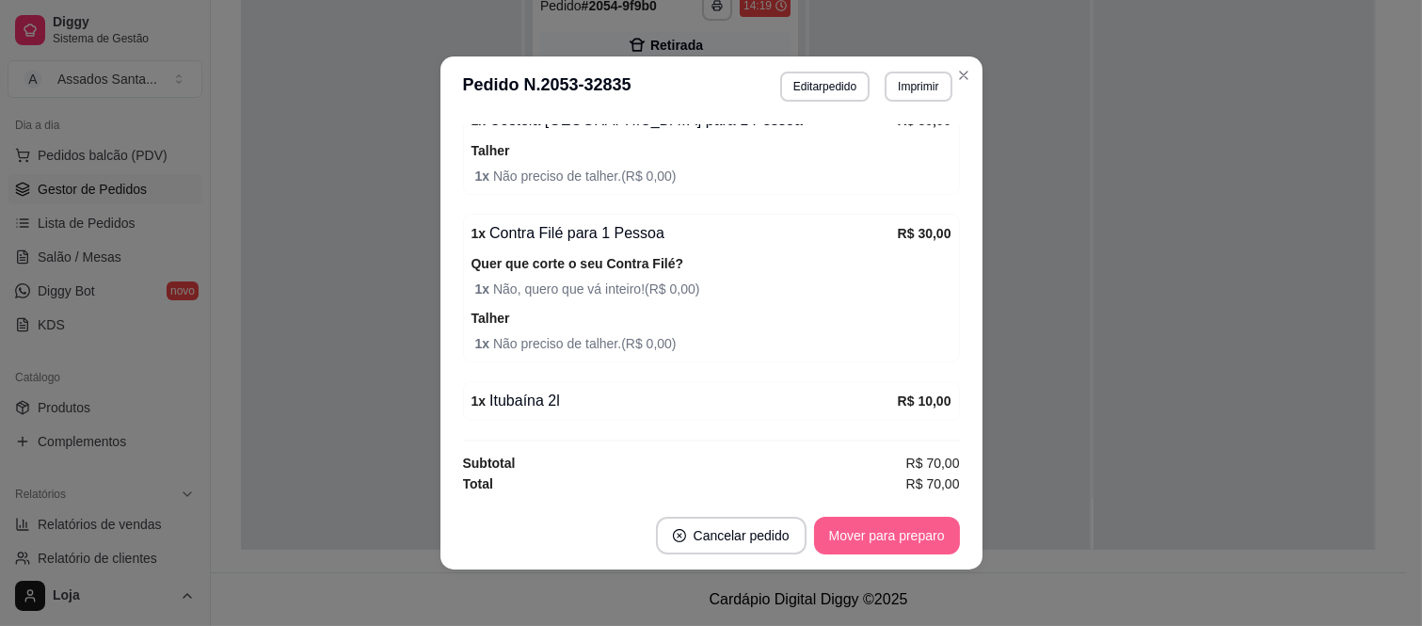
click at [908, 546] on button "Mover para preparo" at bounding box center [887, 536] width 146 height 38
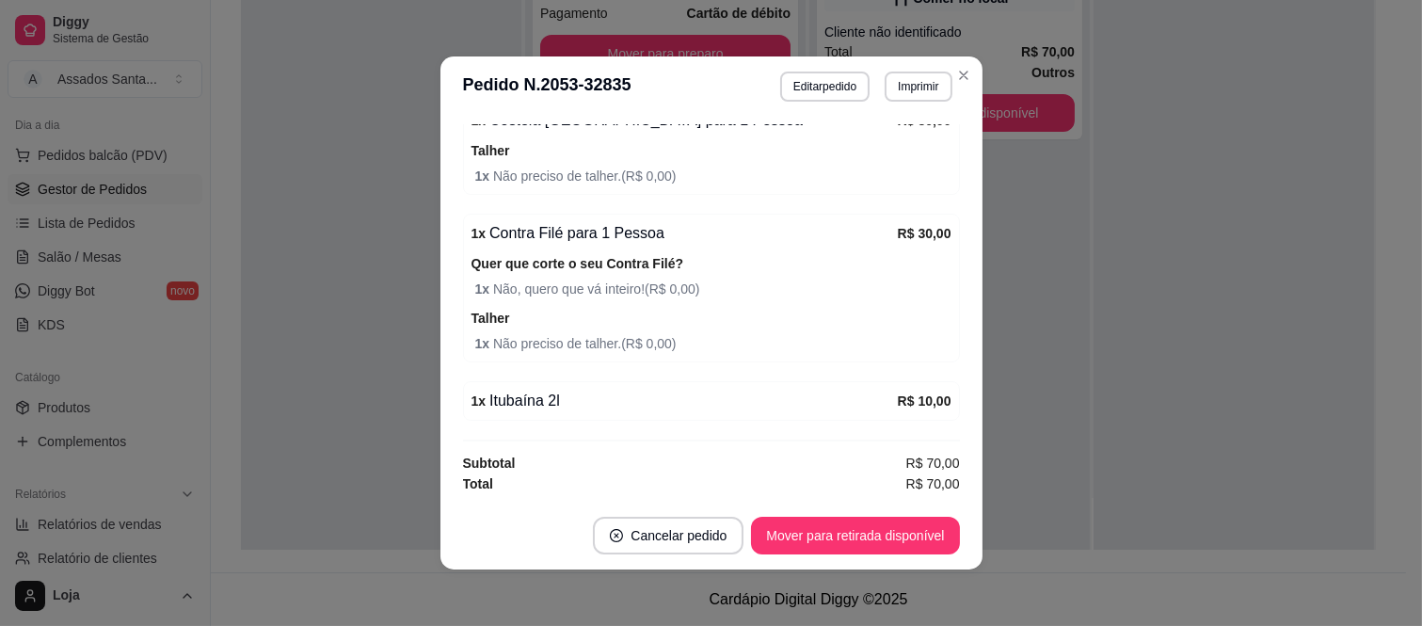
scroll to position [58, 0]
click at [909, 534] on button "Mover para retirada disponível" at bounding box center [855, 535] width 201 height 37
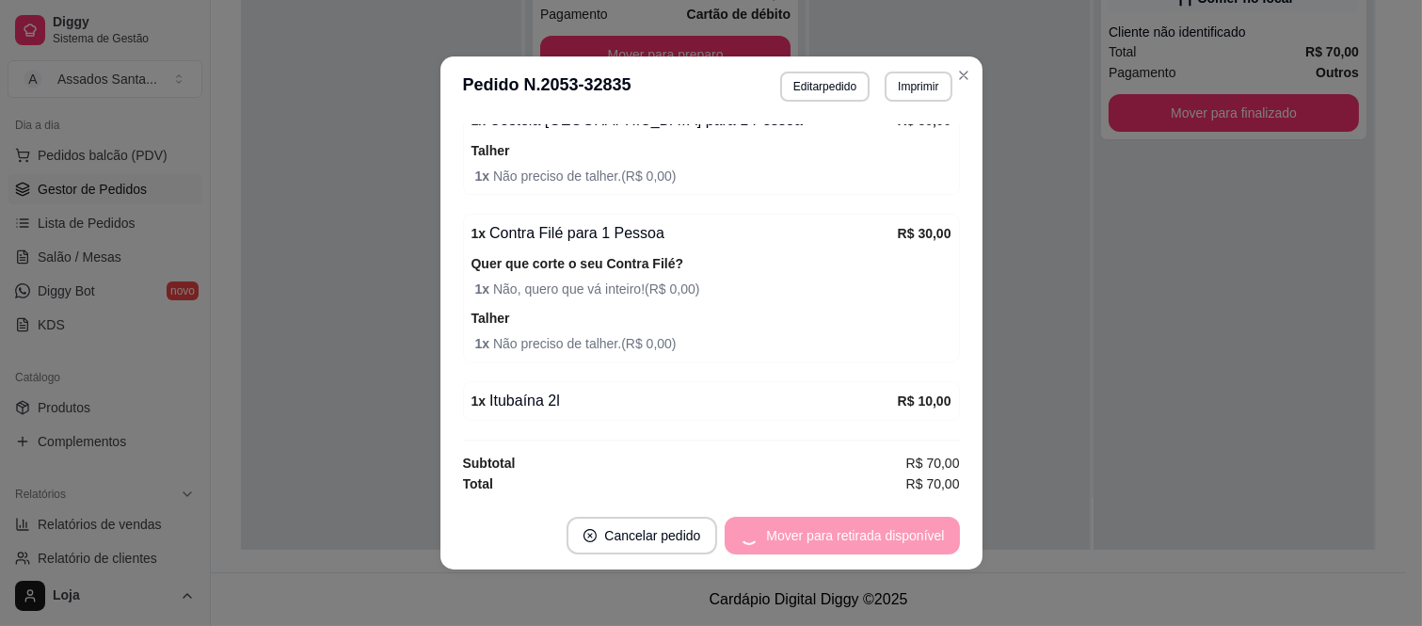
click at [909, 534] on div "Mover para retirada disponível" at bounding box center [841, 536] width 234 height 38
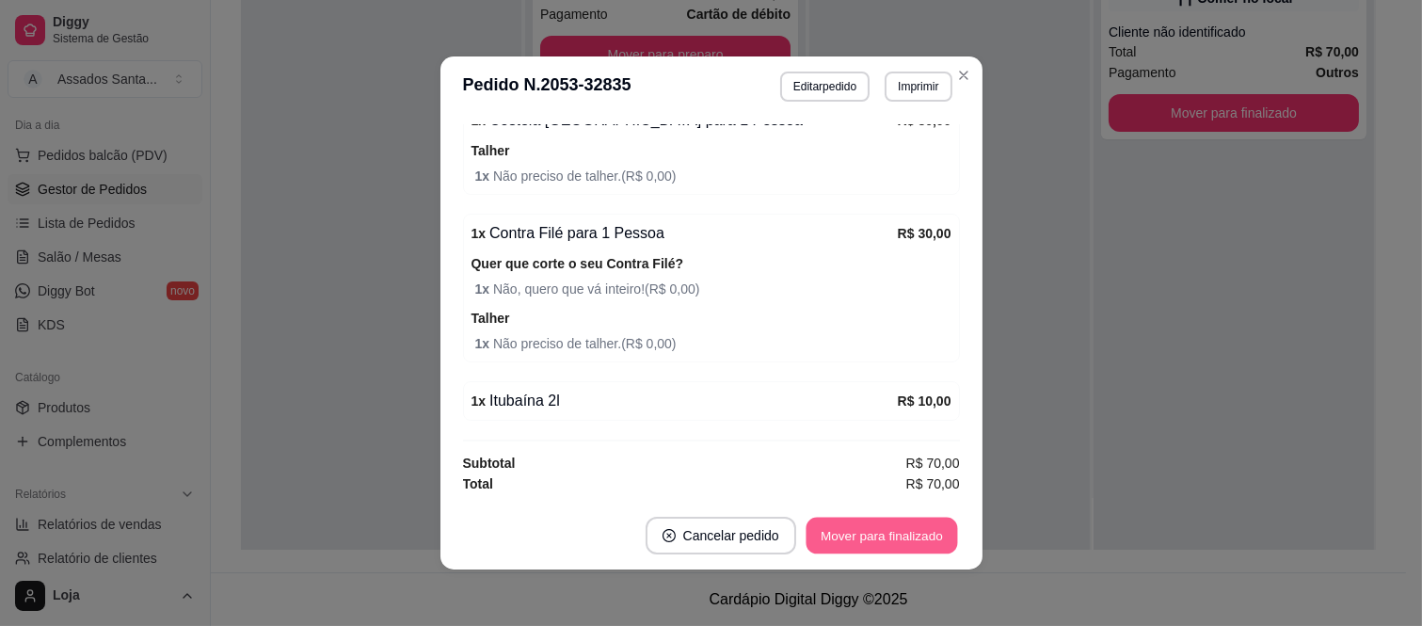
click at [909, 534] on button "Mover para finalizado" at bounding box center [880, 535] width 151 height 37
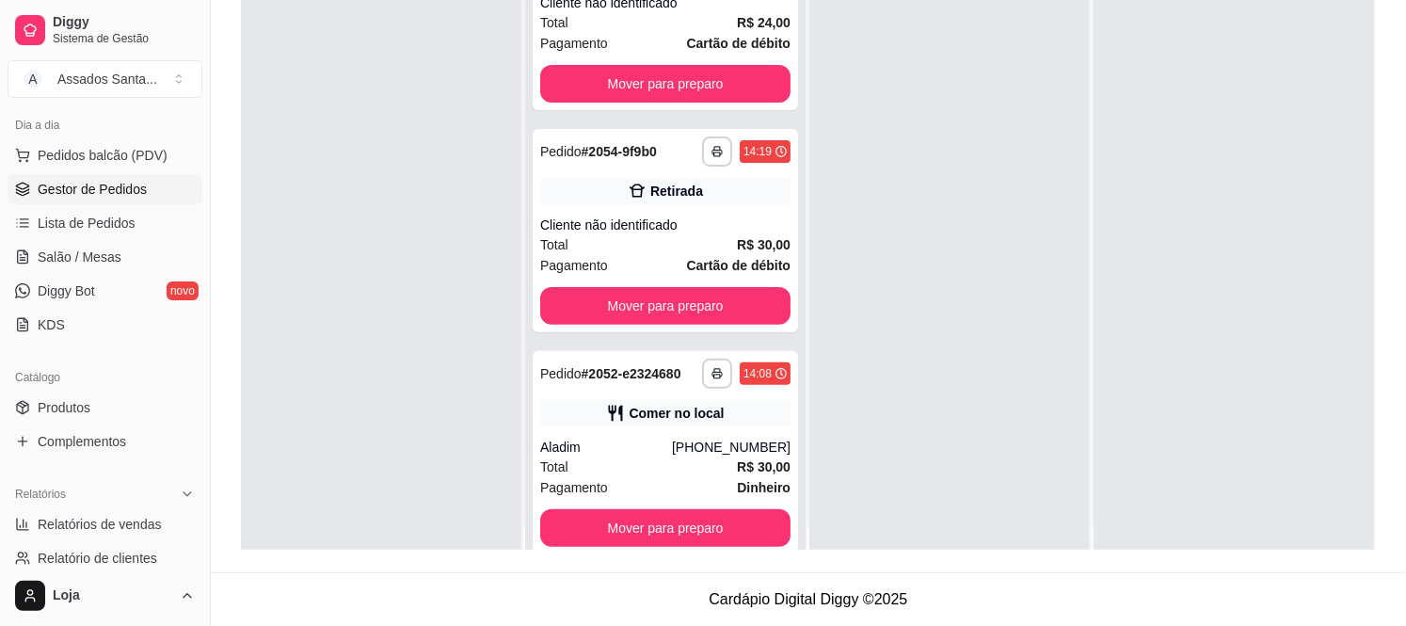
scroll to position [0, 0]
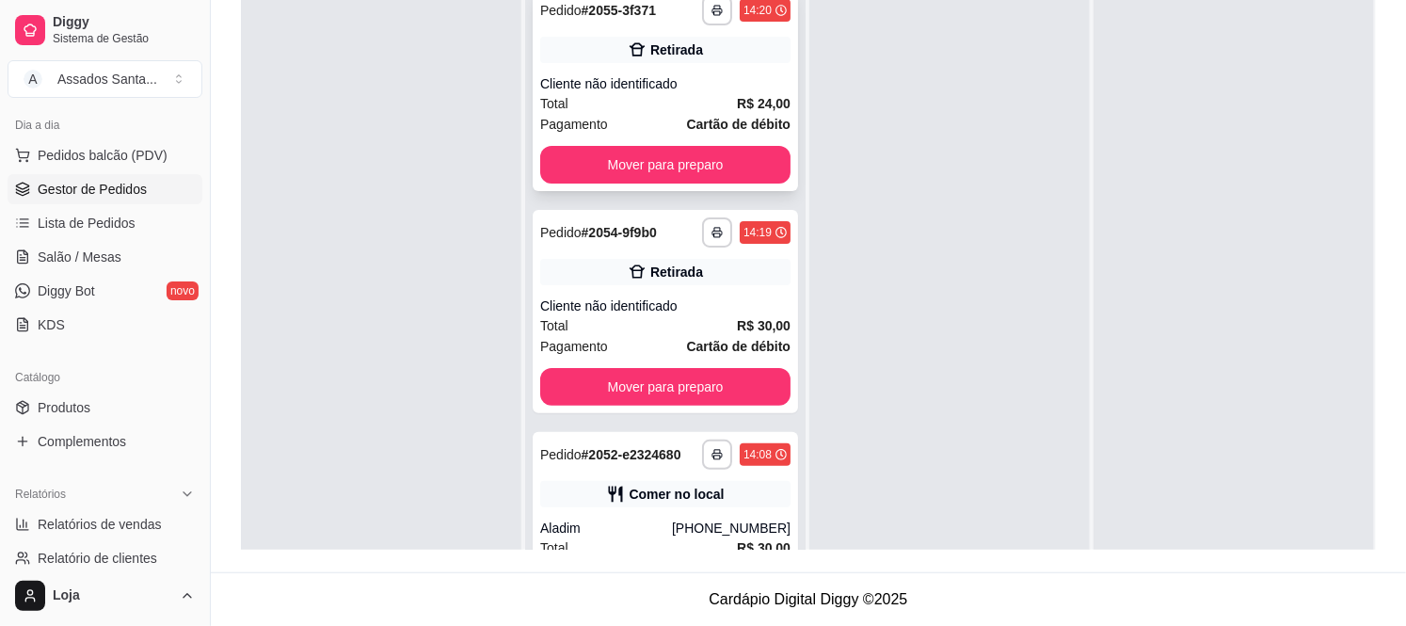
click at [626, 86] on div "Cliente não identificado" at bounding box center [665, 83] width 250 height 19
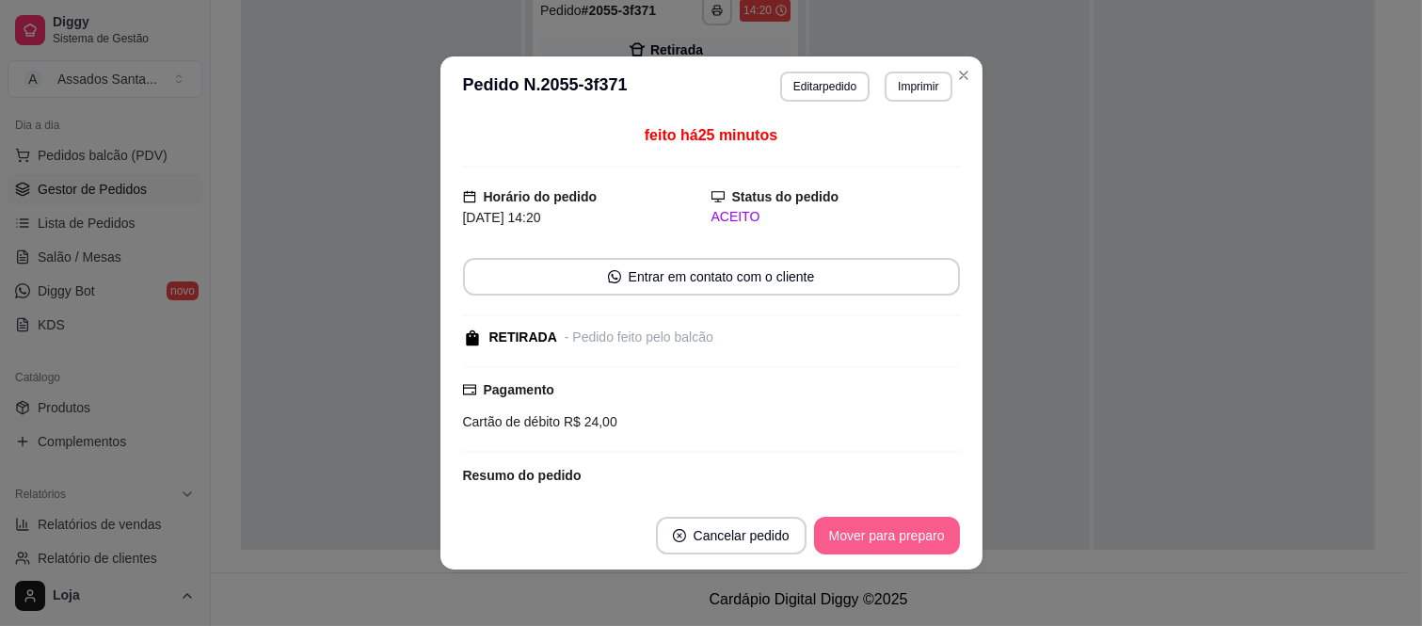
click at [906, 520] on button "Mover para preparo" at bounding box center [887, 536] width 146 height 38
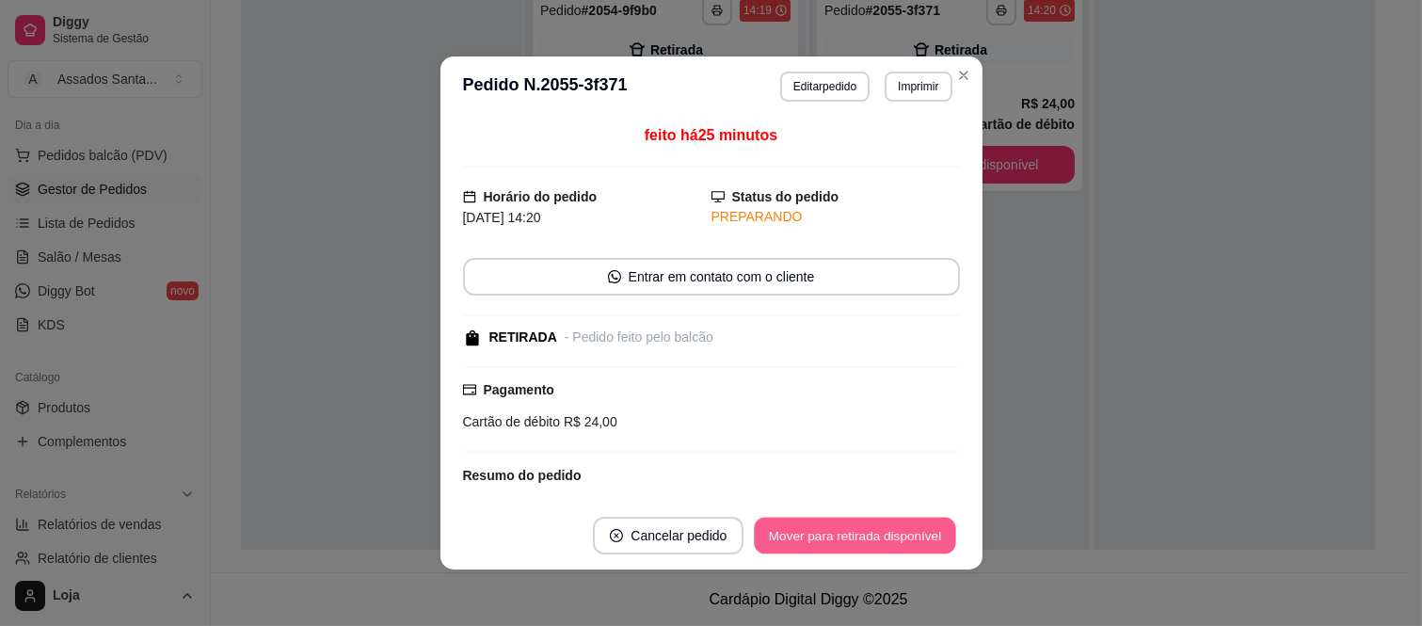
click at [906, 533] on button "Mover para retirada disponível" at bounding box center [855, 535] width 201 height 37
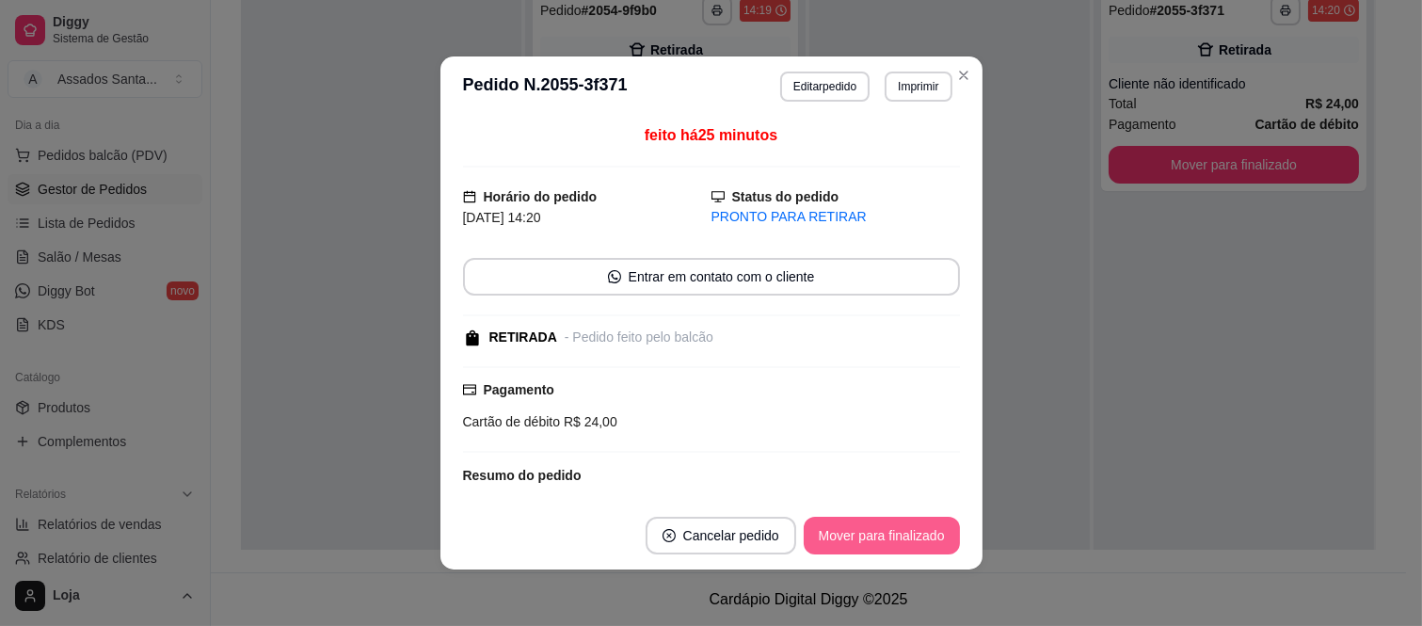
click at [906, 534] on button "Mover para finalizado" at bounding box center [882, 536] width 156 height 38
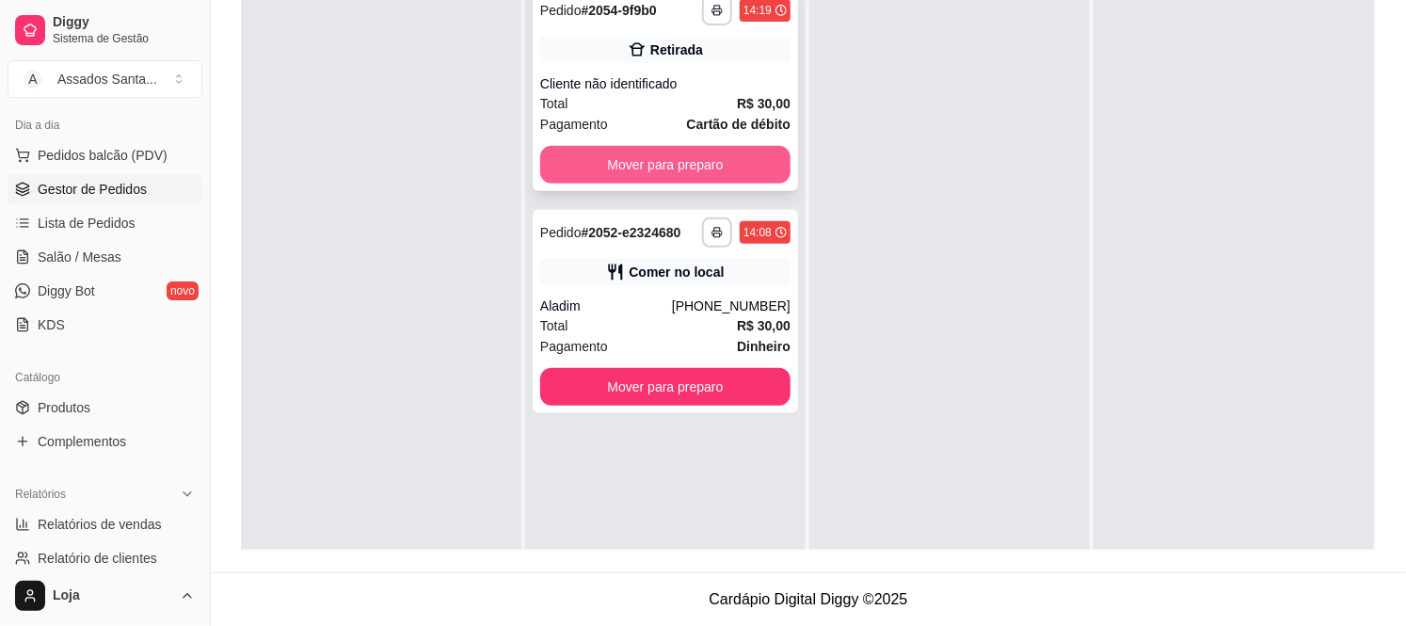
click at [613, 82] on div "Cliente não identificado" at bounding box center [665, 83] width 250 height 19
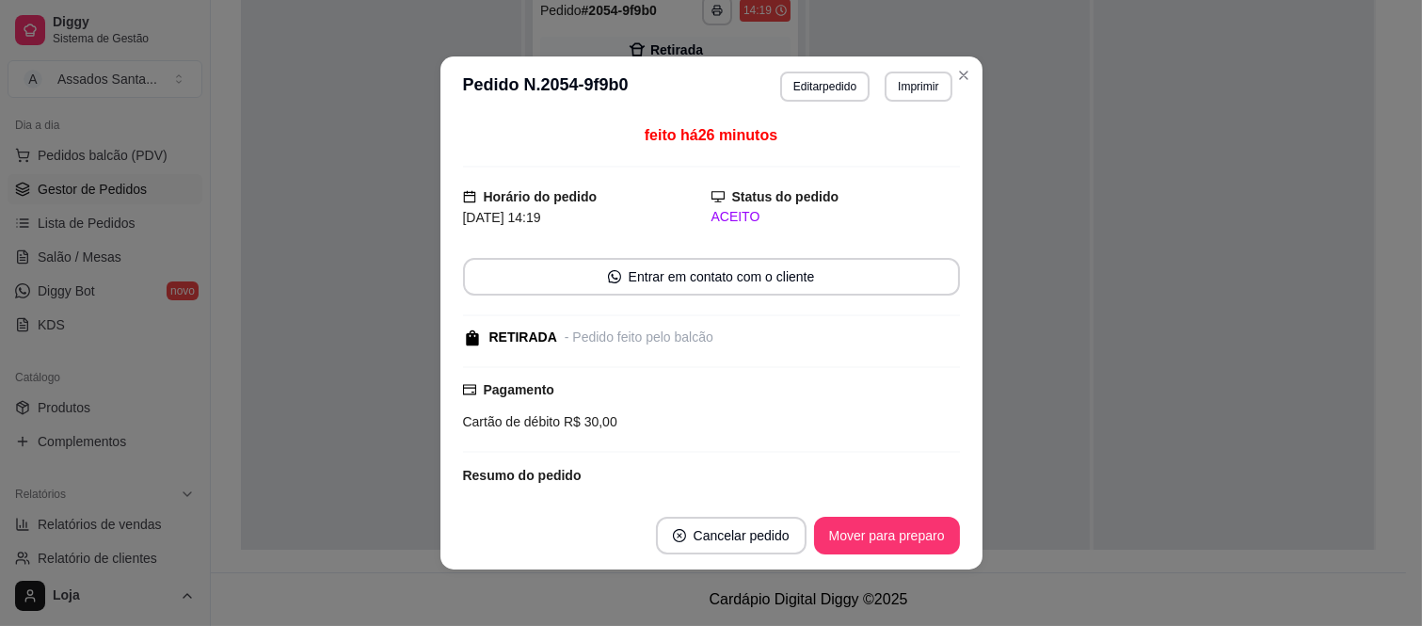
click at [898, 532] on button "Mover para preparo" at bounding box center [887, 536] width 146 height 38
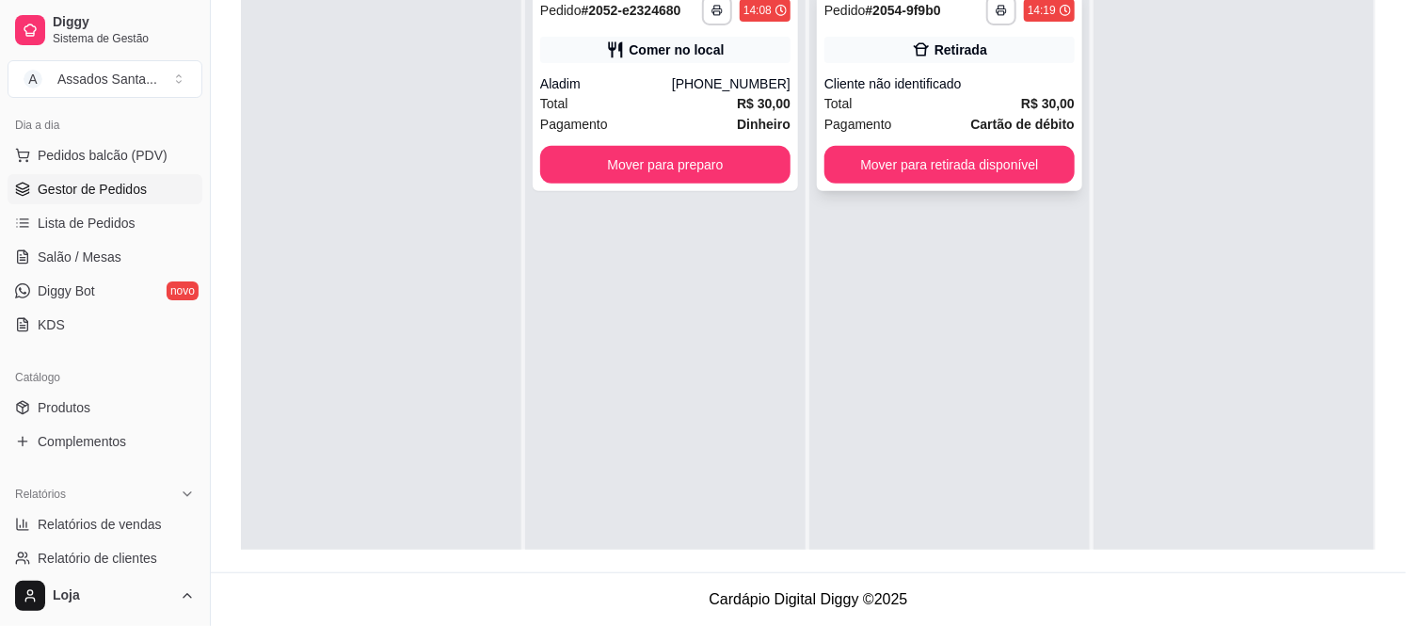
click at [934, 53] on div "Retirada" at bounding box center [960, 49] width 53 height 19
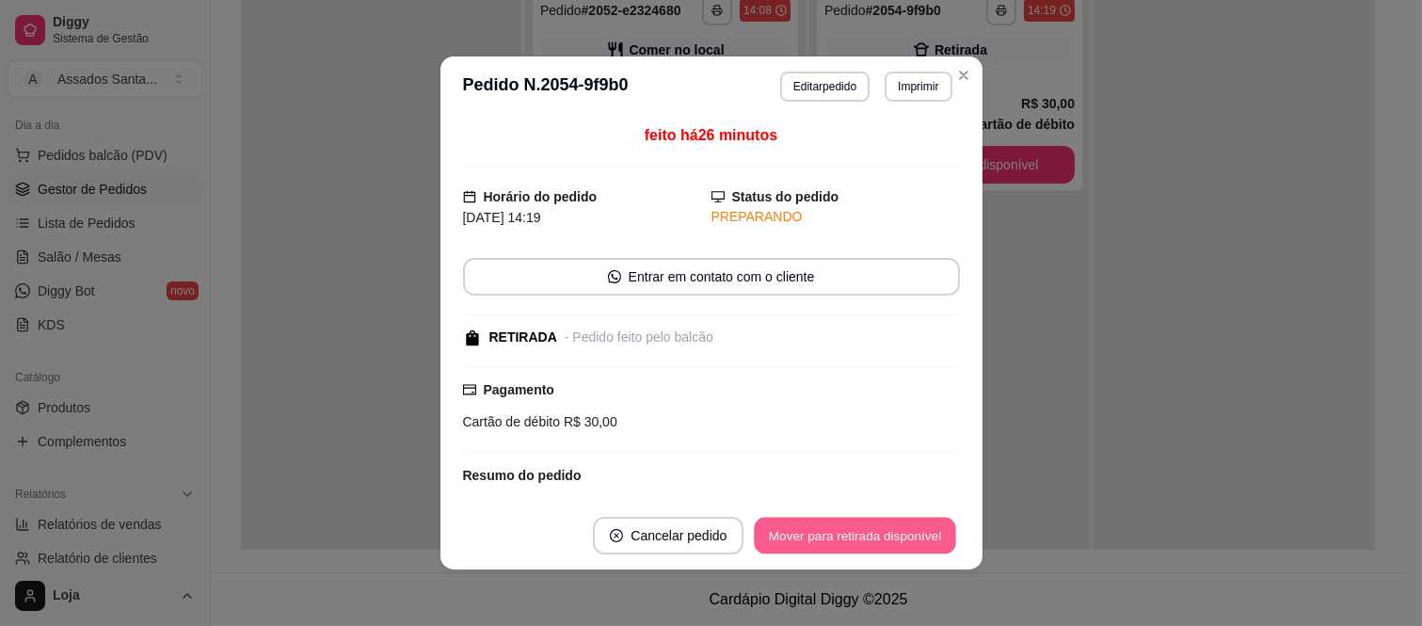
click at [881, 537] on button "Mover para retirada disponível" at bounding box center [855, 535] width 201 height 37
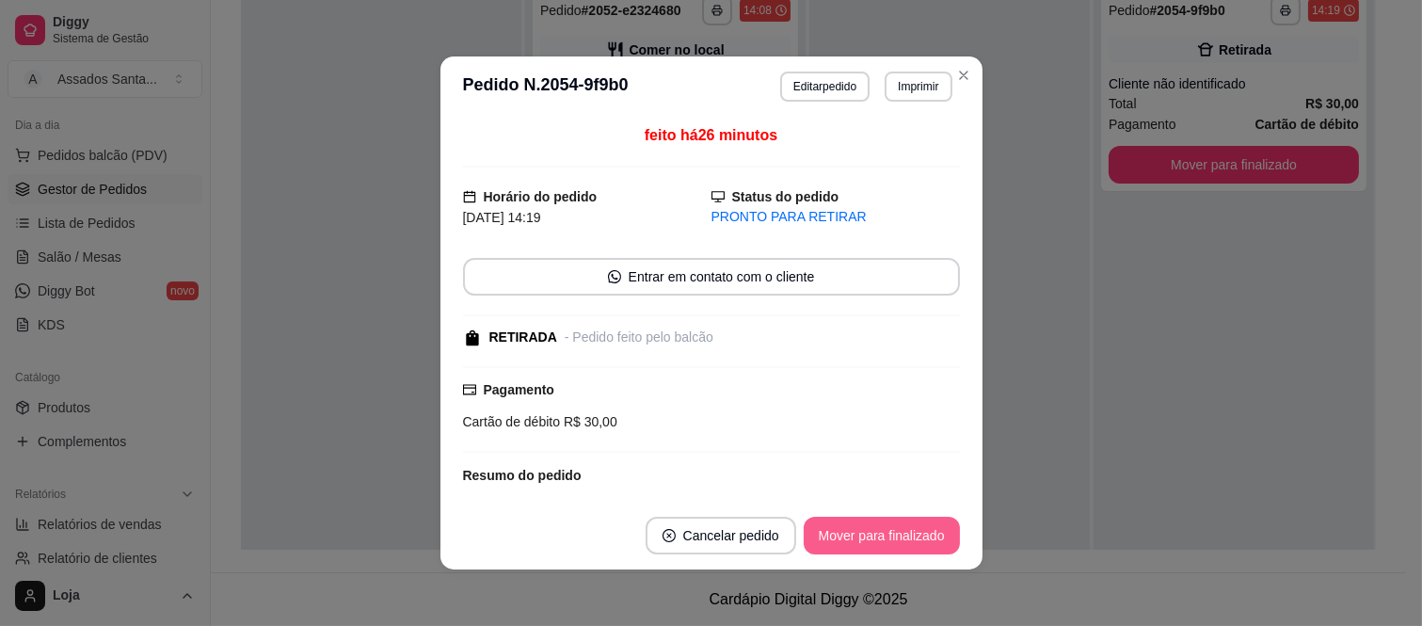
click at [881, 537] on button "Mover para finalizado" at bounding box center [882, 536] width 156 height 38
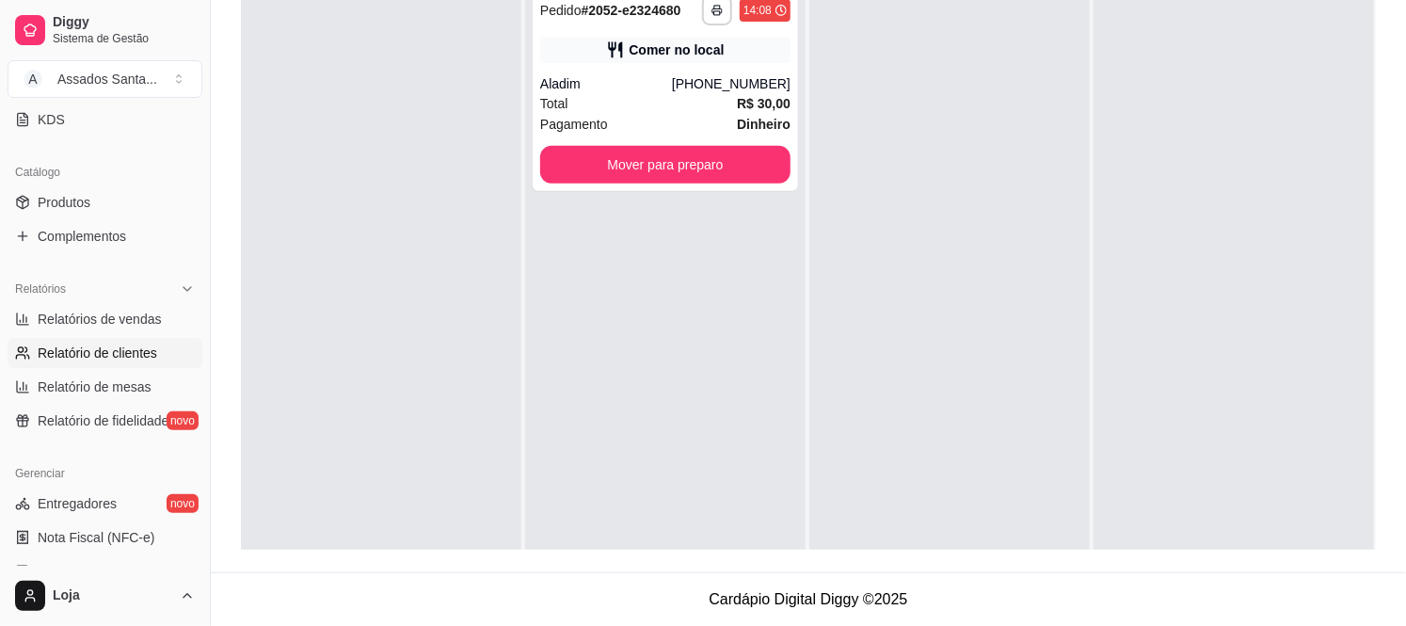
scroll to position [418, 0]
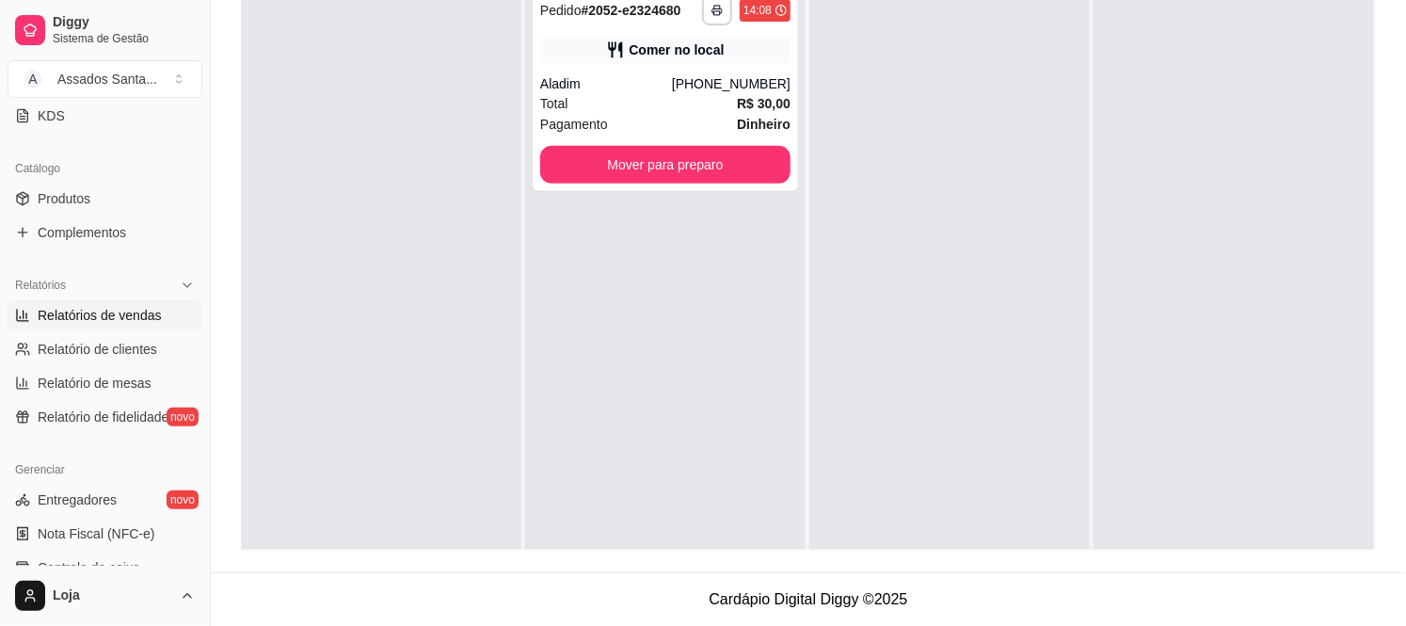
click at [99, 313] on span "Relatórios de vendas" at bounding box center [100, 315] width 124 height 19
select select "ALL"
select select "0"
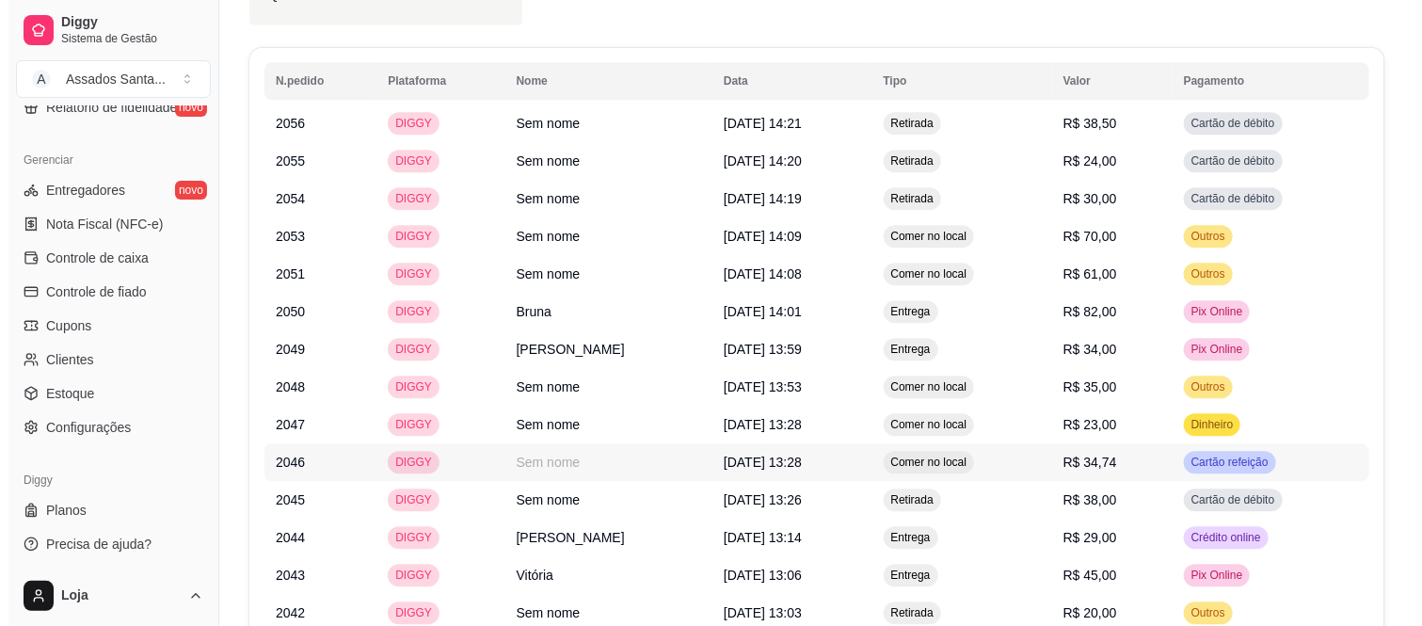
scroll to position [1882, 0]
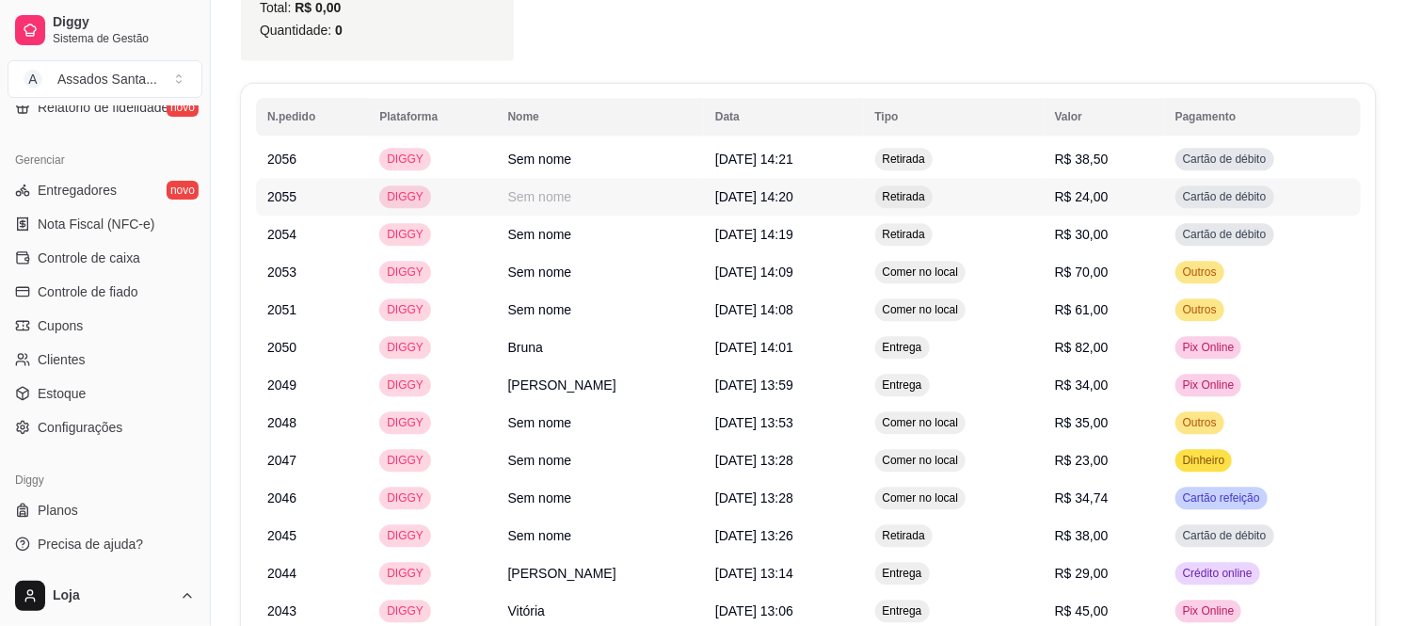
click at [523, 178] on td "Sem nome" at bounding box center [600, 197] width 207 height 38
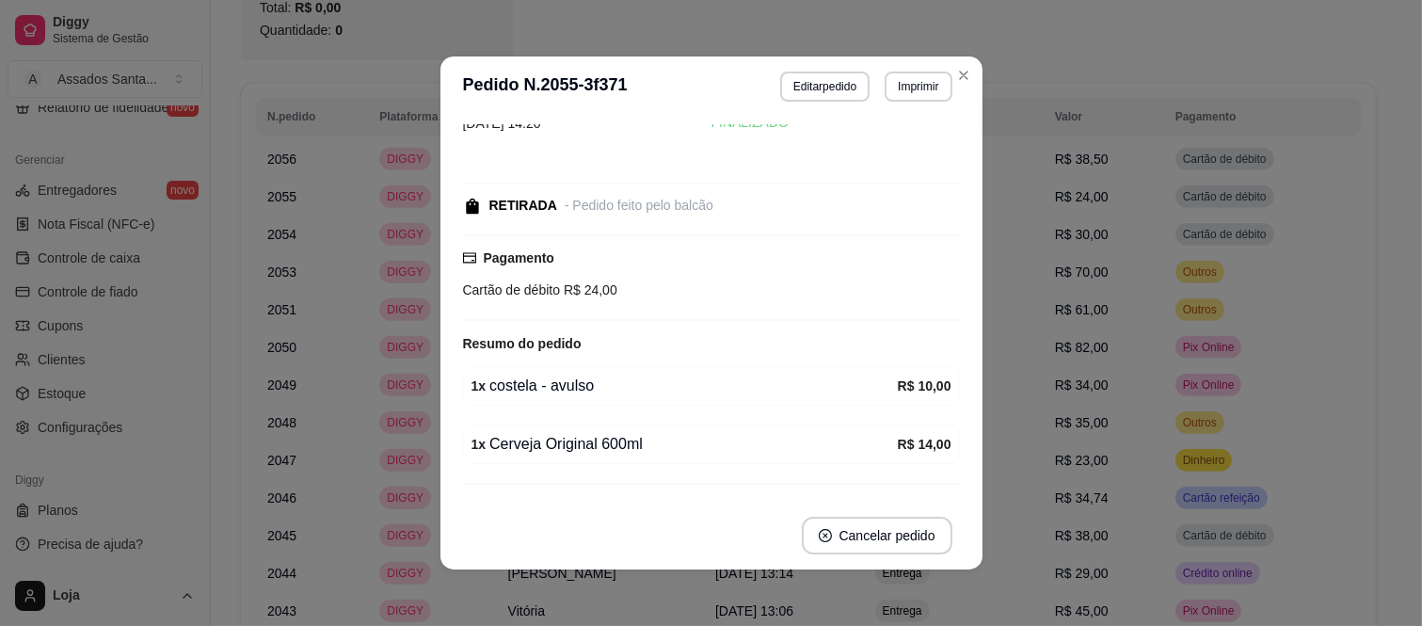
scroll to position [96, 0]
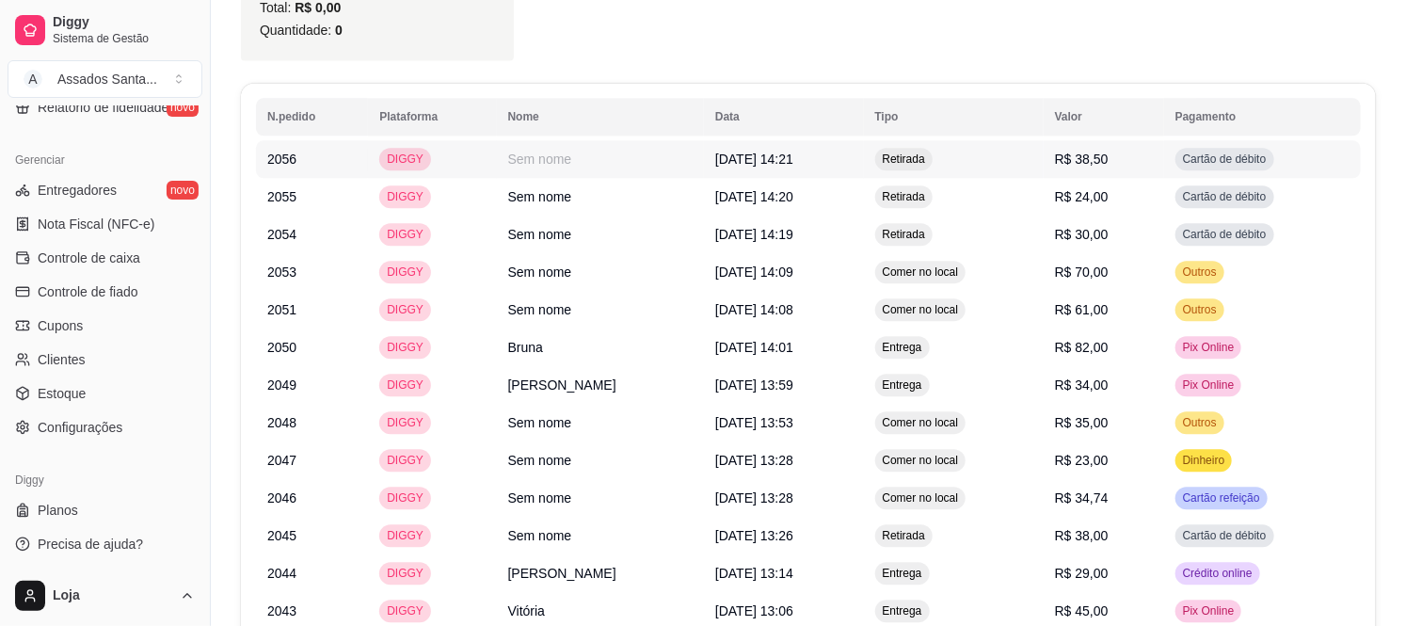
click at [565, 140] on td "Sem nome" at bounding box center [600, 159] width 207 height 38
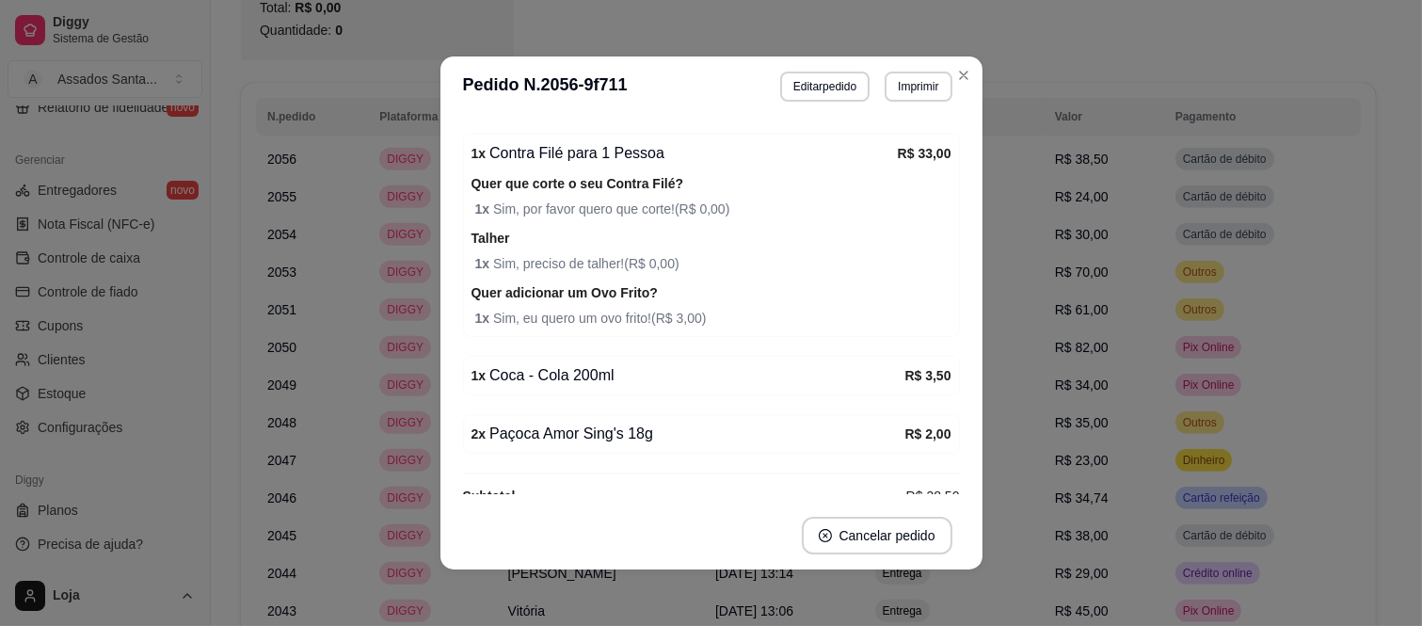
scroll to position [317, 0]
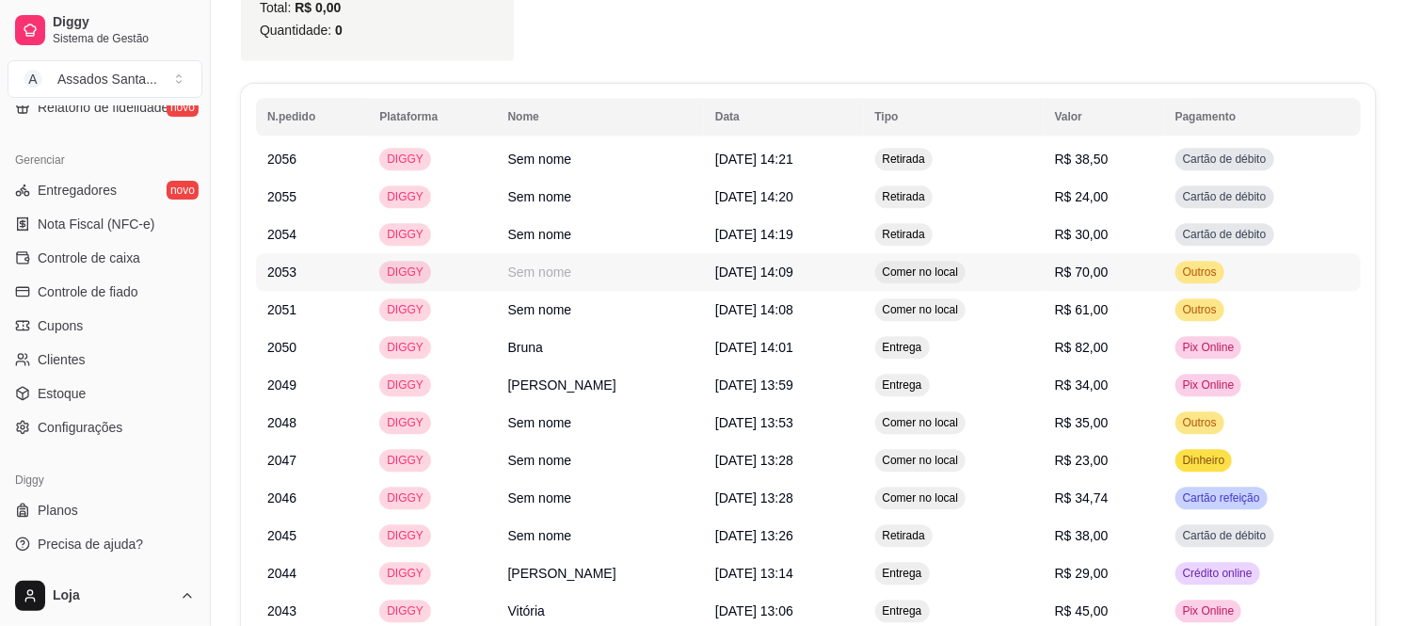
click at [539, 253] on td "Sem nome" at bounding box center [600, 272] width 207 height 38
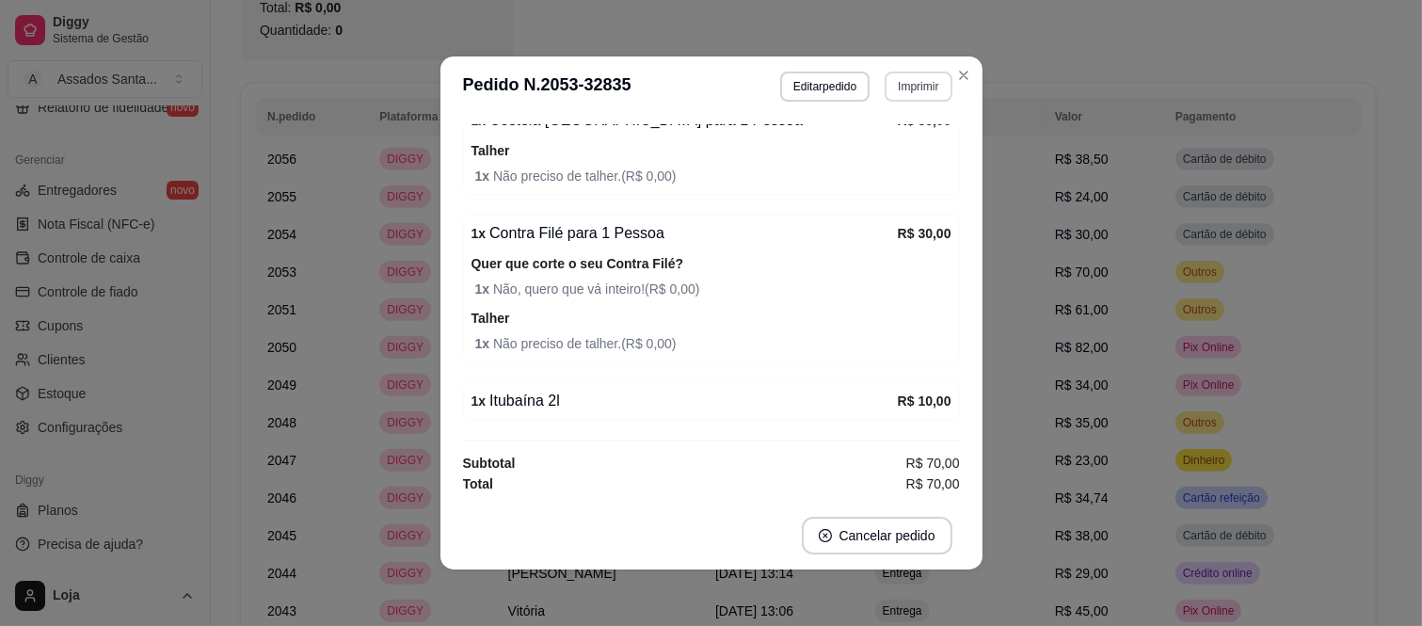
click at [914, 90] on button "Imprimir" at bounding box center [917, 87] width 67 height 30
click at [867, 147] on button "IMPRESSORA caixa" at bounding box center [878, 152] width 132 height 29
